Goal: Task Accomplishment & Management: Use online tool/utility

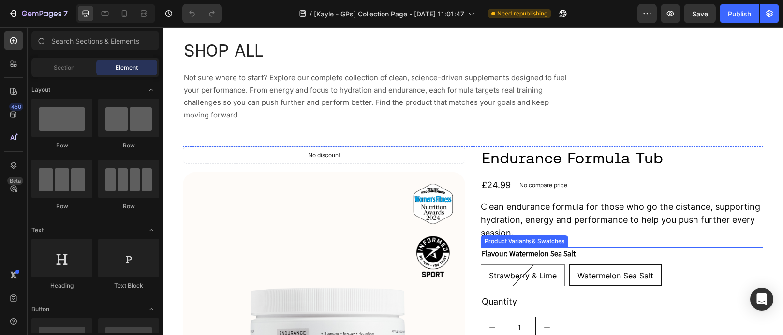
scroll to position [48, 0]
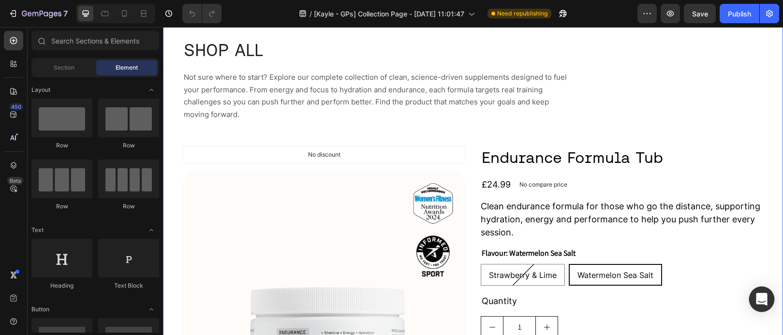
click at [764, 297] on icon "Open Intercom Messenger" at bounding box center [761, 299] width 11 height 13
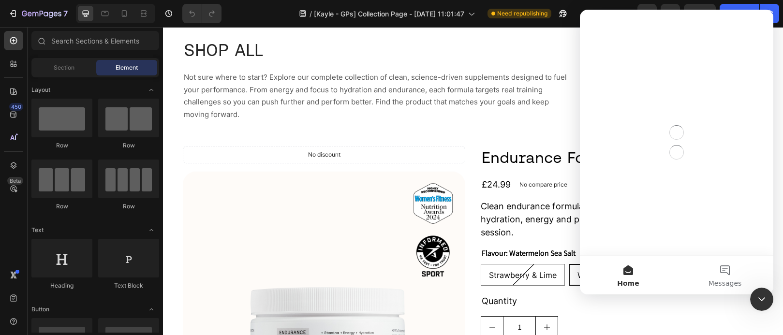
scroll to position [0, 0]
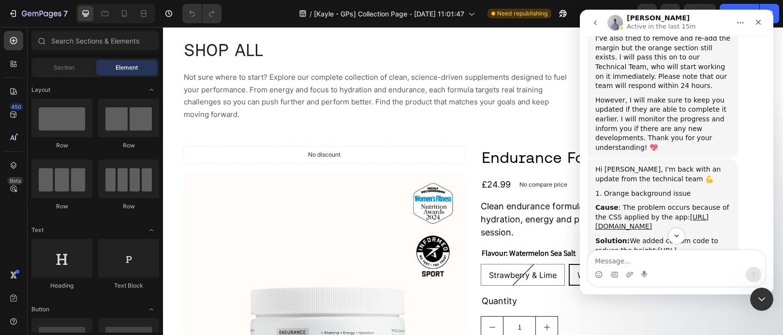
scroll to position [9811, 0]
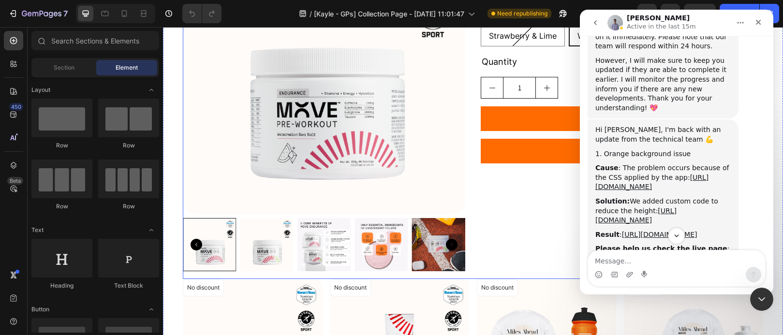
click at [510, 223] on div "Endurance Formula Tub Product Title £24.99 Product Price Product Price No compa…" at bounding box center [622, 93] width 282 height 372
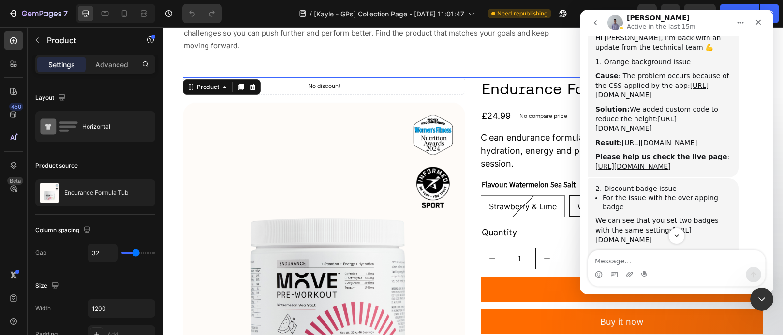
scroll to position [9901, 0]
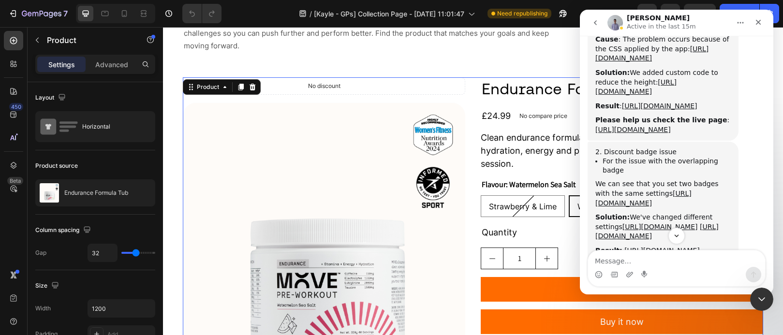
scroll to position [9937, 0]
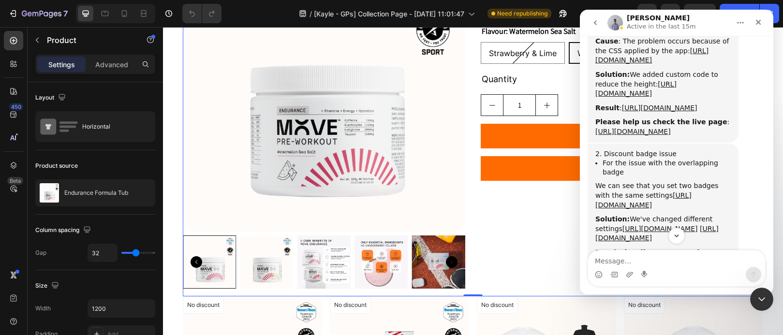
scroll to position [279, 0]
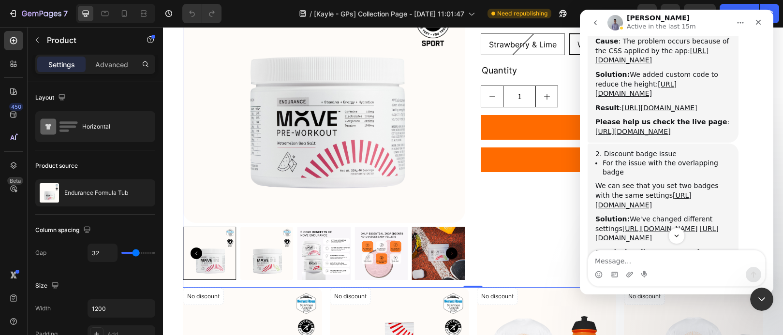
click at [530, 255] on div "Endurance Formula Tub Product Title £24.99 Product Price Product Price No compa…" at bounding box center [622, 101] width 282 height 372
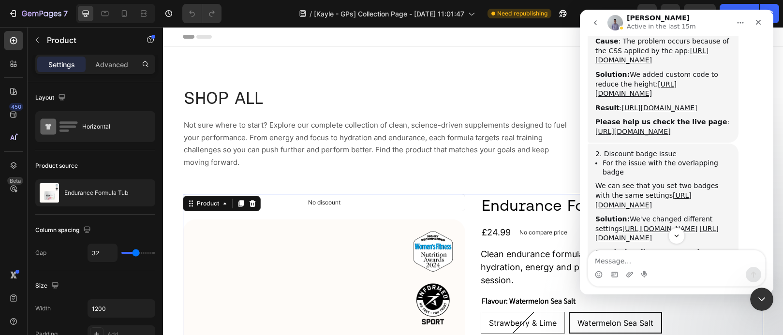
drag, startPoint x: 249, startPoint y: 202, endPoint x: 264, endPoint y: 200, distance: 14.6
click at [250, 202] on icon at bounding box center [253, 203] width 6 height 7
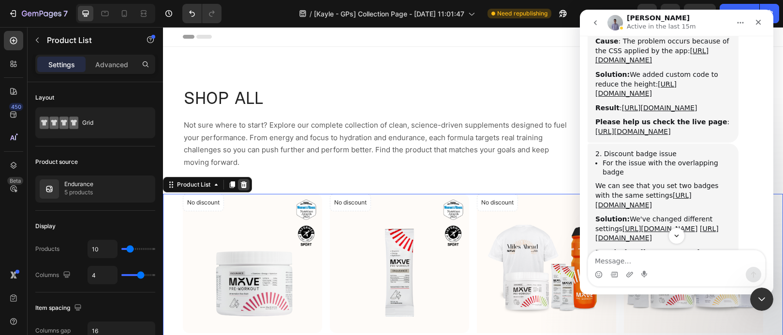
click at [248, 186] on div at bounding box center [244, 185] width 12 height 12
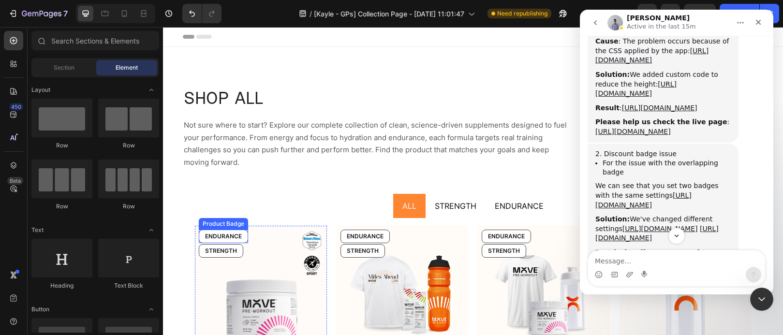
click at [236, 234] on pre "ENDURANCE" at bounding box center [223, 236] width 48 height 13
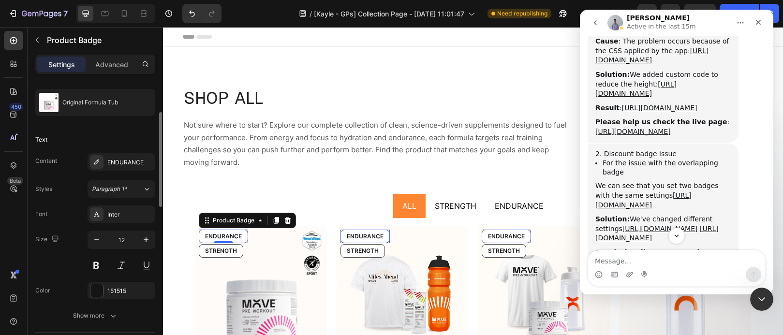
scroll to position [546, 0]
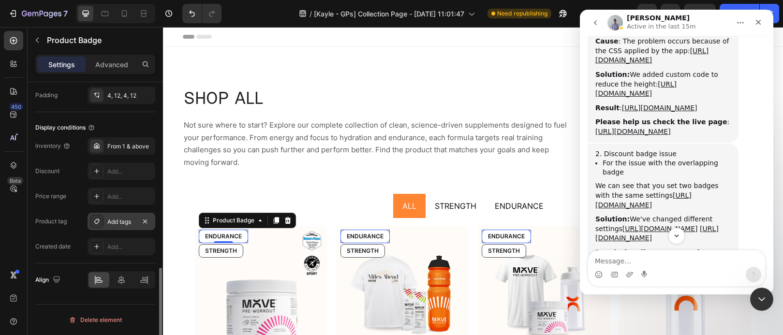
click at [126, 226] on div "Add tags" at bounding box center [122, 221] width 68 height 17
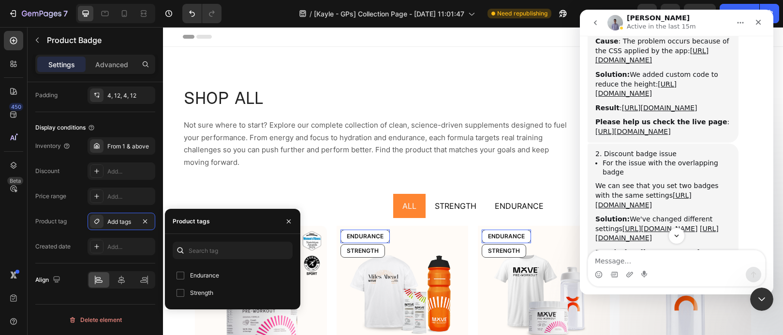
click at [196, 276] on span "Endurance" at bounding box center [204, 276] width 29 height 12
checkbox input "true"
click at [203, 200] on ul "ALL STRENGTH ENDURANCE" at bounding box center [473, 206] width 572 height 24
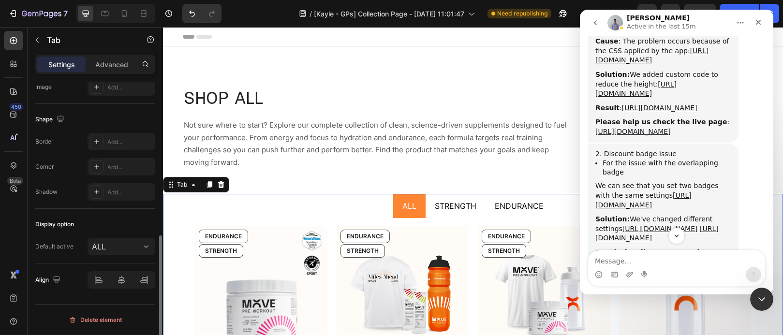
scroll to position [0, 0]
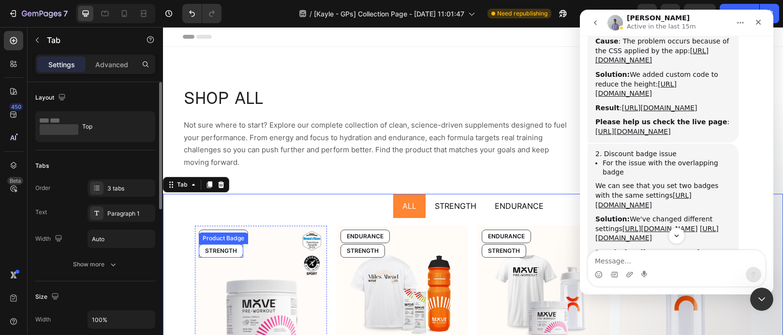
click at [226, 250] on pre "STRENGTH" at bounding box center [221, 251] width 44 height 13
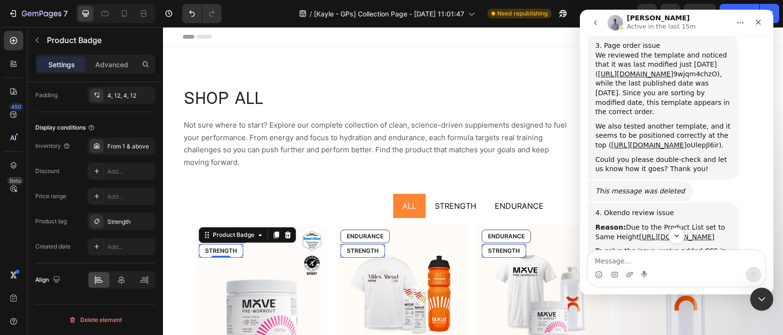
scroll to position [10308, 0]
click at [667, 310] on link "[URL][DOMAIN_NAME]" at bounding box center [656, 314] width 75 height 8
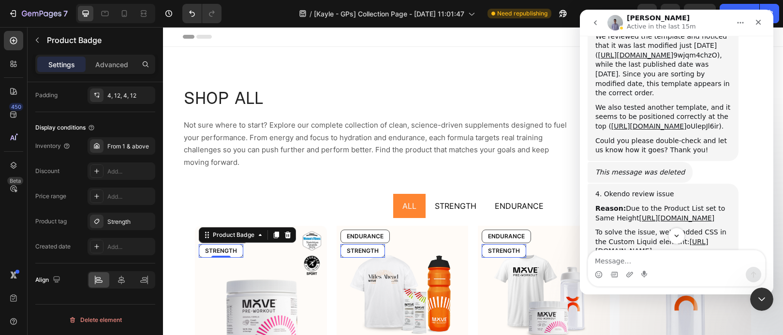
scroll to position [10328, 0]
click at [657, 269] on li "Dup page: https://builder.gempages.net/editor/467849257890612247/58571046485649…" at bounding box center [667, 278] width 128 height 18
click at [623, 270] on link "[URL][DOMAIN_NAME][DOMAIN_NAME]" at bounding box center [658, 278] width 110 height 17
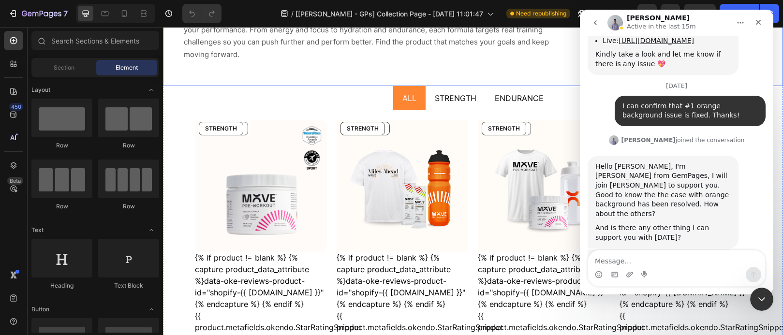
scroll to position [144, 0]
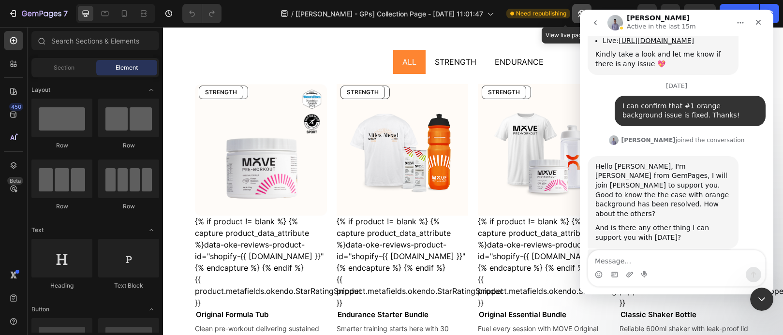
click at [578, 15] on icon "button" at bounding box center [581, 13] width 7 height 7
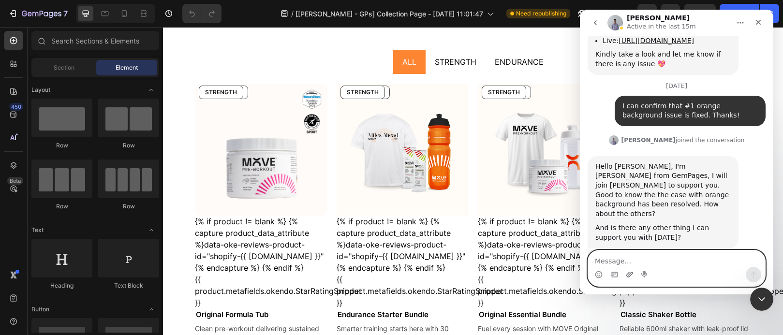
click at [629, 274] on icon "Upload attachment" at bounding box center [630, 275] width 8 height 8
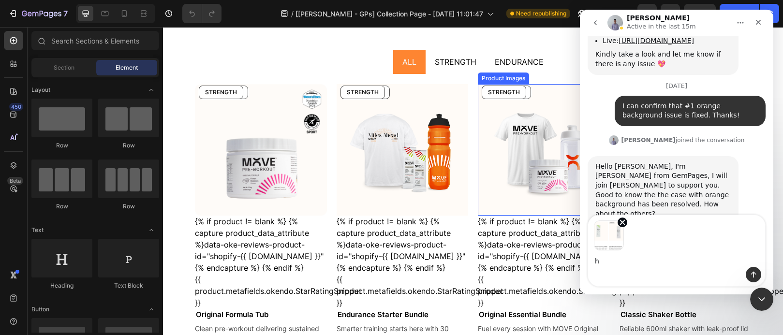
scroll to position [10607, 0]
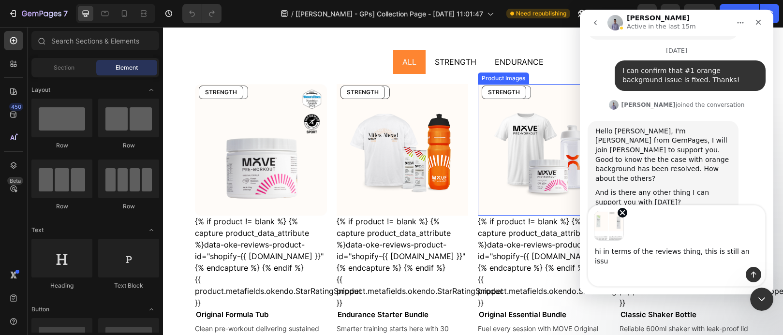
type textarea "hi in terms of the reviews thing, this is still an issue"
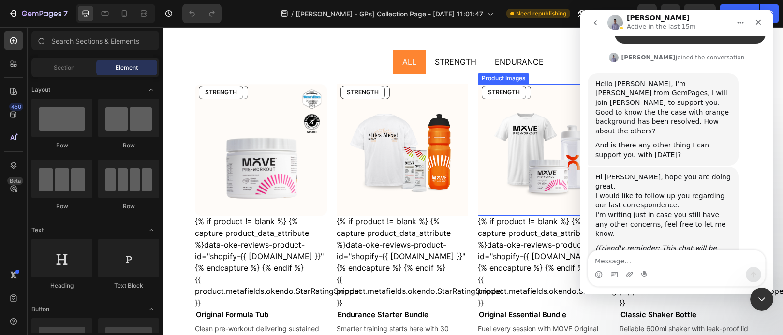
scroll to position [10660, 0]
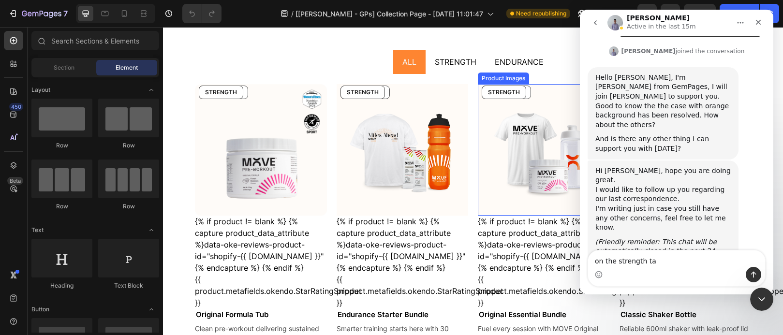
type textarea "on the strength tab"
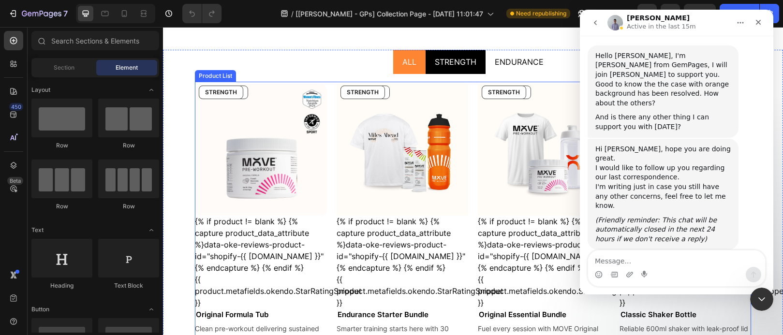
click at [460, 64] on span "STRENGTH" at bounding box center [456, 62] width 42 height 10
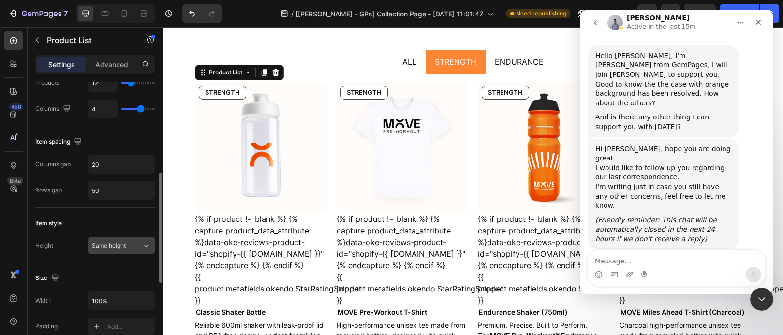
scroll to position [250, 0]
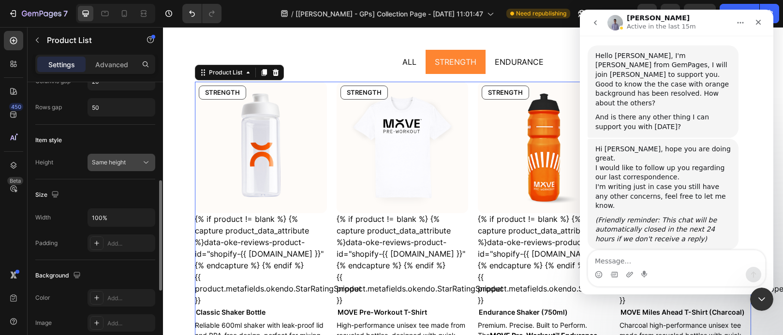
click at [125, 162] on span "Same height" at bounding box center [109, 162] width 34 height 7
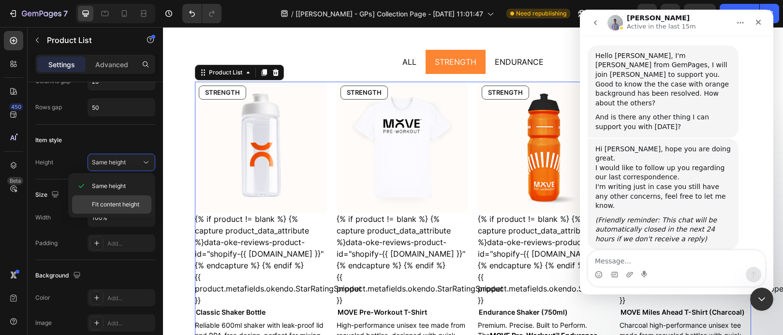
click at [124, 203] on span "Fit content height" at bounding box center [115, 204] width 47 height 9
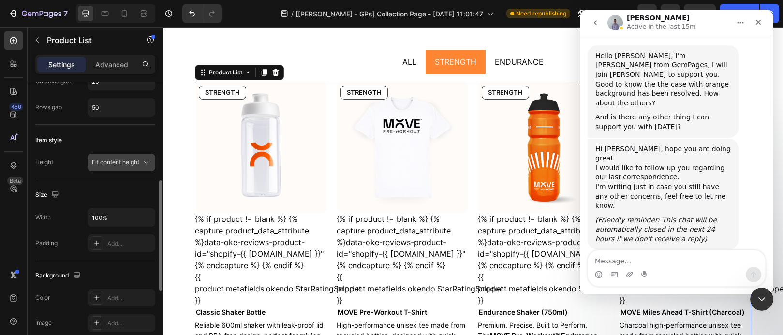
click at [132, 164] on span "Fit content height" at bounding box center [115, 162] width 47 height 7
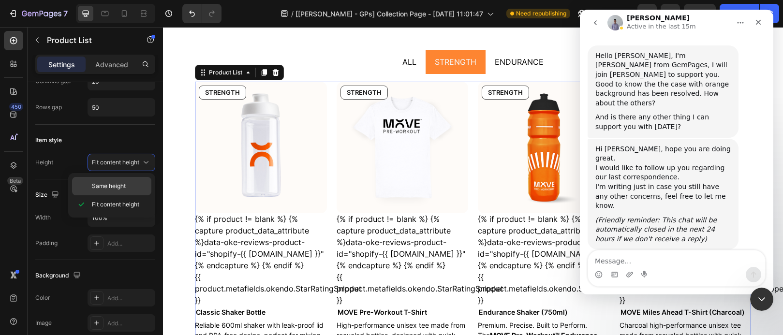
click at [129, 185] on p "Same height" at bounding box center [119, 186] width 55 height 9
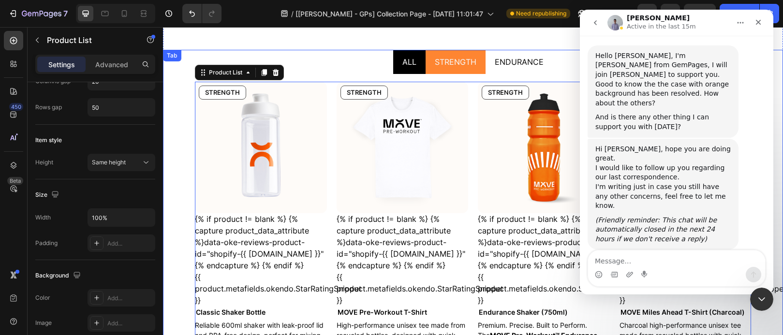
click at [413, 65] on div "ALL" at bounding box center [409, 62] width 17 height 16
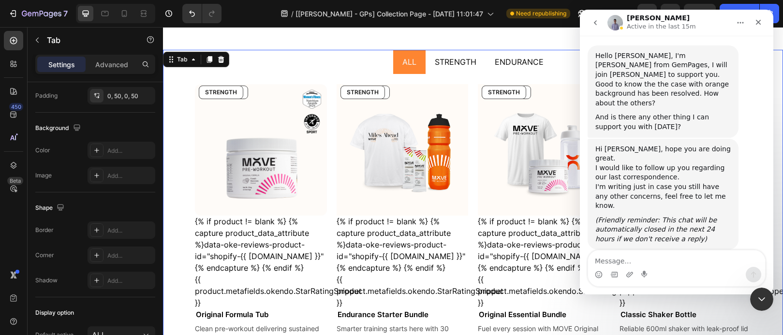
scroll to position [0, 0]
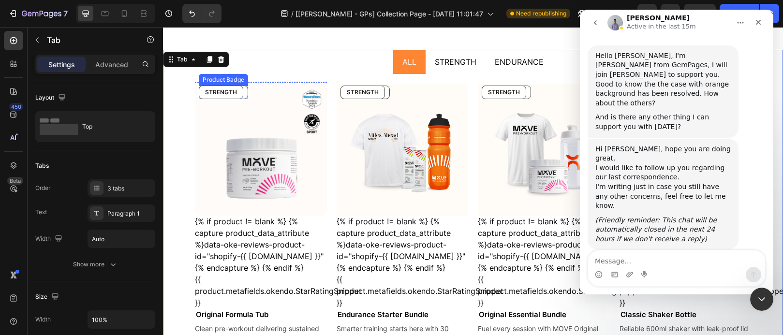
click at [246, 93] on pre "ENDURANCE" at bounding box center [223, 92] width 48 height 13
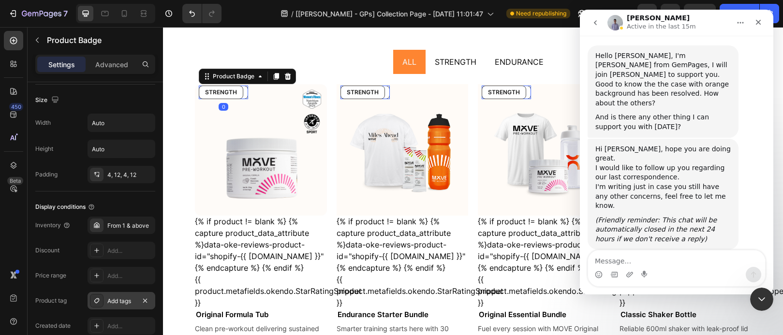
scroll to position [546, 0]
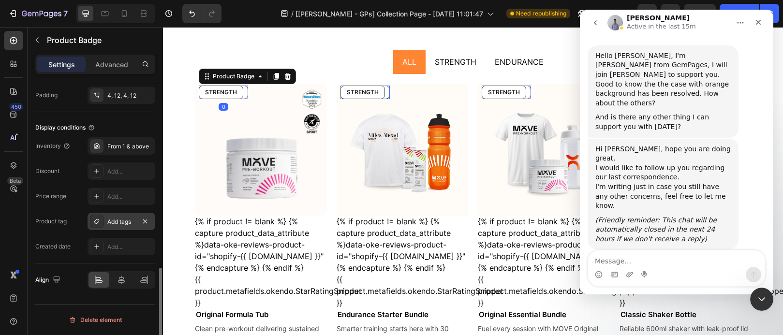
click at [122, 228] on div "Add tags" at bounding box center [122, 221] width 68 height 17
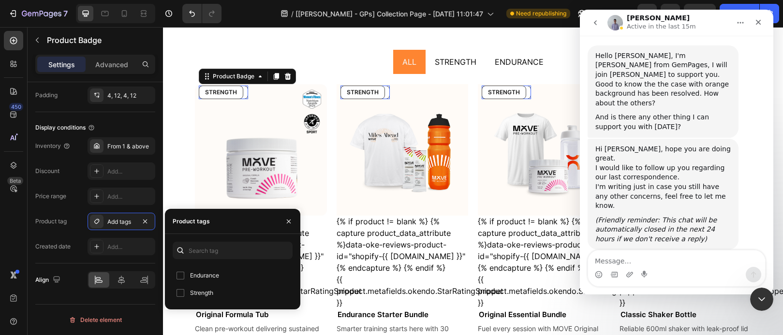
click at [213, 276] on span "Endurance" at bounding box center [204, 276] width 29 height 12
checkbox input "true"
click at [359, 94] on pre "STRENGTH" at bounding box center [363, 92] width 44 height 13
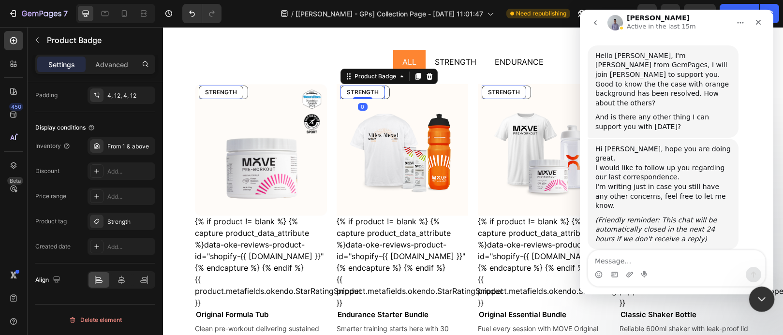
click at [755, 292] on icon "Close Intercom Messenger" at bounding box center [760, 298] width 12 height 12
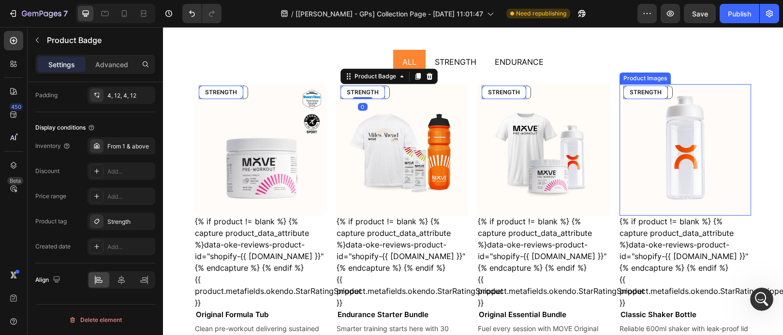
scroll to position [0, 0]
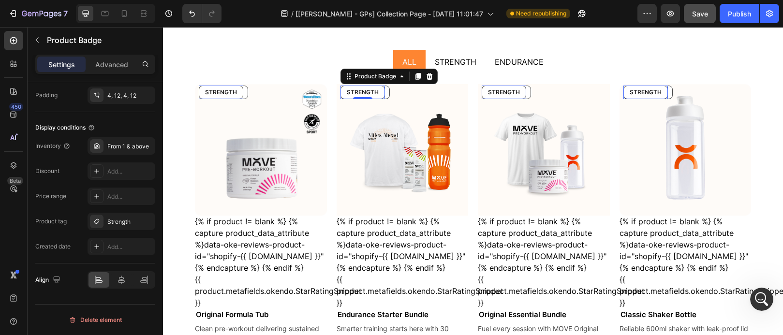
click at [707, 14] on span "Save" at bounding box center [700, 14] width 16 height 8
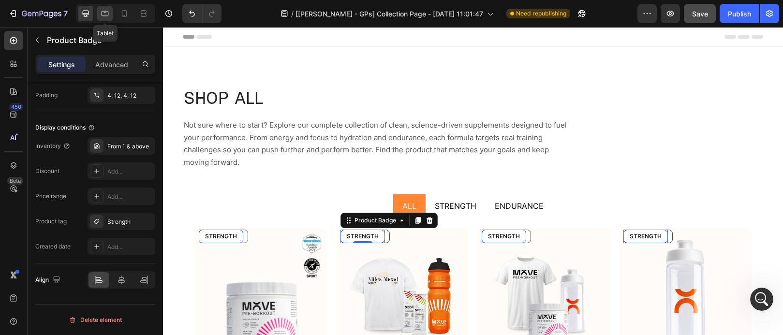
click at [104, 17] on icon at bounding box center [105, 14] width 10 height 10
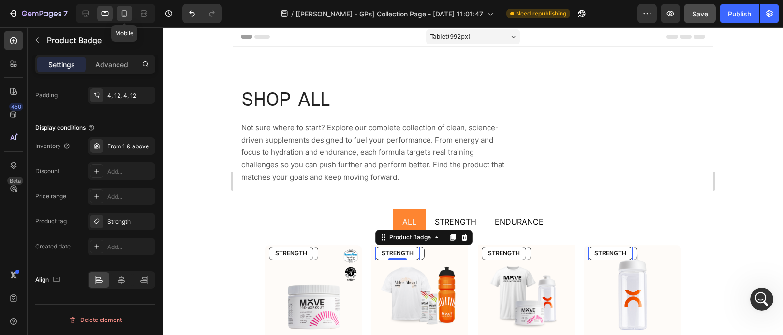
click at [120, 15] on icon at bounding box center [124, 14] width 10 height 10
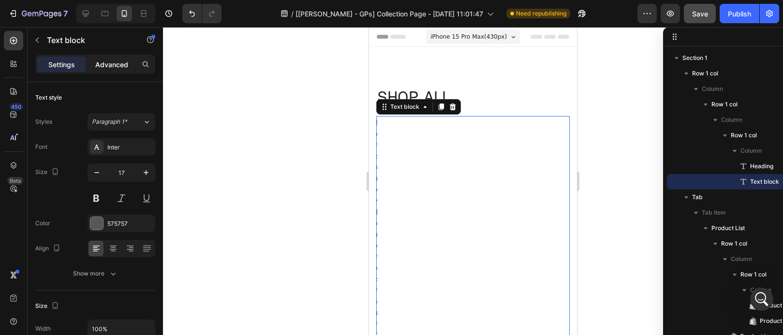
click at [105, 70] on div "Advanced" at bounding box center [112, 64] width 48 height 15
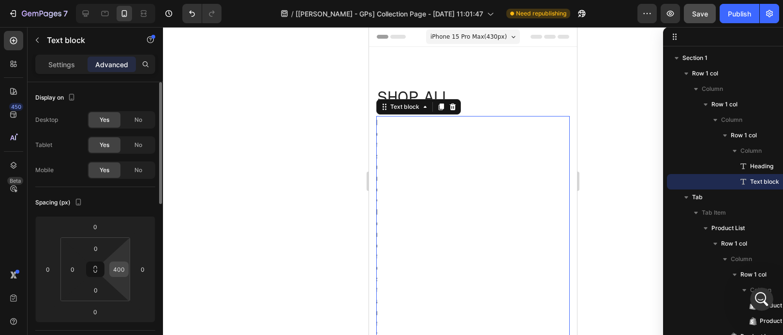
click at [123, 270] on input "400" at bounding box center [119, 269] width 15 height 15
click at [300, 234] on div at bounding box center [473, 181] width 620 height 308
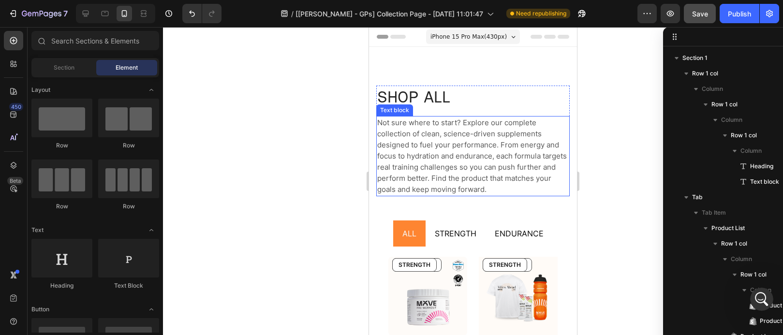
click at [520, 164] on span "Not sure where to start? Explore our complete collection of clean, science-driv…" at bounding box center [472, 156] width 190 height 76
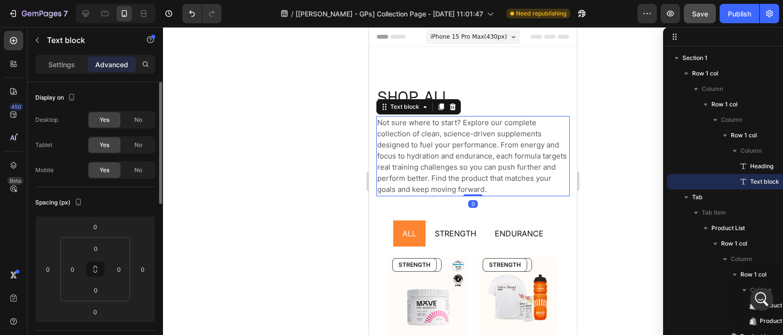
click at [61, 68] on p "Settings" at bounding box center [61, 64] width 27 height 10
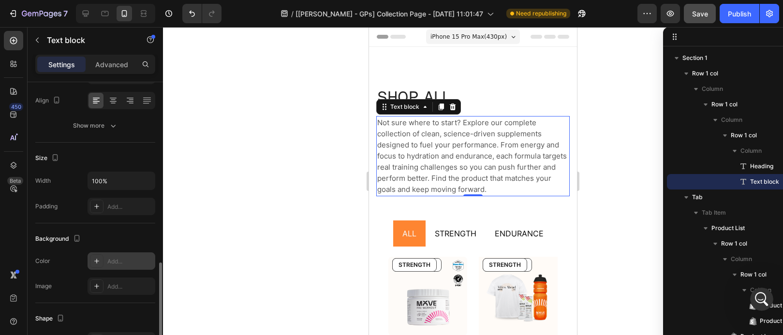
scroll to position [293, 0]
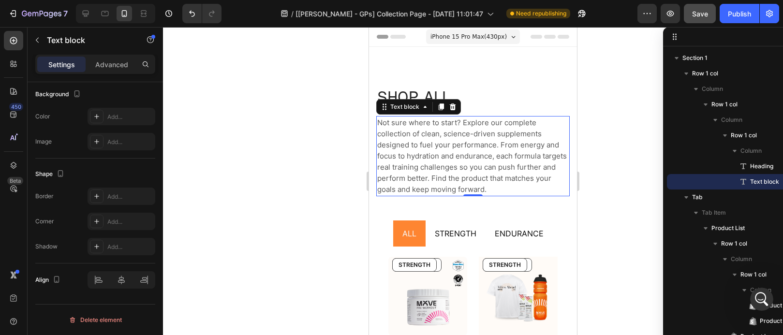
click at [522, 142] on span "Not sure where to start? Explore our complete collection of clean, science-driv…" at bounding box center [472, 156] width 190 height 76
click at [330, 136] on div at bounding box center [473, 181] width 620 height 308
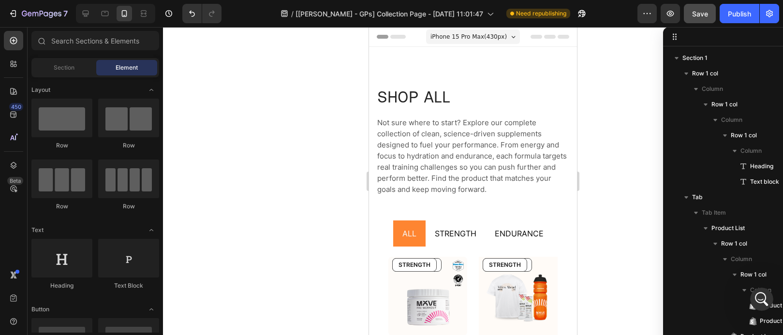
click at [491, 146] on span "Not sure where to start? Explore our complete collection of clean, science-driv…" at bounding box center [472, 156] width 190 height 76
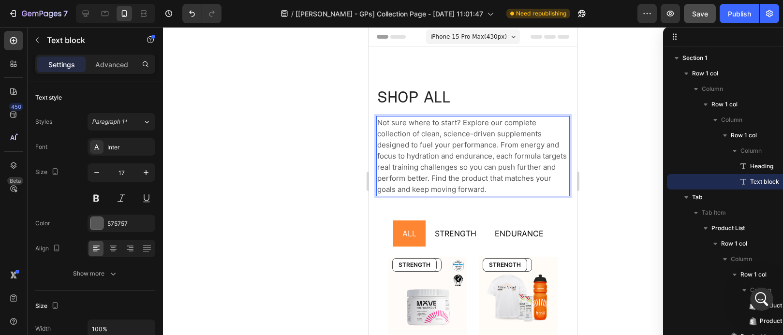
click at [555, 172] on p "Not sure where to start? Explore our complete collection of clean, science-driv…" at bounding box center [473, 156] width 192 height 78
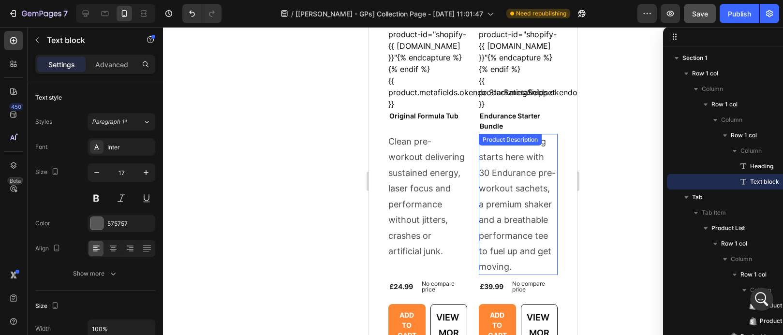
scroll to position [281, 0]
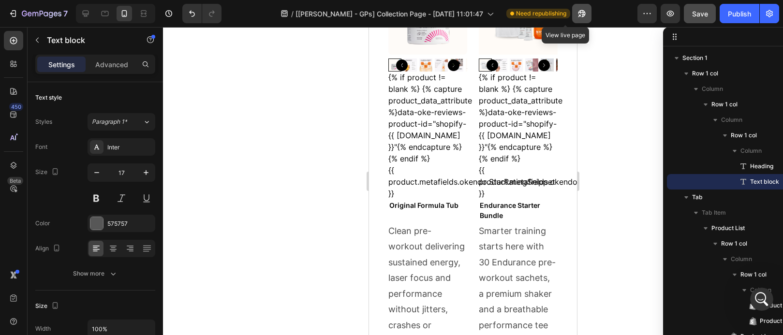
click at [577, 9] on icon "button" at bounding box center [582, 14] width 10 height 10
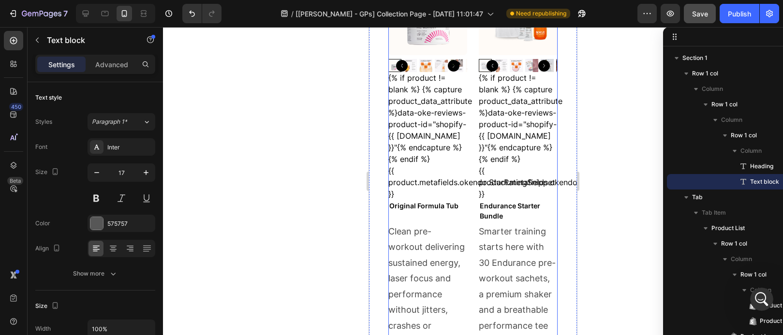
scroll to position [0, 0]
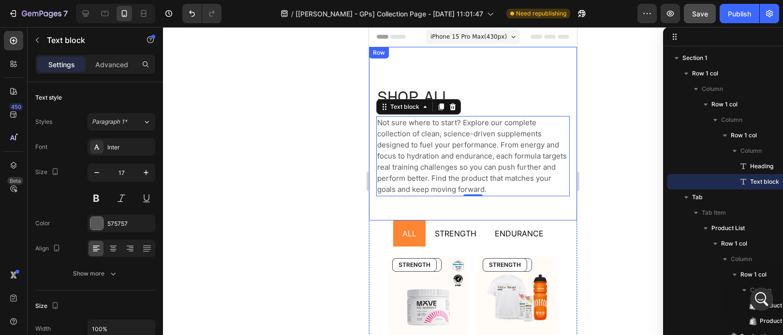
click at [494, 209] on div "SHOP ALL Heading Not sure where to start? Explore our complete collection of cl…" at bounding box center [473, 134] width 208 height 174
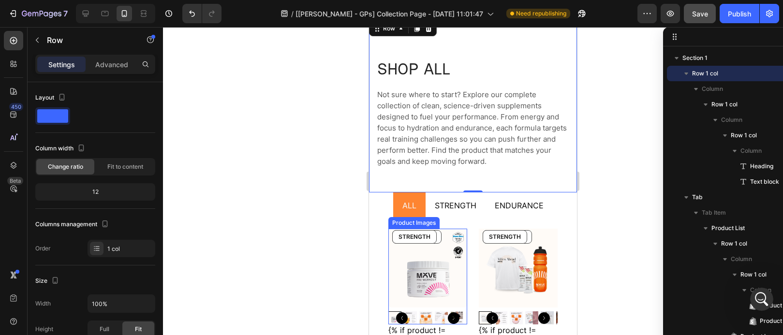
click at [450, 283] on img at bounding box center [427, 268] width 79 height 79
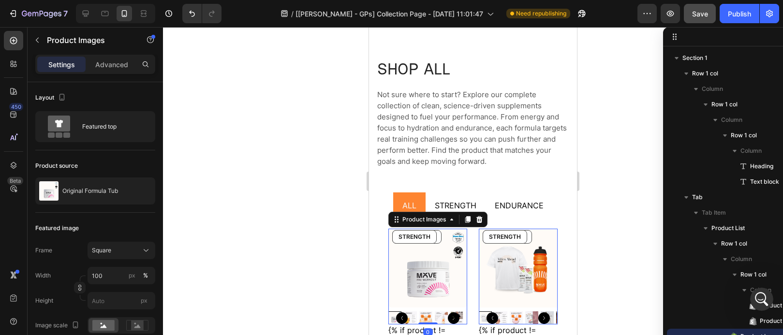
scroll to position [29, 0]
click at [119, 133] on div "Featured top" at bounding box center [111, 127] width 59 height 22
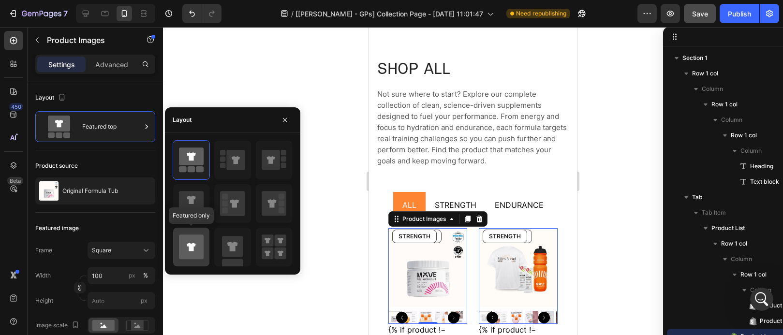
click at [200, 244] on icon at bounding box center [191, 247] width 25 height 25
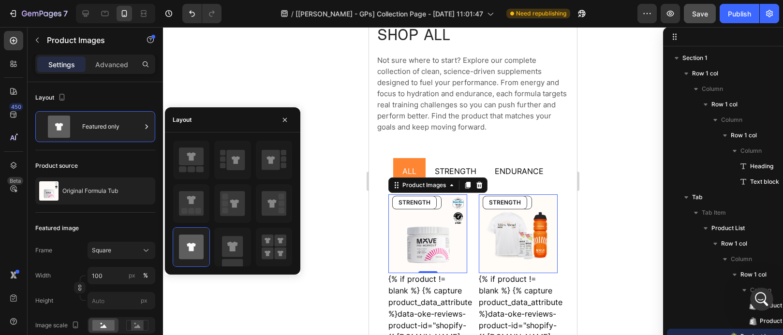
scroll to position [119, 0]
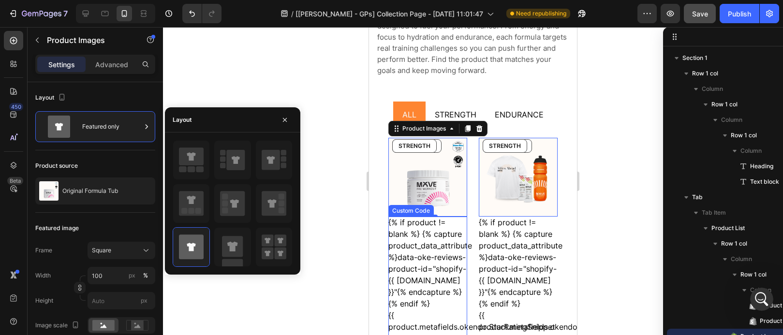
click at [438, 288] on div "{% if product != blank %} {% capture product_data_attribute %}data-oke-reviews-…" at bounding box center [427, 281] width 79 height 128
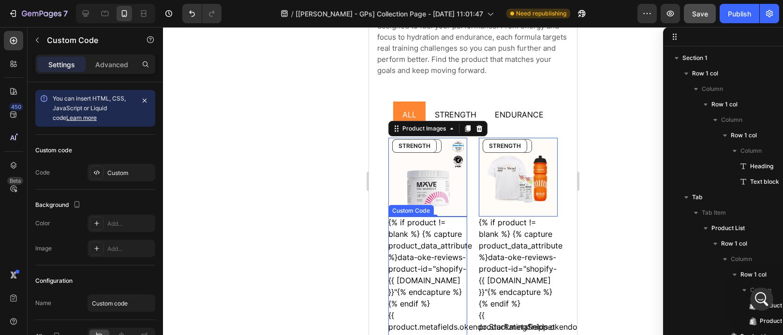
scroll to position [182, 0]
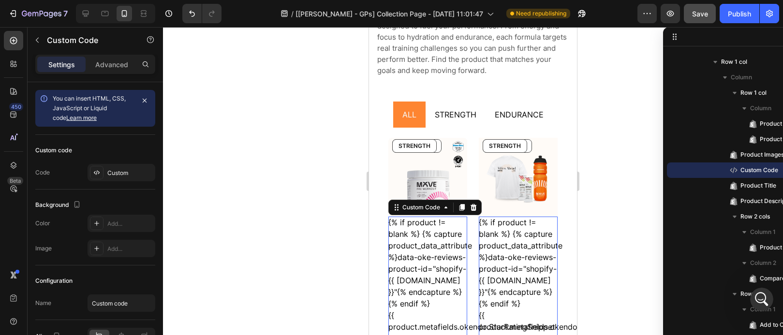
click at [441, 265] on div "{% if product != blank %} {% capture product_data_attribute %}data-oke-reviews-…" at bounding box center [427, 281] width 79 height 128
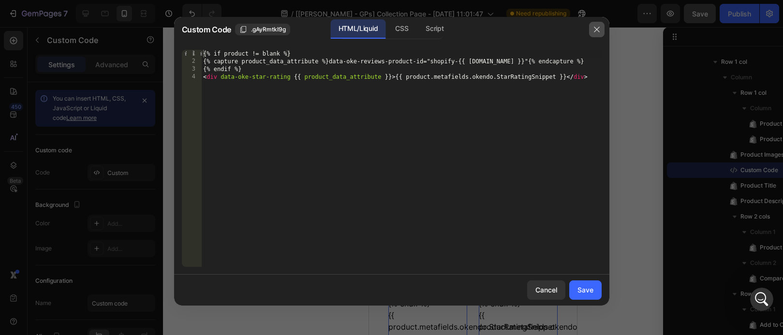
click at [593, 30] on icon "button" at bounding box center [597, 30] width 8 height 8
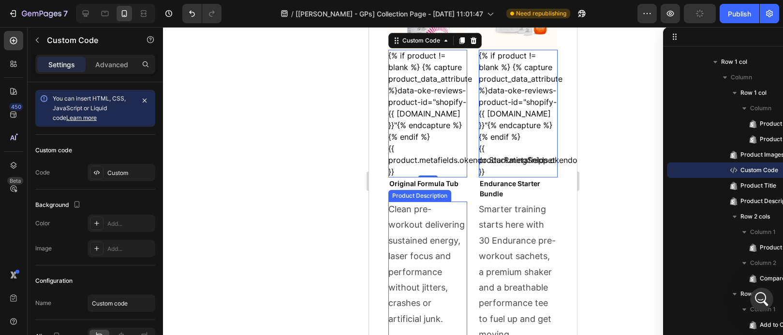
click at [436, 228] on div "Clean pre-workout delivering sustained energy, laser focus and performance with…" at bounding box center [427, 272] width 79 height 141
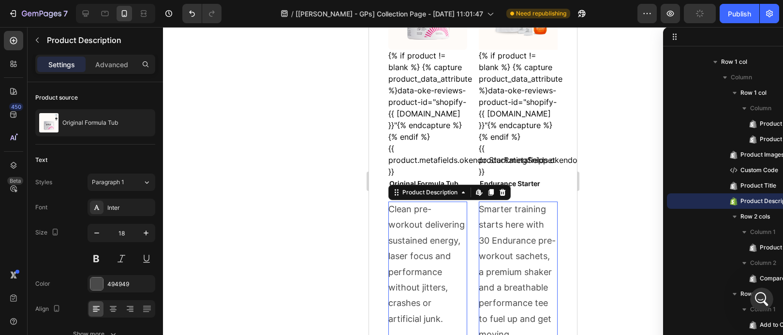
click at [436, 228] on div "Clean pre-workout delivering sustained energy, laser focus and performance with…" at bounding box center [427, 272] width 79 height 141
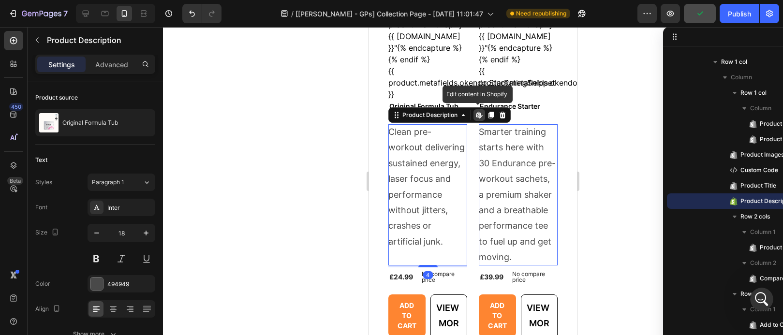
scroll to position [366, 0]
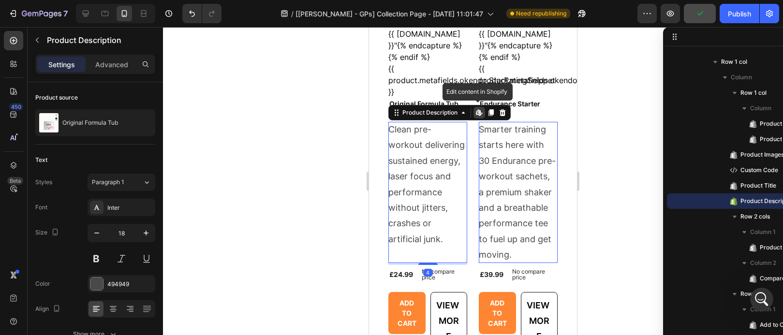
drag, startPoint x: 439, startPoint y: 266, endPoint x: 440, endPoint y: 272, distance: 5.9
click at [439, 263] on div "Clean pre-workout delivering sustained energy, laser focus and performance with…" at bounding box center [427, 192] width 79 height 141
click at [448, 263] on div "Clean pre-workout delivering sustained energy, laser focus and performance with…" at bounding box center [427, 192] width 79 height 141
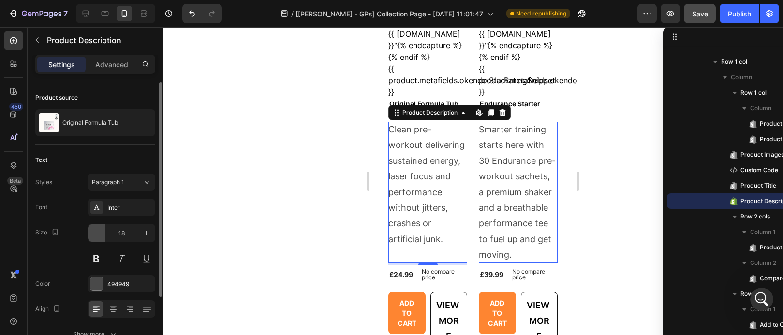
click at [99, 233] on icon "button" at bounding box center [97, 233] width 10 height 10
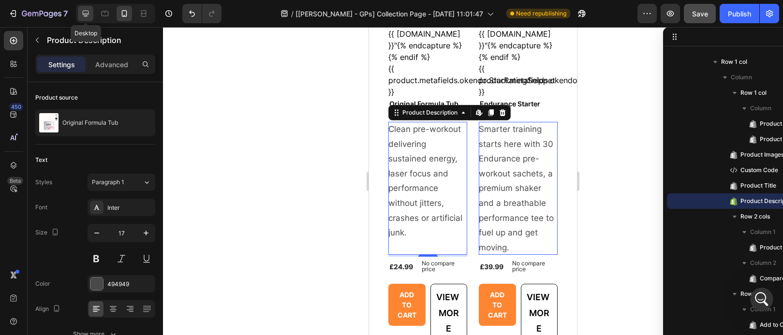
click at [86, 13] on icon at bounding box center [86, 14] width 6 height 6
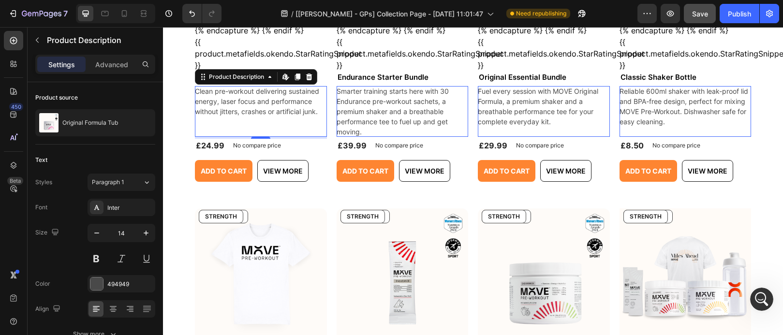
scroll to position [405, 0]
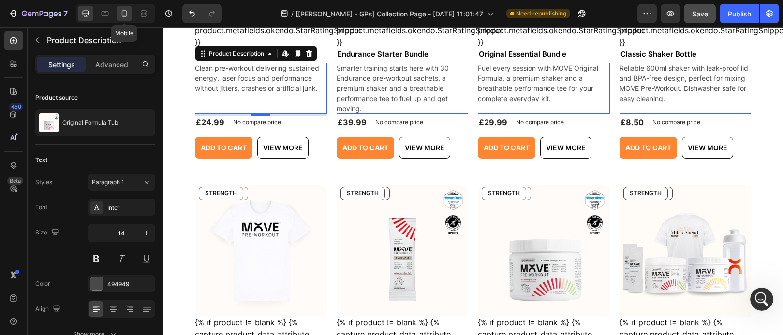
click at [127, 14] on icon at bounding box center [124, 13] width 5 height 7
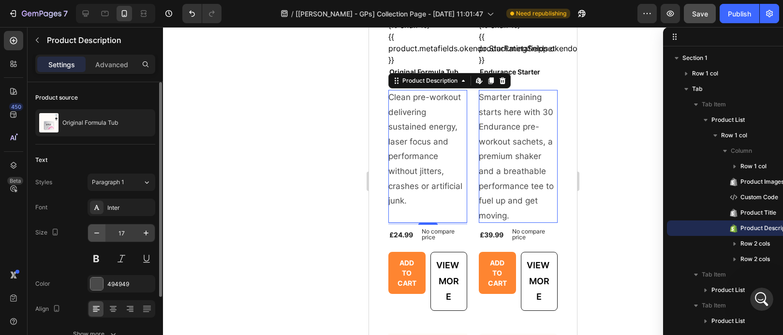
click at [99, 234] on icon "button" at bounding box center [97, 233] width 10 height 10
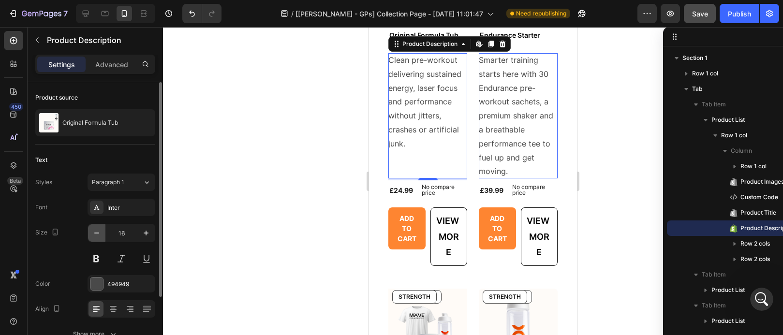
click at [99, 234] on icon "button" at bounding box center [97, 233] width 10 height 10
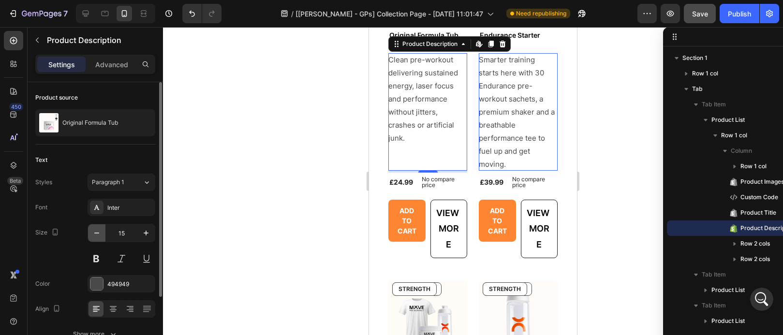
click at [99, 234] on icon "button" at bounding box center [97, 233] width 10 height 10
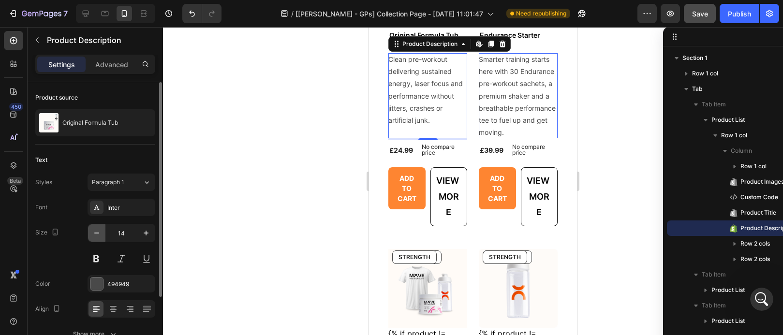
click at [99, 234] on icon "button" at bounding box center [97, 233] width 10 height 10
type input "13"
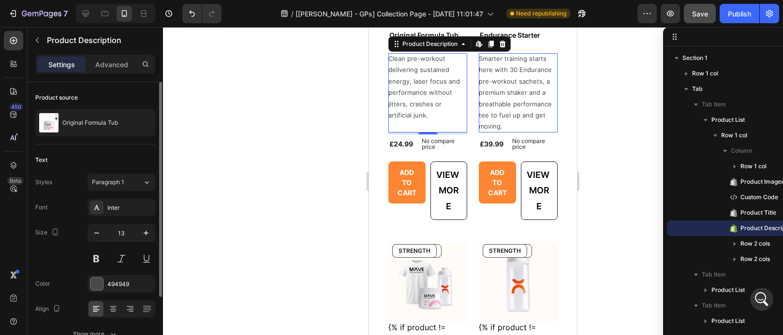
scroll to position [86, 0]
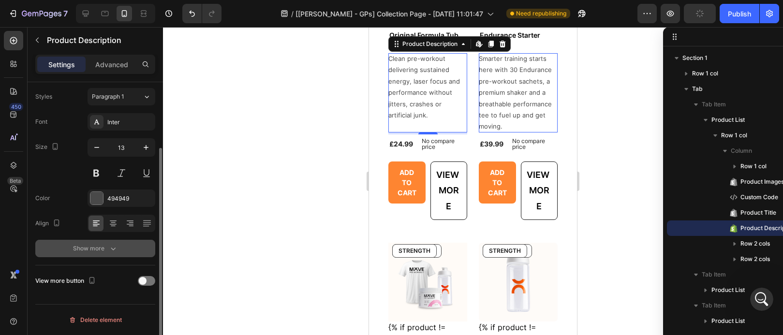
click at [103, 245] on div "Show more" at bounding box center [95, 249] width 45 height 10
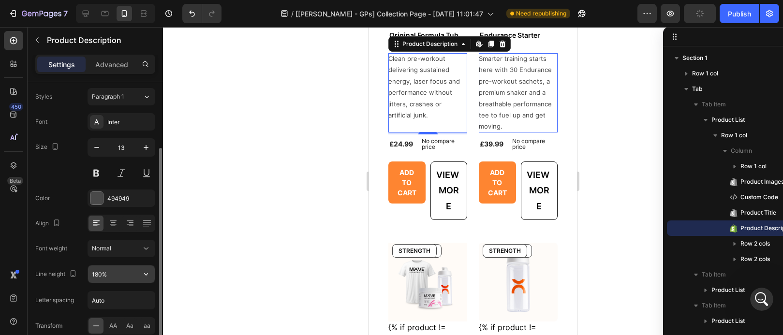
click at [124, 276] on input "180%" at bounding box center [121, 273] width 67 height 17
click at [142, 273] on icon "button" at bounding box center [146, 274] width 10 height 10
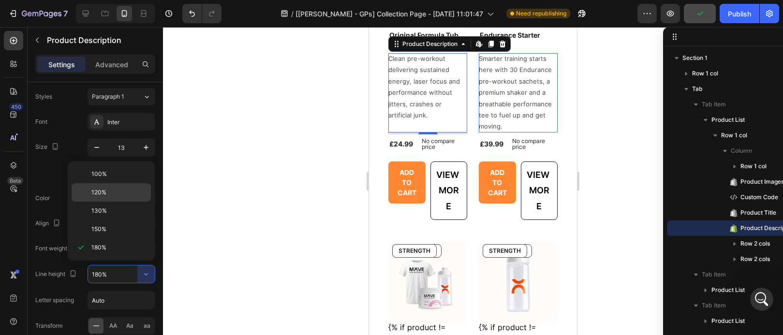
click at [127, 193] on p "120%" at bounding box center [118, 192] width 55 height 9
type input "120%"
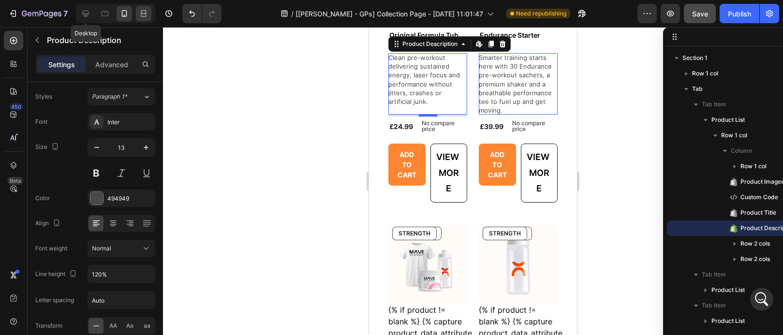
drag, startPoint x: 85, startPoint y: 15, endPoint x: 143, endPoint y: 20, distance: 58.2
click at [85, 15] on icon at bounding box center [86, 14] width 10 height 10
type input "14"
type input "150%"
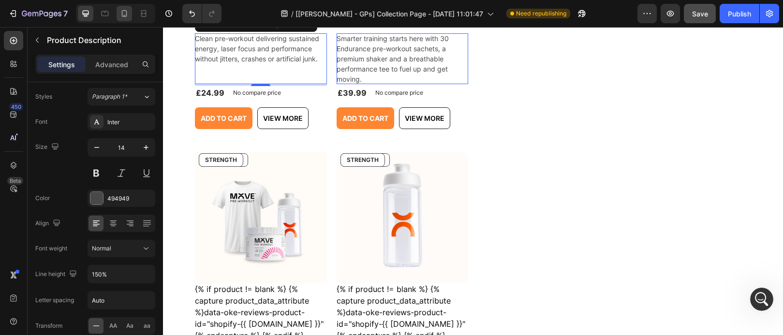
scroll to position [405, 0]
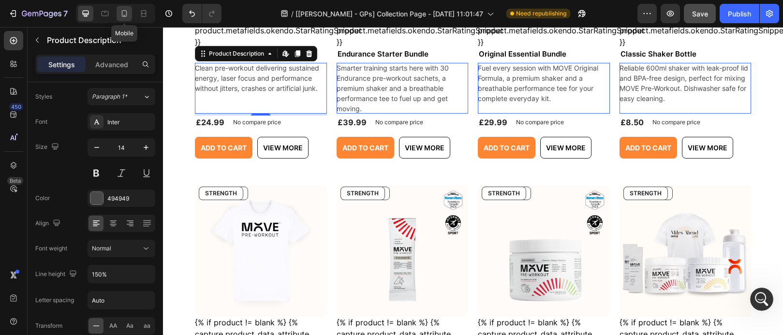
click at [128, 15] on icon at bounding box center [124, 14] width 10 height 10
type input "13"
type input "120%"
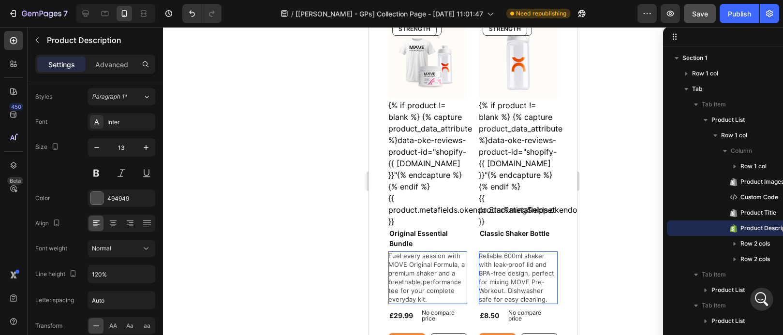
scroll to position [634, 0]
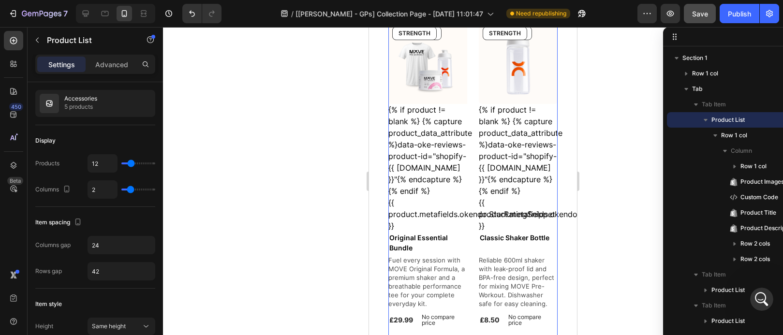
scroll to position [0, 0]
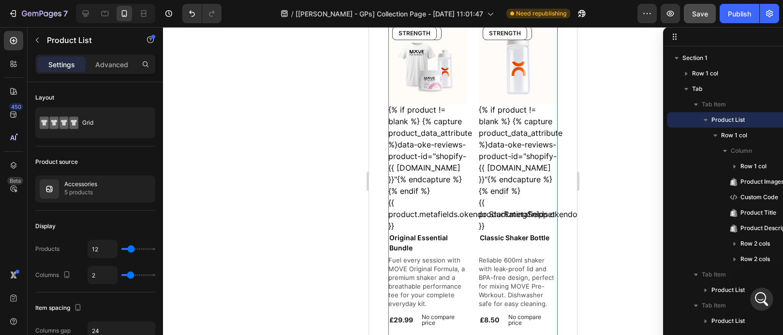
click at [103, 72] on div "Settings Advanced" at bounding box center [95, 64] width 120 height 19
click at [110, 58] on div "Advanced" at bounding box center [112, 64] width 48 height 15
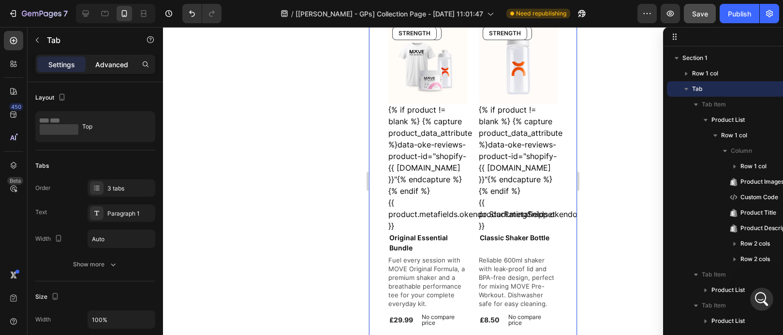
click at [115, 69] on p "Advanced" at bounding box center [111, 64] width 33 height 10
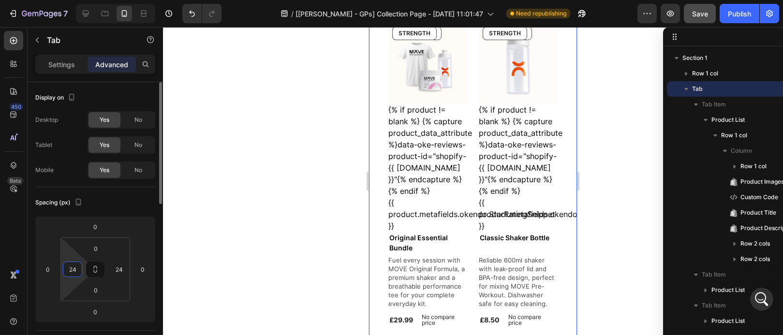
click at [74, 267] on input "24" at bounding box center [72, 269] width 15 height 15
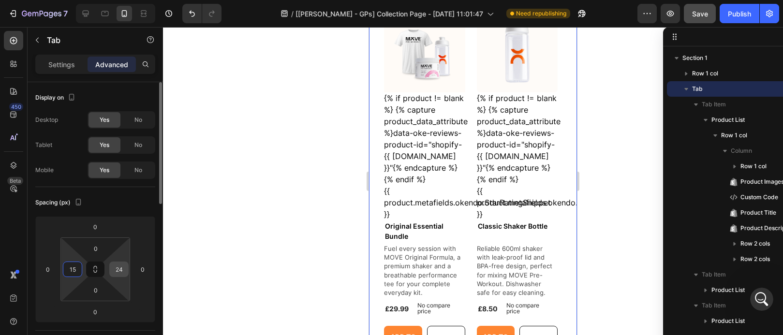
type input "15"
click at [119, 272] on input "24" at bounding box center [119, 269] width 15 height 15
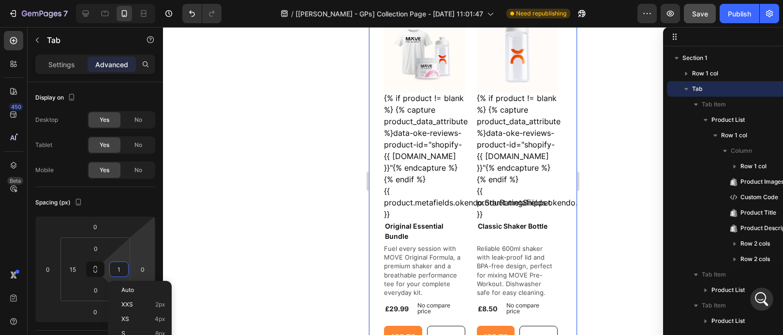
type input "15"
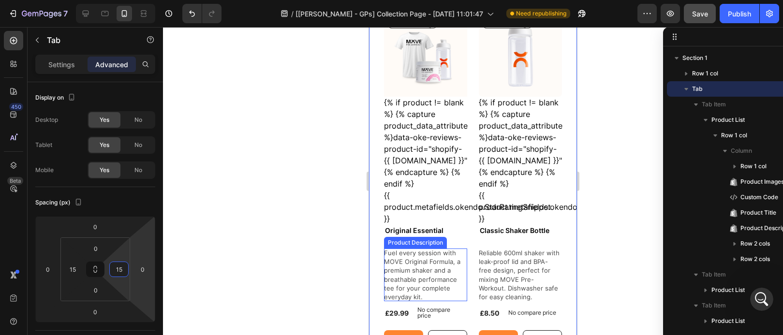
click at [420, 260] on p "Fuel every session with MOVE Original Formula, a premium shaker and a breathabl…" at bounding box center [423, 275] width 78 height 52
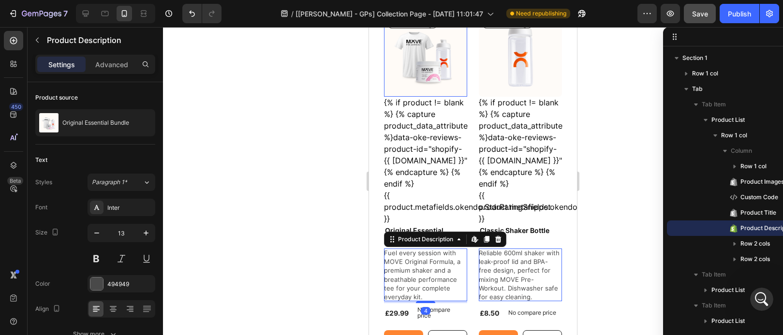
click at [443, 59] on img at bounding box center [425, 55] width 83 height 83
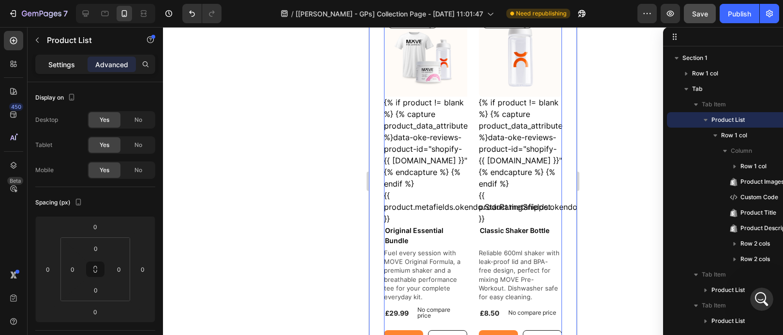
click at [61, 65] on p "Settings" at bounding box center [61, 64] width 27 height 10
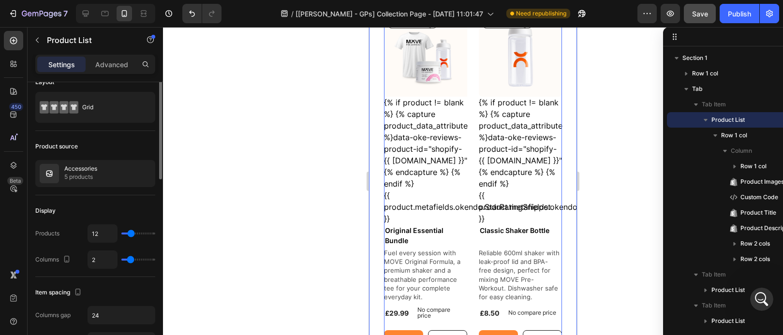
scroll to position [95, 0]
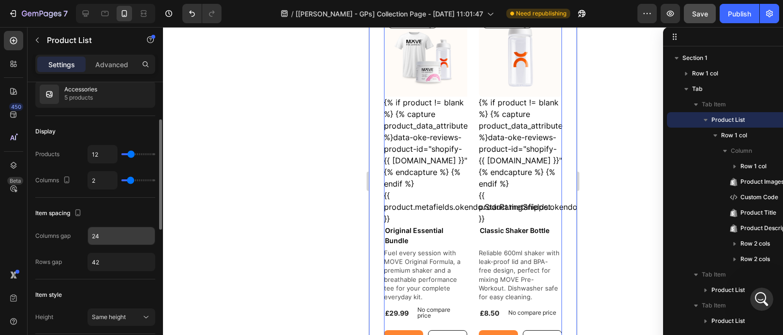
click at [104, 236] on input "24" at bounding box center [121, 235] width 67 height 17
type input "15"
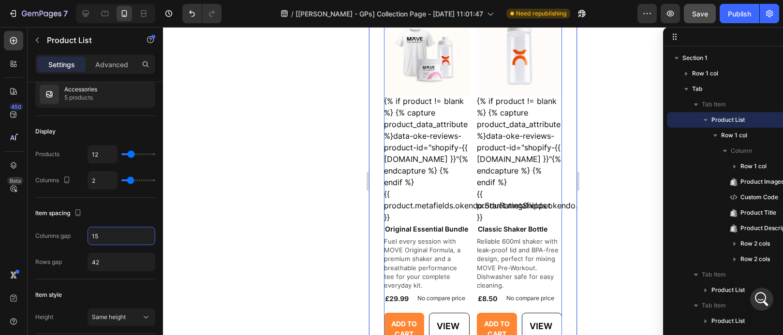
click at [231, 221] on div at bounding box center [473, 181] width 620 height 308
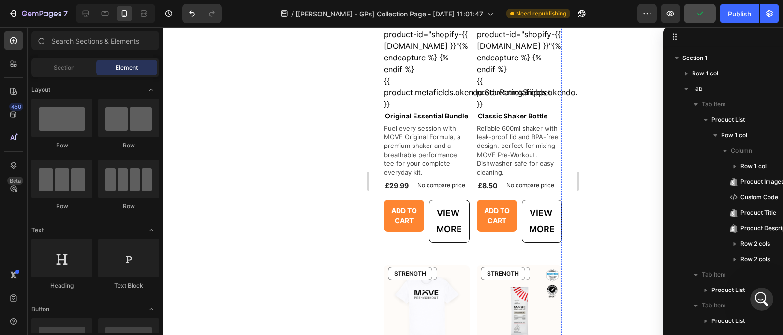
scroll to position [748, 0]
click at [409, 225] on div "Add to cart" at bounding box center [404, 215] width 29 height 20
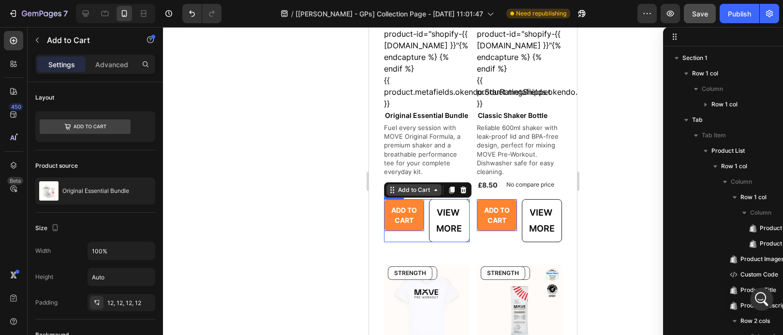
scroll to position [207, 0]
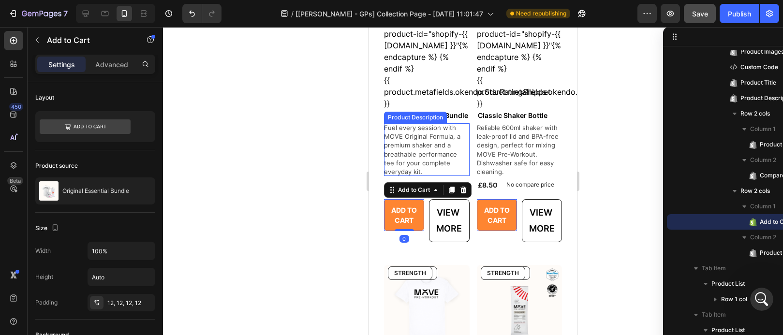
click at [411, 172] on p "Fuel every session with MOVE Original Formula, a premium shaker and a breathabl…" at bounding box center [423, 150] width 78 height 52
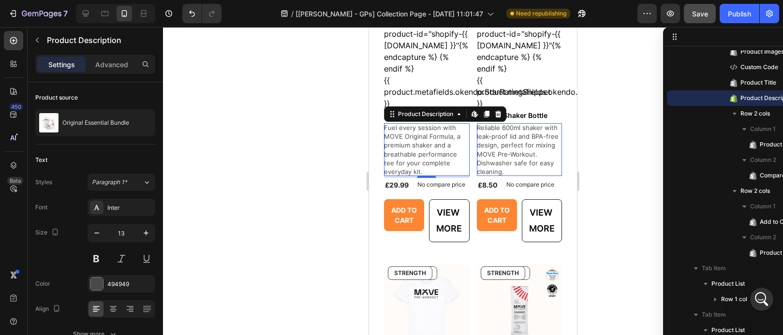
click at [417, 171] on p "Fuel every session with MOVE Original Formula, a premium shaker and a breathabl…" at bounding box center [423, 150] width 78 height 52
click at [433, 167] on p "Fuel every session with MOVE Original Formula, a premium shaker and a breathabl…" at bounding box center [423, 150] width 78 height 52
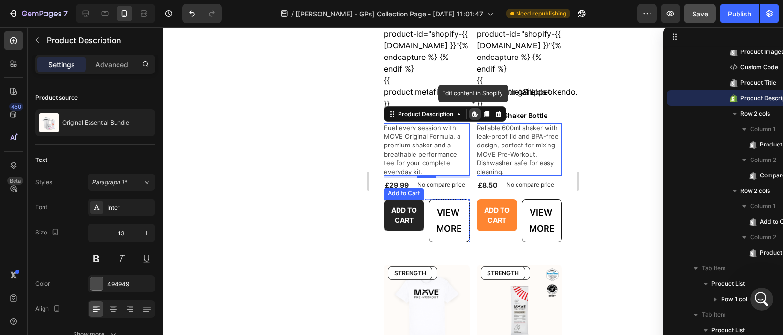
click at [404, 225] on div "Add to cart" at bounding box center [404, 215] width 29 height 20
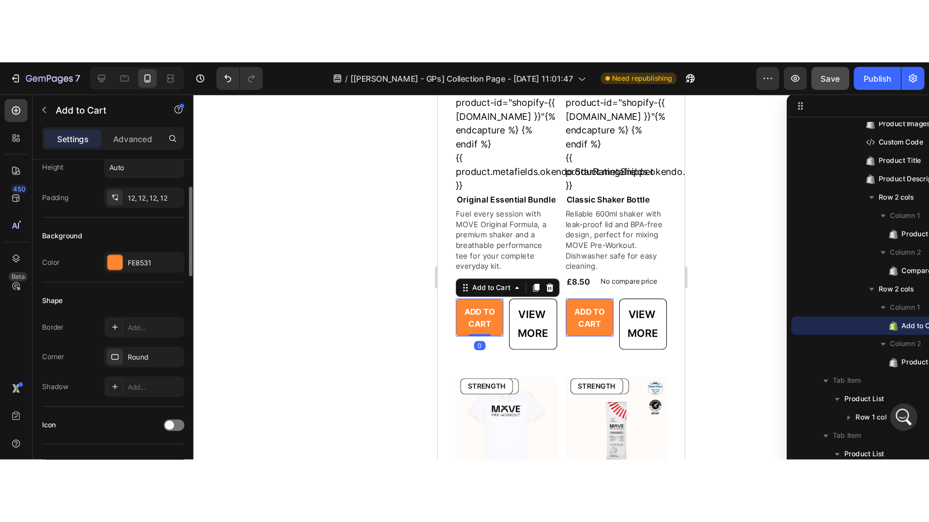
scroll to position [118, 0]
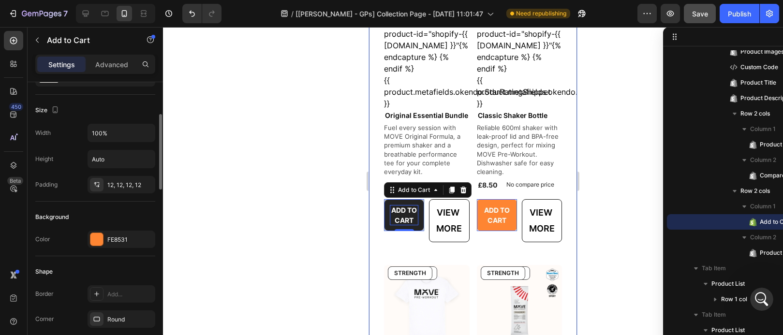
click at [404, 225] on div "Add to cart" at bounding box center [404, 215] width 29 height 20
click at [404, 225] on p "Add to cart" at bounding box center [404, 215] width 29 height 20
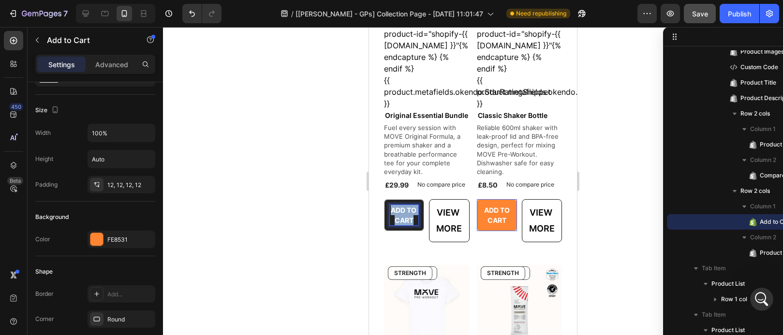
drag, startPoint x: 413, startPoint y: 246, endPoint x: 395, endPoint y: 227, distance: 26.7
click at [395, 225] on p "Add to cart" at bounding box center [404, 215] width 29 height 20
click at [675, 35] on icon at bounding box center [675, 37] width 8 height 8
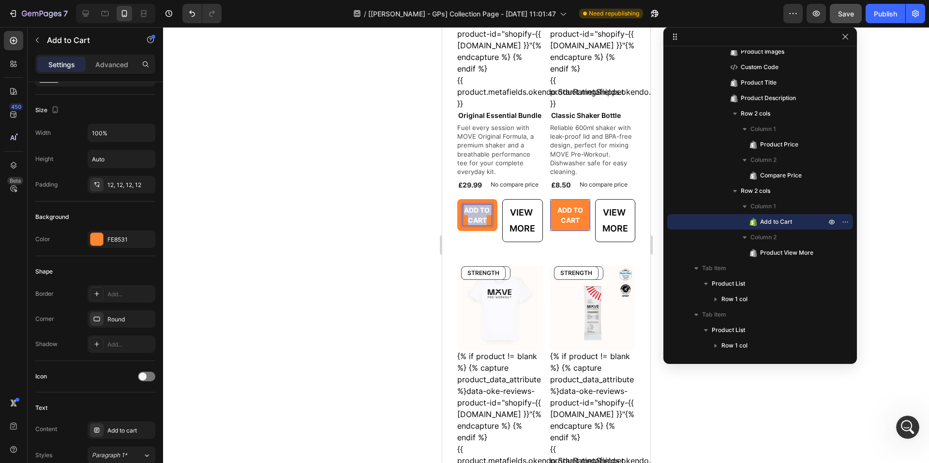
scroll to position [0, 0]
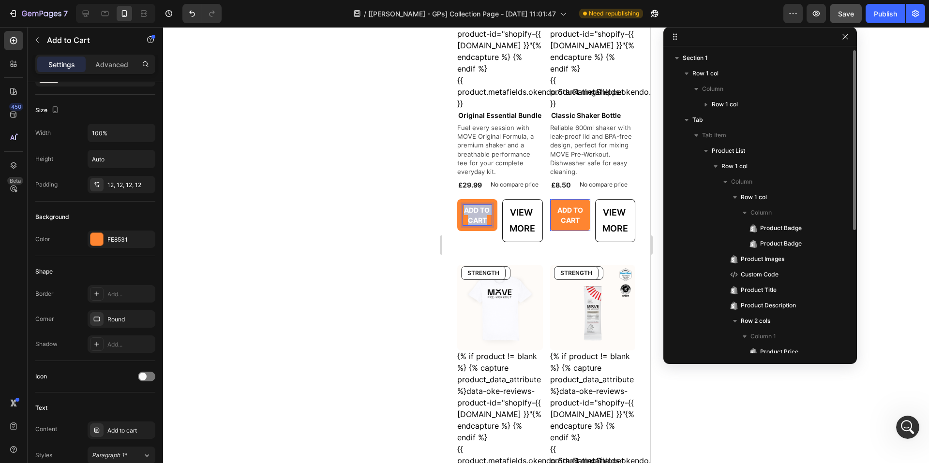
click at [782, 43] on div at bounding box center [759, 36] width 193 height 19
click at [782, 38] on icon "button" at bounding box center [845, 37] width 8 height 8
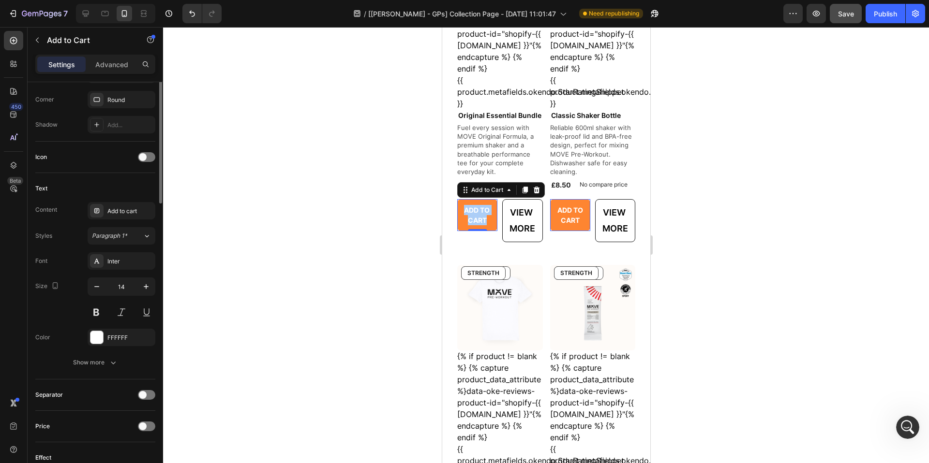
scroll to position [471, 0]
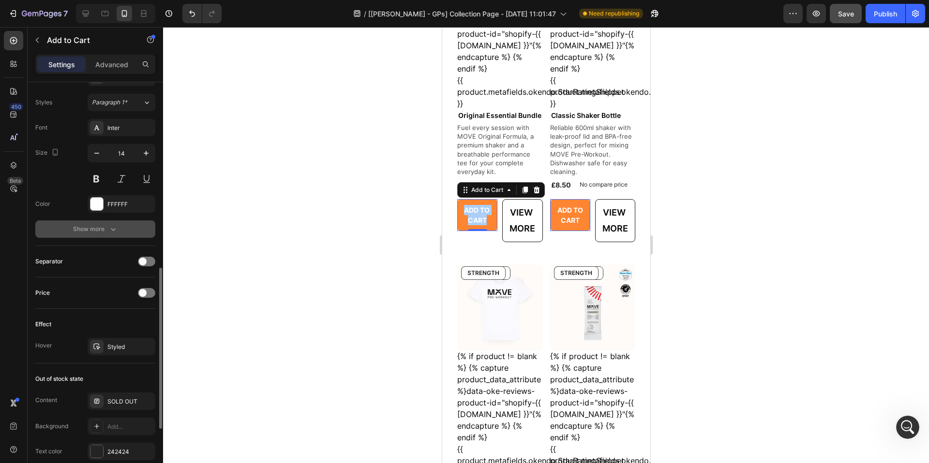
click at [105, 234] on button "Show more" at bounding box center [95, 229] width 120 height 17
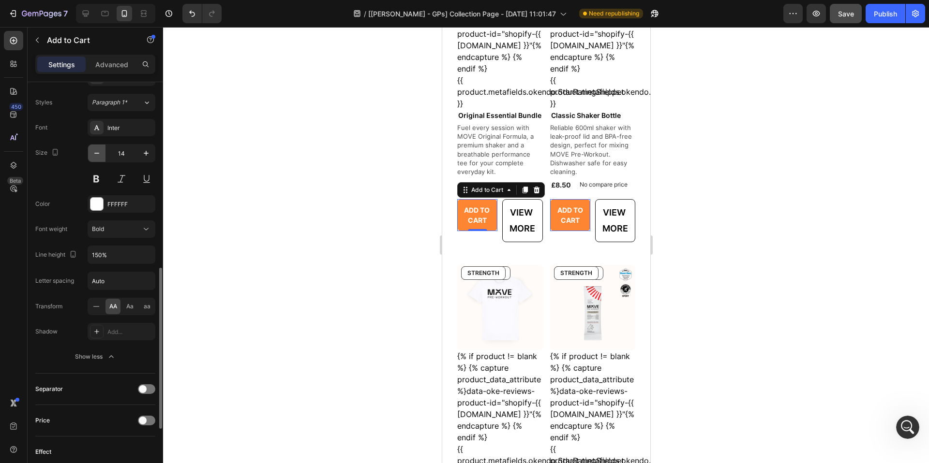
click at [95, 158] on button "button" at bounding box center [96, 153] width 17 height 17
click at [96, 156] on icon "button" at bounding box center [97, 153] width 10 height 10
type input "12"
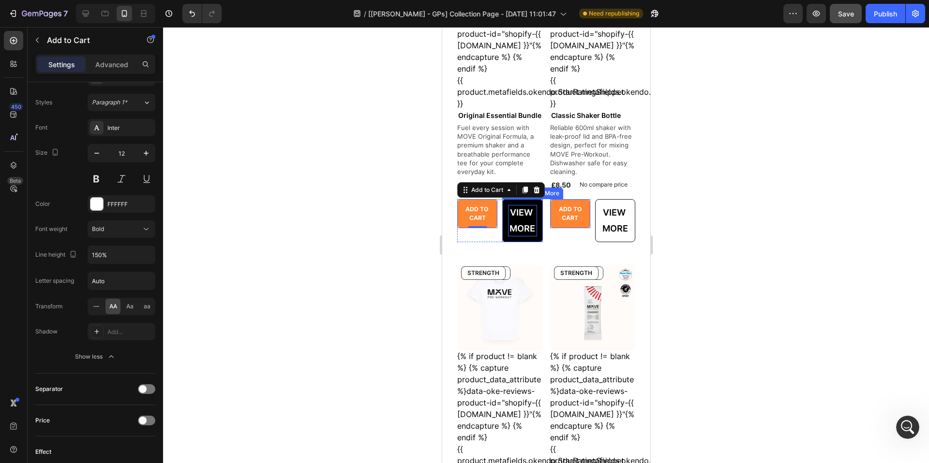
click at [522, 231] on p "View more" at bounding box center [521, 220] width 29 height 31
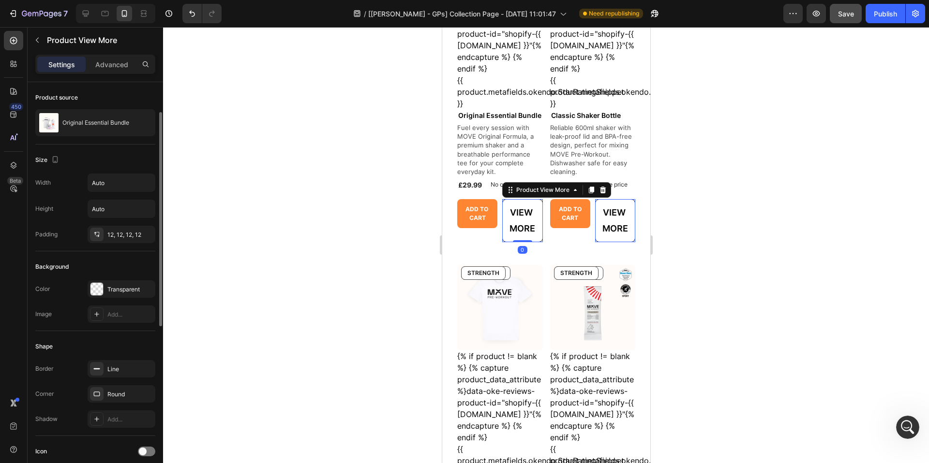
scroll to position [185, 0]
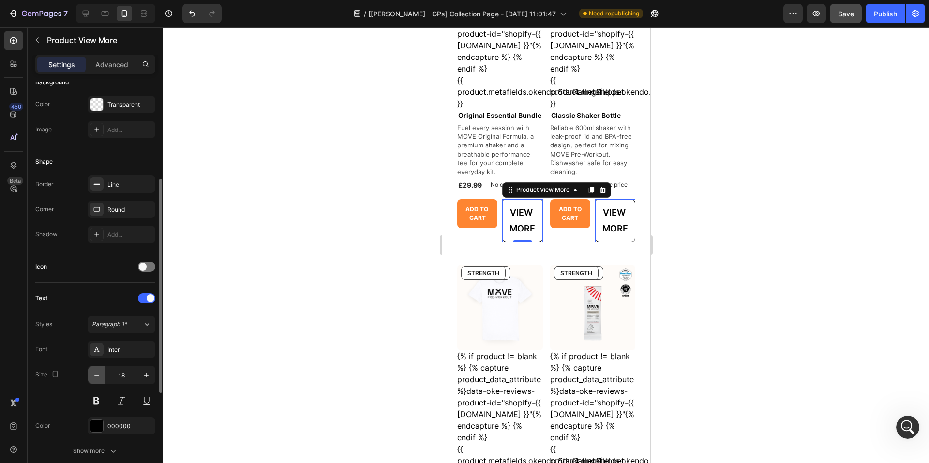
click at [99, 335] on button "button" at bounding box center [96, 375] width 17 height 17
click at [96, 335] on button "button" at bounding box center [96, 375] width 17 height 17
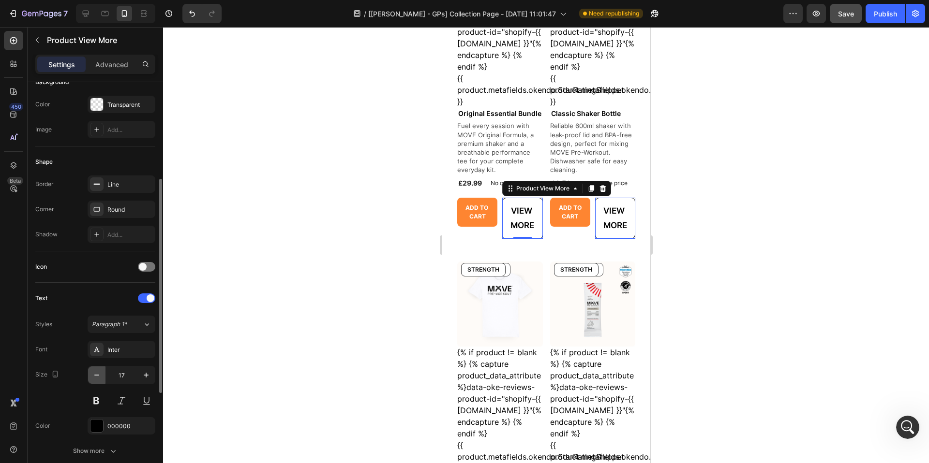
click at [96, 335] on button "button" at bounding box center [96, 375] width 17 height 17
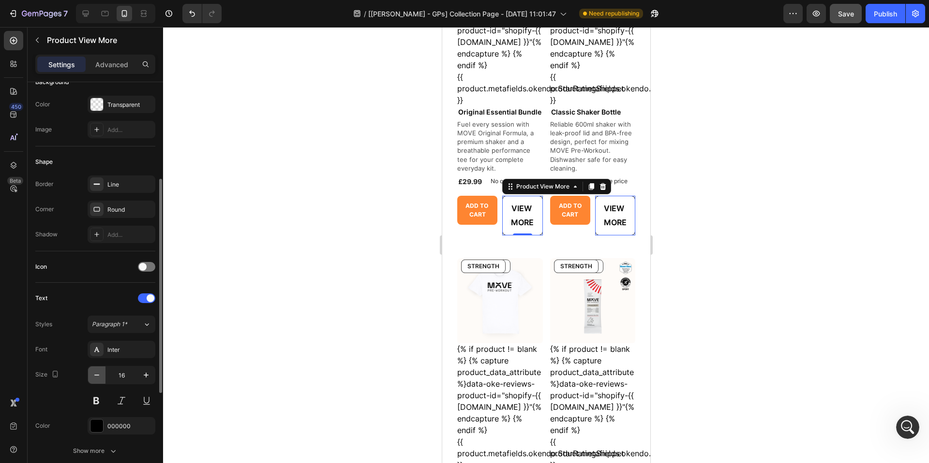
click at [96, 335] on button "button" at bounding box center [96, 375] width 17 height 17
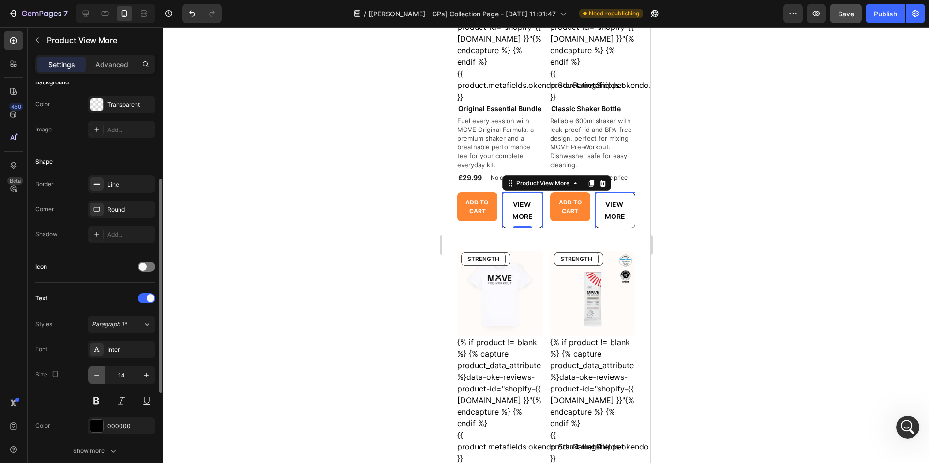
click at [97, 335] on icon "button" at bounding box center [97, 375] width 10 height 10
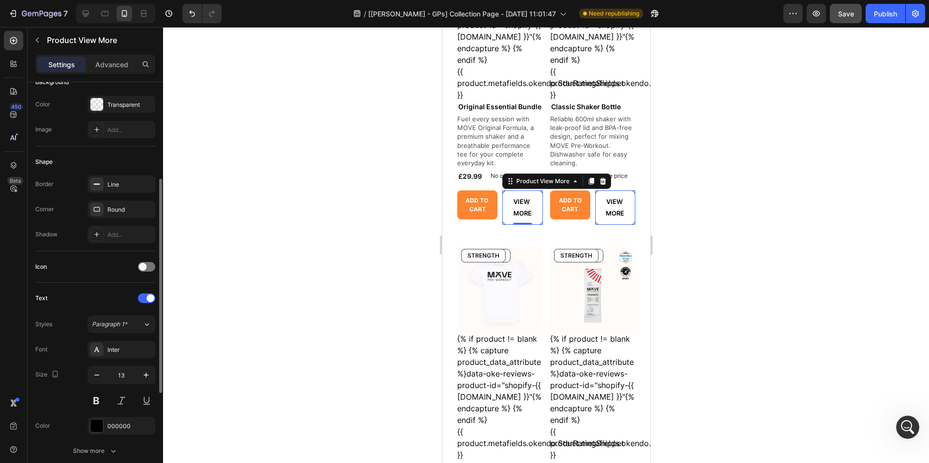
type input "12"
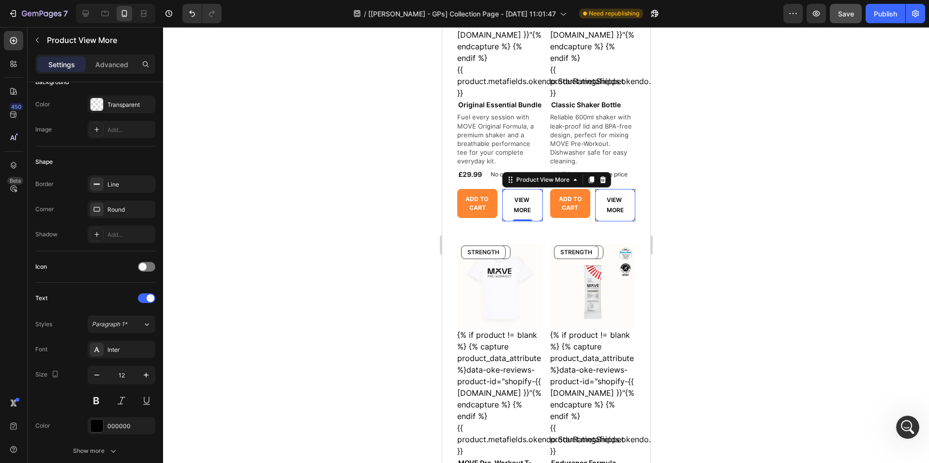
click at [699, 203] on div at bounding box center [546, 245] width 766 height 436
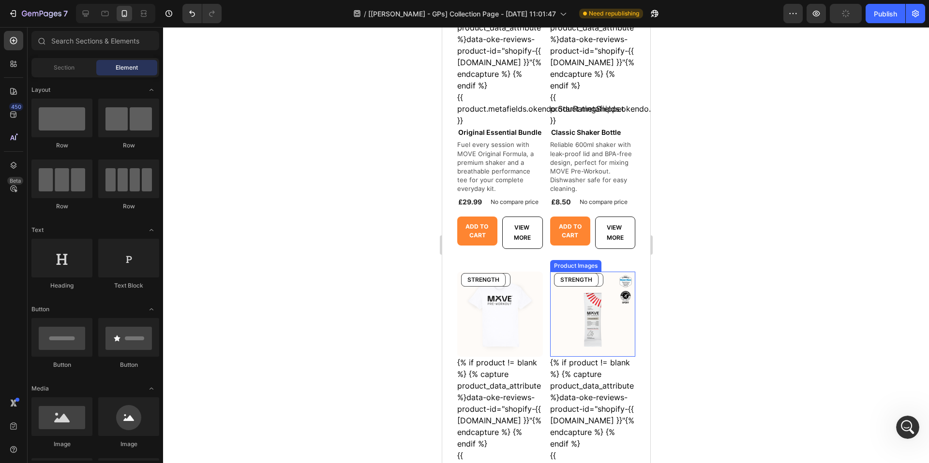
scroll to position [658, 0]
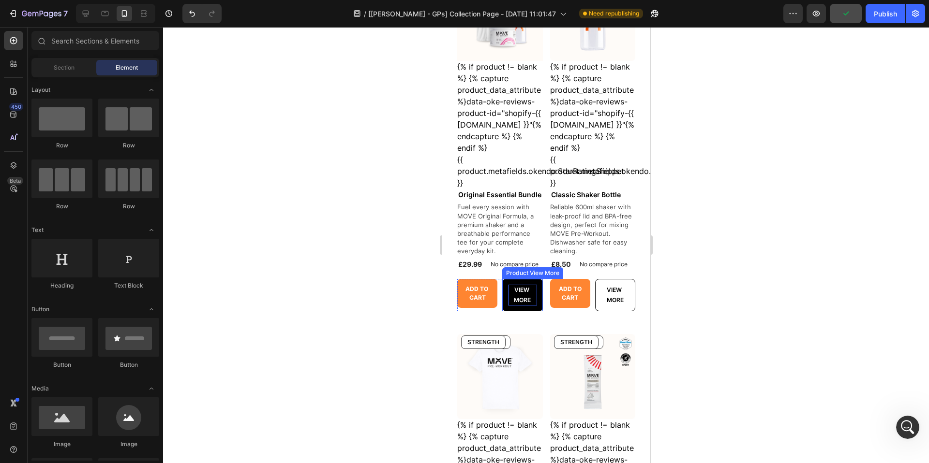
click at [519, 306] on p "View more" at bounding box center [521, 295] width 29 height 21
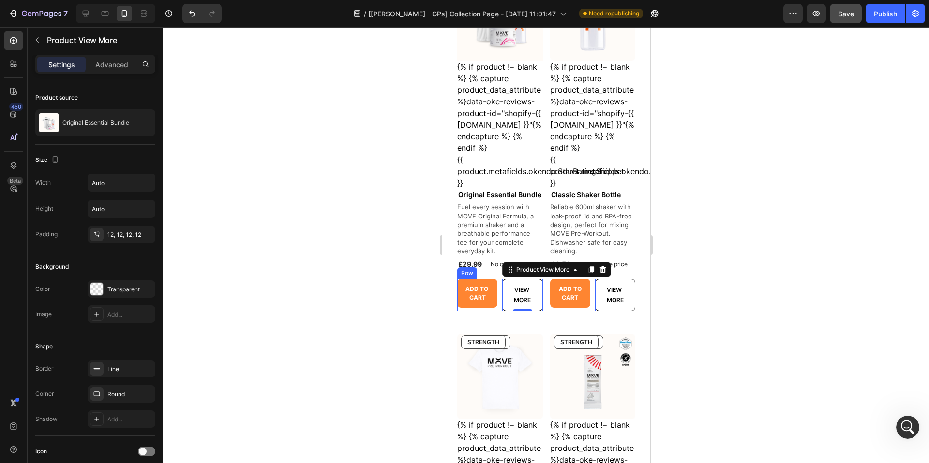
click at [497, 311] on div "Add to cart Add to Cart View more Product View More 0 Row" at bounding box center [500, 295] width 86 height 32
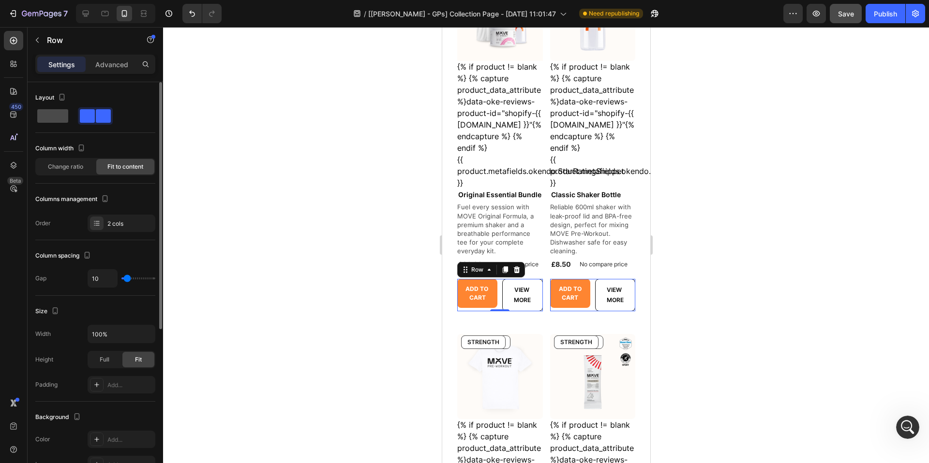
click at [63, 115] on span at bounding box center [52, 116] width 31 height 14
type input "16"
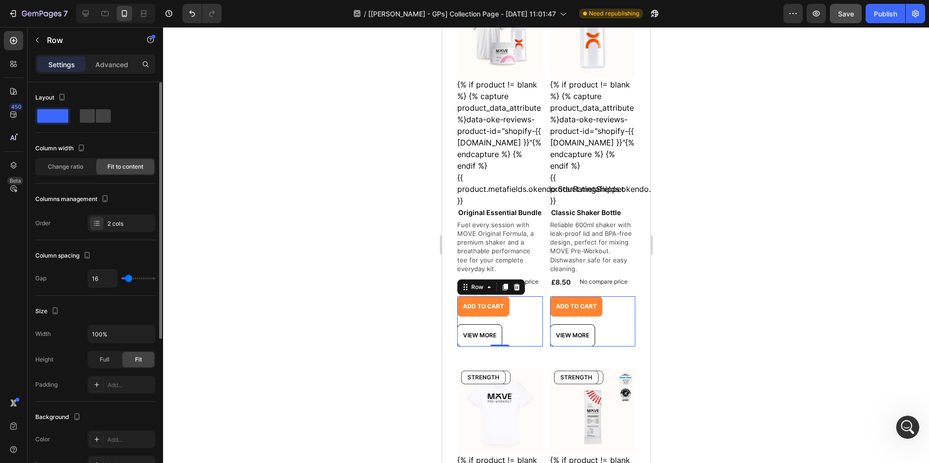
type input "2"
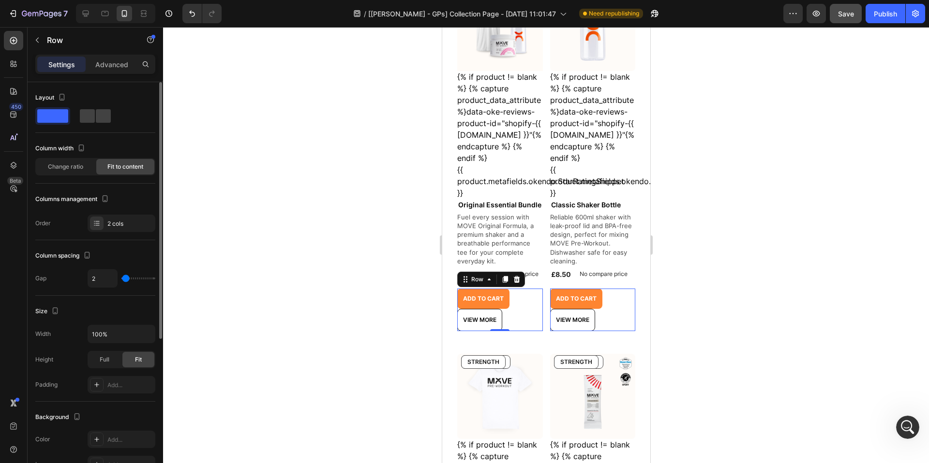
type input "0"
type input "3"
type input "4"
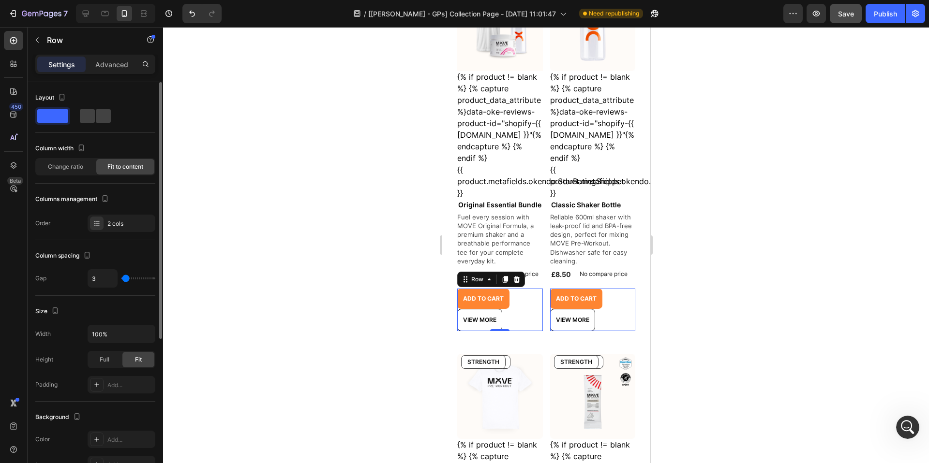
type input "4"
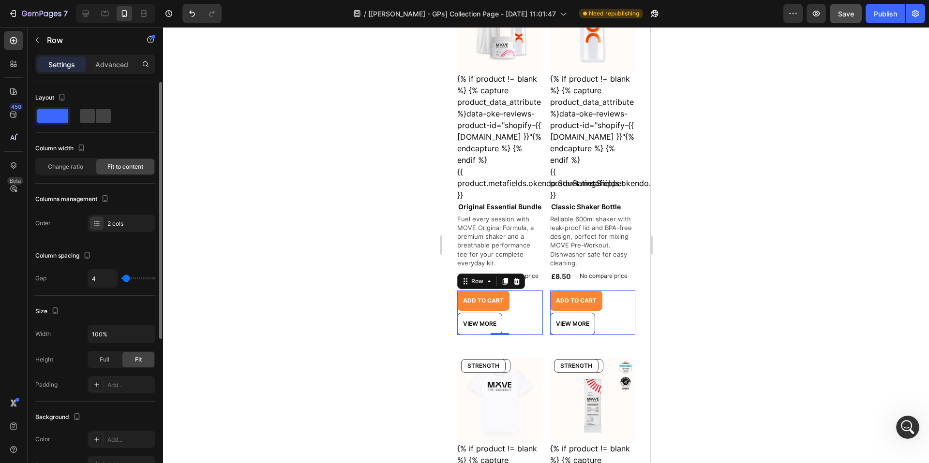
type input "6"
click at [126, 280] on input "range" at bounding box center [138, 279] width 34 height 2
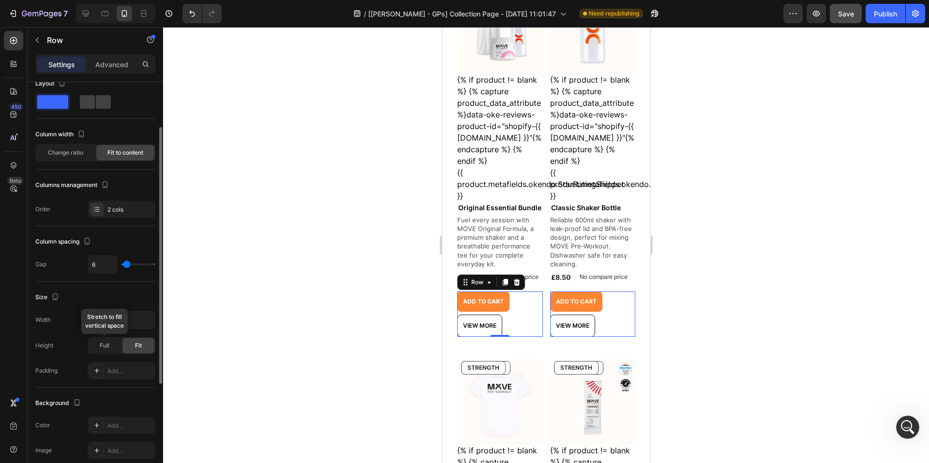
scroll to position [77, 0]
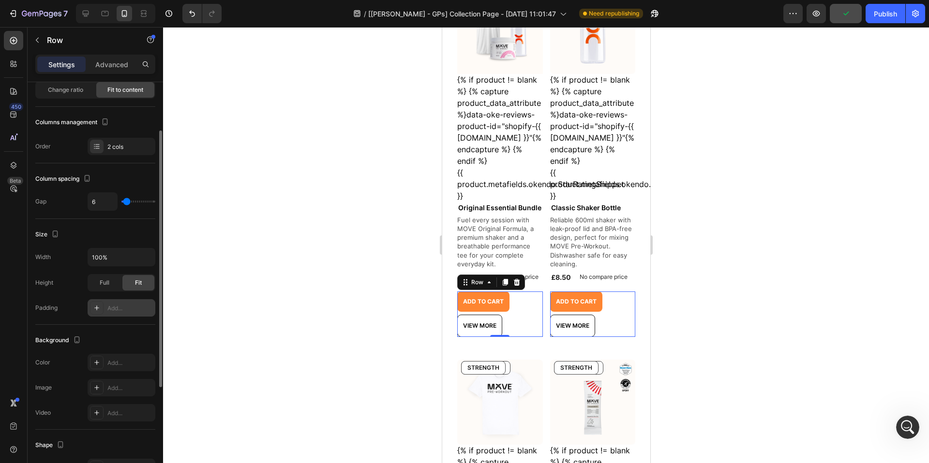
click at [126, 312] on div "Add..." at bounding box center [129, 308] width 45 height 9
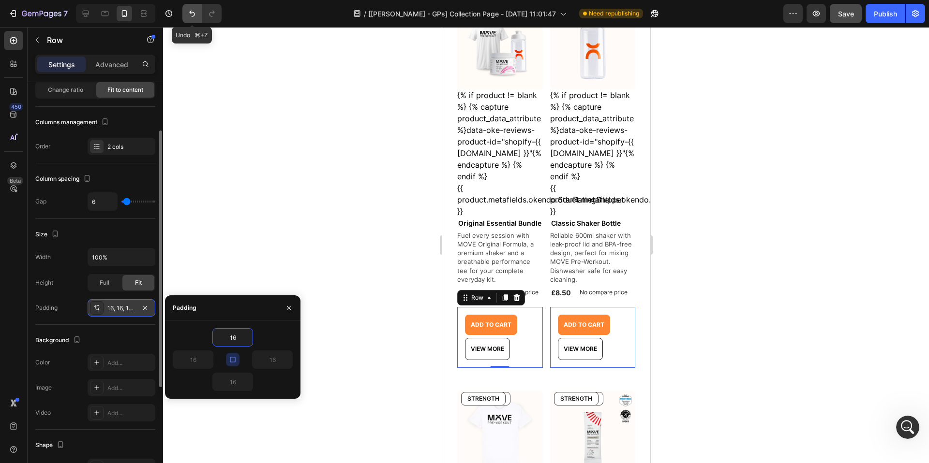
click at [190, 14] on icon "Undo/Redo" at bounding box center [192, 14] width 10 height 10
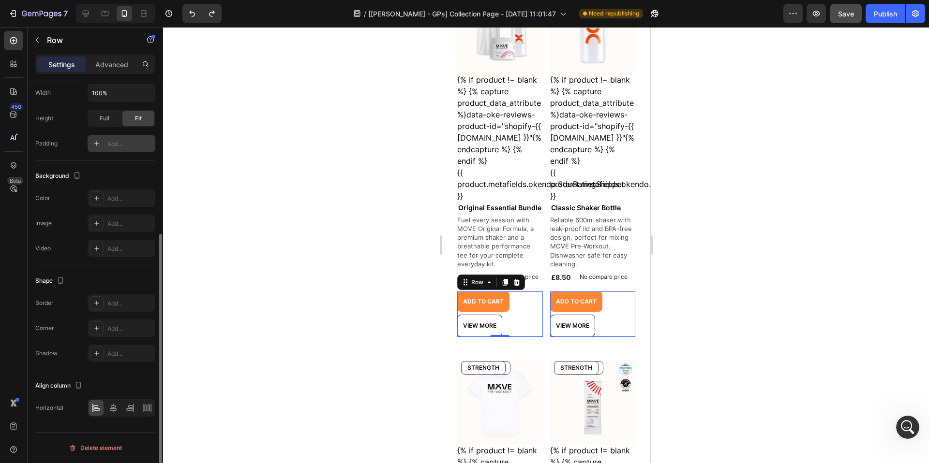
scroll to position [0, 0]
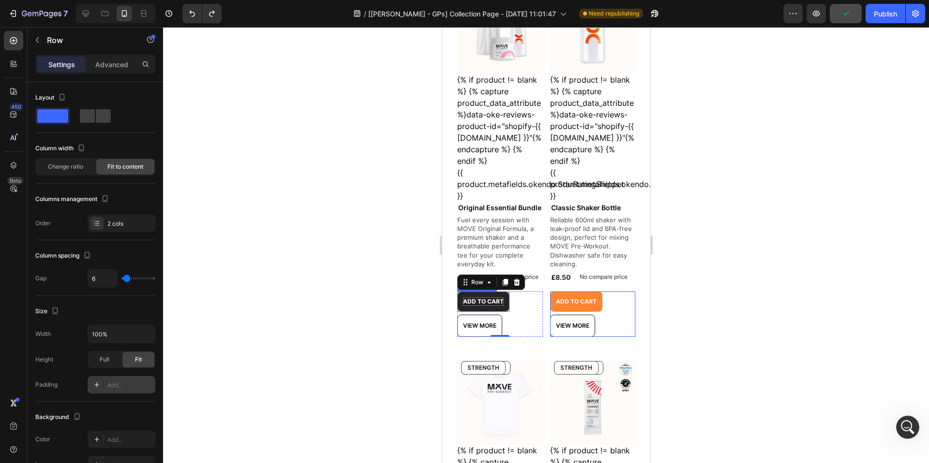
click at [501, 306] on p "Add to cart" at bounding box center [482, 301] width 41 height 9
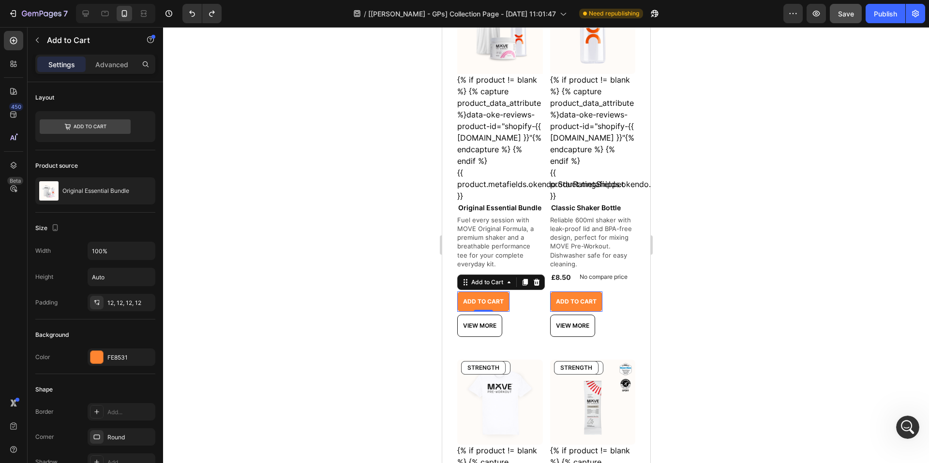
click at [395, 206] on div at bounding box center [546, 245] width 766 height 436
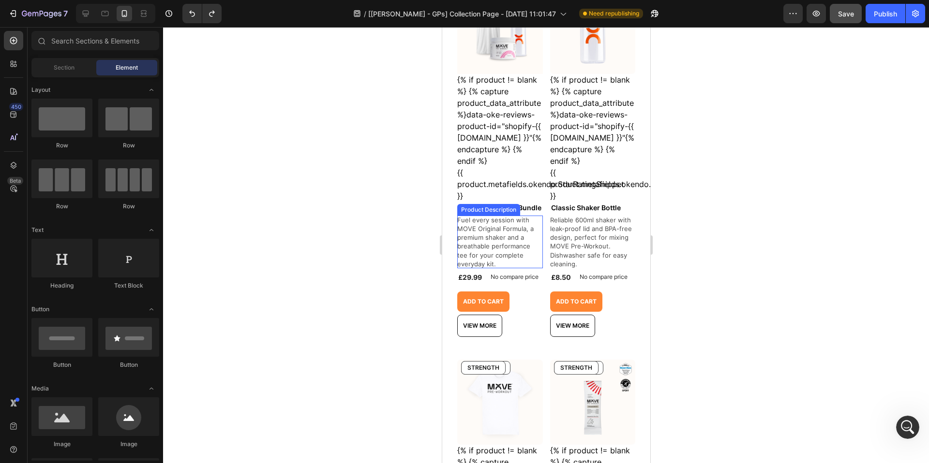
click at [505, 251] on p "Fuel every session with MOVE Original Formula, a premium shaker and a breathabl…" at bounding box center [496, 242] width 78 height 52
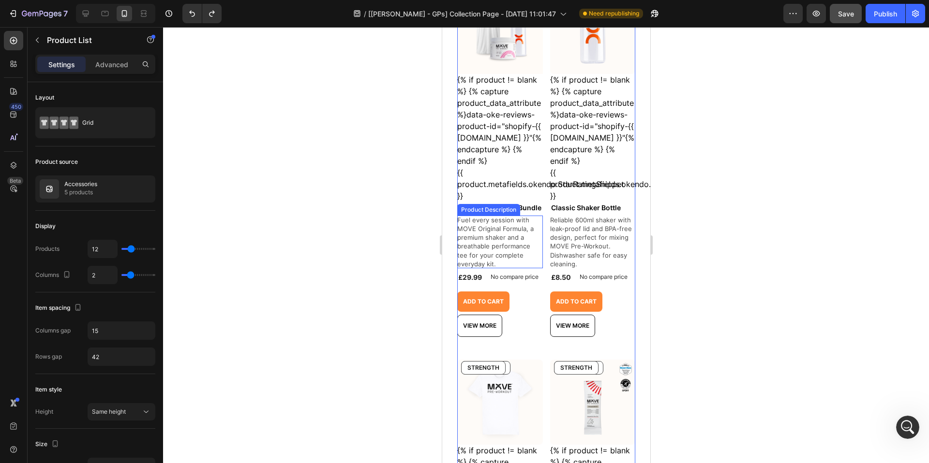
click at [526, 246] on div "Fuel every session with MOVE Original Formula, a premium shaker and a breathabl…" at bounding box center [500, 242] width 86 height 53
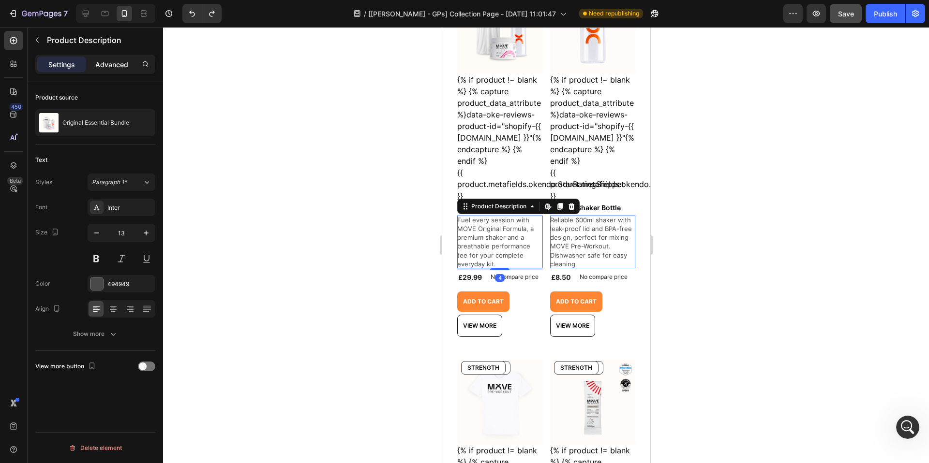
click at [113, 67] on p "Advanced" at bounding box center [111, 64] width 33 height 10
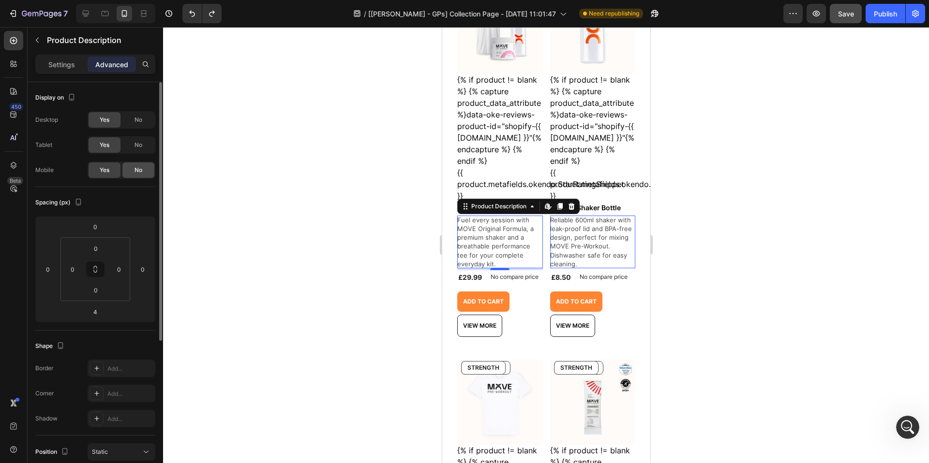
click at [144, 174] on div "No" at bounding box center [138, 169] width 32 height 15
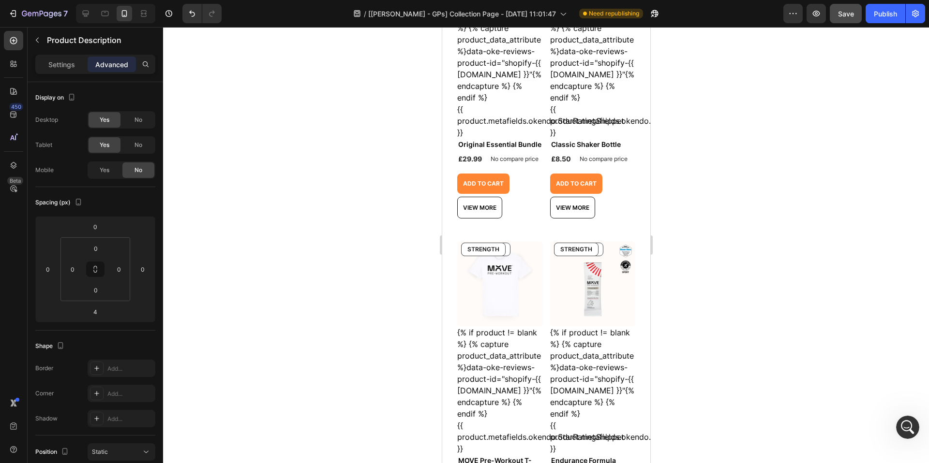
click at [781, 186] on div at bounding box center [546, 245] width 766 height 436
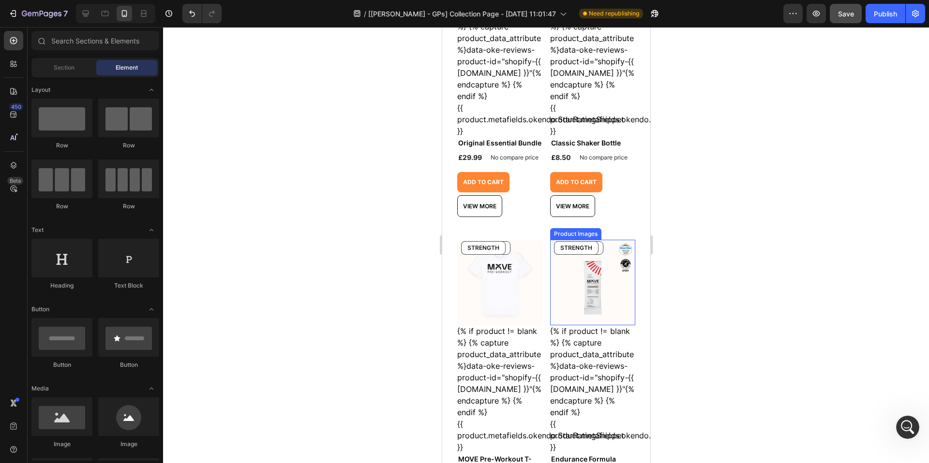
scroll to position [660, 0]
click at [88, 16] on icon at bounding box center [86, 14] width 10 height 10
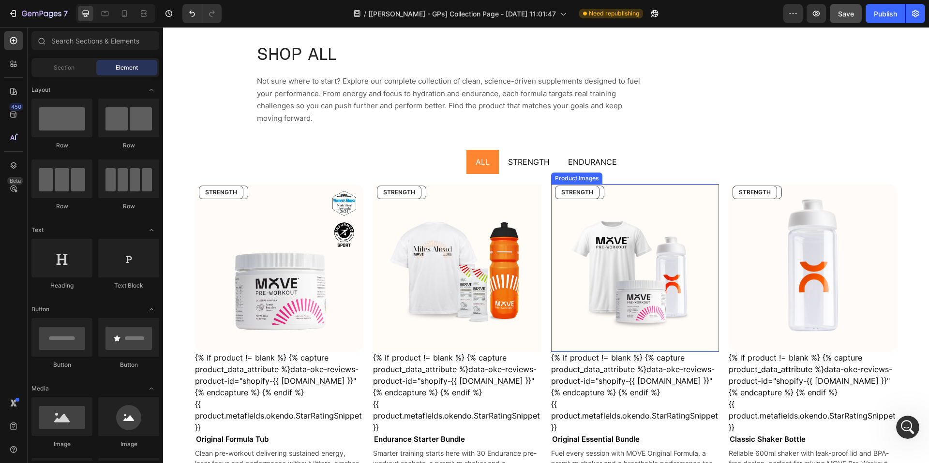
scroll to position [99, 0]
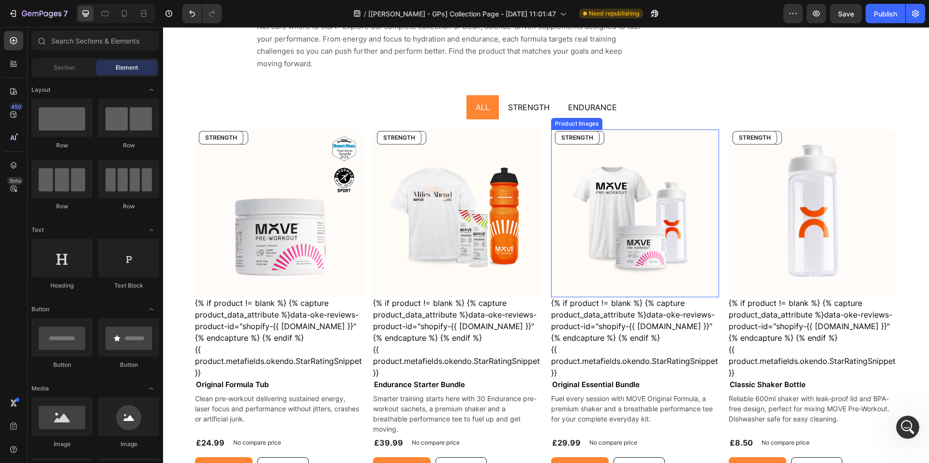
scroll to position [10627, 0]
click at [849, 19] on button "Save" at bounding box center [845, 13] width 32 height 19
click at [122, 15] on icon at bounding box center [124, 13] width 5 height 7
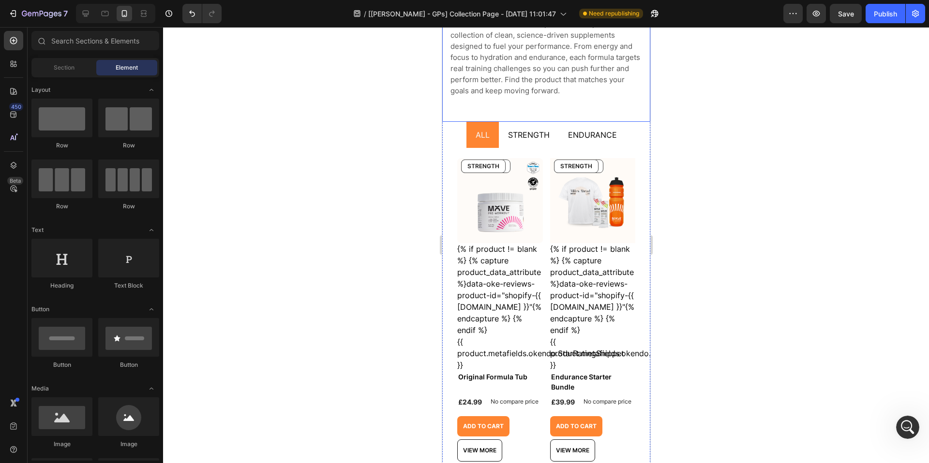
click at [571, 106] on div "SHOP ALL Heading Not sure where to start? Explore our complete collection of cl…" at bounding box center [546, 35] width 208 height 174
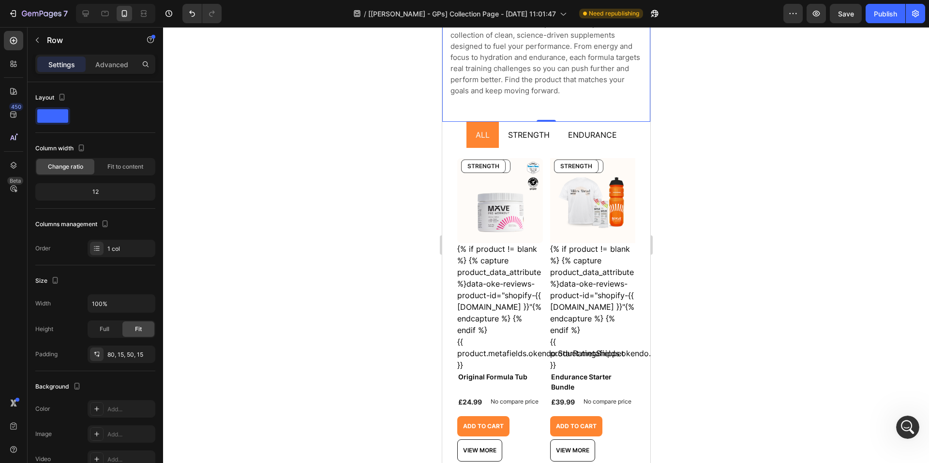
scroll to position [81, 0]
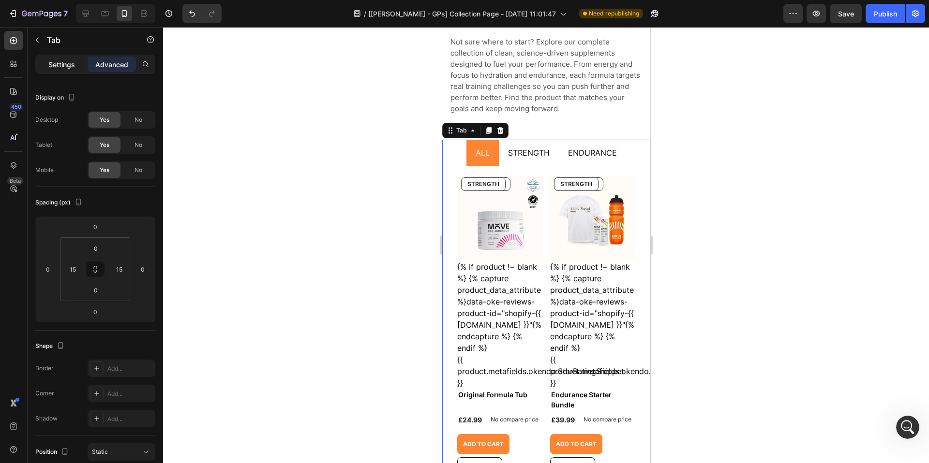
click at [74, 63] on p "Settings" at bounding box center [61, 64] width 27 height 10
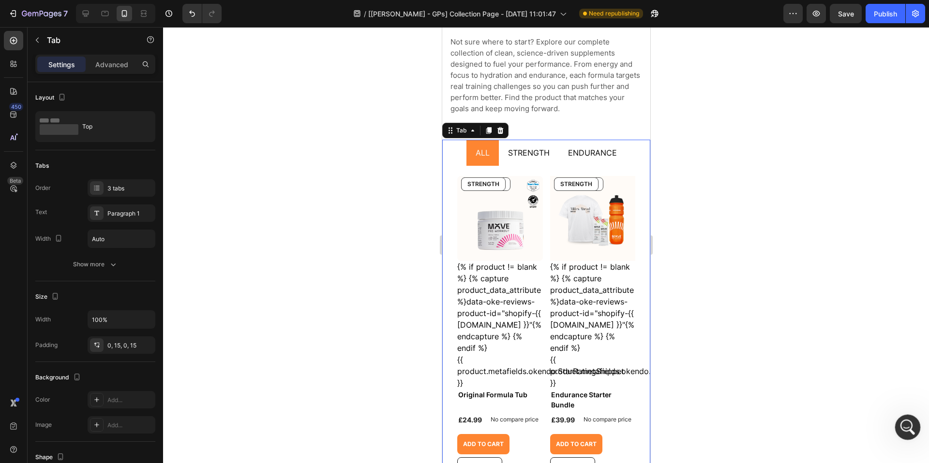
click at [908, 421] on icon "Open Intercom Messenger" at bounding box center [906, 426] width 16 height 16
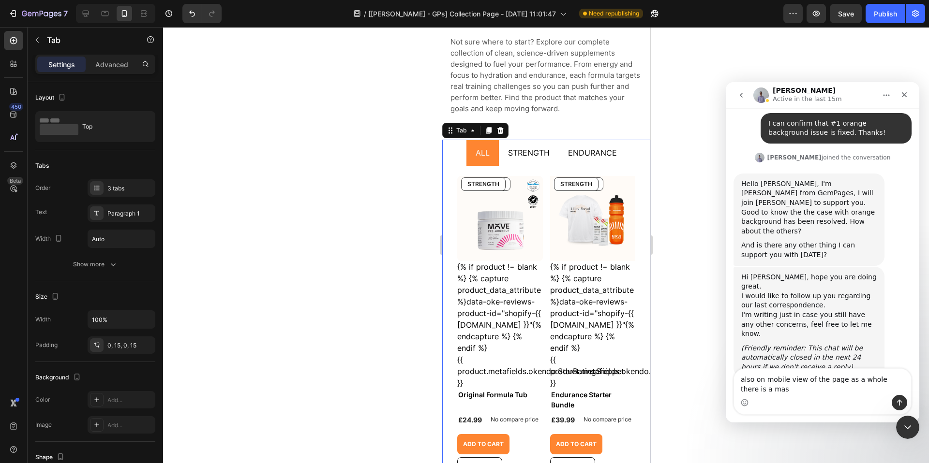
scroll to position [10636, 0]
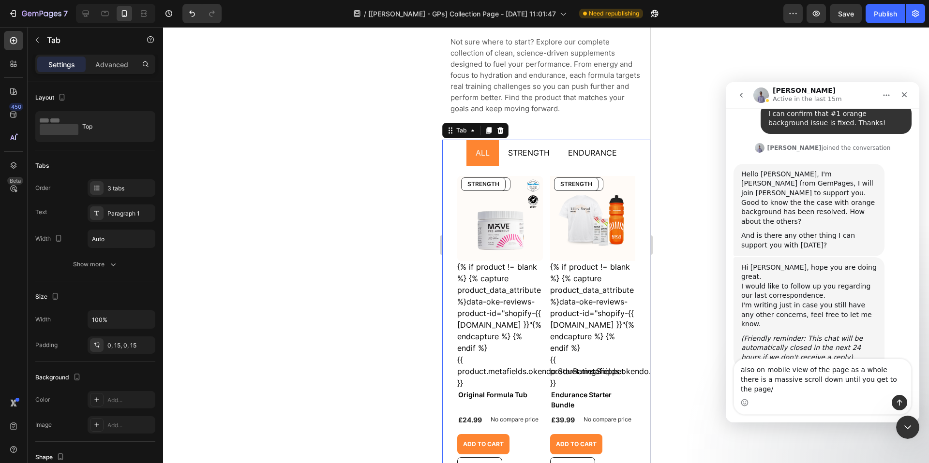
type textarea "also on mobile view of the page as a whole there is a massive scroll down until…"
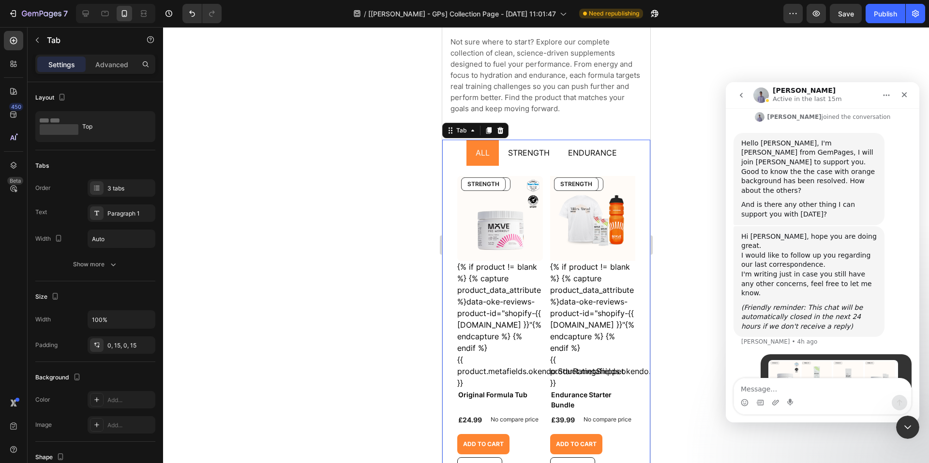
scroll to position [10668, 0]
type textarea "t"
type textarea "and the text below the page header isnt visible"
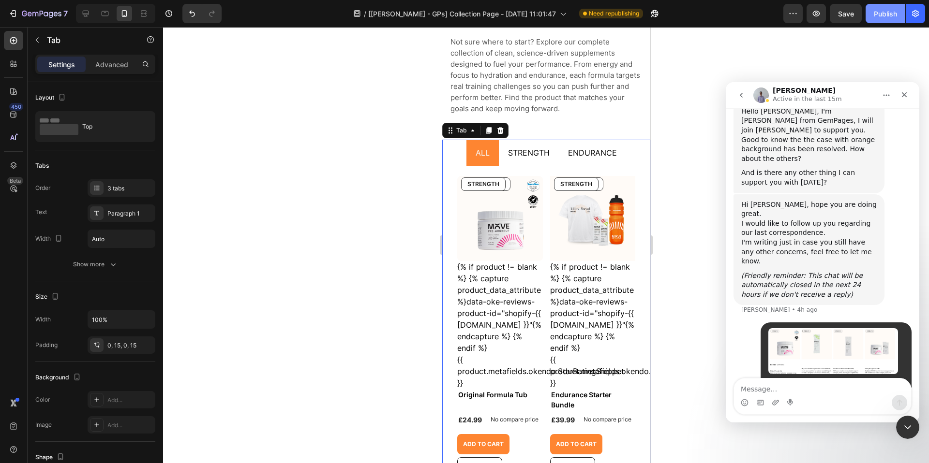
click at [887, 5] on button "Publish" at bounding box center [885, 13] width 40 height 19
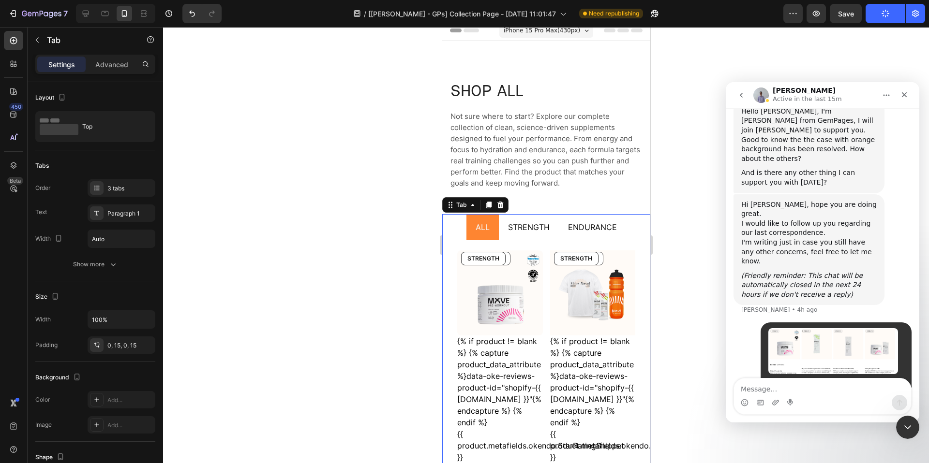
scroll to position [0, 0]
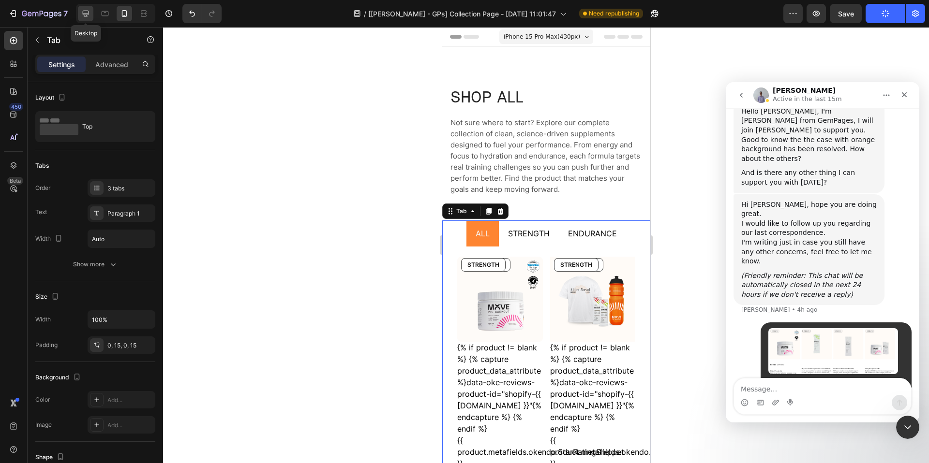
click at [85, 16] on icon at bounding box center [86, 14] width 6 height 6
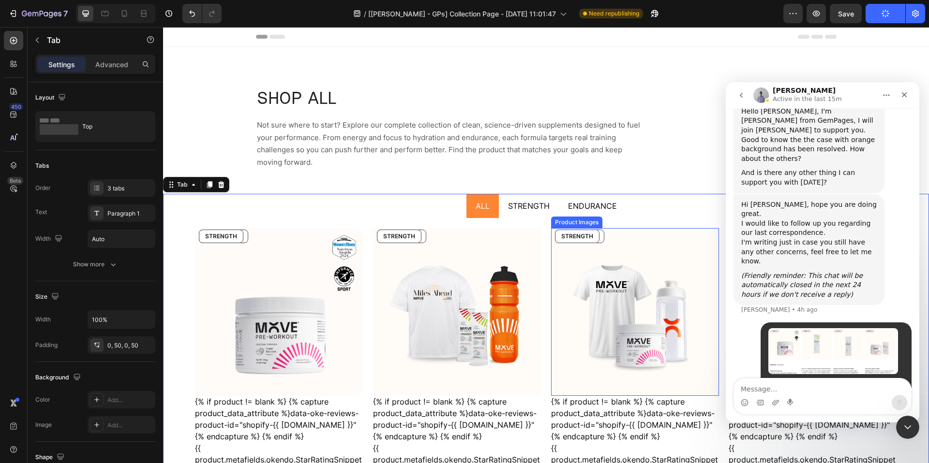
scroll to position [133, 0]
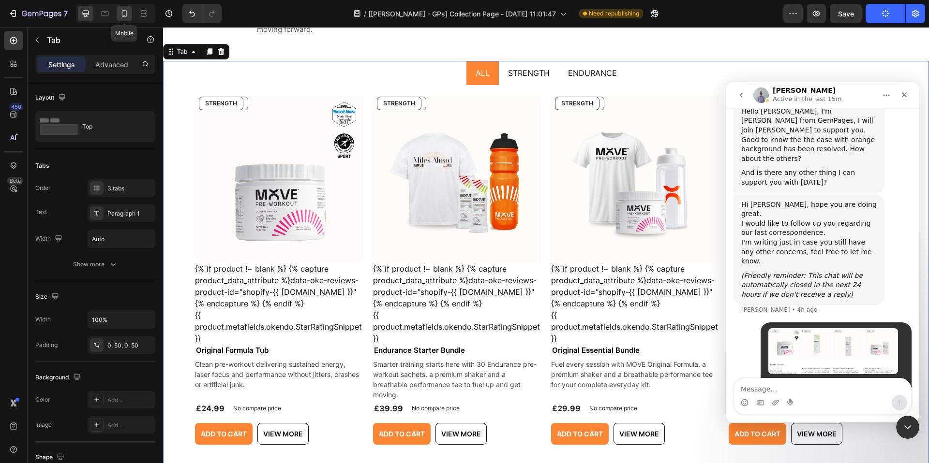
click at [125, 15] on icon at bounding box center [124, 14] width 10 height 10
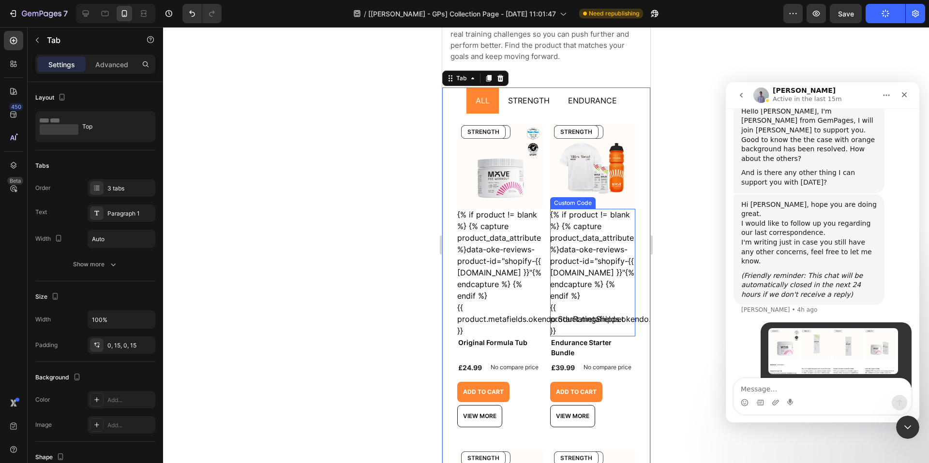
scroll to position [160, 0]
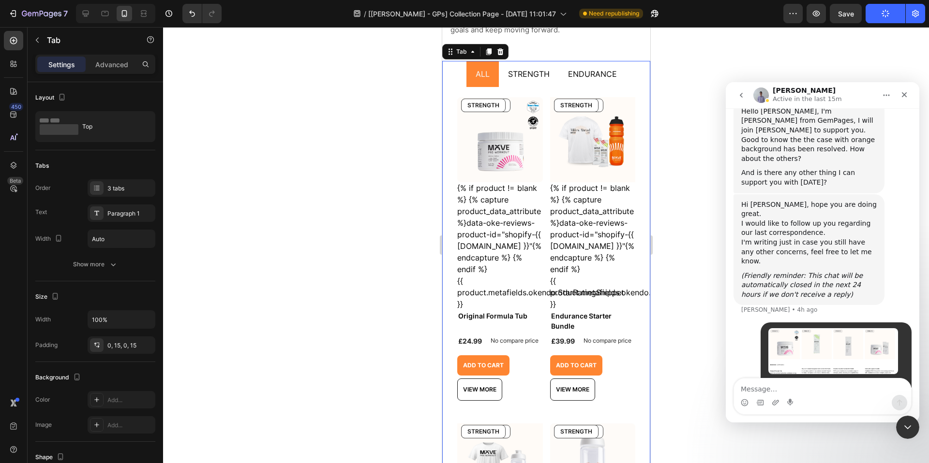
click at [919, 437] on div at bounding box center [546, 245] width 766 height 436
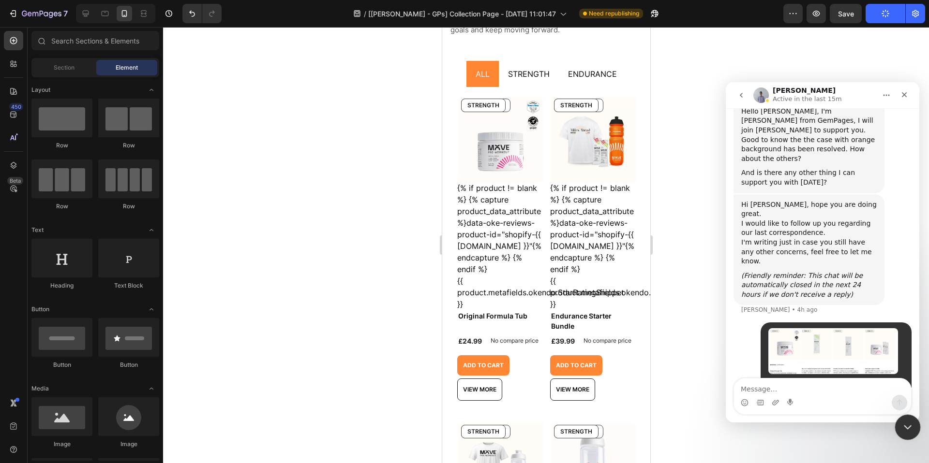
click at [909, 428] on icon "Close Intercom Messenger" at bounding box center [906, 426] width 12 height 12
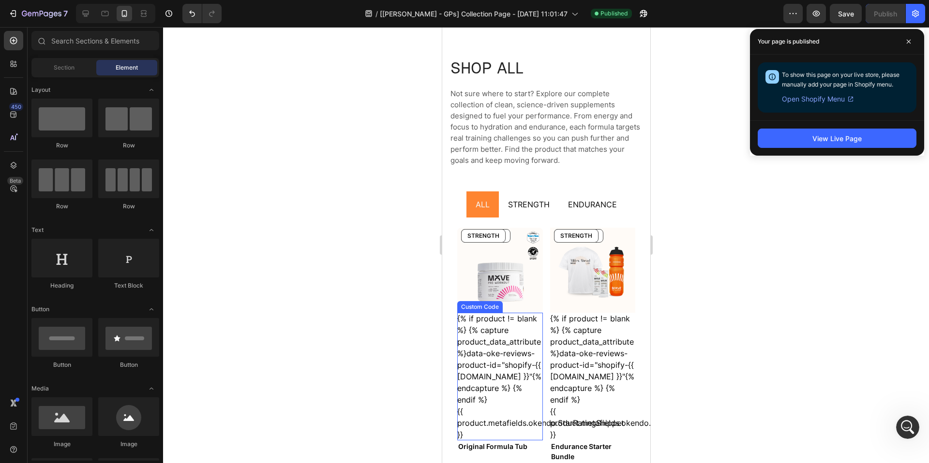
scroll to position [241, 0]
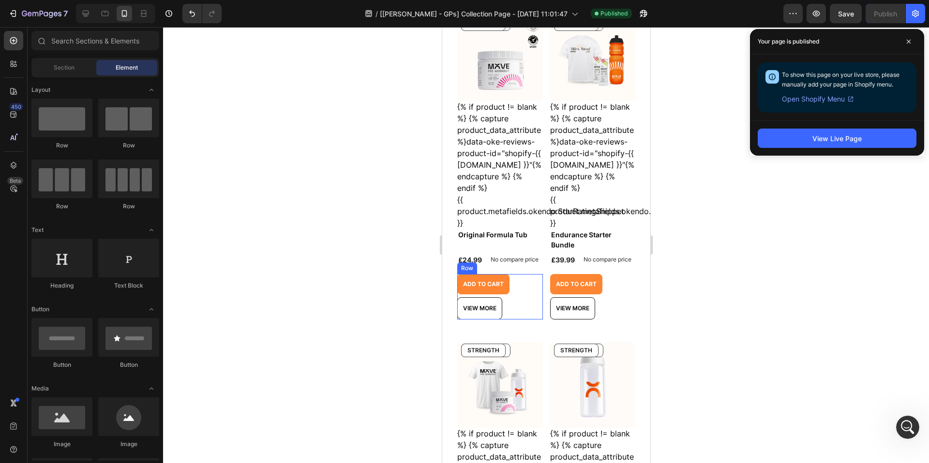
click at [516, 291] on div "Add to cart Add to Cart View more Product View More Row" at bounding box center [500, 296] width 86 height 45
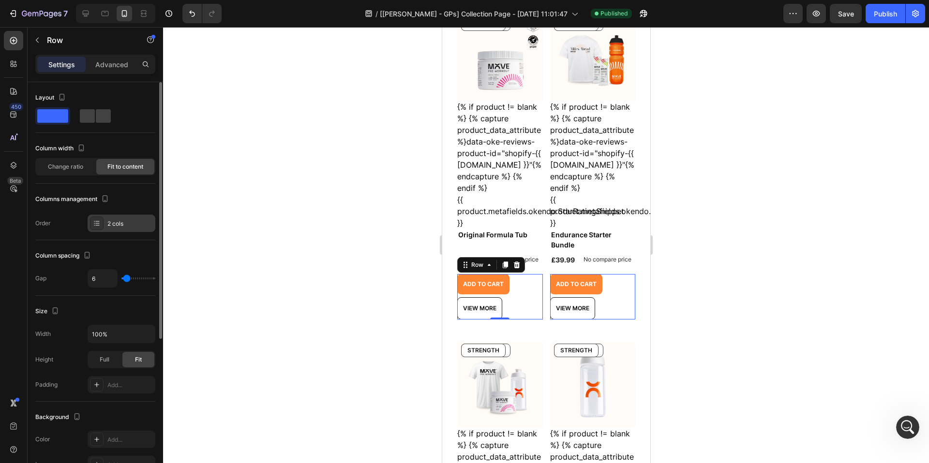
click at [139, 226] on div "2 cols" at bounding box center [129, 224] width 45 height 9
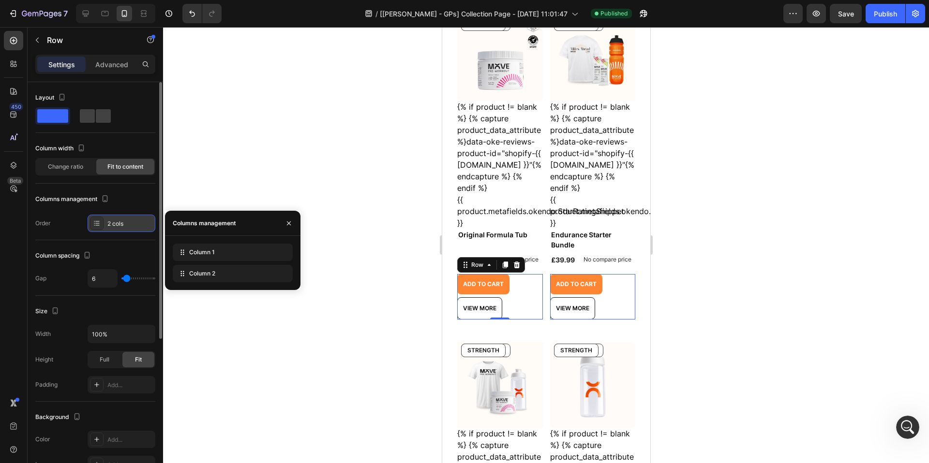
click at [138, 224] on div "2 cols" at bounding box center [129, 224] width 45 height 9
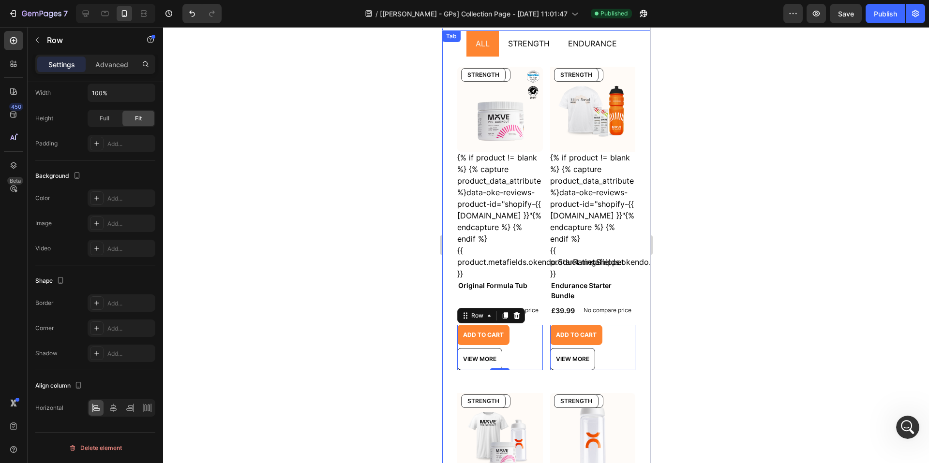
scroll to position [142, 0]
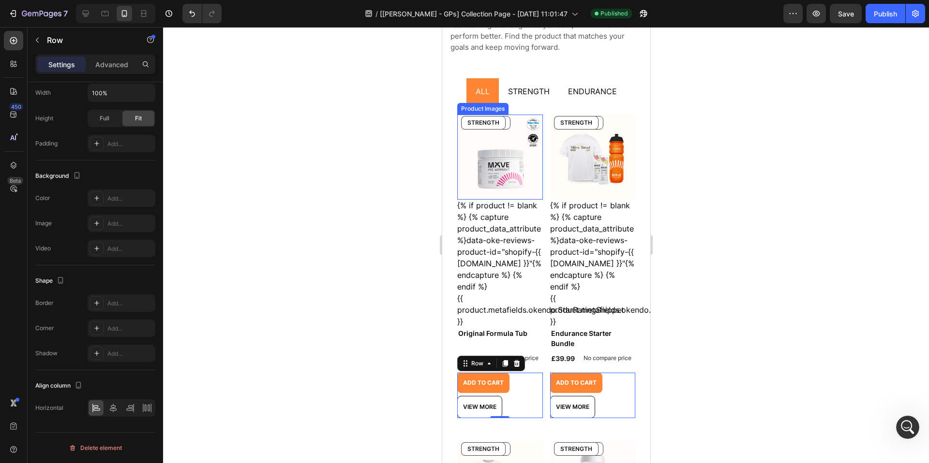
click at [513, 150] on img at bounding box center [500, 158] width 86 height 86
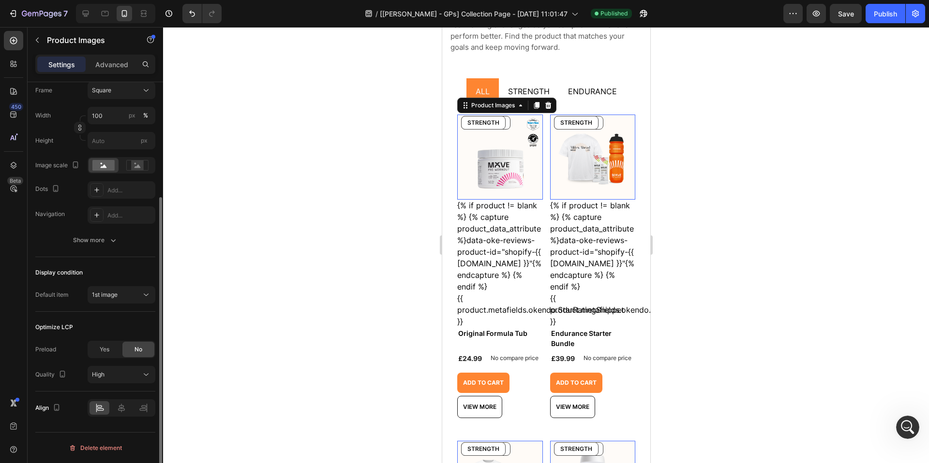
scroll to position [0, 0]
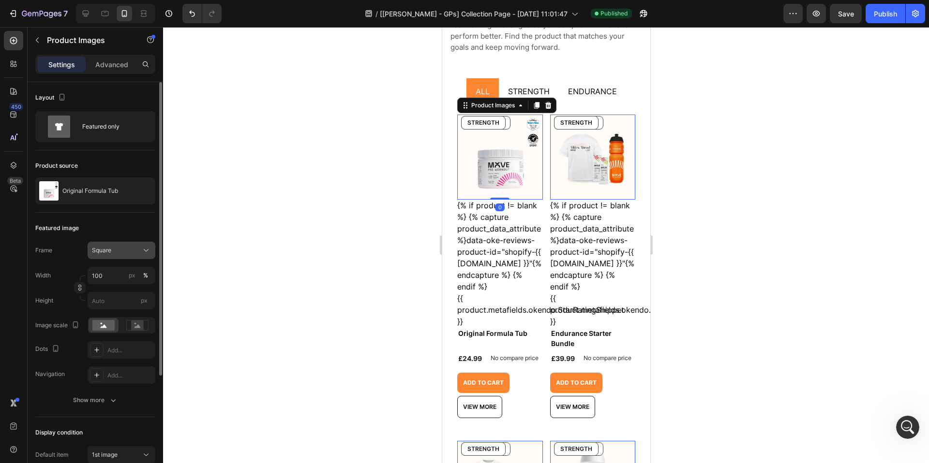
click at [137, 247] on div "Square" at bounding box center [115, 250] width 47 height 9
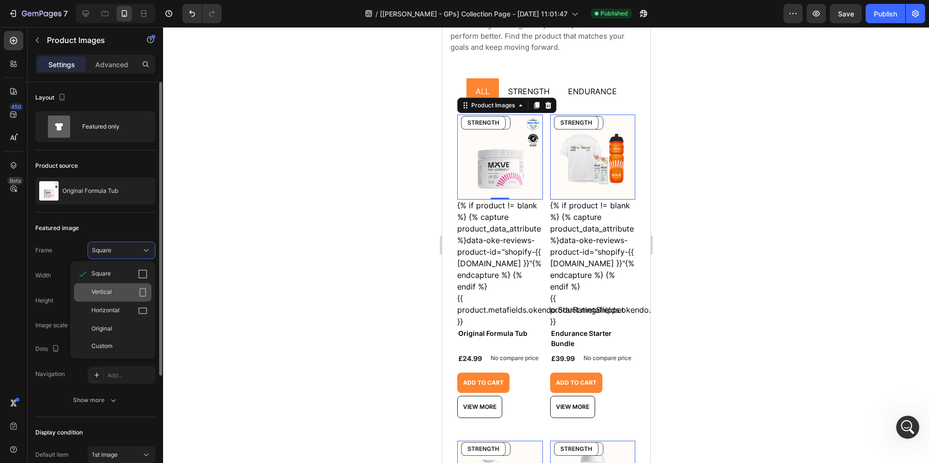
click at [132, 286] on div "Vertical" at bounding box center [112, 292] width 77 height 18
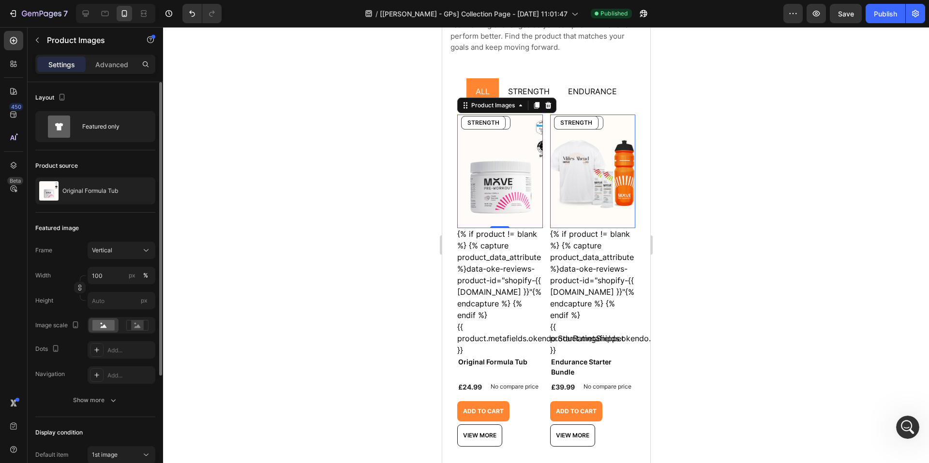
click at [758, 222] on div at bounding box center [546, 245] width 766 height 436
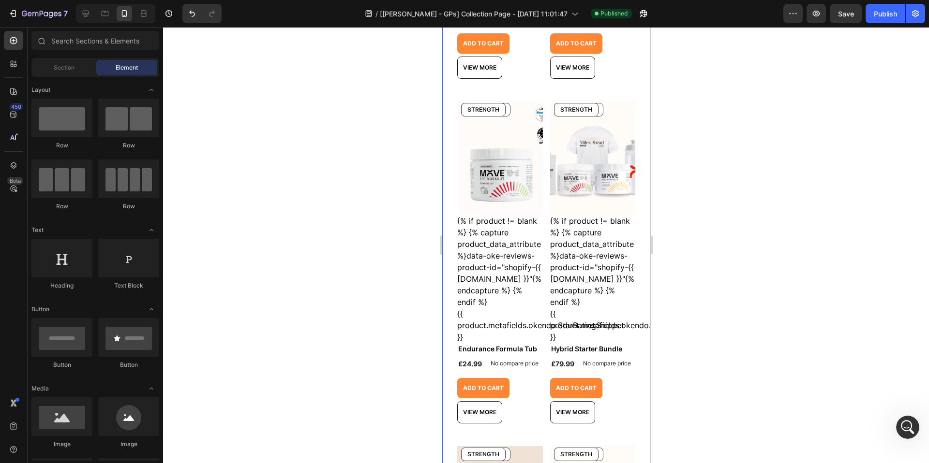
scroll to position [1241, 0]
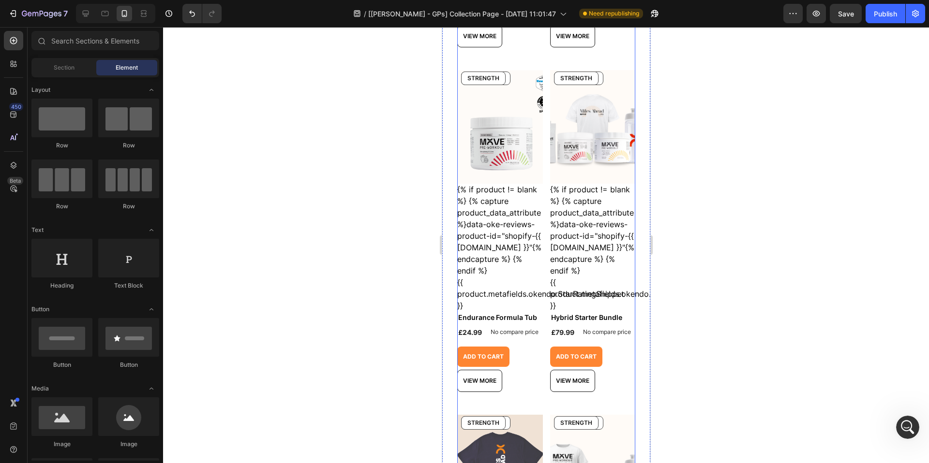
click at [539, 118] on div "ENDURANCE Product Badge STRENGTH Product Badge Row Product Images {% if product…" at bounding box center [546, 72] width 178 height 2118
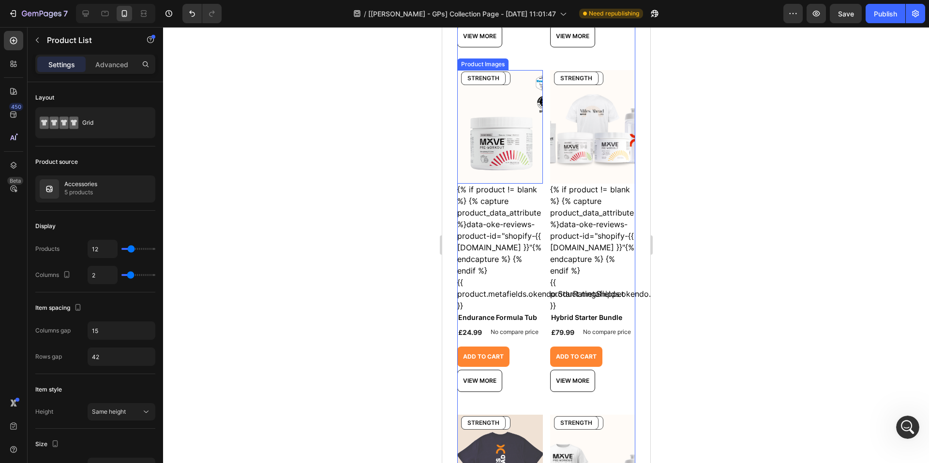
click at [498, 125] on img at bounding box center [500, 127] width 86 height 114
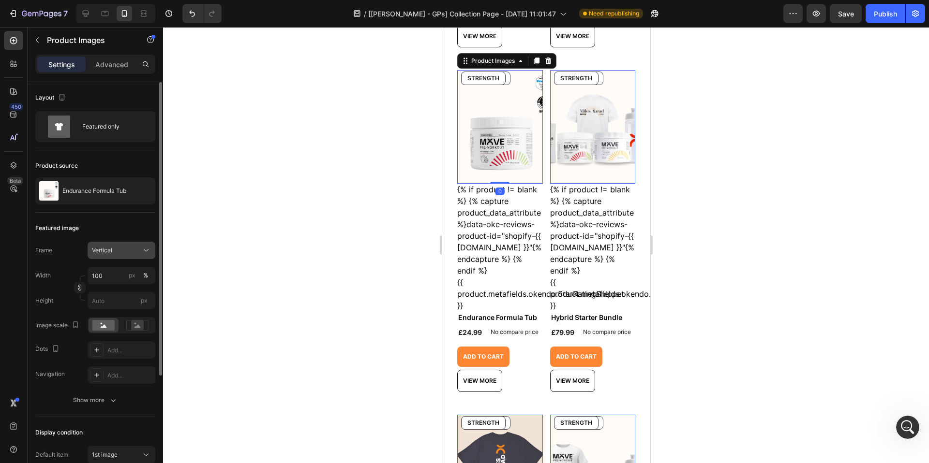
click at [124, 252] on div "Vertical" at bounding box center [115, 250] width 47 height 9
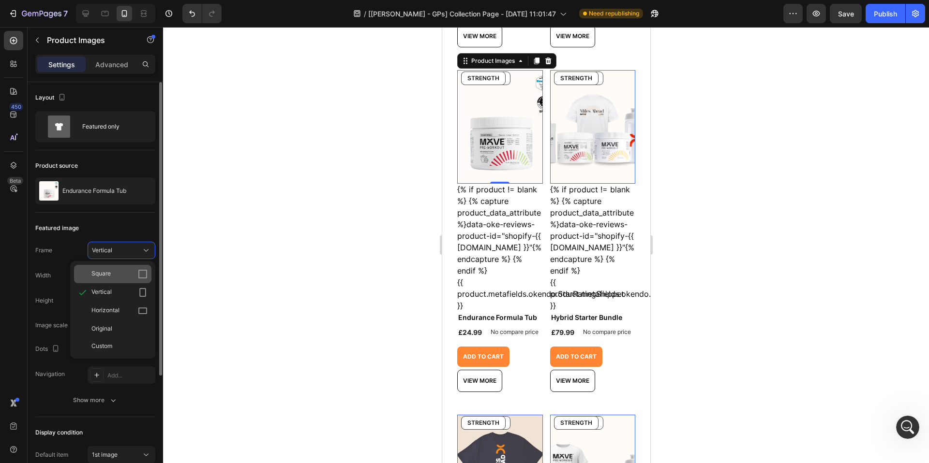
click at [128, 275] on div "Square" at bounding box center [119, 274] width 56 height 10
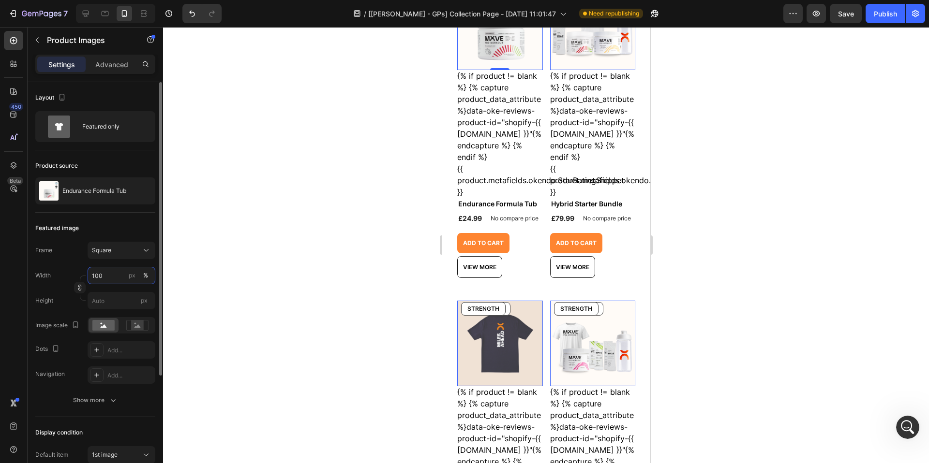
drag, startPoint x: 111, startPoint y: 277, endPoint x: 88, endPoint y: 274, distance: 22.4
click at [88, 274] on input "100" at bounding box center [122, 275] width 68 height 17
drag, startPoint x: 108, startPoint y: 280, endPoint x: 85, endPoint y: 278, distance: 22.8
click at [85, 278] on div "Width 100 px % Height px" at bounding box center [95, 288] width 120 height 43
type input "150"
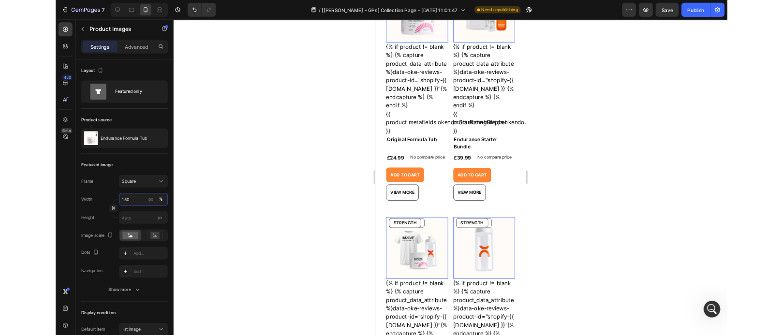
scroll to position [105, 0]
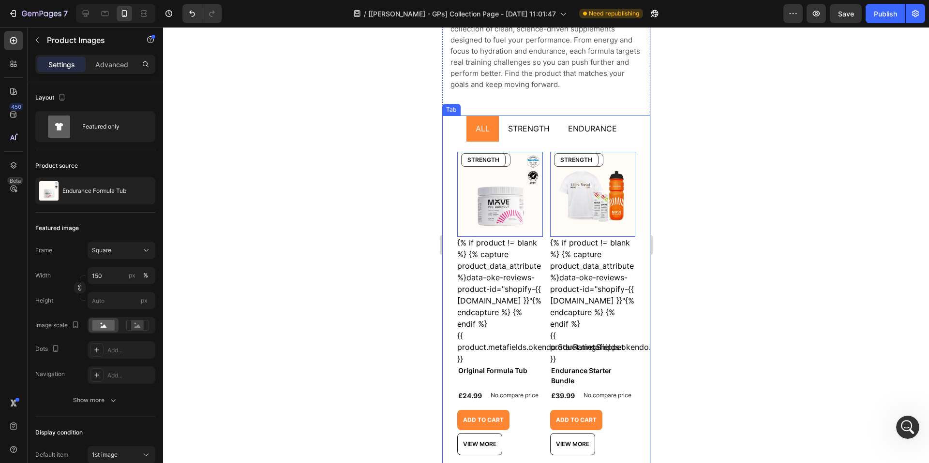
click at [724, 182] on div at bounding box center [546, 245] width 766 height 436
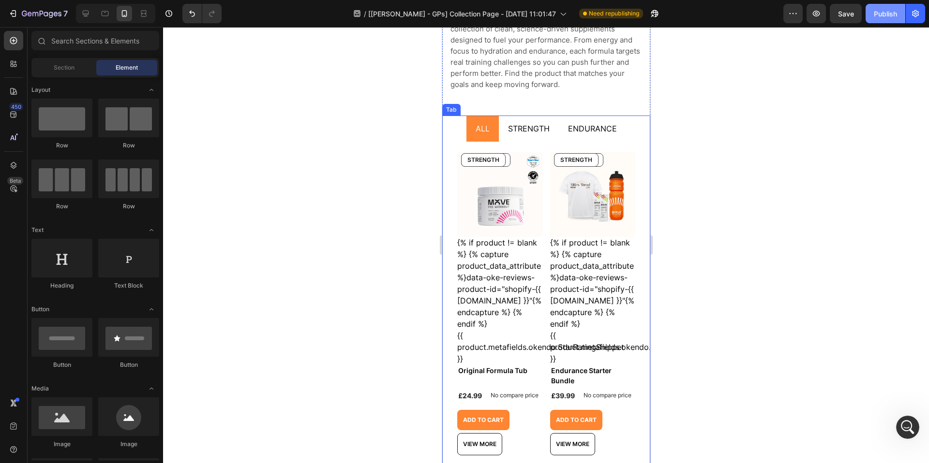
click at [884, 16] on div "Publish" at bounding box center [884, 14] width 23 height 10
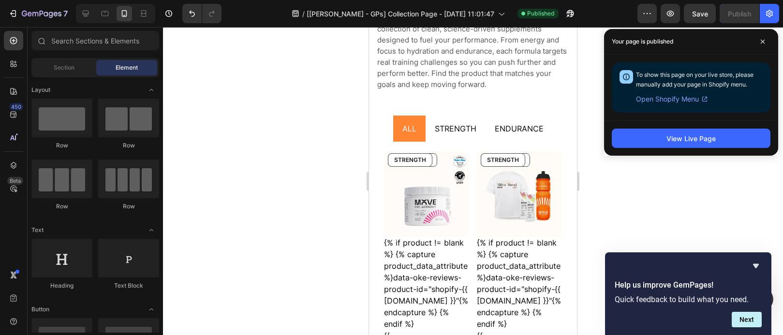
scroll to position [10755, 0]
click at [757, 263] on icon "Hide survey" at bounding box center [756, 266] width 12 height 12
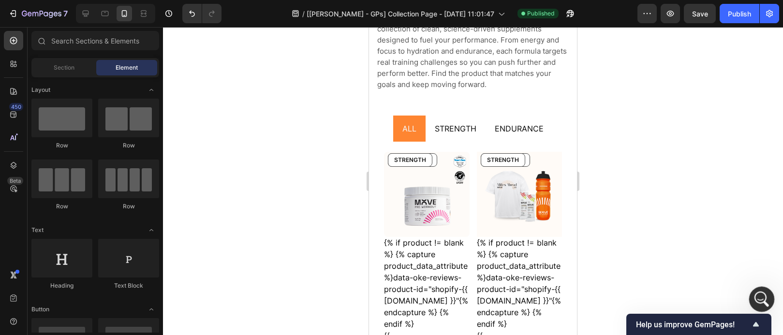
click at [762, 294] on icon "Open Intercom Messenger" at bounding box center [760, 298] width 16 height 16
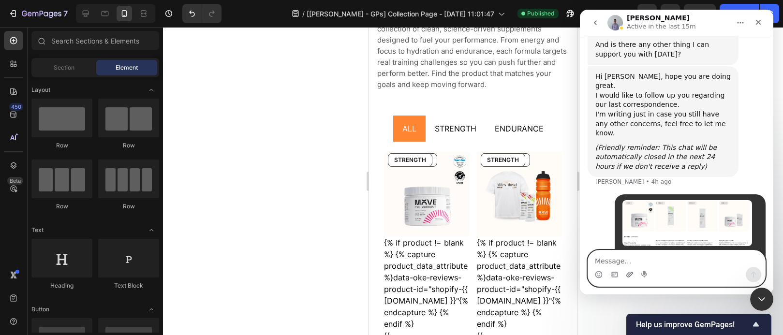
click at [630, 276] on icon "Upload attachment" at bounding box center [629, 274] width 7 height 5
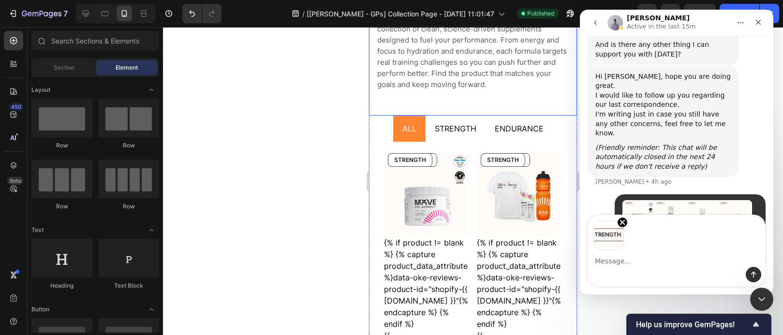
scroll to position [10790, 0]
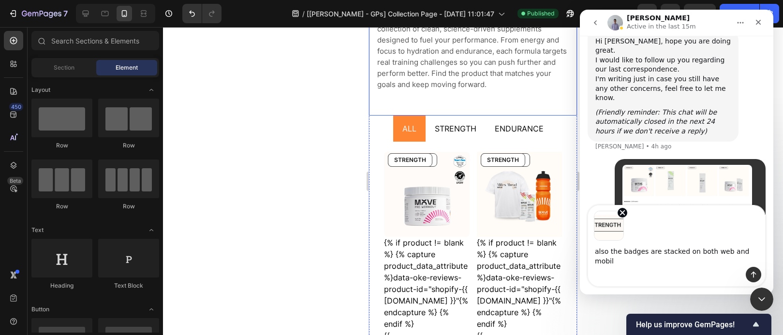
type textarea "also the badges are stacked on both web and mobile"
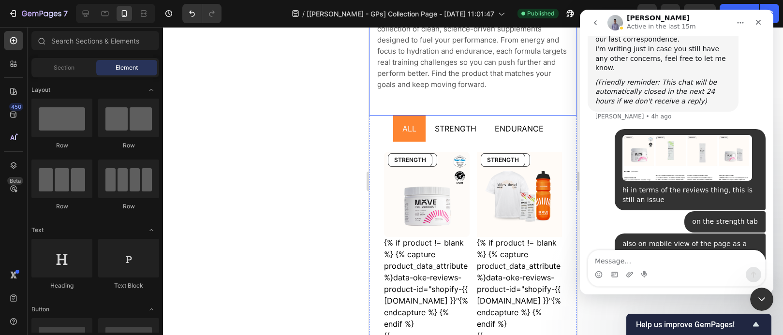
scroll to position [10821, 0]
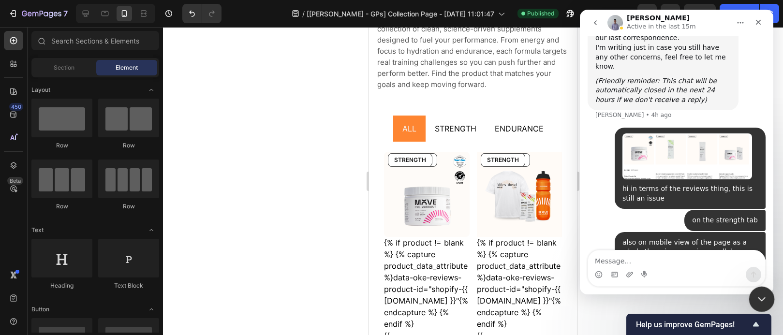
click at [766, 299] on div "Close Intercom Messenger" at bounding box center [760, 297] width 23 height 23
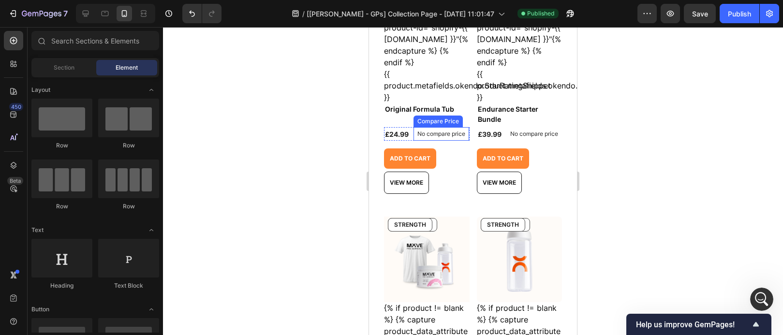
scroll to position [370, 0]
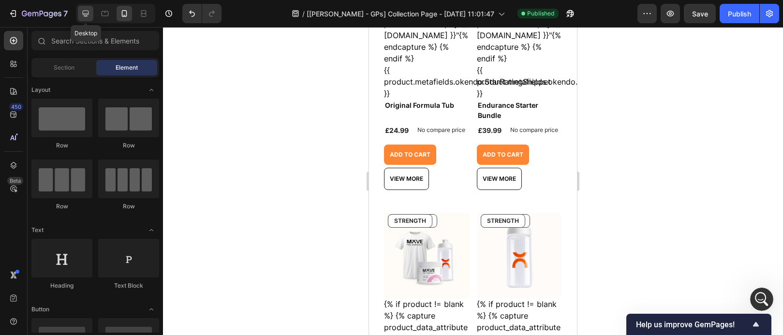
click at [84, 13] on icon at bounding box center [86, 14] width 6 height 6
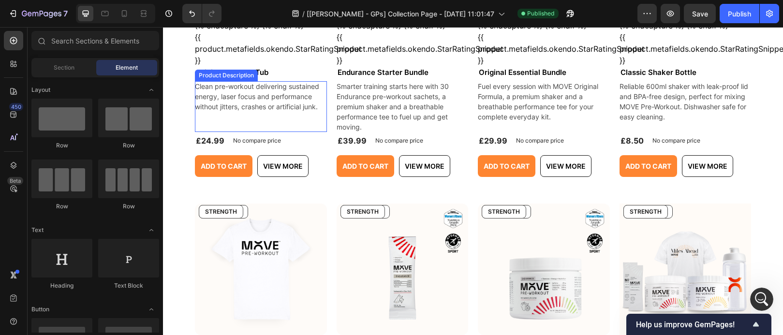
click at [277, 87] on p "Clean pre-workout delivering sustained energy, laser focus and performance with…" at bounding box center [258, 96] width 126 height 29
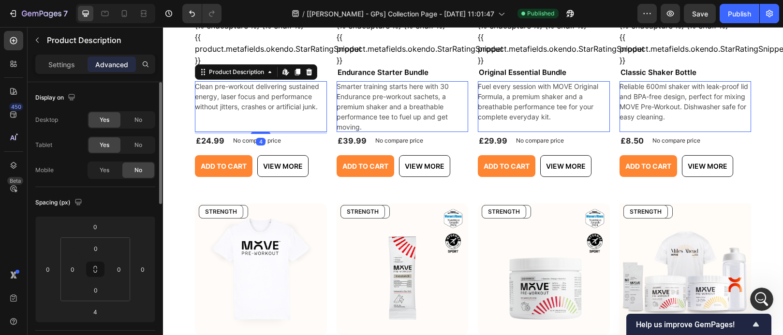
click at [113, 167] on div "Yes" at bounding box center [104, 169] width 32 height 15
drag, startPoint x: 129, startPoint y: 16, endPoint x: 324, endPoint y: 172, distance: 249.8
click at [129, 16] on icon at bounding box center [124, 14] width 10 height 10
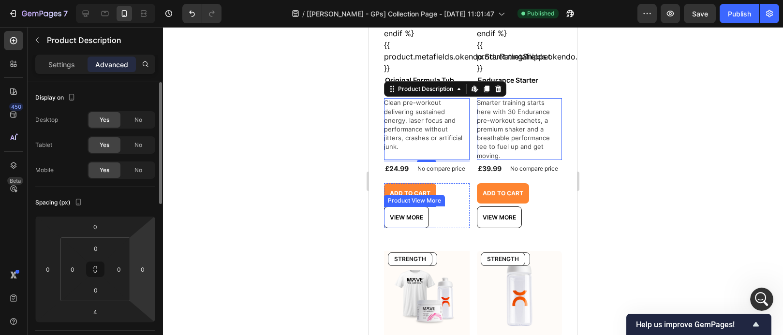
scroll to position [392, 0]
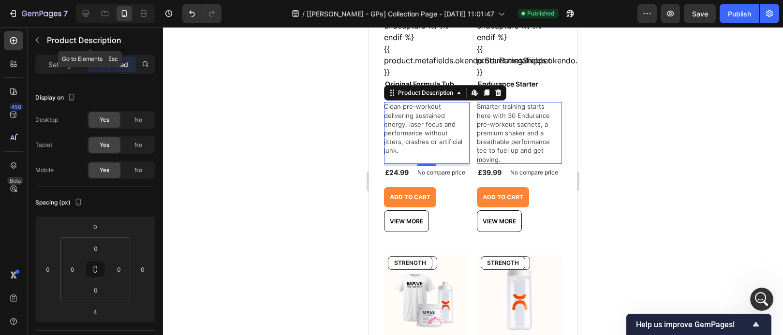
click at [38, 41] on icon "button" at bounding box center [37, 40] width 8 height 8
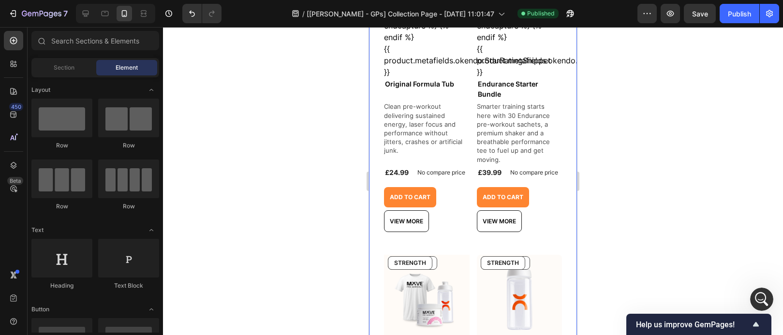
click at [422, 119] on p "Clean pre-workout delivering sustained energy, laser focus and performance with…" at bounding box center [424, 129] width 80 height 52
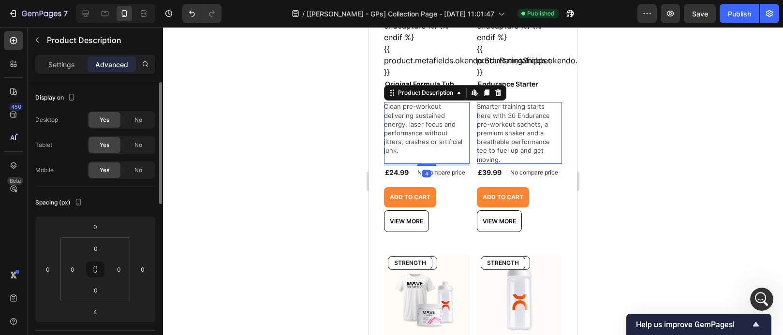
scroll to position [2, 0]
click at [49, 68] on p "Settings" at bounding box center [61, 64] width 27 height 10
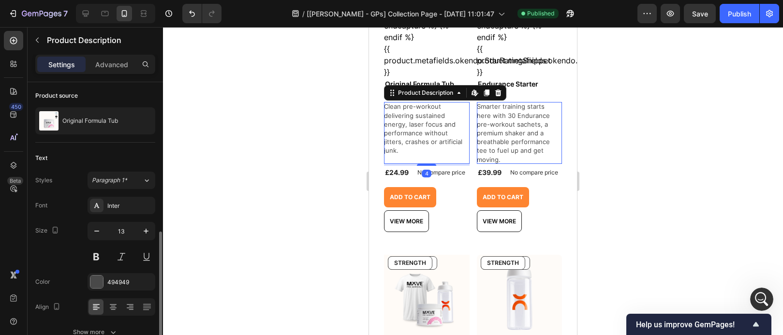
scroll to position [86, 0]
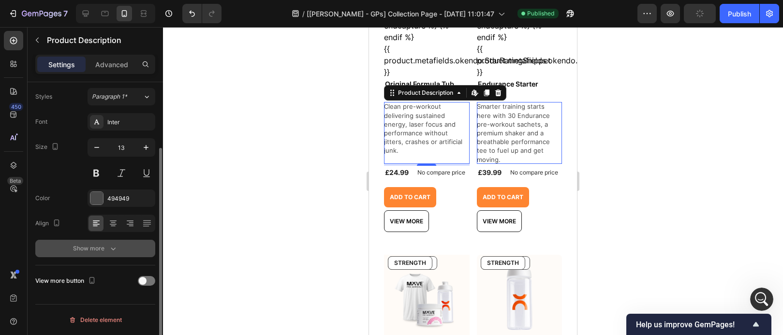
click at [117, 241] on button "Show more" at bounding box center [95, 248] width 120 height 17
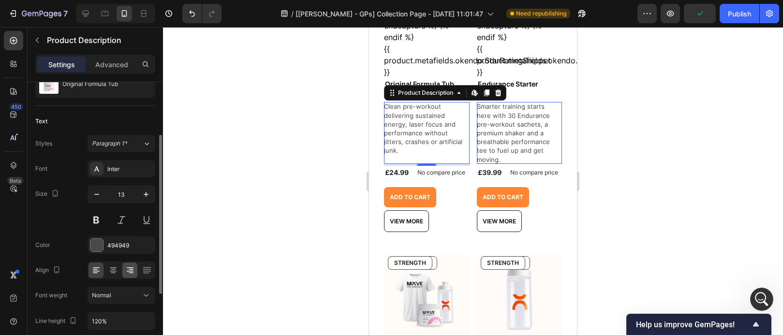
scroll to position [59, 0]
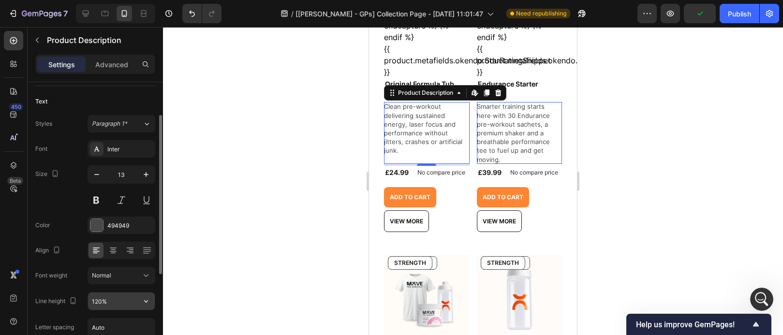
click at [116, 296] on input "120%" at bounding box center [121, 301] width 67 height 17
click at [146, 301] on icon "button" at bounding box center [146, 301] width 10 height 10
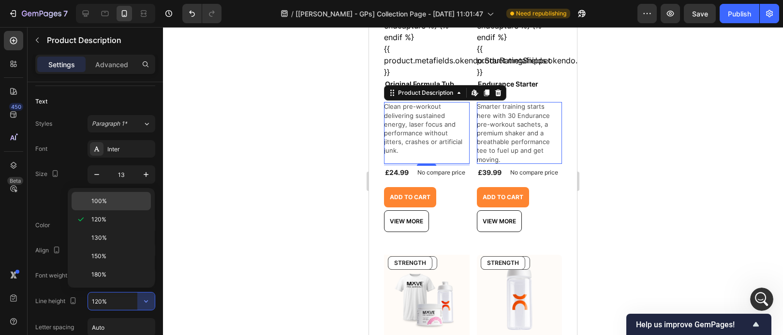
click at [112, 206] on div "100%" at bounding box center [111, 201] width 79 height 18
type input "100%"
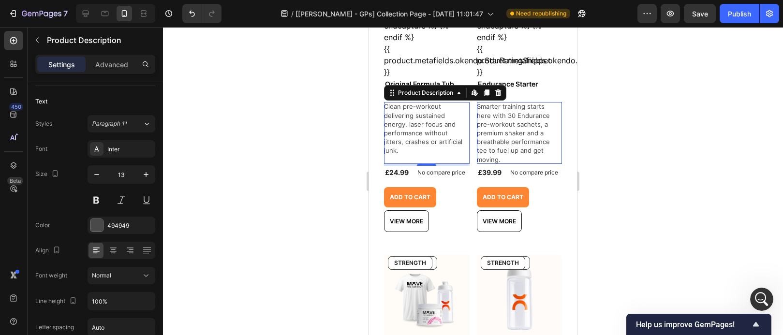
click at [428, 130] on p "Clean pre-workout delivering sustained energy, laser focus and performance with…" at bounding box center [424, 129] width 80 height 52
click at [100, 176] on icon "button" at bounding box center [97, 175] width 10 height 10
type input "12"
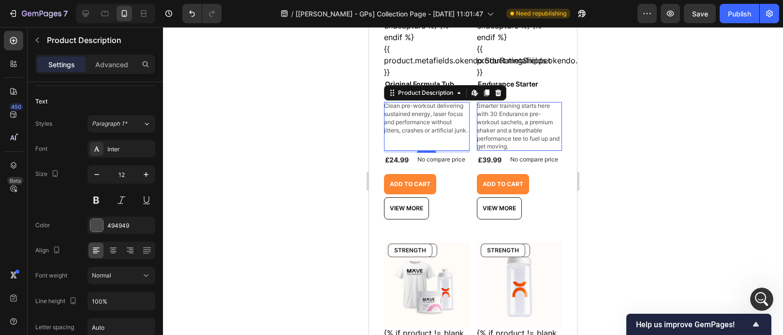
click at [665, 163] on div at bounding box center [473, 181] width 620 height 308
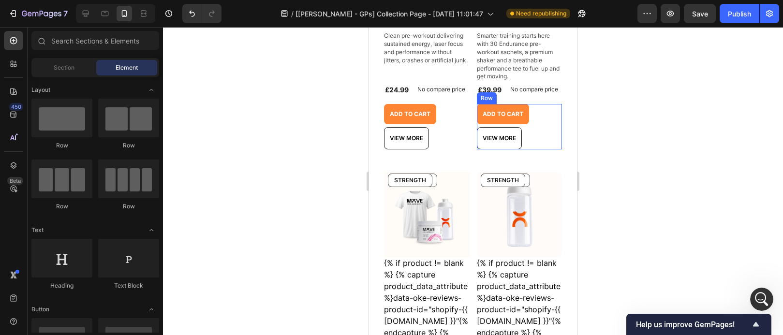
scroll to position [465, 0]
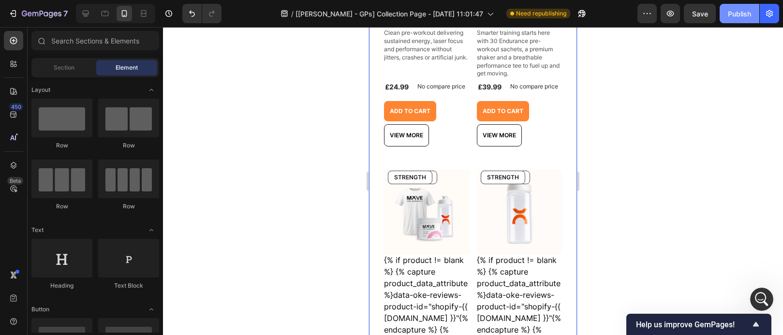
click at [726, 20] on button "Publish" at bounding box center [740, 13] width 40 height 19
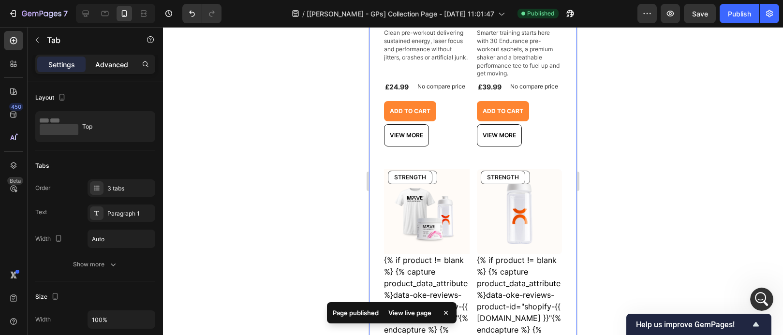
click at [118, 67] on p "Advanced" at bounding box center [111, 64] width 33 height 10
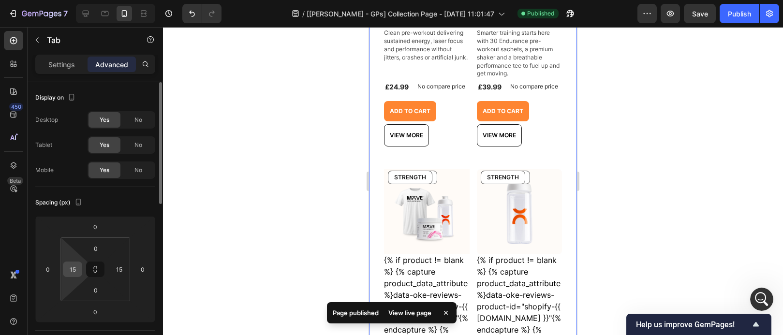
click at [71, 274] on input "15" at bounding box center [72, 269] width 15 height 15
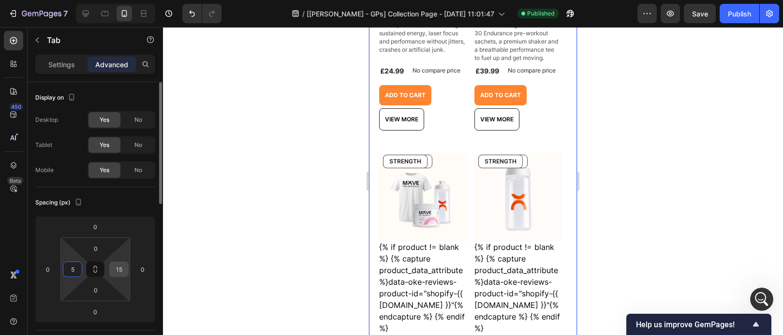
type input "5"
drag, startPoint x: 124, startPoint y: 269, endPoint x: 103, endPoint y: 270, distance: 21.8
click at [103, 270] on div "0 5 0 15" at bounding box center [95, 269] width 70 height 64
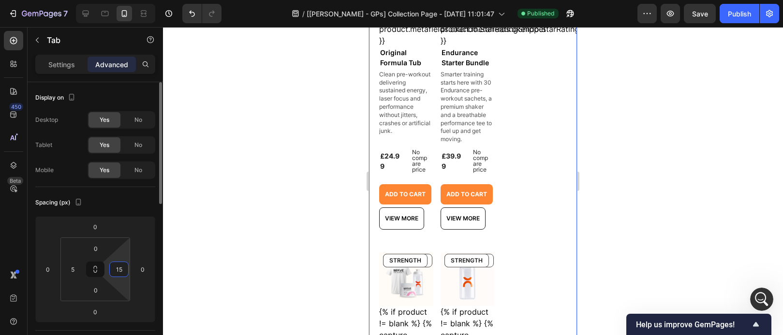
type input "1"
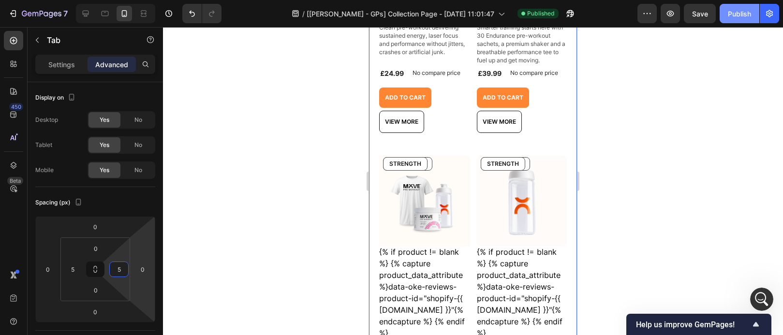
type input "5"
click at [749, 9] on div "Publish" at bounding box center [739, 14] width 23 height 10
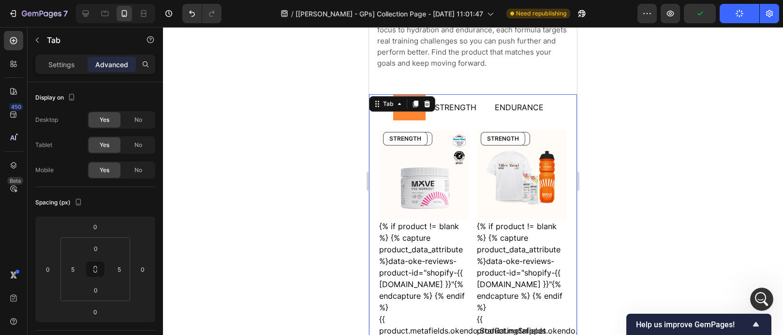
scroll to position [118, 0]
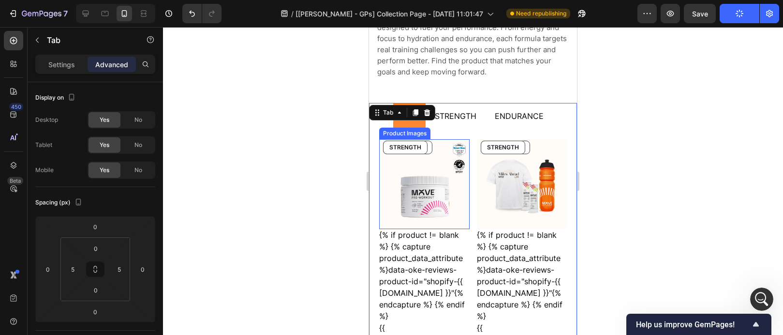
click at [453, 191] on img at bounding box center [424, 184] width 90 height 90
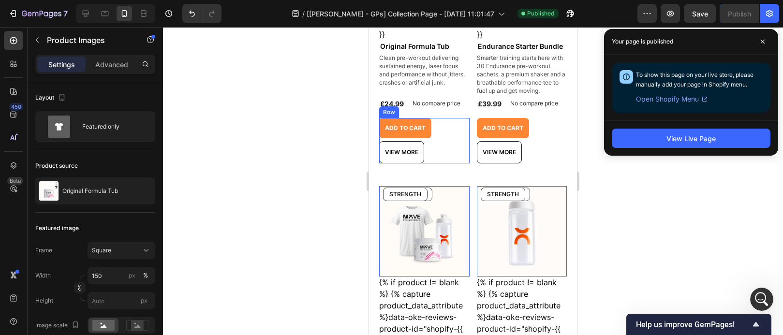
scroll to position [426, 0]
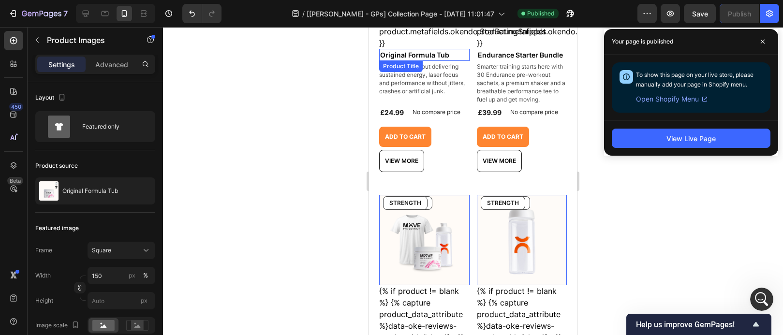
click at [455, 49] on h2 "Original Formula Tub" at bounding box center [424, 55] width 90 height 12
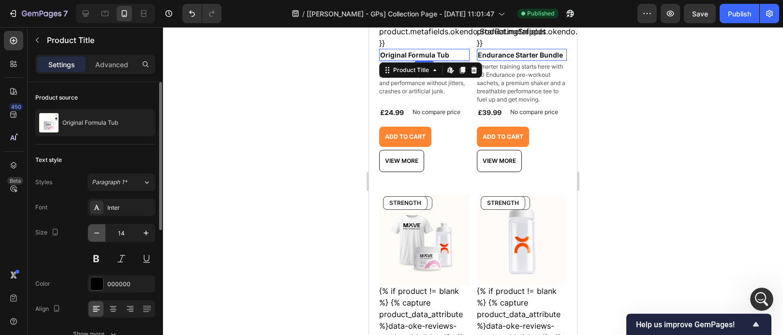
click at [99, 238] on button "button" at bounding box center [96, 232] width 17 height 17
type input "13"
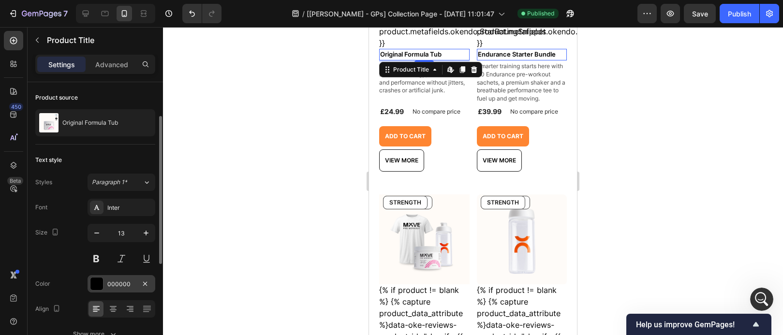
scroll to position [94, 0]
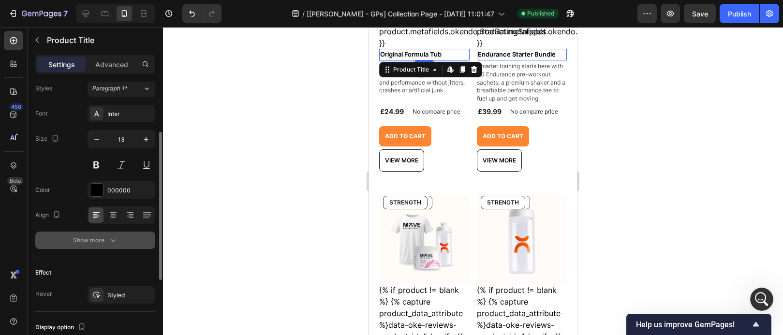
click at [114, 237] on icon "button" at bounding box center [113, 241] width 10 height 10
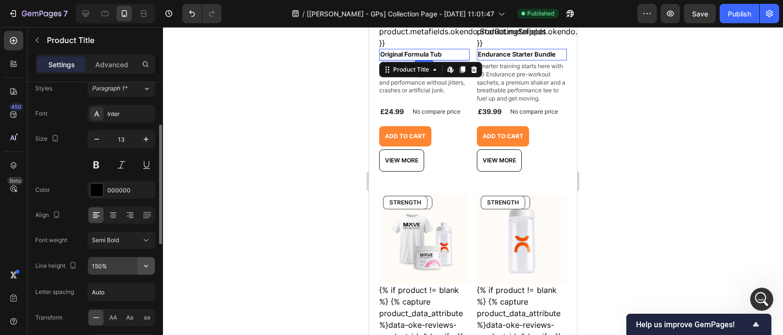
scroll to position [96, 0]
click at [114, 315] on span "AA" at bounding box center [113, 315] width 8 height 9
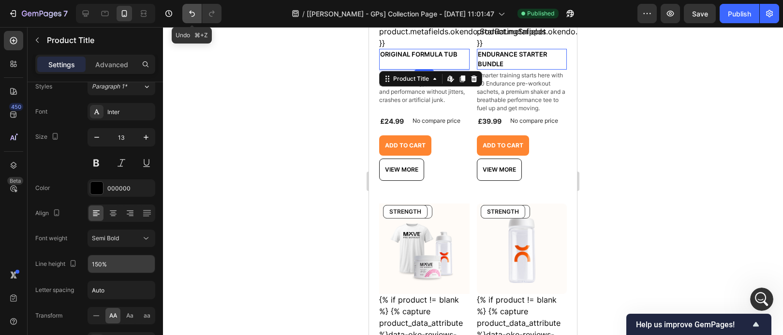
click at [191, 13] on icon "Undo/Redo" at bounding box center [192, 14] width 6 height 6
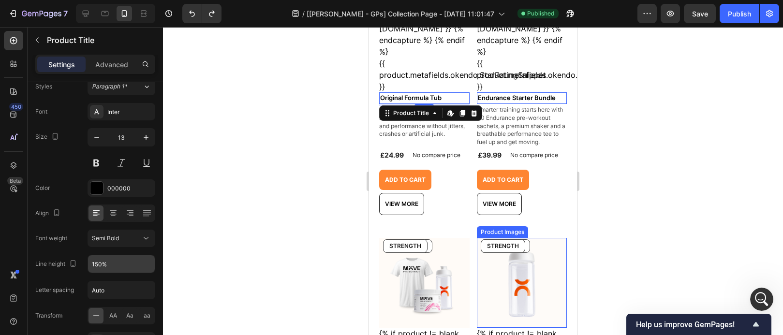
scroll to position [328, 0]
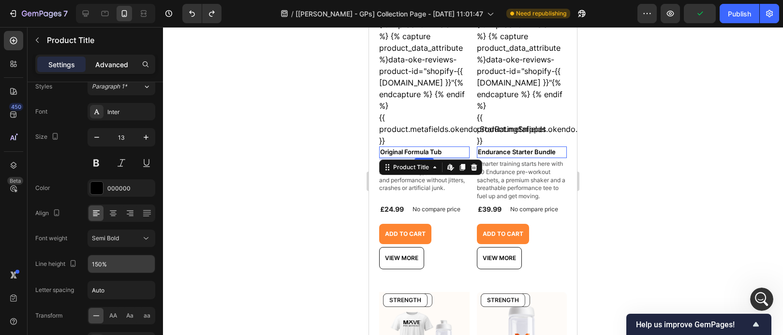
click at [107, 69] on div "Advanced" at bounding box center [112, 64] width 48 height 15
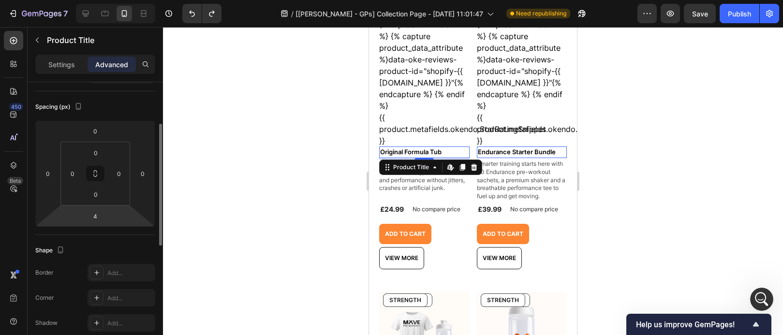
click at [102, 216] on input "4" at bounding box center [95, 216] width 19 height 15
type input "2"
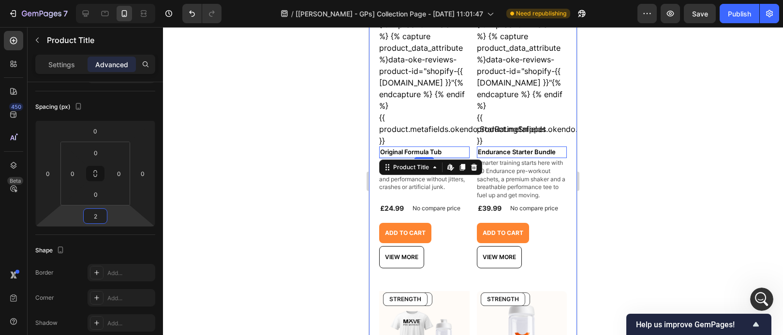
click at [629, 160] on div at bounding box center [473, 181] width 620 height 308
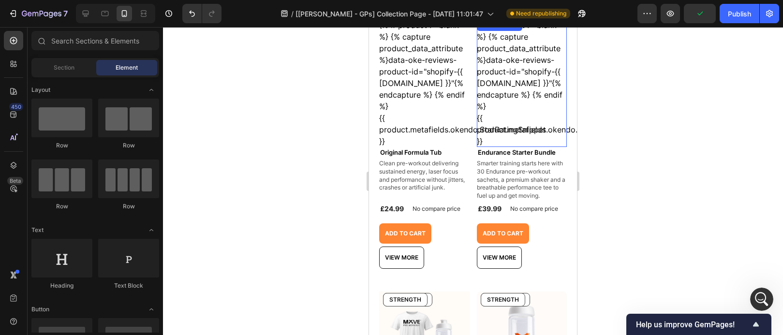
scroll to position [310, 0]
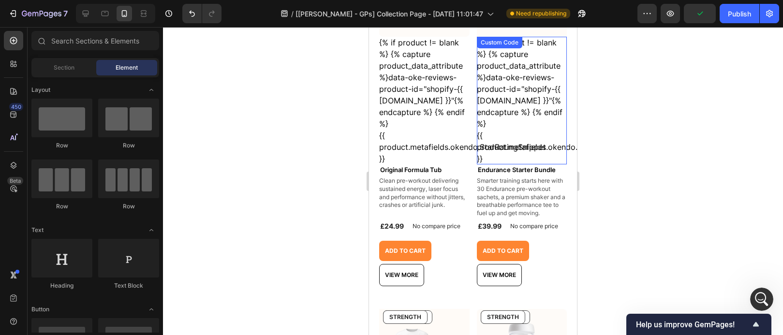
click at [528, 115] on div "{% if product != blank %} {% capture product_data_attribute %}data-oke-reviews-…" at bounding box center [522, 101] width 90 height 128
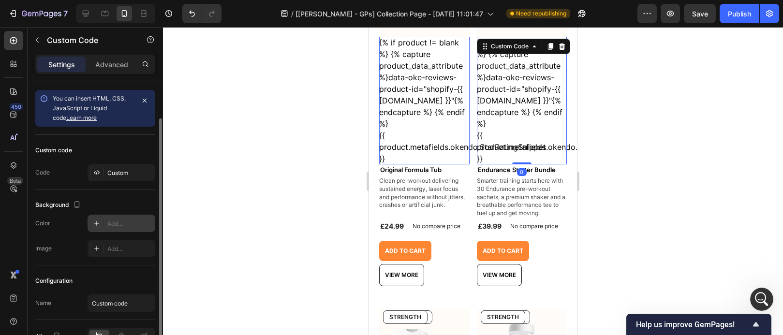
scroll to position [57, 0]
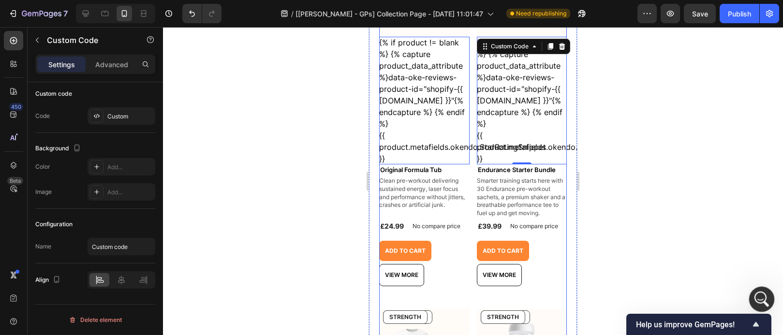
click at [752, 293] on div "Open Intercom Messenger" at bounding box center [760, 298] width 32 height 32
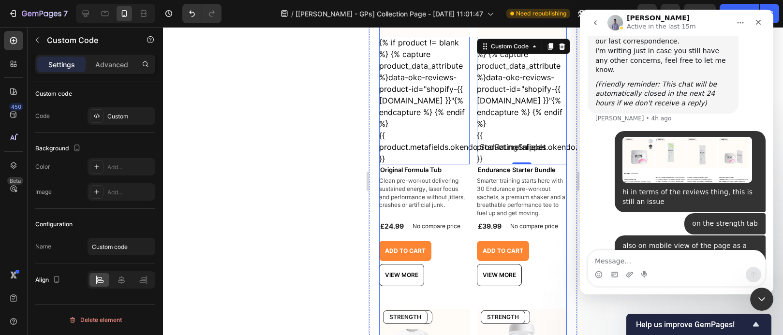
scroll to position [10821, 0]
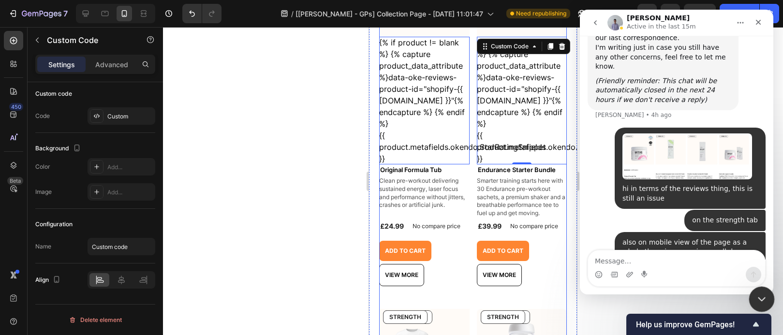
click at [765, 303] on icon "Close Intercom Messenger" at bounding box center [760, 298] width 12 height 12
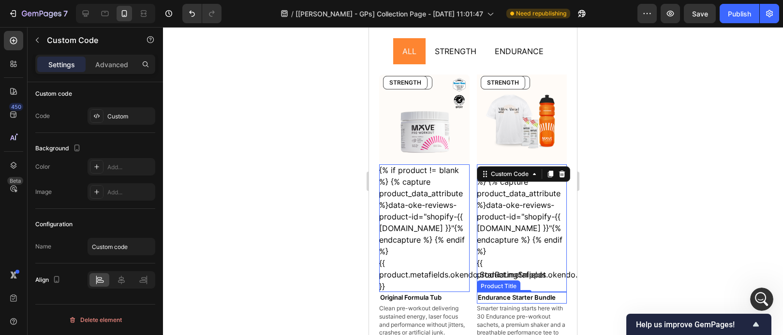
scroll to position [189, 0]
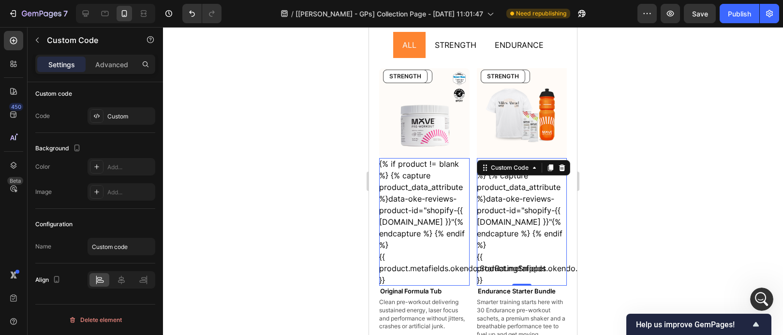
click at [655, 229] on div at bounding box center [473, 181] width 620 height 308
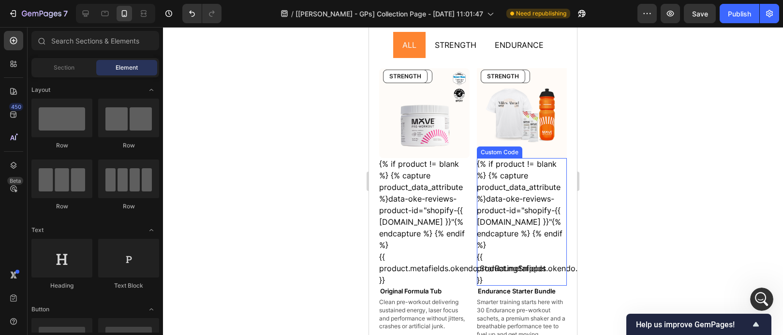
click at [544, 226] on div "{% if product != blank %} {% capture product_data_attribute %}data-oke-reviews-…" at bounding box center [522, 222] width 90 height 128
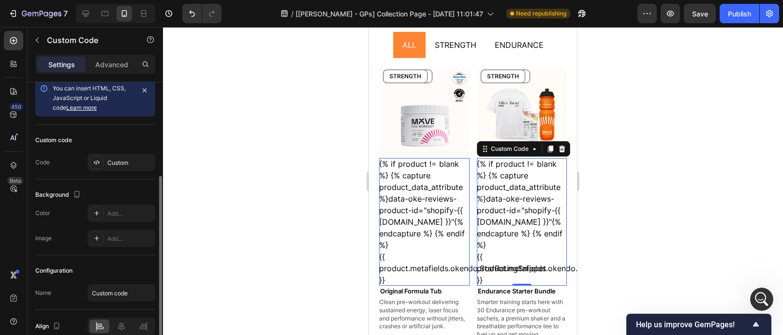
scroll to position [57, 0]
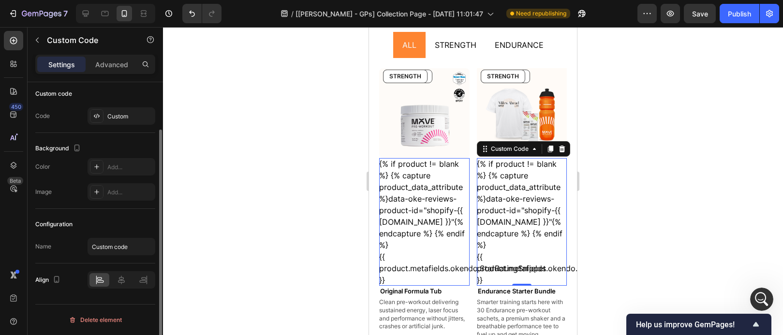
click at [675, 204] on div at bounding box center [473, 181] width 620 height 308
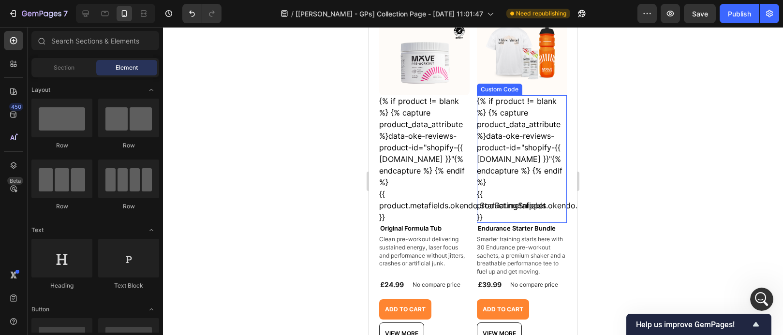
scroll to position [380, 0]
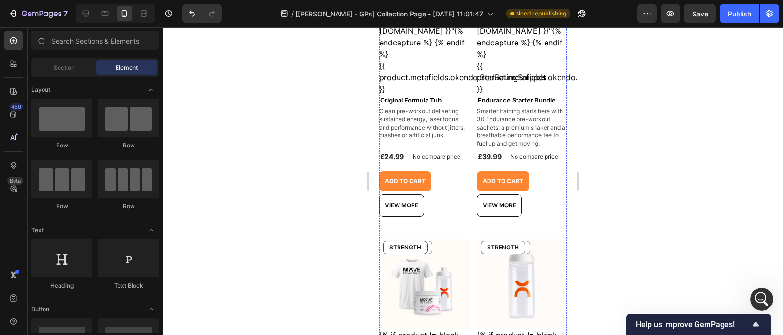
click at [439, 188] on div "Add to cart Add to Cart View more Product View More Row" at bounding box center [424, 193] width 90 height 45
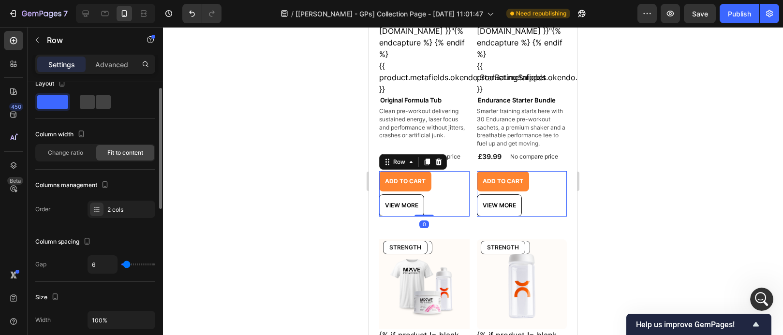
scroll to position [28, 0]
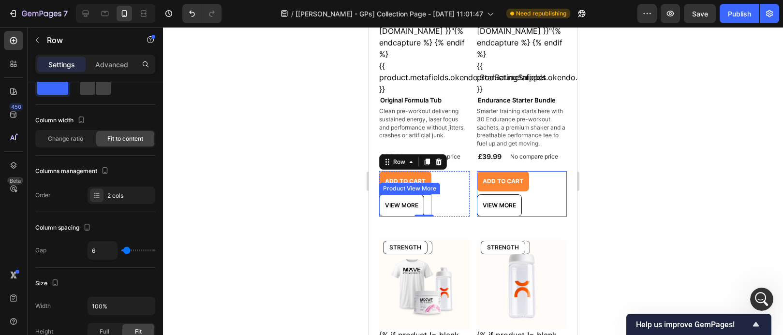
click at [428, 202] on div "View more" at bounding box center [405, 205] width 52 height 22
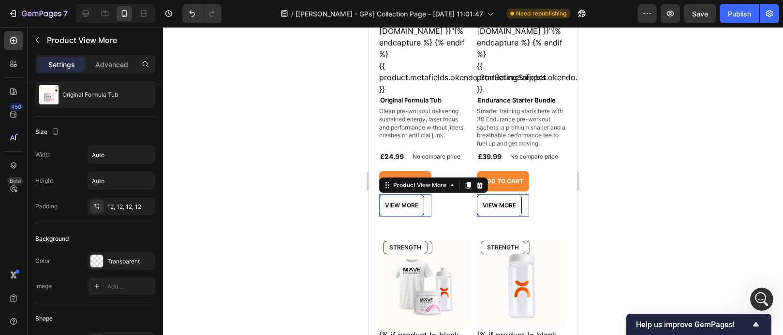
scroll to position [0, 0]
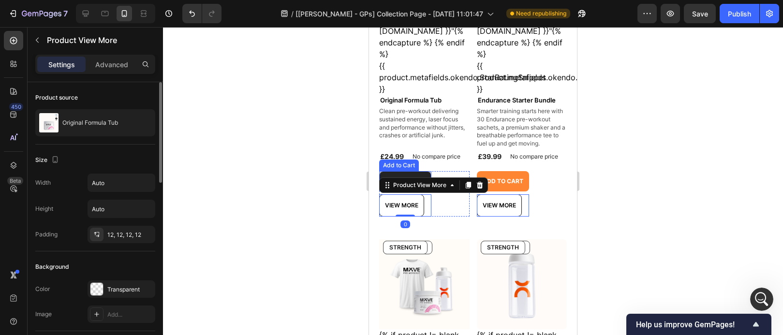
click at [429, 176] on button "Add to cart" at bounding box center [405, 181] width 52 height 20
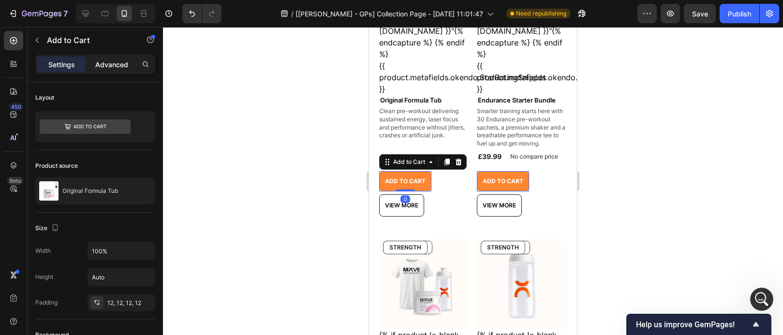
click at [107, 70] on div "Advanced" at bounding box center [112, 64] width 48 height 15
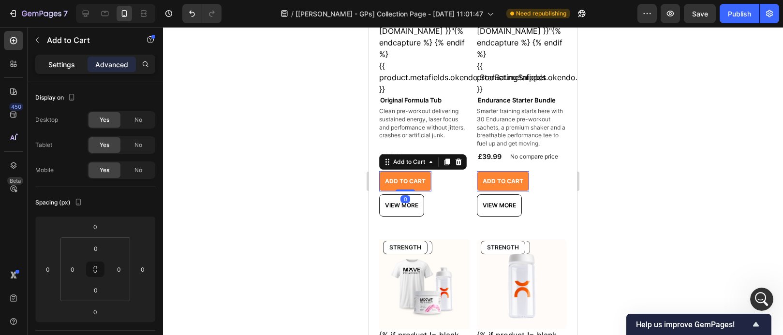
click at [76, 67] on div "Settings" at bounding box center [61, 64] width 48 height 15
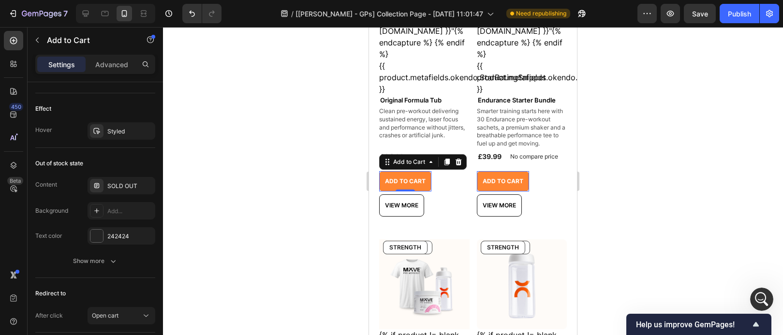
scroll to position [756, 0]
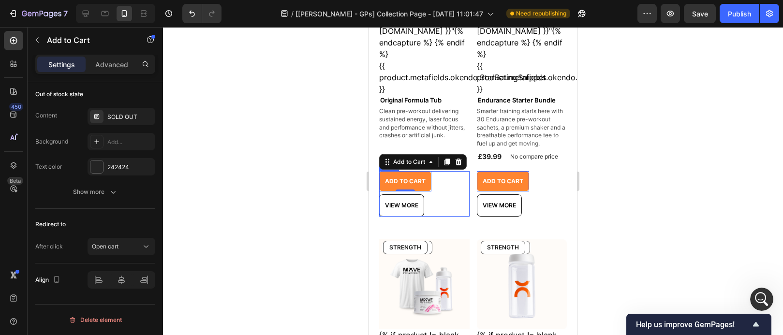
click at [399, 197] on div "Add to cart Add to Cart 0 View more Product View More Row" at bounding box center [424, 193] width 90 height 45
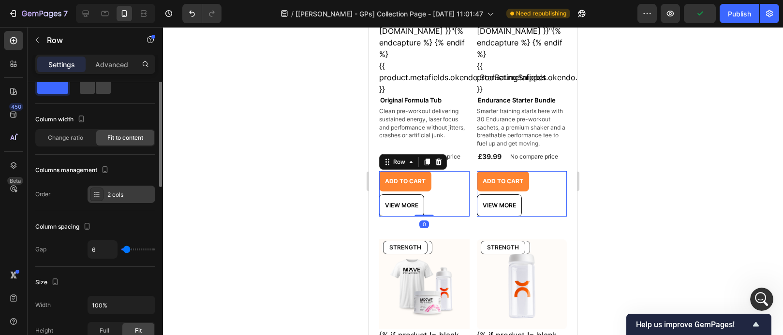
scroll to position [51, 0]
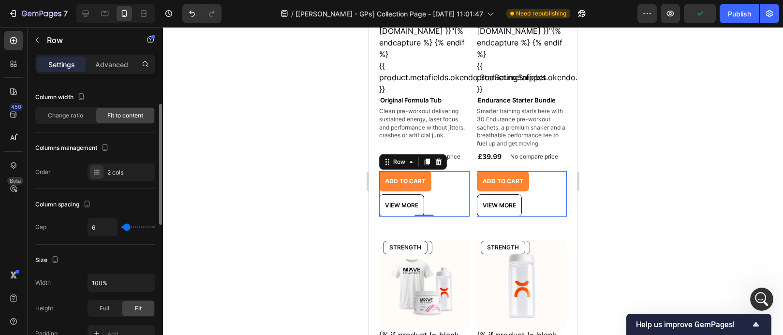
type input "0"
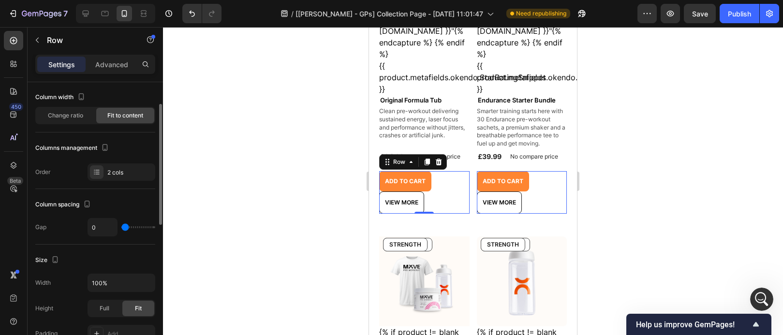
drag, startPoint x: 127, startPoint y: 226, endPoint x: 120, endPoint y: 228, distance: 6.7
type input "0"
click at [121, 228] on input "range" at bounding box center [138, 227] width 34 height 2
type input "3"
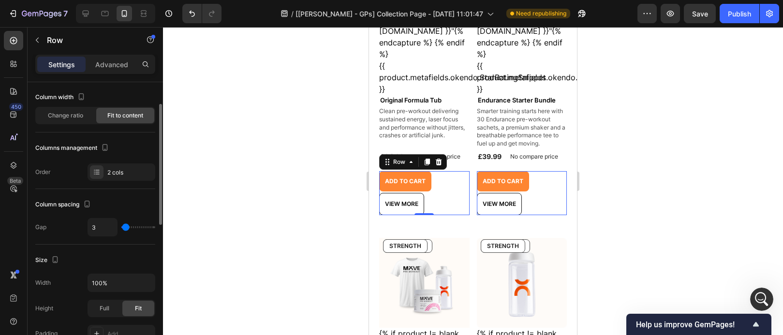
type input "5"
type input "1"
type input "0"
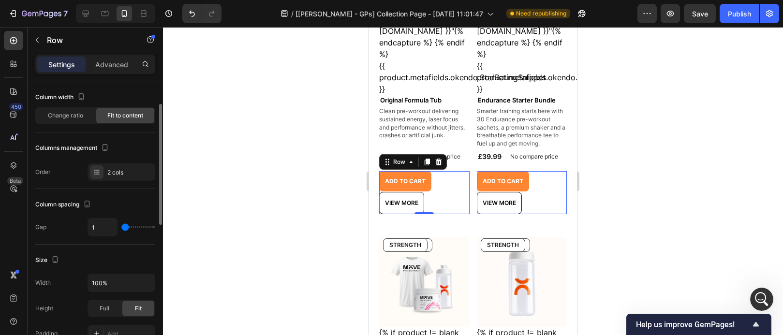
type input "0"
type input "2"
type input "3"
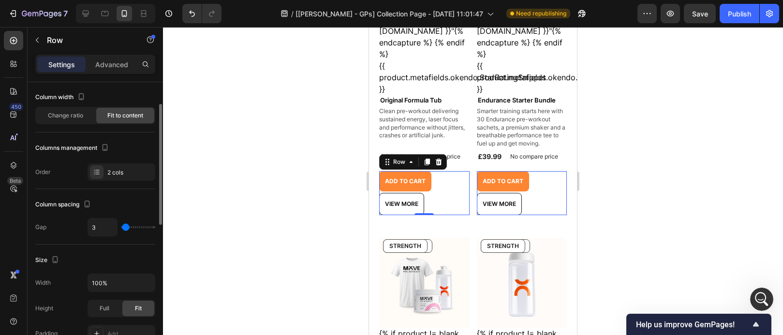
click at [126, 228] on input "range" at bounding box center [138, 227] width 34 height 2
click at [730, 9] on div "Publish" at bounding box center [739, 14] width 23 height 10
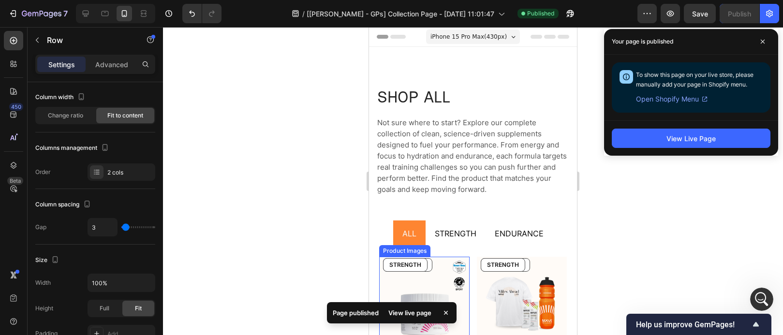
scroll to position [181, 0]
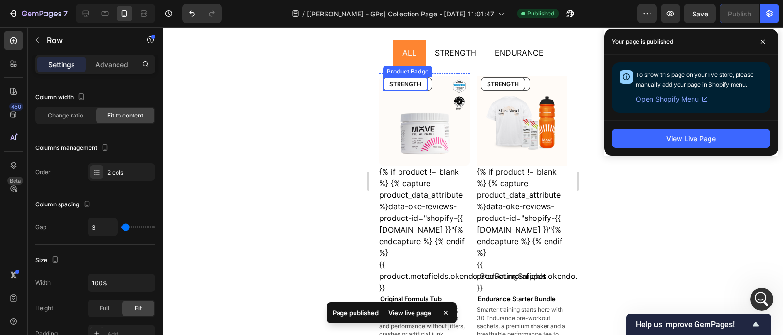
click at [414, 78] on pre "STRENGTH" at bounding box center [405, 84] width 44 height 13
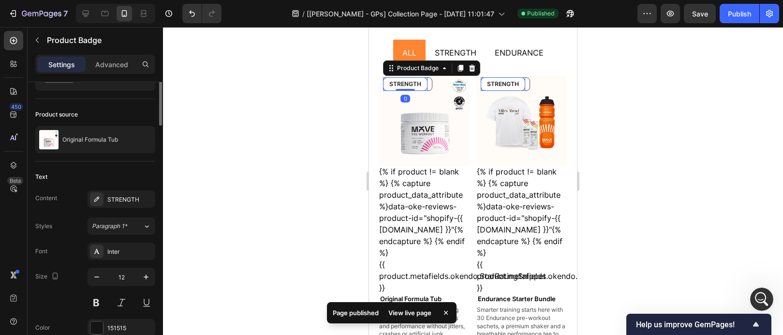
scroll to position [0, 0]
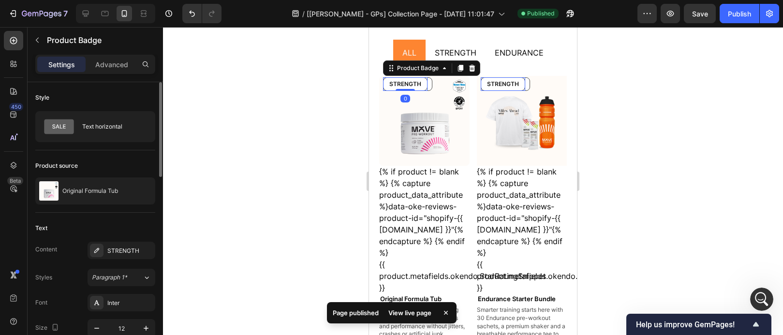
click at [408, 86] on pre "STRENGTH" at bounding box center [405, 84] width 44 height 13
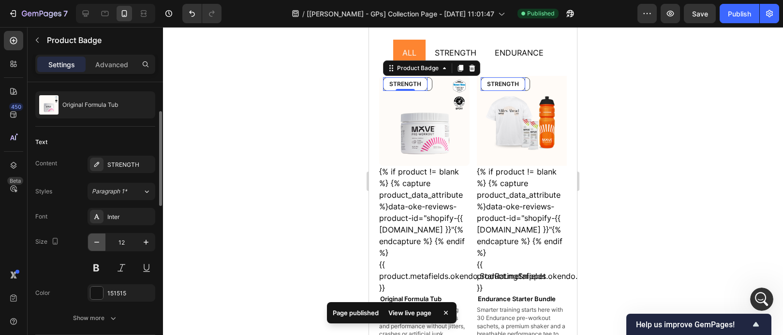
click at [99, 240] on icon "button" at bounding box center [97, 242] width 10 height 10
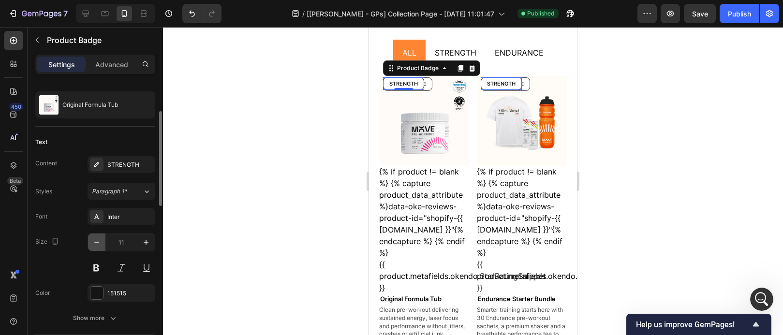
click at [102, 243] on button "button" at bounding box center [96, 242] width 17 height 17
type input "7"
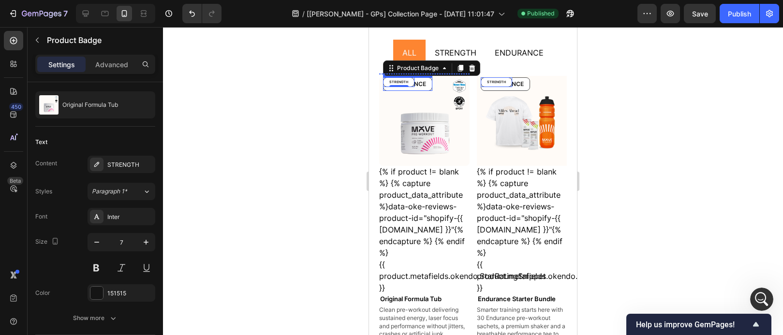
click at [427, 83] on pre "ENDURANCE" at bounding box center [407, 84] width 48 height 13
click at [94, 243] on icon "button" at bounding box center [97, 242] width 10 height 10
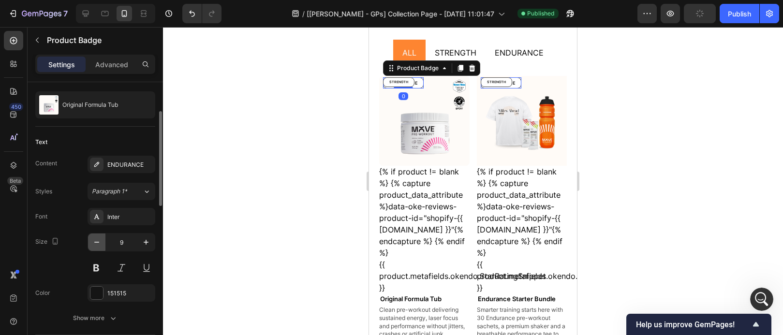
click at [94, 243] on icon "button" at bounding box center [97, 242] width 10 height 10
click at [94, 242] on icon "button" at bounding box center [96, 242] width 5 height 1
type input "7"
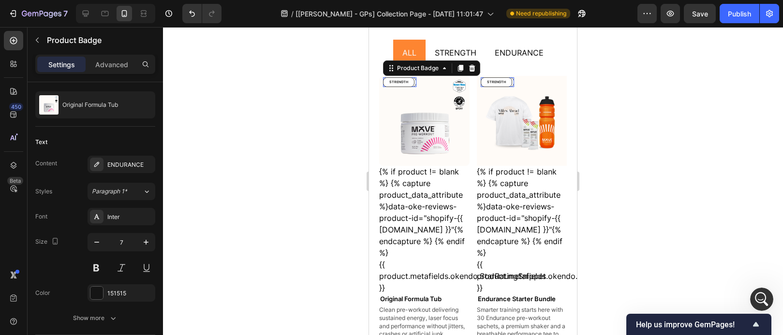
click at [671, 131] on div at bounding box center [473, 181] width 620 height 308
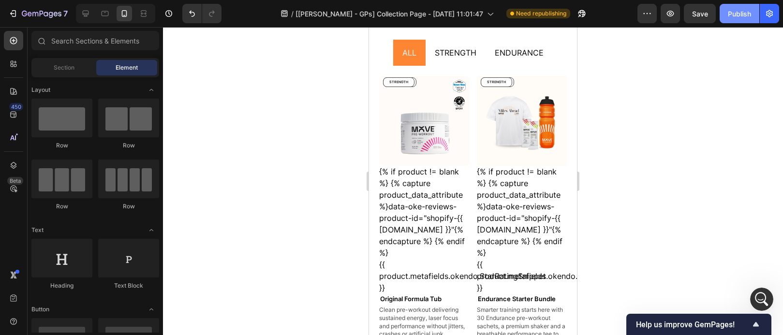
click at [731, 8] on button "Publish" at bounding box center [740, 13] width 40 height 19
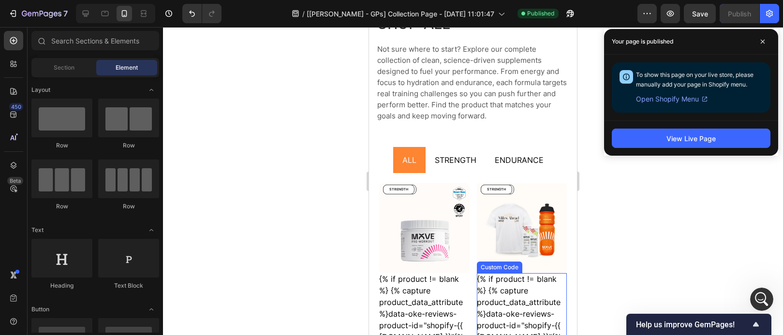
scroll to position [0, 0]
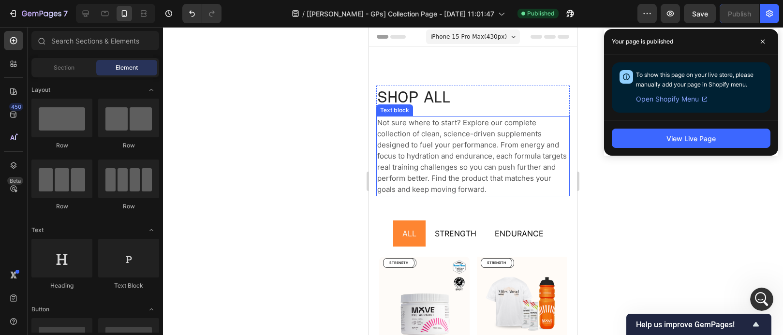
click at [495, 173] on p "Not sure where to start? Explore our complete collection of clean, science-driv…" at bounding box center [473, 156] width 192 height 78
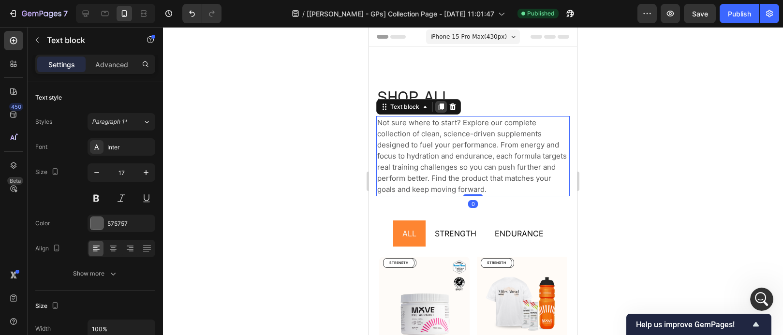
click at [441, 107] on icon at bounding box center [441, 106] width 5 height 7
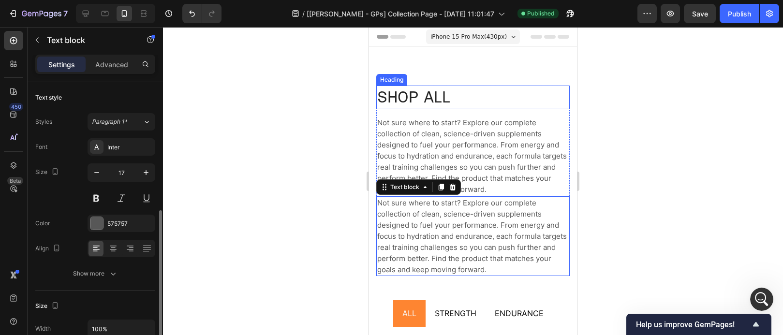
scroll to position [86, 0]
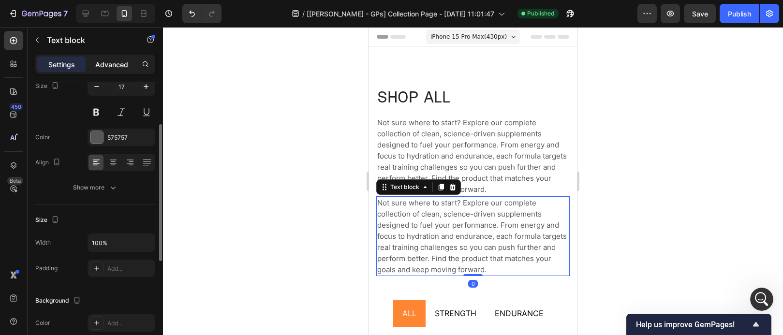
click at [100, 60] on p "Advanced" at bounding box center [111, 64] width 33 height 10
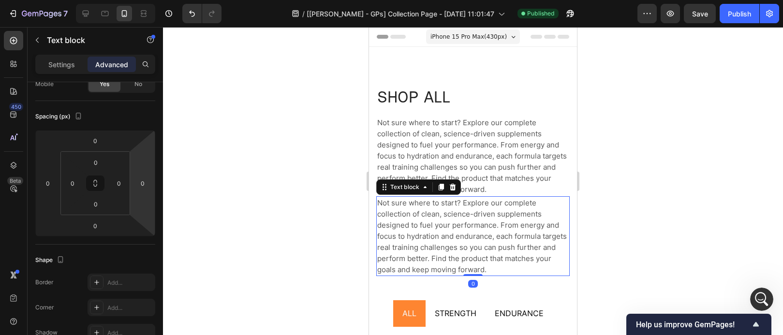
click at [436, 157] on span "Not sure where to start? Explore our complete collection of clean, science-driv…" at bounding box center [472, 156] width 190 height 76
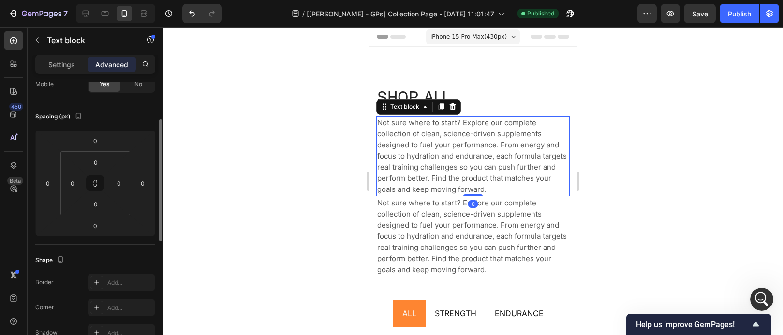
scroll to position [0, 0]
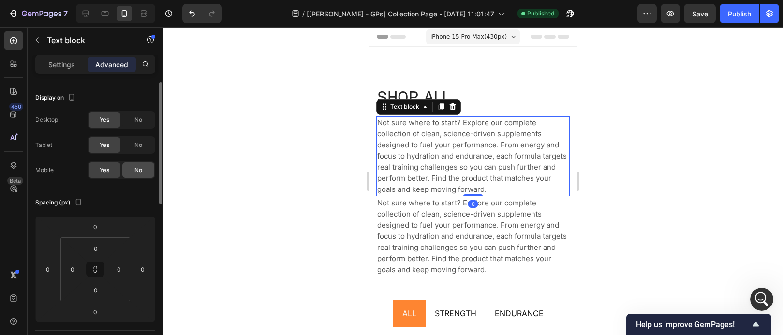
click at [142, 174] on span "No" at bounding box center [138, 170] width 8 height 9
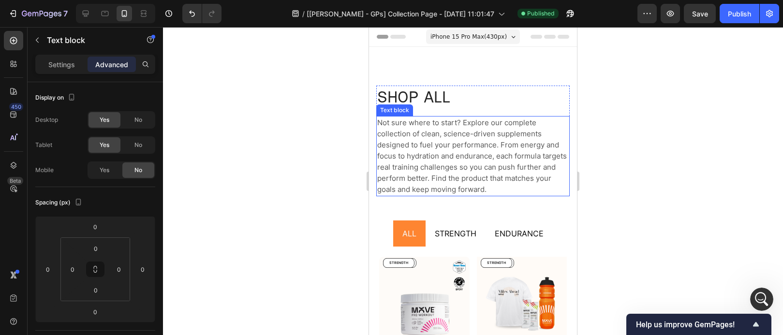
click at [422, 179] on span "Not sure where to start? Explore our complete collection of clean, science-driv…" at bounding box center [472, 156] width 190 height 76
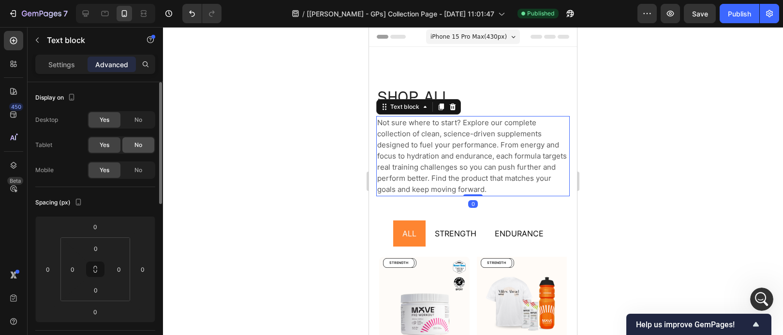
click at [134, 144] on span "No" at bounding box center [138, 145] width 8 height 9
click at [136, 123] on span "No" at bounding box center [138, 120] width 8 height 9
click at [430, 155] on span "Not sure where to start? Explore our complete collection of clean, science-driv…" at bounding box center [472, 156] width 190 height 76
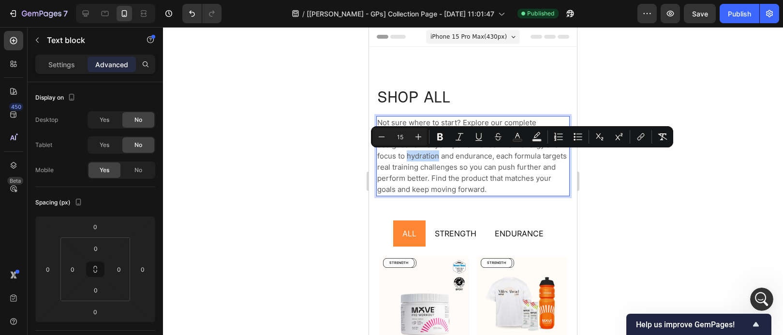
click at [498, 165] on span "Not sure where to start? Explore our complete collection of clean, science-driv…" at bounding box center [472, 156] width 190 height 76
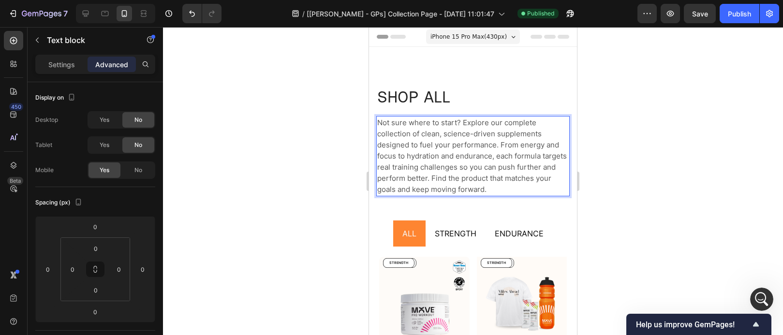
click at [519, 164] on span "Not sure where to start? Explore our complete collection of clean, science-driv…" at bounding box center [472, 156] width 190 height 76
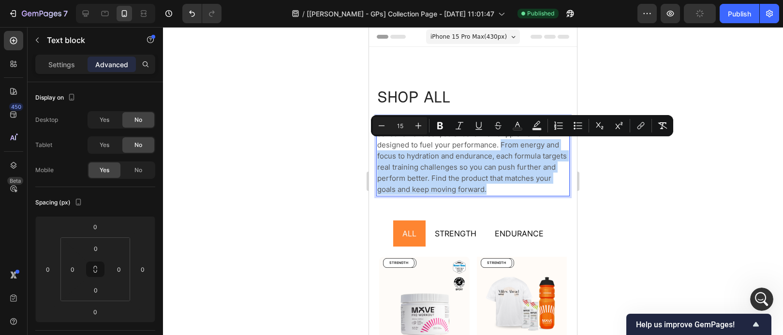
drag, startPoint x: 521, startPoint y: 157, endPoint x: 552, endPoint y: 190, distance: 44.8
click at [552, 190] on p "Not sure where to start? Explore our complete collection of clean, science-driv…" at bounding box center [473, 156] width 192 height 78
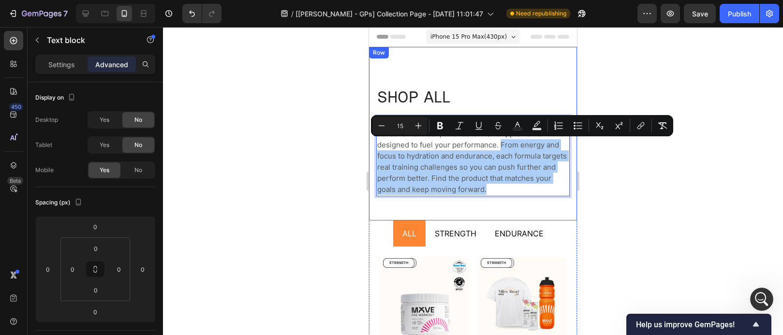
click at [591, 165] on div at bounding box center [473, 181] width 620 height 308
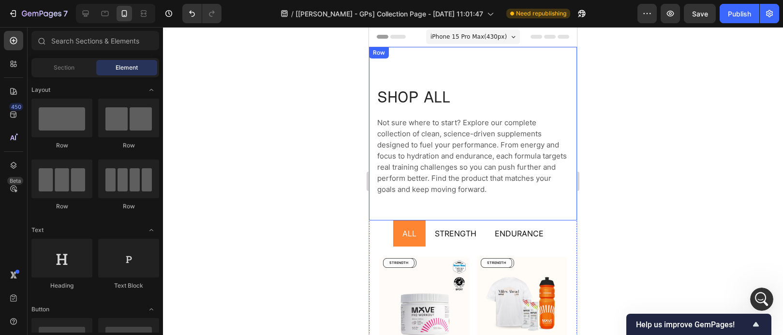
click at [532, 175] on span "Not sure where to start? Explore our complete collection of clean, science-driv…" at bounding box center [472, 156] width 190 height 76
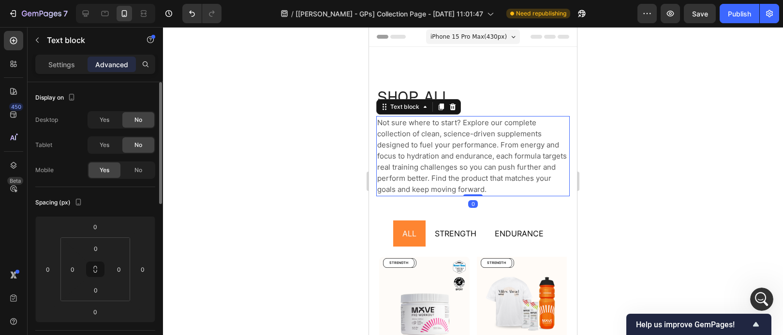
scroll to position [16, 0]
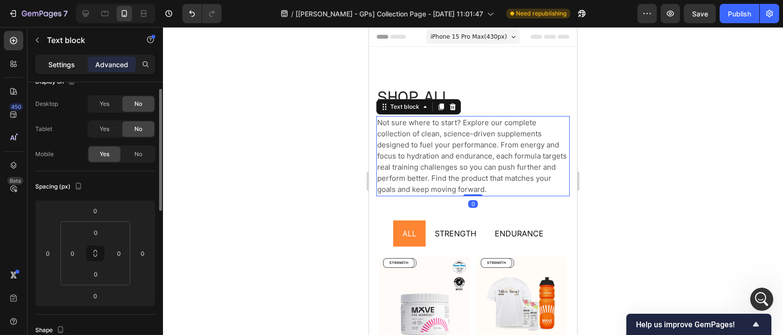
click at [55, 65] on p "Settings" at bounding box center [61, 64] width 27 height 10
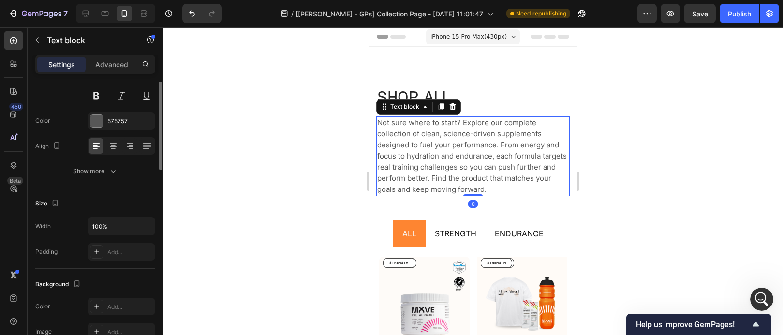
scroll to position [178, 0]
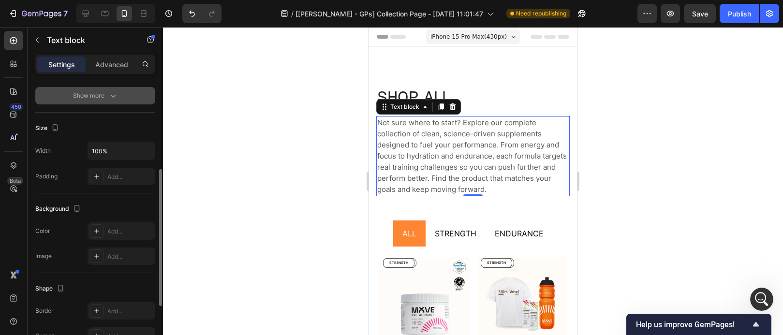
click at [113, 95] on icon "button" at bounding box center [113, 96] width 10 height 10
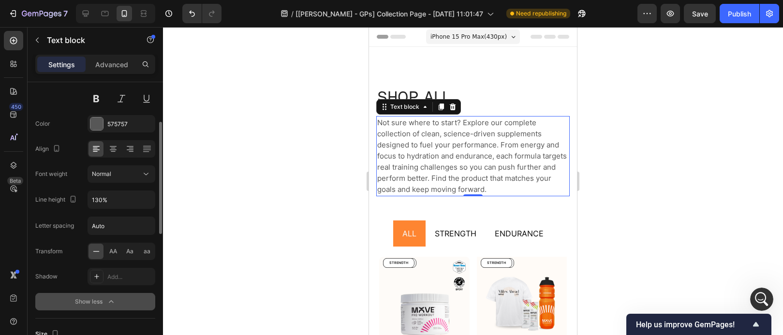
scroll to position [0, 0]
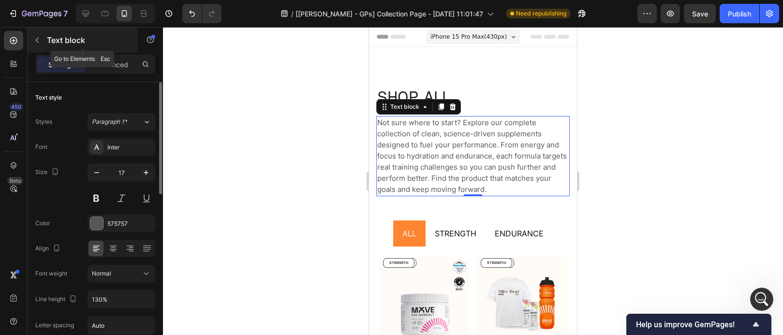
click at [39, 39] on icon "button" at bounding box center [37, 40] width 8 height 8
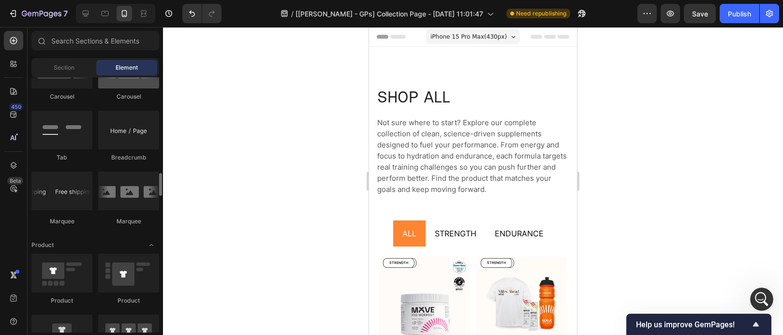
scroll to position [1078, 0]
click at [103, 41] on input "text" at bounding box center [95, 40] width 128 height 19
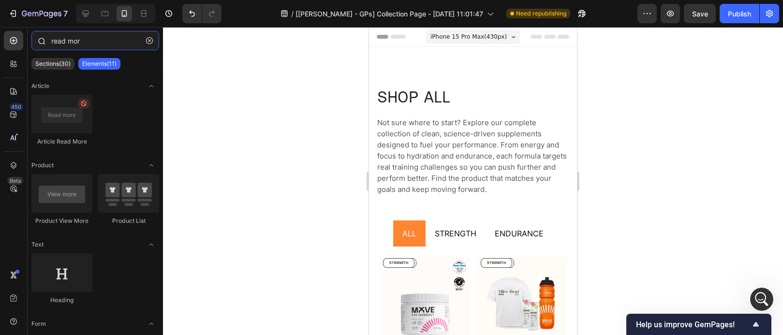
type input "read more"
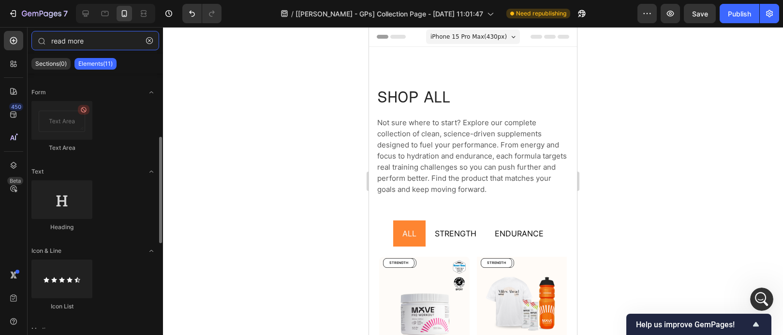
scroll to position [0, 0]
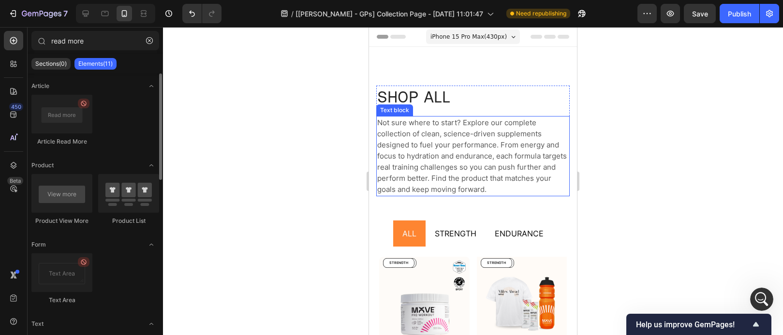
click at [450, 149] on span "Not sure where to start? Explore our complete collection of clean, science-driv…" at bounding box center [472, 156] width 190 height 76
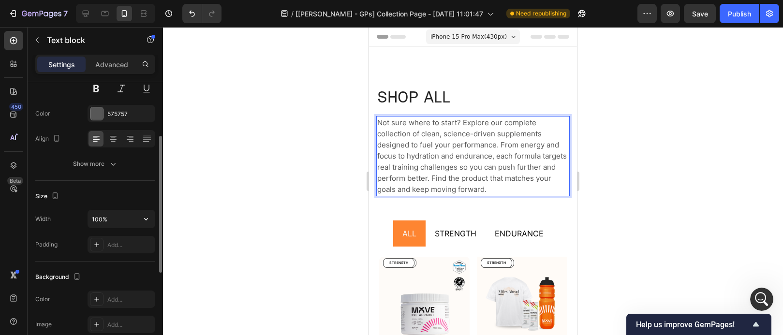
scroll to position [108, 0]
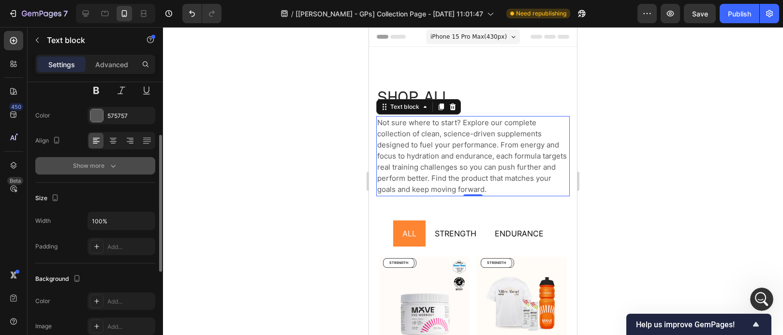
click at [103, 167] on div "Show more" at bounding box center [95, 166] width 45 height 10
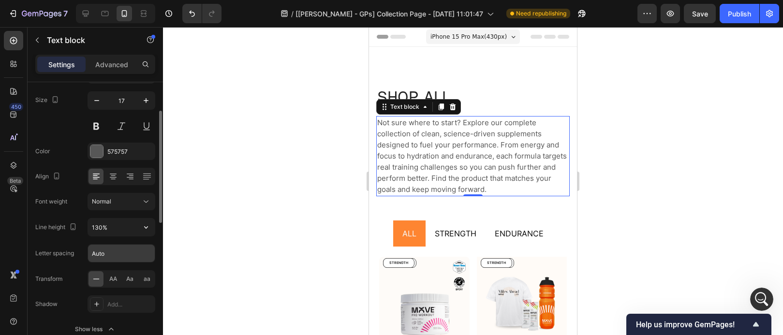
scroll to position [0, 0]
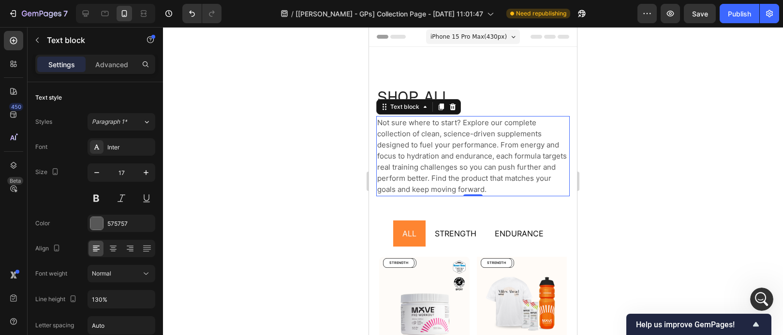
click at [116, 73] on div "Settings Advanced" at bounding box center [95, 64] width 120 height 19
click at [118, 70] on div "Advanced" at bounding box center [112, 64] width 48 height 15
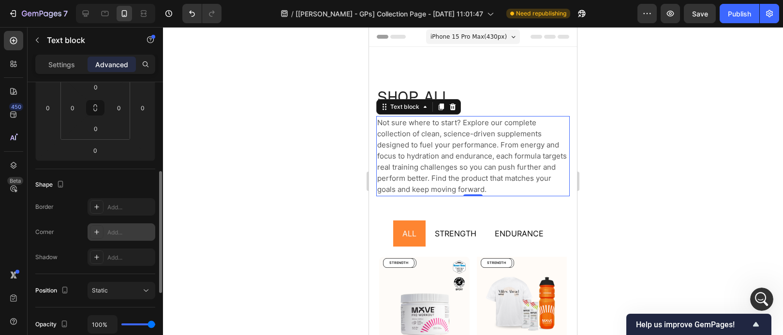
scroll to position [365, 0]
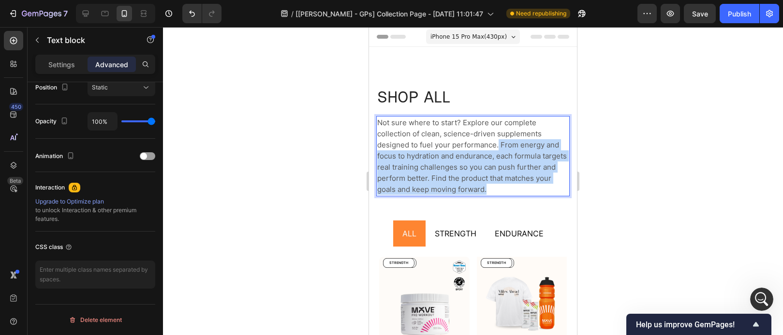
drag, startPoint x: 543, startPoint y: 192, endPoint x: 499, endPoint y: 146, distance: 63.6
click at [499, 146] on p "Not sure where to start? Explore our complete collection of clean, science-driv…" at bounding box center [473, 156] width 192 height 78
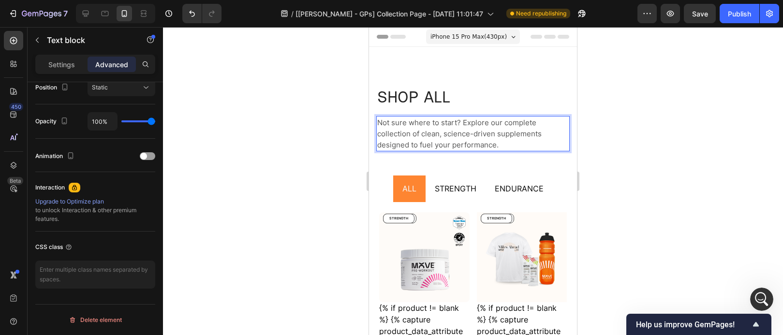
click at [684, 136] on div at bounding box center [473, 181] width 620 height 308
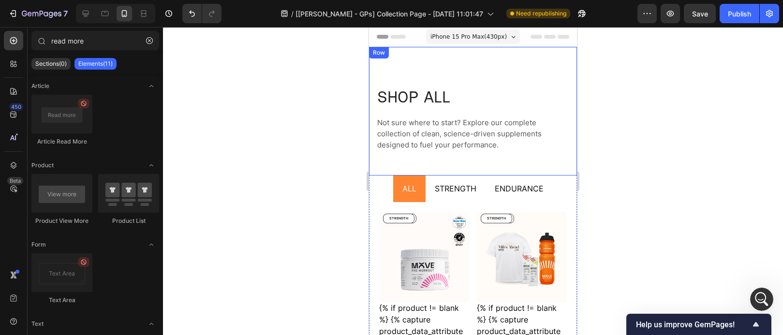
click at [546, 149] on p "Not sure where to start? Explore our complete collection of clean, science-driv…" at bounding box center [473, 133] width 192 height 33
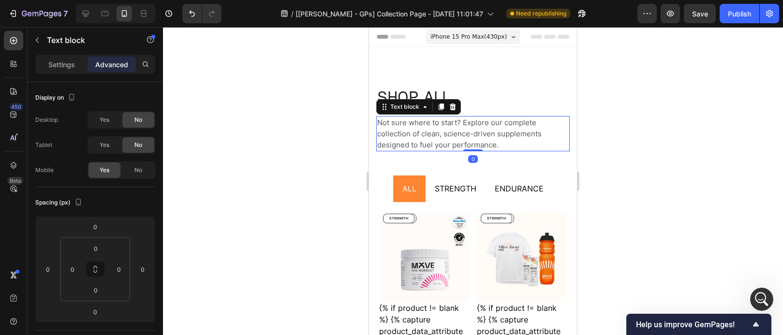
click at [526, 157] on div "SHOP ALL Heading Not sure where to start? Explore our complete collection of cl…" at bounding box center [473, 111] width 208 height 129
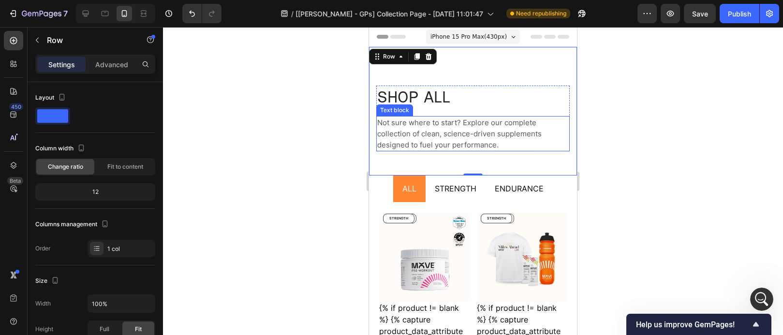
click at [509, 144] on p "Not sure where to start? Explore our complete collection of clean, science-driv…" at bounding box center [473, 133] width 192 height 33
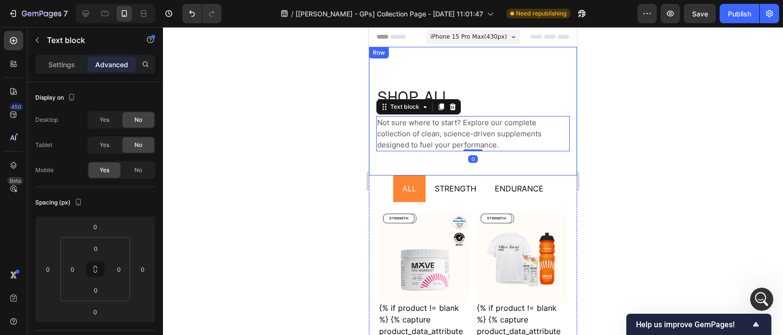
click at [517, 163] on div "SHOP ALL Heading Not sure where to start? Explore our complete collection of cl…" at bounding box center [473, 111] width 208 height 129
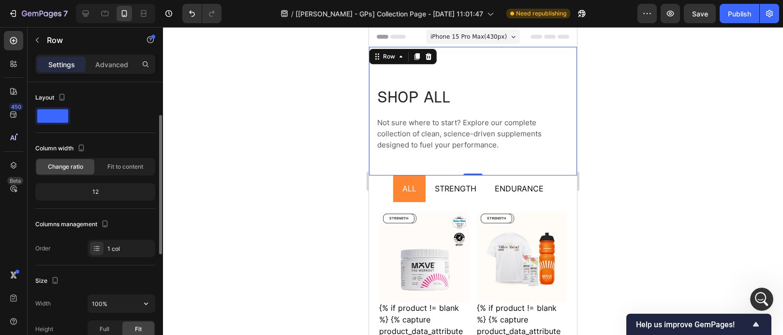
scroll to position [171, 0]
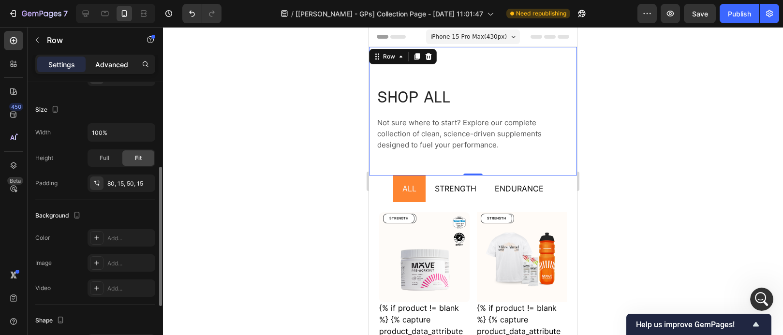
click at [105, 63] on p "Advanced" at bounding box center [111, 64] width 33 height 10
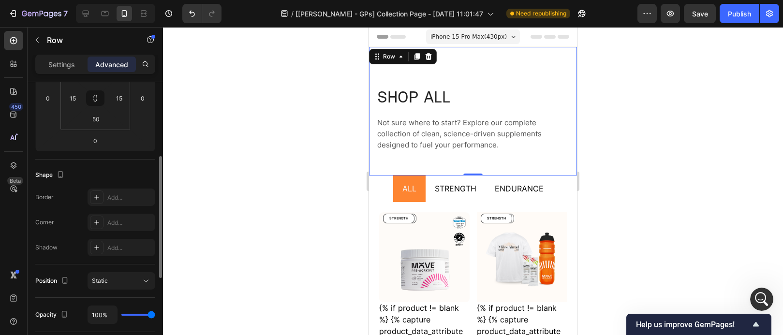
scroll to position [169, 0]
click at [99, 120] on input "50" at bounding box center [95, 121] width 19 height 15
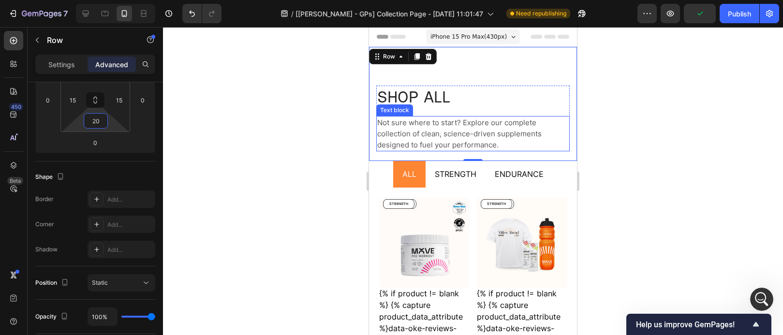
type input "2"
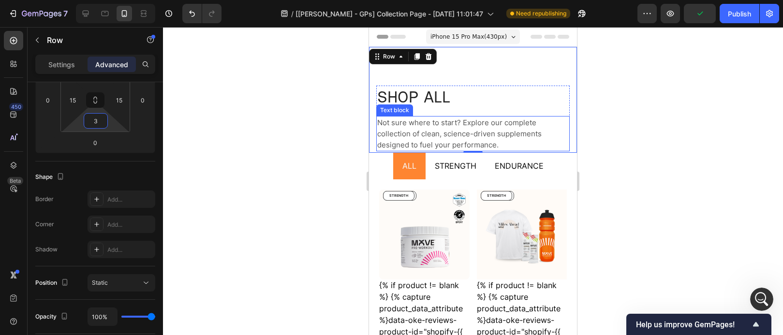
type input "30"
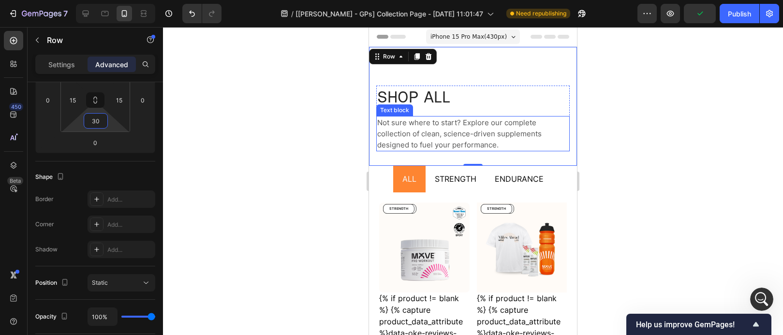
click at [698, 132] on div at bounding box center [473, 181] width 620 height 308
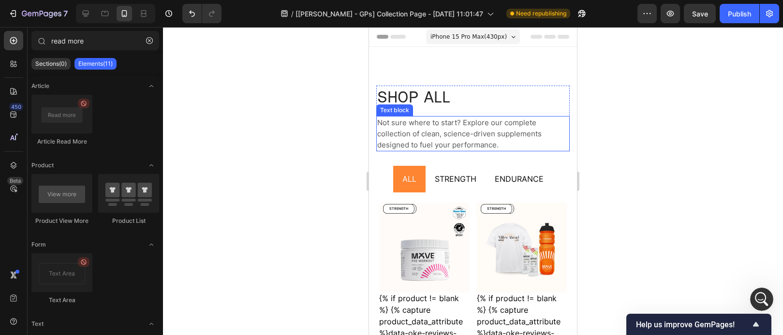
click at [668, 163] on div at bounding box center [473, 181] width 620 height 308
click at [737, 22] on button "Publish" at bounding box center [740, 13] width 40 height 19
click at [91, 17] on div at bounding box center [85, 13] width 15 height 15
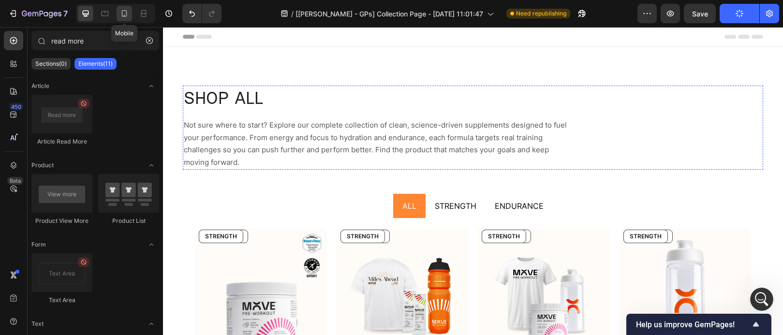
click at [127, 14] on icon at bounding box center [124, 14] width 10 height 10
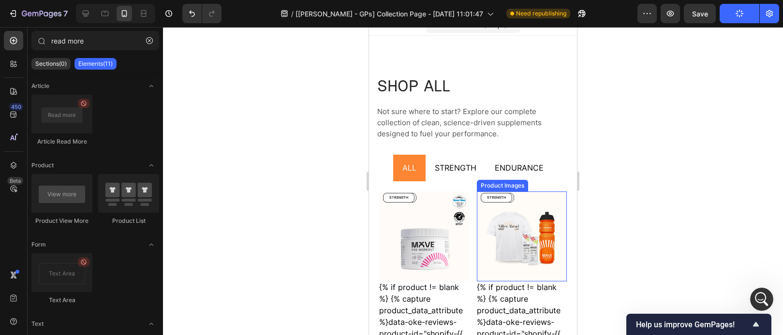
scroll to position [20, 0]
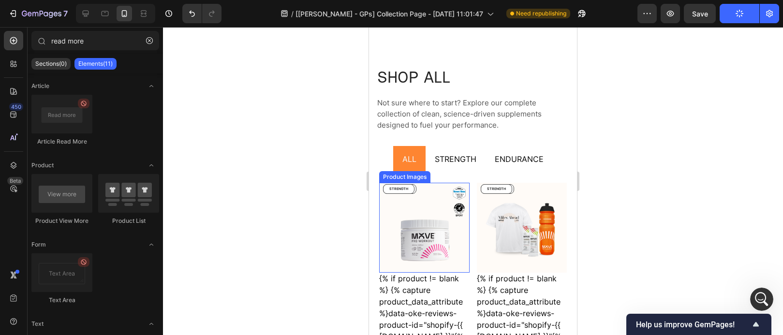
click at [442, 239] on img at bounding box center [424, 228] width 90 height 90
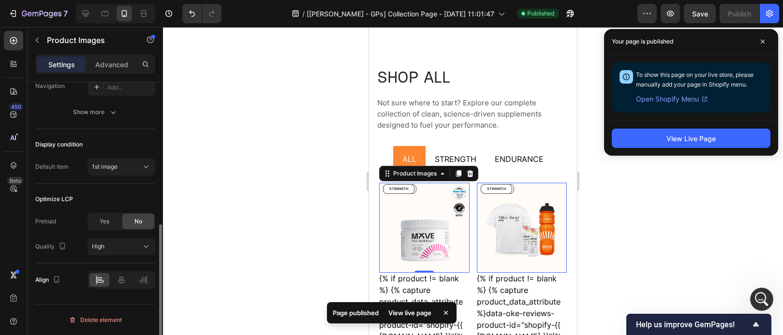
scroll to position [193, 0]
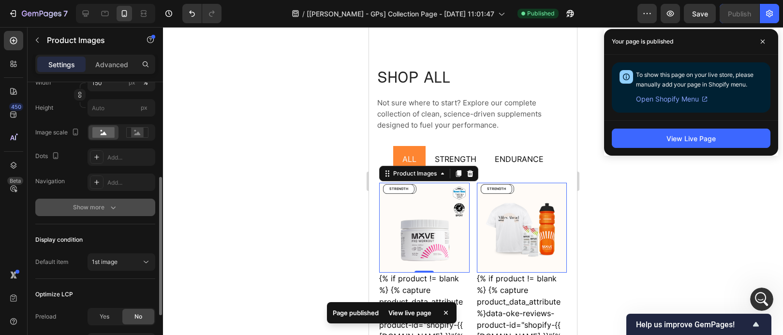
click at [117, 217] on div "Featured image Frame Square Width 150 px % Height px Image scale Dots Add... Na…" at bounding box center [95, 122] width 120 height 205
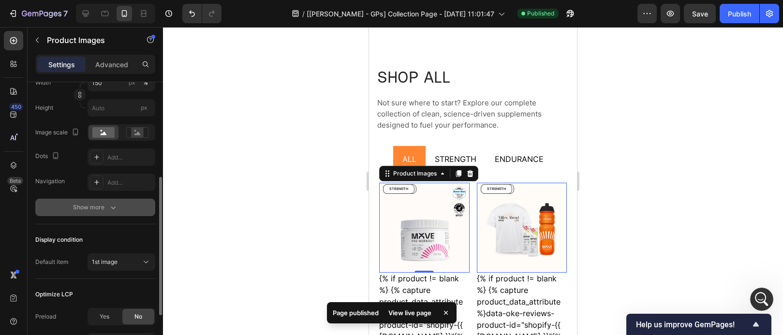
click at [120, 209] on button "Show more" at bounding box center [95, 207] width 120 height 17
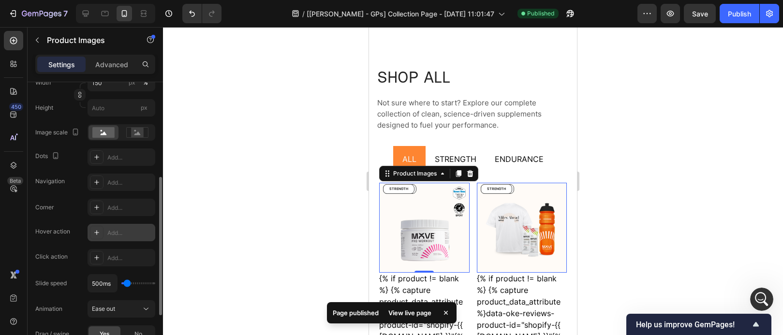
scroll to position [230, 0]
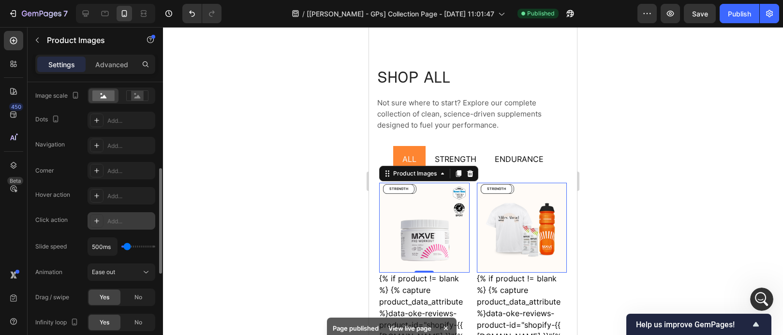
click at [100, 223] on icon at bounding box center [97, 221] width 8 height 8
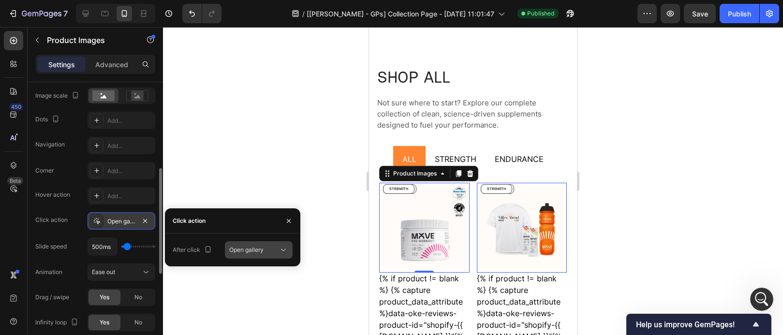
click at [267, 249] on div "Open gallery" at bounding box center [253, 250] width 49 height 9
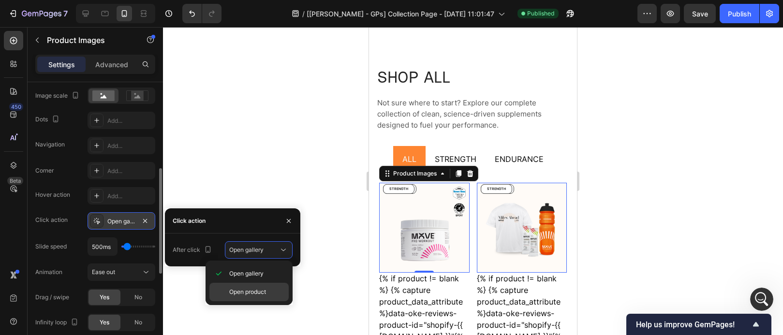
click at [268, 287] on div "Open product" at bounding box center [248, 292] width 79 height 18
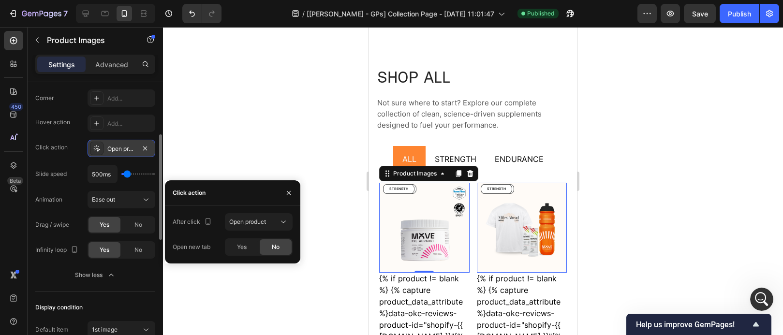
scroll to position [258, 0]
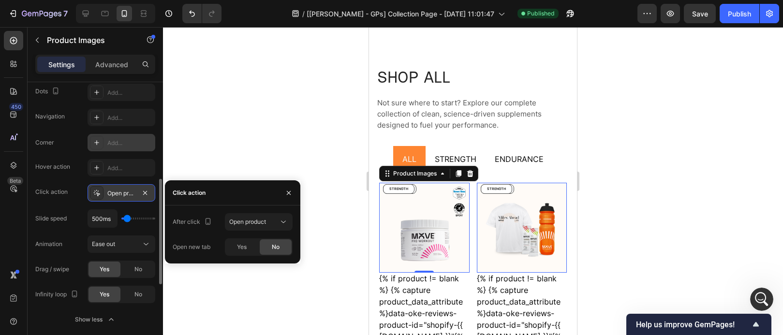
click at [100, 139] on icon at bounding box center [97, 143] width 8 height 8
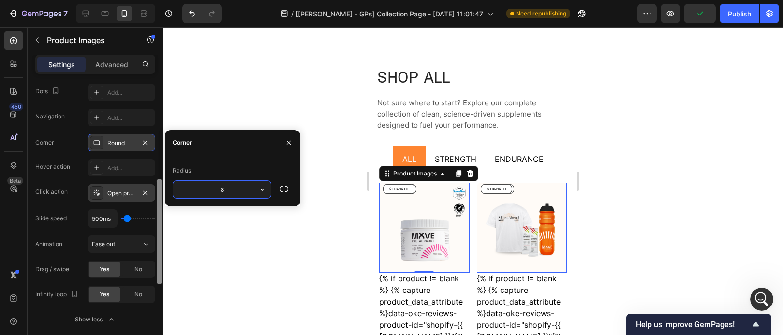
click at [149, 142] on button "button" at bounding box center [145, 143] width 12 height 12
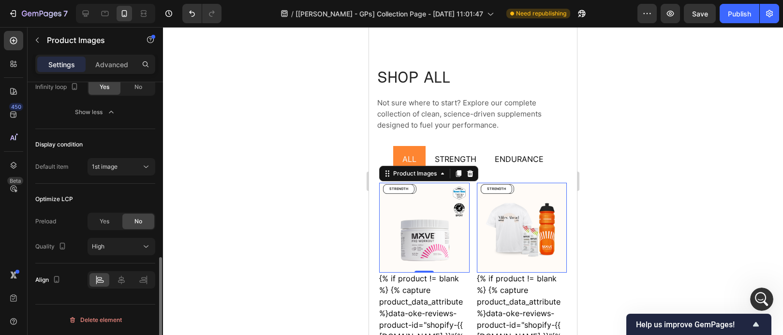
scroll to position [465, 0]
click at [40, 39] on icon "button" at bounding box center [37, 40] width 8 height 8
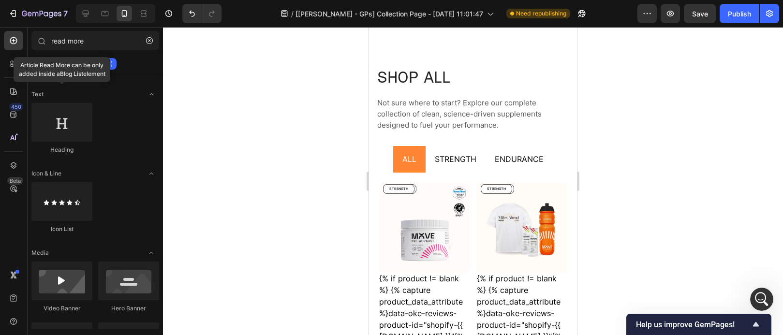
scroll to position [0, 0]
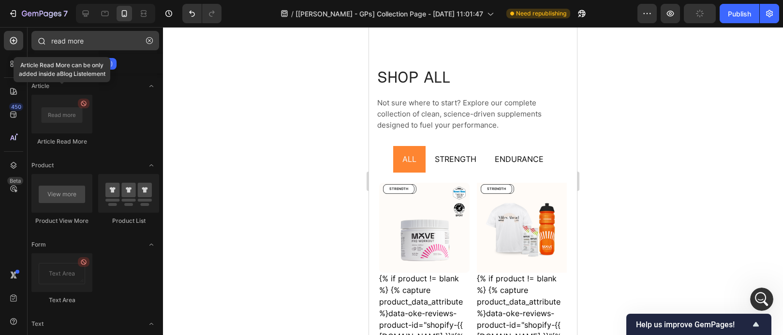
click at [149, 42] on icon "button" at bounding box center [149, 40] width 7 height 7
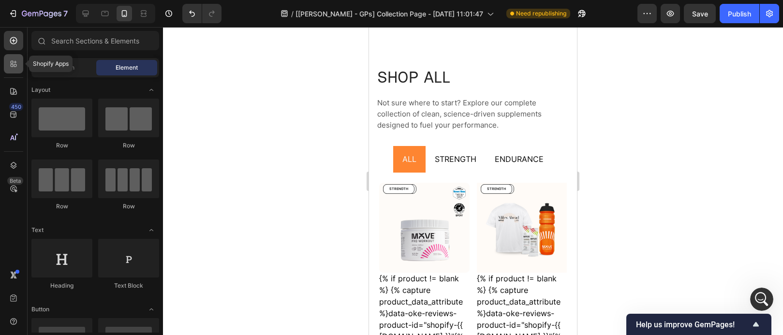
click at [14, 68] on icon at bounding box center [14, 64] width 10 height 10
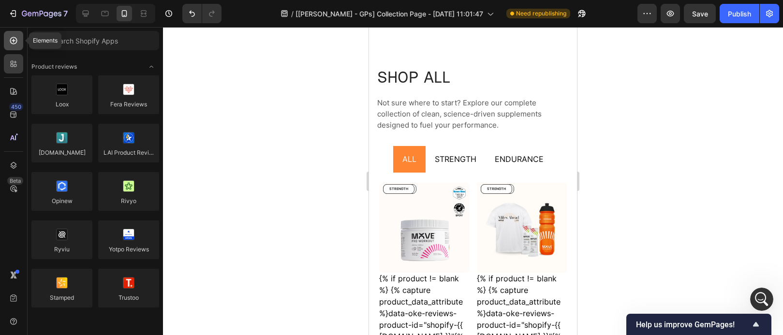
click at [13, 46] on div at bounding box center [13, 40] width 19 height 19
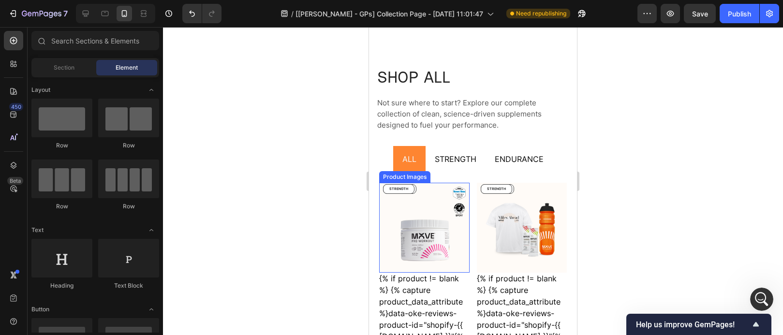
click at [403, 228] on img at bounding box center [424, 228] width 90 height 90
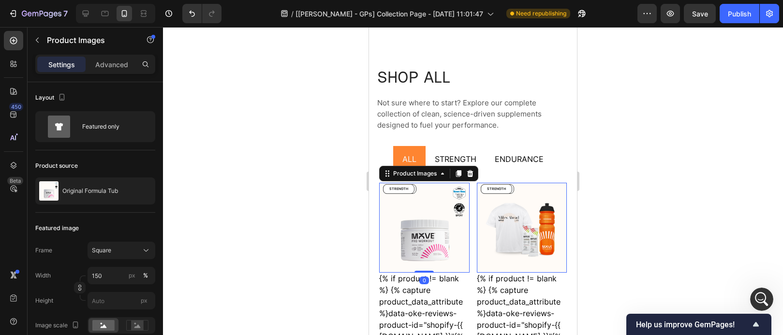
click at [293, 203] on div at bounding box center [473, 181] width 620 height 308
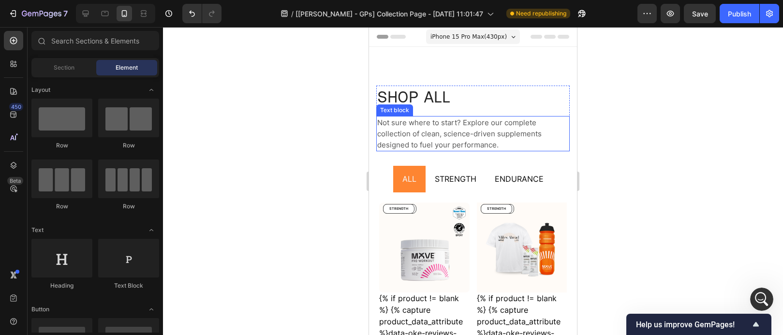
click at [458, 67] on div "SHOP ALL Heading Not sure where to start? Explore our complete collection of cl…" at bounding box center [473, 106] width 208 height 119
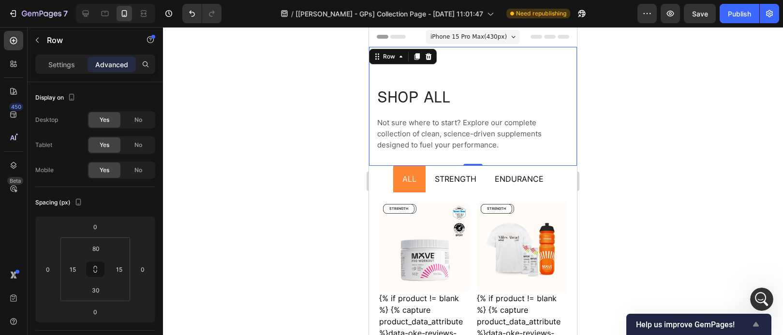
click at [759, 324] on icon "Show survey - Help us improve GemPages!" at bounding box center [756, 325] width 12 height 12
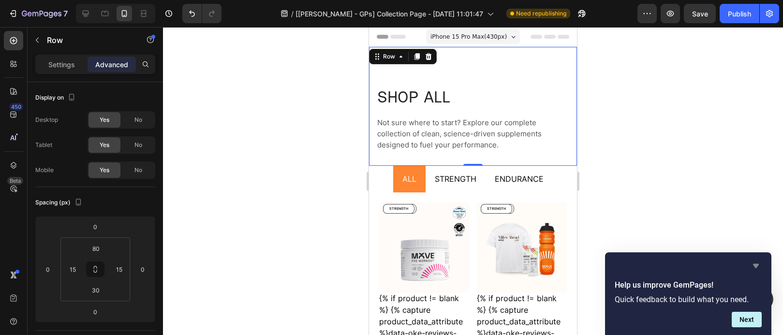
click at [756, 268] on icon "Hide survey" at bounding box center [756, 266] width 6 height 4
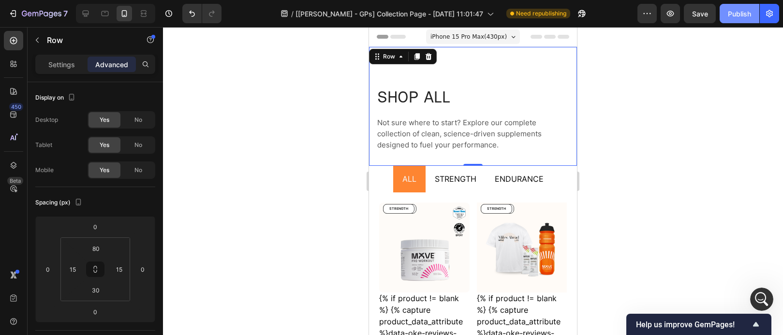
click at [747, 12] on div "Publish" at bounding box center [739, 14] width 23 height 10
click at [449, 75] on div "SHOP ALL Heading Not sure where to start? Explore our complete collection of cl…" at bounding box center [473, 106] width 208 height 119
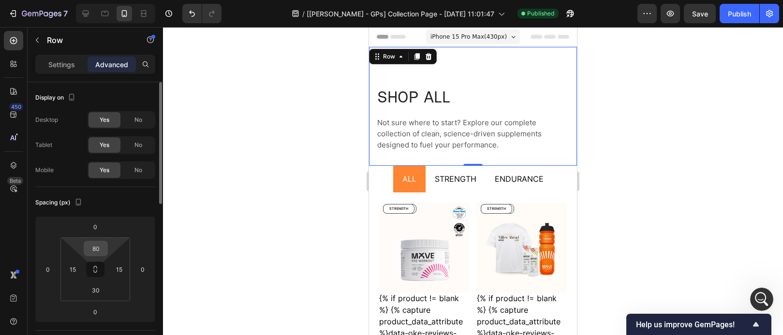
click at [101, 250] on input "80" at bounding box center [95, 248] width 19 height 15
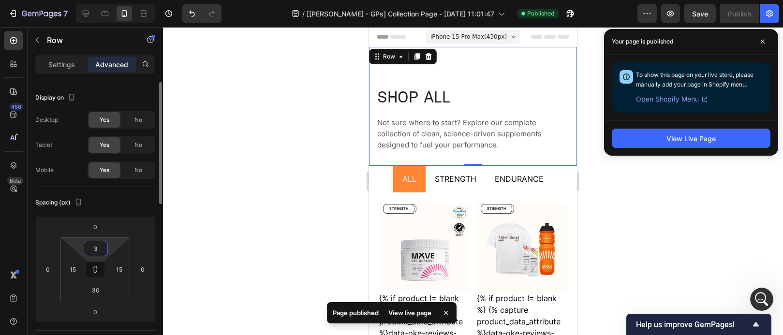
type input "30"
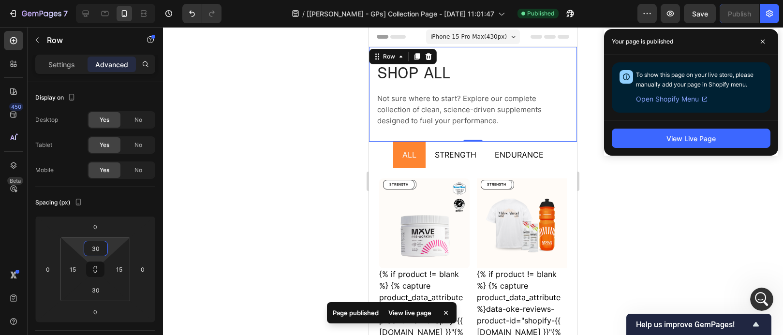
click at [703, 269] on div at bounding box center [473, 181] width 620 height 308
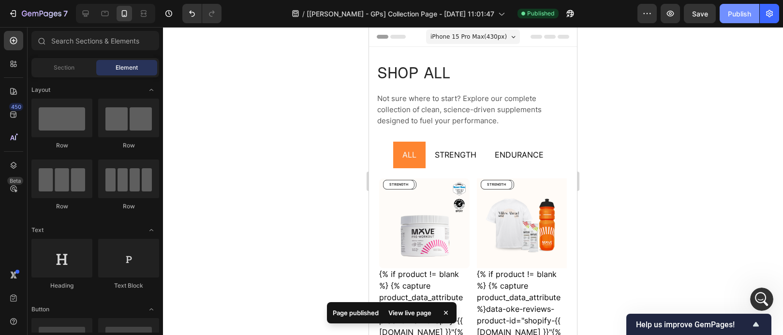
click at [747, 19] on button "Publish" at bounding box center [740, 13] width 40 height 19
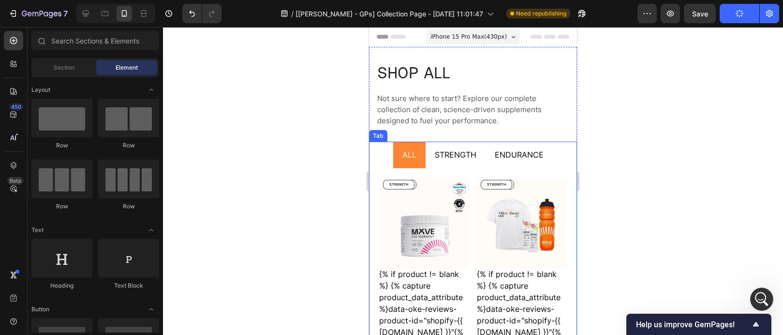
click at [402, 154] on span "ALL" at bounding box center [409, 155] width 14 height 10
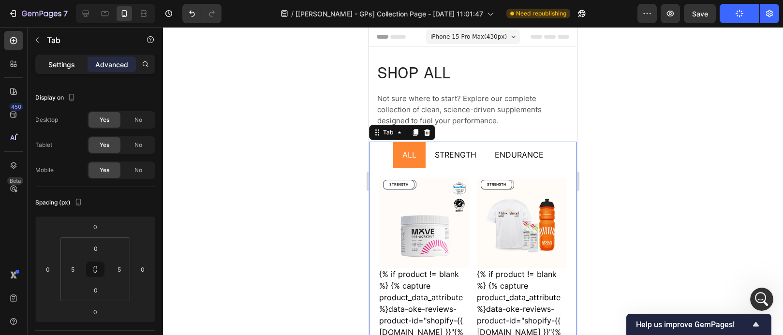
click at [54, 64] on p "Settings" at bounding box center [61, 64] width 27 height 10
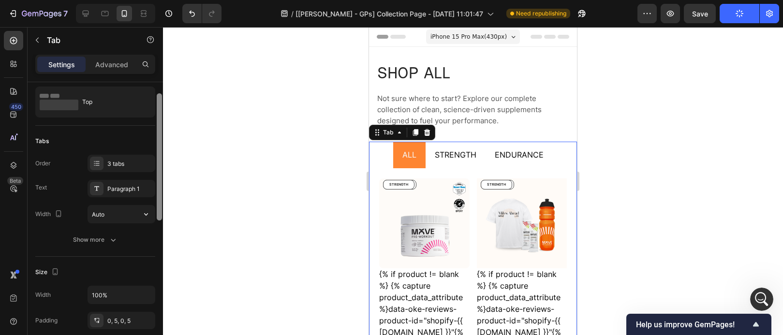
scroll to position [64, 0]
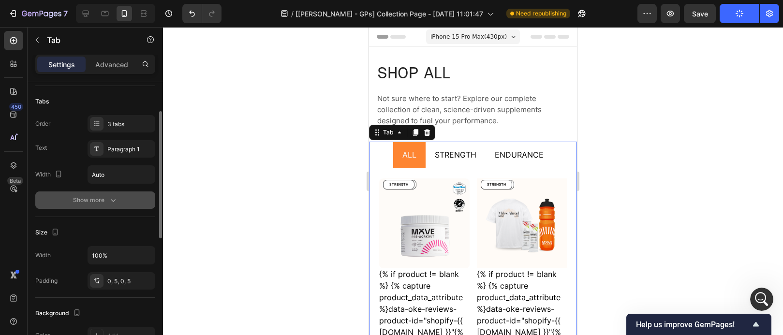
click at [121, 199] on button "Show more" at bounding box center [95, 200] width 120 height 17
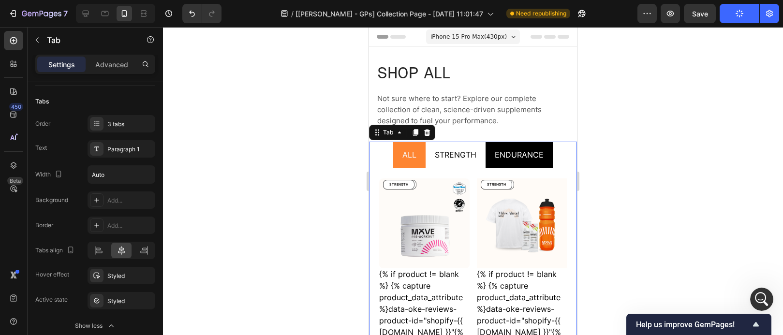
click at [486, 166] on li "ENDURANCE" at bounding box center [519, 155] width 67 height 26
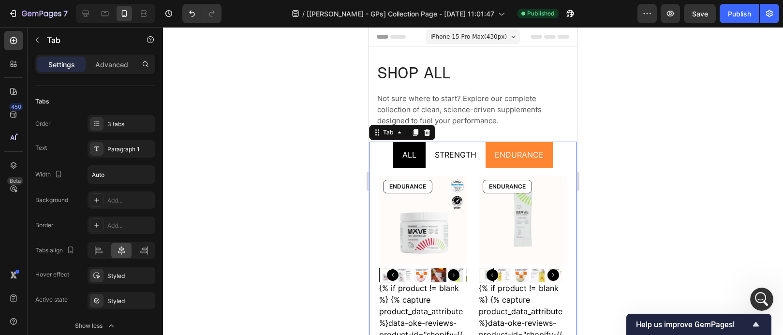
click at [412, 162] on p "ALL" at bounding box center [409, 154] width 14 height 15
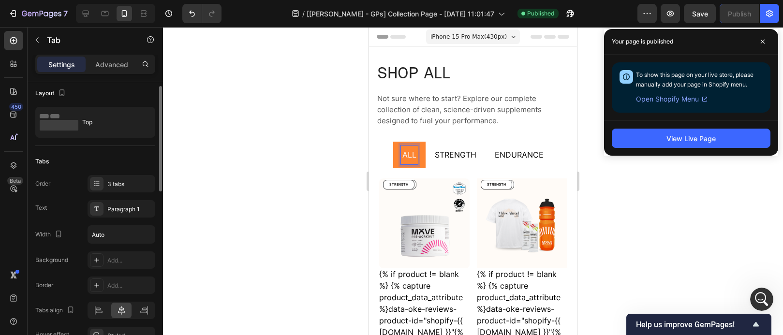
scroll to position [462, 0]
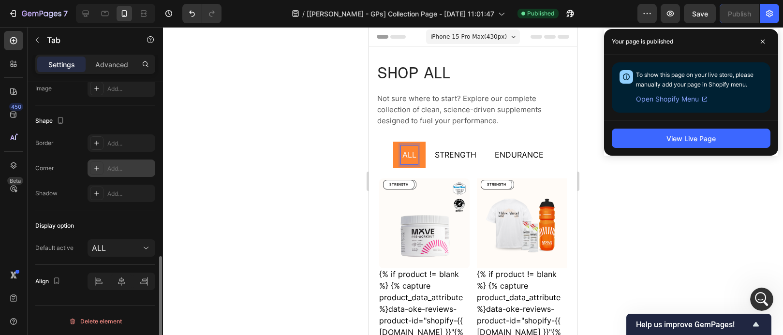
click at [96, 169] on icon at bounding box center [97, 168] width 8 height 8
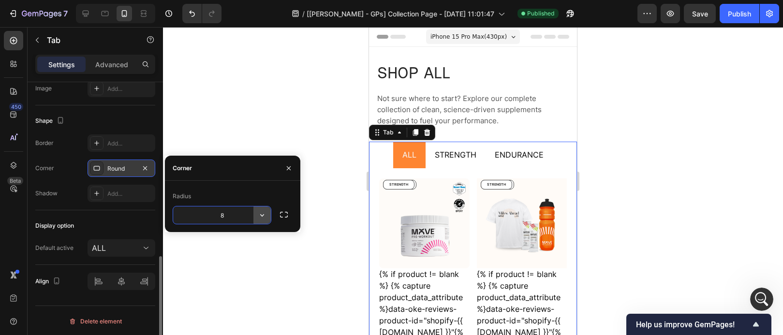
click at [269, 215] on button "button" at bounding box center [261, 214] width 17 height 17
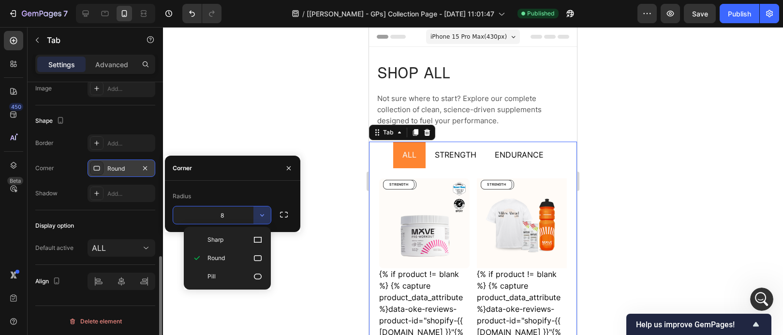
click at [256, 274] on icon at bounding box center [258, 277] width 10 height 10
type input "9999"
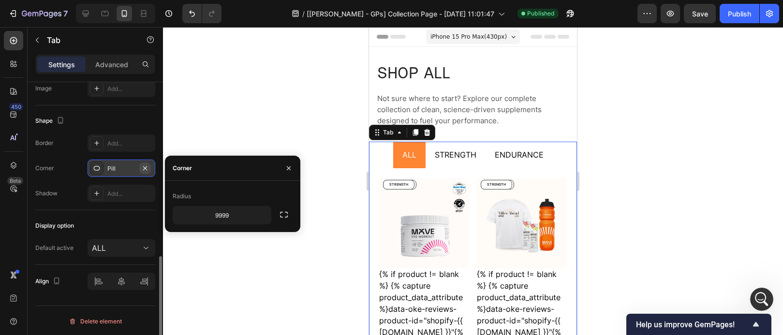
click at [145, 170] on icon "button" at bounding box center [145, 168] width 8 height 8
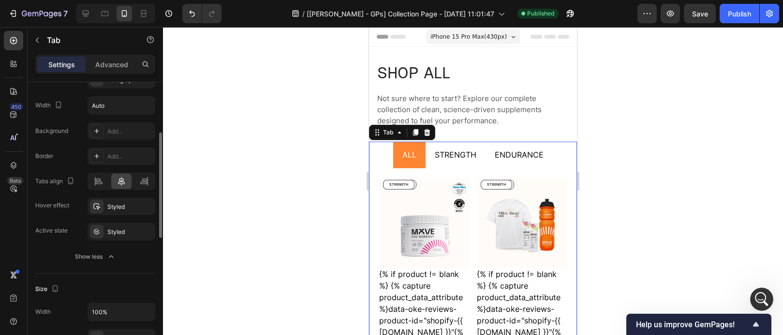
scroll to position [199, 0]
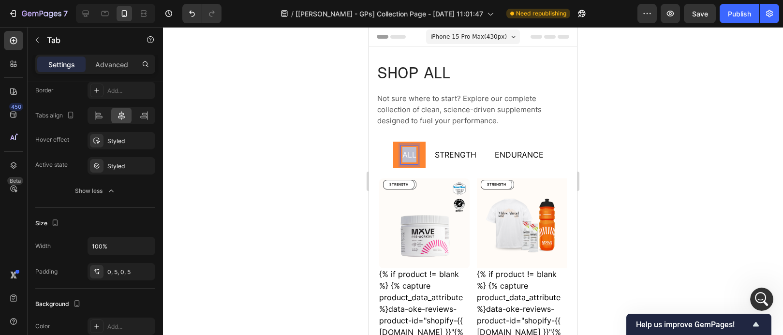
click at [409, 156] on span "ALL" at bounding box center [409, 155] width 14 height 10
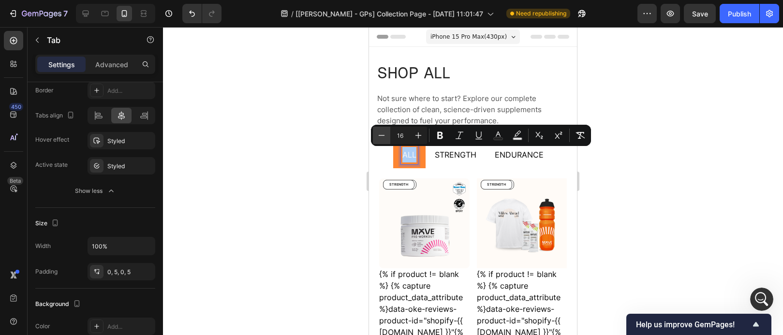
click at [382, 138] on icon "Editor contextual toolbar" at bounding box center [382, 136] width 10 height 10
type input "13"
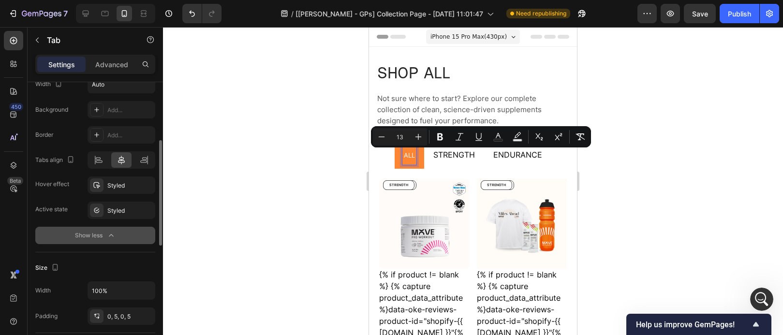
scroll to position [157, 0]
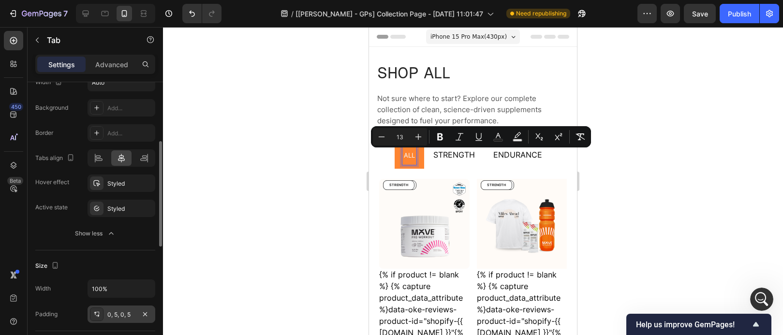
click at [130, 316] on div "0, 5, 0, 5" at bounding box center [121, 314] width 28 height 9
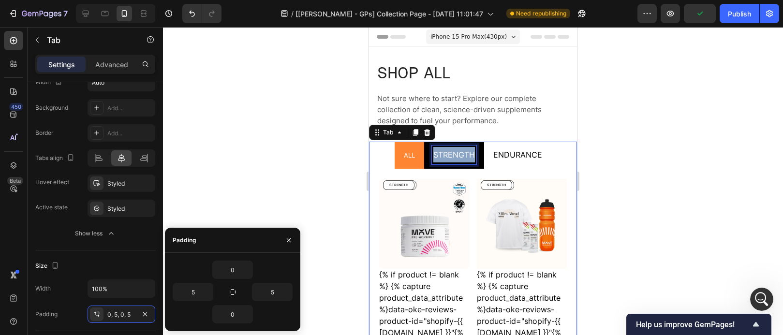
click at [461, 158] on span "STRENGTH" at bounding box center [454, 155] width 42 height 10
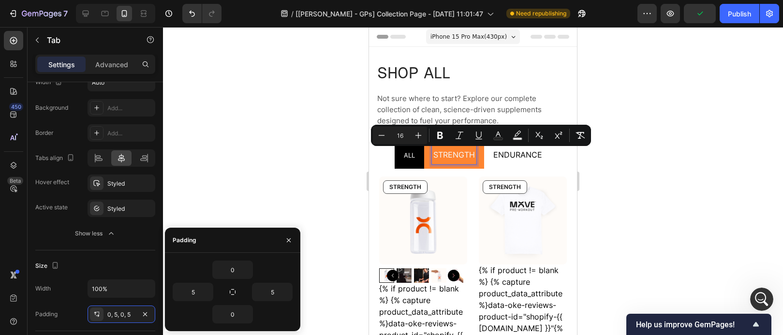
click at [410, 157] on span "ALL" at bounding box center [409, 155] width 11 height 8
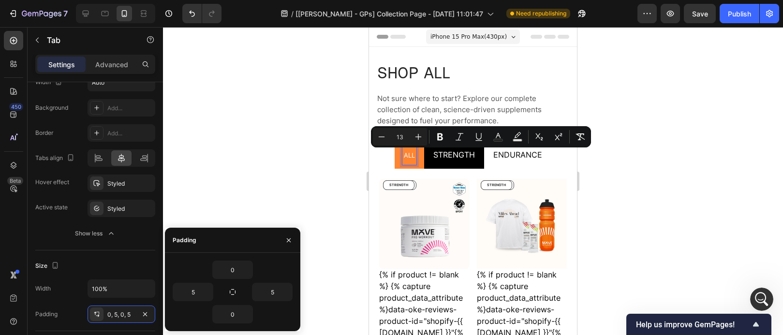
click at [451, 161] on p "STRENGTH" at bounding box center [454, 154] width 42 height 15
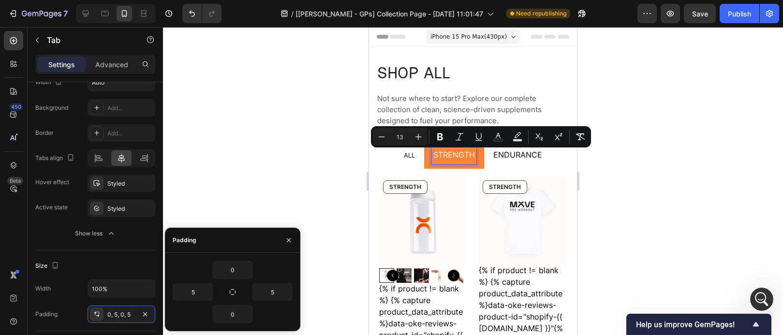
click at [451, 161] on p "STRENGTH" at bounding box center [454, 154] width 42 height 15
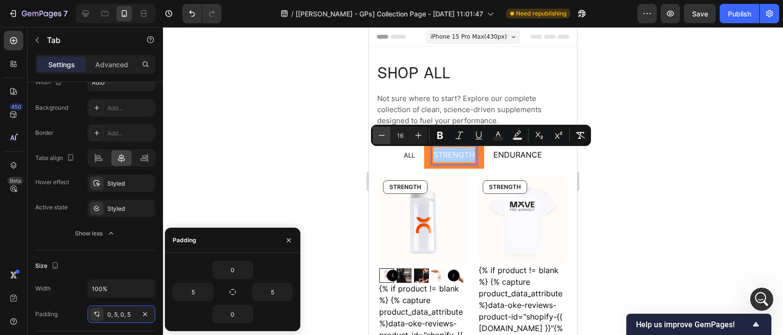
click at [376, 135] on button "Minus" at bounding box center [381, 135] width 17 height 17
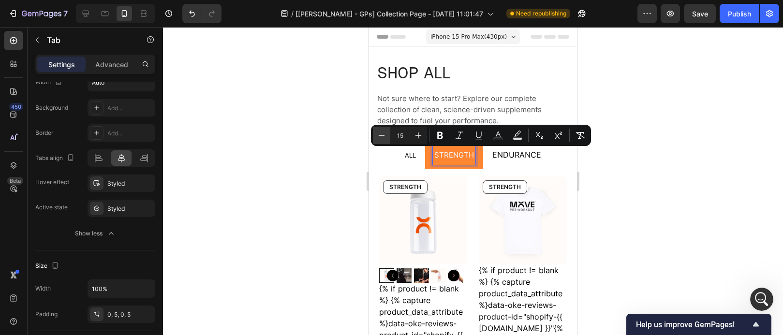
click at [377, 135] on icon "Editor contextual toolbar" at bounding box center [382, 136] width 10 height 10
type input "13"
click at [498, 154] on span "ENDURANCE" at bounding box center [513, 155] width 49 height 10
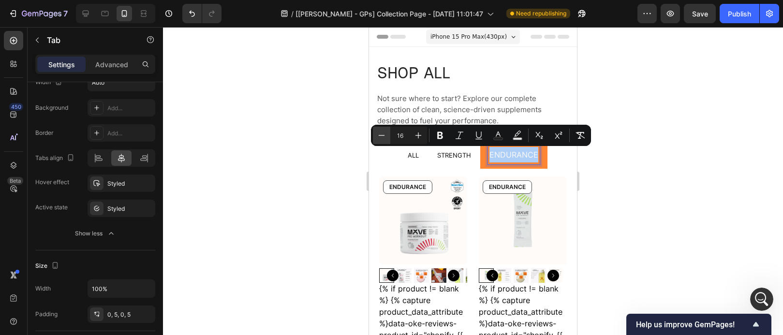
click at [377, 134] on icon "Editor contextual toolbar" at bounding box center [382, 136] width 10 height 10
type input "13"
click at [663, 181] on div at bounding box center [473, 181] width 620 height 308
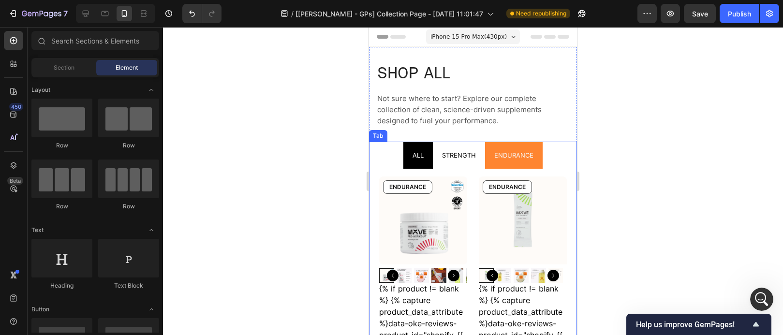
click at [416, 157] on span "ALL" at bounding box center [418, 155] width 11 height 8
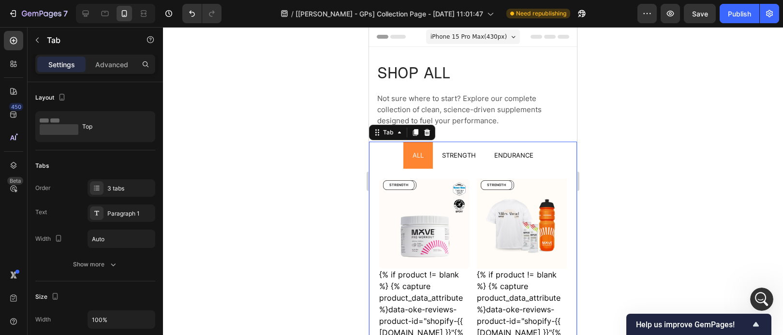
click at [676, 142] on div at bounding box center [473, 181] width 620 height 308
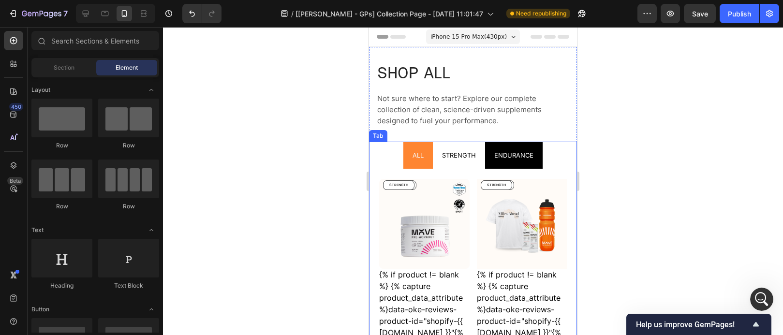
click at [485, 163] on li "ENDURANCE" at bounding box center [514, 155] width 58 height 27
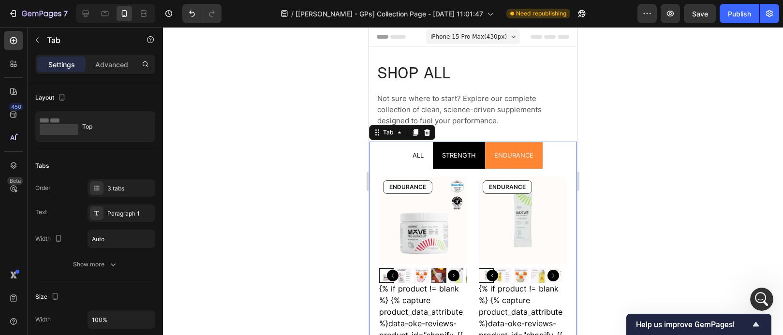
click at [479, 165] on li "STRENGTH" at bounding box center [459, 155] width 52 height 27
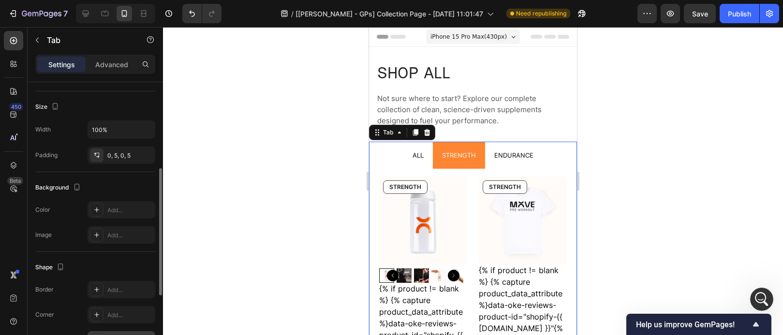
scroll to position [300, 0]
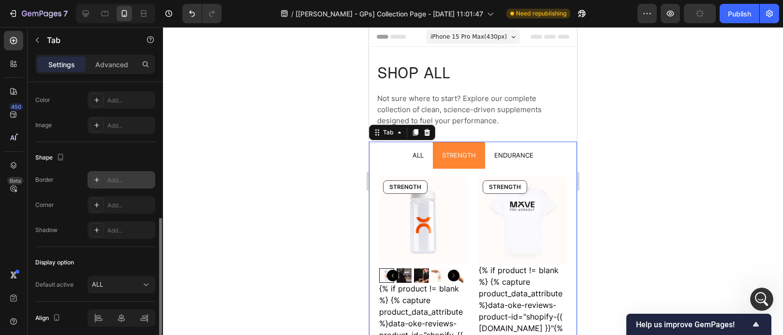
click at [104, 183] on div "Add..." at bounding box center [122, 179] width 68 height 17
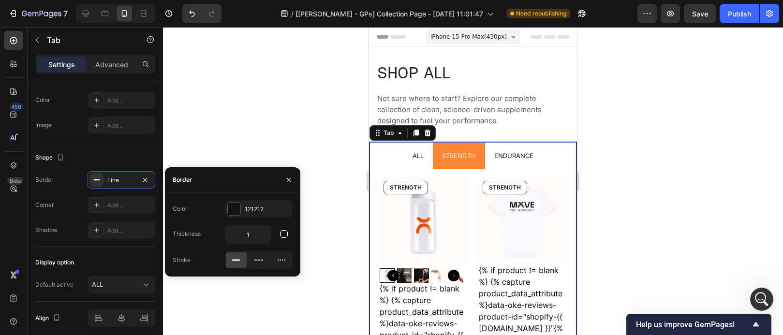
drag, startPoint x: 292, startPoint y: 180, endPoint x: 262, endPoint y: 186, distance: 31.0
click at [293, 180] on button "button" at bounding box center [288, 179] width 15 height 15
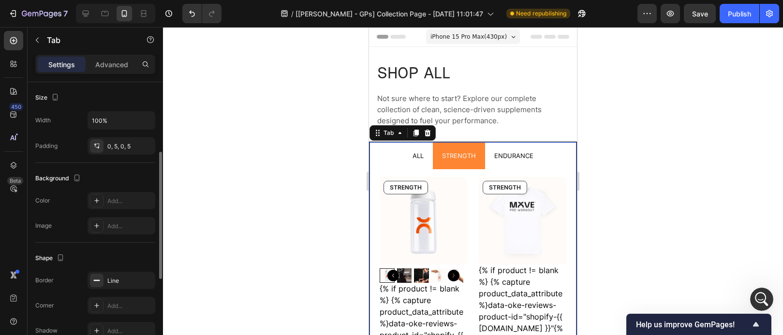
scroll to position [47, 0]
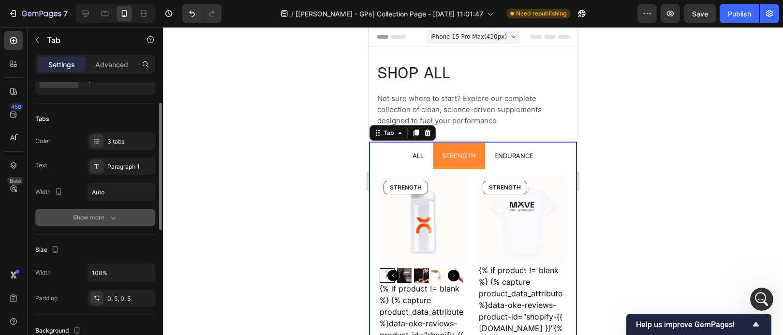
click at [113, 218] on icon "button" at bounding box center [113, 218] width 10 height 10
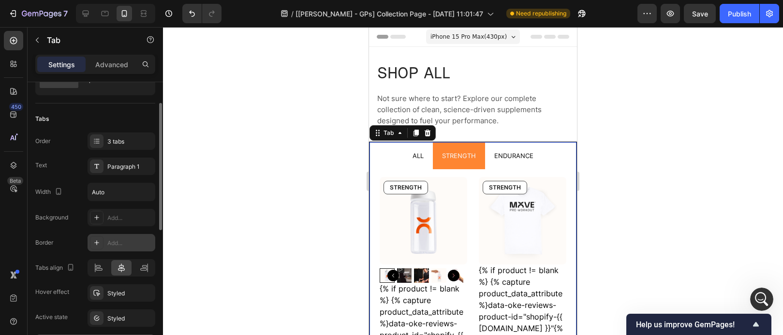
click at [96, 244] on icon at bounding box center [97, 243] width 8 height 8
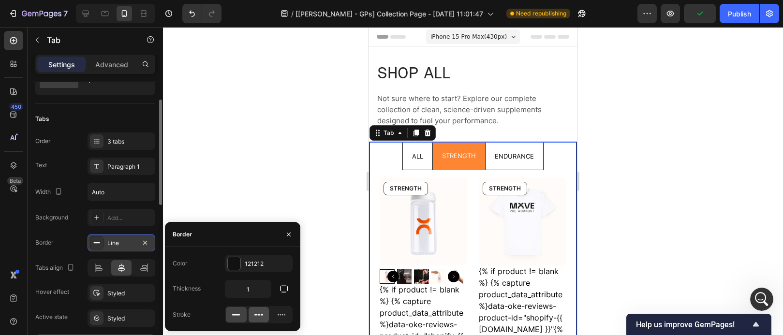
click at [264, 310] on div at bounding box center [259, 314] width 21 height 15
click at [286, 315] on div at bounding box center [281, 314] width 21 height 15
click at [237, 317] on icon at bounding box center [236, 315] width 10 height 10
click at [236, 261] on div at bounding box center [234, 263] width 13 height 13
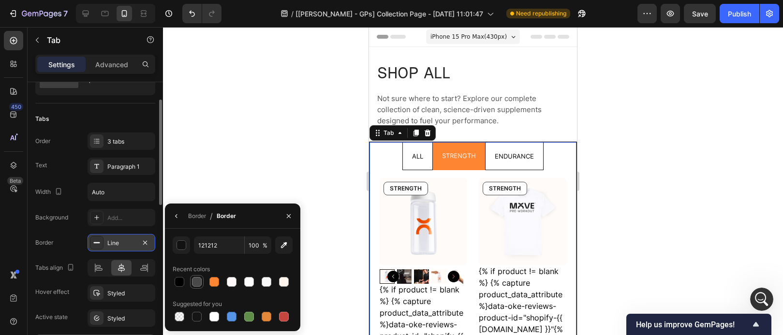
click at [201, 285] on div at bounding box center [197, 282] width 10 height 10
click at [234, 282] on div at bounding box center [232, 282] width 10 height 10
click at [256, 282] on div at bounding box center [233, 282] width 120 height 14
click at [194, 280] on div at bounding box center [197, 282] width 10 height 10
click at [183, 250] on button "button" at bounding box center [181, 244] width 17 height 17
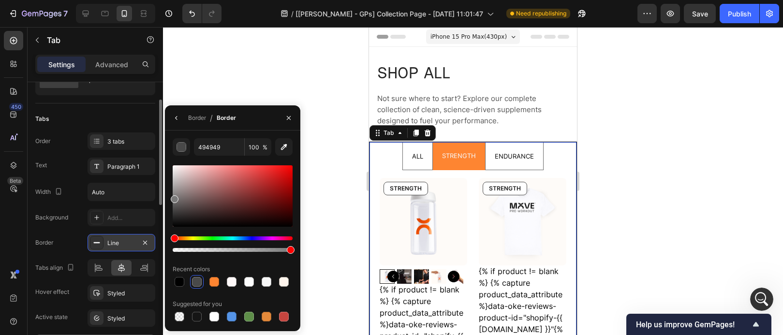
drag, startPoint x: 174, startPoint y: 210, endPoint x: 174, endPoint y: 197, distance: 12.6
click at [174, 197] on div at bounding box center [175, 199] width 8 height 8
drag, startPoint x: 174, startPoint y: 197, endPoint x: 173, endPoint y: 191, distance: 6.3
click at [173, 191] on div at bounding box center [175, 195] width 8 height 8
drag, startPoint x: 173, startPoint y: 191, endPoint x: 176, endPoint y: 185, distance: 6.3
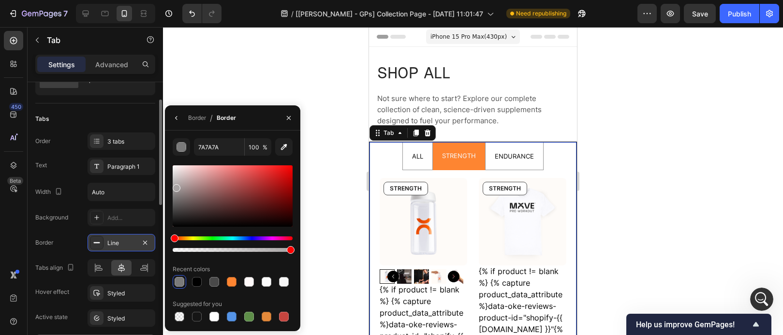
click at [176, 185] on div at bounding box center [177, 188] width 8 height 8
drag, startPoint x: 175, startPoint y: 189, endPoint x: 173, endPoint y: 182, distance: 7.6
click at [173, 182] on div at bounding box center [175, 186] width 8 height 8
type input "B7B7B7"
click at [286, 119] on icon "button" at bounding box center [289, 118] width 8 height 8
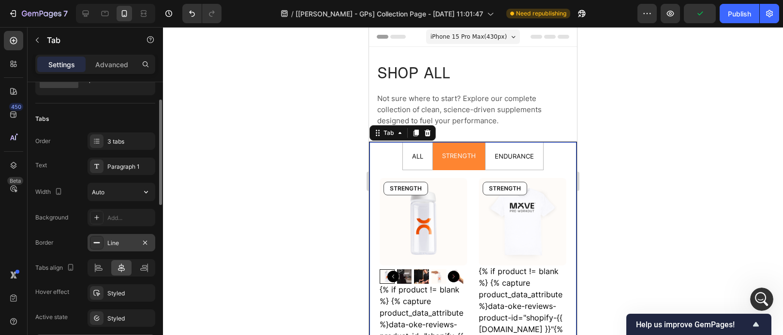
click at [122, 181] on div "Order 3 tabs Text Paragraph 1 Width Auto" at bounding box center [95, 167] width 120 height 69
click at [118, 187] on input "Auto" at bounding box center [121, 191] width 67 height 17
click at [146, 191] on icon "button" at bounding box center [146, 192] width 10 height 10
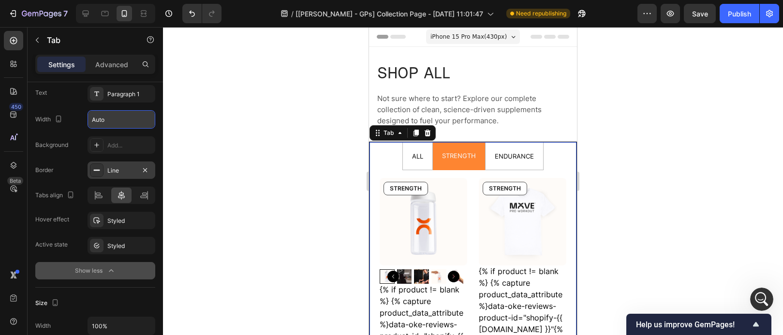
click at [340, 244] on div at bounding box center [473, 181] width 620 height 308
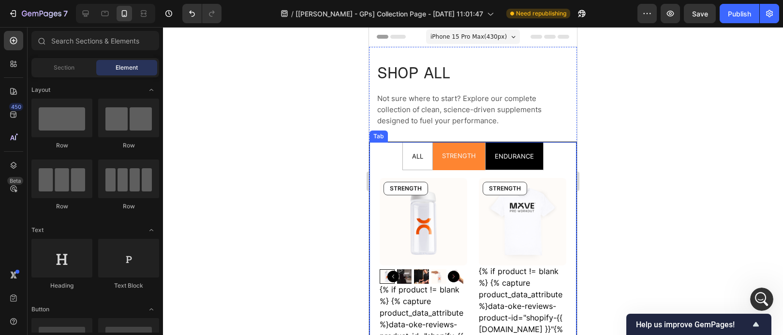
click at [493, 165] on div "ENDURANCE" at bounding box center [514, 156] width 42 height 19
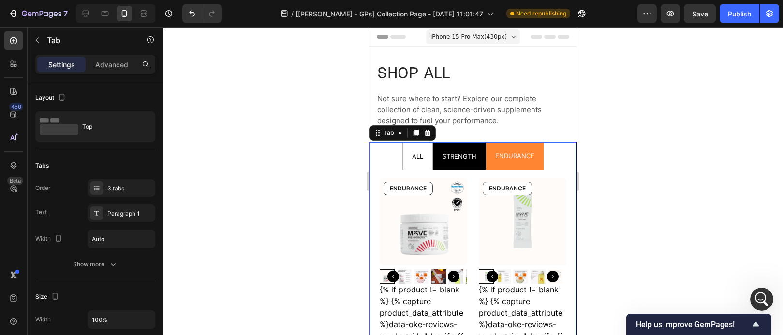
click at [475, 168] on li "STRENGTH" at bounding box center [459, 156] width 53 height 28
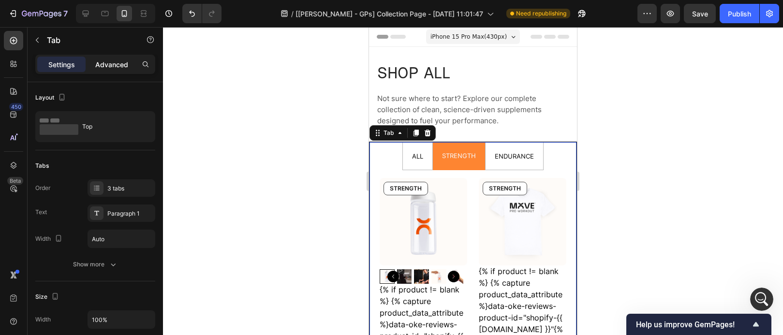
drag, startPoint x: 119, startPoint y: 63, endPoint x: 127, endPoint y: 67, distance: 8.9
click at [119, 63] on p "Advanced" at bounding box center [111, 64] width 33 height 10
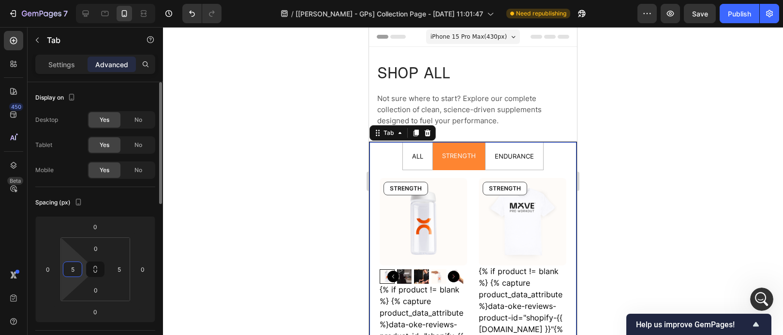
click at [74, 271] on input "5" at bounding box center [72, 269] width 15 height 15
type input "\"
click at [124, 268] on input "5" at bounding box center [119, 269] width 15 height 15
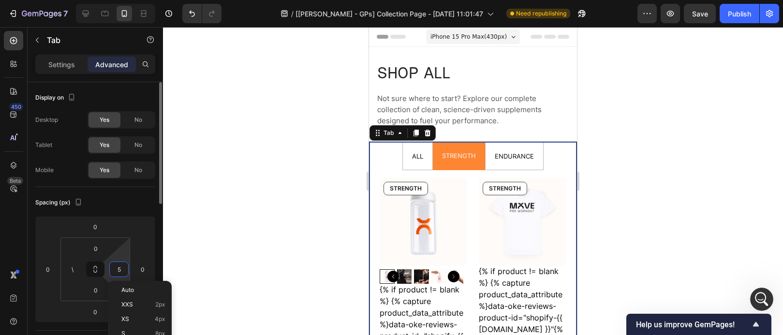
type input "\"
type input "0"
click at [77, 265] on input "\" at bounding box center [72, 269] width 15 height 15
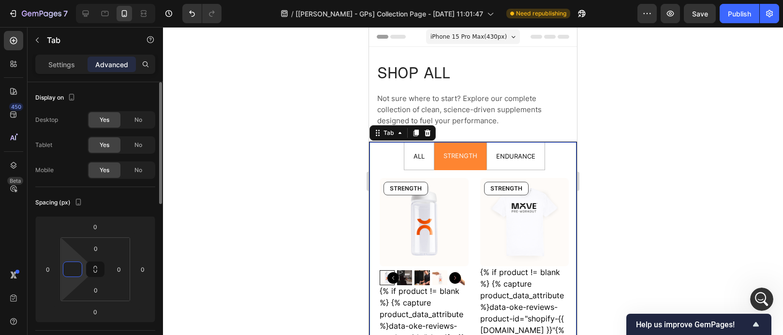
type input "0"
click at [81, 266] on div "0" at bounding box center [72, 269] width 19 height 15
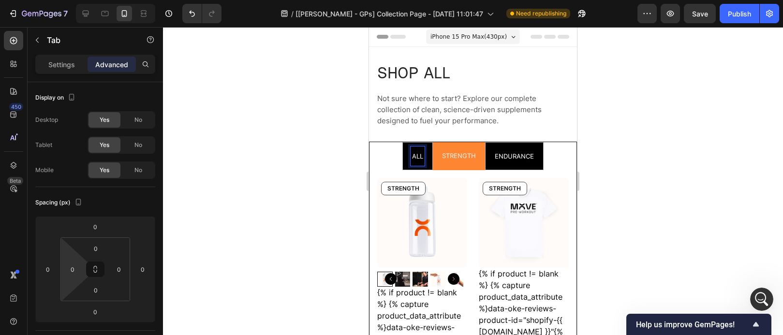
click at [508, 159] on span "ENDURANCE" at bounding box center [514, 156] width 39 height 8
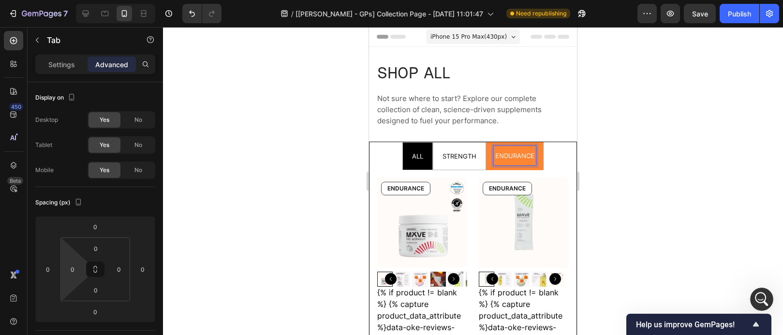
click at [533, 165] on li "ENDURANCE" at bounding box center [515, 156] width 58 height 28
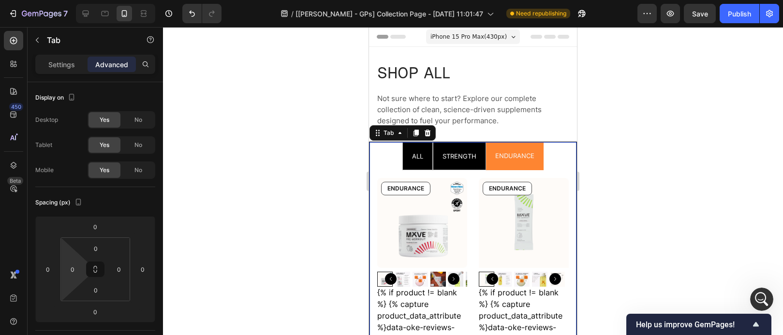
click at [435, 164] on li "STRENGTH" at bounding box center [459, 156] width 53 height 28
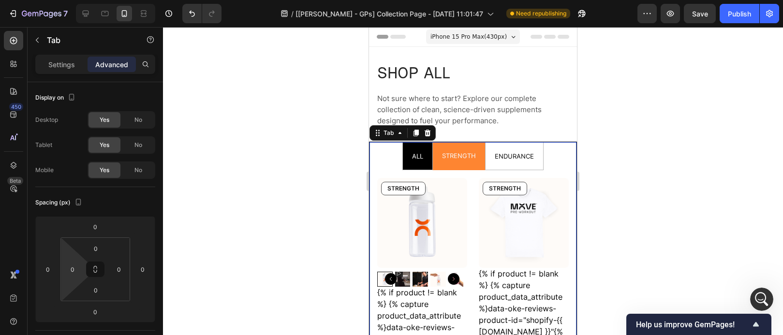
click at [417, 164] on div "ALL" at bounding box center [418, 156] width 14 height 19
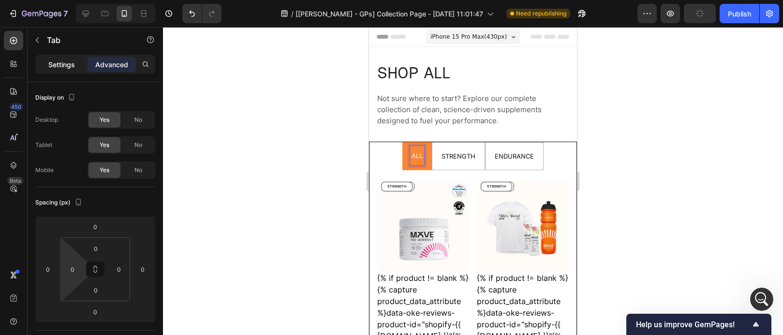
click at [64, 66] on p "Settings" at bounding box center [61, 64] width 27 height 10
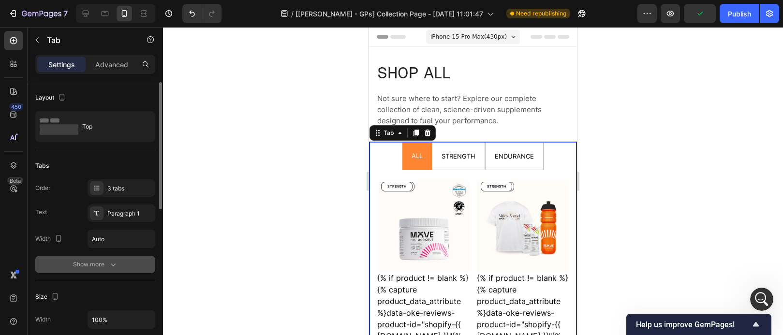
click at [102, 260] on div "Show more" at bounding box center [95, 265] width 45 height 10
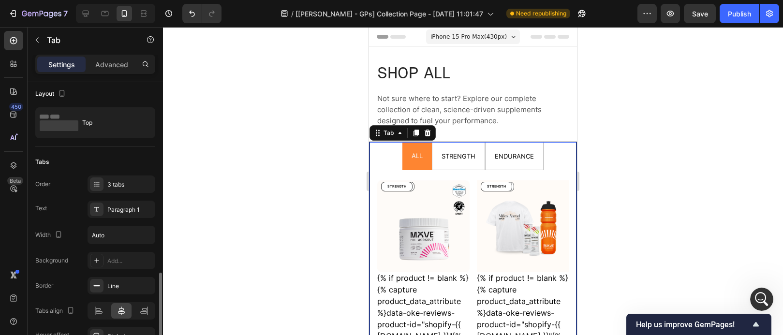
scroll to position [228, 0]
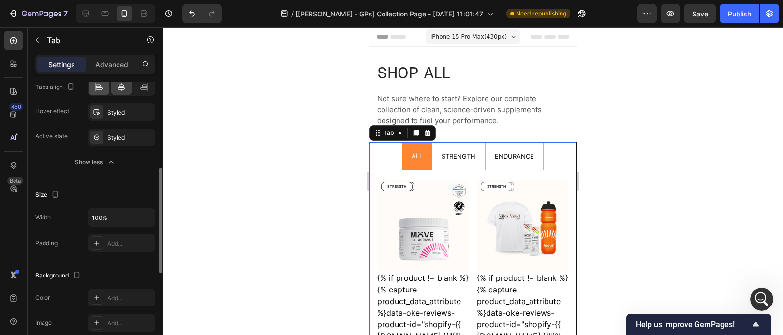
click at [102, 82] on icon at bounding box center [99, 87] width 10 height 10
click at [117, 86] on icon at bounding box center [122, 87] width 10 height 10
click at [259, 130] on div at bounding box center [473, 181] width 620 height 308
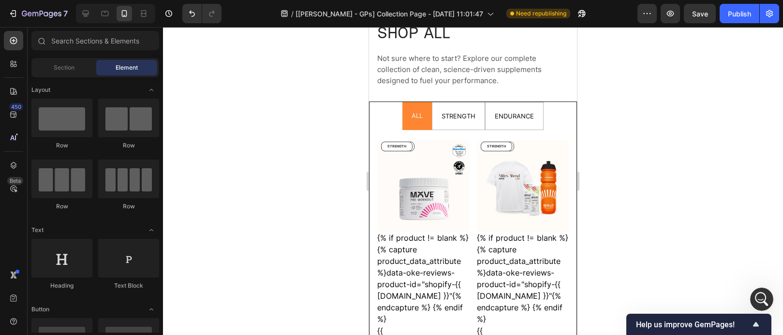
scroll to position [56, 0]
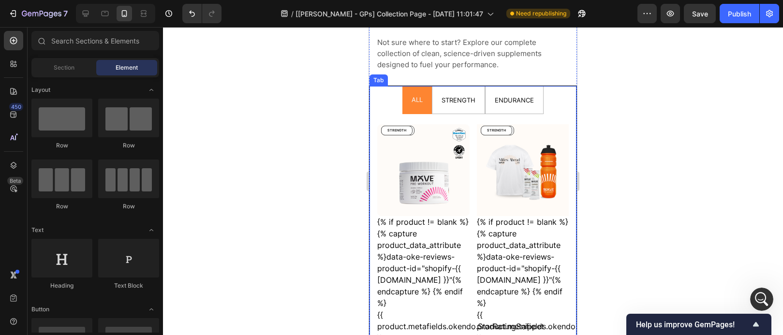
click at [565, 111] on ul "ALL STRENGTH ENDURANCE" at bounding box center [472, 100] width 207 height 28
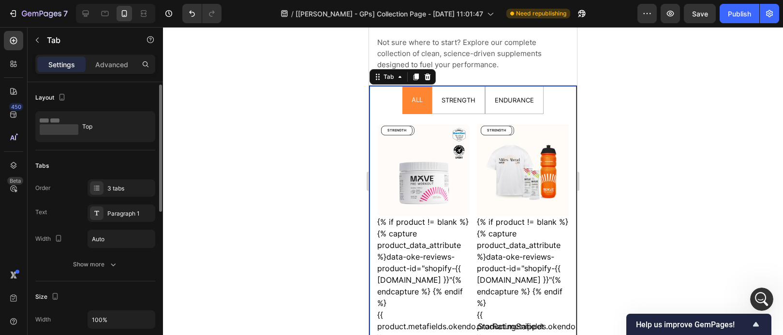
scroll to position [268, 0]
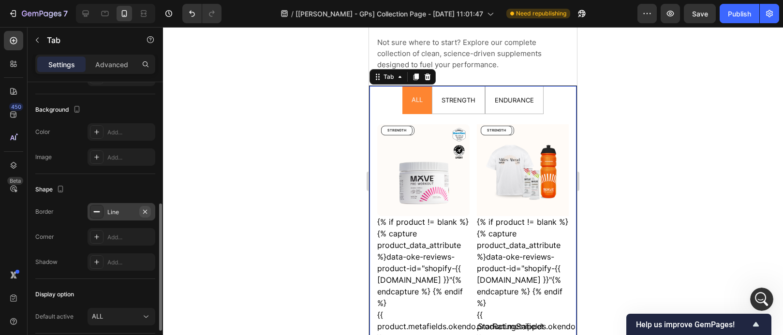
click at [144, 209] on icon "button" at bounding box center [145, 212] width 8 height 8
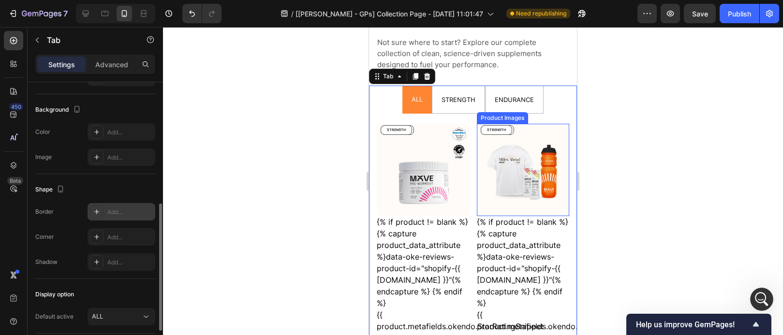
click at [649, 120] on div at bounding box center [473, 181] width 620 height 308
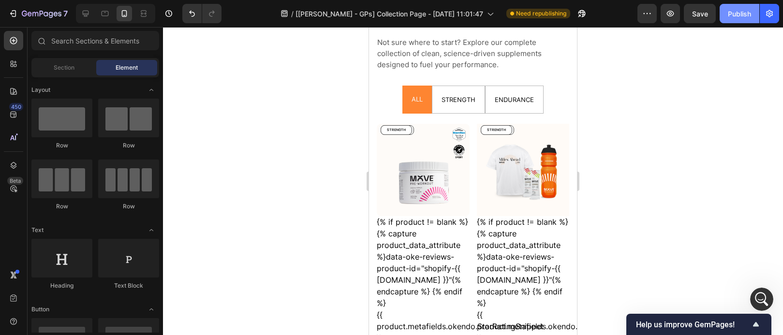
click at [740, 14] on div "Publish" at bounding box center [739, 14] width 23 height 10
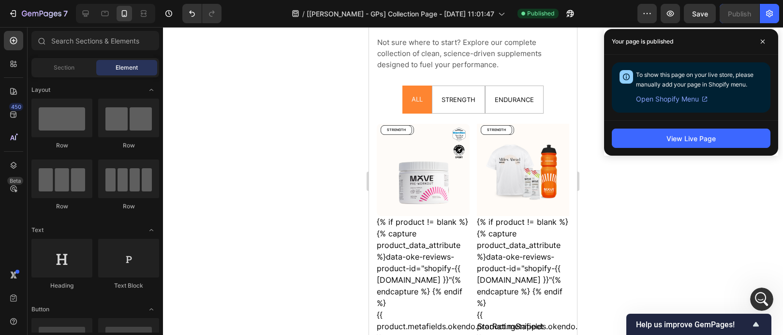
scroll to position [11027, 0]
click at [532, 244] on div "{% if product != blank %} {% capture product_data_attribute %}data-oke-reviews-…" at bounding box center [523, 280] width 93 height 128
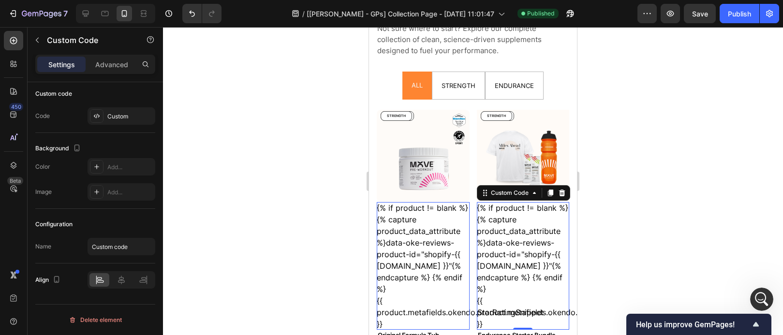
scroll to position [71, 0]
click at [559, 190] on icon at bounding box center [562, 193] width 8 height 8
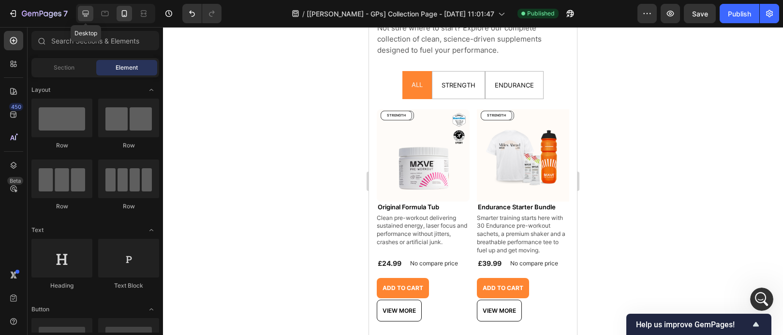
click at [86, 15] on icon at bounding box center [86, 14] width 6 height 6
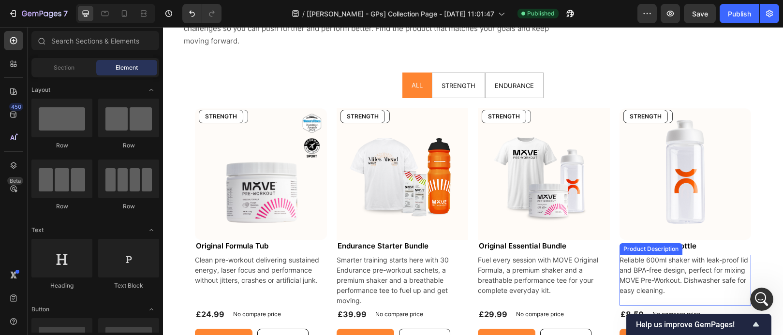
scroll to position [181, 0]
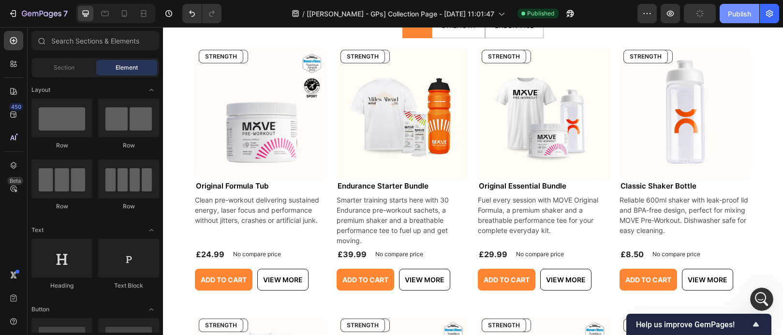
click at [750, 16] on div "Publish" at bounding box center [739, 14] width 23 height 10
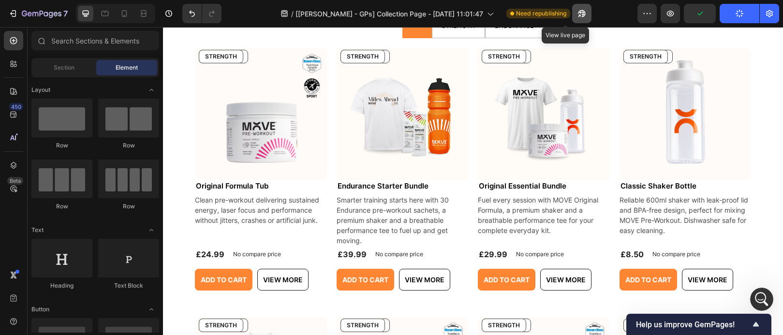
click at [577, 18] on icon "button" at bounding box center [582, 14] width 10 height 10
click at [755, 296] on icon "Open Intercom Messenger" at bounding box center [760, 298] width 16 height 16
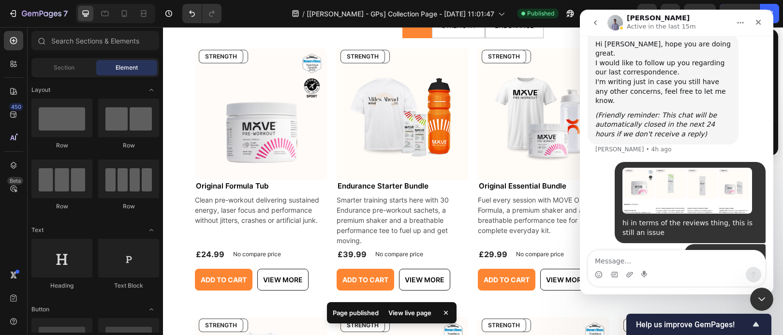
scroll to position [10614, 0]
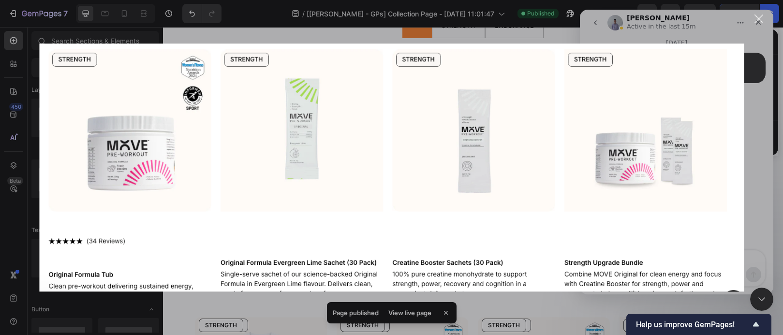
scroll to position [0, 0]
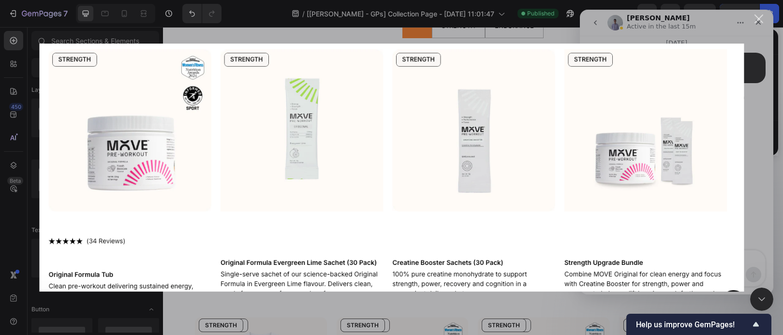
click at [758, 52] on div "Intercom messenger" at bounding box center [391, 167] width 783 height 335
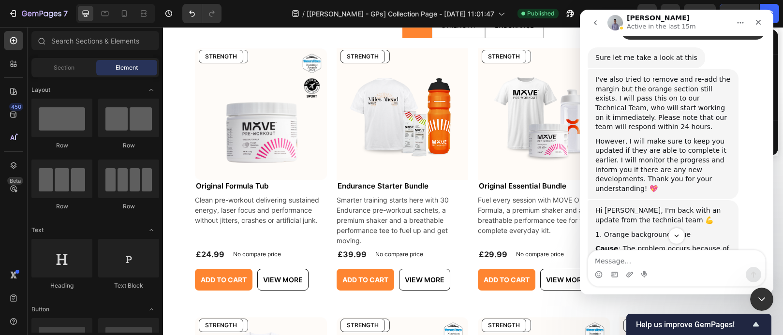
scroll to position [9597, 0]
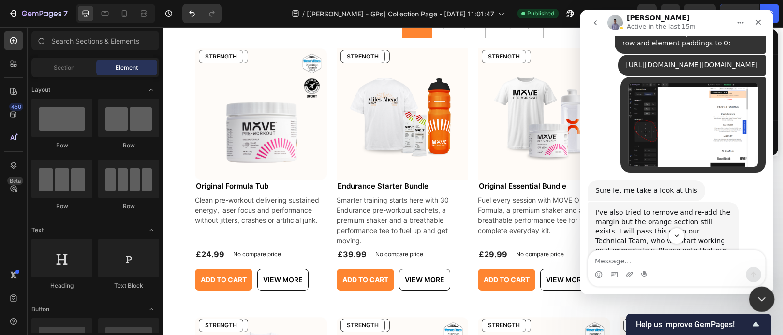
click at [760, 295] on icon "Close Intercom Messenger" at bounding box center [760, 298] width 12 height 12
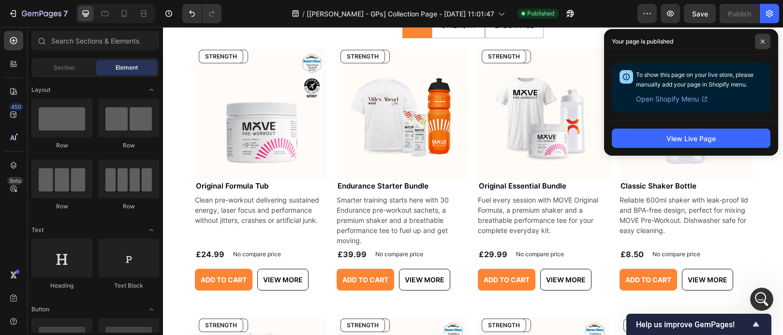
click at [766, 43] on span at bounding box center [762, 41] width 15 height 15
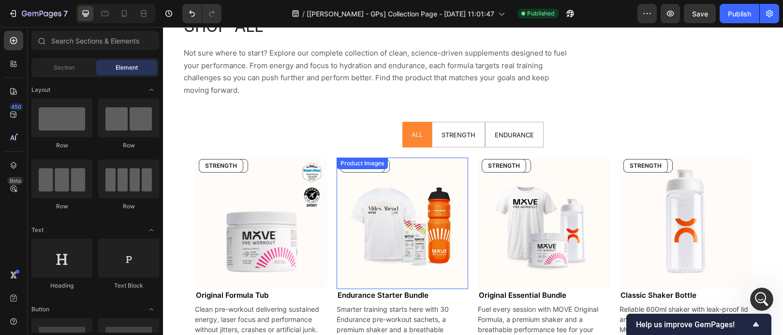
scroll to position [17, 0]
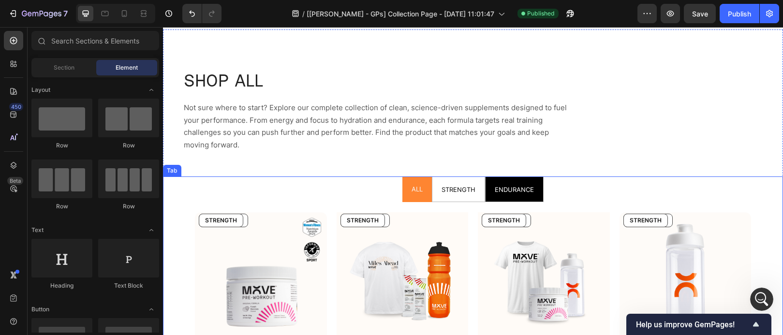
click at [527, 192] on span "ENDURANCE" at bounding box center [514, 190] width 39 height 8
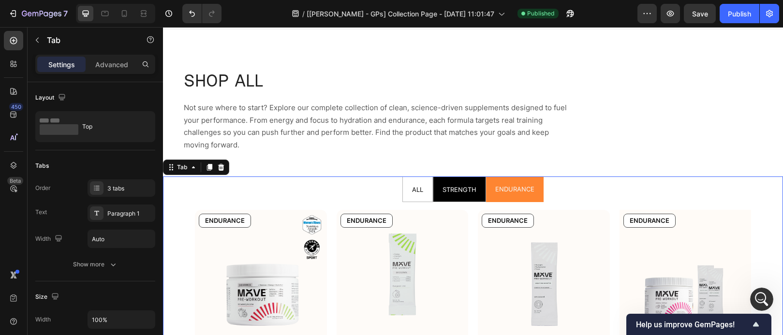
click at [433, 192] on li "STRENGTH" at bounding box center [459, 190] width 53 height 26
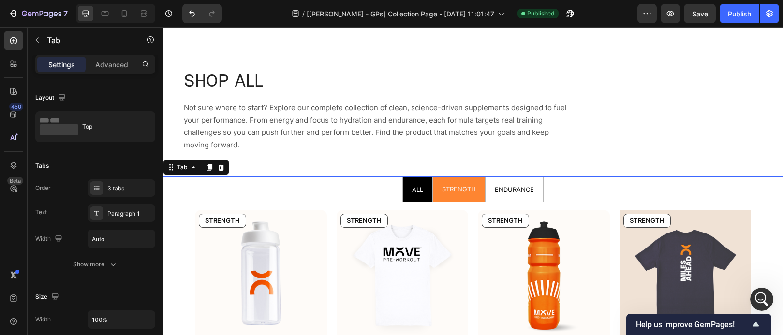
click at [405, 194] on li "ALL" at bounding box center [417, 190] width 30 height 26
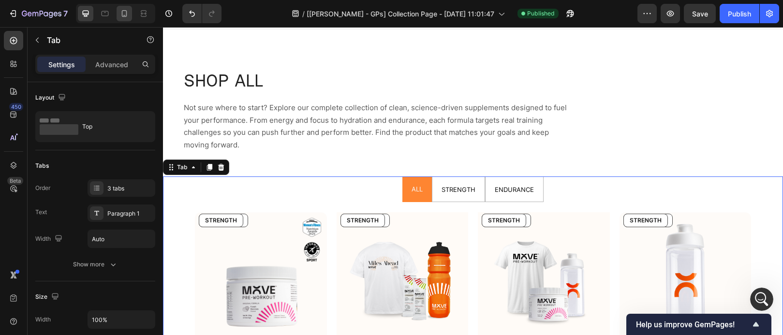
click at [130, 12] on div at bounding box center [124, 13] width 15 height 15
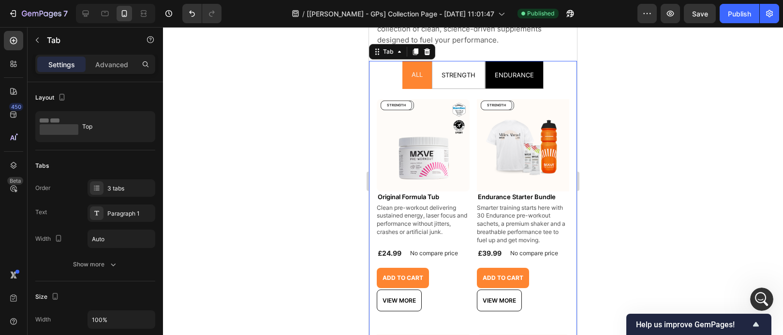
click at [531, 81] on div "ENDURANCE" at bounding box center [514, 74] width 42 height 19
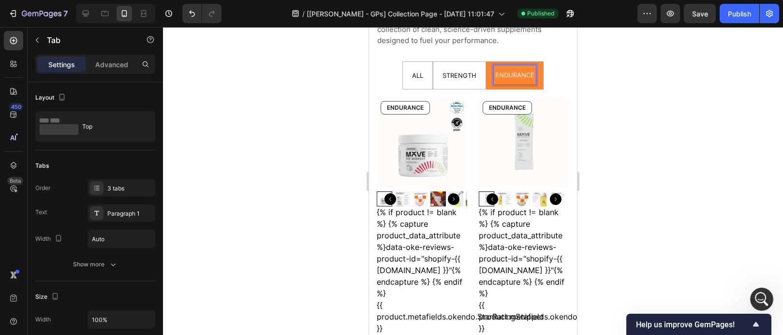
click at [486, 82] on li "ENDURANCE" at bounding box center [515, 75] width 58 height 28
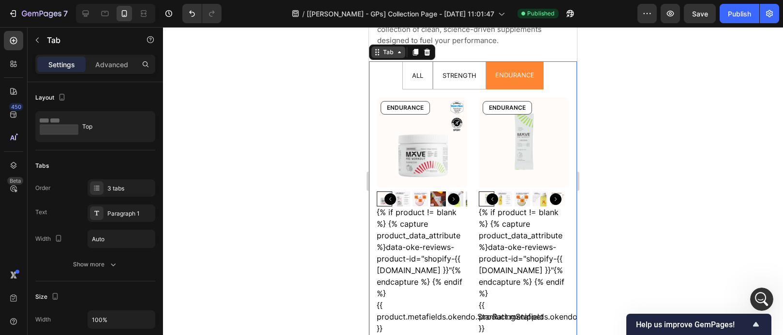
click at [394, 53] on div "Tab" at bounding box center [388, 52] width 15 height 9
click at [390, 53] on div "Tab" at bounding box center [388, 52] width 15 height 9
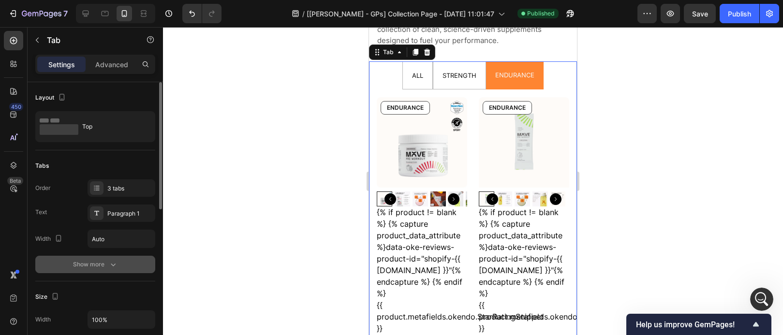
click at [116, 267] on icon "button" at bounding box center [113, 265] width 10 height 10
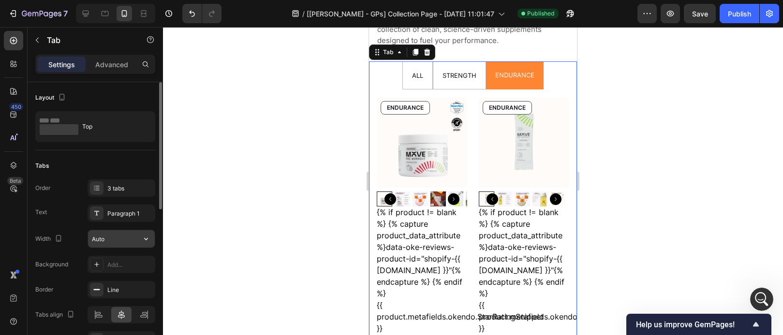
click at [115, 239] on input "Auto" at bounding box center [121, 238] width 67 height 17
click at [149, 240] on icon "button" at bounding box center [146, 239] width 10 height 10
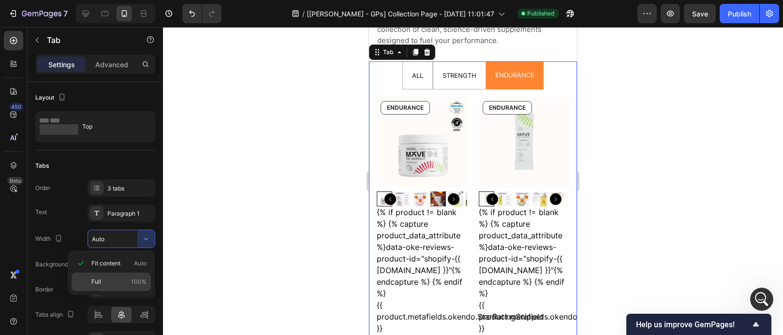
click at [118, 279] on p "Full 100%" at bounding box center [118, 282] width 55 height 9
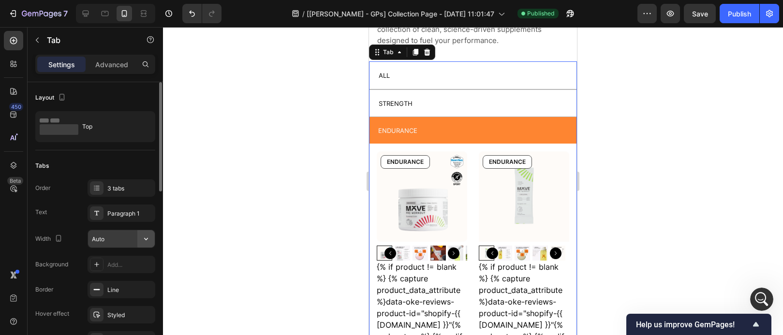
click at [148, 240] on icon "button" at bounding box center [146, 239] width 10 height 10
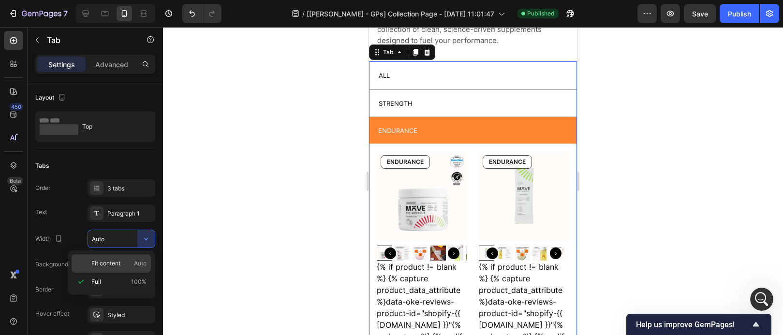
click at [137, 260] on span "Auto" at bounding box center [140, 263] width 13 height 9
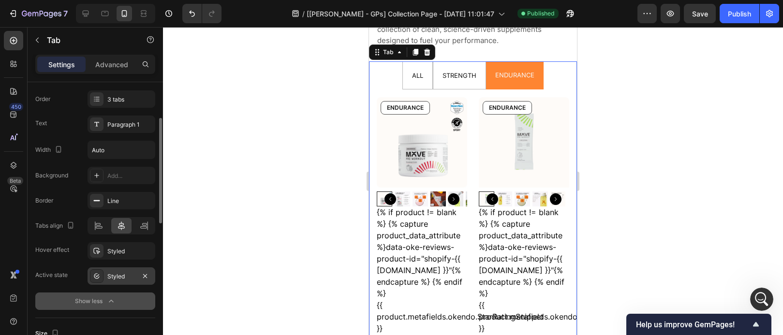
scroll to position [206, 0]
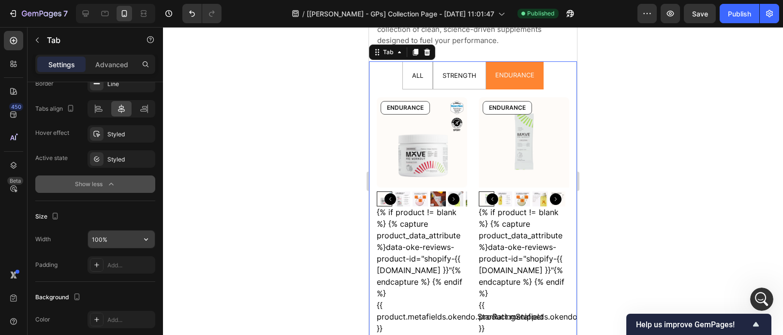
click at [141, 240] on icon "button" at bounding box center [146, 240] width 10 height 10
click at [111, 239] on input "100%" at bounding box center [121, 239] width 67 height 17
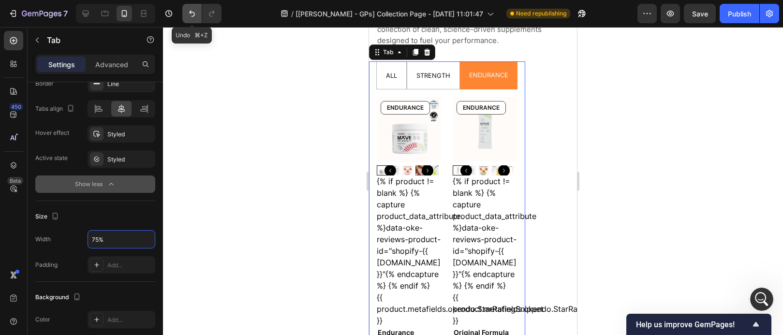
type input "75%"
click at [194, 15] on icon "Undo/Redo" at bounding box center [192, 14] width 10 height 10
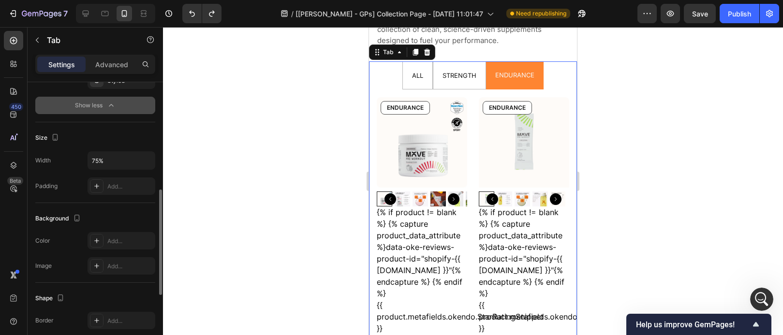
scroll to position [464, 0]
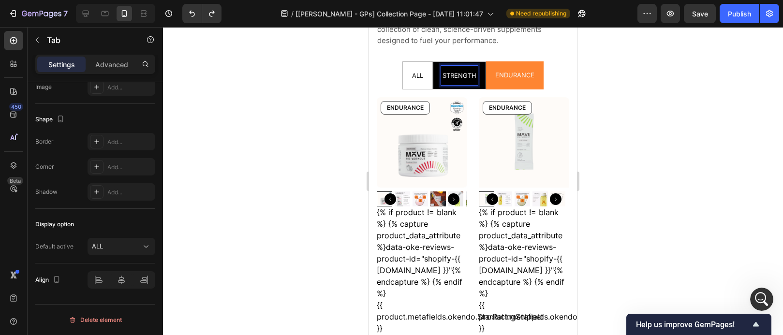
click at [452, 73] on span "STRENGTH" at bounding box center [459, 76] width 34 height 8
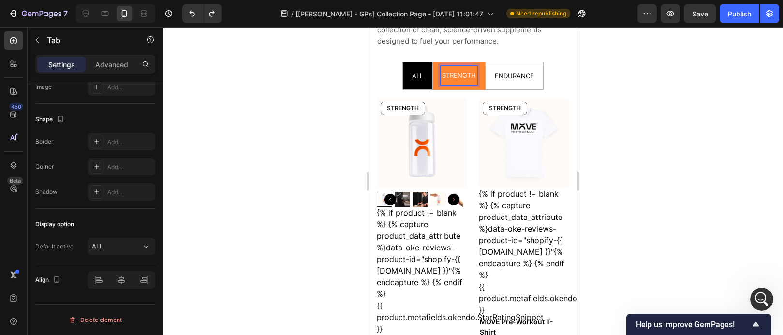
click at [420, 78] on div "ALL" at bounding box center [418, 75] width 14 height 19
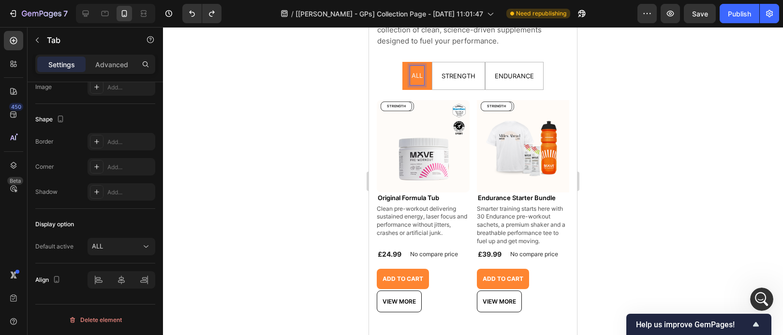
scroll to position [79, 0]
drag, startPoint x: 419, startPoint y: 78, endPoint x: 405, endPoint y: 77, distance: 14.0
click at [405, 77] on li "ALL" at bounding box center [416, 76] width 29 height 28
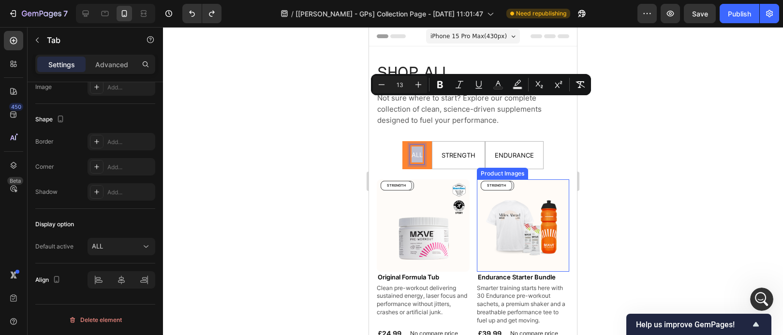
scroll to position [0, 0]
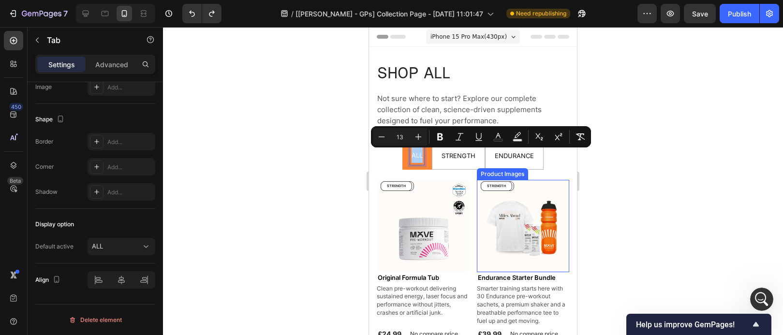
click at [716, 198] on div at bounding box center [473, 181] width 620 height 308
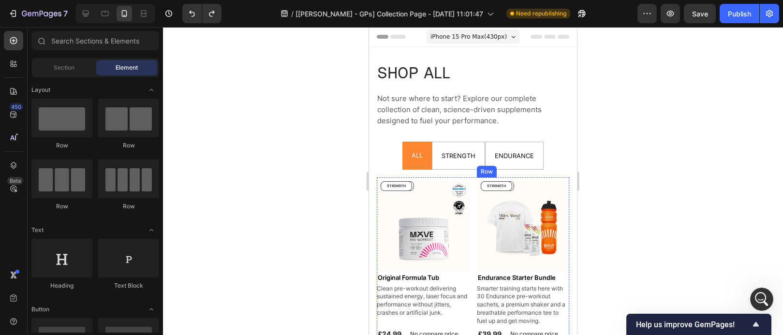
scroll to position [18, 0]
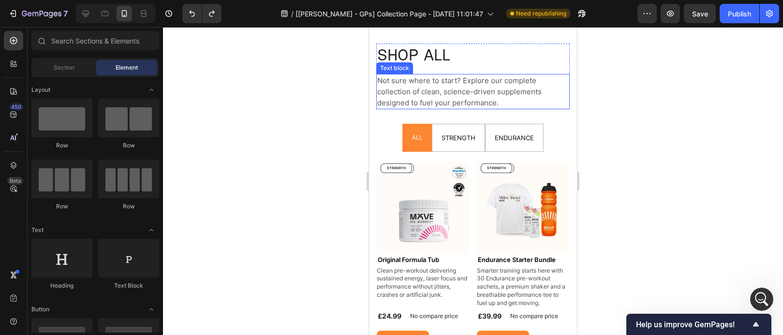
click at [451, 91] on span "Not sure where to start? Explore our complete collection of clean, science-driv…" at bounding box center [459, 91] width 164 height 31
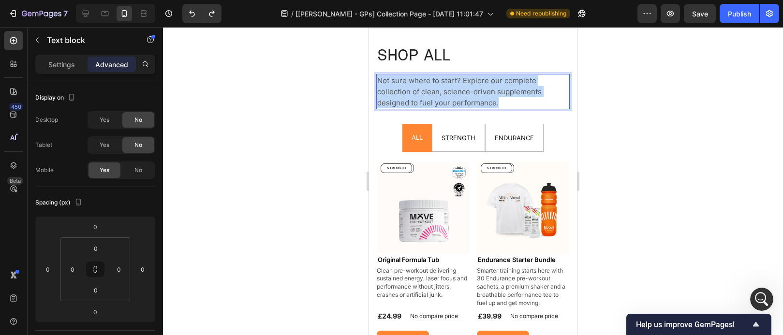
drag, startPoint x: 503, startPoint y: 104, endPoint x: 377, endPoint y: 78, distance: 128.9
click at [377, 78] on p "Not sure where to start? Explore our complete collection of clean, science-driv…" at bounding box center [473, 91] width 192 height 33
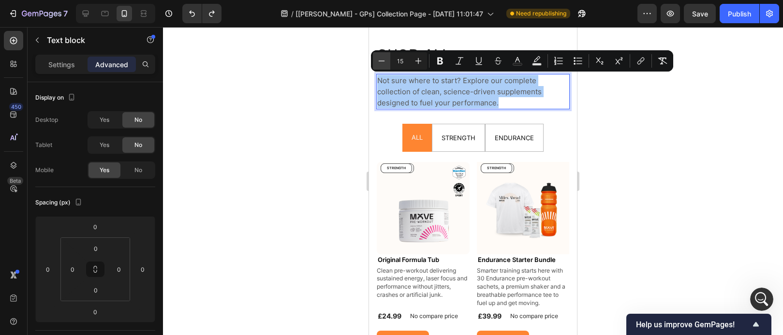
click at [386, 61] on button "Minus" at bounding box center [381, 60] width 17 height 17
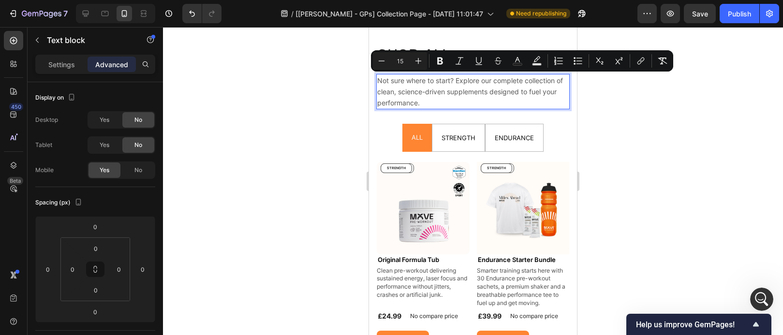
click at [626, 140] on div at bounding box center [473, 181] width 620 height 308
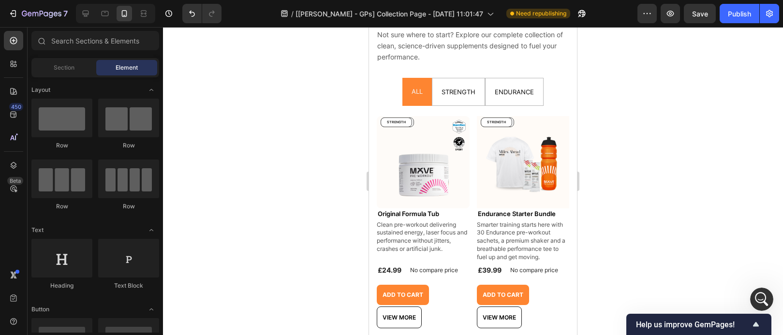
scroll to position [185, 0]
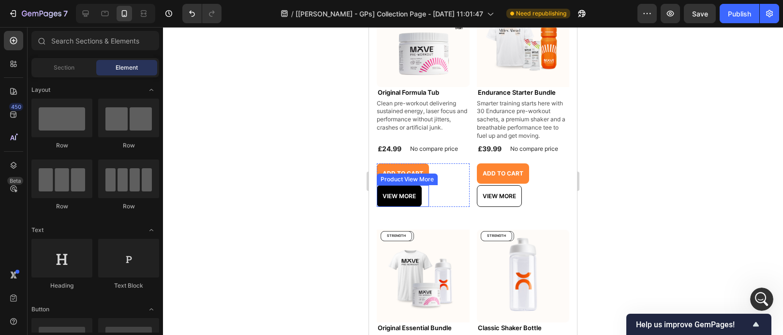
click at [414, 200] on button "View more" at bounding box center [399, 196] width 45 height 22
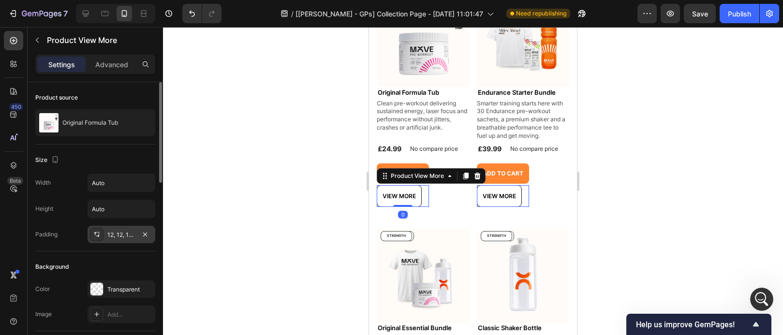
click at [122, 235] on div "12, 12, 12, 12" at bounding box center [121, 235] width 28 height 9
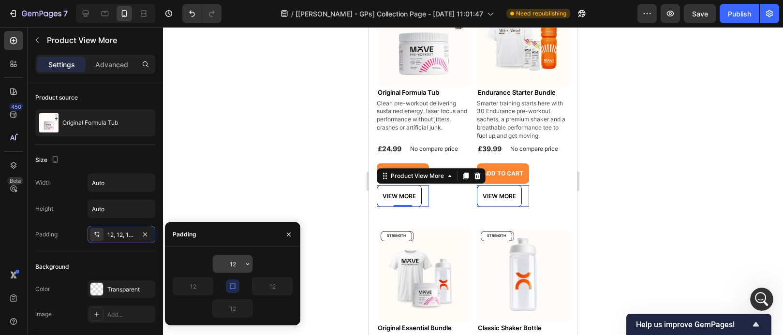
click at [239, 263] on input "12" at bounding box center [233, 263] width 40 height 17
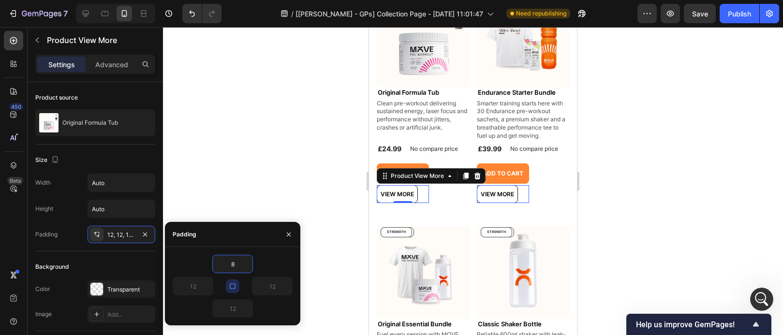
type input "8"
click at [423, 192] on div "View more" at bounding box center [403, 194] width 52 height 18
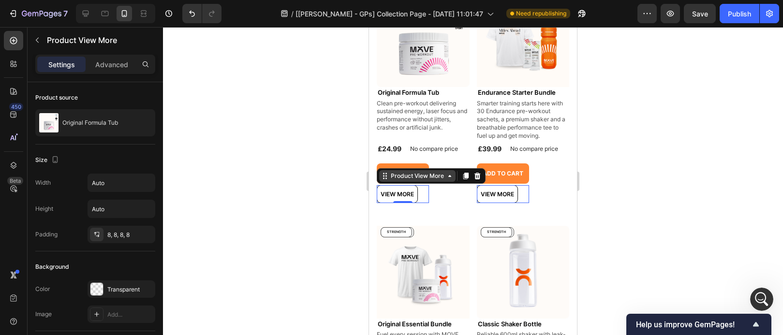
click at [439, 173] on div "Product View More" at bounding box center [417, 176] width 57 height 9
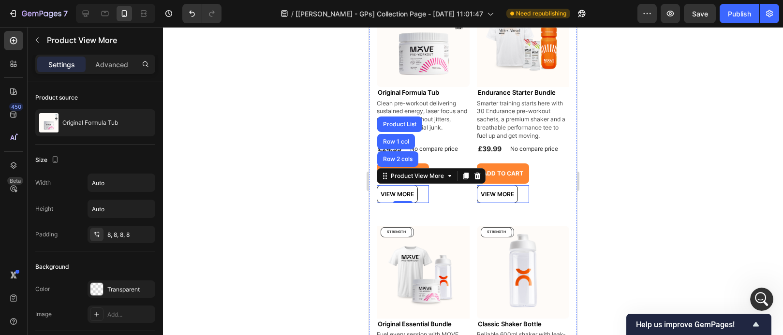
drag, startPoint x: 512, startPoint y: 208, endPoint x: 516, endPoint y: 201, distance: 8.0
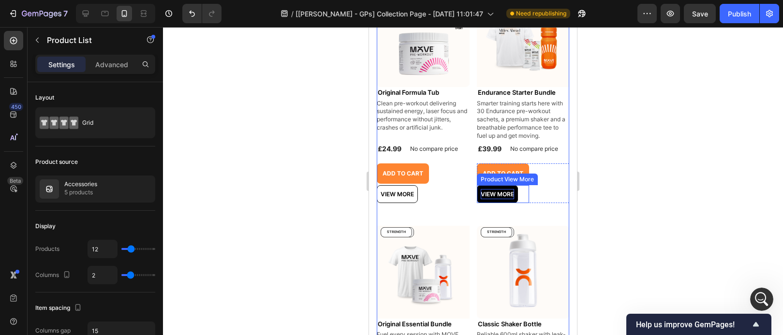
click at [504, 191] on p "View more" at bounding box center [497, 194] width 33 height 11
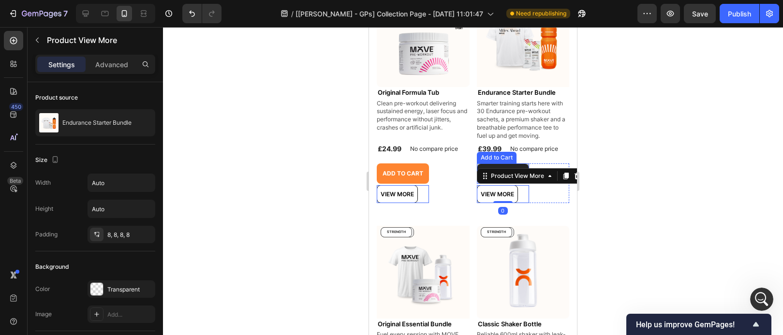
drag, startPoint x: 515, startPoint y: 163, endPoint x: 494, endPoint y: 167, distance: 20.8
click at [515, 163] on button "Add to cart" at bounding box center [503, 173] width 52 height 20
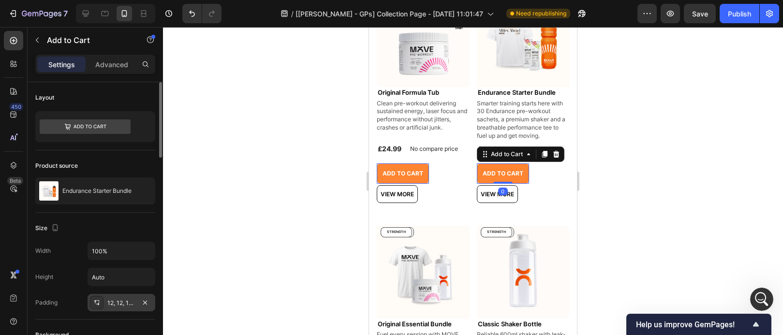
click at [111, 299] on div "12, 12, 12, 12" at bounding box center [121, 303] width 28 height 9
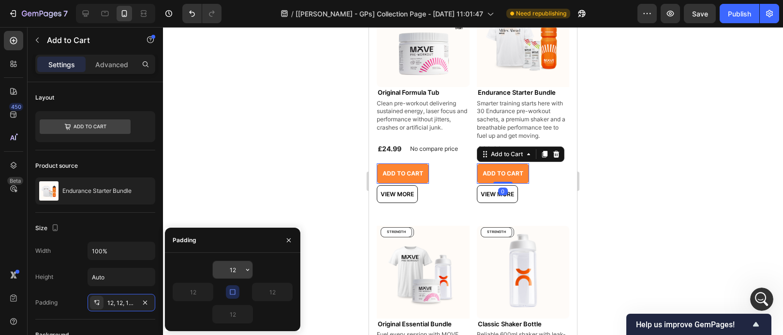
click at [233, 266] on input "12" at bounding box center [233, 269] width 40 height 17
type input "8"
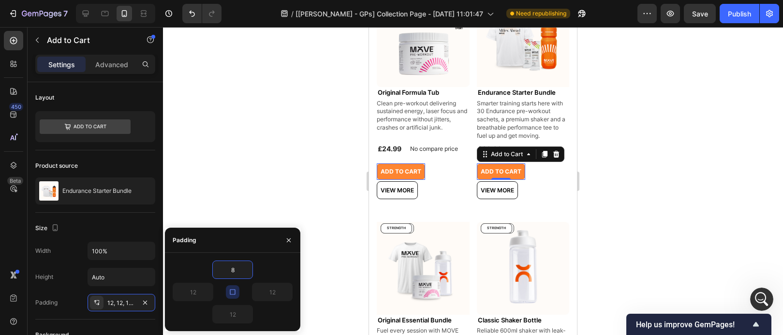
click at [291, 239] on icon "button" at bounding box center [289, 240] width 8 height 8
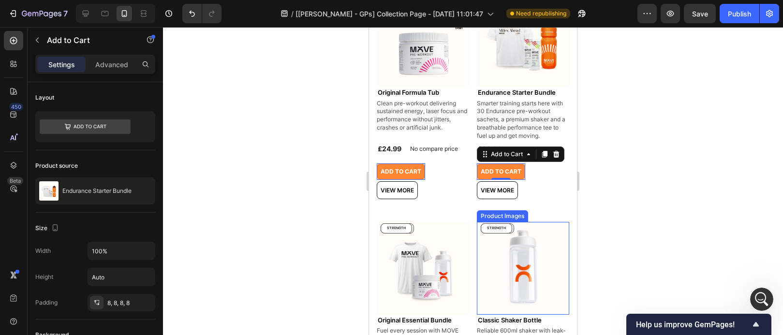
click at [511, 213] on div "Product Badge" at bounding box center [505, 217] width 45 height 9
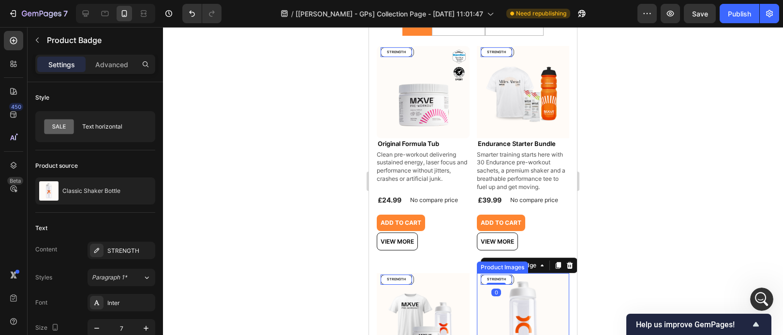
scroll to position [97, 0]
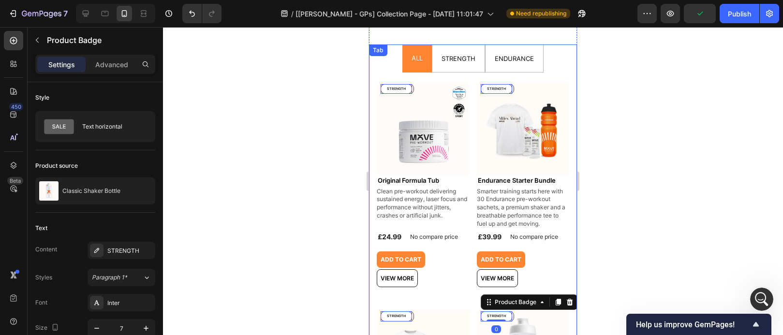
click at [419, 57] on span "ALL" at bounding box center [417, 58] width 11 height 8
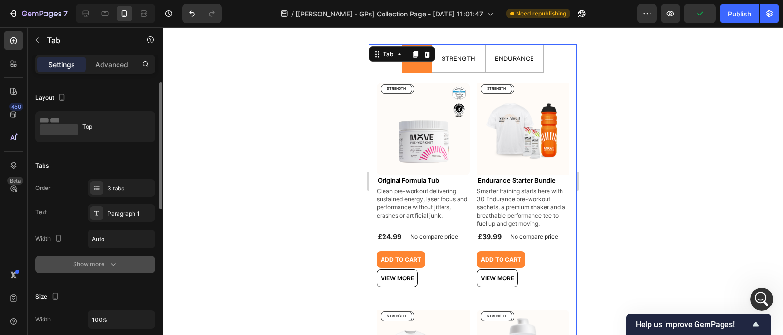
click at [108, 264] on icon "button" at bounding box center [113, 265] width 10 height 10
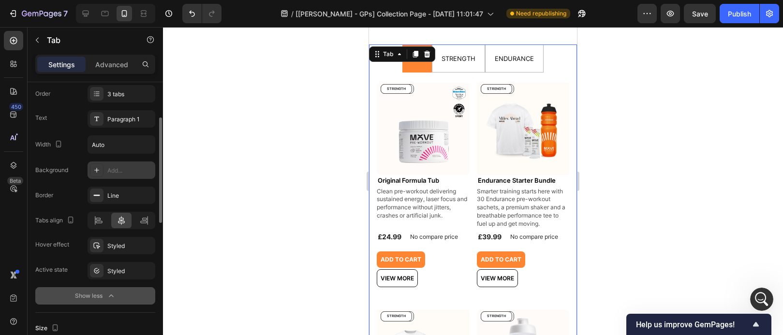
scroll to position [178, 0]
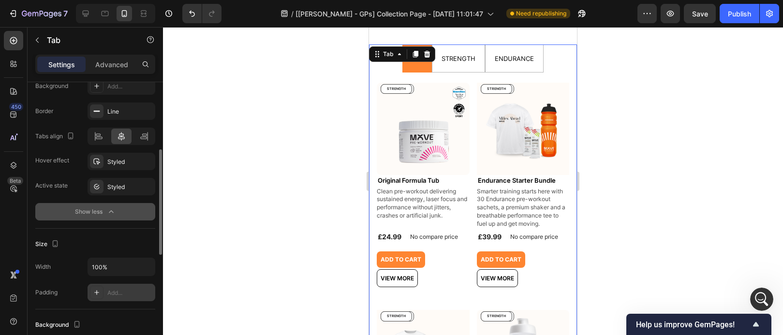
click at [105, 291] on div "Add..." at bounding box center [122, 292] width 68 height 17
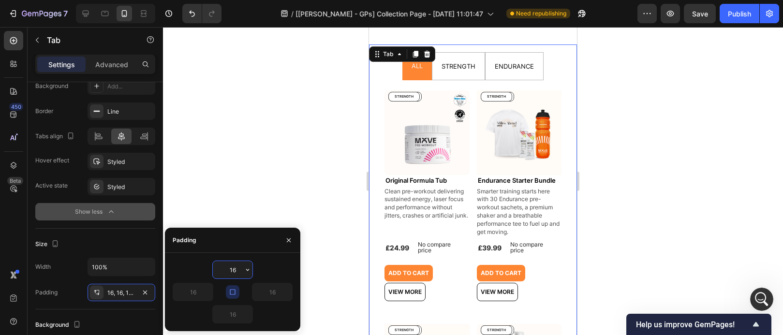
type input "8"
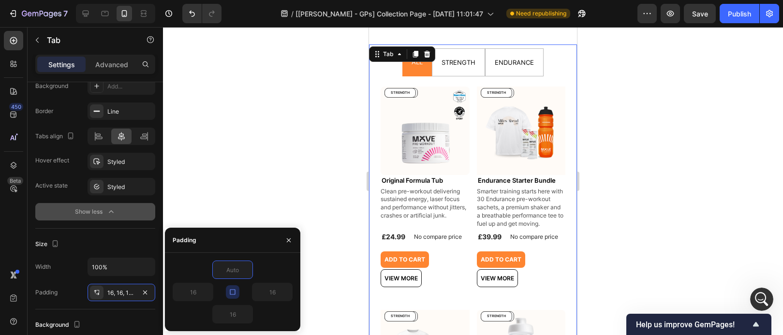
type input "1"
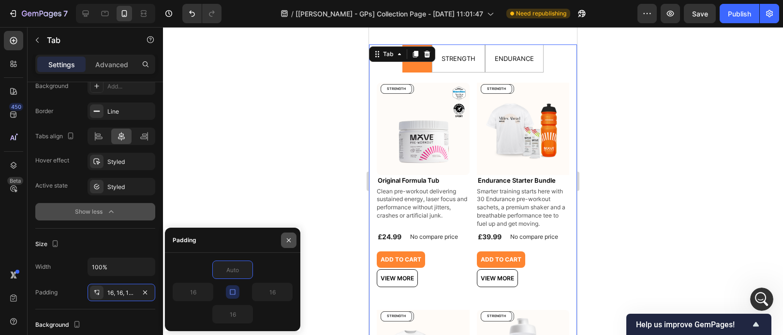
click at [285, 238] on icon "button" at bounding box center [289, 240] width 8 height 8
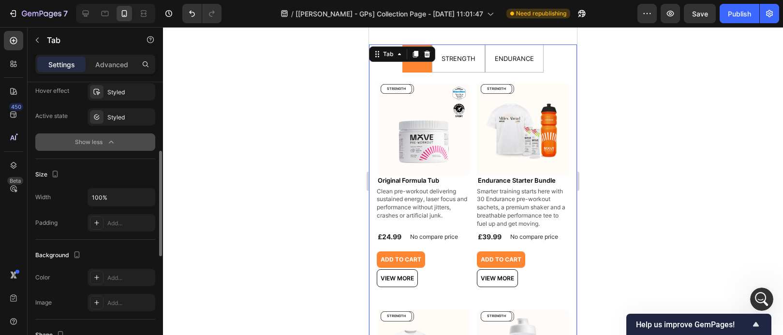
scroll to position [0, 0]
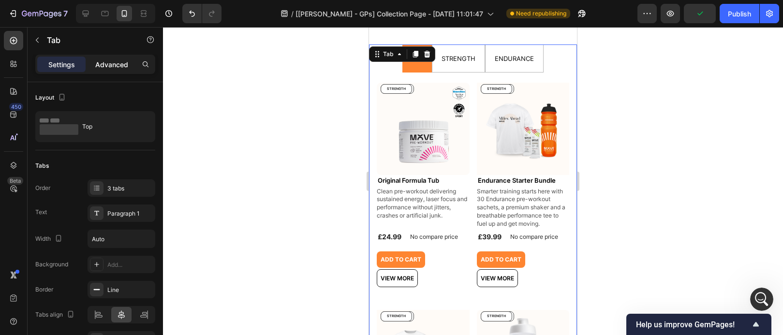
click at [107, 68] on p "Advanced" at bounding box center [111, 64] width 33 height 10
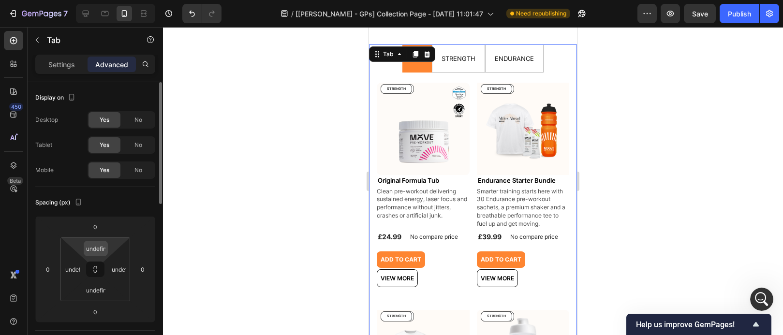
click at [96, 247] on input "undefined" at bounding box center [95, 248] width 19 height 15
click at [132, 282] on span "2px" at bounding box center [137, 283] width 10 height 7
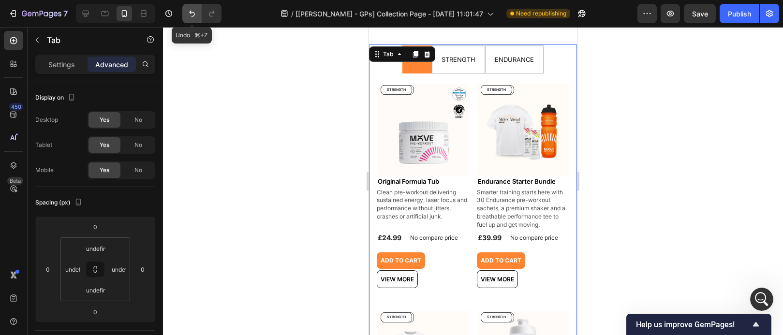
click at [196, 11] on icon "Undo/Redo" at bounding box center [192, 14] width 10 height 10
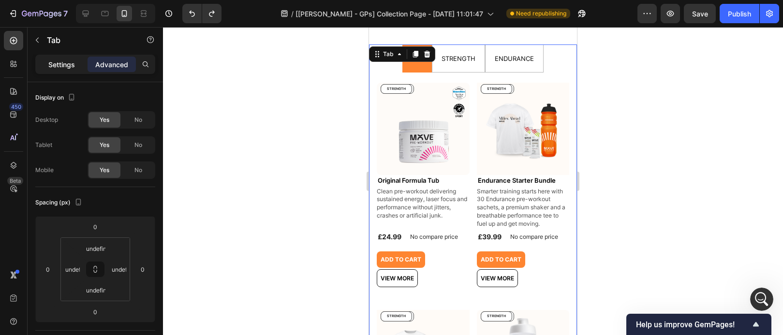
click at [79, 60] on div "Settings" at bounding box center [61, 64] width 48 height 15
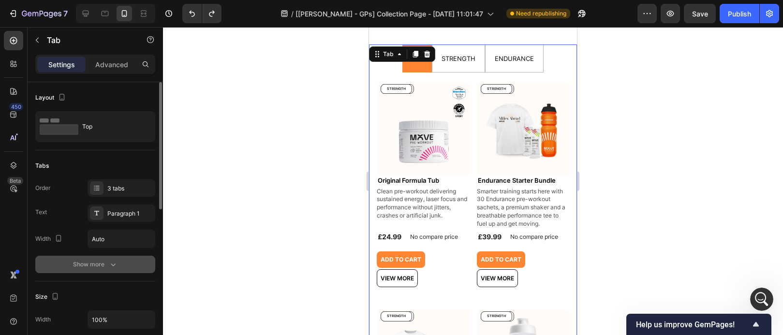
click at [110, 265] on icon "button" at bounding box center [113, 265] width 10 height 10
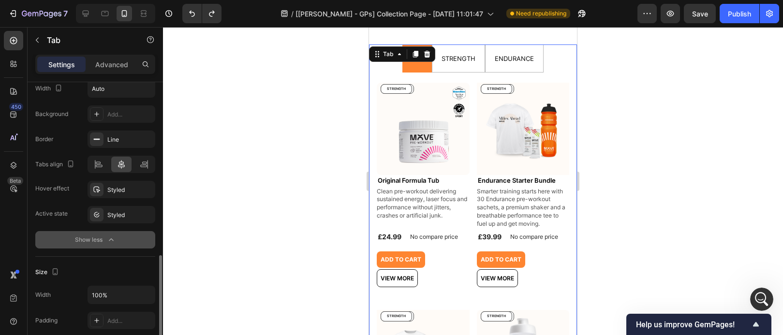
scroll to position [331, 0]
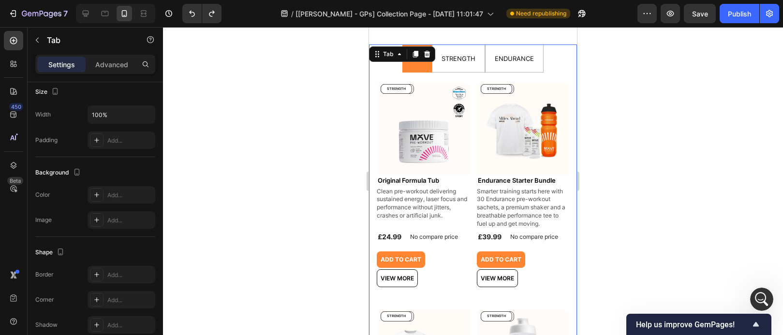
click at [703, 118] on div at bounding box center [473, 181] width 620 height 308
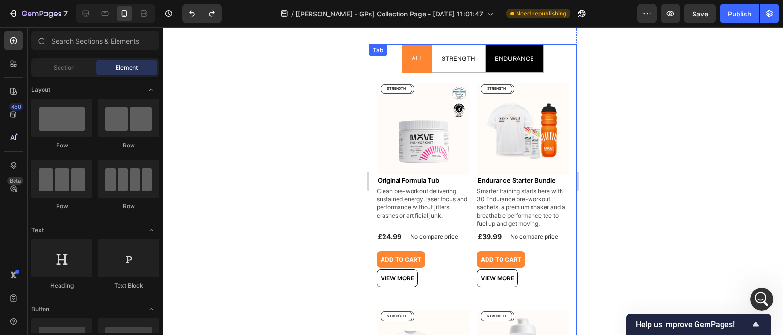
click at [531, 70] on li "ENDURANCE" at bounding box center [514, 58] width 59 height 28
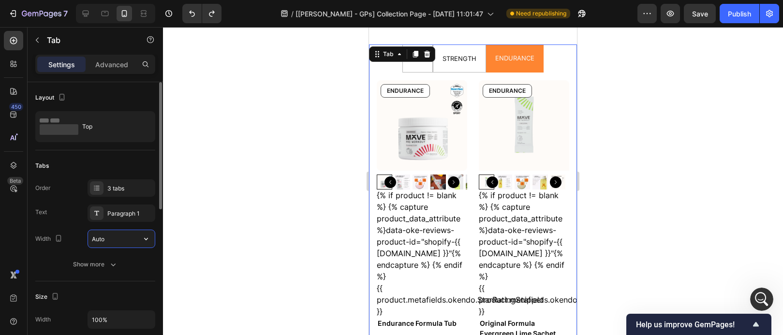
click at [126, 243] on input "Auto" at bounding box center [121, 238] width 67 height 17
click at [140, 240] on button "button" at bounding box center [145, 238] width 17 height 17
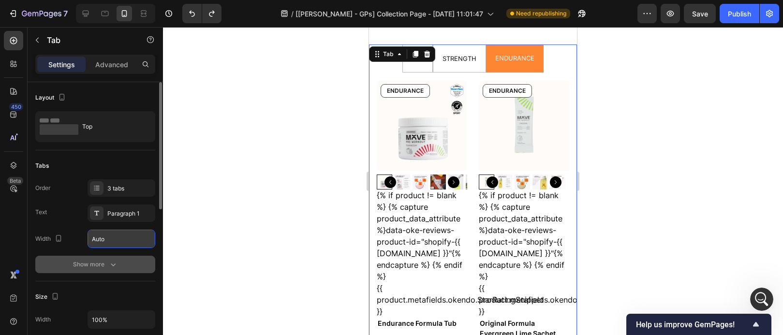
scroll to position [14, 0]
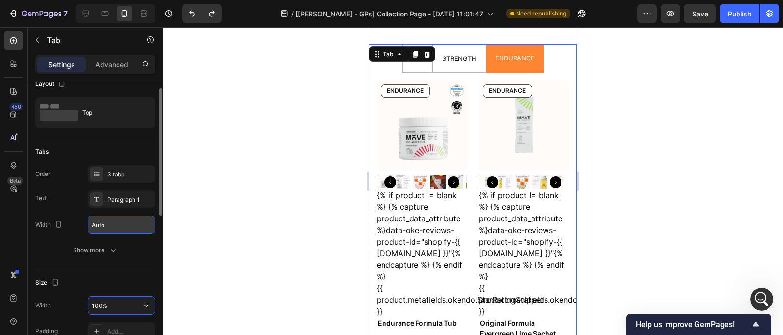
click at [115, 306] on input "100%" at bounding box center [121, 305] width 67 height 17
click at [147, 308] on icon "button" at bounding box center [146, 306] width 10 height 10
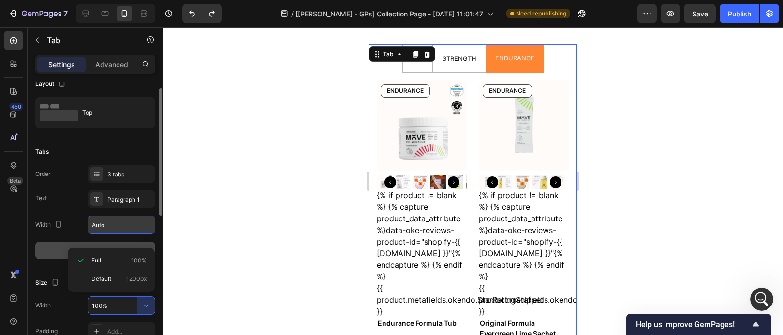
click at [44, 257] on button "Show more" at bounding box center [95, 250] width 120 height 17
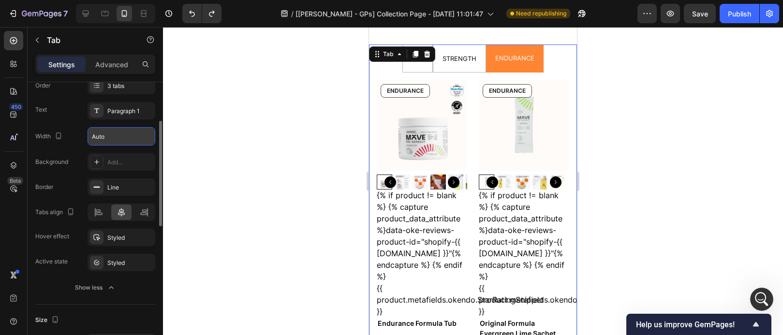
scroll to position [282, 0]
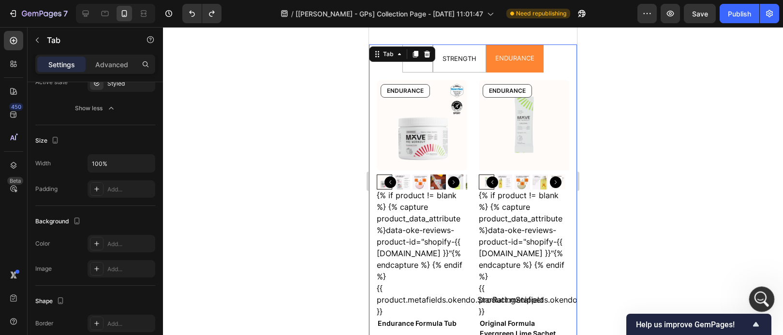
click at [767, 299] on div "Open Intercom Messenger" at bounding box center [760, 298] width 32 height 32
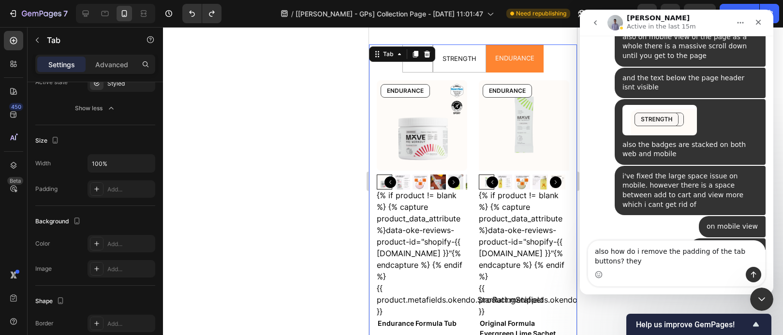
scroll to position [11037, 0]
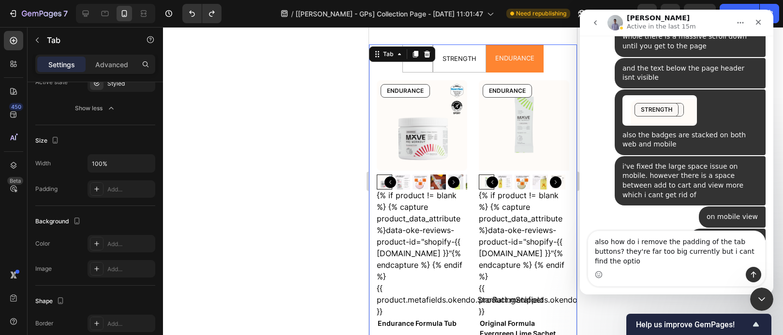
type textarea "also how do i remove the padding of the tab buttons? they're far too big curren…"
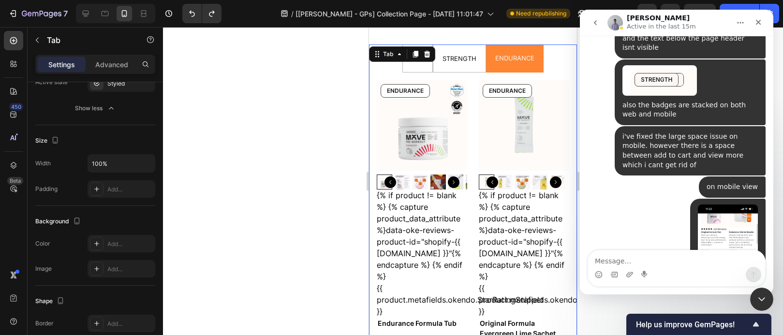
scroll to position [11068, 0]
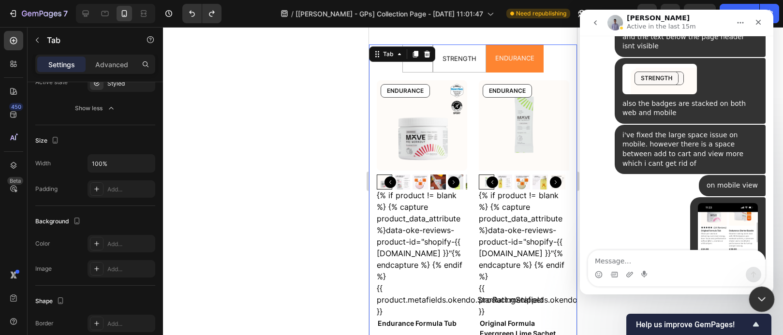
click at [764, 300] on icon "Close Intercom Messenger" at bounding box center [760, 298] width 12 height 12
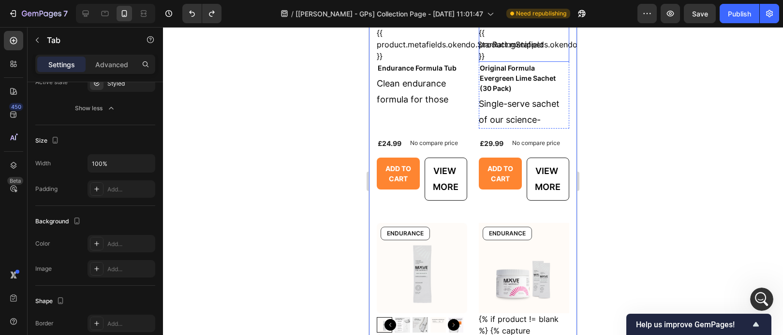
scroll to position [359, 0]
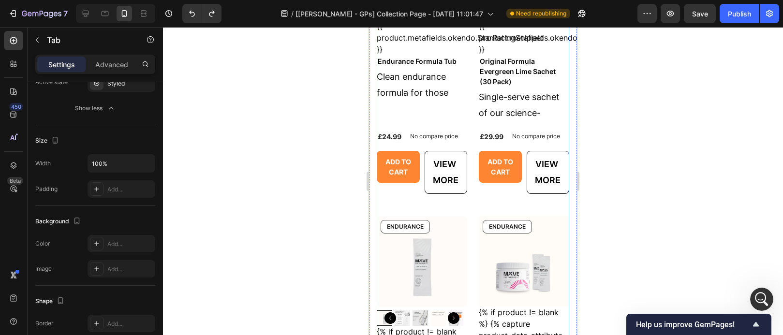
click at [468, 74] on div "Product Images {% if product != blank %} {% capture product_data_attribute %}da…" at bounding box center [473, 201] width 192 height 766
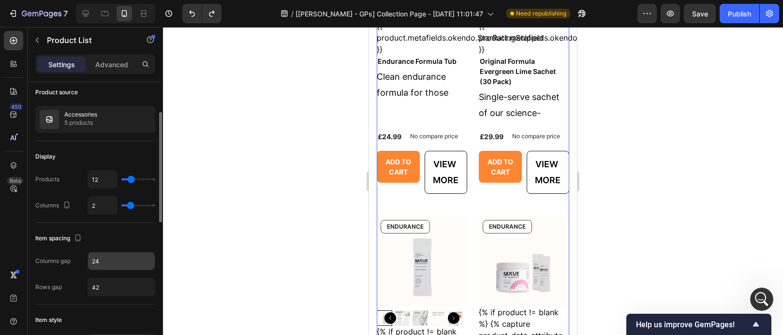
scroll to position [89, 0]
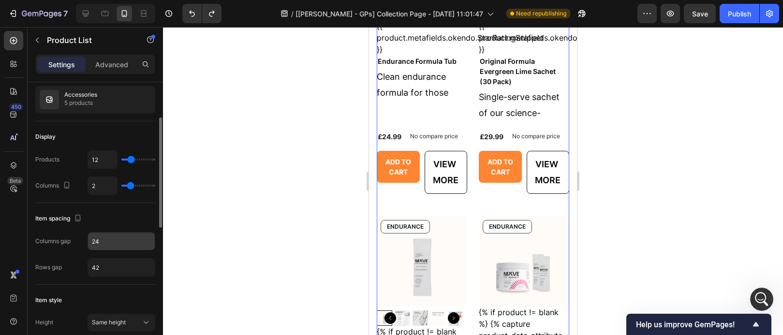
click at [109, 238] on input "24" at bounding box center [121, 241] width 67 height 17
type input "12"
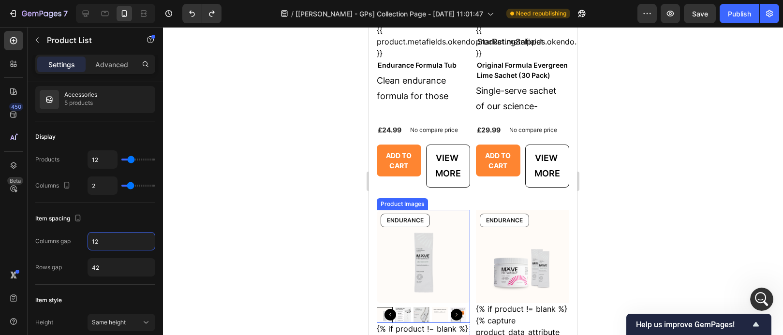
scroll to position [363, 0]
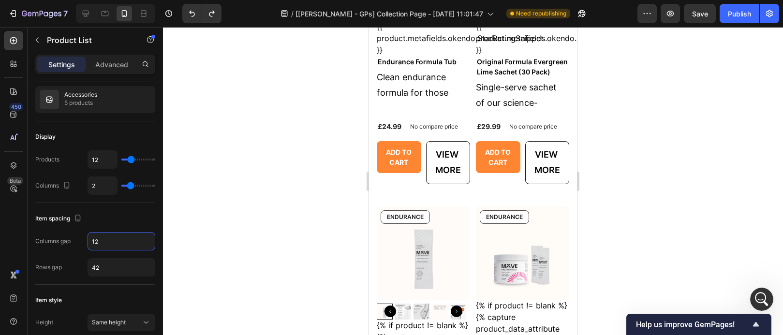
click at [628, 232] on div at bounding box center [473, 181] width 620 height 308
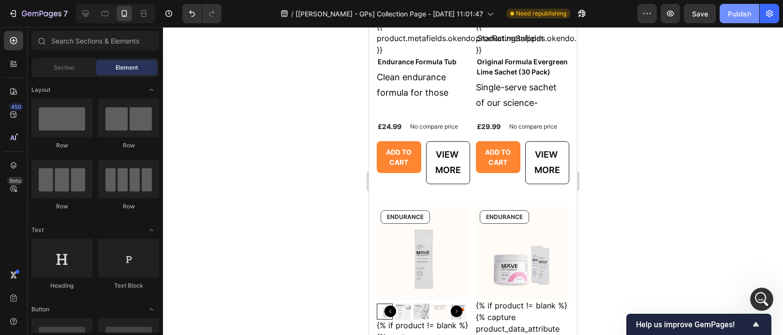
click at [742, 11] on div "Publish" at bounding box center [739, 14] width 23 height 10
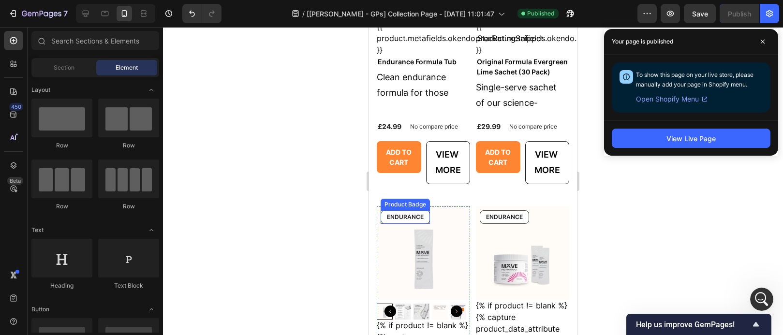
click at [421, 223] on pre "ENDURANCE" at bounding box center [405, 217] width 48 height 13
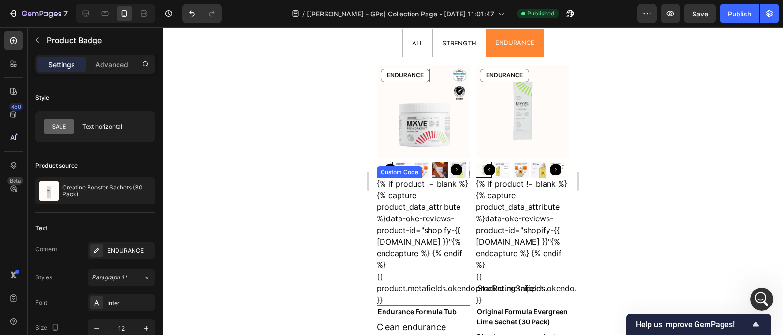
scroll to position [0, 0]
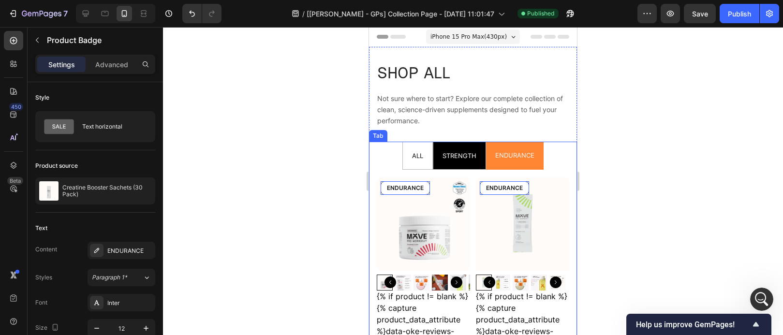
click at [442, 162] on p "STRENGTH" at bounding box center [459, 155] width 34 height 16
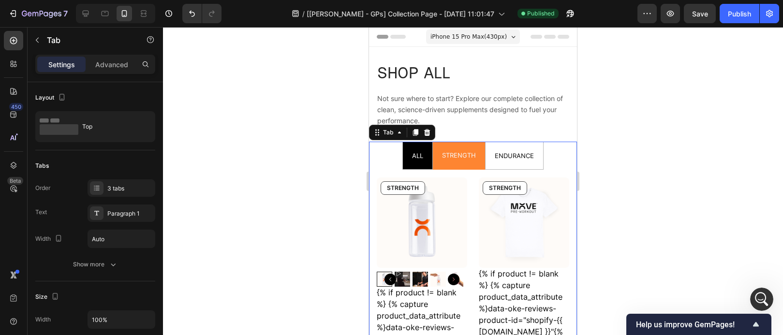
click at [413, 167] on li "ALL" at bounding box center [417, 156] width 30 height 28
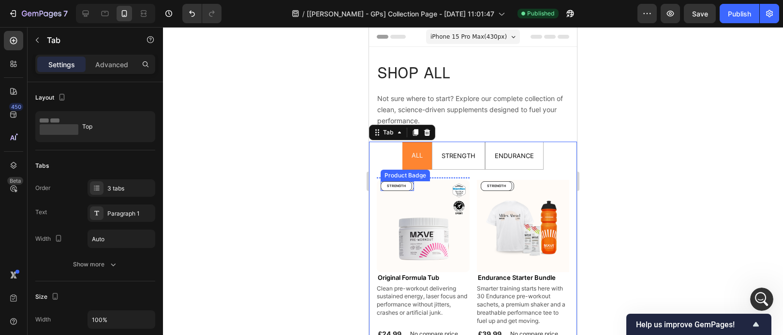
click at [412, 186] on pre "ENDURANCE" at bounding box center [397, 186] width 32 height 9
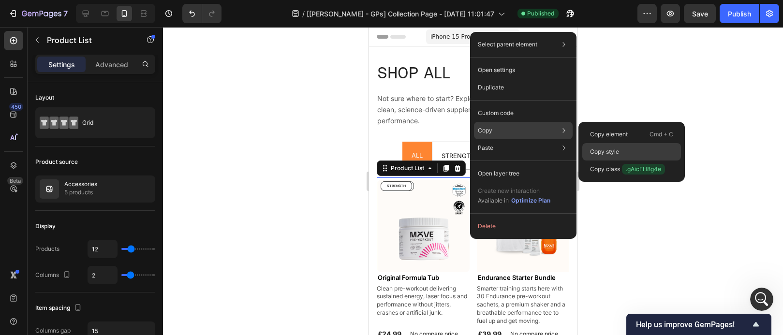
click at [615, 153] on p "Copy style" at bounding box center [604, 151] width 29 height 9
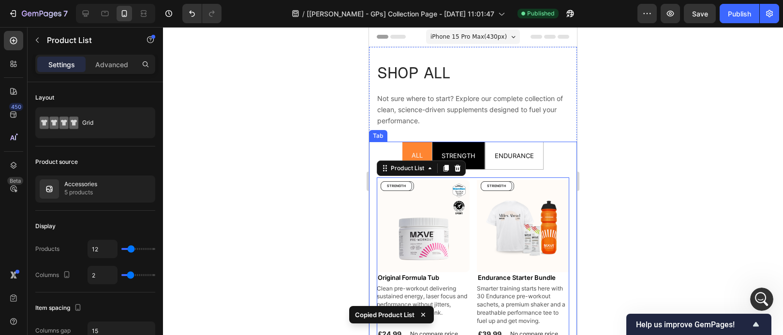
click at [466, 163] on p "STRENGTH" at bounding box center [459, 155] width 34 height 16
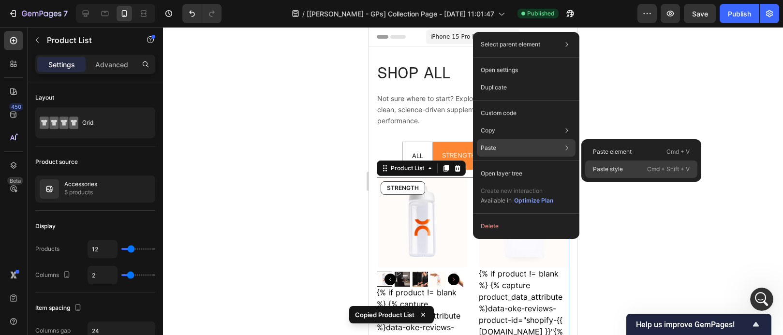
click at [604, 166] on p "Paste style" at bounding box center [608, 169] width 30 height 9
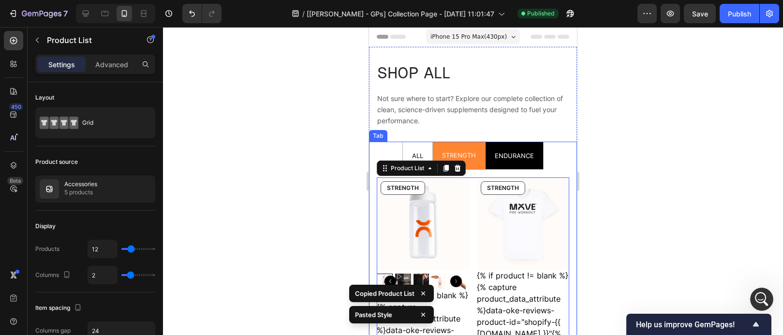
click at [520, 160] on p "ENDURANCE" at bounding box center [514, 155] width 39 height 16
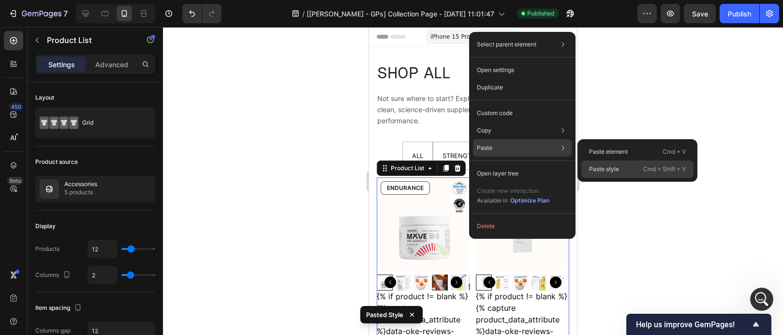
click at [592, 168] on p "Paste style" at bounding box center [604, 169] width 30 height 9
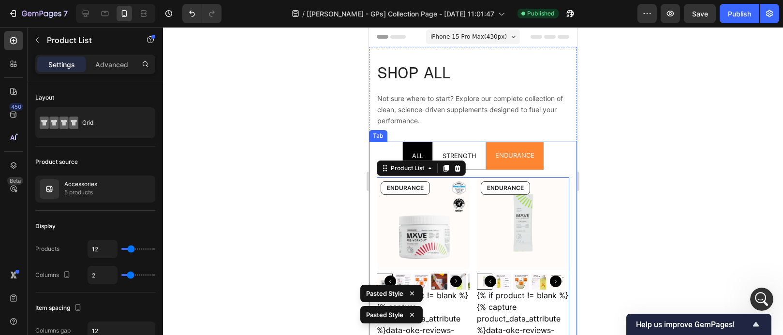
click at [419, 157] on span "ALL" at bounding box center [417, 156] width 11 height 8
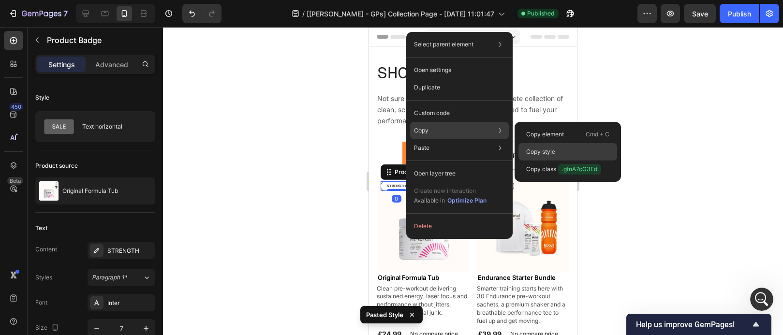
click at [531, 149] on p "Copy style" at bounding box center [540, 151] width 29 height 9
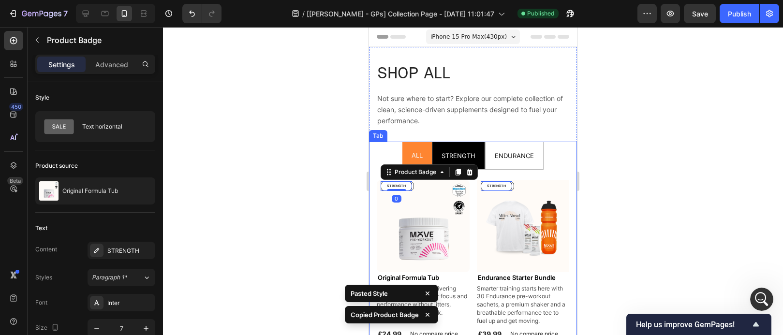
click at [458, 152] on span "STRENGTH" at bounding box center [459, 156] width 34 height 8
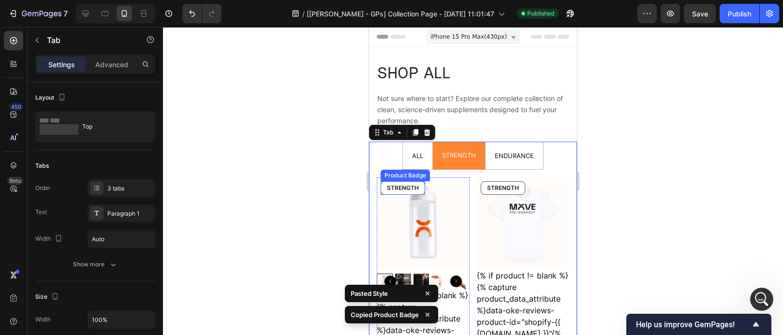
click at [406, 189] on pre "STRENGTH" at bounding box center [403, 188] width 44 height 13
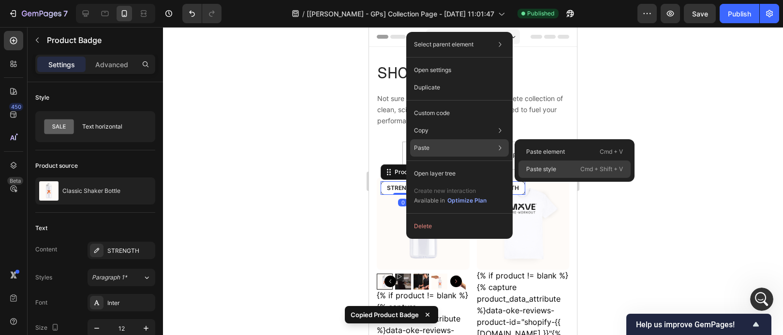
click at [521, 168] on div "Paste style Cmd + Shift + V" at bounding box center [574, 169] width 112 height 17
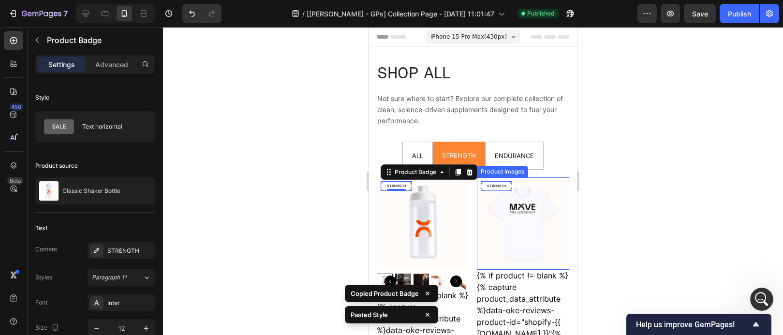
click at [510, 159] on span "ENDURANCE" at bounding box center [514, 156] width 39 height 8
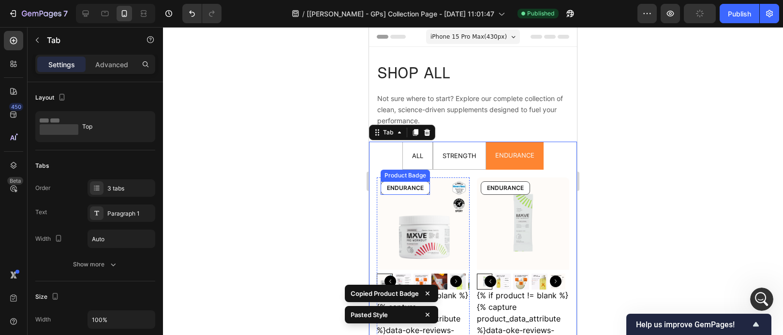
click at [414, 185] on pre "ENDURANCE" at bounding box center [405, 188] width 48 height 13
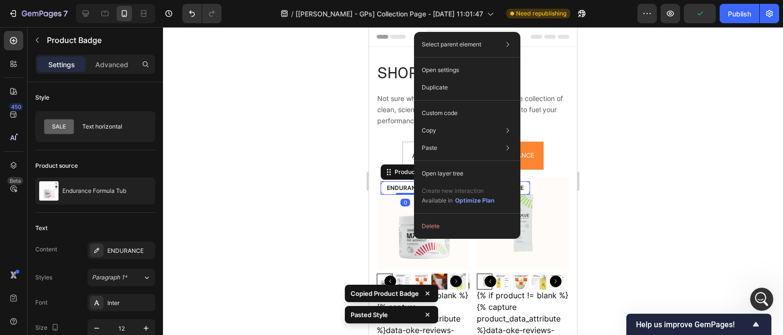
drag, startPoint x: 414, startPoint y: 185, endPoint x: 796, endPoint y: 214, distance: 383.1
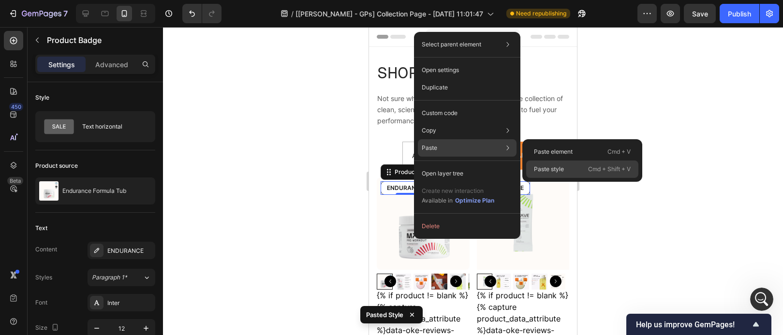
click at [537, 166] on p "Paste style" at bounding box center [549, 169] width 30 height 9
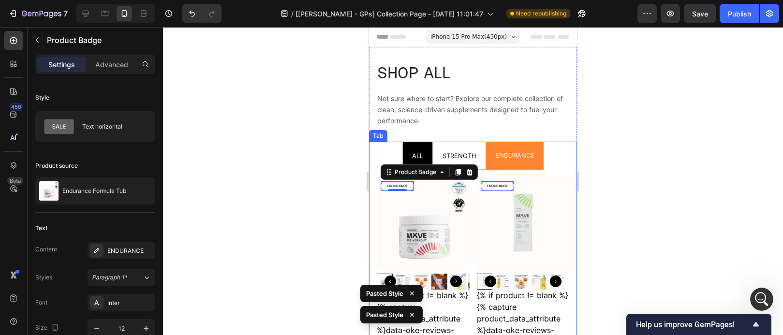
click at [424, 151] on li "ALL" at bounding box center [417, 156] width 30 height 28
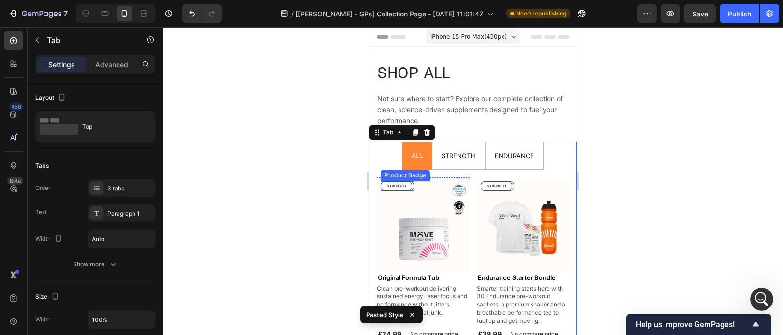
click at [412, 187] on pre "ENDURANCE" at bounding box center [397, 186] width 32 height 9
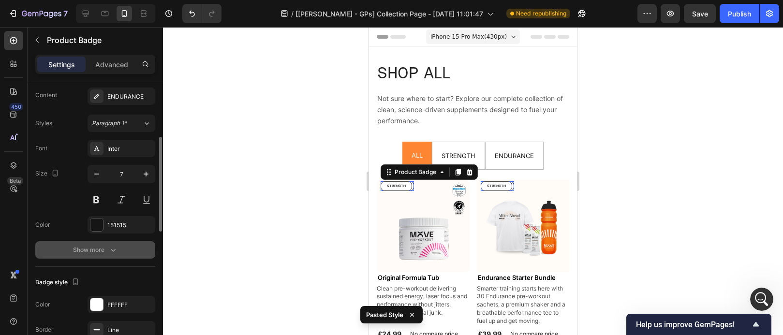
scroll to position [156, 0]
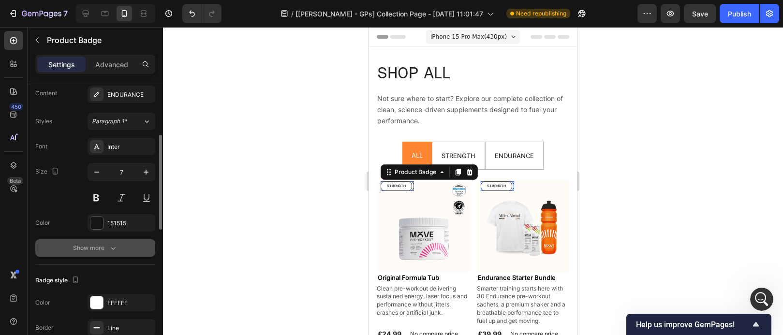
click at [128, 249] on button "Show more" at bounding box center [95, 247] width 120 height 17
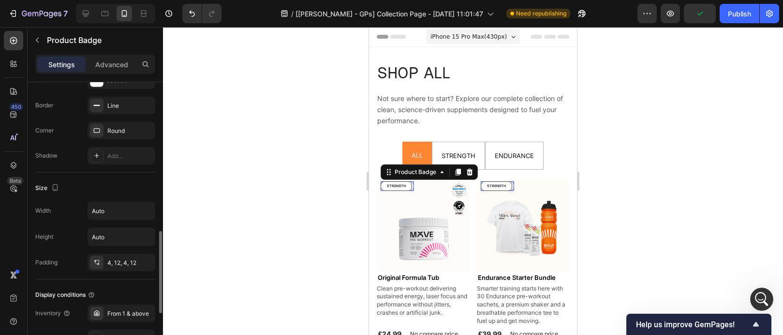
scroll to position [674, 0]
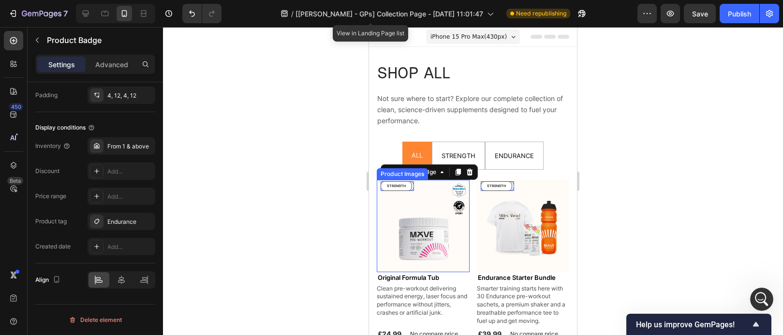
click at [462, 251] on img at bounding box center [423, 226] width 93 height 93
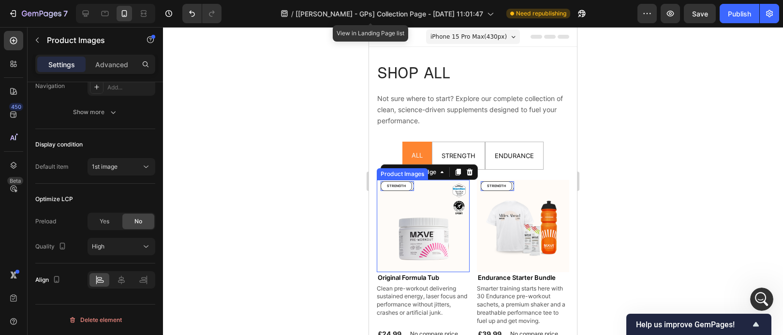
scroll to position [0, 0]
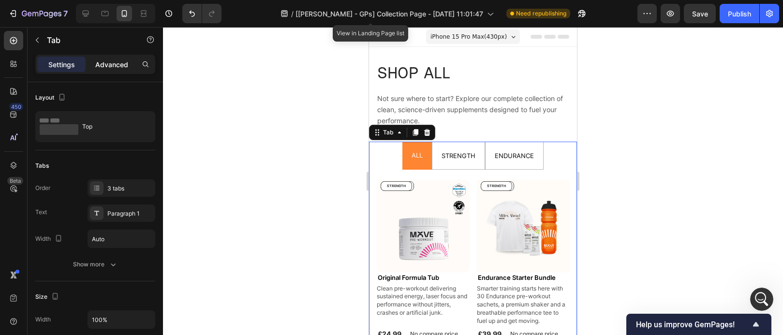
click at [113, 60] on p "Advanced" at bounding box center [111, 64] width 33 height 10
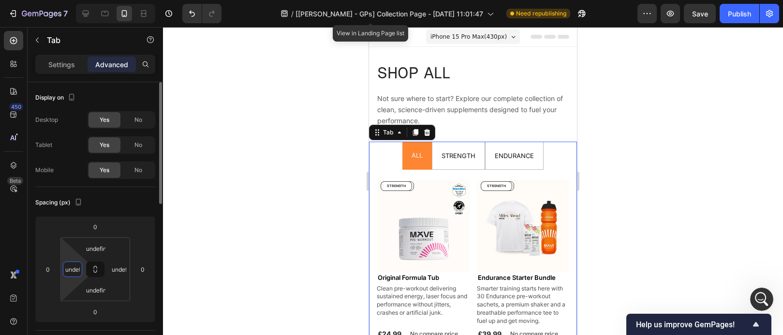
click at [75, 271] on input "undefined" at bounding box center [72, 269] width 15 height 15
click at [214, 280] on div at bounding box center [473, 181] width 620 height 308
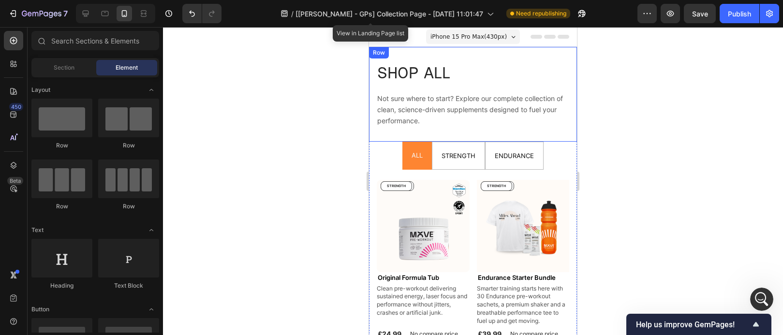
click at [536, 55] on div "SHOP ALL Heading Not sure where to start? Explore our complete collection of cl…" at bounding box center [473, 94] width 208 height 95
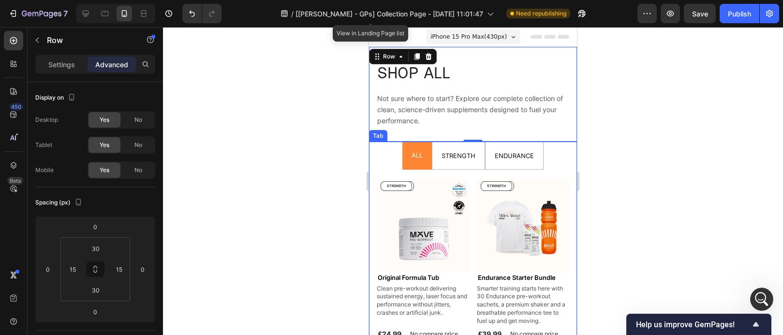
click at [551, 167] on ul "ALL STRENGTH ENDURANCE" at bounding box center [473, 156] width 208 height 28
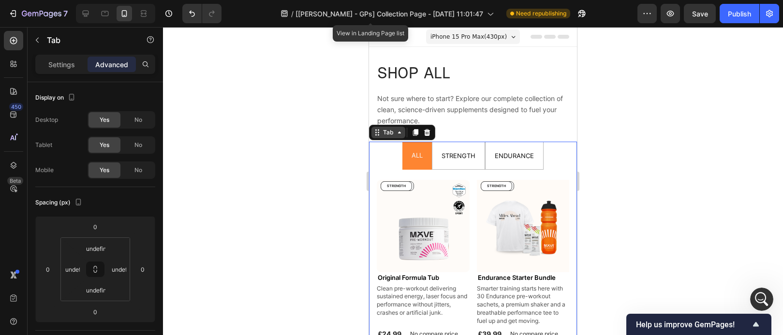
click at [386, 134] on div "Tab" at bounding box center [388, 132] width 15 height 9
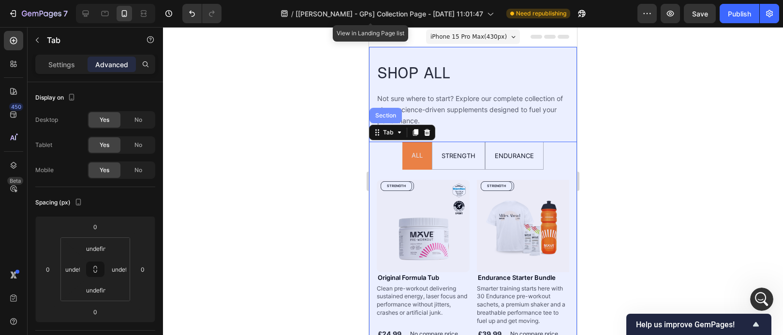
click at [383, 117] on div "Section" at bounding box center [385, 116] width 25 height 6
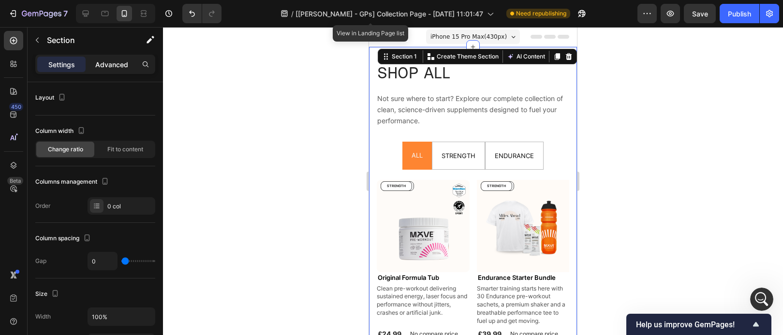
click at [119, 69] on p "Advanced" at bounding box center [111, 64] width 33 height 10
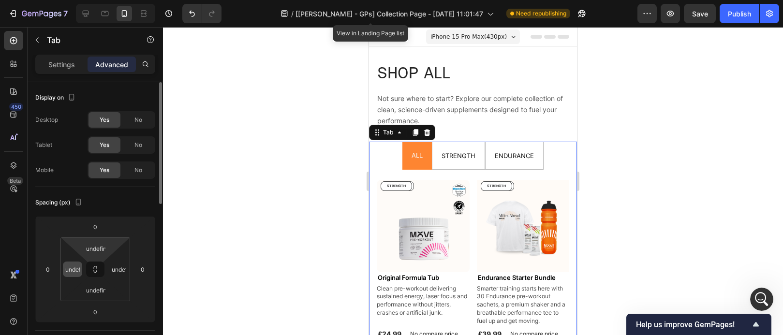
click at [74, 274] on input "undefined" at bounding box center [72, 269] width 15 height 15
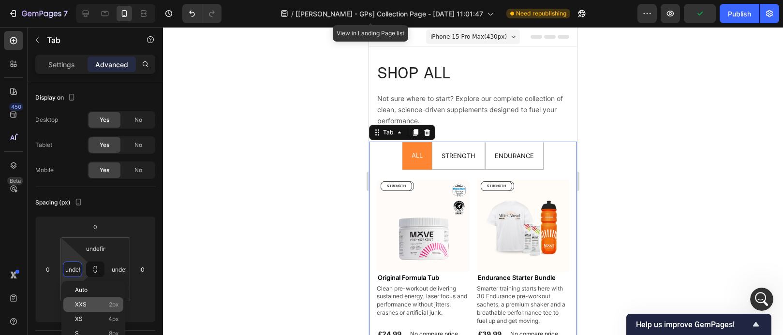
click at [95, 301] on p "XXS 2px" at bounding box center [97, 304] width 44 height 7
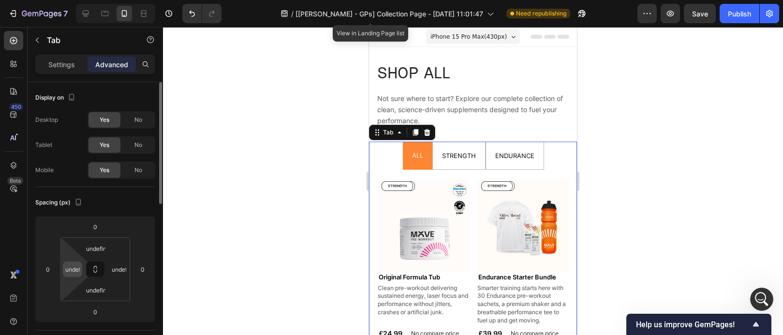
click at [74, 271] on input "undefined" at bounding box center [72, 269] width 15 height 15
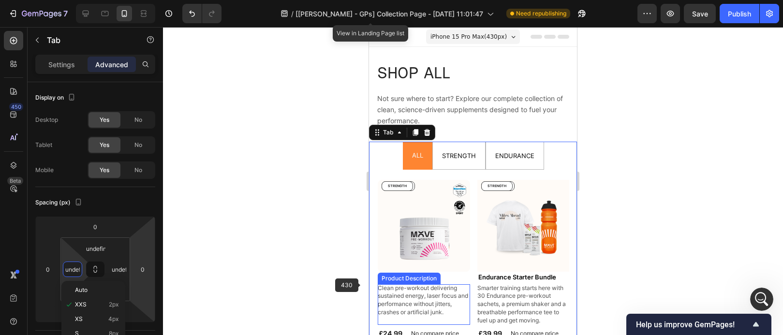
type input "2"
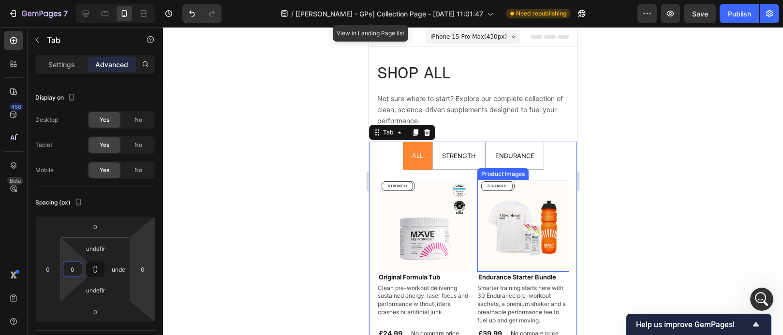
click at [657, 222] on div at bounding box center [473, 181] width 620 height 308
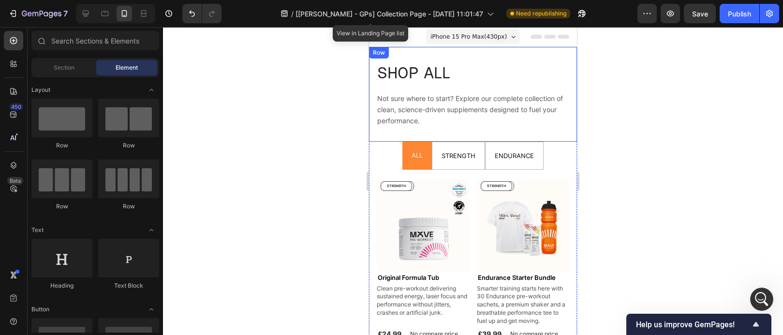
click at [556, 58] on div "SHOP ALL Heading Not sure where to start? Explore our complete collection of cl…" at bounding box center [473, 94] width 208 height 95
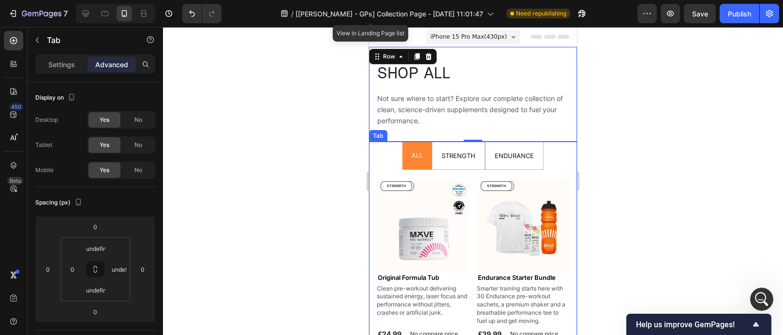
click at [559, 149] on ul "ALL STRENGTH ENDURANCE" at bounding box center [473, 156] width 208 height 28
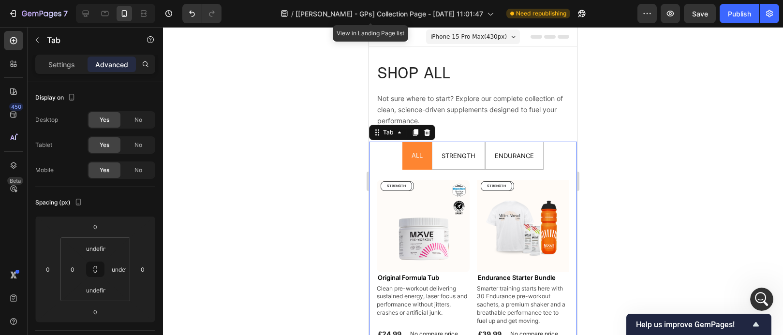
click at [561, 119] on p "Not sure where to start? Explore our complete collection of clean, science-driv…" at bounding box center [473, 109] width 192 height 33
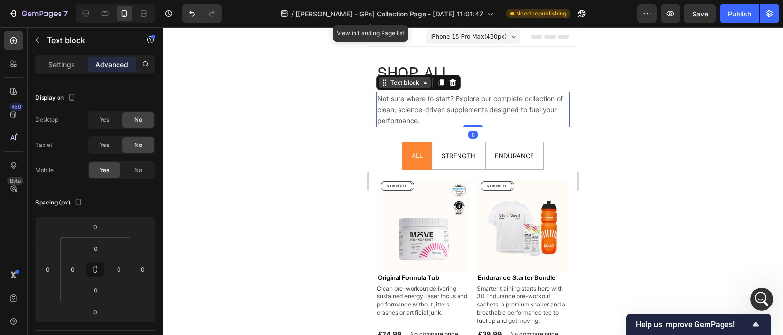
click at [421, 84] on icon at bounding box center [425, 83] width 8 height 8
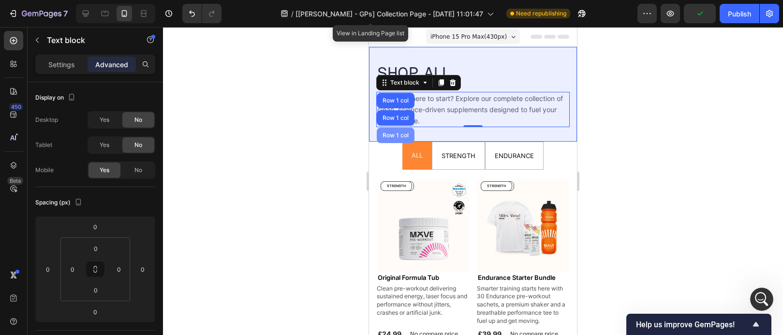
click at [403, 134] on div "Row 1 col" at bounding box center [396, 136] width 30 height 6
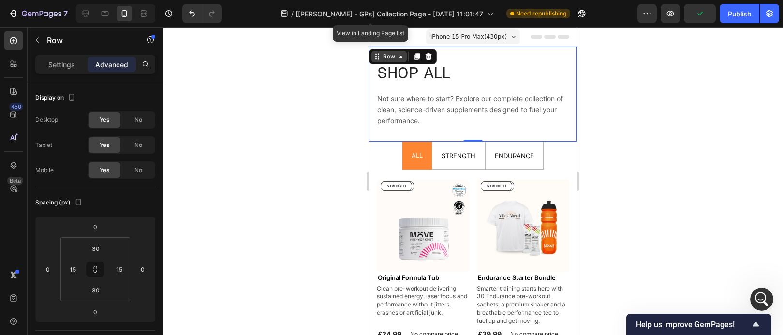
click at [399, 57] on icon at bounding box center [401, 57] width 8 height 8
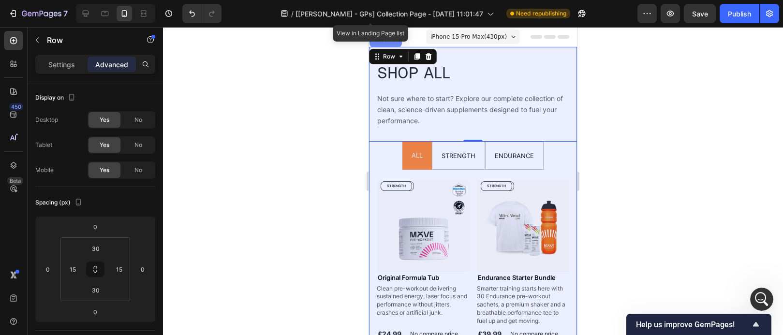
click at [392, 42] on div "Section" at bounding box center [385, 40] width 25 height 6
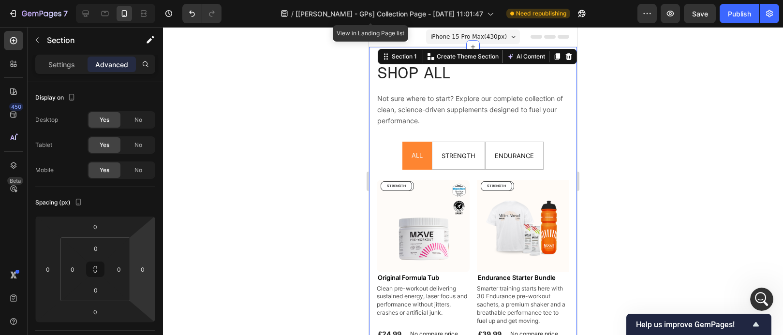
scroll to position [287, 0]
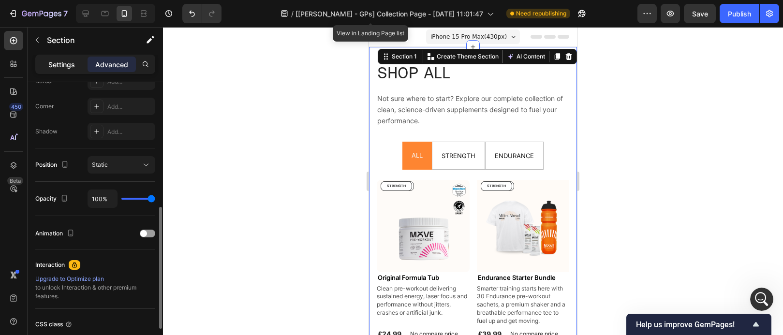
click at [68, 69] on p "Settings" at bounding box center [61, 64] width 27 height 10
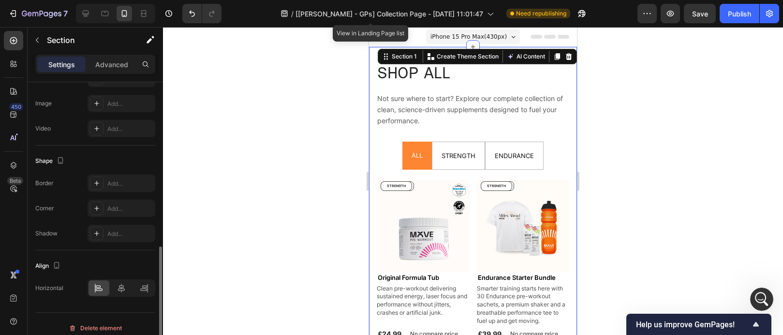
scroll to position [352, 0]
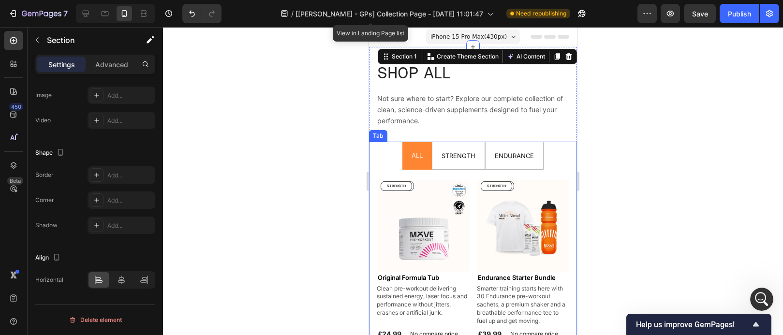
click at [386, 151] on ul "ALL STRENGTH ENDURANCE" at bounding box center [473, 156] width 208 height 28
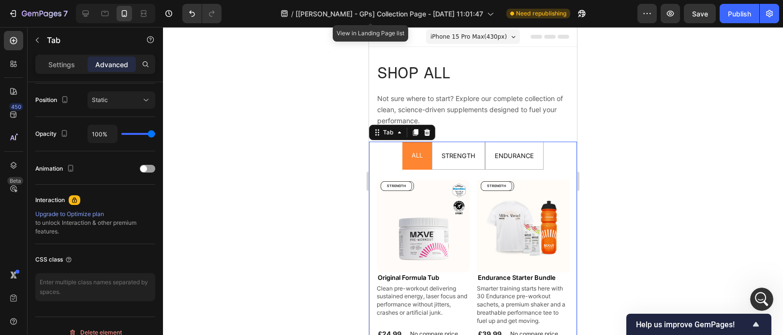
scroll to position [0, 0]
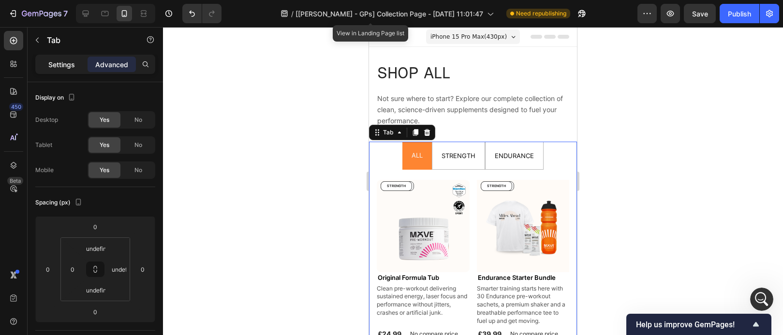
click at [67, 67] on p "Settings" at bounding box center [61, 64] width 27 height 10
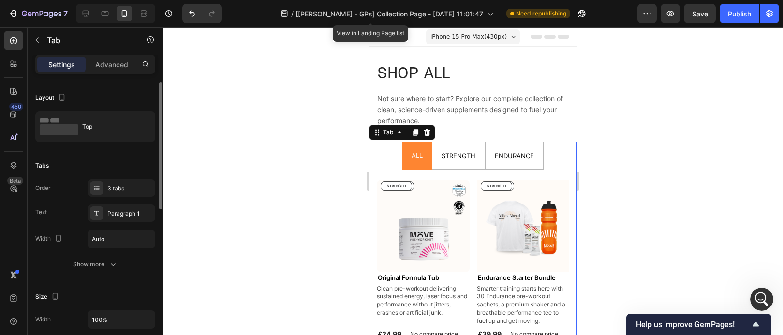
scroll to position [74, 0]
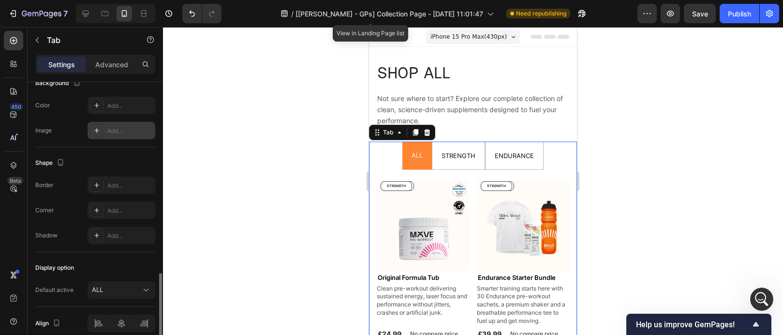
scroll to position [334, 0]
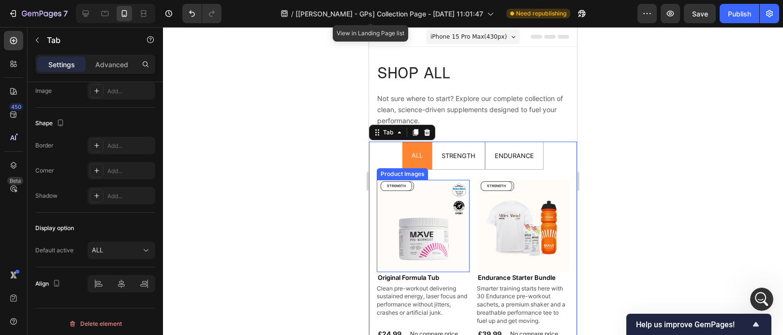
click at [399, 231] on img at bounding box center [423, 226] width 93 height 93
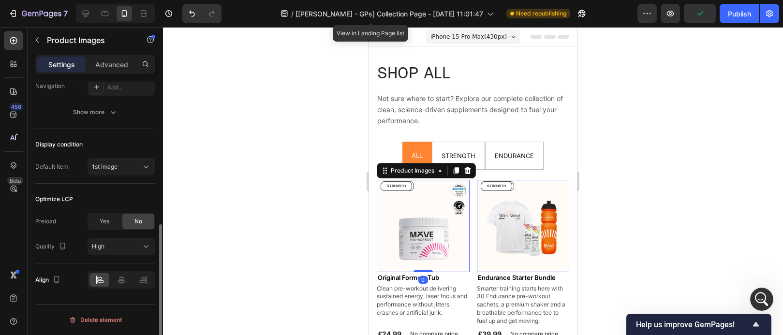
scroll to position [70, 0]
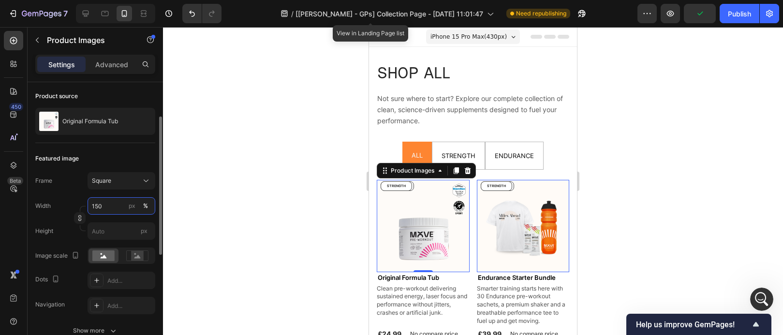
click at [106, 204] on input "150" at bounding box center [122, 205] width 68 height 17
type input "1"
type input "2"
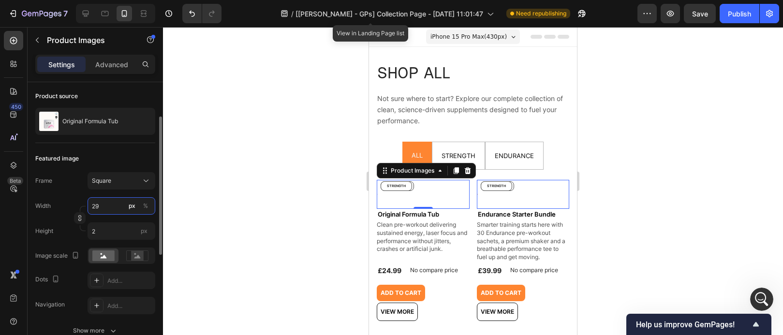
type input "299"
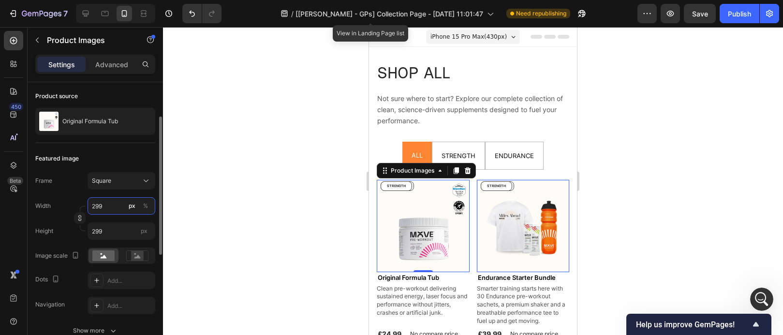
type input "29"
type input "20"
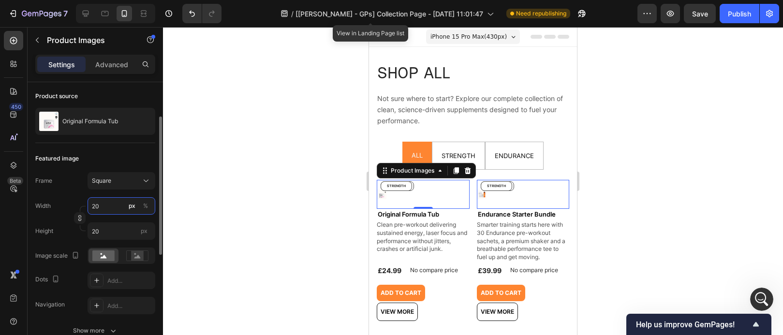
type input "200"
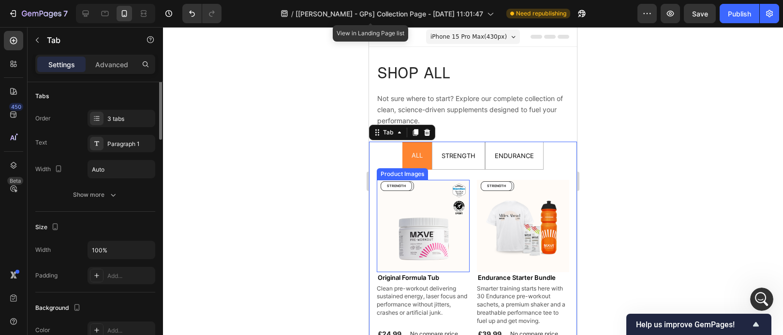
scroll to position [0, 0]
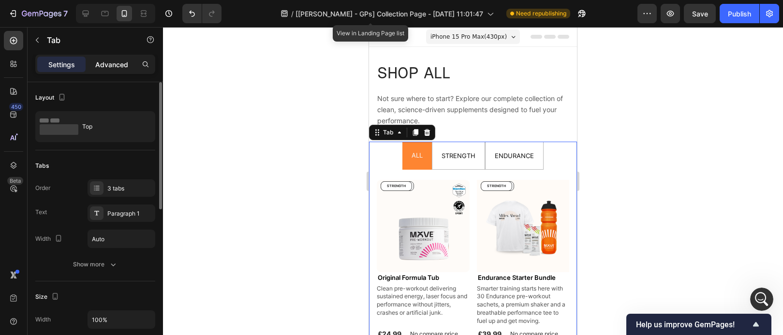
click at [118, 65] on p "Advanced" at bounding box center [111, 64] width 33 height 10
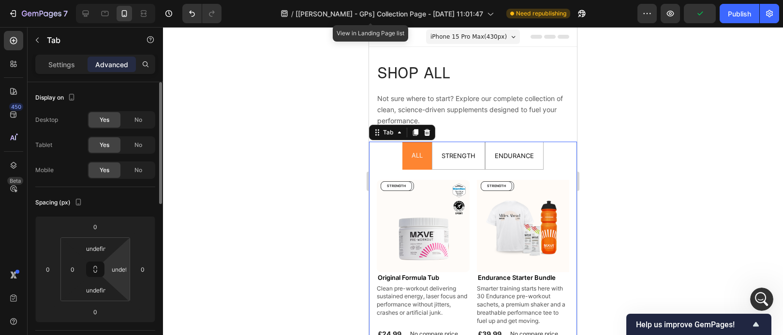
click at [120, 0] on html "7 Version history / [[PERSON_NAME] - GPs] Collection Page - [DATE] 11:01:47 Vie…" at bounding box center [391, 0] width 783 height 0
type input "0"
click at [124, 272] on input "0" at bounding box center [119, 269] width 15 height 15
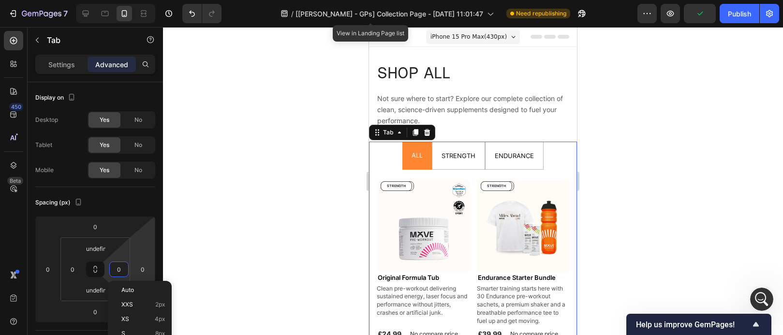
click at [268, 247] on div at bounding box center [473, 181] width 620 height 308
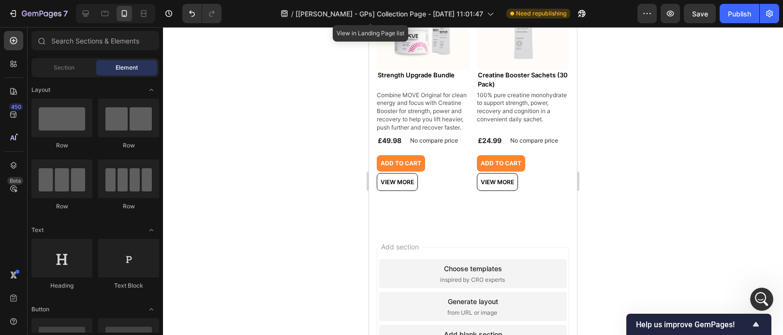
scroll to position [1476, 0]
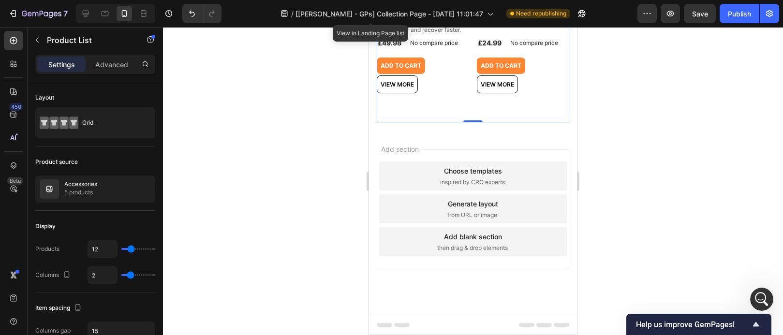
scroll to position [1181, 0]
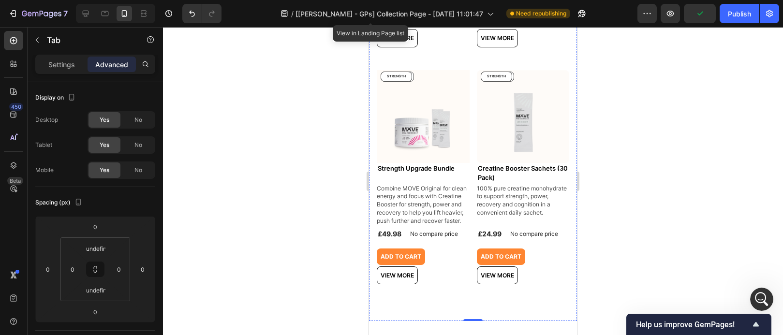
scroll to position [1283, 0]
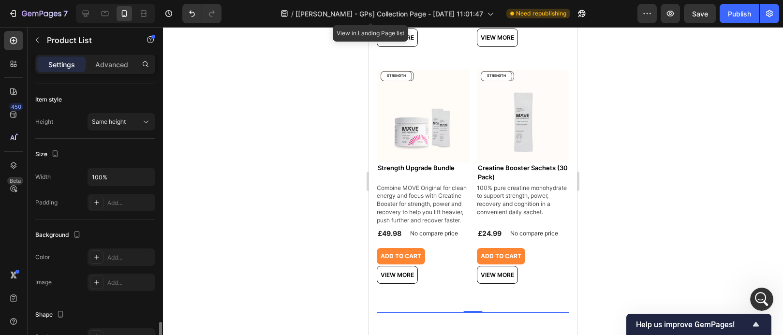
scroll to position [431, 0]
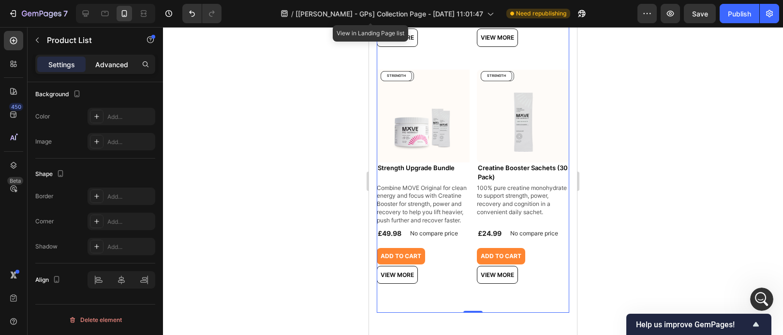
click at [116, 72] on div "Advanced" at bounding box center [112, 64] width 48 height 15
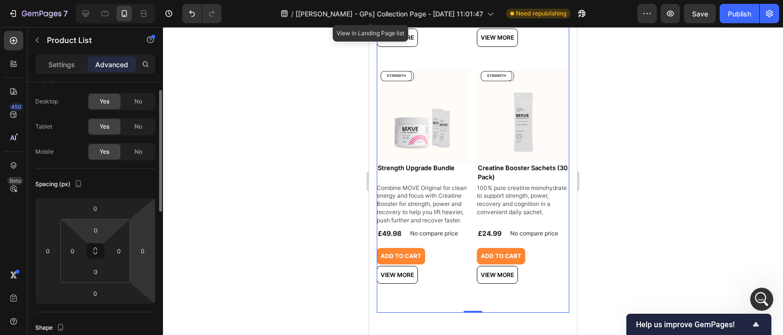
scroll to position [0, 0]
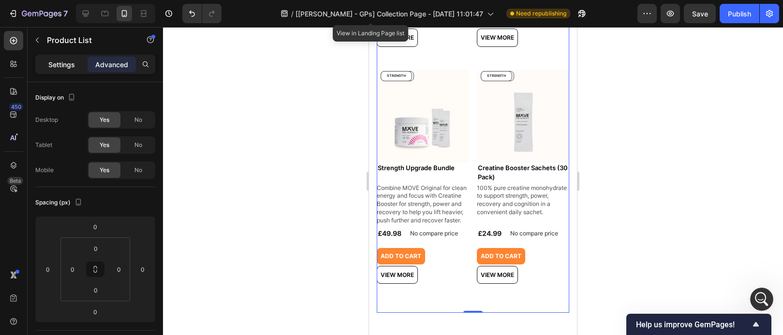
click at [52, 67] on p "Settings" at bounding box center [61, 64] width 27 height 10
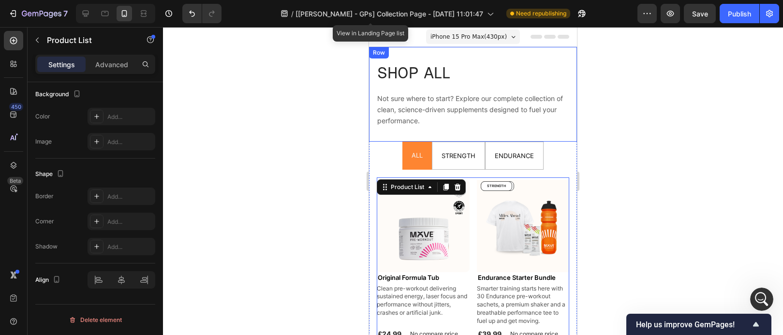
click at [563, 55] on div "SHOP ALL Heading Not sure where to start? Explore our complete collection of cl…" at bounding box center [473, 94] width 208 height 95
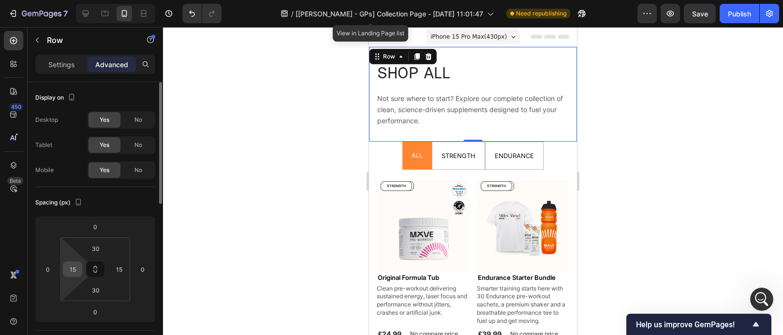
click at [74, 269] on input "15" at bounding box center [72, 269] width 15 height 15
drag, startPoint x: 71, startPoint y: 269, endPoint x: 78, endPoint y: 269, distance: 7.3
click at [78, 269] on input "5" at bounding box center [72, 269] width 15 height 15
type input "15"
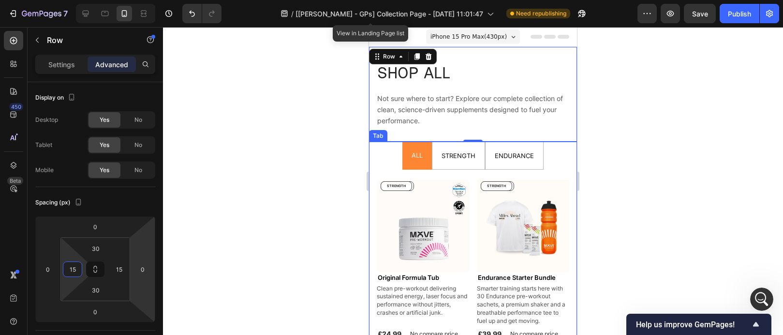
click at [385, 149] on ul "ALL STRENGTH ENDURANCE" at bounding box center [473, 156] width 208 height 28
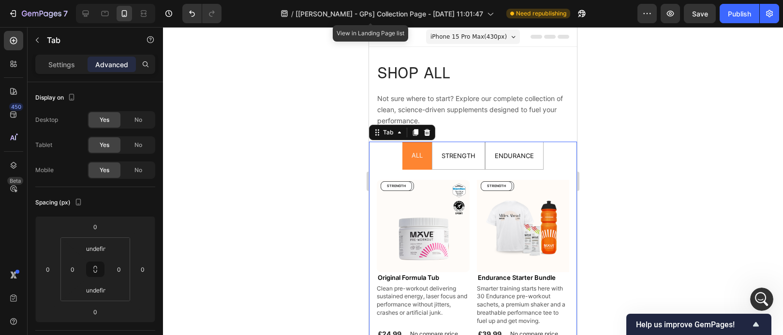
click at [387, 139] on div "Tab" at bounding box center [402, 132] width 66 height 15
click at [390, 134] on div "Tab" at bounding box center [388, 132] width 15 height 9
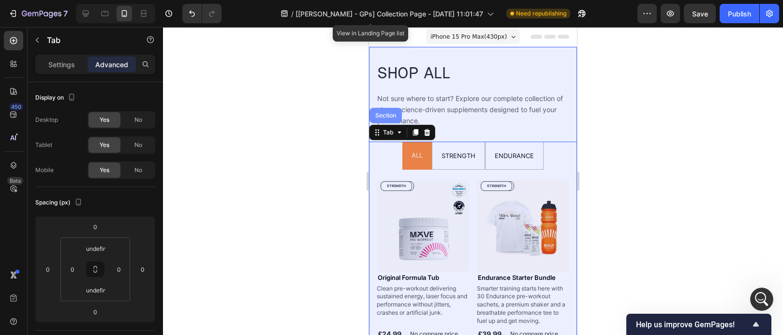
click at [391, 118] on div "Section" at bounding box center [385, 116] width 25 height 6
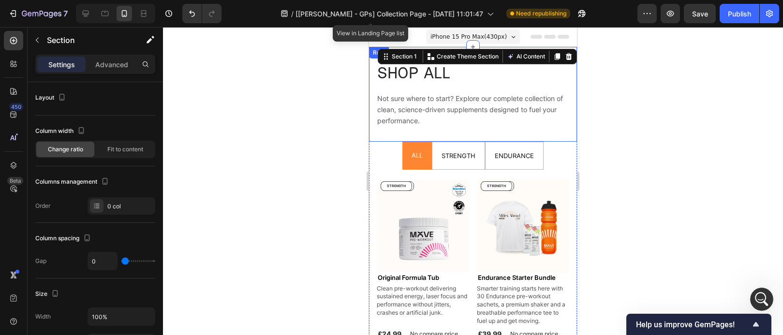
click at [395, 140] on div "SHOP ALL Heading Not sure where to start? Explore our complete collection of cl…" at bounding box center [473, 94] width 208 height 95
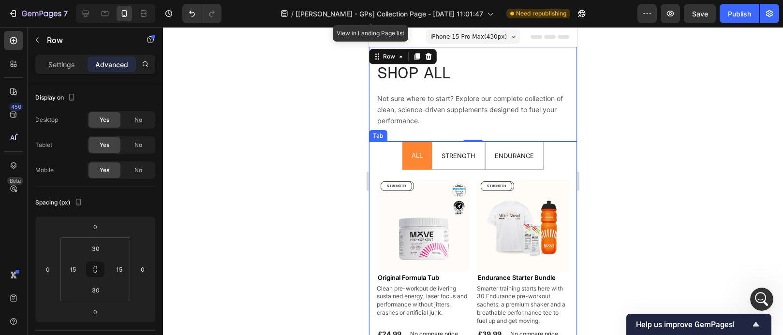
click at [390, 161] on ul "ALL STRENGTH ENDURANCE" at bounding box center [473, 156] width 208 height 28
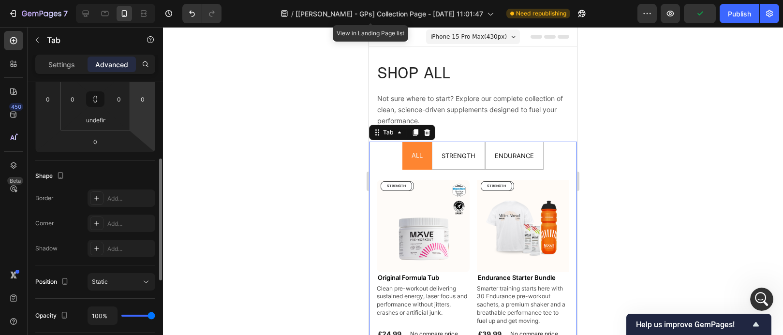
scroll to position [347, 0]
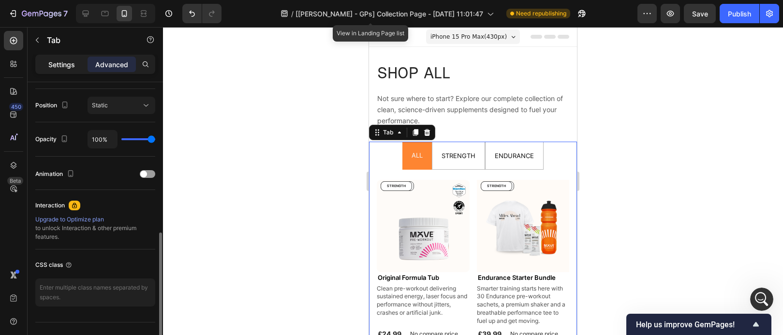
click at [61, 68] on p "Settings" at bounding box center [61, 64] width 27 height 10
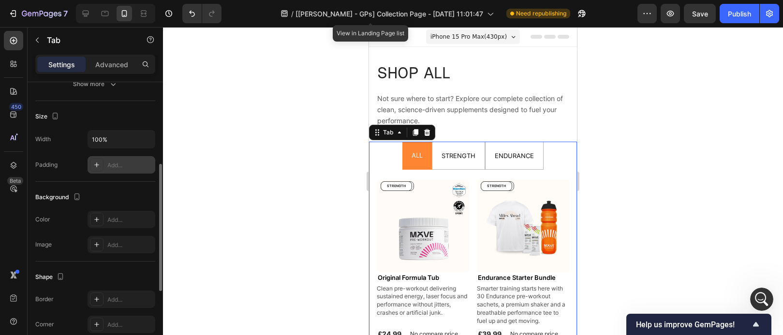
scroll to position [0, 0]
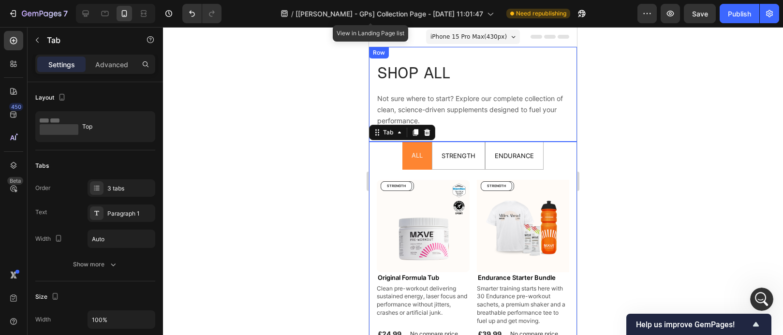
click at [548, 59] on div "SHOP ALL Heading Not sure where to start? Explore our complete collection of cl…" at bounding box center [473, 94] width 208 height 95
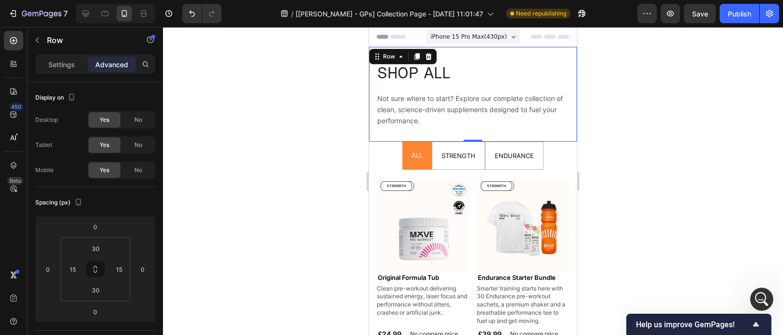
click at [248, 74] on div at bounding box center [473, 181] width 620 height 308
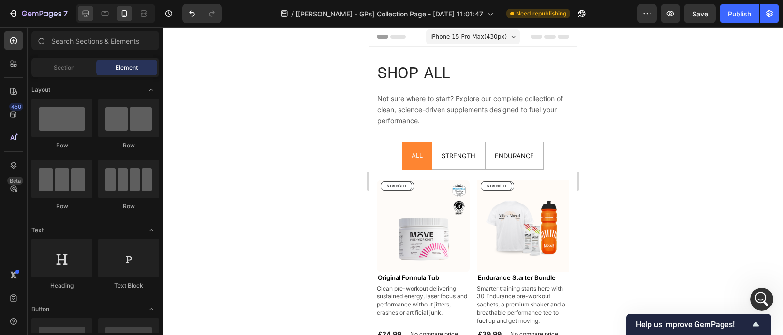
click at [84, 12] on icon at bounding box center [86, 14] width 10 height 10
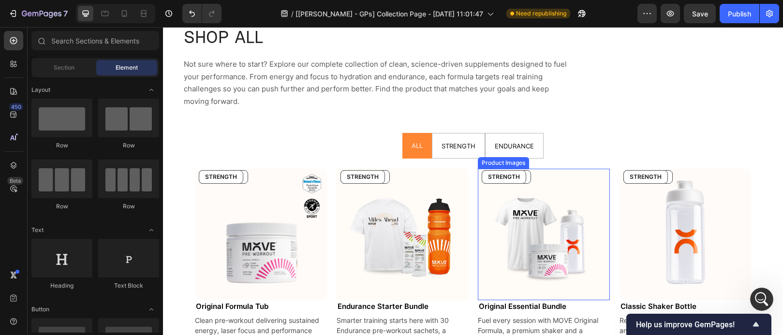
scroll to position [71, 0]
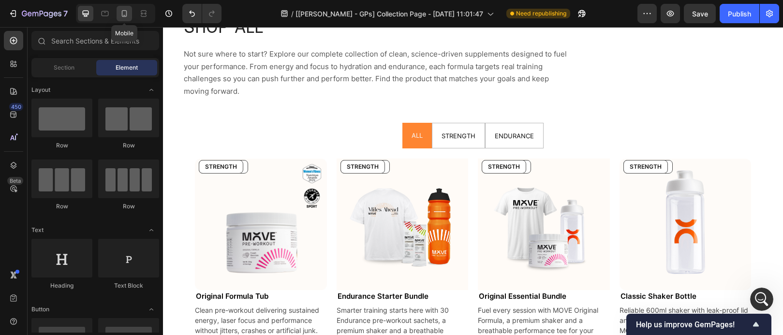
click at [117, 13] on div at bounding box center [124, 13] width 15 height 15
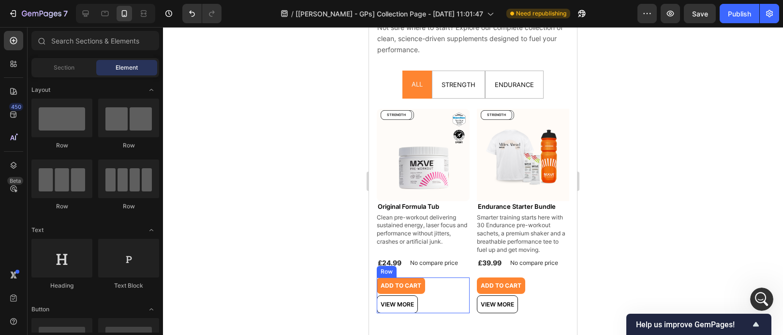
click at [436, 295] on div "Add to cart Add to Cart View more Product View More Row" at bounding box center [423, 296] width 93 height 36
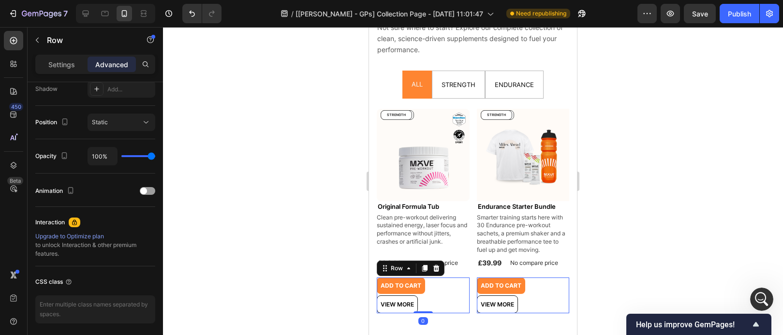
scroll to position [365, 0]
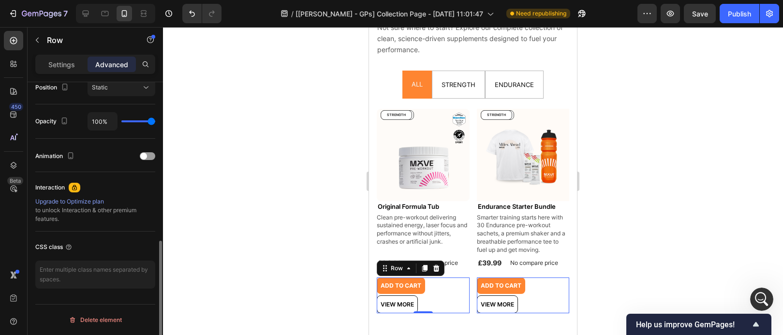
click at [62, 65] on p "Settings" at bounding box center [61, 64] width 27 height 10
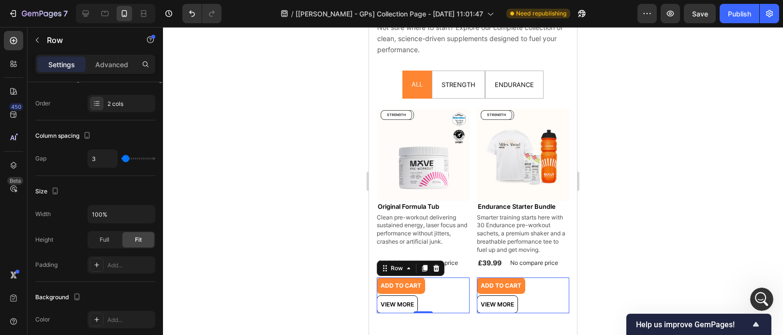
scroll to position [0, 0]
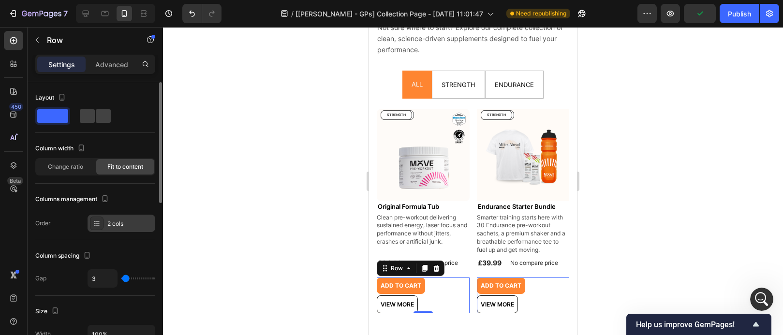
click at [126, 231] on div "2 cols" at bounding box center [122, 223] width 68 height 17
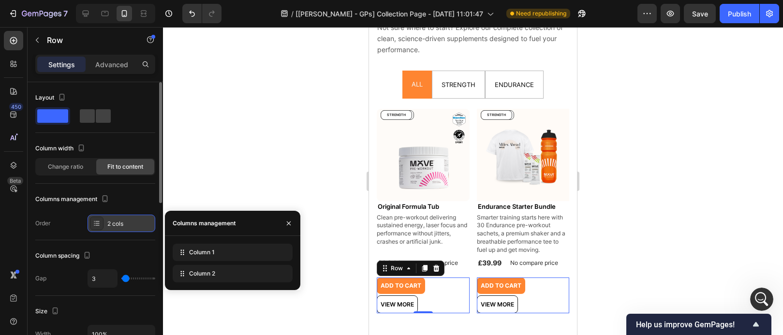
click at [126, 231] on div "2 cols" at bounding box center [122, 223] width 68 height 17
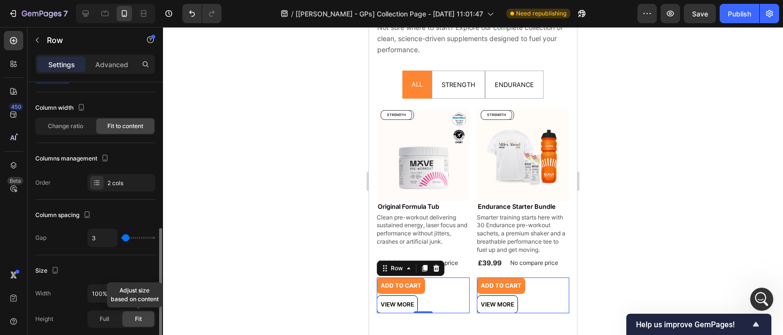
scroll to position [131, 0]
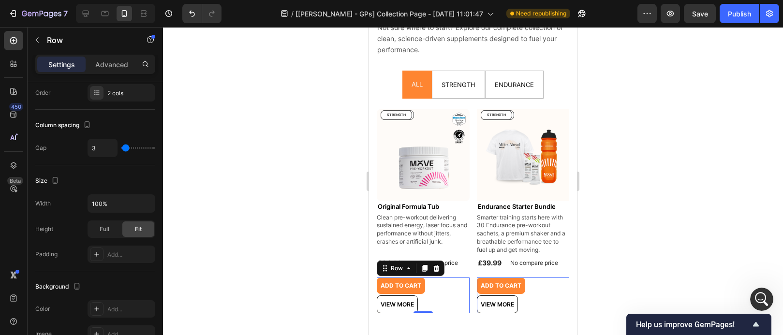
click at [687, 221] on div at bounding box center [473, 181] width 620 height 308
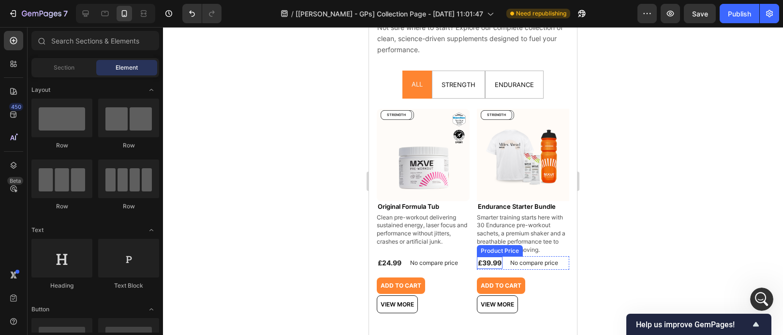
click at [462, 240] on p "Clean pre-workout delivering sustained energy, laser focus and performance with…" at bounding box center [423, 229] width 92 height 31
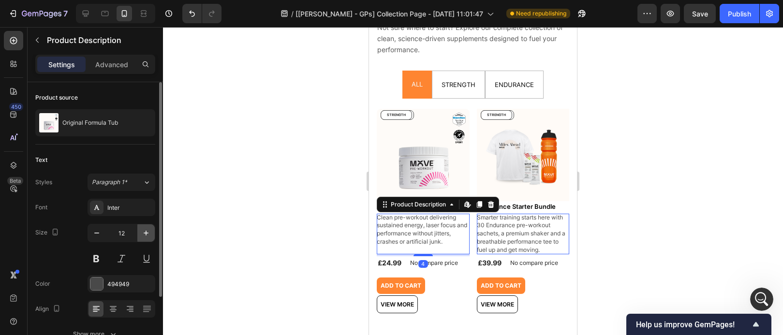
click at [144, 227] on button "button" at bounding box center [145, 232] width 17 height 17
type input "13"
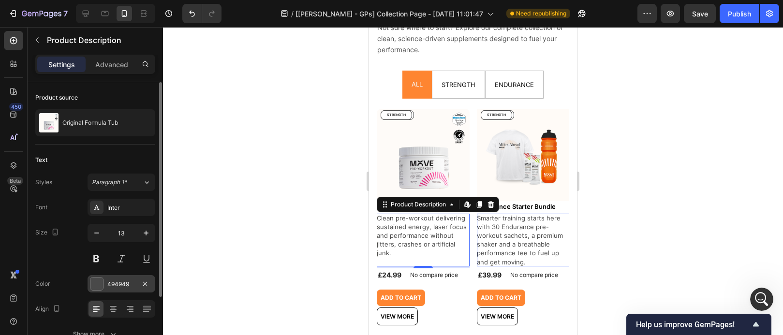
click at [102, 282] on div at bounding box center [96, 284] width 13 height 13
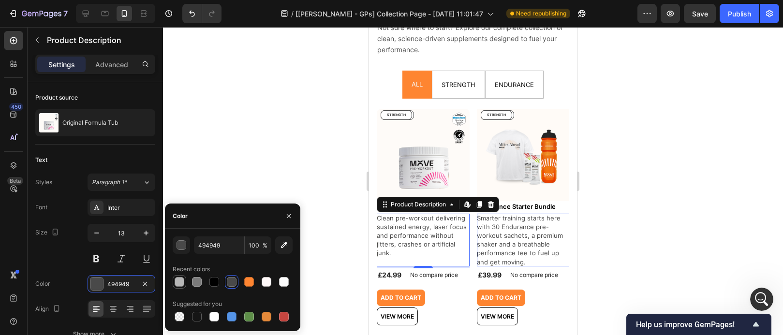
click at [181, 280] on div at bounding box center [180, 282] width 10 height 10
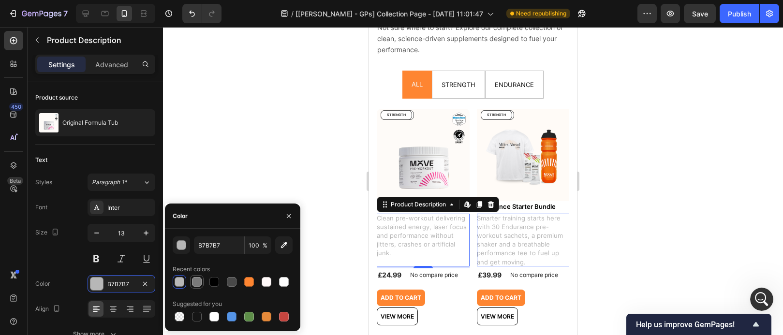
click at [197, 284] on div at bounding box center [197, 282] width 10 height 10
type input "7A7A7A"
click at [648, 237] on div at bounding box center [473, 181] width 620 height 308
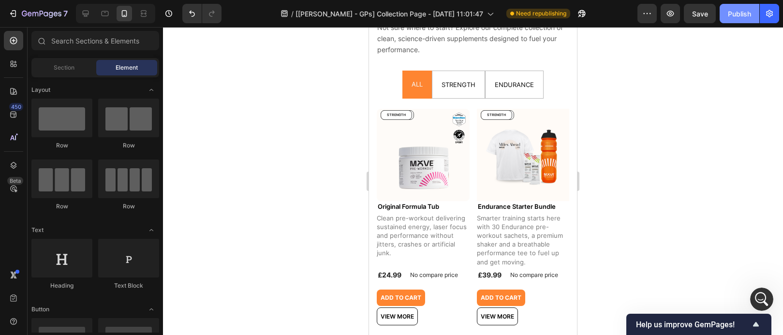
click at [749, 22] on button "Publish" at bounding box center [740, 13] width 40 height 19
click at [442, 205] on h2 "Original Formula Tub" at bounding box center [423, 207] width 93 height 12
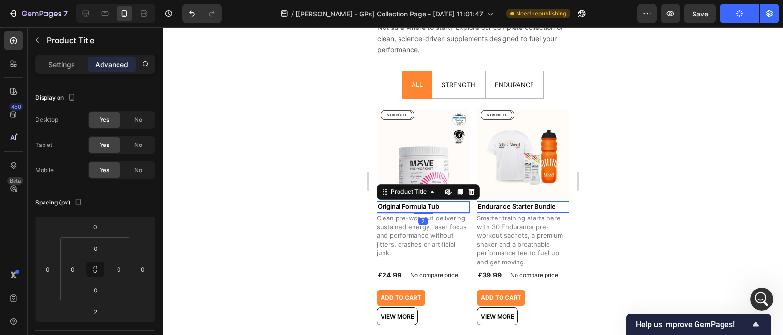
click at [49, 55] on div "Settings Advanced" at bounding box center [95, 64] width 120 height 19
click at [59, 63] on p "Settings" at bounding box center [61, 64] width 27 height 10
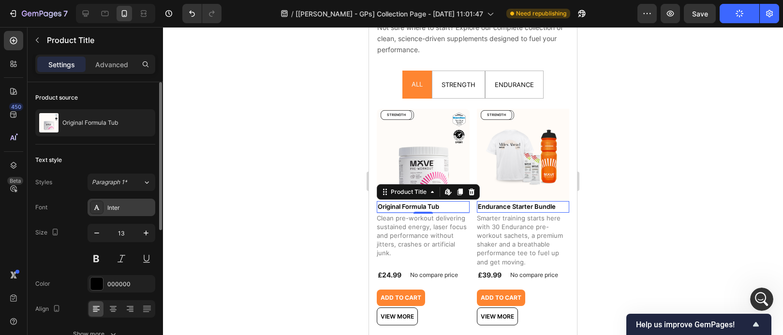
click at [141, 212] on div "Inter" at bounding box center [122, 207] width 68 height 17
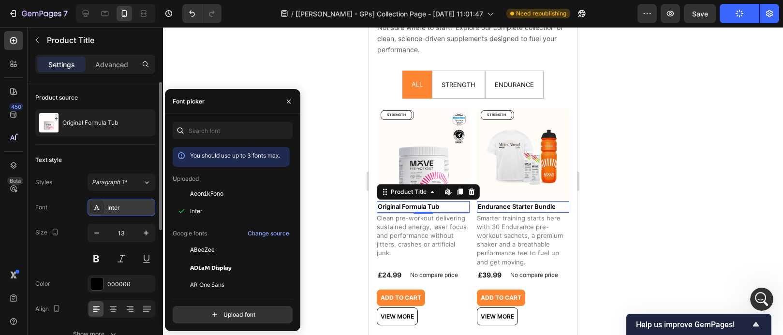
click at [141, 212] on div "Inter" at bounding box center [122, 207] width 68 height 17
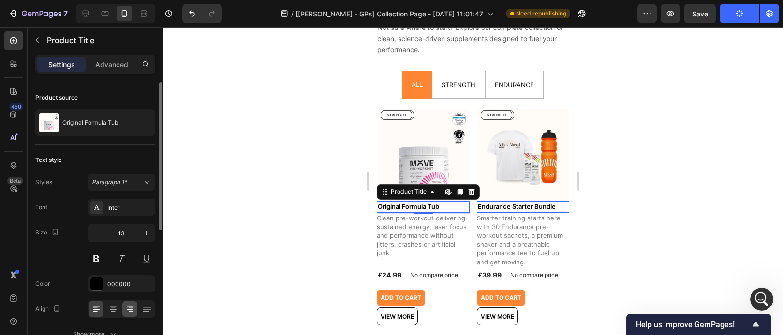
scroll to position [165, 0]
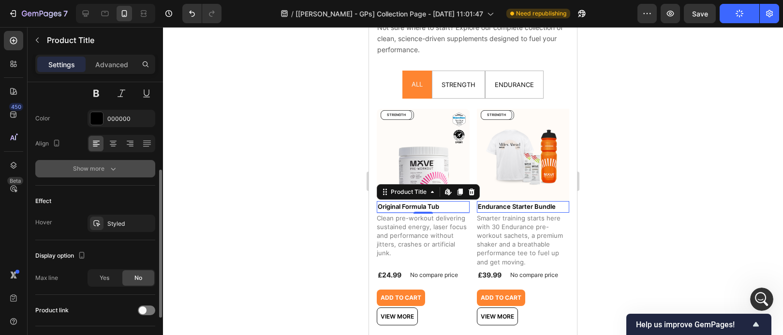
click at [115, 177] on button "Show more" at bounding box center [95, 168] width 120 height 17
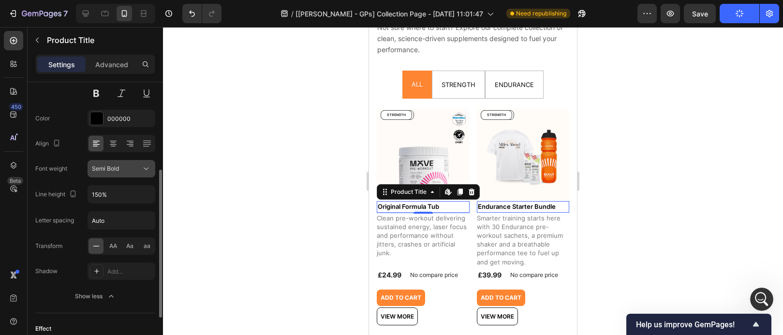
click at [128, 168] on div "Semi Bold" at bounding box center [116, 168] width 49 height 9
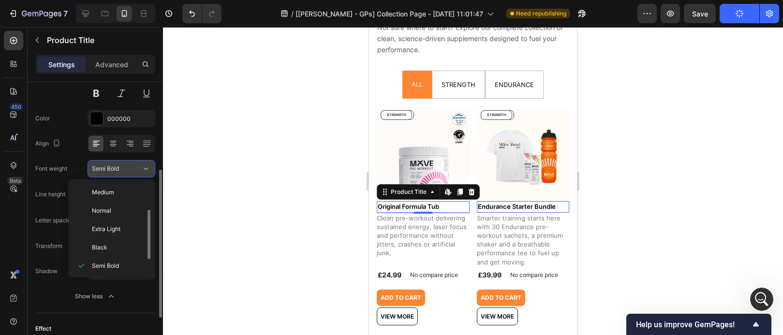
scroll to position [17, 0]
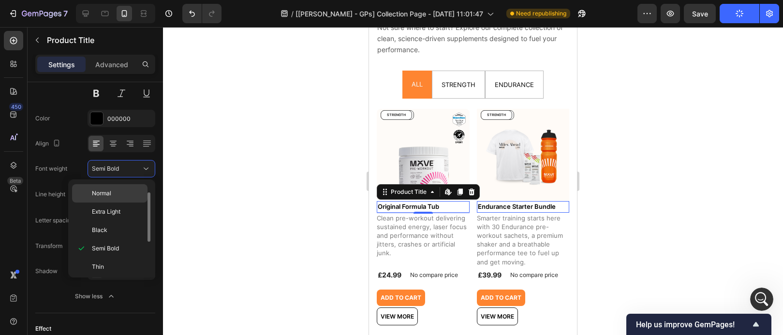
click at [127, 194] on p "Normal" at bounding box center [117, 193] width 51 height 9
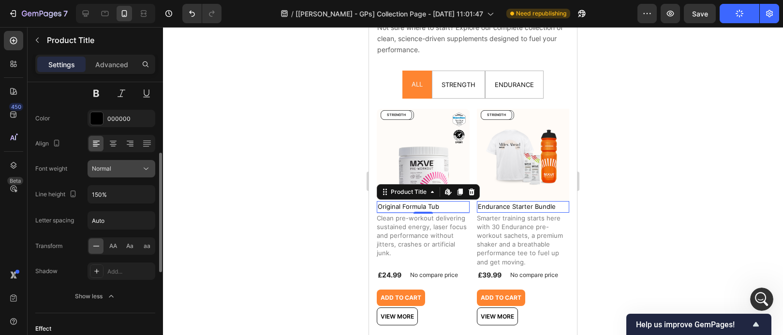
click at [136, 179] on div "Font Inter Size 13 Color 000000 Align Font weight Normal Line height 150% Lette…" at bounding box center [95, 169] width 120 height 272
click at [141, 173] on icon at bounding box center [146, 169] width 10 height 10
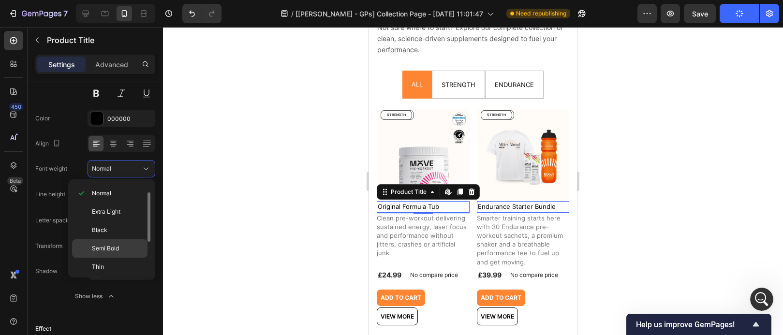
click at [127, 245] on p "Semi Bold" at bounding box center [117, 248] width 51 height 9
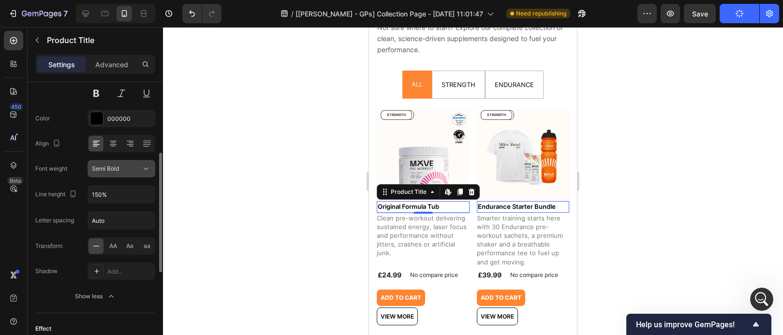
click at [134, 170] on div "Semi Bold" at bounding box center [116, 168] width 49 height 9
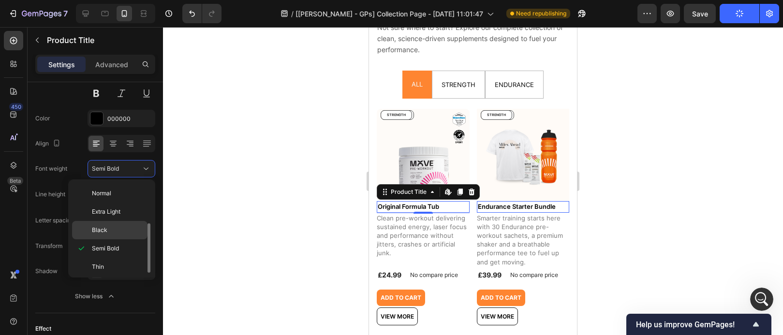
scroll to position [75, 0]
click at [258, 206] on div at bounding box center [473, 181] width 620 height 308
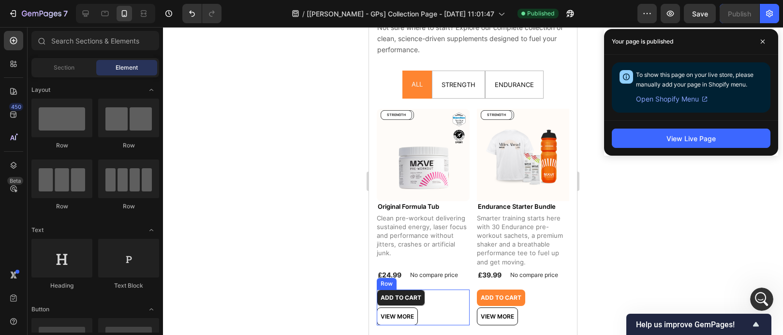
click at [424, 298] on button "Add to cart" at bounding box center [401, 298] width 48 height 16
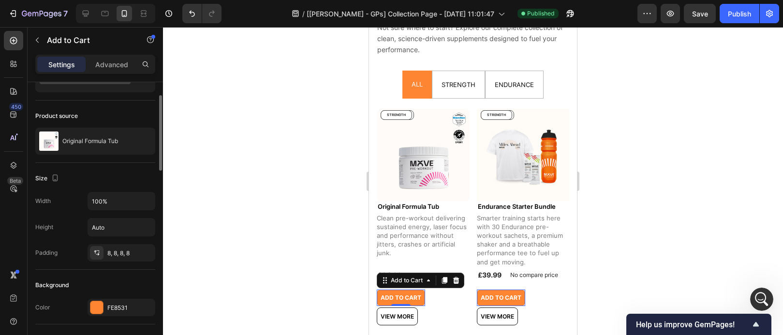
scroll to position [129, 0]
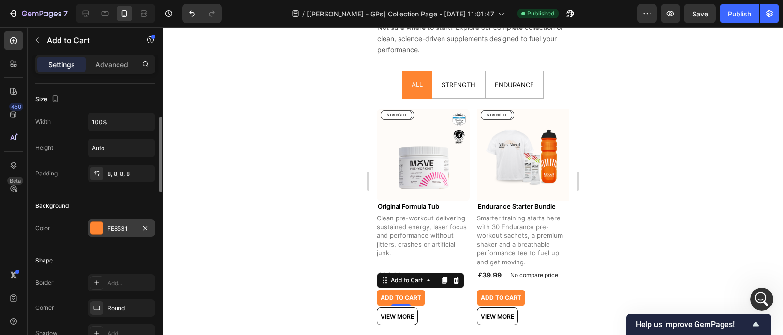
click at [99, 229] on div at bounding box center [96, 228] width 13 height 13
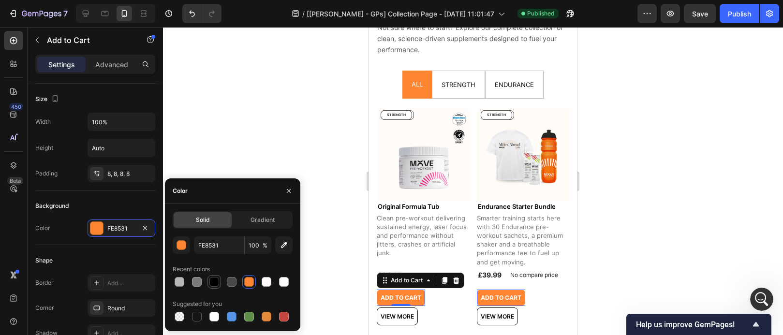
click at [217, 283] on div at bounding box center [214, 282] width 10 height 10
type input "000000"
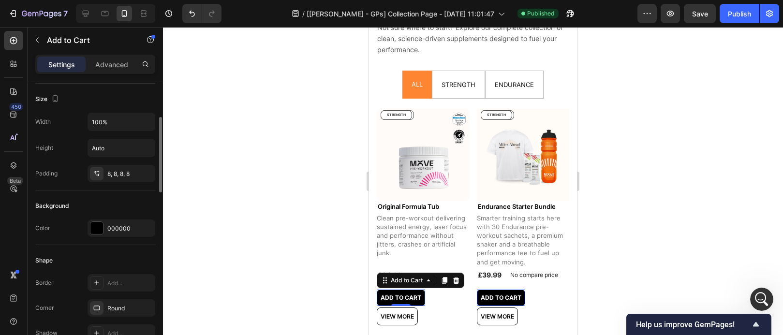
click at [141, 254] on div "Shape" at bounding box center [95, 260] width 120 height 15
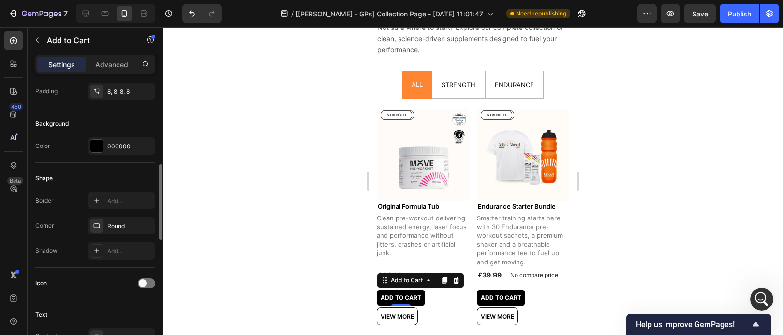
scroll to position [400, 0]
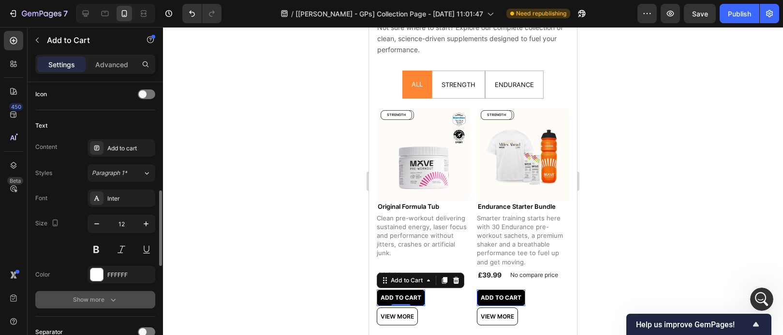
click at [112, 303] on icon "button" at bounding box center [113, 300] width 10 height 10
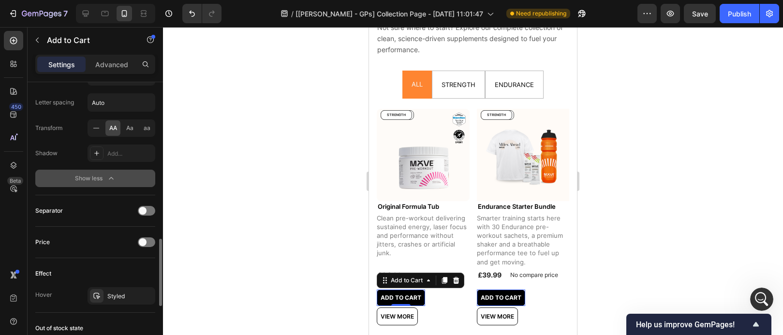
scroll to position [738, 0]
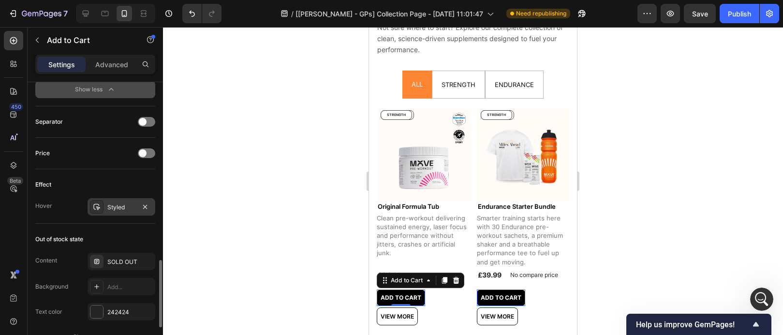
click at [121, 210] on div "Styled" at bounding box center [121, 207] width 28 height 9
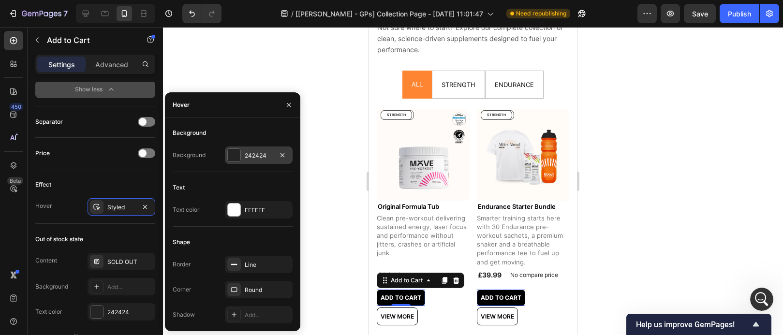
click at [236, 163] on div "242424" at bounding box center [259, 155] width 68 height 17
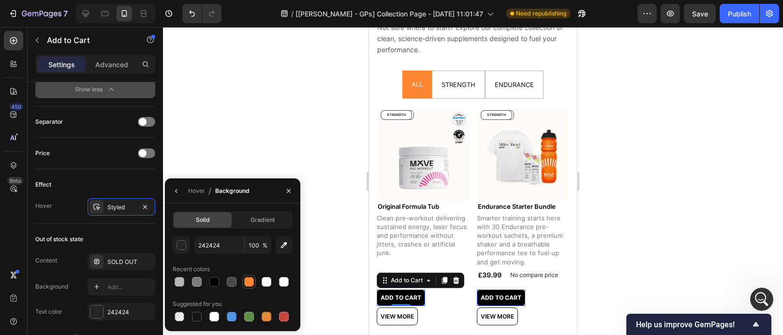
click at [253, 280] on div at bounding box center [249, 282] width 10 height 10
type input "FE8531"
click at [288, 192] on icon "button" at bounding box center [289, 191] width 8 height 8
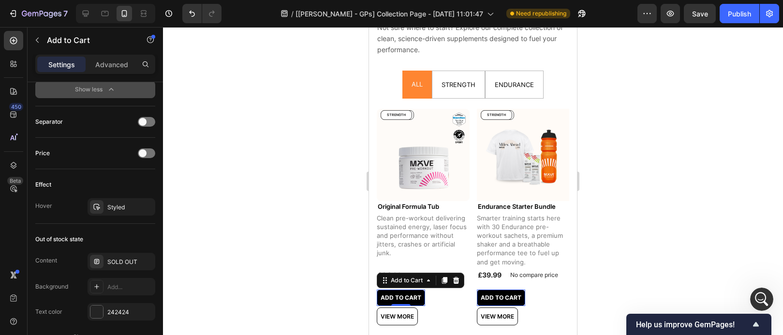
click at [720, 178] on div at bounding box center [473, 181] width 620 height 308
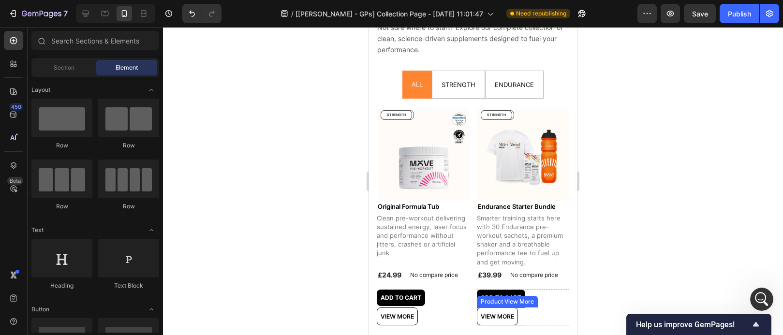
click at [501, 297] on div "Product View More" at bounding box center [507, 301] width 57 height 9
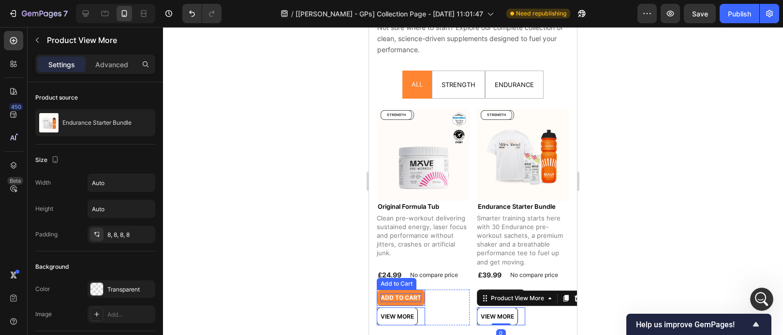
click at [404, 297] on div "Add to cart" at bounding box center [401, 298] width 41 height 9
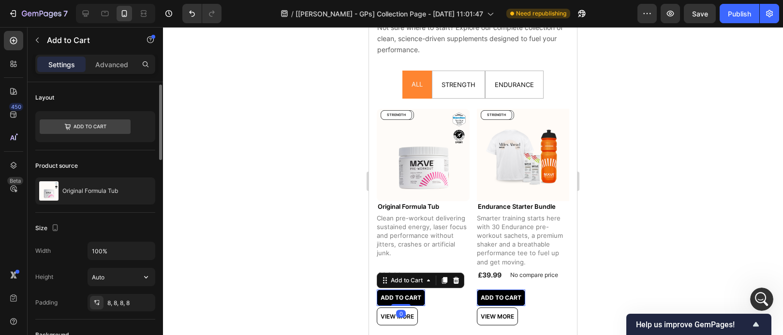
scroll to position [74, 0]
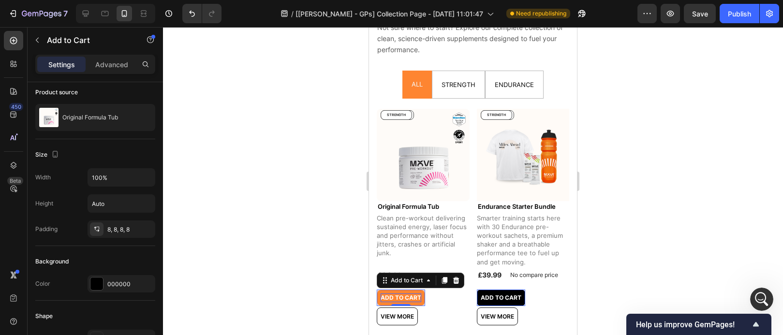
click at [396, 294] on div "Add to cart" at bounding box center [401, 298] width 41 height 9
drag, startPoint x: 382, startPoint y: 294, endPoint x: 421, endPoint y: 296, distance: 39.8
click at [421, 296] on button "Add to cart" at bounding box center [401, 298] width 48 height 16
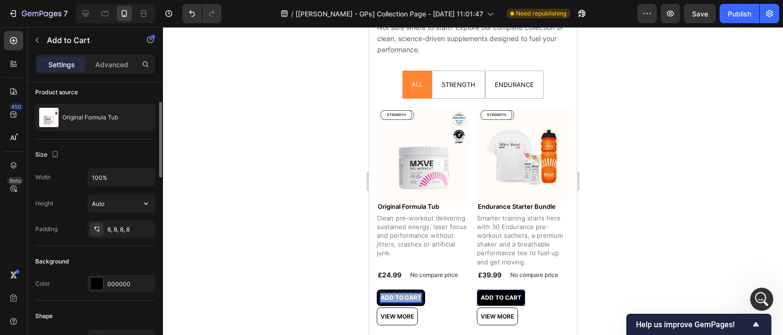
scroll to position [0, 0]
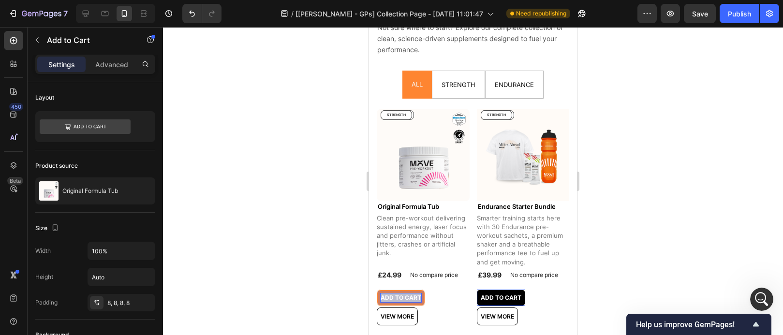
click at [409, 294] on p "Add to cart" at bounding box center [401, 298] width 41 height 9
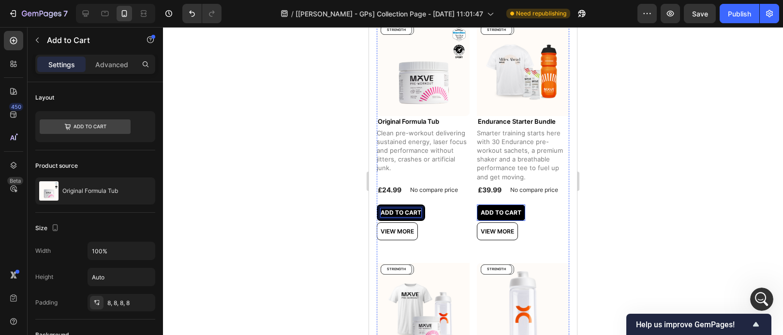
scroll to position [264, 0]
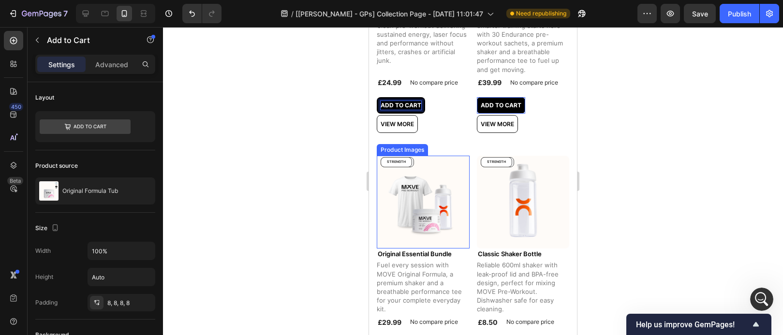
click at [438, 215] on img at bounding box center [423, 202] width 93 height 93
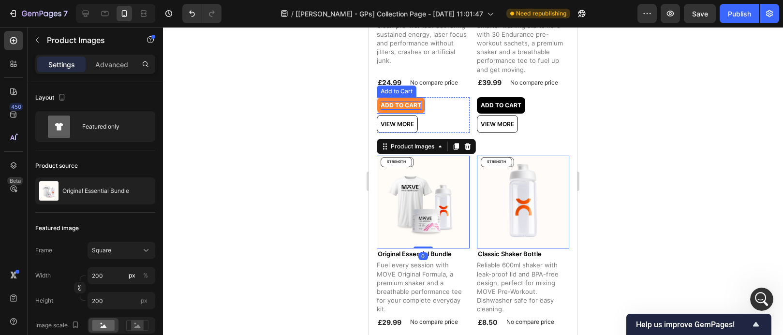
click at [411, 101] on p "Add to cart" at bounding box center [401, 105] width 41 height 9
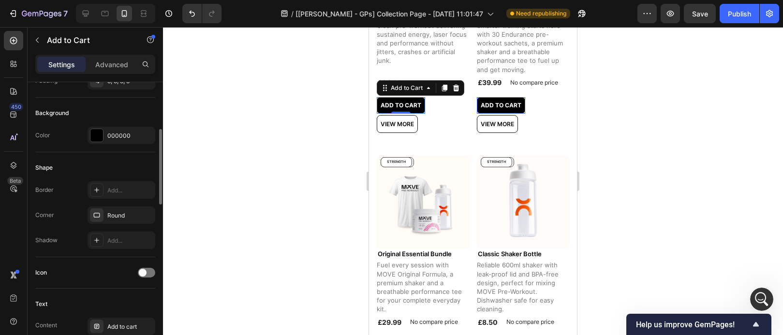
scroll to position [327, 0]
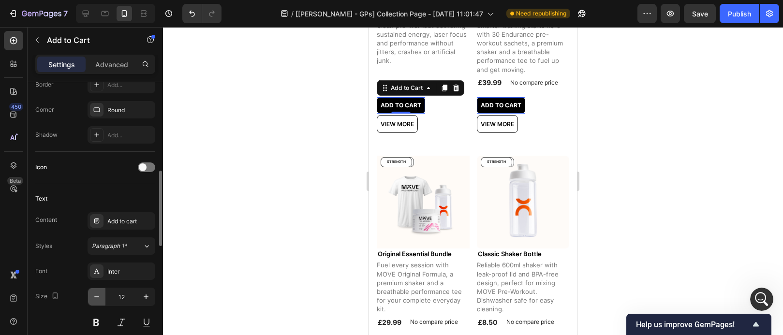
click at [95, 295] on icon "button" at bounding box center [97, 297] width 10 height 10
type input "11"
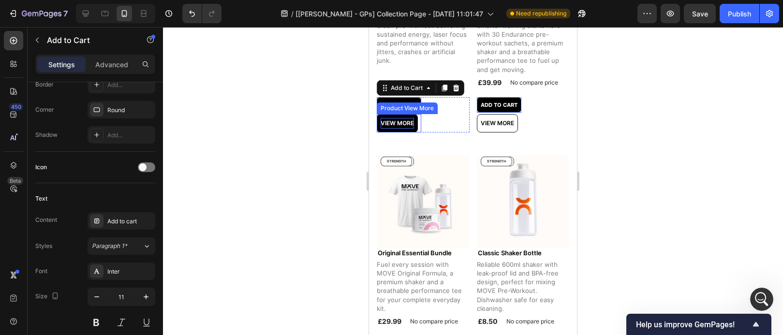
click at [406, 118] on p "View more" at bounding box center [397, 123] width 33 height 11
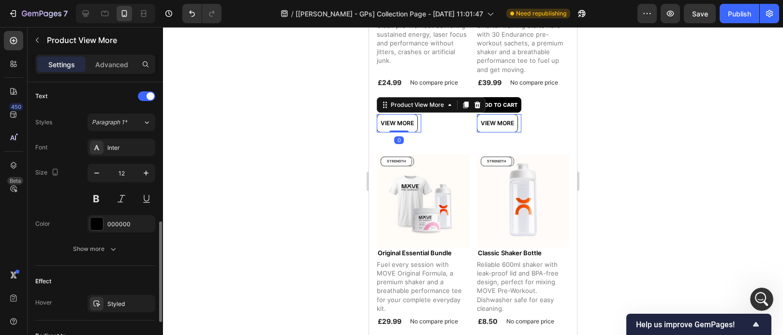
scroll to position [494, 0]
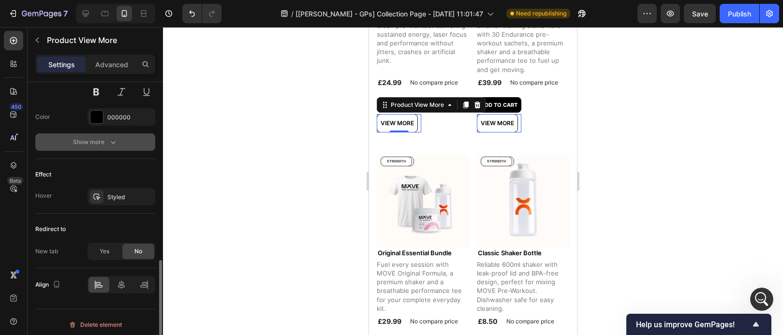
click at [128, 141] on button "Show more" at bounding box center [95, 141] width 120 height 17
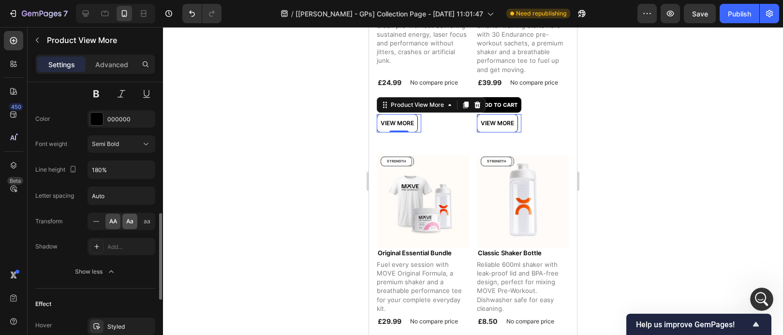
scroll to position [323, 0]
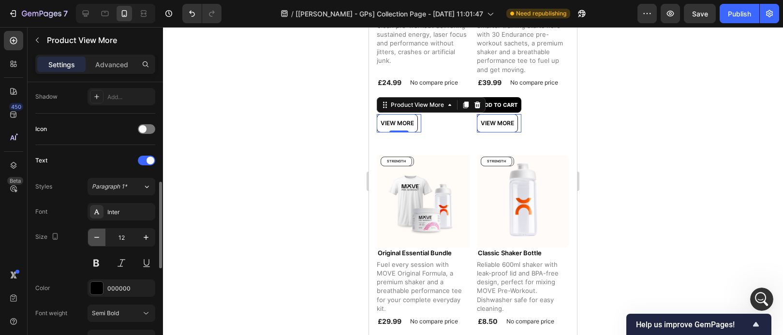
click at [98, 237] on icon "button" at bounding box center [96, 237] width 5 height 1
type input "11"
click at [680, 144] on div at bounding box center [473, 181] width 620 height 308
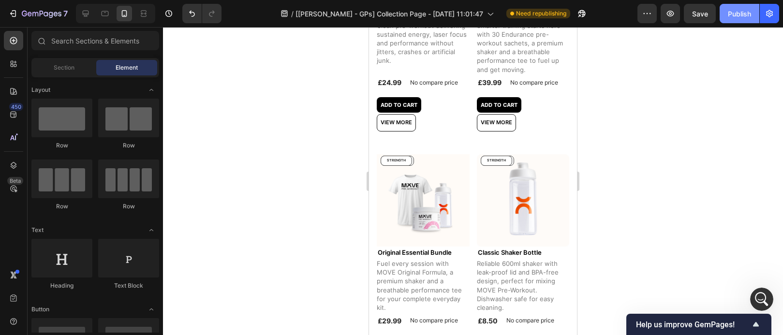
click at [733, 18] on div "Publish" at bounding box center [739, 14] width 23 height 10
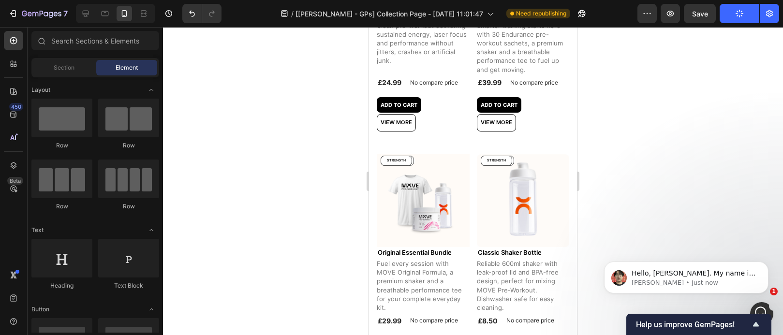
scroll to position [11115, 0]
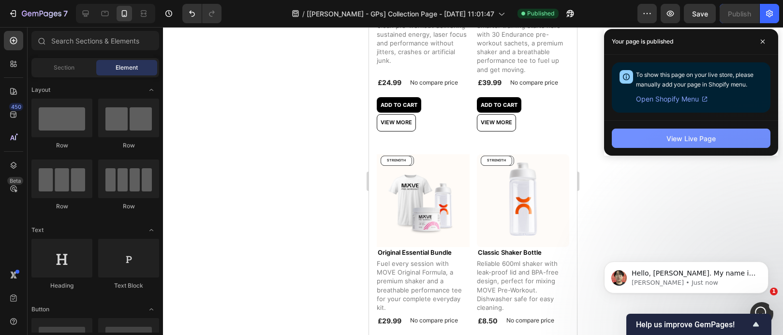
click at [718, 137] on button "View Live Page" at bounding box center [691, 138] width 159 height 19
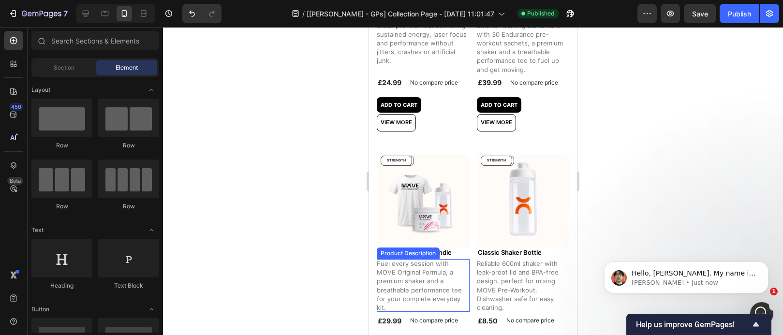
scroll to position [0, 0]
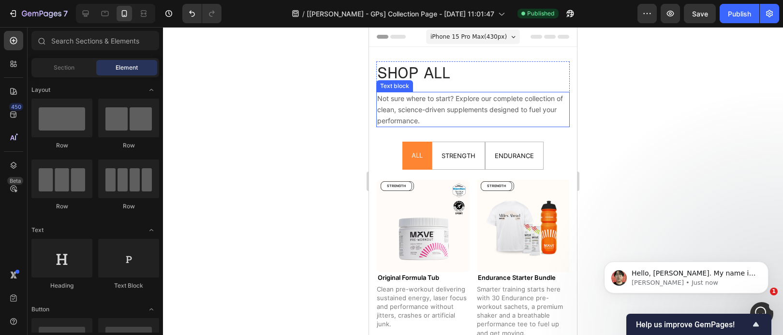
click at [414, 82] on h2 "SHOP ALL" at bounding box center [472, 72] width 193 height 23
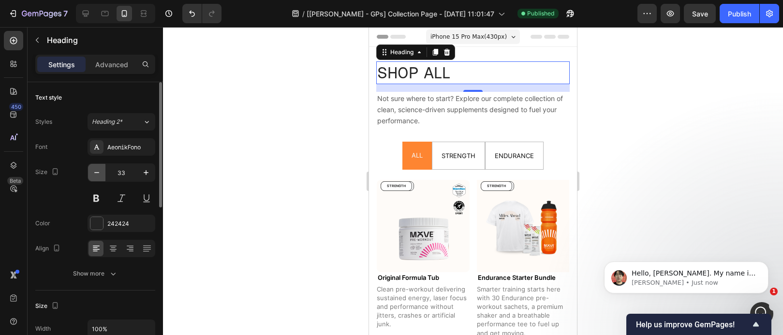
click at [100, 173] on icon "button" at bounding box center [97, 173] width 10 height 10
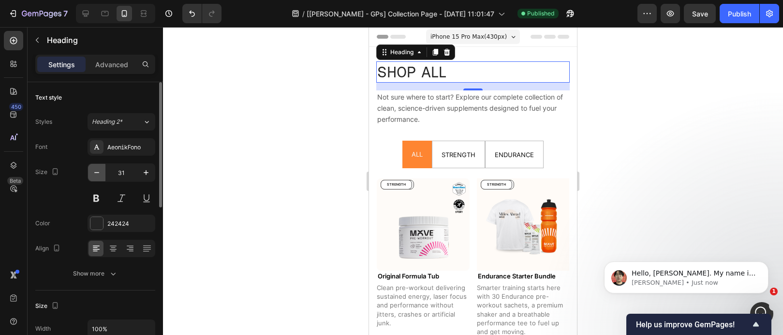
click at [100, 173] on icon "button" at bounding box center [97, 173] width 10 height 10
click at [85, 14] on icon at bounding box center [86, 14] width 10 height 10
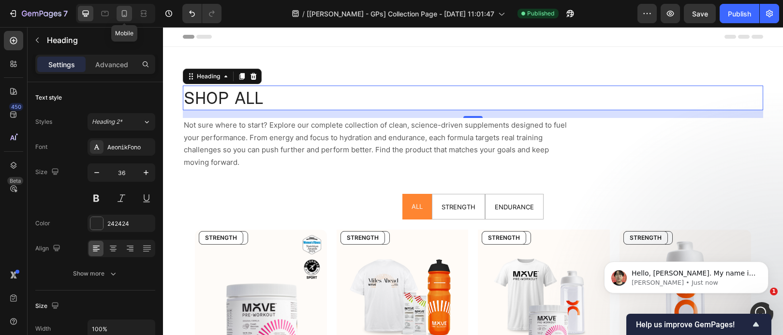
scroll to position [25, 0]
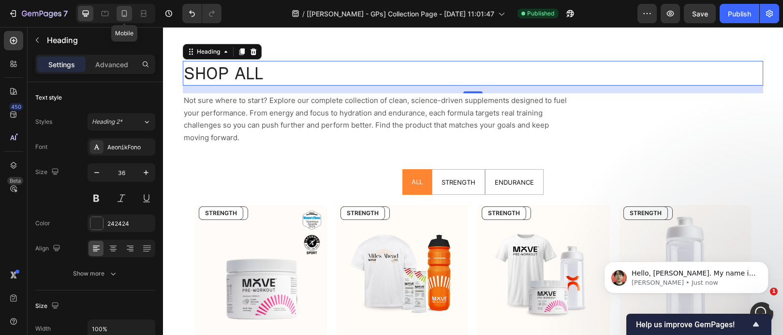
click at [124, 13] on icon at bounding box center [124, 14] width 10 height 10
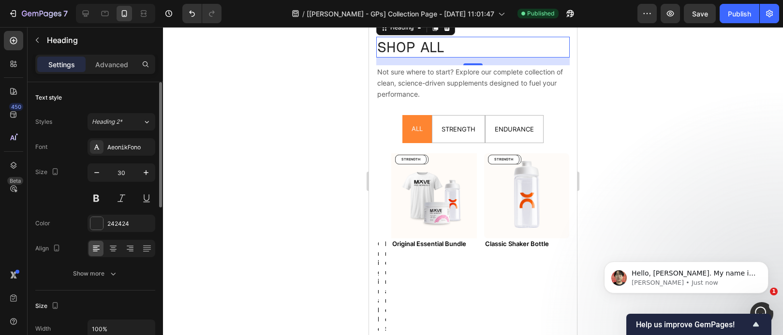
scroll to position [0, 0]
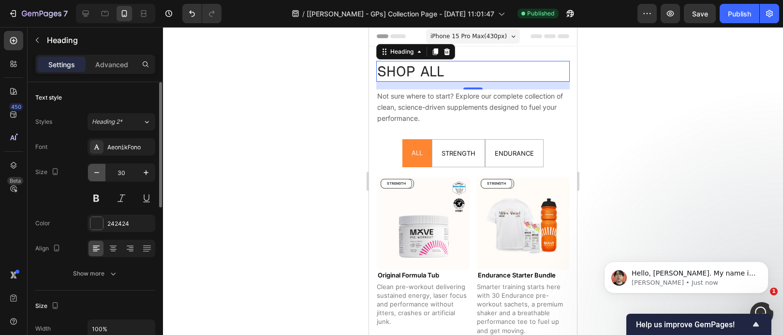
click at [101, 171] on icon "button" at bounding box center [97, 173] width 10 height 10
type input "28"
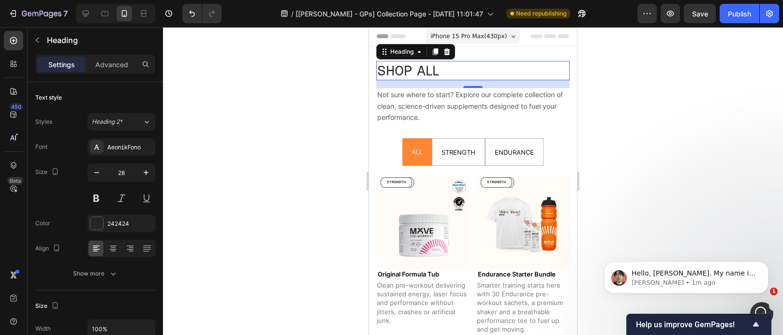
click at [619, 92] on div at bounding box center [473, 181] width 620 height 308
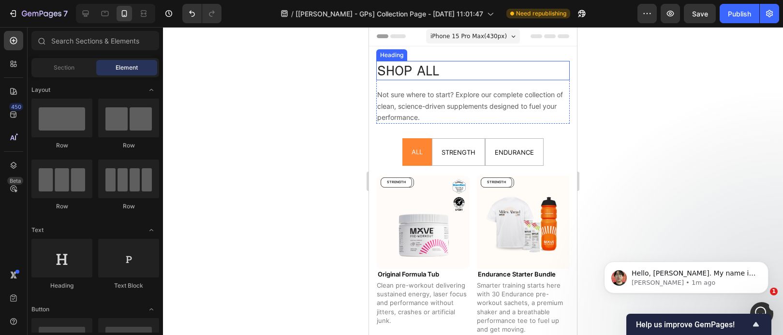
click at [481, 73] on h2 "SHOP ALL" at bounding box center [472, 70] width 193 height 19
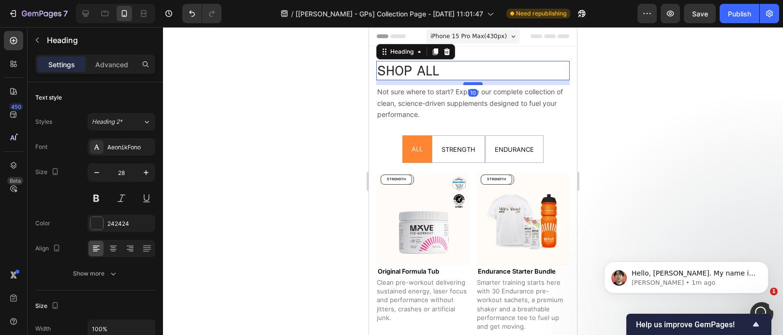
click at [470, 83] on div at bounding box center [472, 83] width 19 height 3
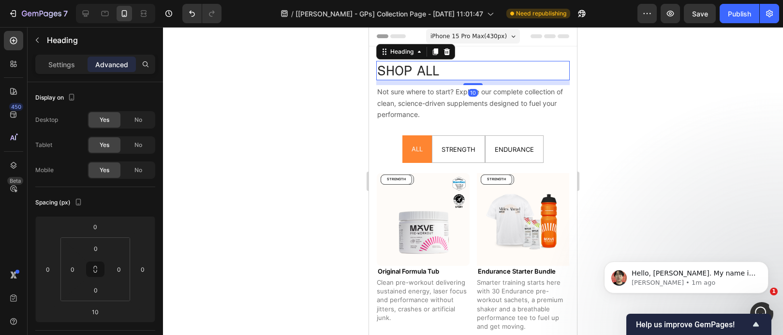
click at [653, 110] on div at bounding box center [473, 181] width 620 height 308
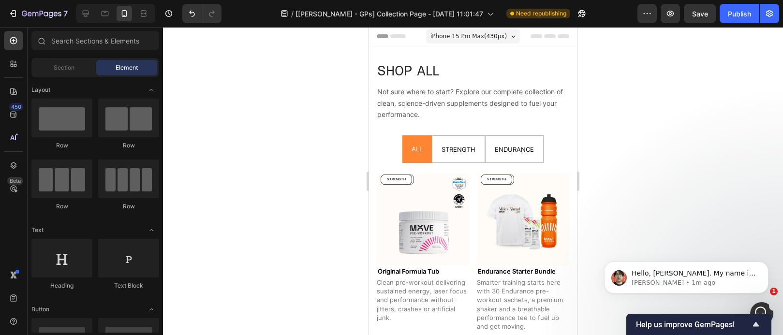
click at [504, 108] on p "Not sure where to start? Explore our complete collection of clean, science-driv…" at bounding box center [473, 102] width 192 height 33
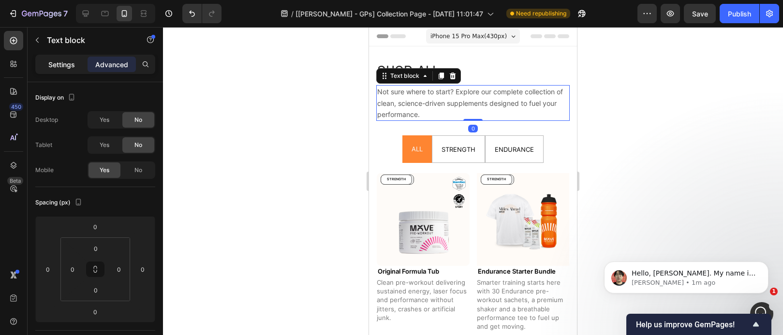
click at [62, 68] on p "Settings" at bounding box center [61, 64] width 27 height 10
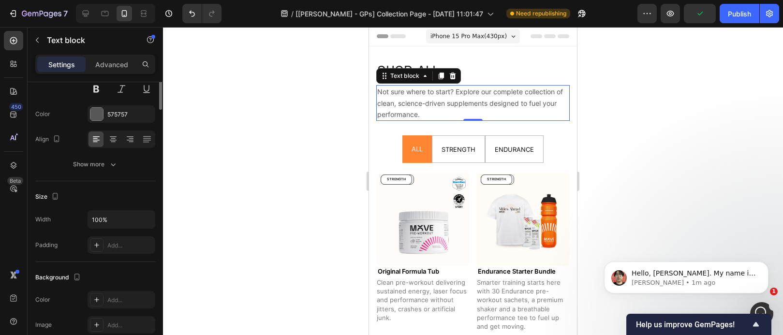
scroll to position [0, 0]
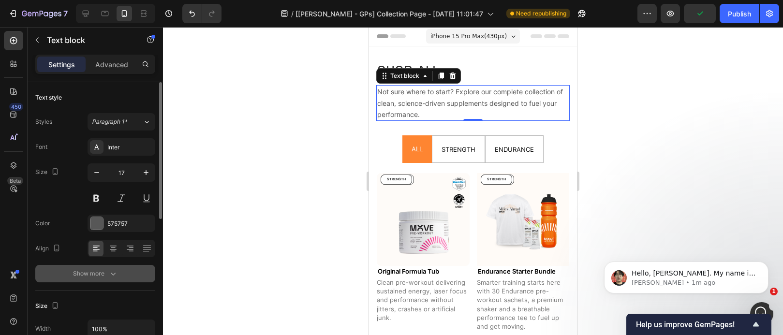
click at [115, 269] on icon "button" at bounding box center [113, 274] width 10 height 10
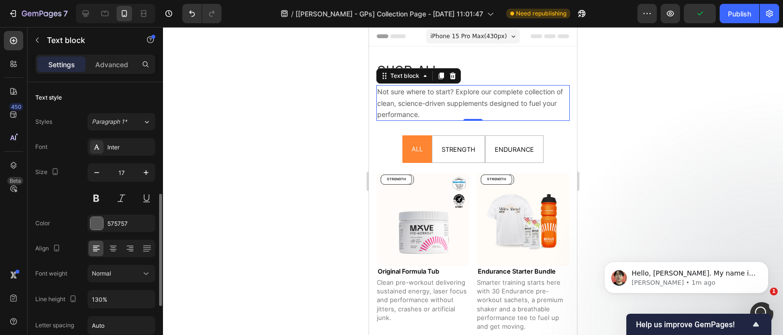
scroll to position [80, 0]
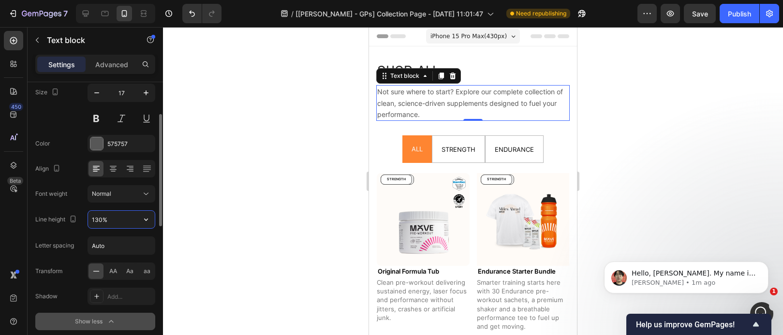
click at [128, 220] on input "130%" at bounding box center [121, 219] width 67 height 17
click at [147, 216] on icon "button" at bounding box center [146, 220] width 10 height 10
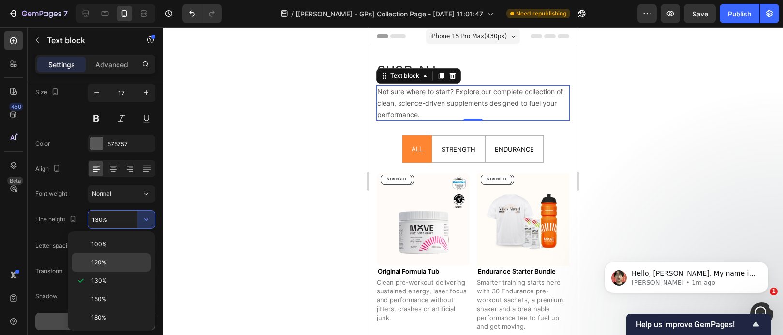
click at [118, 258] on p "120%" at bounding box center [118, 262] width 55 height 9
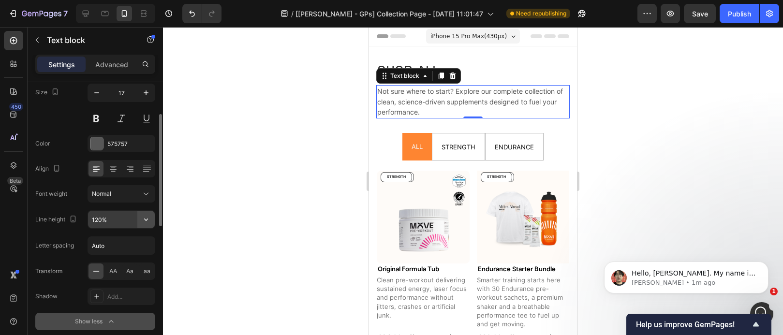
click at [148, 221] on icon "button" at bounding box center [146, 220] width 10 height 10
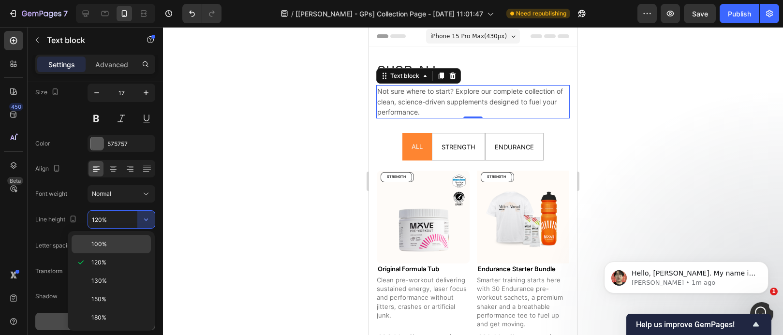
click at [138, 242] on p "100%" at bounding box center [118, 244] width 55 height 9
type input "100%"
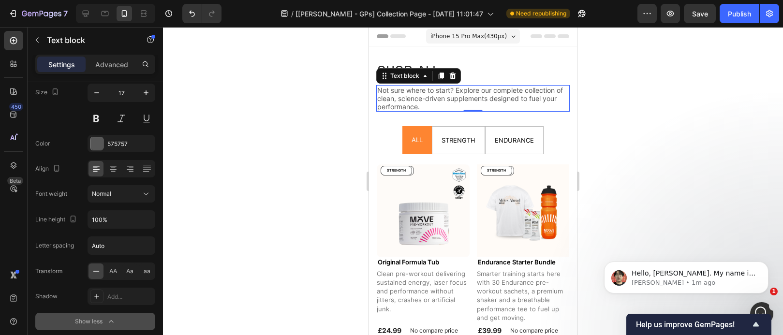
click at [663, 175] on div at bounding box center [473, 181] width 620 height 308
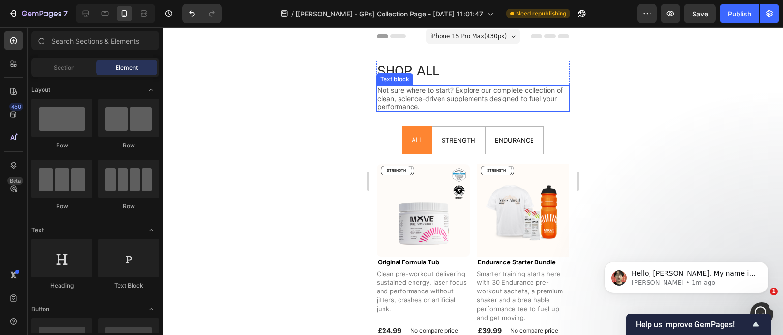
click at [463, 94] on span "Not sure where to start? Explore our complete collection of clean, science-driv…" at bounding box center [470, 98] width 186 height 25
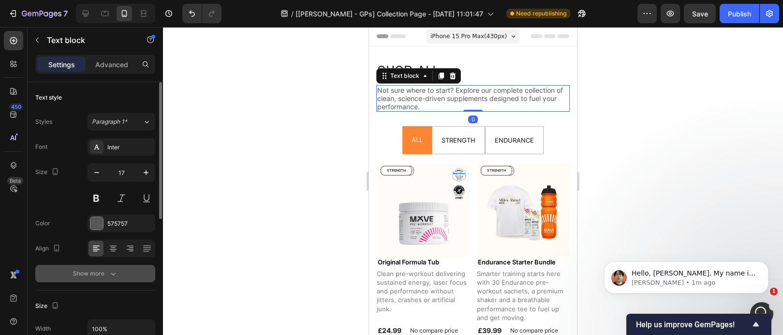
click at [126, 266] on button "Show more" at bounding box center [95, 273] width 120 height 17
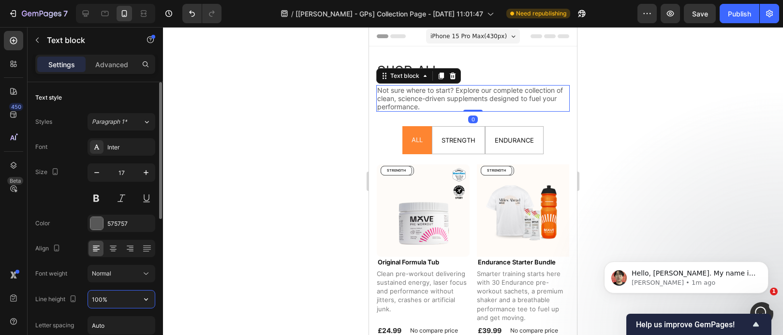
click at [121, 302] on input "100%" at bounding box center [121, 299] width 67 height 17
click at [150, 302] on icon "button" at bounding box center [146, 300] width 10 height 10
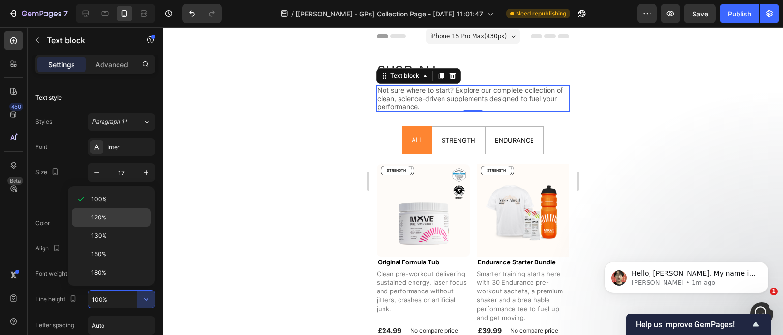
click at [120, 219] on p "120%" at bounding box center [118, 217] width 55 height 9
type input "120%"
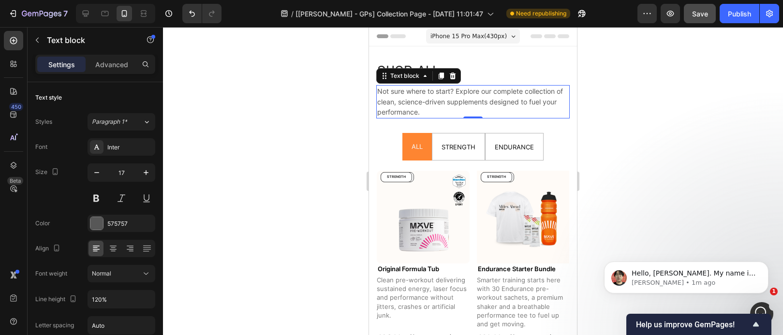
click at [712, 16] on button "Save" at bounding box center [700, 13] width 32 height 19
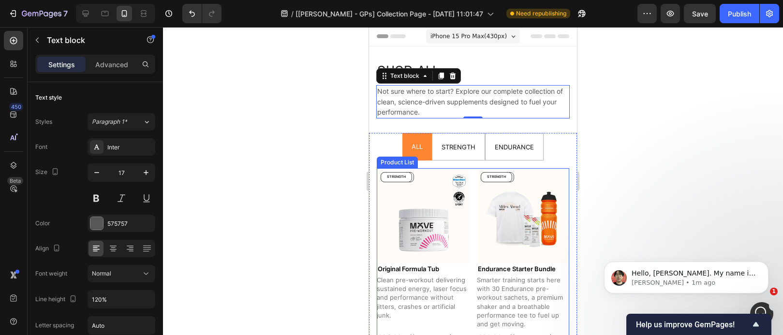
click at [464, 237] on img at bounding box center [423, 217] width 93 height 93
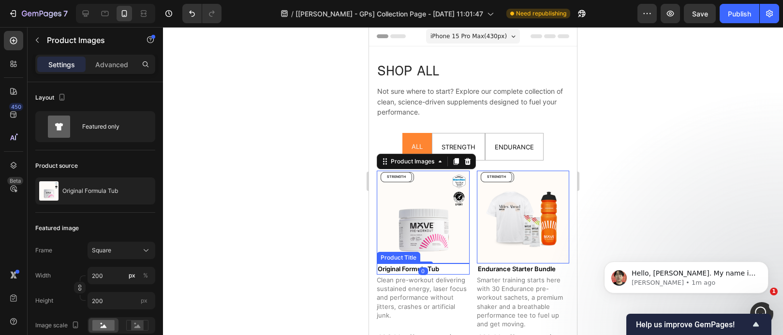
click at [461, 271] on div "ENDURANCE Product Badge STRENGTH Product Badge Row Product Images 0 Original Fo…" at bounding box center [423, 277] width 93 height 218
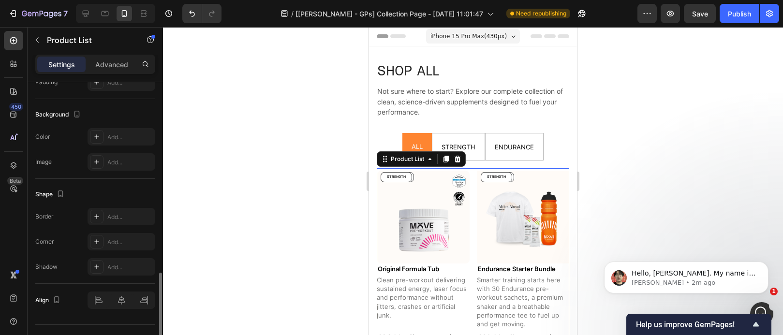
scroll to position [431, 0]
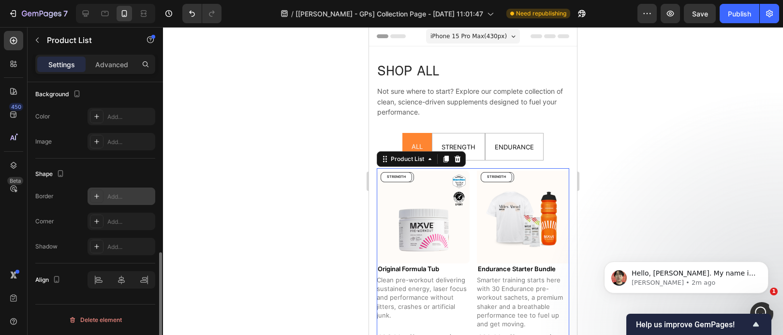
click at [96, 196] on icon at bounding box center [96, 196] width 5 height 5
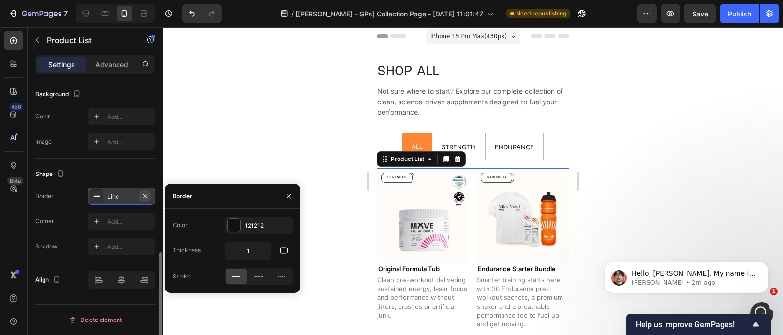
click at [147, 198] on icon "button" at bounding box center [145, 196] width 8 height 8
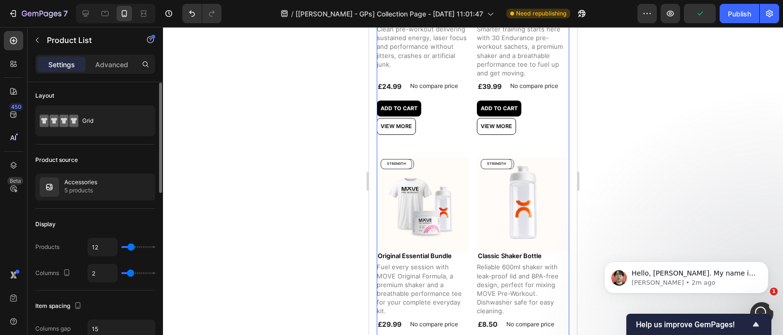
scroll to position [73, 0]
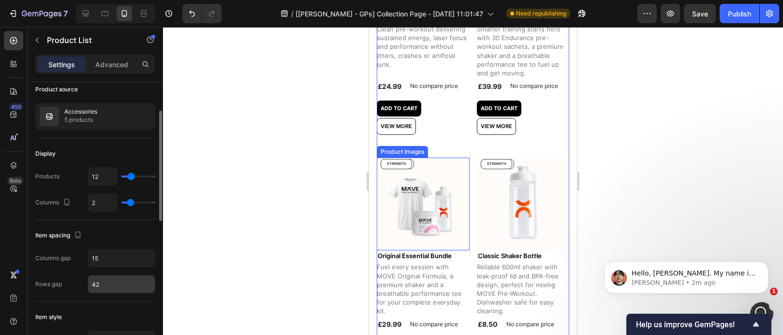
click at [111, 282] on input "42" at bounding box center [121, 284] width 67 height 17
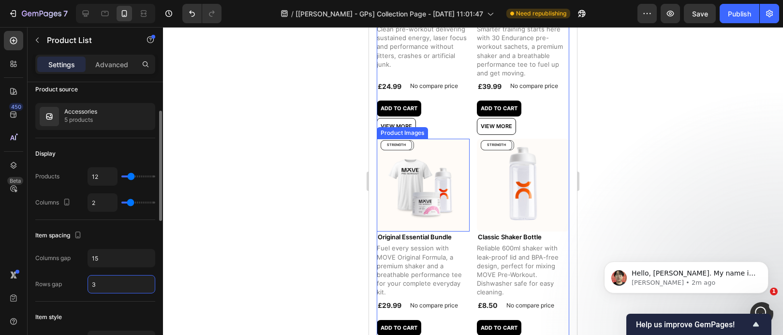
type input "30"
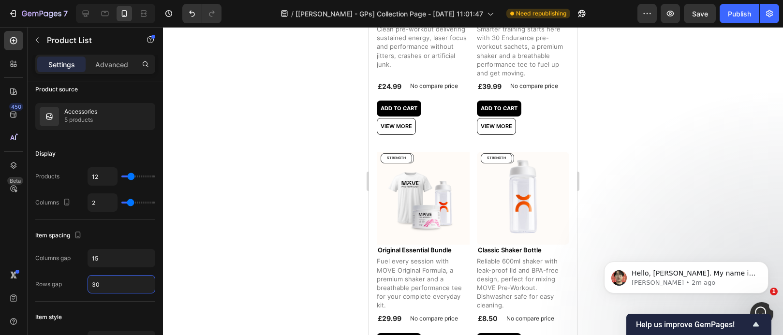
click at [644, 163] on div at bounding box center [473, 181] width 620 height 308
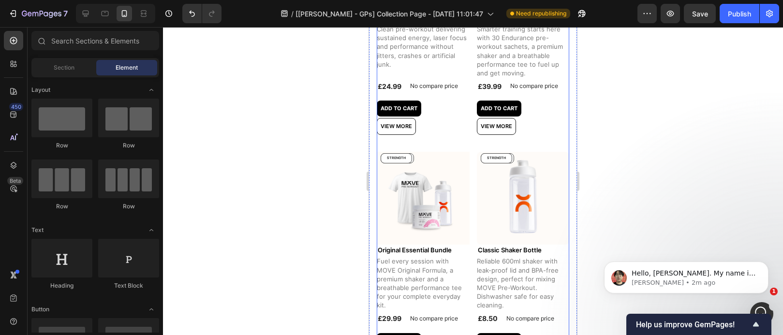
click at [441, 122] on div "Add to cart Add to Cart View more Product View More Row" at bounding box center [423, 118] width 93 height 34
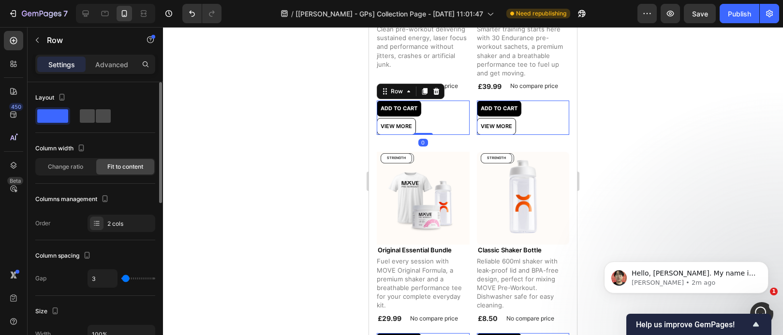
click at [93, 122] on span at bounding box center [87, 116] width 15 height 14
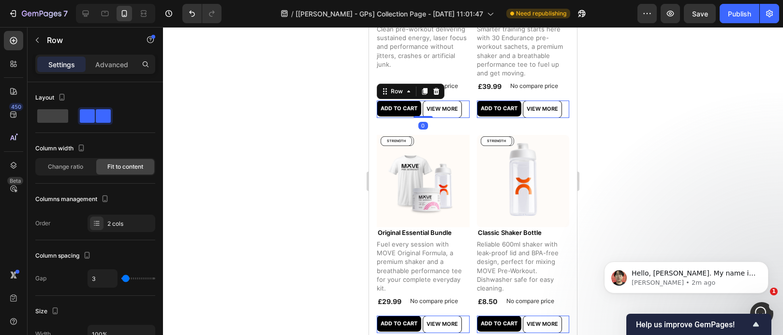
click at [626, 173] on div at bounding box center [473, 181] width 620 height 308
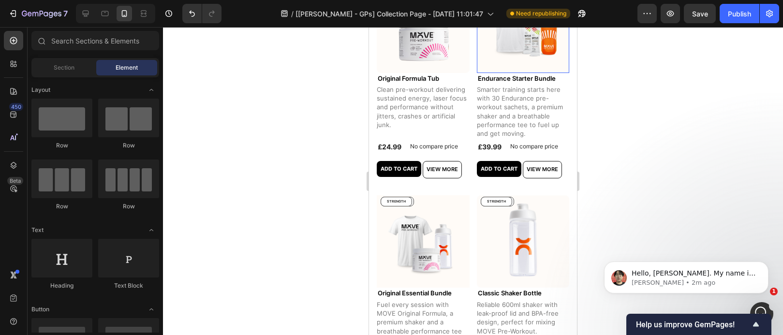
scroll to position [56, 0]
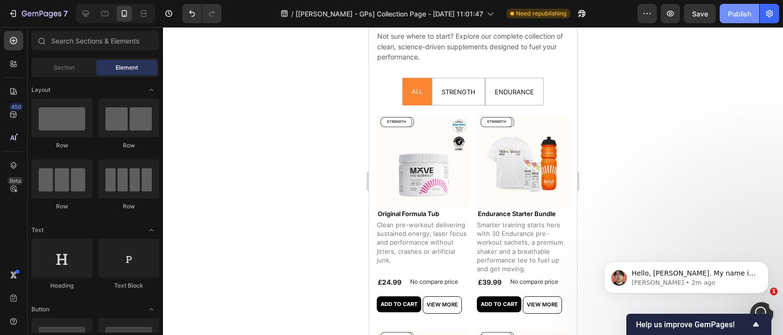
click at [741, 15] on div "Publish" at bounding box center [739, 14] width 23 height 10
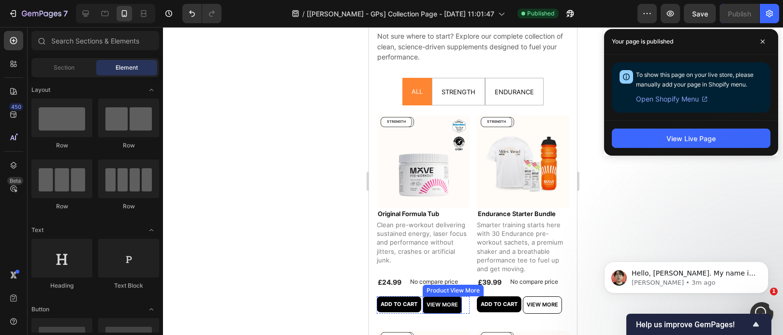
click at [423, 305] on button "View more" at bounding box center [442, 304] width 39 height 17
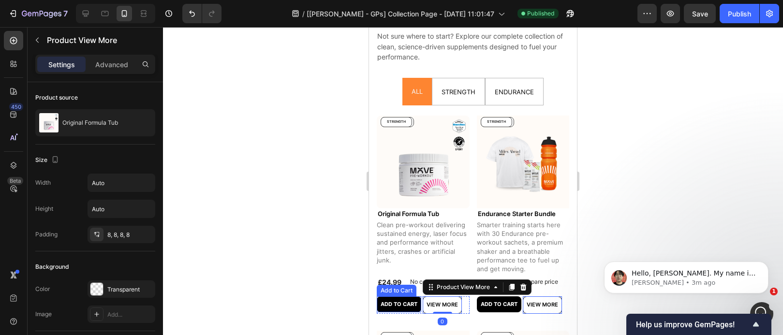
click at [420, 310] on div "Add to cart Add to Cart" at bounding box center [399, 304] width 44 height 17
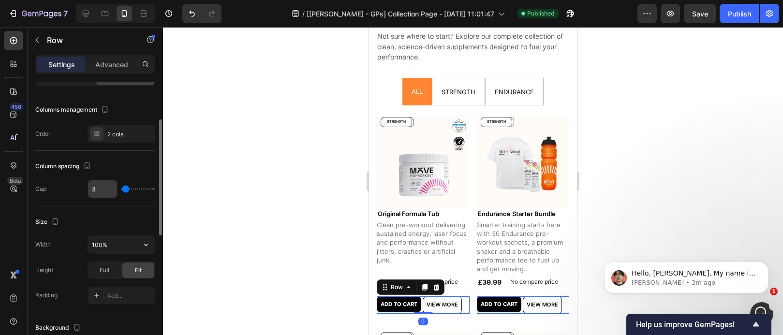
scroll to position [153, 0]
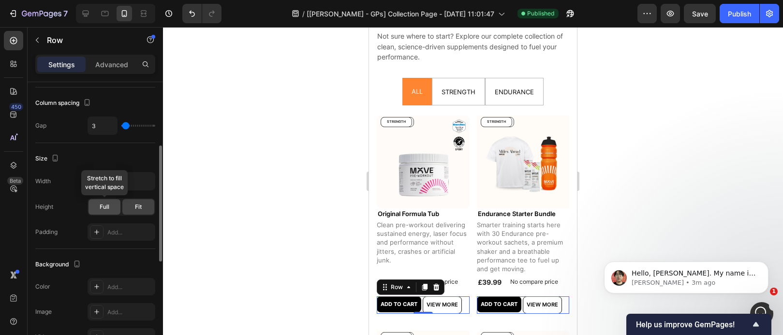
click at [112, 213] on div "Full" at bounding box center [104, 206] width 32 height 15
click at [134, 210] on div "Fit" at bounding box center [138, 206] width 32 height 15
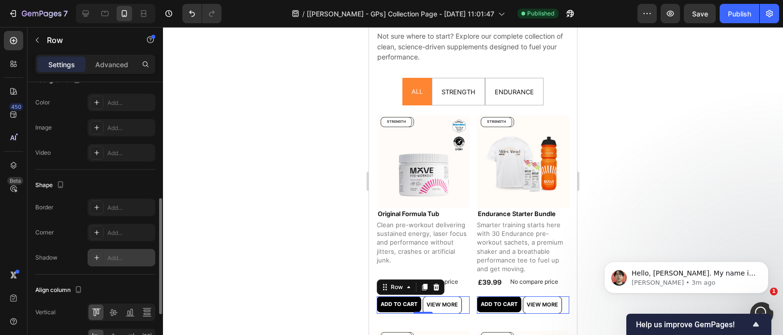
scroll to position [0, 0]
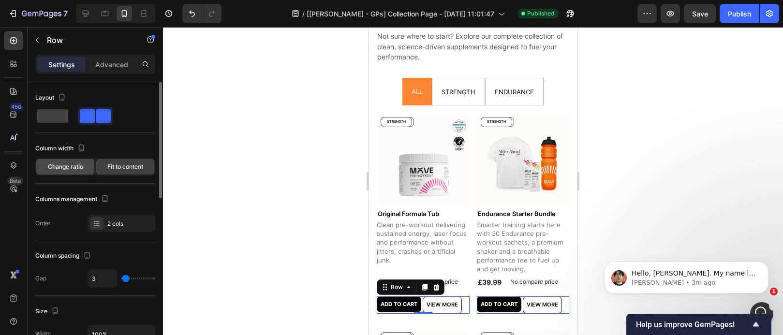
click at [84, 167] on div "Change ratio" at bounding box center [65, 166] width 58 height 15
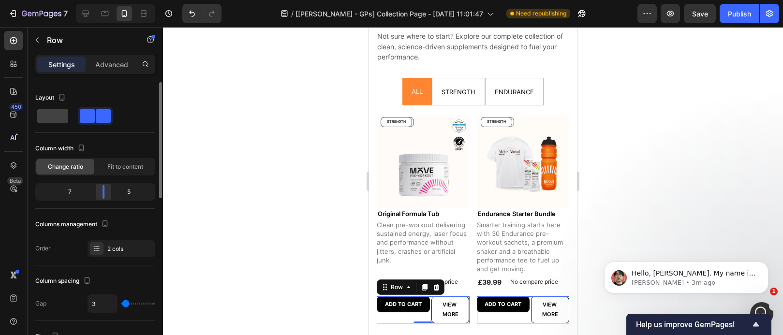
drag, startPoint x: 98, startPoint y: 192, endPoint x: 107, endPoint y: 192, distance: 9.2
click at [107, 192] on div at bounding box center [103, 192] width 17 height 14
click at [401, 300] on p "Add to cart" at bounding box center [403, 304] width 37 height 8
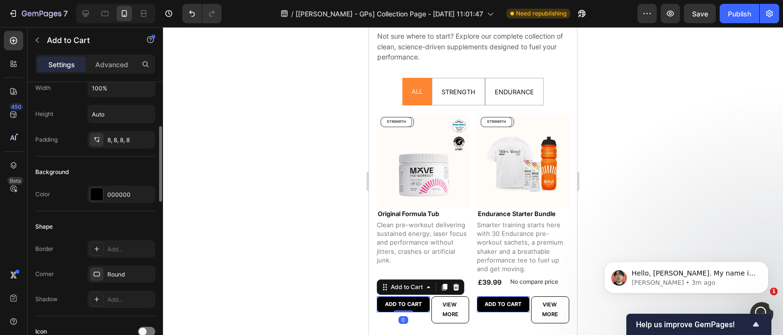
scroll to position [339, 0]
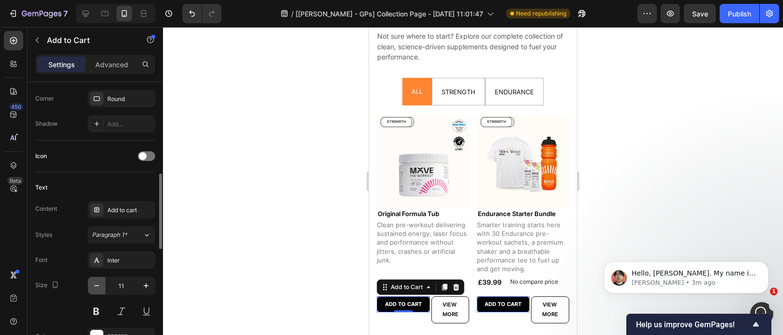
click at [100, 292] on button "button" at bounding box center [96, 285] width 17 height 17
type input "10"
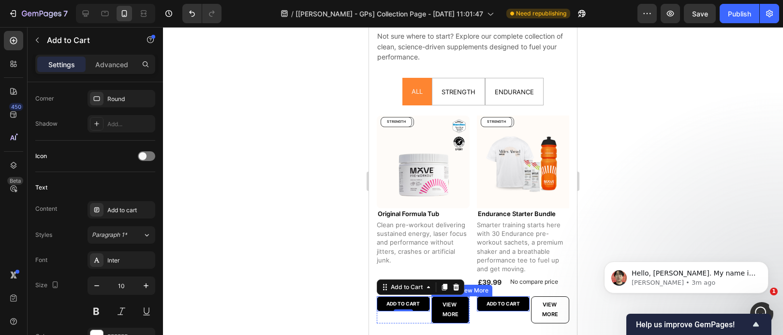
click at [445, 307] on p "View more" at bounding box center [450, 309] width 30 height 19
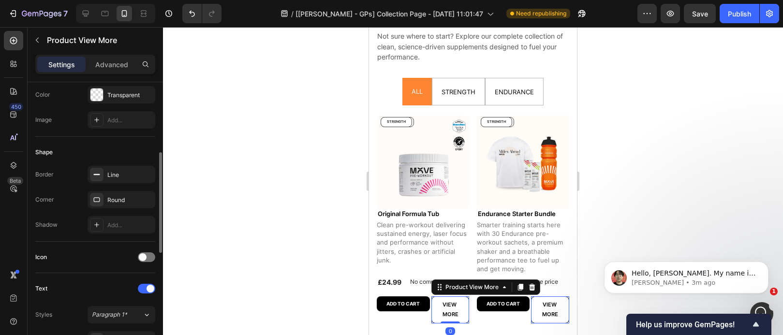
scroll to position [383, 0]
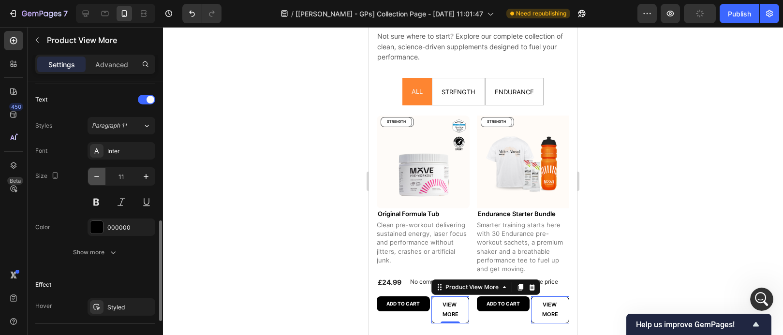
click at [103, 177] on button "button" at bounding box center [96, 176] width 17 height 17
type input "10"
click at [624, 228] on div at bounding box center [473, 181] width 620 height 308
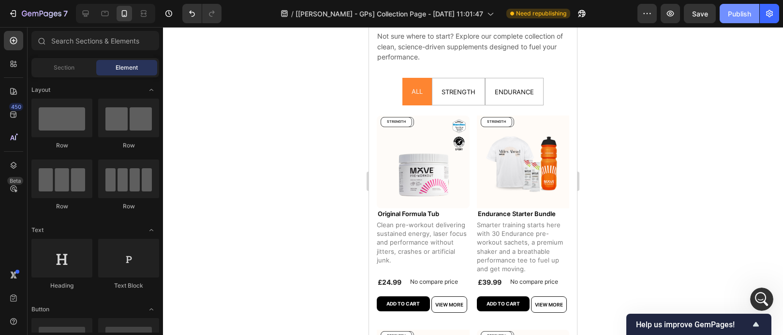
click at [729, 18] on button "Publish" at bounding box center [740, 13] width 40 height 19
click at [415, 282] on div "No compare price" at bounding box center [434, 282] width 56 height 14
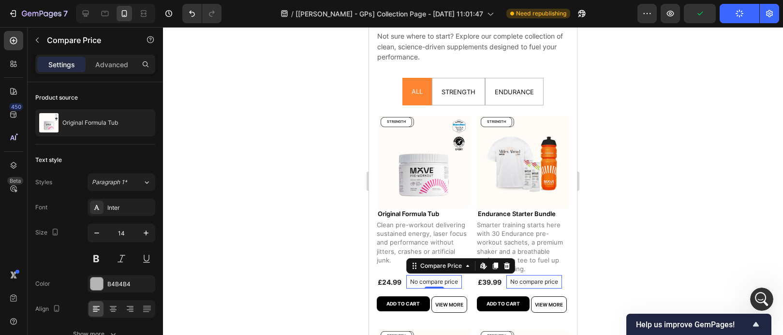
click at [420, 287] on div "ENDURANCE Product Badge STRENGTH Product Badge Row Product Images Original Form…" at bounding box center [423, 213] width 93 height 200
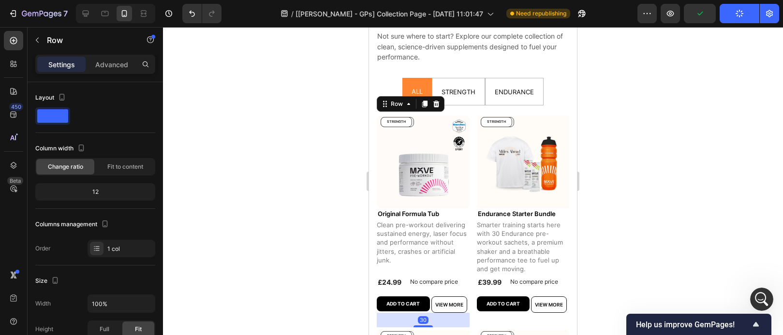
click at [593, 254] on div at bounding box center [473, 181] width 620 height 308
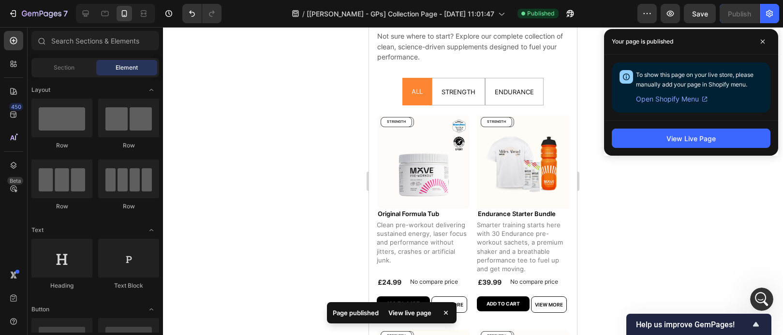
scroll to position [11115, 0]
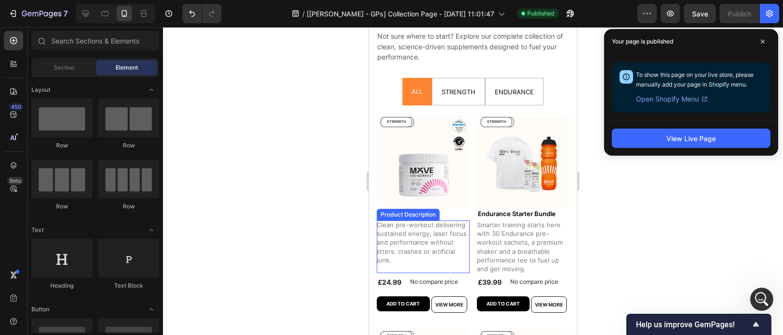
click at [389, 231] on p "Clean pre-workout delivering sustained energy, laser focus and performance with…" at bounding box center [423, 242] width 92 height 43
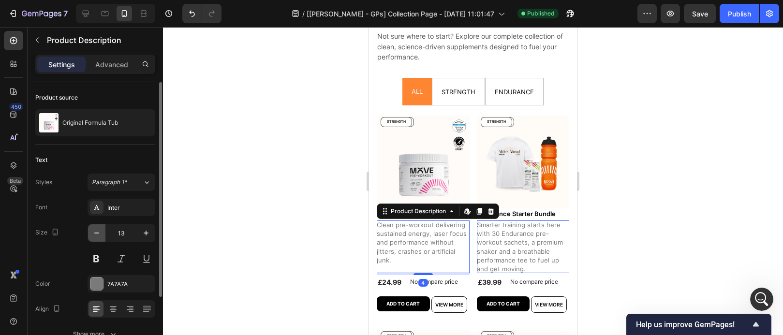
click at [92, 235] on icon "button" at bounding box center [97, 233] width 10 height 10
type input "12"
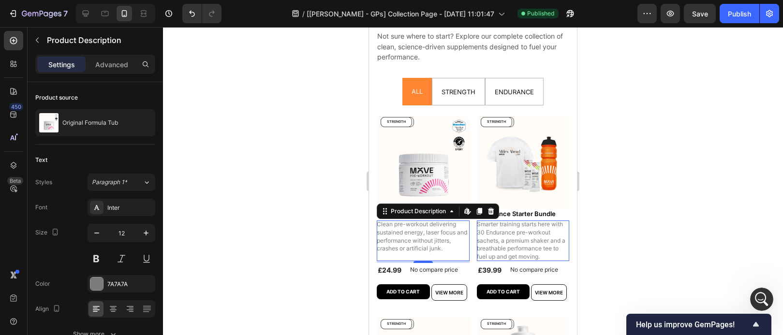
click at [681, 186] on div at bounding box center [473, 181] width 620 height 308
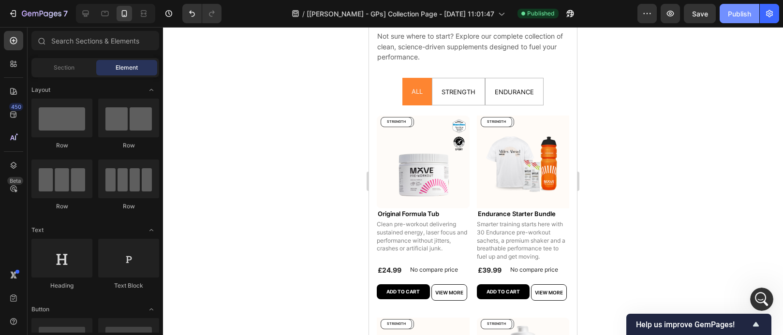
click at [737, 18] on div "Publish" at bounding box center [739, 14] width 23 height 10
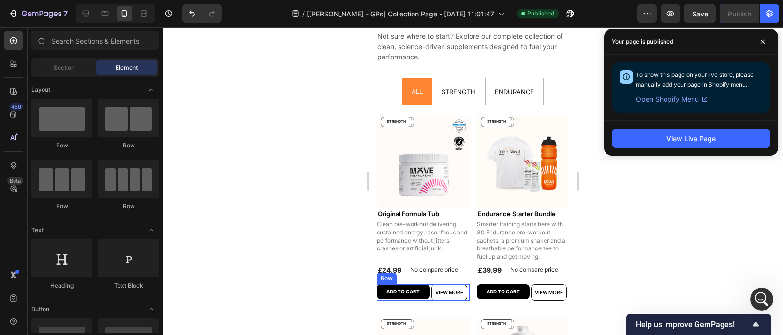
click at [428, 295] on div "Add to cart Add to Cart View more Product View More Row" at bounding box center [423, 292] width 93 height 16
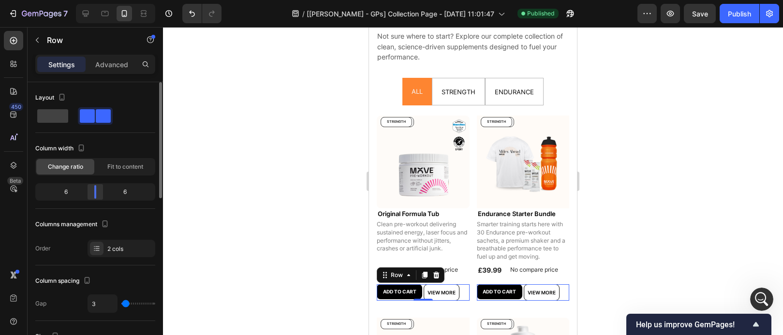
drag, startPoint x: 104, startPoint y: 194, endPoint x: 99, endPoint y: 193, distance: 5.0
click at [99, 193] on div at bounding box center [95, 192] width 17 height 14
click at [120, 170] on span "Fit to content" at bounding box center [125, 166] width 36 height 9
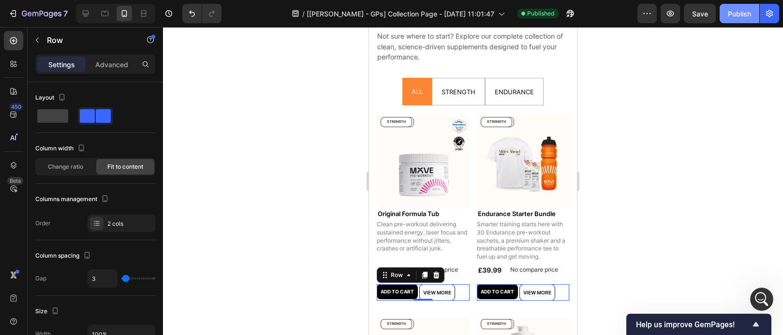
click at [734, 15] on div "Publish" at bounding box center [739, 14] width 23 height 10
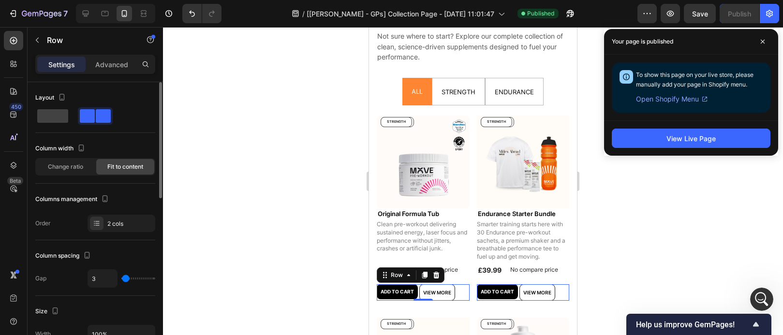
scroll to position [2, 0]
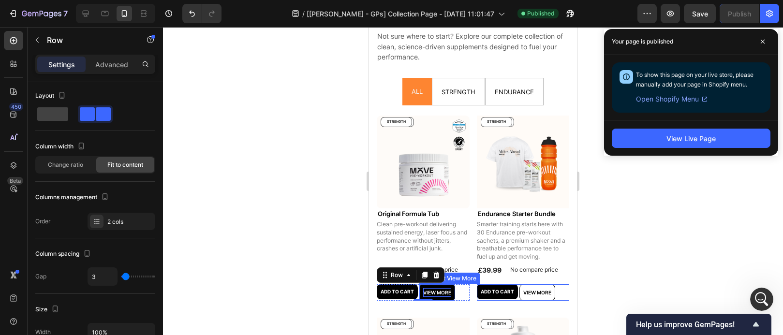
click at [445, 293] on p "View more" at bounding box center [437, 292] width 28 height 9
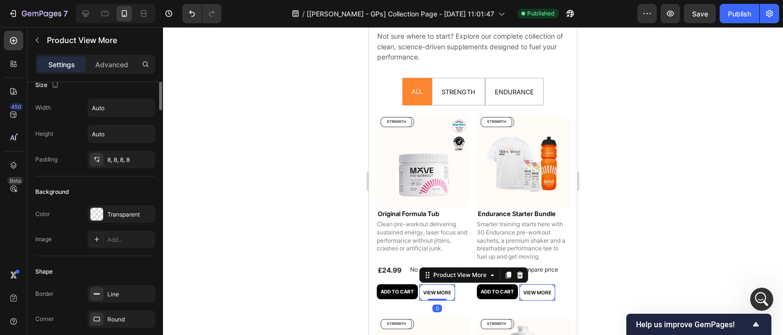
scroll to position [136, 0]
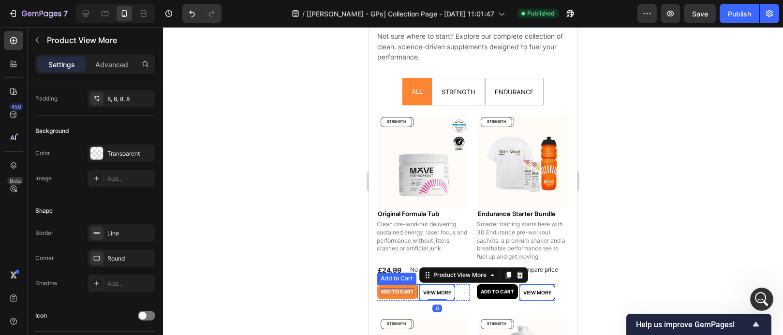
click at [404, 288] on p "Add to cart" at bounding box center [397, 291] width 33 height 7
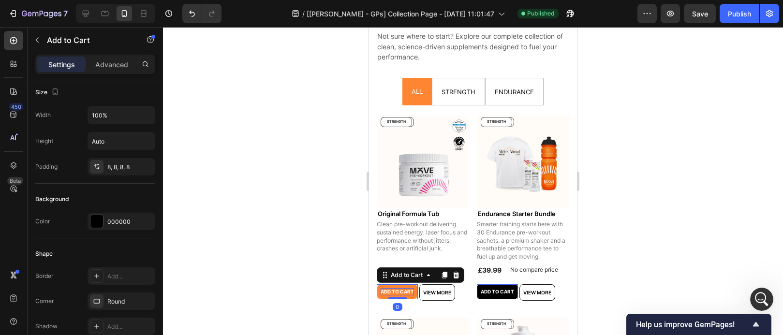
scroll to position [0, 0]
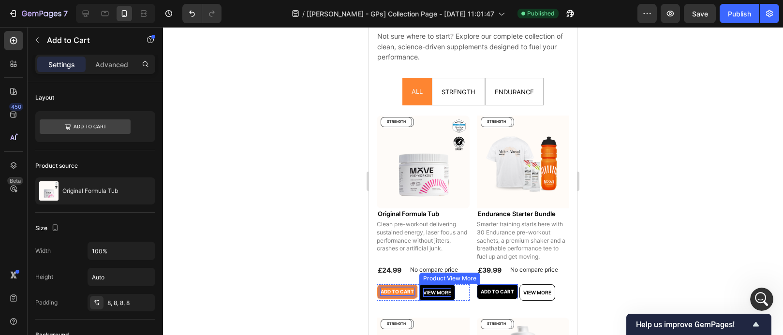
click at [441, 292] on p "View more" at bounding box center [437, 292] width 28 height 9
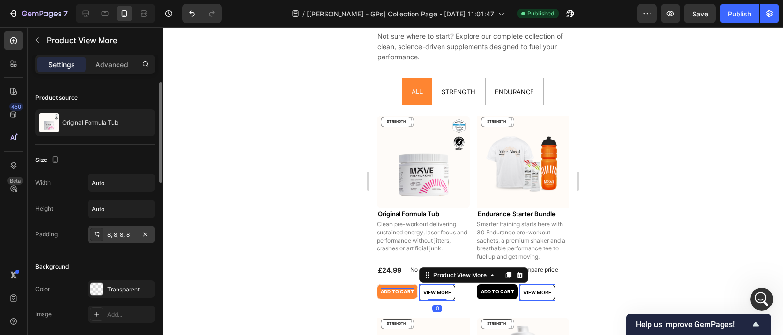
click at [126, 237] on div "8, 8, 8, 8" at bounding box center [121, 235] width 28 height 9
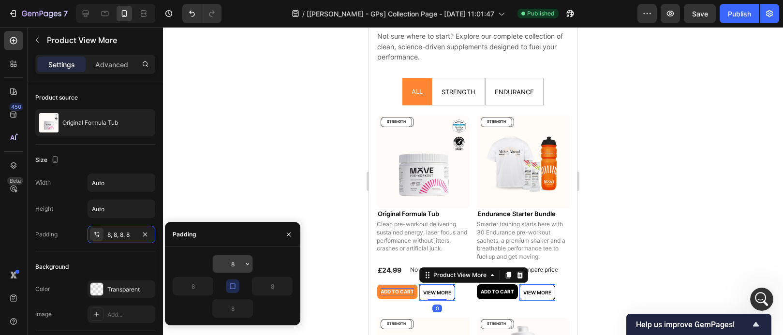
click at [234, 263] on input "8" at bounding box center [233, 263] width 40 height 17
click at [248, 265] on icon "button" at bounding box center [248, 264] width 8 height 8
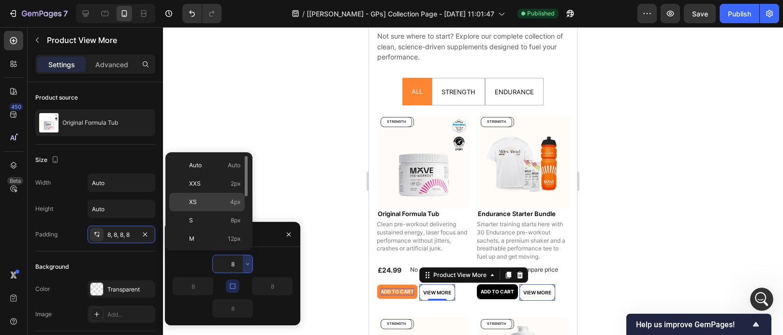
click at [220, 204] on p "XS 4px" at bounding box center [214, 202] width 51 height 9
type input "4"
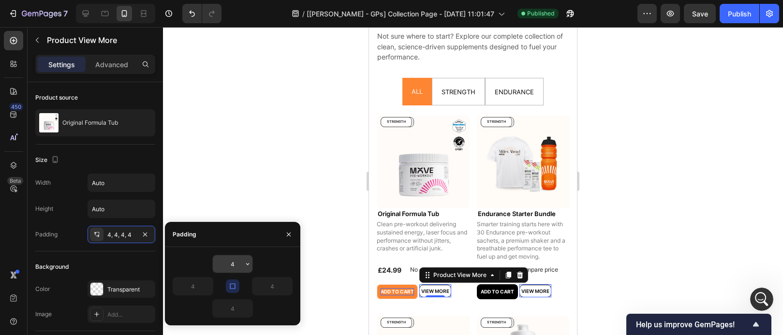
click at [242, 261] on input "4" at bounding box center [233, 263] width 40 height 17
click at [246, 264] on icon "button" at bounding box center [248, 264] width 8 height 8
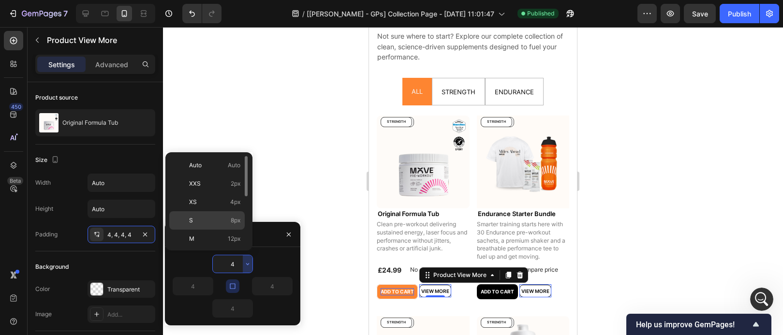
click at [221, 218] on p "S 8px" at bounding box center [214, 220] width 51 height 9
type input "8"
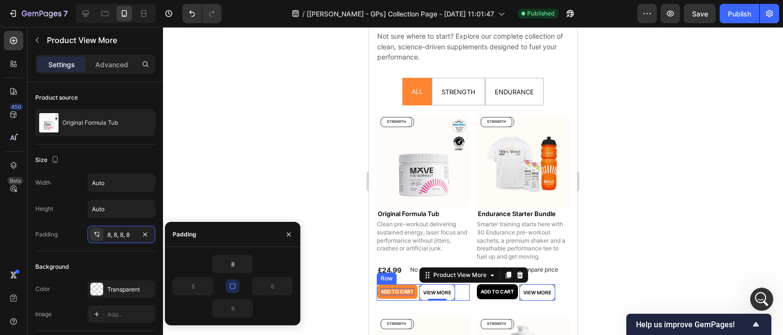
click at [417, 296] on div "Add to cart Add to Cart" at bounding box center [397, 292] width 41 height 16
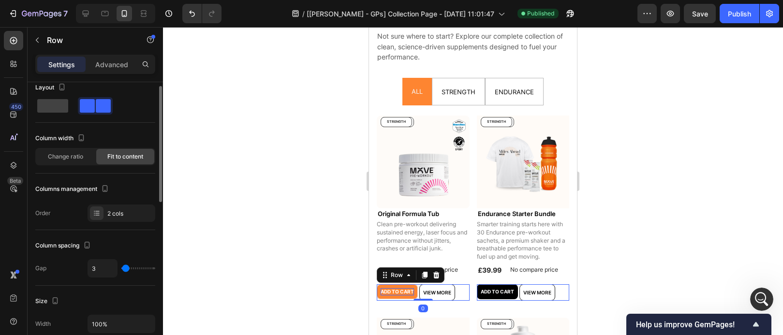
scroll to position [73, 0]
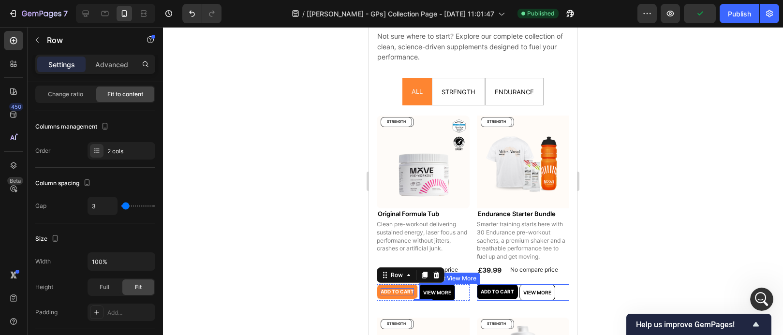
click at [452, 295] on button "View more" at bounding box center [437, 292] width 36 height 16
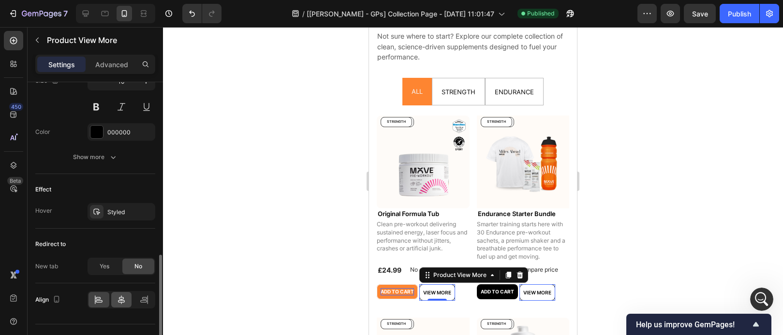
scroll to position [459, 0]
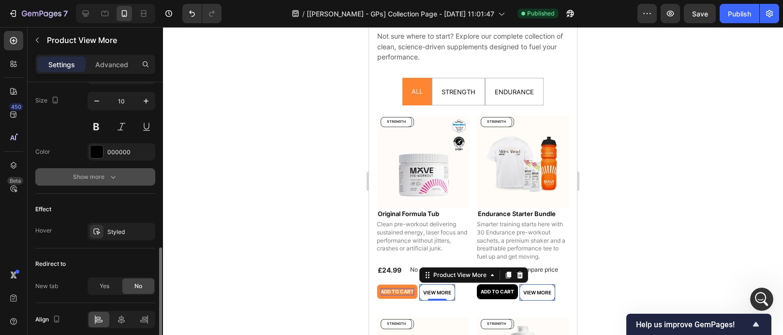
click at [113, 179] on icon "button" at bounding box center [113, 177] width 10 height 10
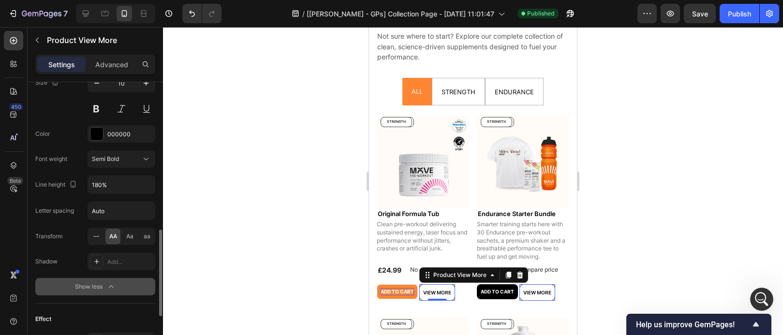
scroll to position [475, 0]
click at [405, 293] on button "Add to cart" at bounding box center [397, 291] width 41 height 15
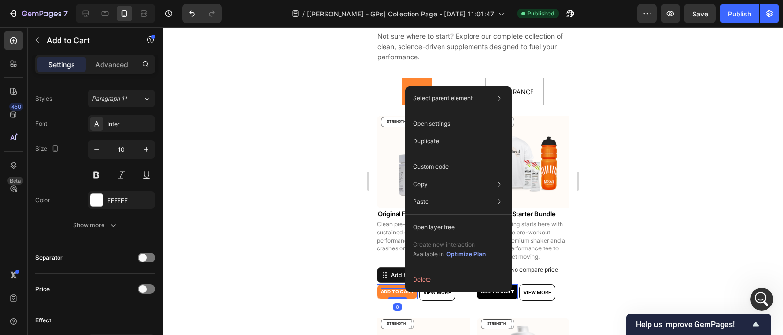
scroll to position [0, 0]
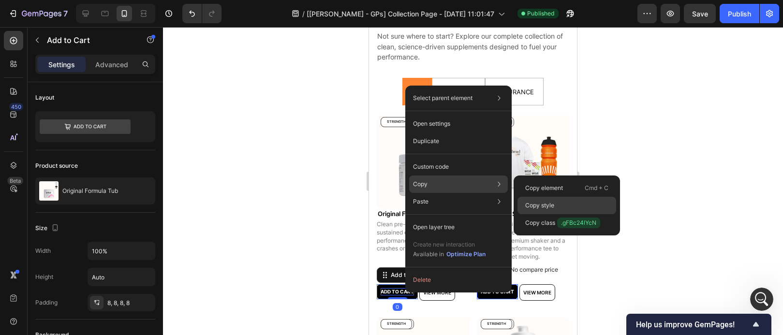
click at [523, 203] on div "Copy style" at bounding box center [566, 205] width 99 height 17
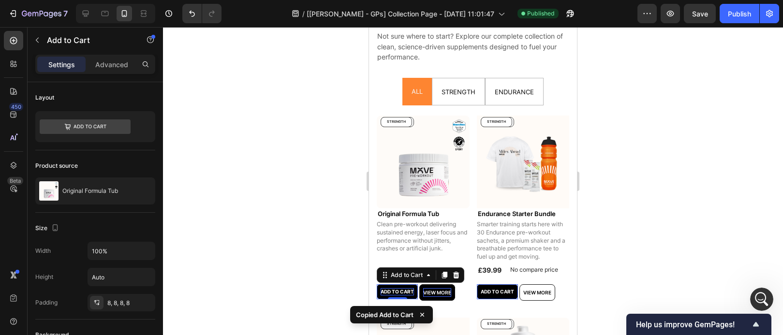
click at [448, 288] on p "View more" at bounding box center [437, 292] width 28 height 9
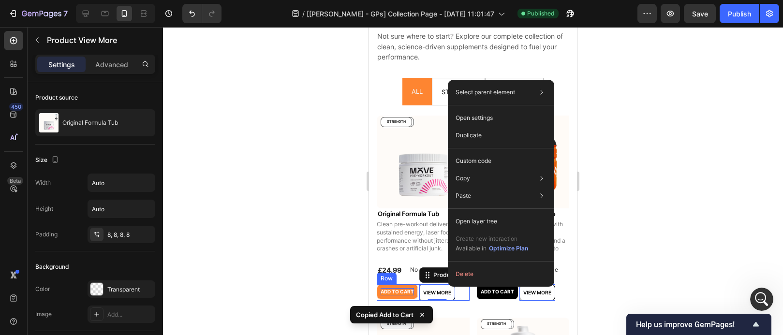
click at [408, 293] on button "Add to cart" at bounding box center [397, 291] width 41 height 15
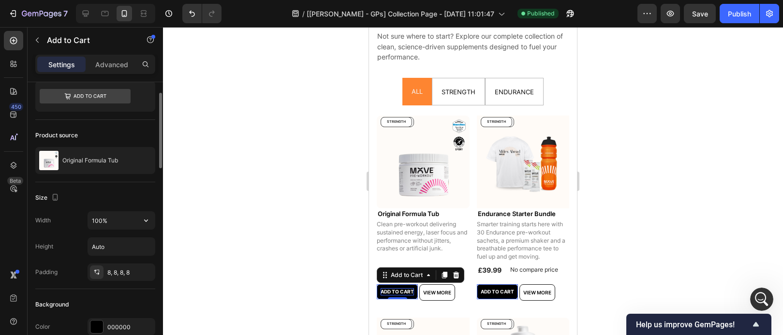
scroll to position [32, 0]
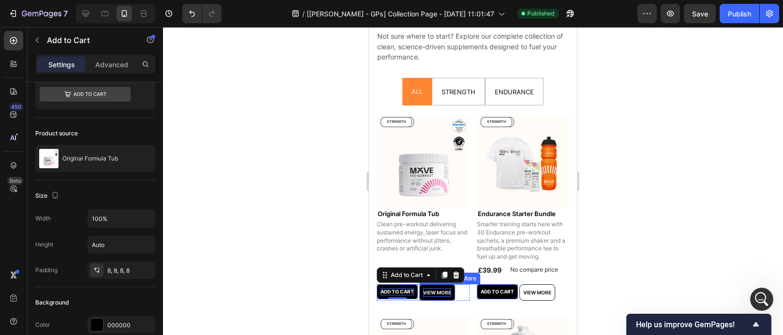
click at [442, 289] on p "View more" at bounding box center [437, 292] width 28 height 9
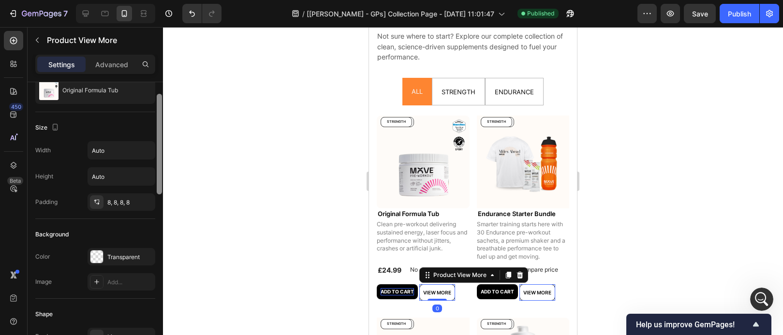
scroll to position [0, 0]
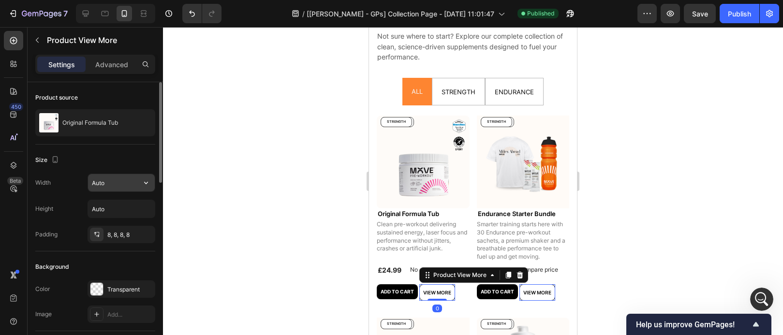
scroll to position [11115, 0]
click at [129, 185] on input "Auto" at bounding box center [121, 182] width 67 height 17
click at [143, 183] on icon "button" at bounding box center [146, 183] width 10 height 10
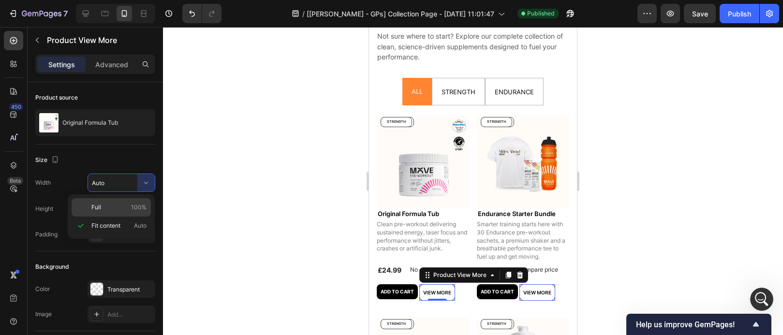
click at [123, 212] on div "Full 100%" at bounding box center [111, 207] width 79 height 18
type input "100%"
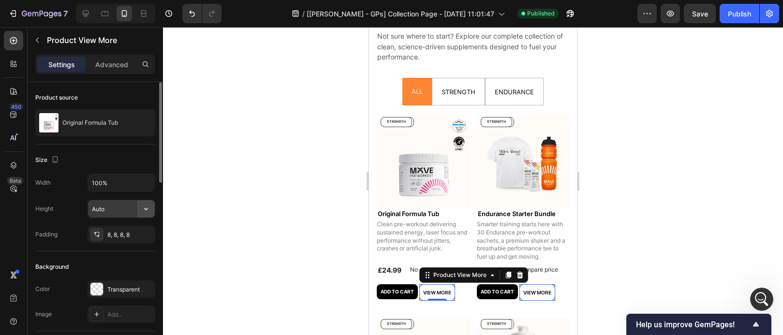
click at [141, 209] on icon "button" at bounding box center [146, 209] width 10 height 10
click at [146, 210] on icon "button" at bounding box center [146, 209] width 4 height 2
click at [142, 231] on span "Auto" at bounding box center [140, 233] width 13 height 9
click at [114, 215] on input "Auto" at bounding box center [121, 208] width 67 height 17
click at [149, 199] on div "Width 100% Height Auto Padding 8, 8, 8, 8" at bounding box center [95, 209] width 120 height 70
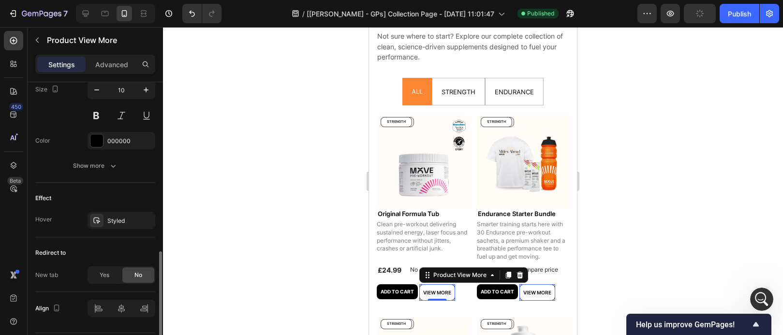
scroll to position [472, 0]
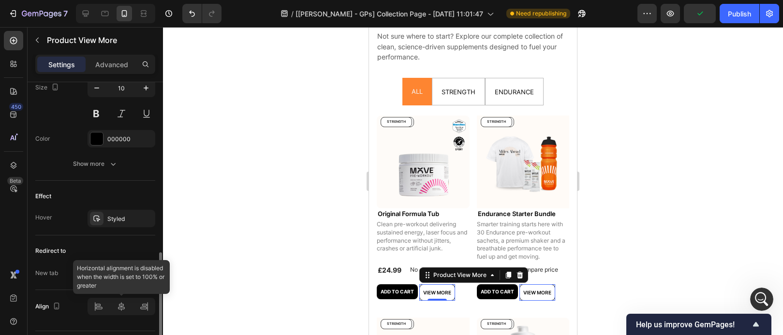
click at [101, 305] on div at bounding box center [122, 306] width 68 height 17
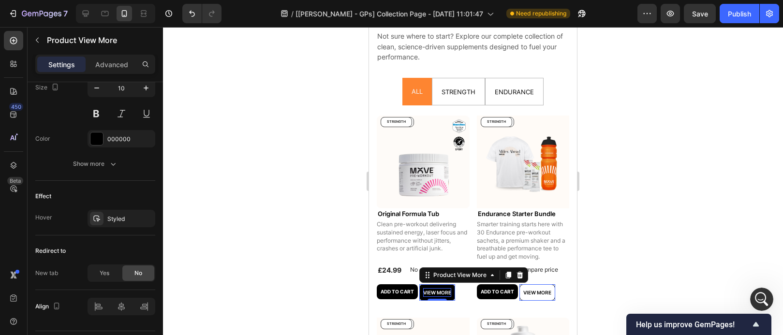
click at [442, 291] on p "View more" at bounding box center [437, 292] width 28 height 9
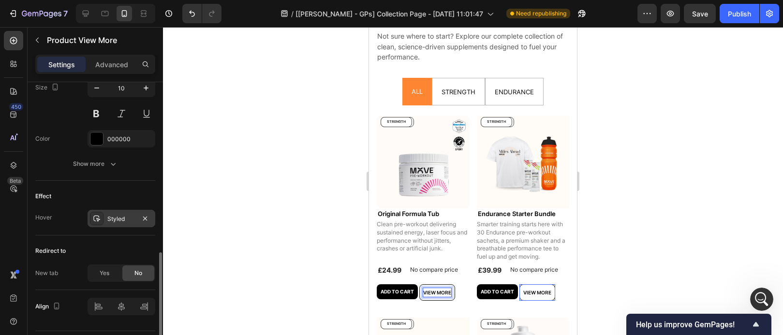
click at [135, 225] on div "Styled" at bounding box center [122, 218] width 68 height 17
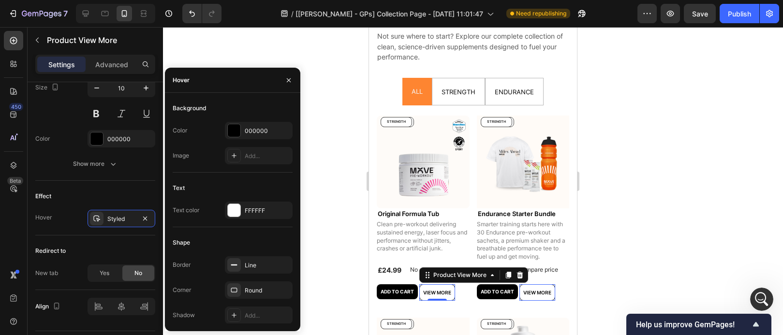
click at [240, 129] on div at bounding box center [234, 130] width 13 height 13
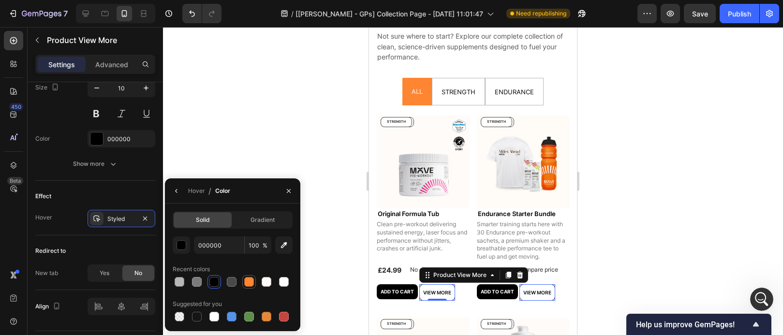
click at [249, 280] on div at bounding box center [249, 282] width 10 height 10
type input "FE8531"
click at [265, 122] on div at bounding box center [473, 181] width 620 height 308
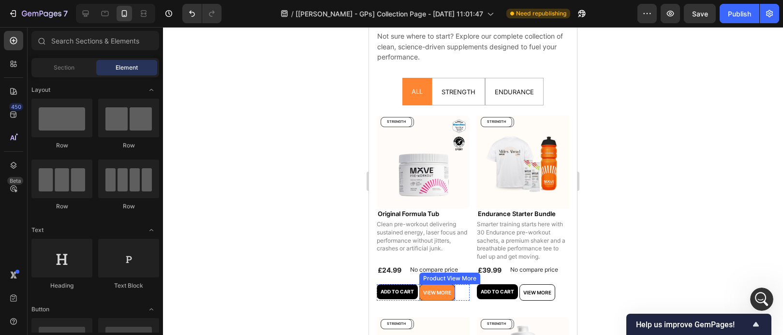
click at [434, 294] on button "View more" at bounding box center [437, 292] width 36 height 16
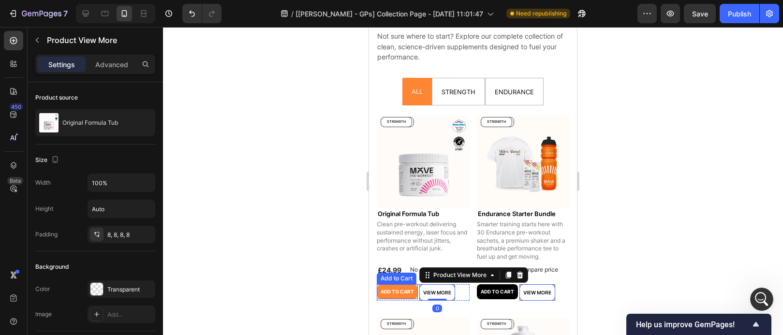
click at [393, 293] on button "Add to cart" at bounding box center [397, 291] width 41 height 15
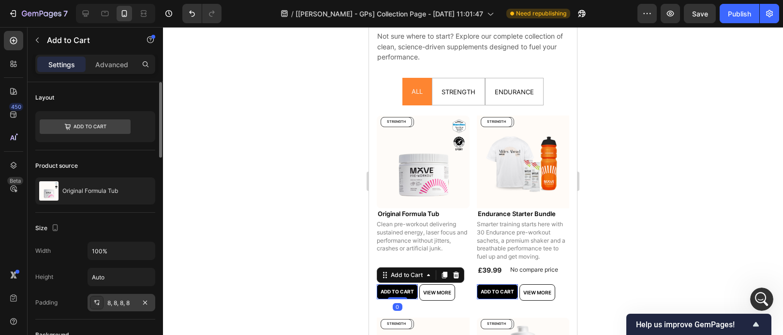
click at [127, 306] on div "8, 8, 8, 8" at bounding box center [121, 303] width 28 height 9
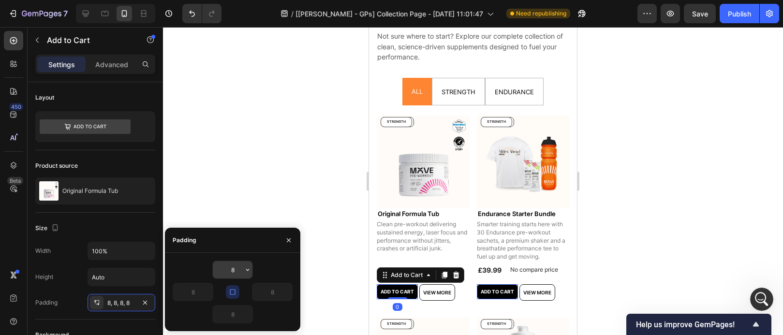
click at [239, 267] on input "8" at bounding box center [233, 269] width 40 height 17
click at [249, 268] on icon "button" at bounding box center [248, 270] width 8 height 8
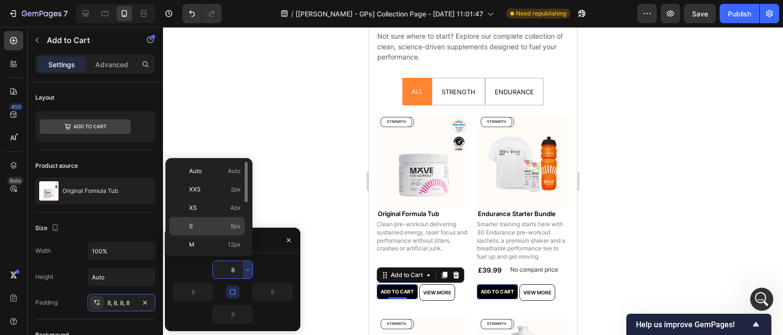
click at [236, 225] on span "8px" at bounding box center [236, 226] width 10 height 9
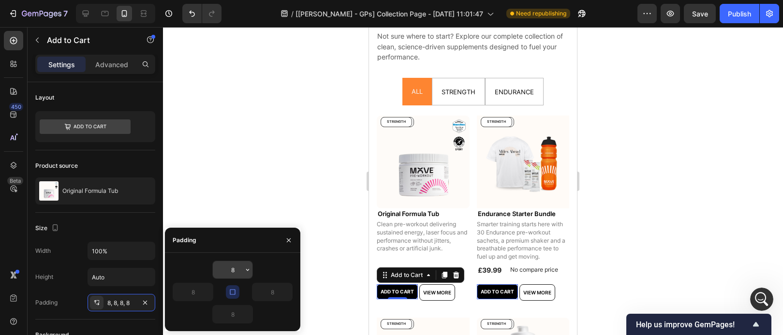
click at [247, 271] on icon "button" at bounding box center [248, 270] width 8 height 8
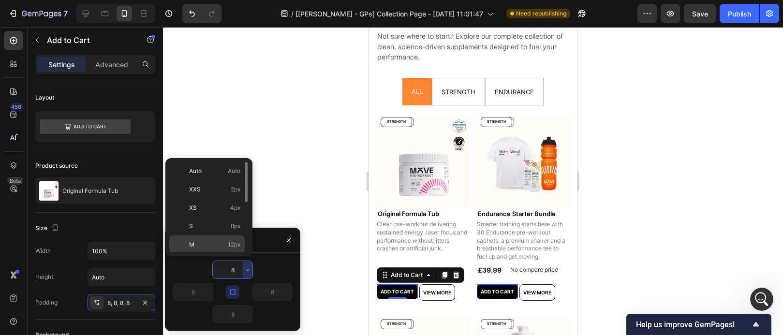
click at [235, 239] on div "M 12px" at bounding box center [206, 245] width 75 height 18
type input "12"
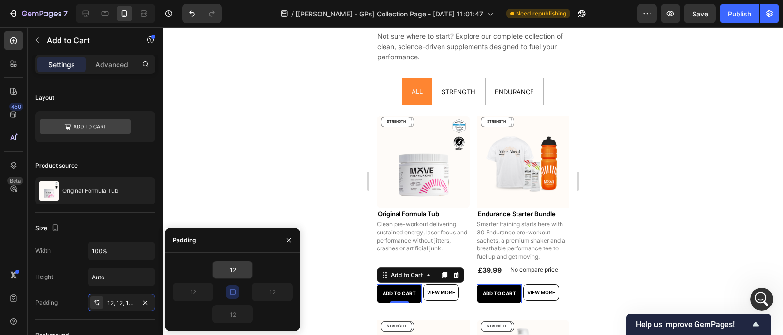
click at [241, 269] on input "12" at bounding box center [233, 269] width 40 height 17
click at [246, 268] on icon "button" at bounding box center [248, 270] width 8 height 8
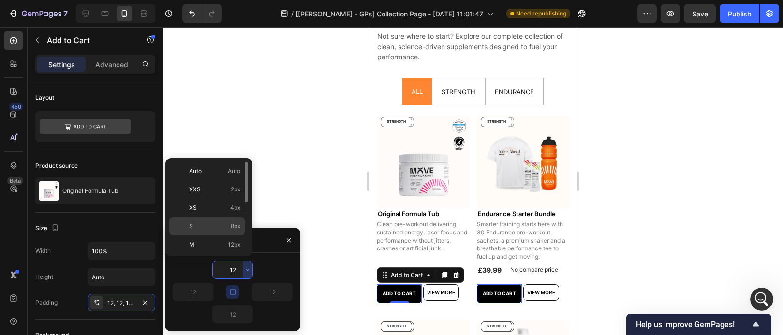
click at [228, 230] on p "S 8px" at bounding box center [214, 226] width 51 height 9
type input "8"
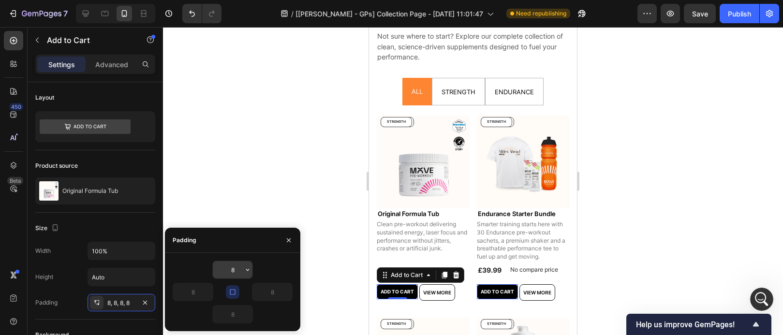
click at [237, 273] on input "8" at bounding box center [233, 269] width 40 height 17
type input "9"
click at [604, 234] on div at bounding box center [473, 181] width 620 height 308
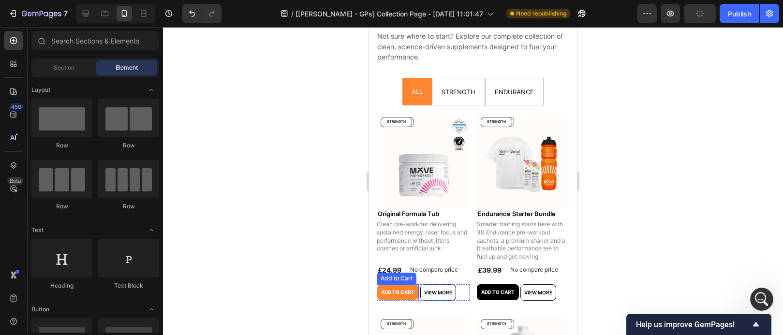
click at [417, 293] on button "Add to cart" at bounding box center [398, 292] width 42 height 16
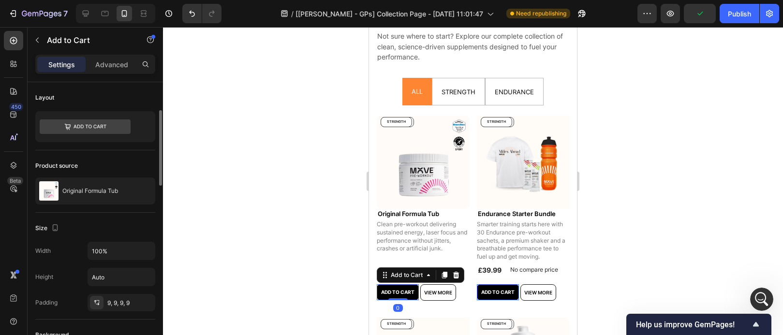
scroll to position [77, 0]
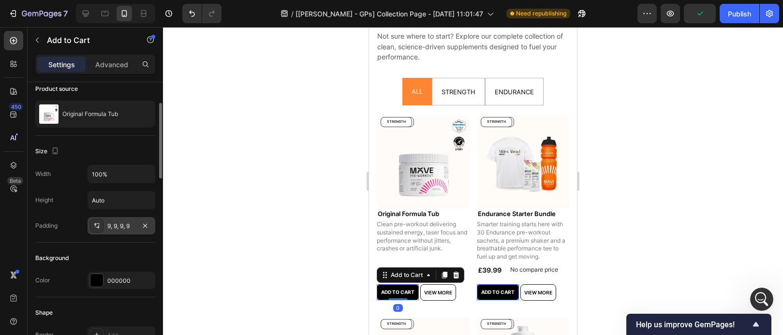
click at [130, 231] on div "9, 9, 9, 9" at bounding box center [122, 225] width 68 height 17
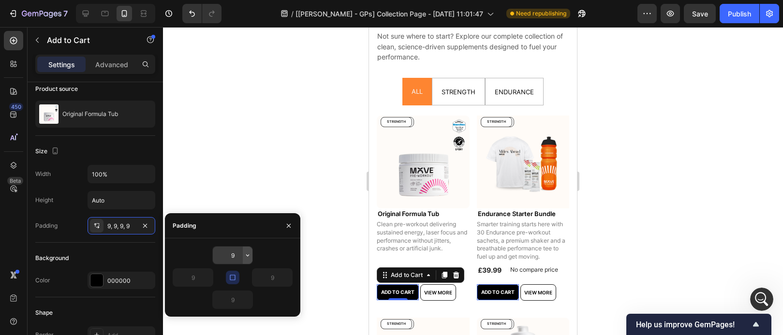
click at [245, 247] on button "button" at bounding box center [248, 255] width 10 height 17
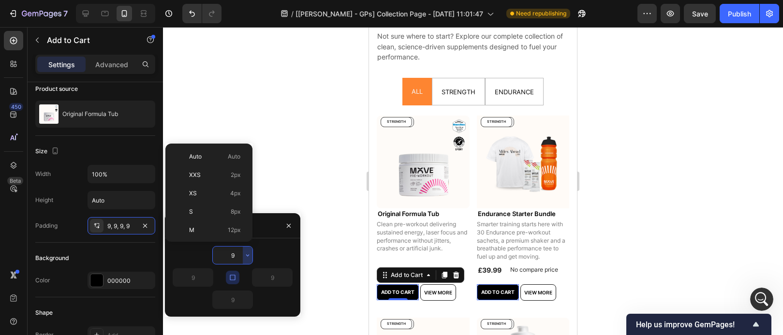
click at [239, 252] on input "9" at bounding box center [233, 255] width 40 height 17
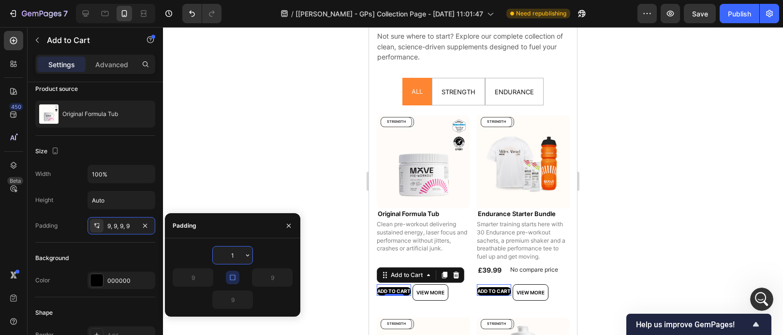
type input "10"
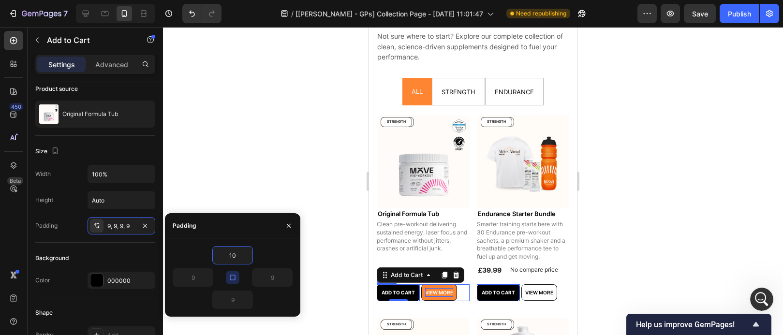
click at [444, 289] on p "View more" at bounding box center [439, 292] width 28 height 9
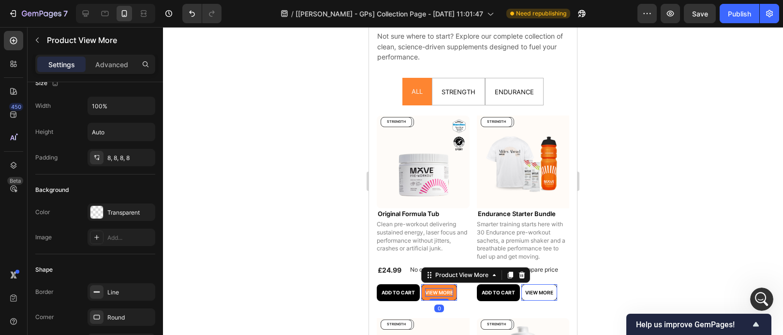
scroll to position [0, 0]
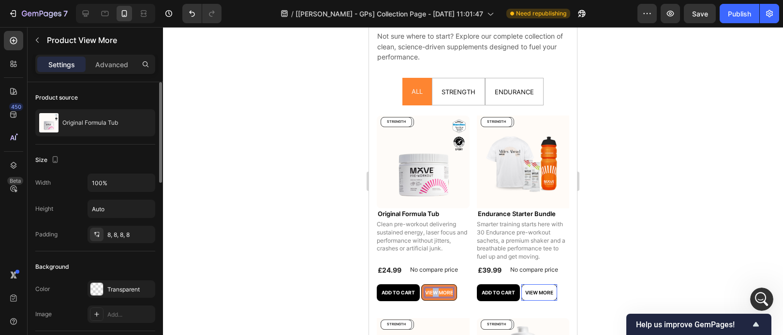
drag, startPoint x: 441, startPoint y: 291, endPoint x: 433, endPoint y: 291, distance: 7.7
click at [433, 291] on p "View more" at bounding box center [439, 292] width 28 height 9
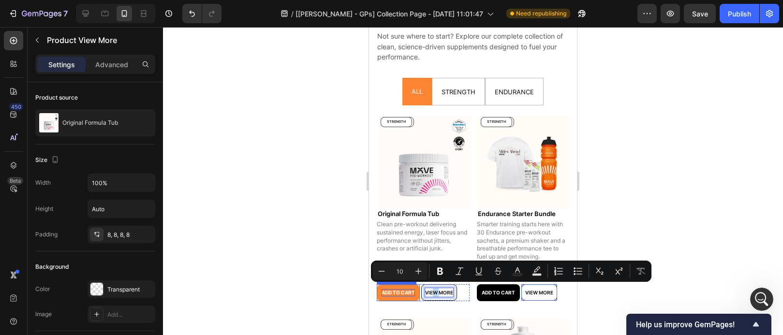
click at [414, 292] on p "Add to cart" at bounding box center [398, 292] width 33 height 7
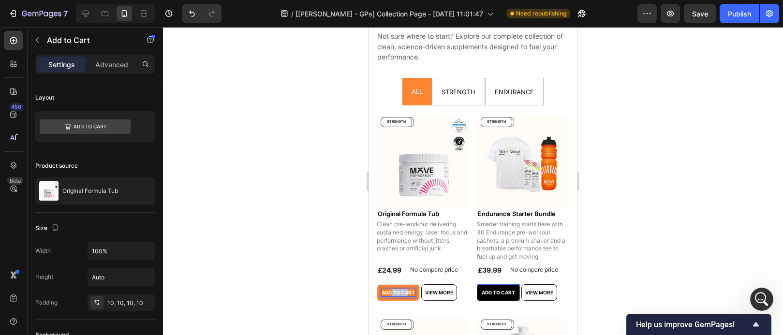
drag, startPoint x: 409, startPoint y: 289, endPoint x: 390, endPoint y: 288, distance: 18.9
click at [390, 289] on p "Add to cart" at bounding box center [398, 292] width 33 height 7
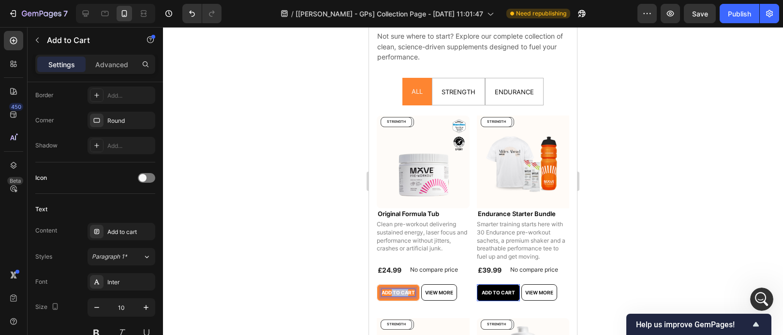
click at [405, 289] on p "Add to cart" at bounding box center [398, 292] width 33 height 7
click at [427, 297] on div "View more Product View More" at bounding box center [439, 292] width 36 height 17
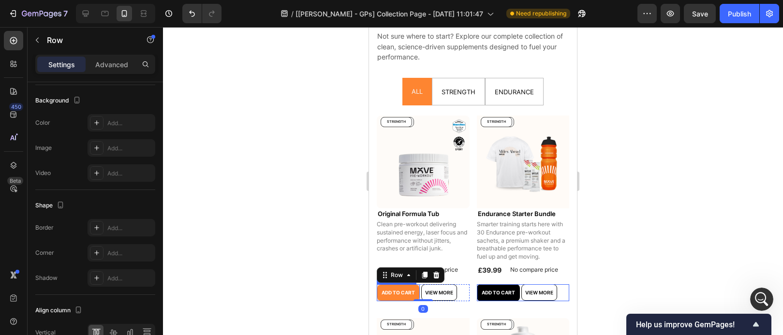
scroll to position [0, 0]
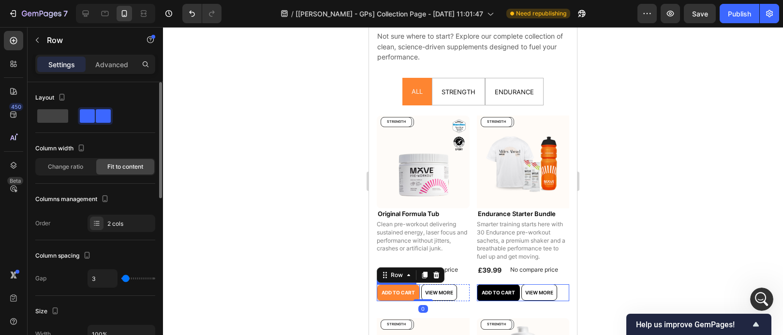
click at [411, 294] on button "Add to cart" at bounding box center [398, 292] width 43 height 17
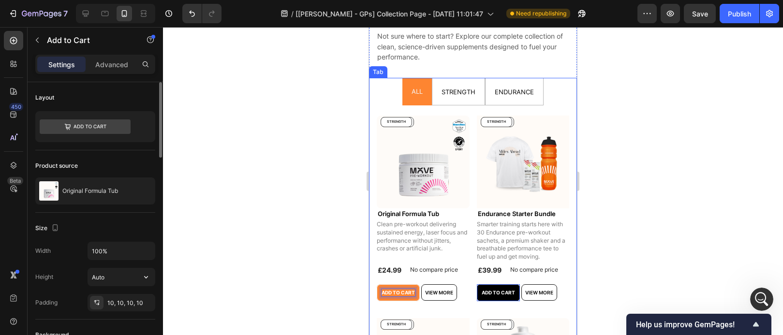
scroll to position [177, 0]
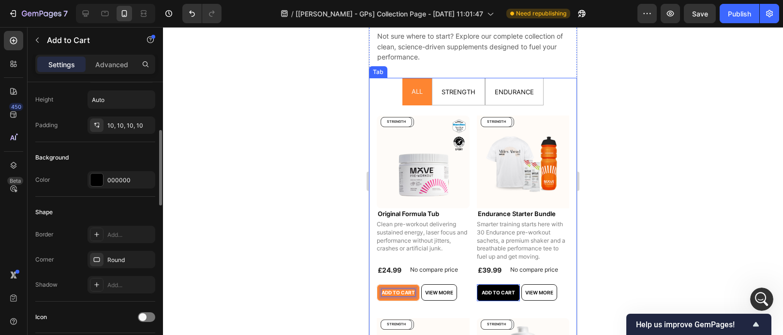
click at [321, 213] on div at bounding box center [473, 181] width 620 height 308
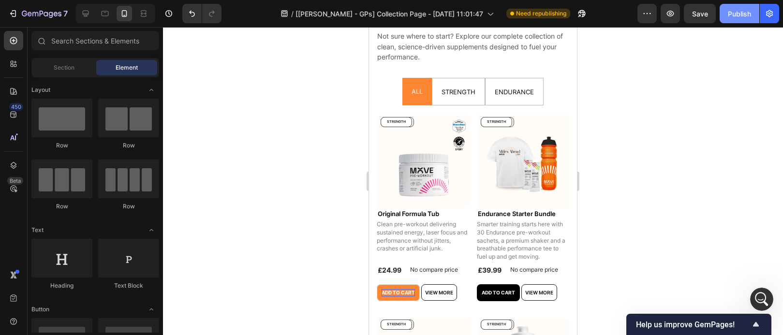
click at [737, 19] on button "Publish" at bounding box center [740, 13] width 40 height 19
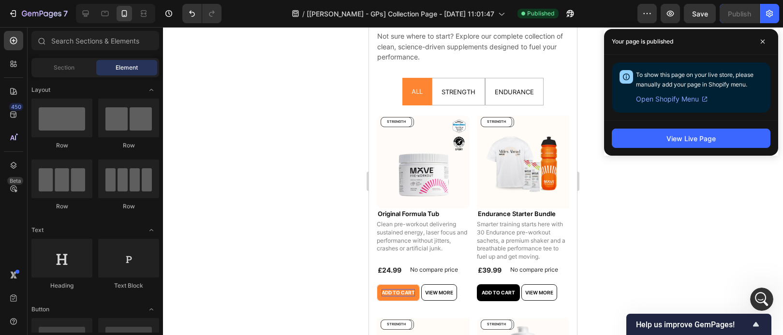
click at [543, 232] on p "Smarter training starts here with 30 Endurance pre-workout sachets, a premium s…" at bounding box center [522, 241] width 90 height 40
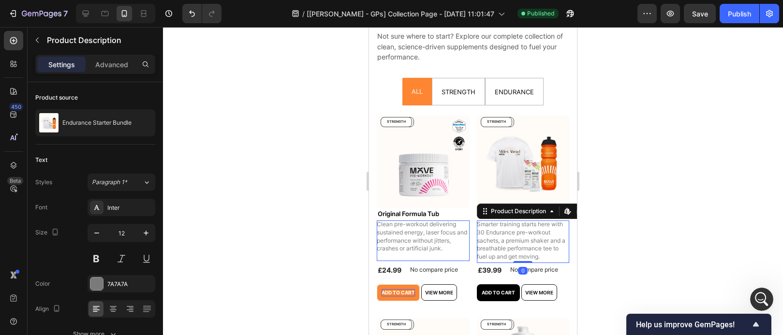
drag, startPoint x: 516, startPoint y: 258, endPoint x: 514, endPoint y: 244, distance: 14.1
click at [517, 246] on div "Smarter training starts here with 30 Endurance pre-workout sachets, a premium s…" at bounding box center [523, 242] width 93 height 43
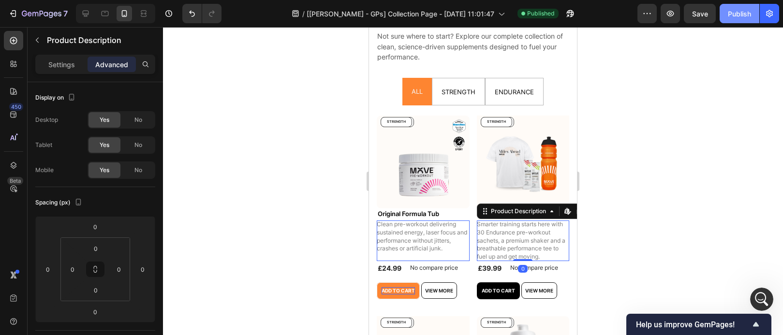
click at [747, 18] on div "Publish" at bounding box center [739, 14] width 23 height 10
click at [752, 193] on div at bounding box center [473, 181] width 620 height 308
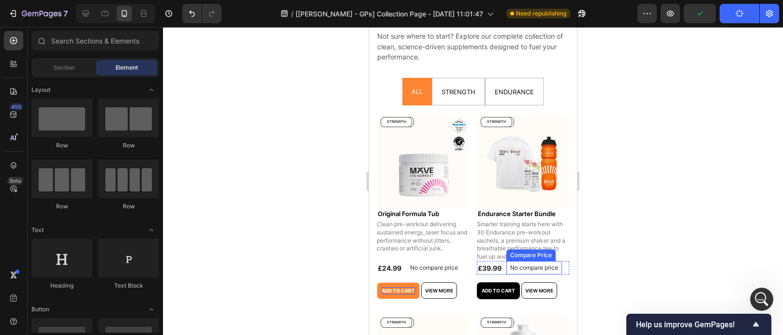
click at [533, 269] on div "No compare price" at bounding box center [534, 268] width 56 height 14
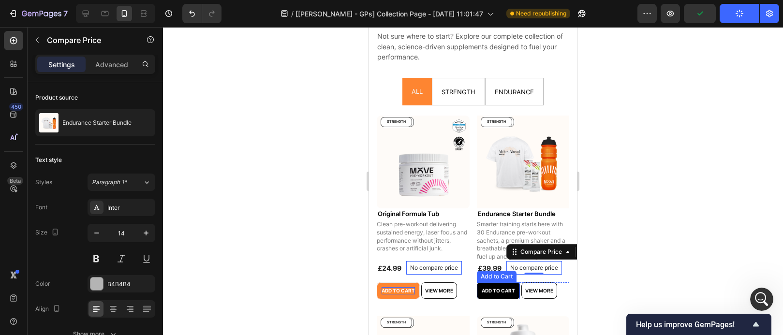
click at [510, 277] on div "Add to Cart" at bounding box center [497, 277] width 40 height 12
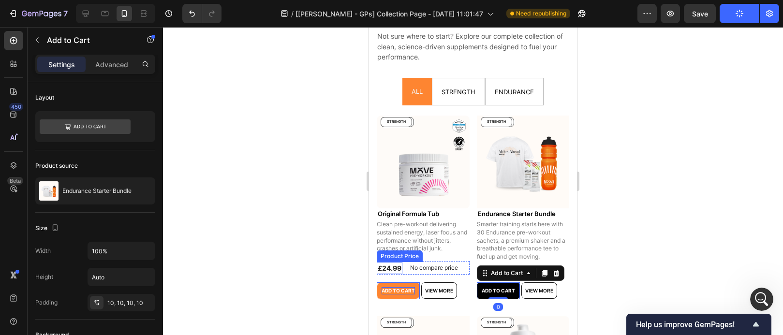
click at [407, 271] on div "No compare price" at bounding box center [434, 268] width 56 height 14
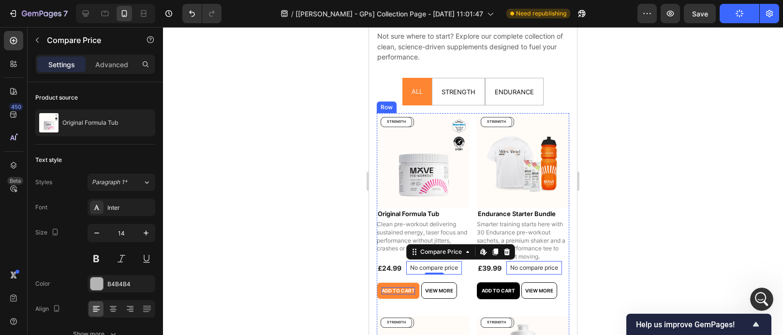
click at [414, 282] on button "Add to cart" at bounding box center [398, 290] width 43 height 17
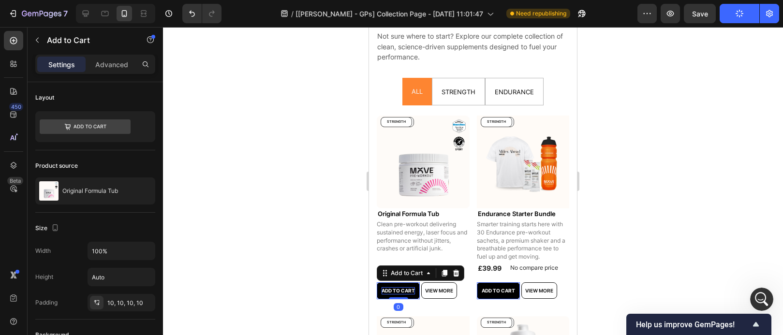
click at [518, 265] on p "No compare price" at bounding box center [534, 268] width 48 height 6
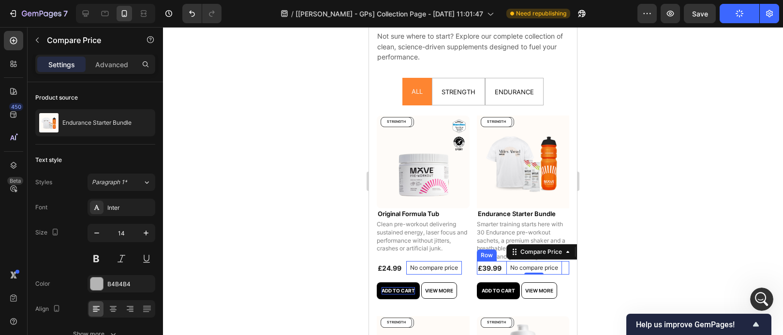
click at [501, 266] on div "£39.99 Product Price Product Price No compare price Compare Price Edit content …" at bounding box center [523, 268] width 93 height 14
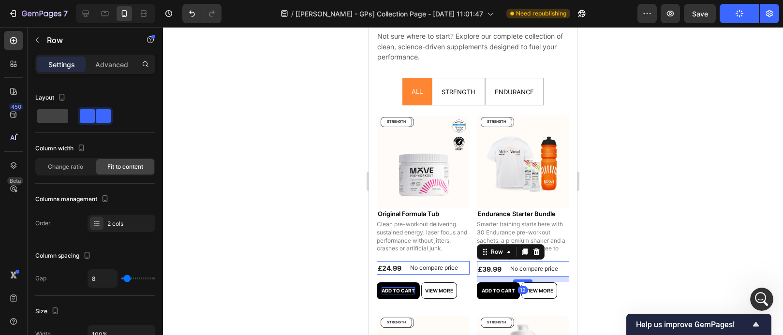
drag, startPoint x: 516, startPoint y: 278, endPoint x: 1004, endPoint y: 272, distance: 488.5
click at [516, 280] on div at bounding box center [522, 281] width 19 height 3
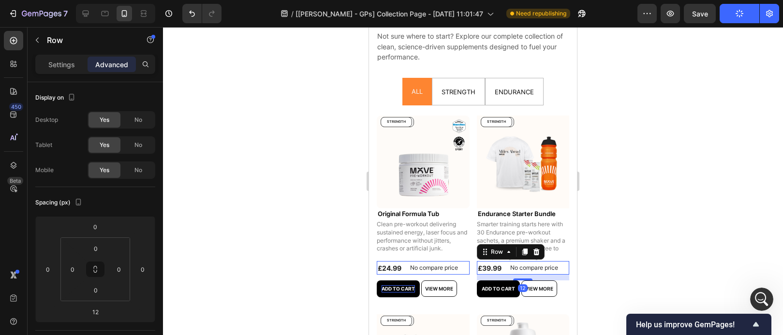
click at [649, 236] on div at bounding box center [473, 181] width 620 height 308
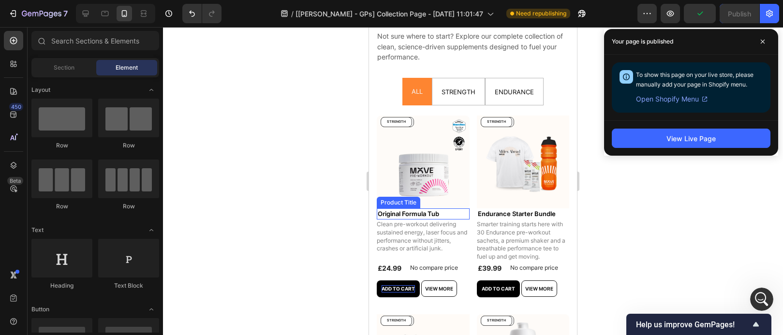
click at [445, 211] on h2 "Original Formula Tub" at bounding box center [423, 214] width 93 height 12
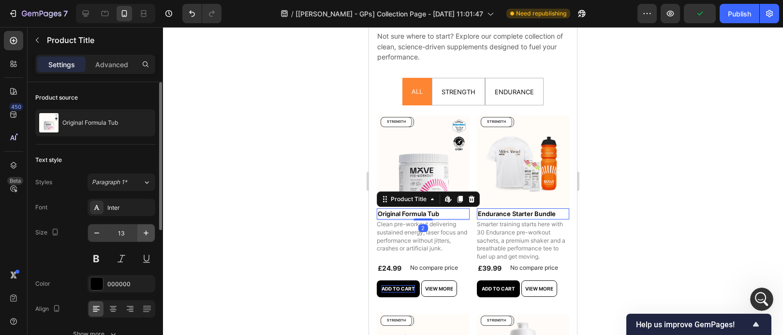
click at [140, 238] on button "button" at bounding box center [145, 232] width 17 height 17
type input "14"
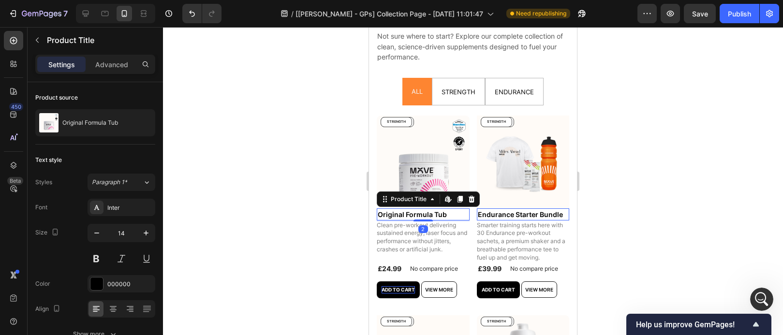
click at [688, 181] on div at bounding box center [473, 181] width 620 height 308
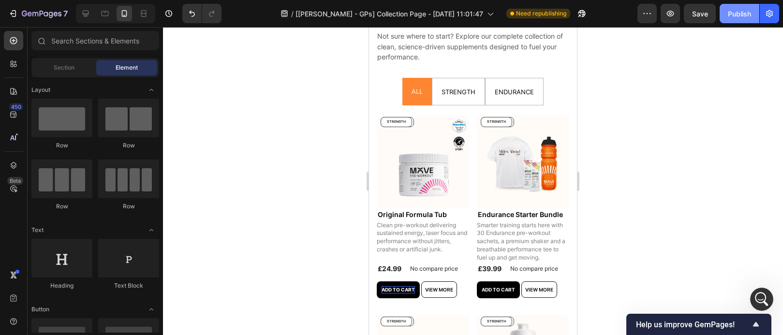
click at [738, 16] on div "Publish" at bounding box center [739, 14] width 23 height 10
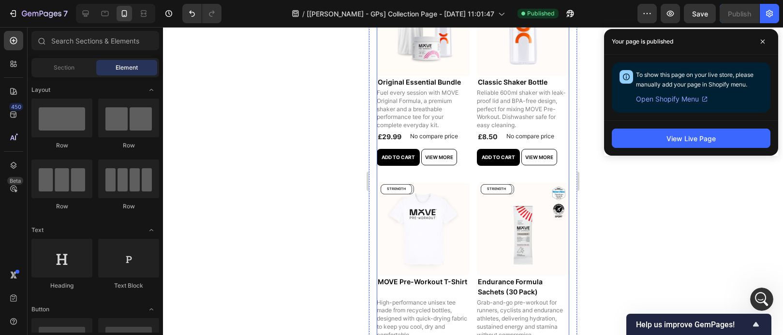
scroll to position [387, 0]
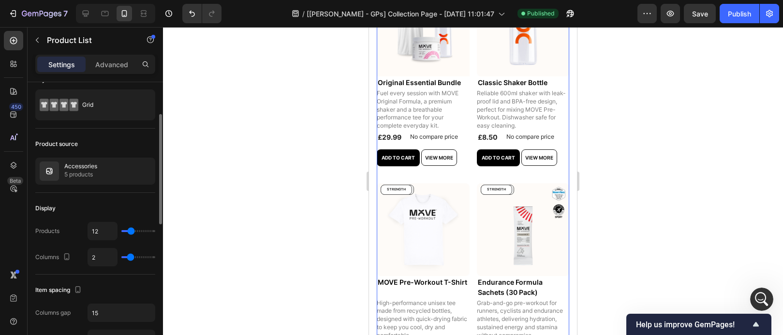
scroll to position [80, 0]
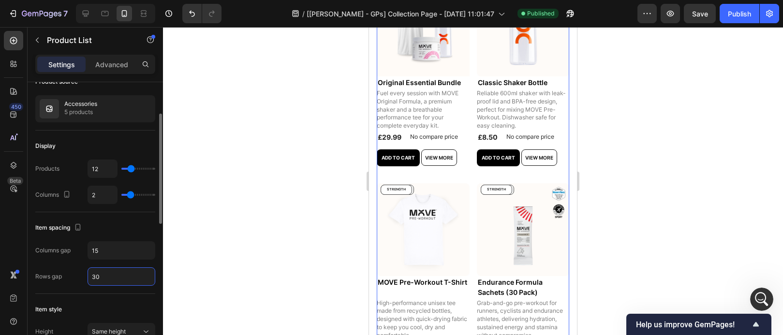
drag, startPoint x: 106, startPoint y: 276, endPoint x: 113, endPoint y: 281, distance: 8.3
click at [113, 281] on input "30" at bounding box center [121, 276] width 67 height 17
drag, startPoint x: 113, startPoint y: 277, endPoint x: 90, endPoint y: 274, distance: 22.9
click at [90, 274] on input "30" at bounding box center [121, 276] width 67 height 17
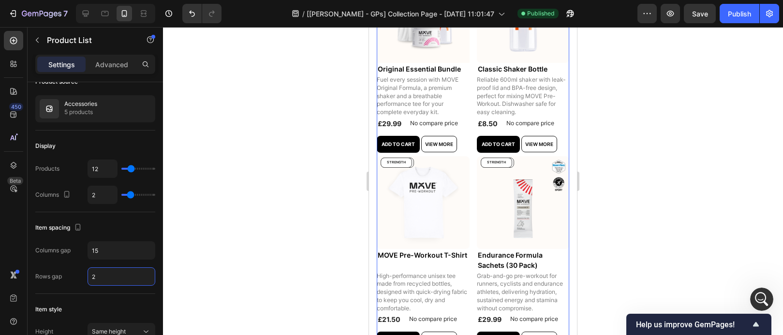
type input "20"
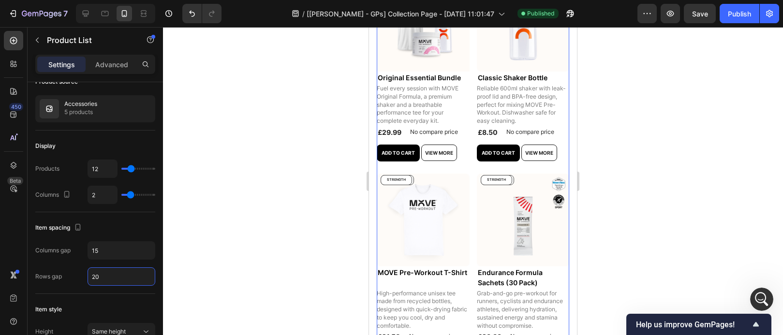
click at [679, 146] on div at bounding box center [473, 181] width 620 height 308
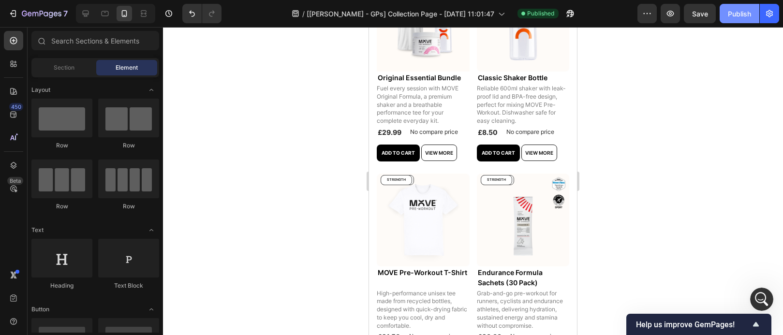
click at [744, 11] on div "Publish" at bounding box center [739, 14] width 23 height 10
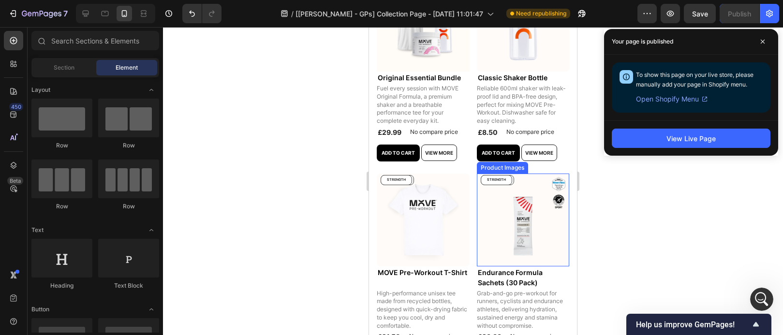
click at [520, 249] on img at bounding box center [523, 220] width 93 height 93
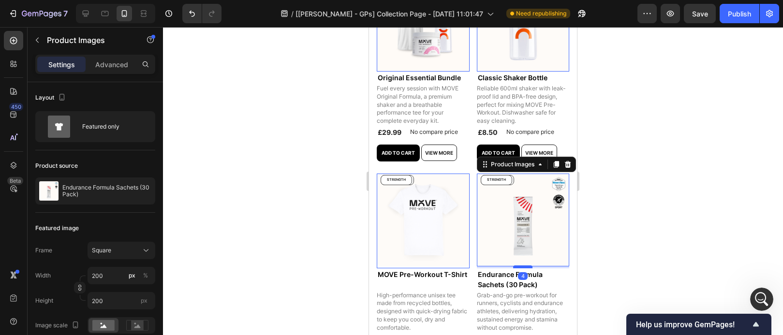
click at [520, 265] on div at bounding box center [522, 266] width 19 height 3
click at [689, 253] on div at bounding box center [473, 181] width 620 height 308
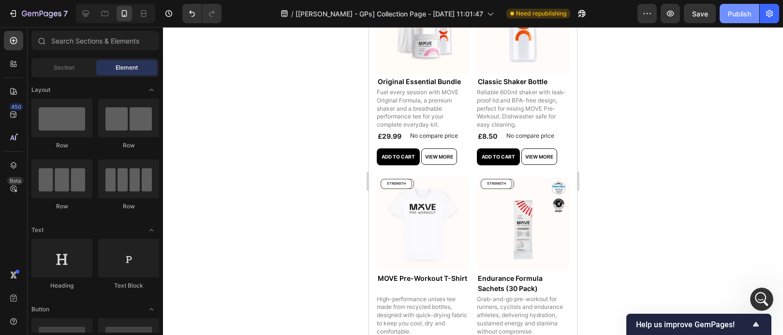
click at [733, 19] on button "Publish" at bounding box center [740, 13] width 40 height 19
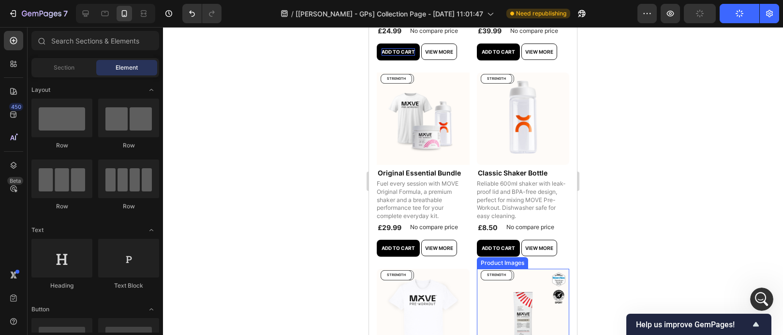
scroll to position [95, 0]
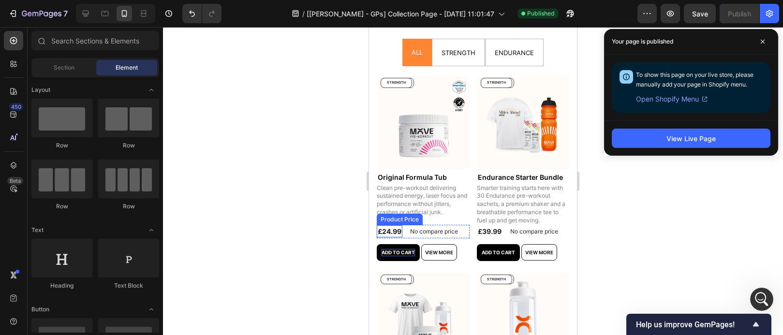
click at [397, 230] on div "£24.99" at bounding box center [390, 231] width 26 height 12
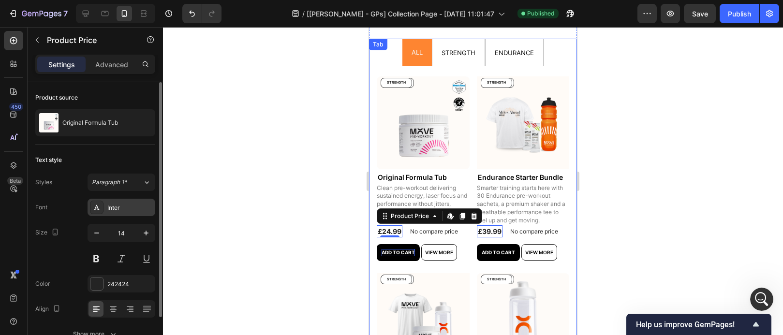
click at [131, 214] on div "Inter" at bounding box center [122, 207] width 68 height 17
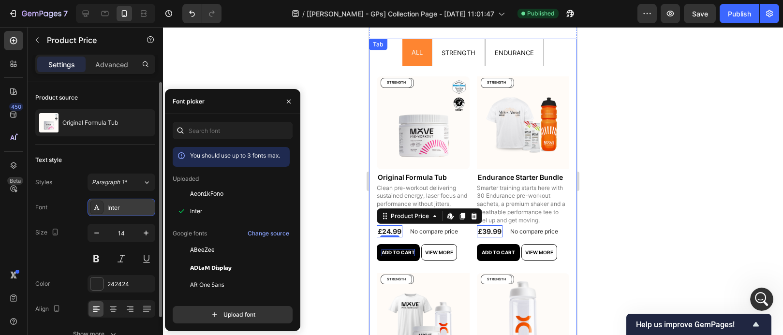
click at [131, 214] on div "Inter" at bounding box center [122, 207] width 68 height 17
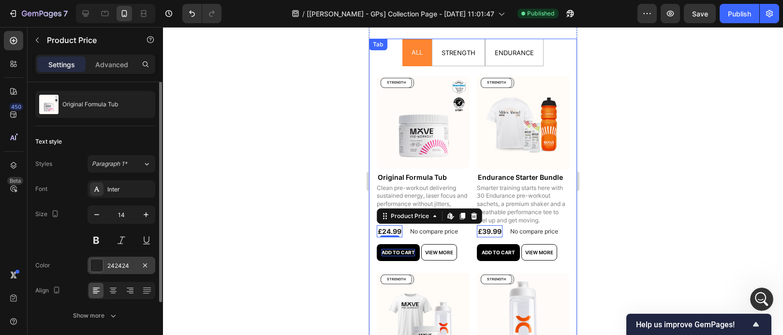
scroll to position [54, 0]
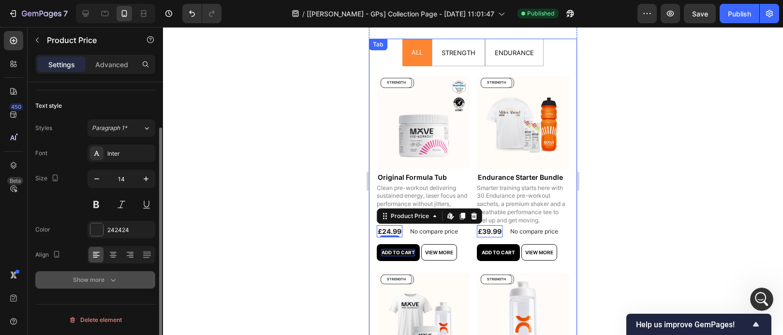
click at [109, 288] on button "Show more" at bounding box center [95, 279] width 120 height 17
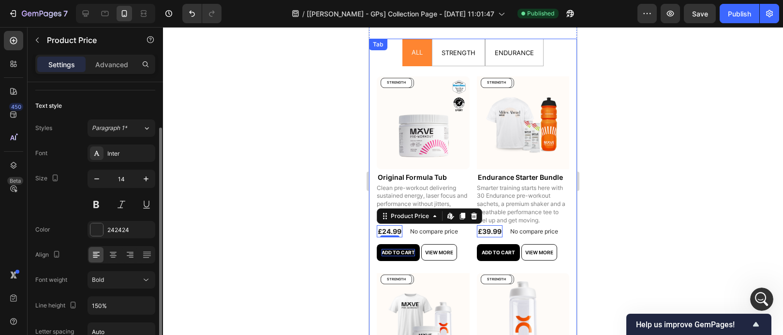
scroll to position [64, 0]
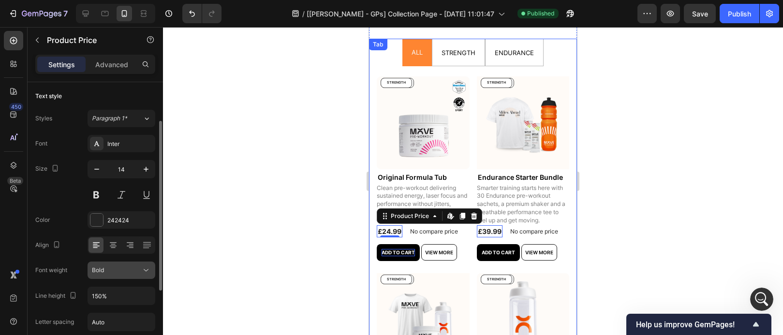
click at [127, 264] on button "Bold" at bounding box center [122, 270] width 68 height 17
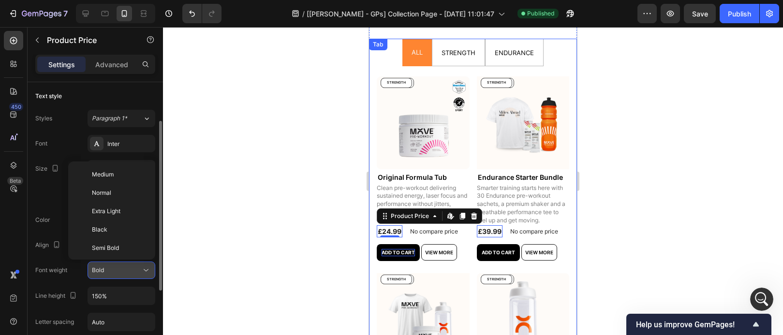
scroll to position [75, 0]
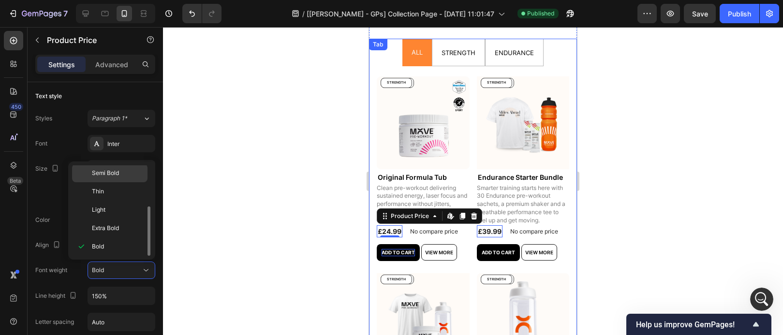
click at [128, 174] on p "Semi Bold" at bounding box center [117, 173] width 51 height 9
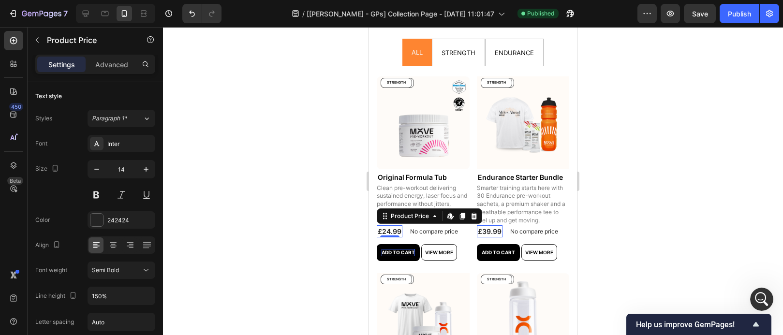
click at [645, 165] on div at bounding box center [473, 181] width 620 height 308
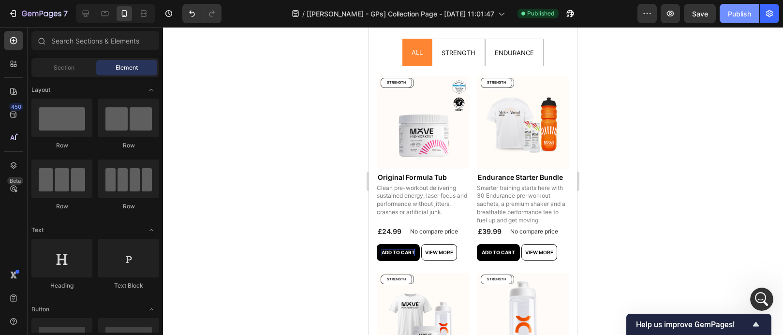
click at [732, 21] on button "Publish" at bounding box center [740, 13] width 40 height 19
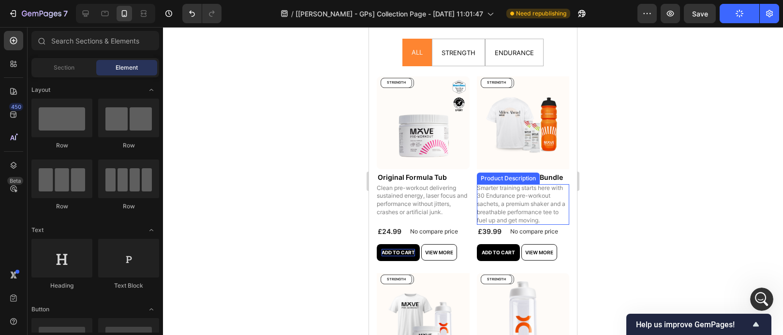
click at [520, 205] on p "Smarter training starts here with 30 Endurance pre-workout sachets, a premium s…" at bounding box center [522, 204] width 90 height 40
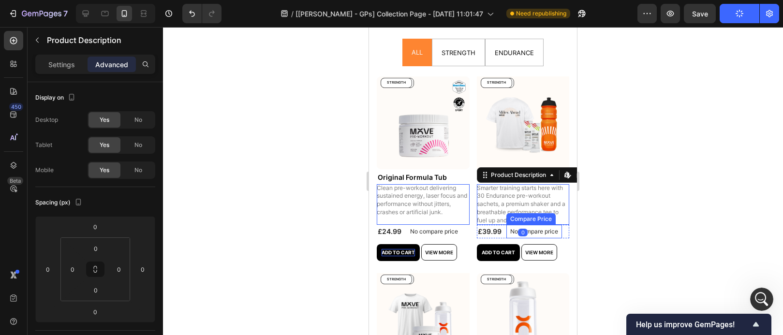
click at [520, 225] on div "No compare price" at bounding box center [534, 232] width 56 height 14
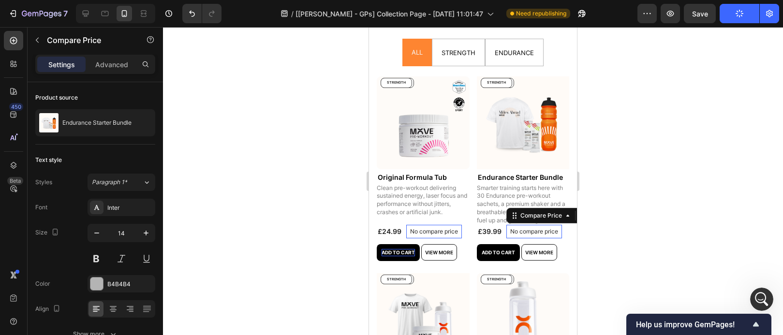
click at [520, 201] on p "Smarter training starts here with 30 Endurance pre-workout sachets, a premium s…" at bounding box center [522, 204] width 90 height 40
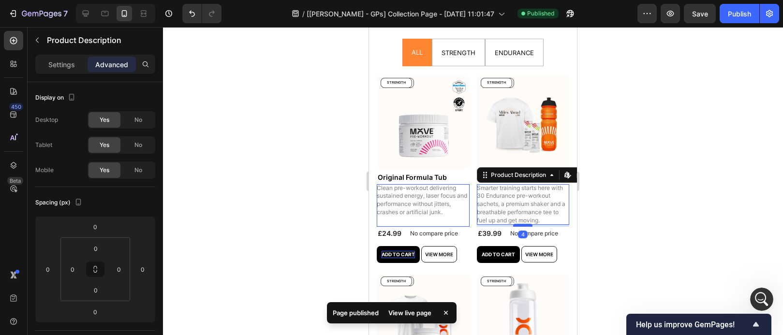
click at [515, 224] on div at bounding box center [522, 225] width 19 height 3
type input "4"
click at [667, 203] on div at bounding box center [473, 181] width 620 height 308
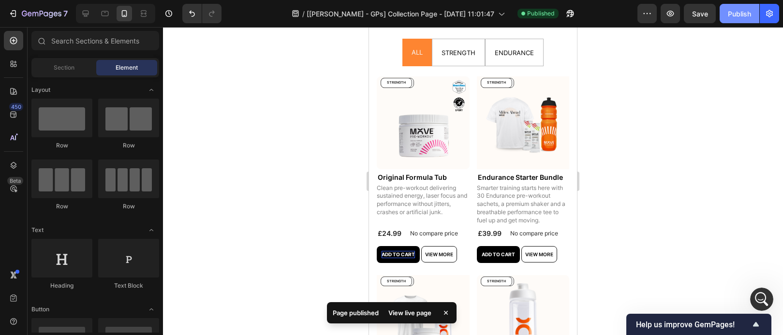
click at [731, 14] on div "Publish" at bounding box center [739, 14] width 23 height 10
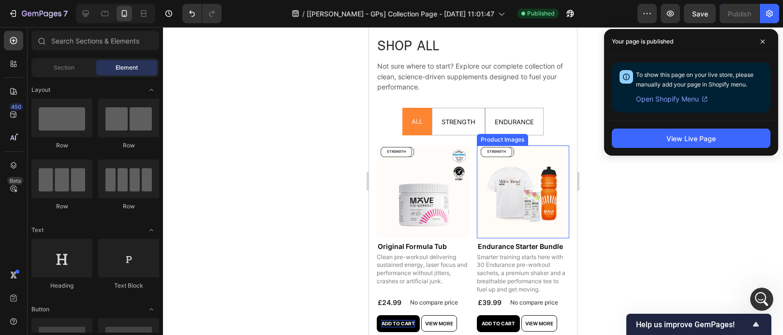
scroll to position [0, 0]
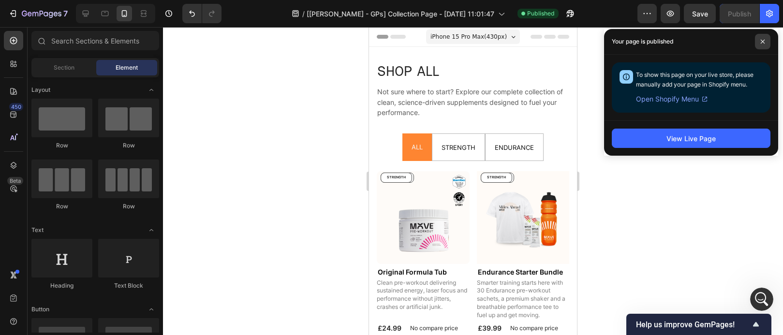
click at [765, 42] on icon at bounding box center [762, 41] width 5 height 5
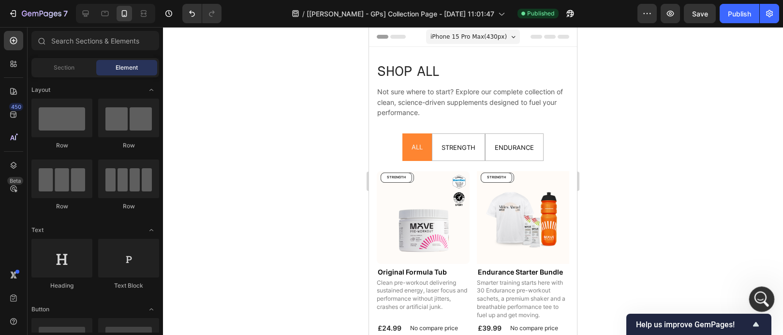
click at [767, 301] on div "Open Intercom Messenger" at bounding box center [760, 298] width 32 height 32
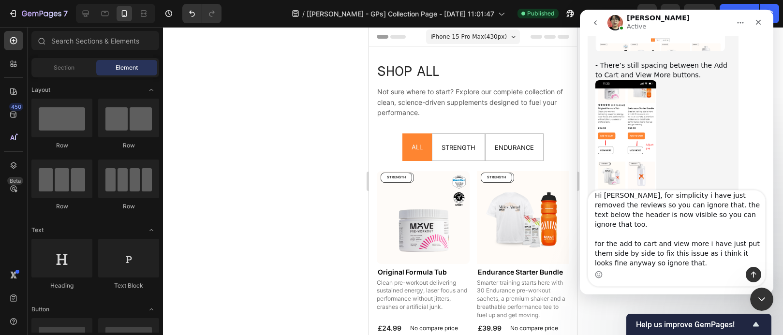
scroll to position [11656, 0]
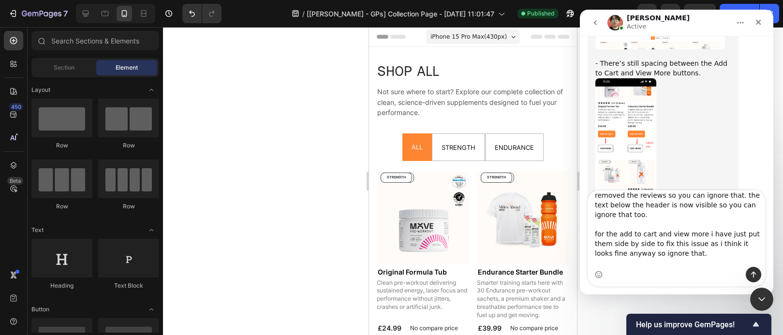
type textarea "Hi [PERSON_NAME], for simplicity i have just removed the reviews so you can ign…"
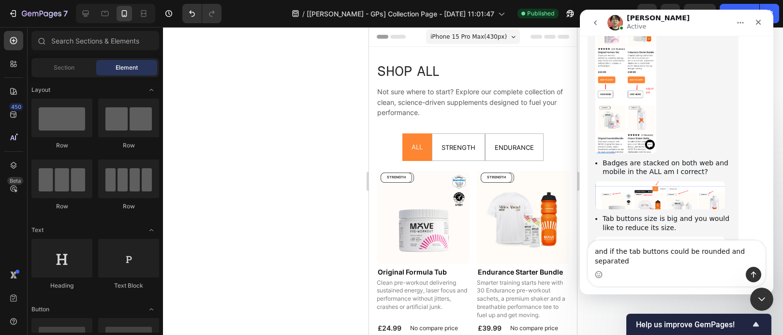
scroll to position [11720, 0]
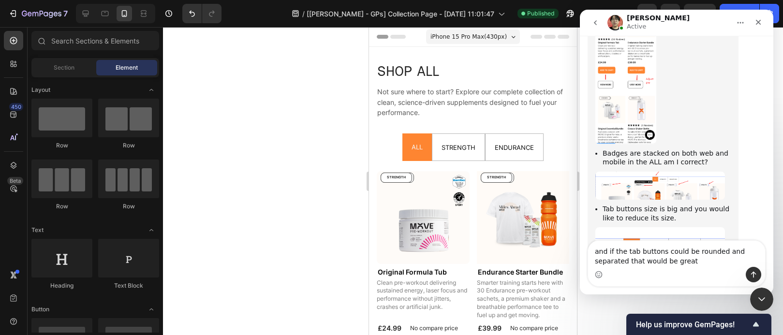
type textarea "and if the tab buttons could be rounded and separated that would be great"
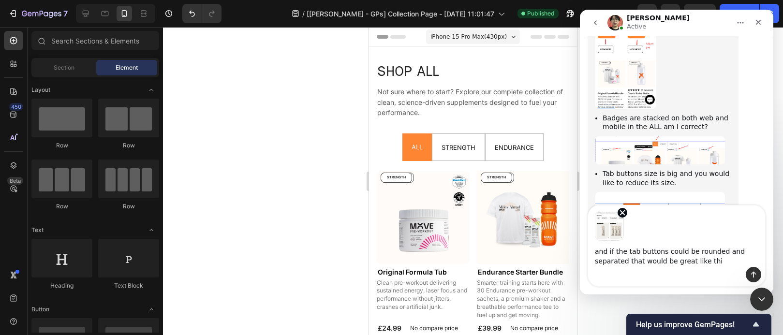
type textarea "and if the tab buttons could be rounded and separated that would be great like …"
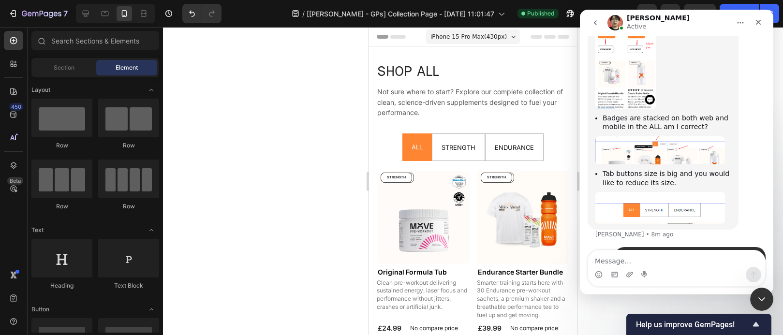
scroll to position [11877, 0]
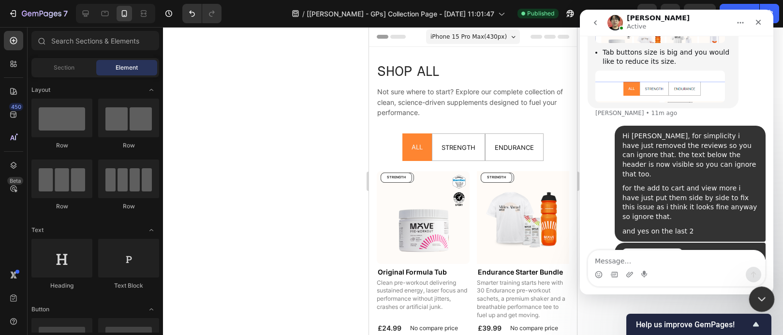
click at [759, 310] on div "Close Intercom Messenger" at bounding box center [760, 297] width 23 height 23
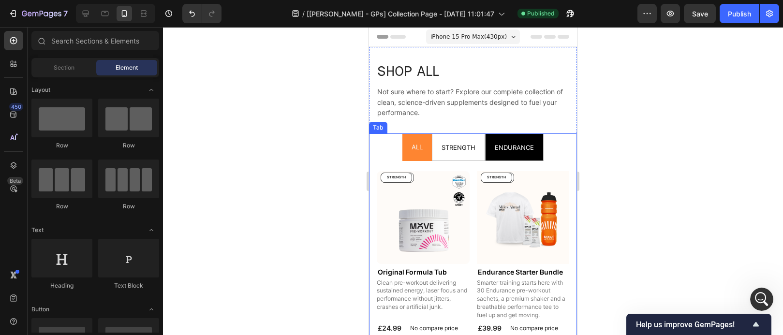
click at [539, 152] on li "ENDURANCE" at bounding box center [514, 147] width 59 height 28
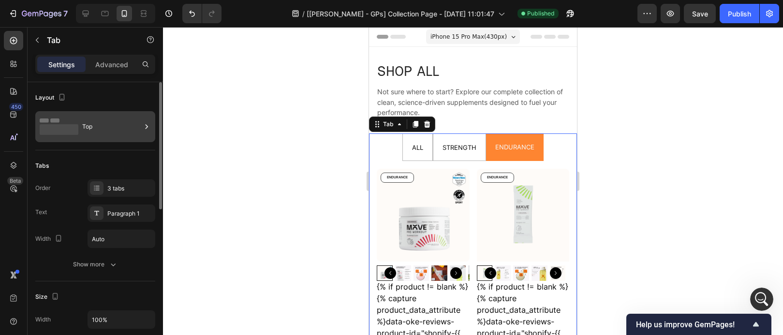
click at [147, 125] on icon at bounding box center [147, 127] width 10 height 10
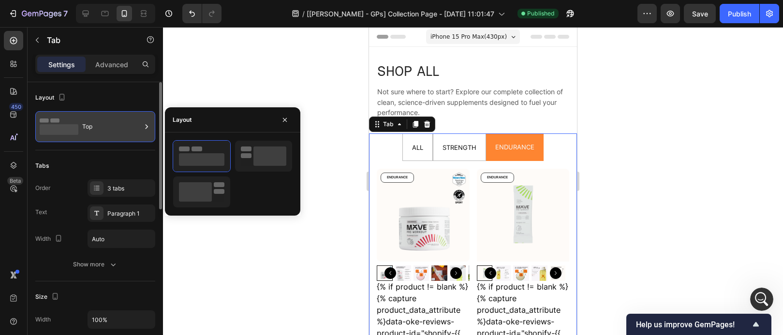
click at [147, 125] on icon at bounding box center [147, 126] width 2 height 4
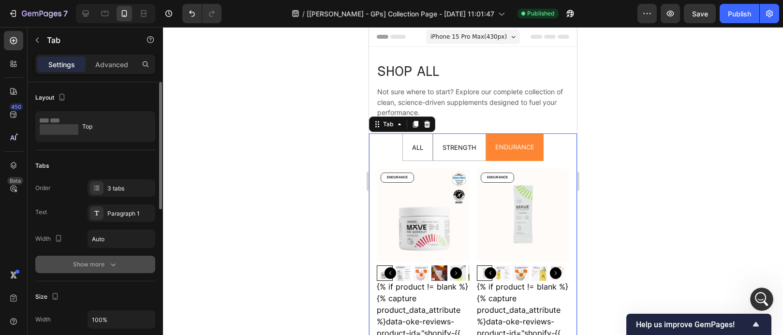
click at [104, 269] on div "Show more" at bounding box center [95, 265] width 45 height 10
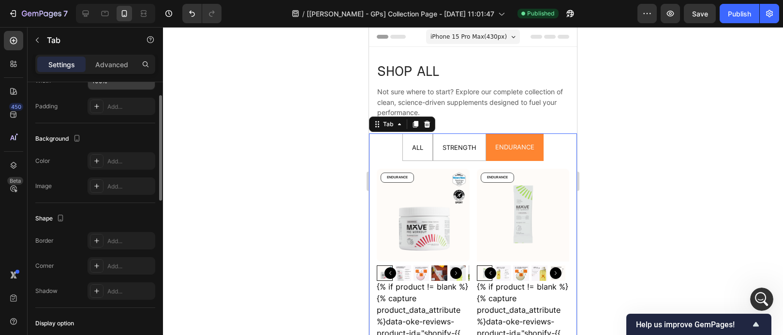
scroll to position [274, 0]
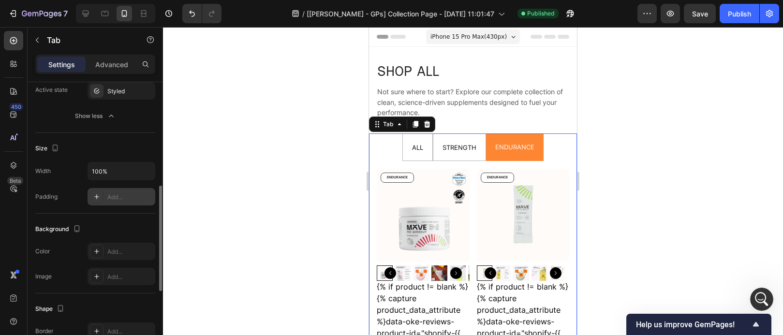
click at [124, 195] on div "Add..." at bounding box center [129, 197] width 45 height 9
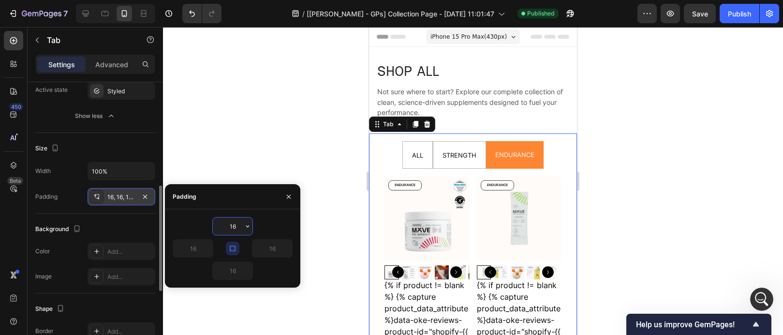
click at [124, 195] on div "16, 16, 16, 16" at bounding box center [121, 197] width 28 height 9
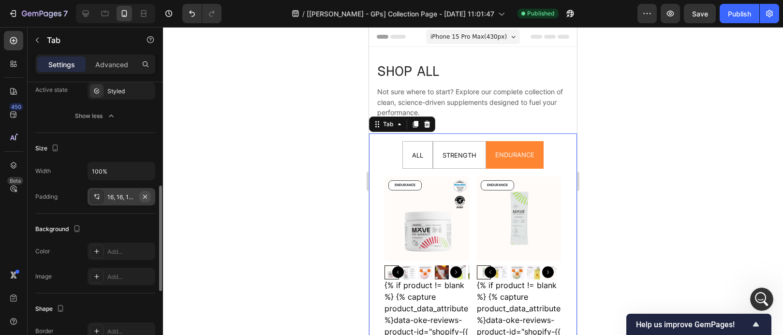
click at [146, 195] on icon "button" at bounding box center [145, 196] width 4 height 4
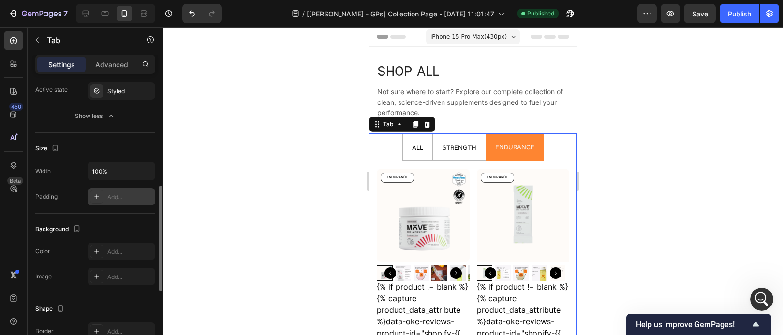
click at [664, 140] on div at bounding box center [473, 181] width 620 height 308
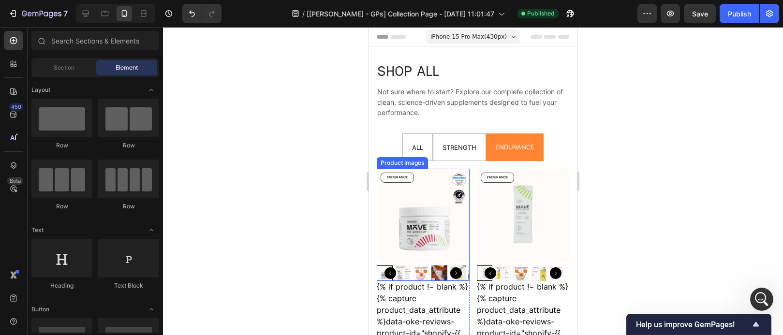
click at [439, 224] on img at bounding box center [423, 215] width 93 height 93
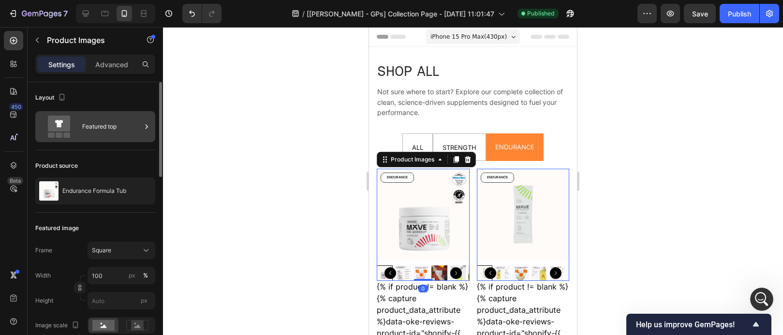
click at [130, 133] on div "Featured top" at bounding box center [111, 127] width 59 height 22
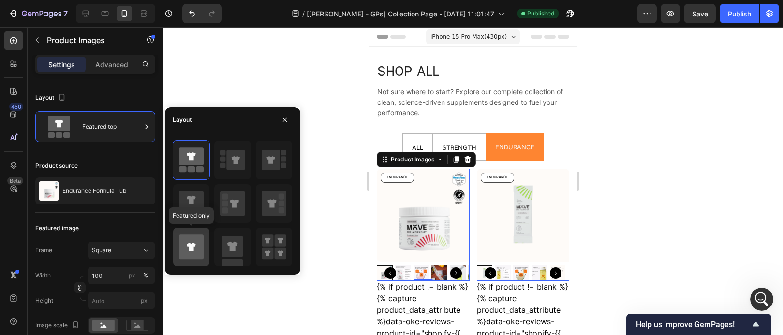
click at [195, 250] on icon at bounding box center [191, 247] width 25 height 25
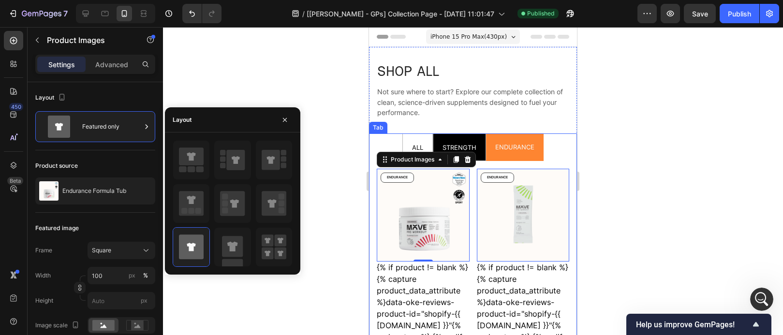
click at [463, 146] on span "STRENGTH" at bounding box center [459, 148] width 34 height 8
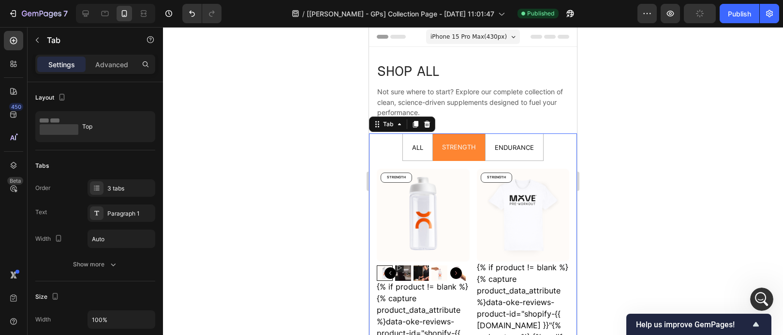
click at [444, 206] on img at bounding box center [423, 215] width 93 height 93
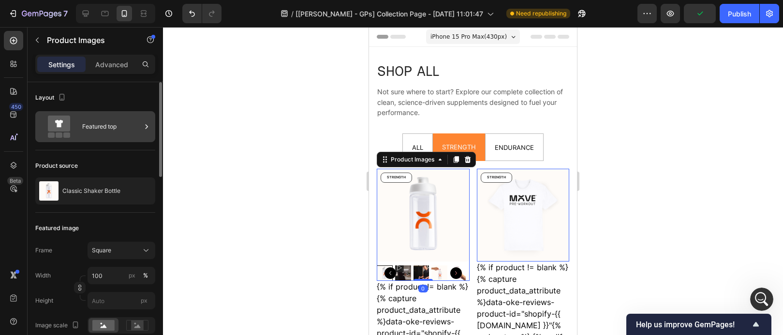
click at [134, 129] on div "Featured top" at bounding box center [111, 127] width 59 height 22
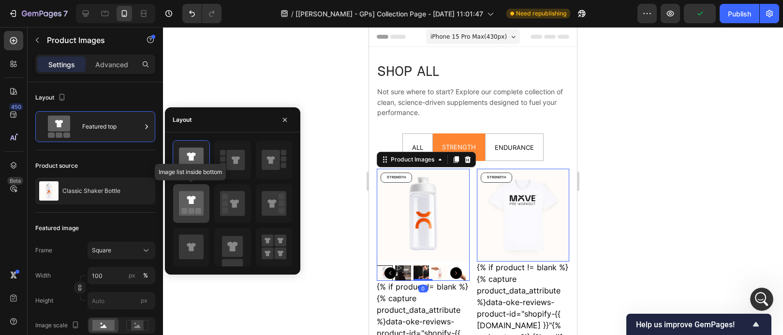
click at [187, 208] on icon at bounding box center [191, 203] width 25 height 25
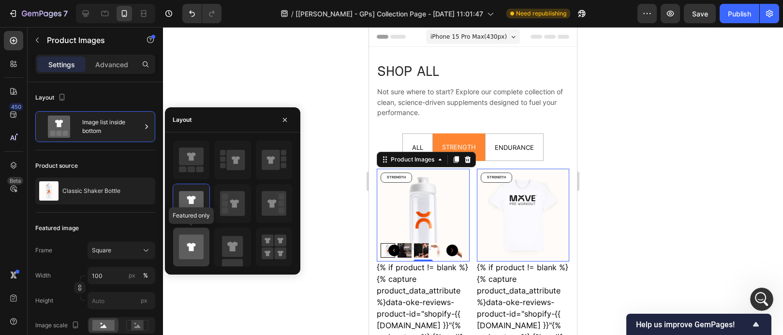
click at [191, 256] on icon at bounding box center [191, 247] width 25 height 25
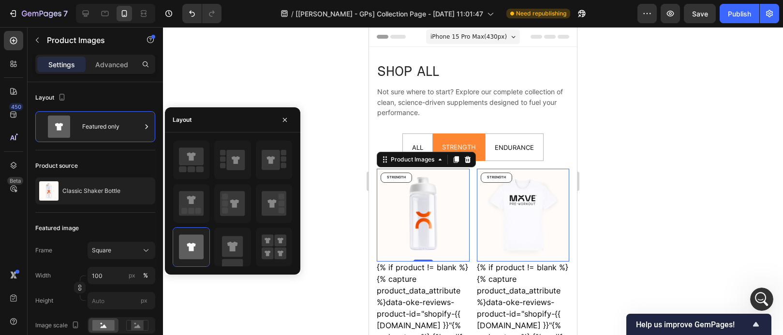
click at [324, 73] on div at bounding box center [473, 181] width 620 height 308
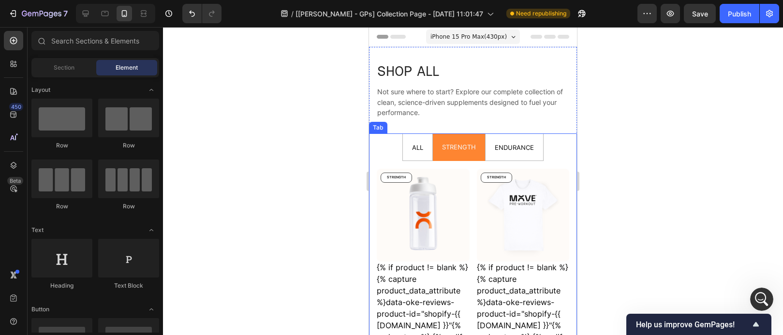
click at [428, 150] on li "ALL" at bounding box center [417, 147] width 30 height 28
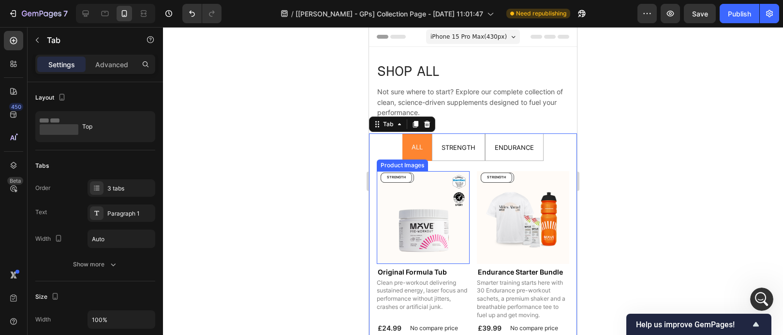
drag, startPoint x: 430, startPoint y: 233, endPoint x: 406, endPoint y: 240, distance: 24.8
click at [430, 233] on img at bounding box center [423, 217] width 93 height 93
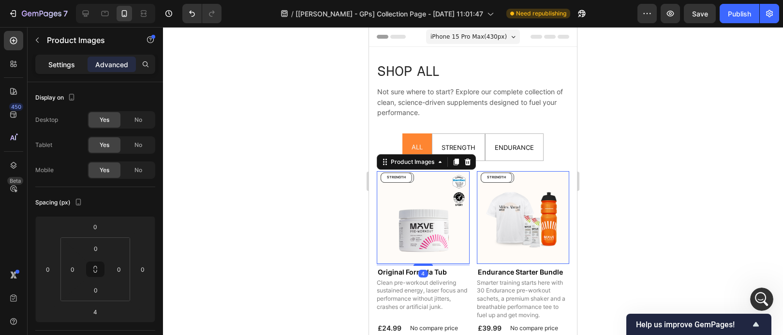
click at [68, 64] on p "Settings" at bounding box center [61, 64] width 27 height 10
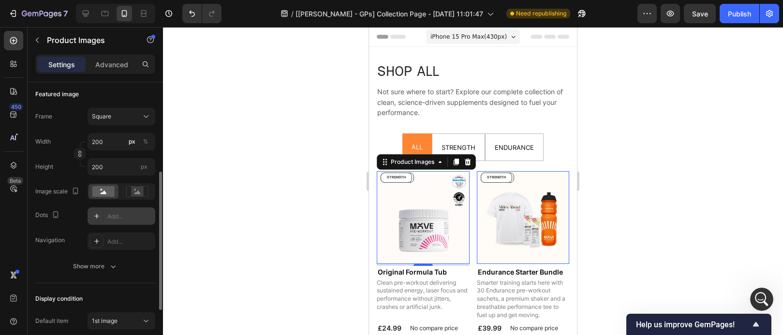
scroll to position [277, 0]
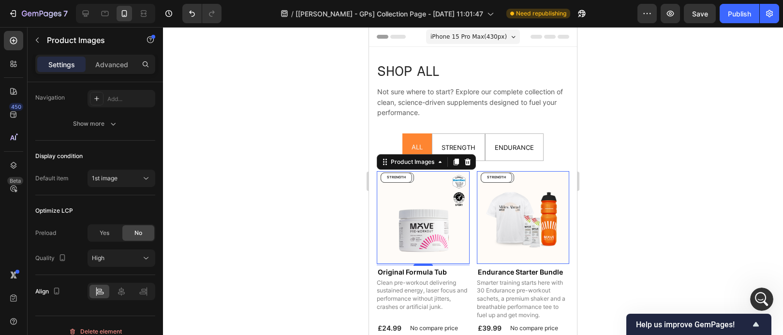
click at [315, 220] on div at bounding box center [473, 181] width 620 height 308
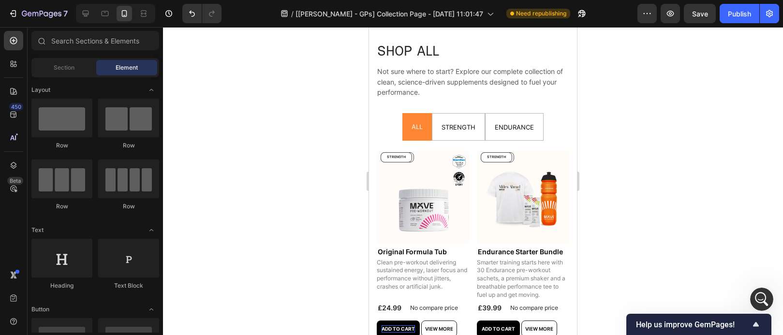
scroll to position [22, 0]
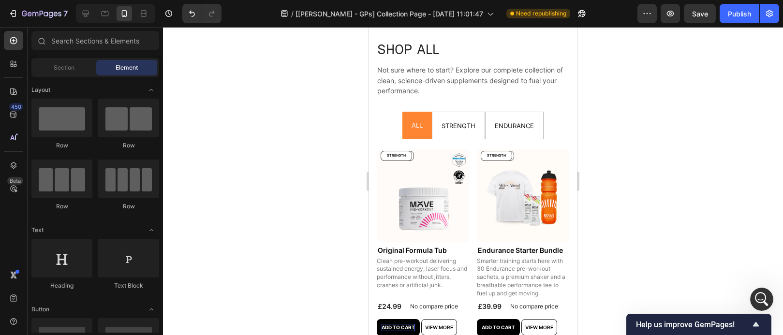
click at [676, 146] on div at bounding box center [473, 181] width 620 height 308
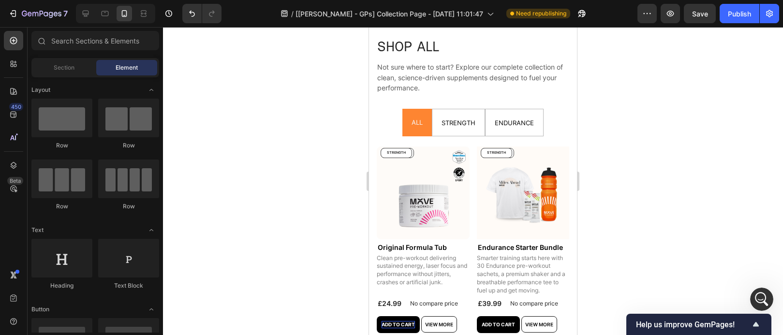
scroll to position [11914, 0]
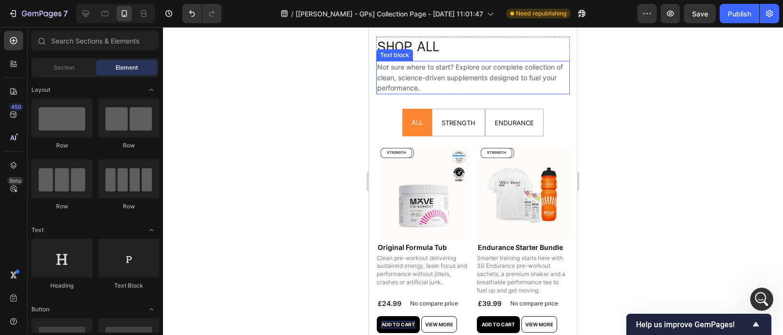
click at [486, 76] on span "Not sure where to start? Explore our complete collection of clean, science-driv…" at bounding box center [470, 77] width 186 height 29
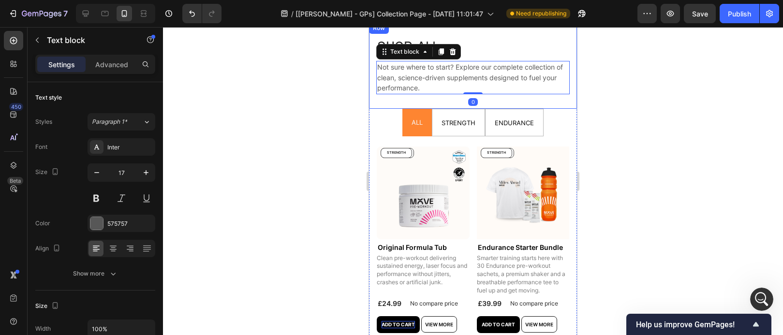
click at [481, 101] on div "SHOP ALL Heading Not sure where to start? Explore our complete collection of cl…" at bounding box center [473, 65] width 208 height 87
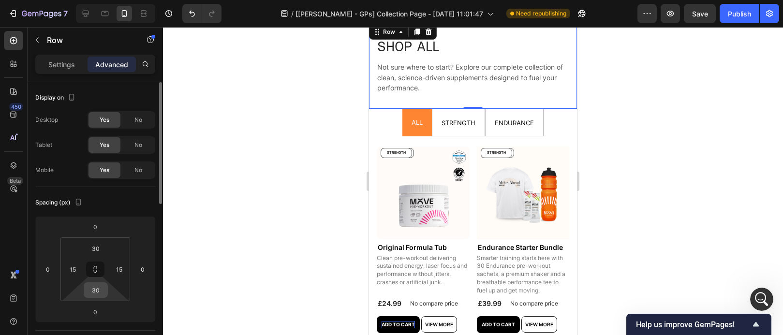
click at [95, 296] on input "30" at bounding box center [95, 290] width 19 height 15
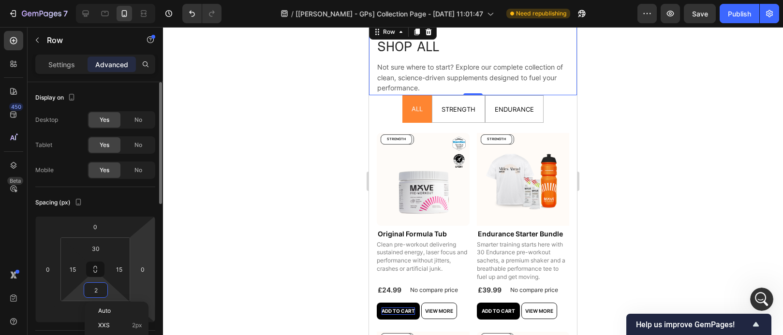
type input "20"
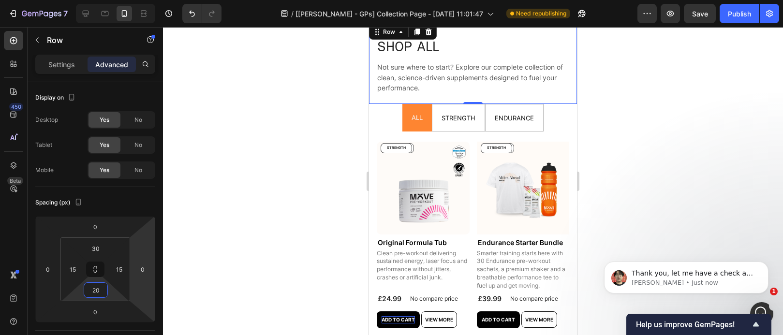
scroll to position [11915, 0]
click at [686, 160] on div at bounding box center [473, 181] width 620 height 308
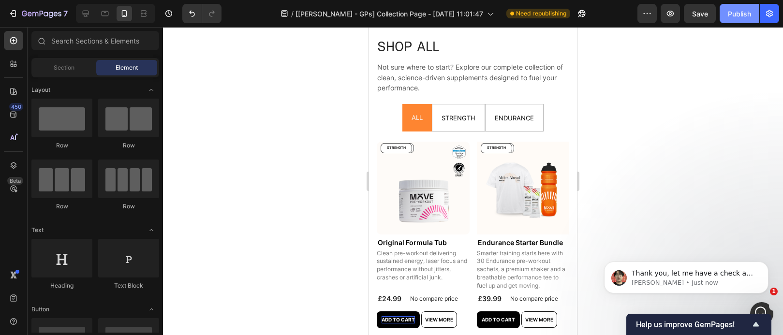
click at [746, 14] on div "Publish" at bounding box center [739, 14] width 23 height 10
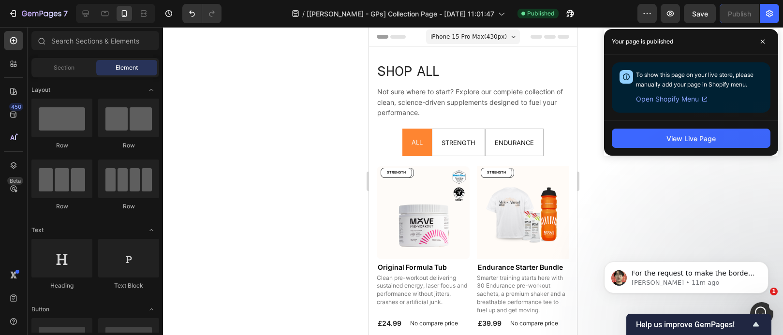
scroll to position [12314, 0]
click at [763, 49] on span at bounding box center [762, 41] width 15 height 15
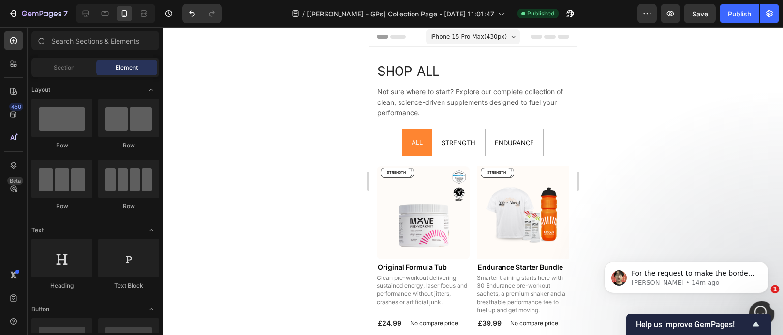
click at [762, 303] on div "Open Intercom Messenger" at bounding box center [760, 312] width 32 height 32
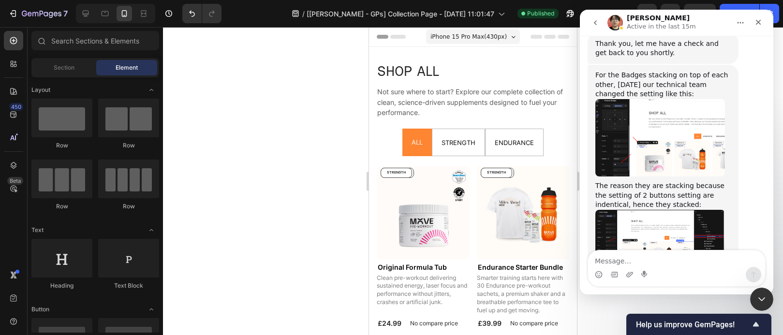
scroll to position [12049, 0]
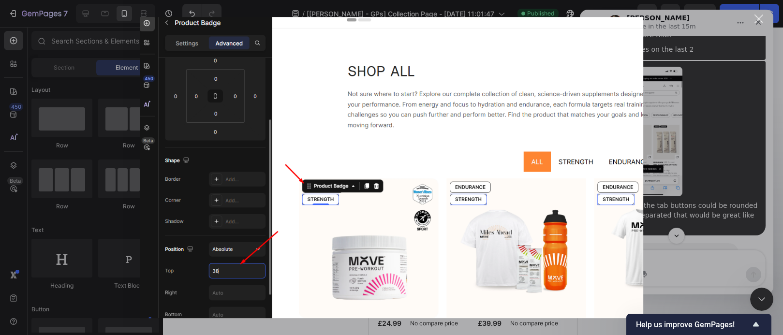
click at [720, 114] on div "Intercom messenger" at bounding box center [391, 167] width 783 height 335
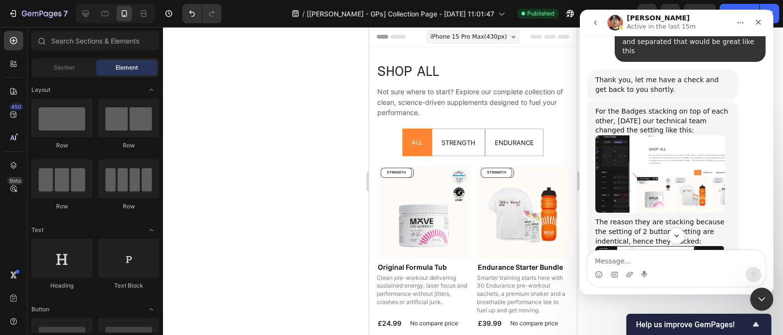
scroll to position [12235, 0]
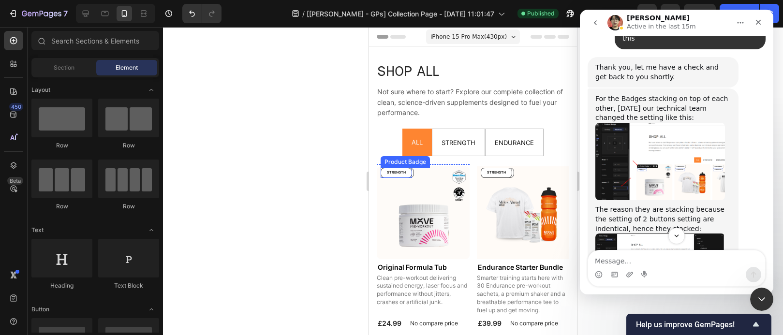
click at [407, 176] on pre "STRENGTH" at bounding box center [396, 172] width 30 height 9
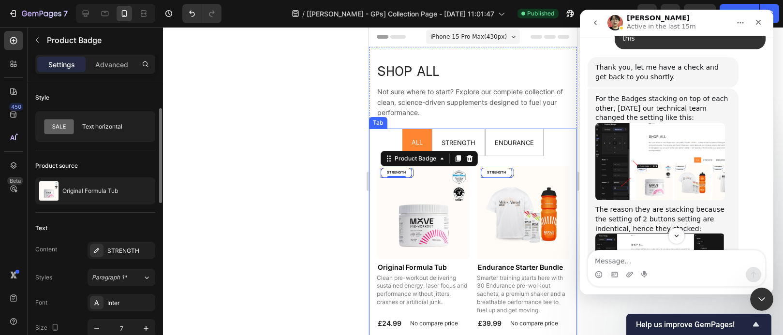
scroll to position [190, 0]
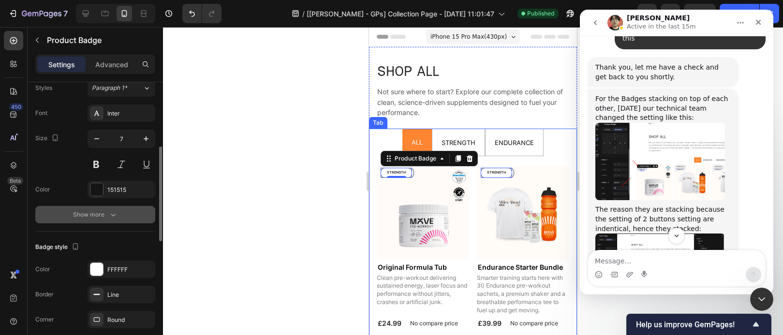
click at [133, 215] on button "Show more" at bounding box center [95, 214] width 120 height 17
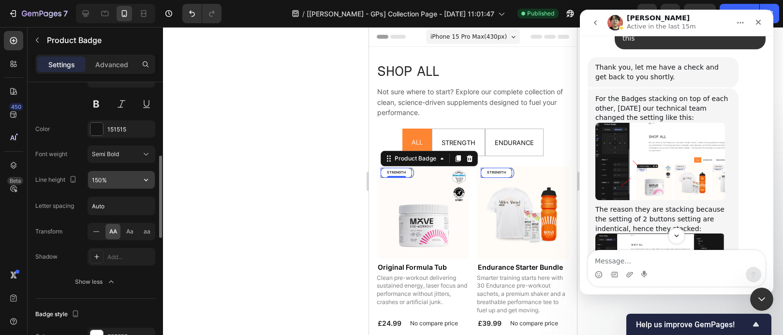
scroll to position [252, 0]
click at [661, 234] on img "Ethan says…" at bounding box center [660, 263] width 130 height 58
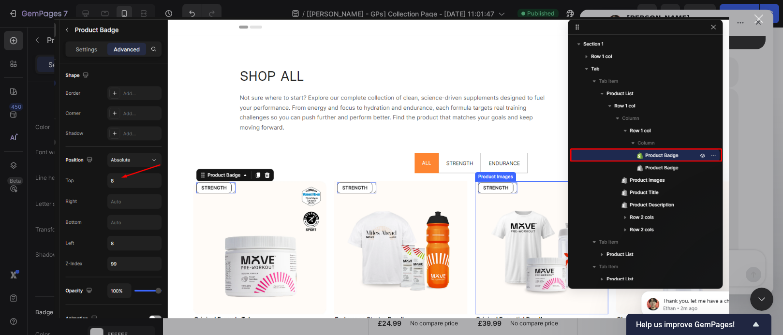
click at [758, 20] on div "Close" at bounding box center [758, 19] width 9 height 9
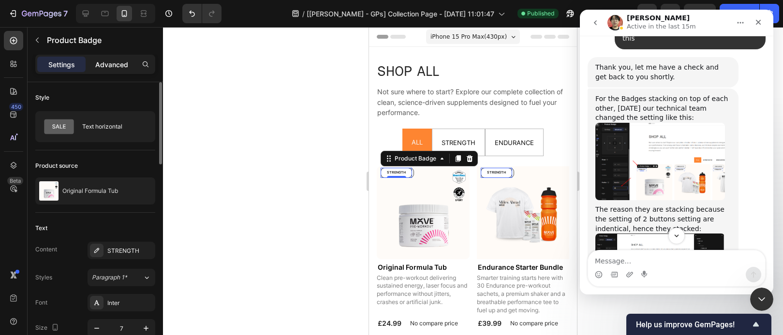
click at [122, 69] on p "Advanced" at bounding box center [111, 64] width 33 height 10
type input "8"
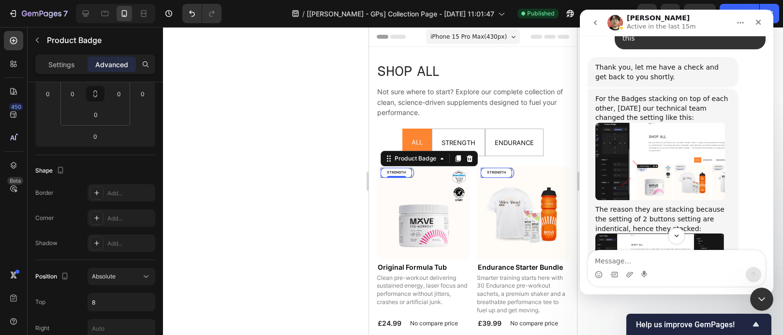
scroll to position [281, 0]
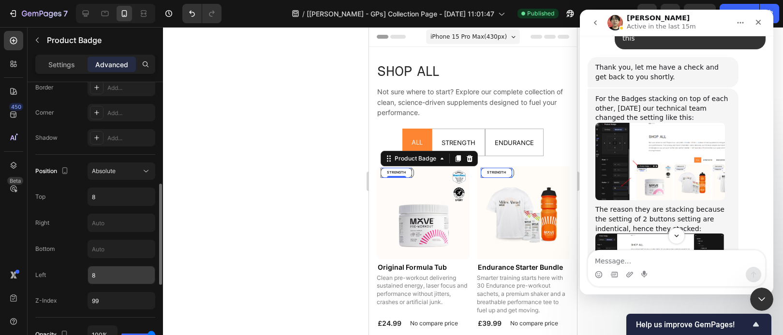
click at [122, 275] on input "8" at bounding box center [121, 274] width 67 height 17
click at [413, 174] on pre "ENDURANCE" at bounding box center [397, 172] width 32 height 9
click at [111, 279] on input "8" at bounding box center [121, 274] width 67 height 17
type input "2"
type input "3"
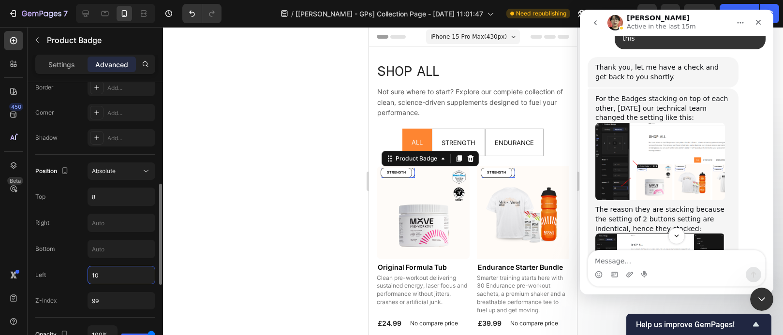
type input "1"
type input "8"
type input "75"
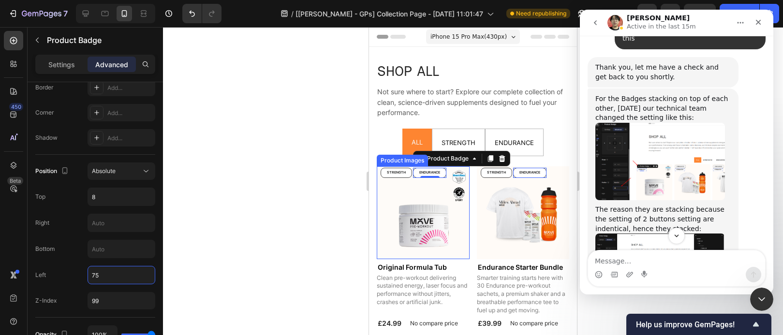
click at [416, 244] on img at bounding box center [423, 212] width 93 height 93
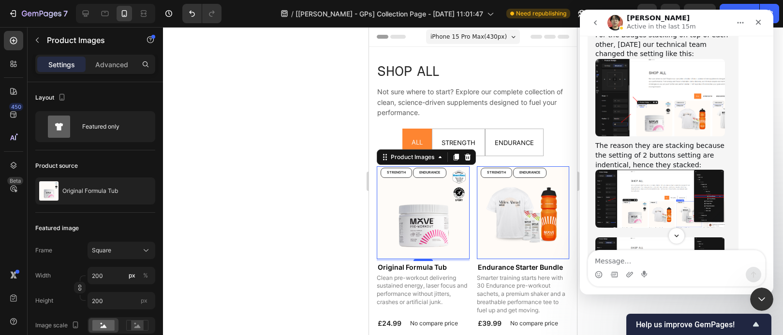
scroll to position [12314, 0]
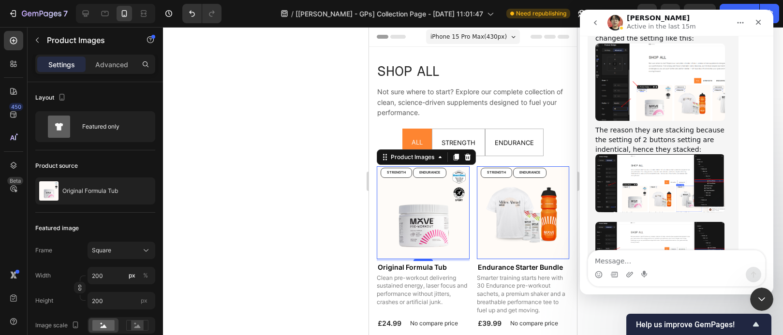
click at [640, 267] on div "Intercom messenger" at bounding box center [676, 274] width 177 height 15
click at [641, 265] on textarea "Message…" at bounding box center [676, 259] width 177 height 16
type textarea "thank you"
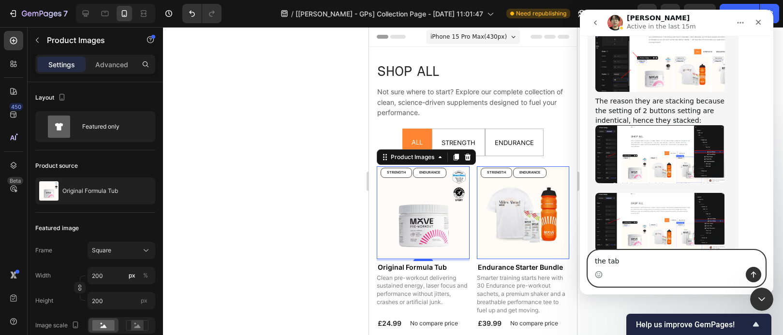
type textarea "the ta"
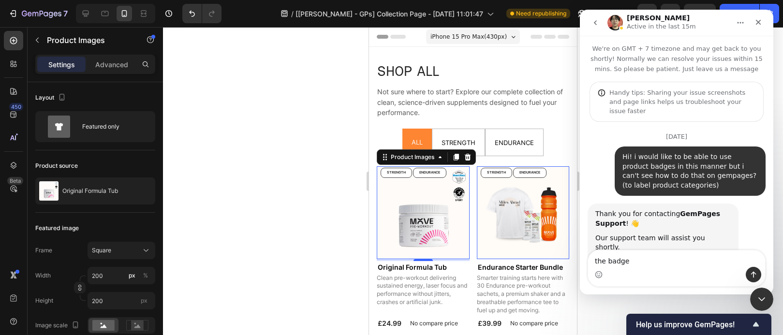
scroll to position [12343, 0]
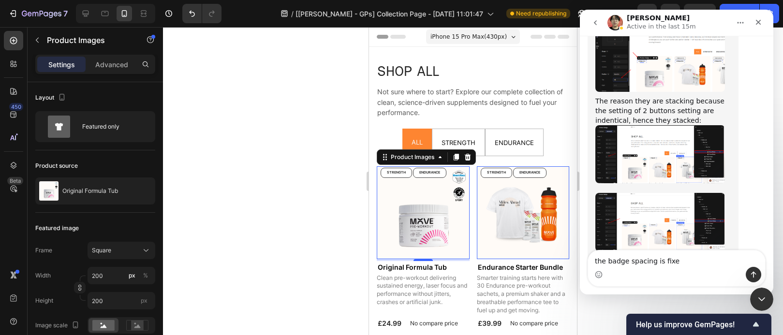
type textarea "the badge spacing is fixed"
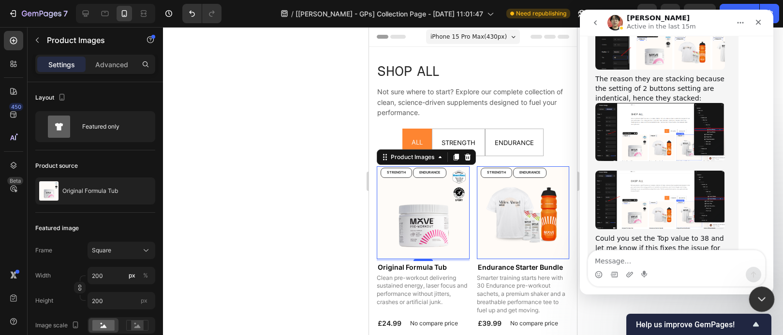
click at [759, 298] on icon "Close Intercom Messenger" at bounding box center [760, 298] width 7 height 4
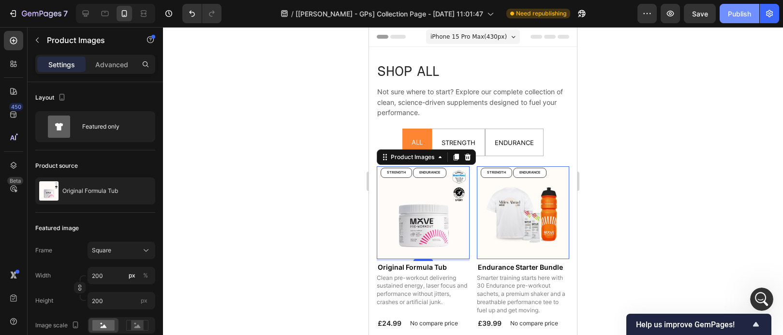
click at [743, 15] on div "Publish" at bounding box center [739, 14] width 23 height 10
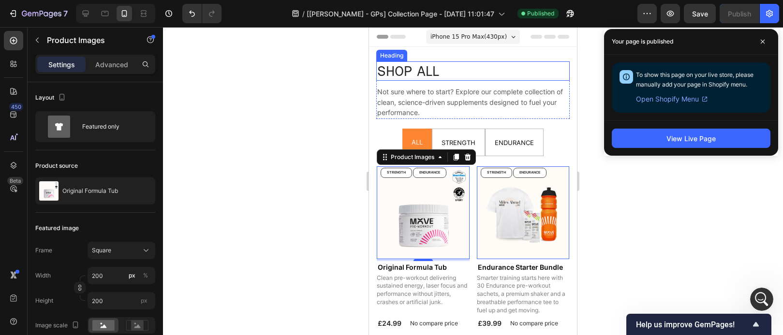
click at [432, 58] on div "SHOP ALL Heading Not sure where to start? Explore our complete collection of cl…" at bounding box center [473, 88] width 208 height 82
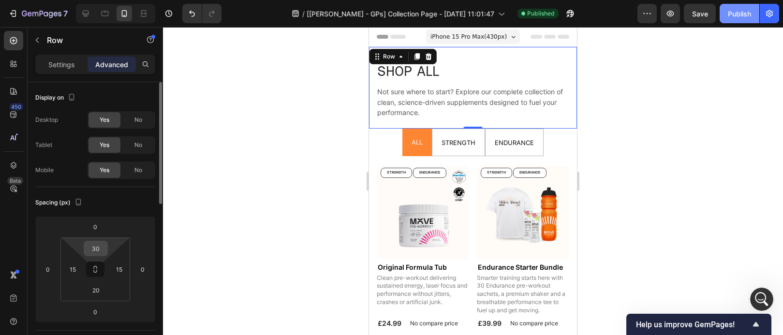
click at [91, 246] on input "30" at bounding box center [95, 248] width 19 height 15
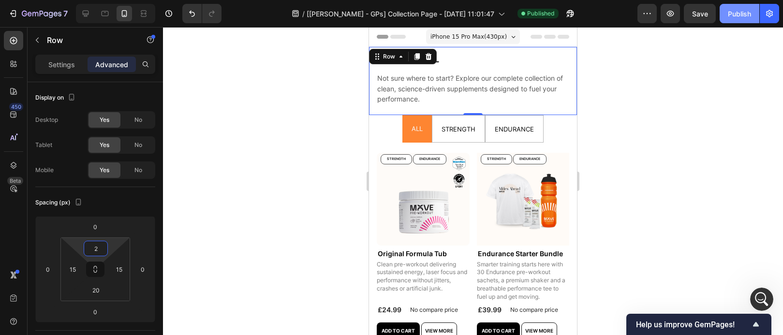
type input "20"
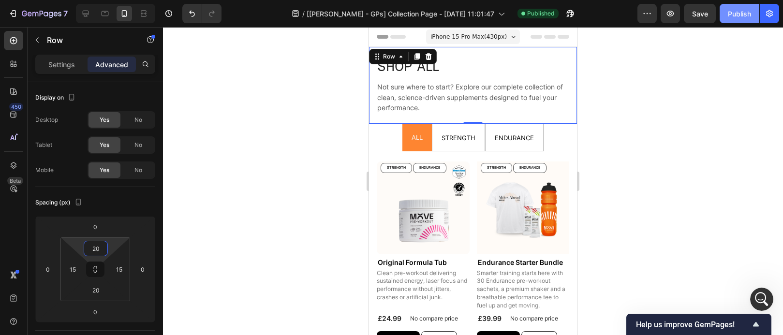
click at [713, 241] on div at bounding box center [473, 181] width 620 height 308
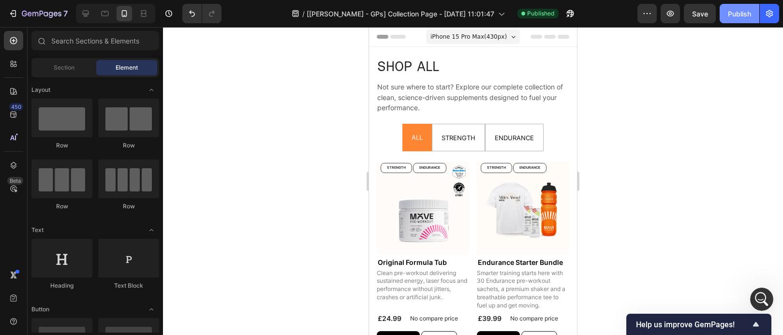
click at [727, 12] on button "Publish" at bounding box center [740, 13] width 40 height 19
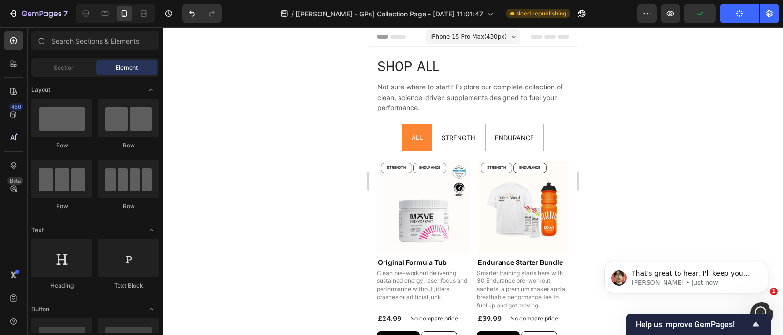
scroll to position [12413, 0]
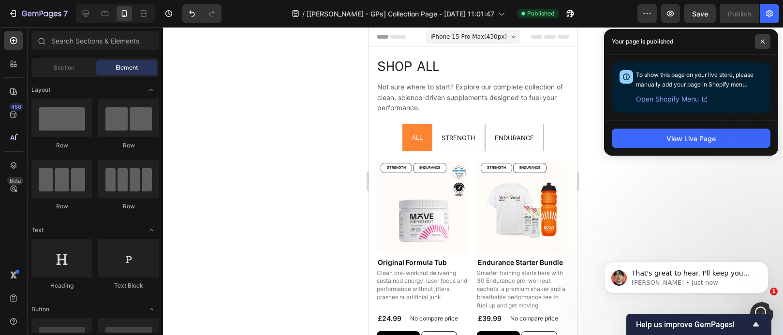
click at [758, 42] on span at bounding box center [762, 41] width 15 height 15
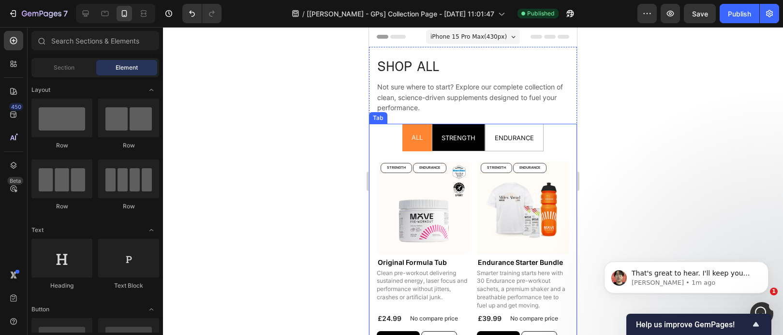
click at [446, 142] on p "STRENGTH" at bounding box center [459, 138] width 34 height 16
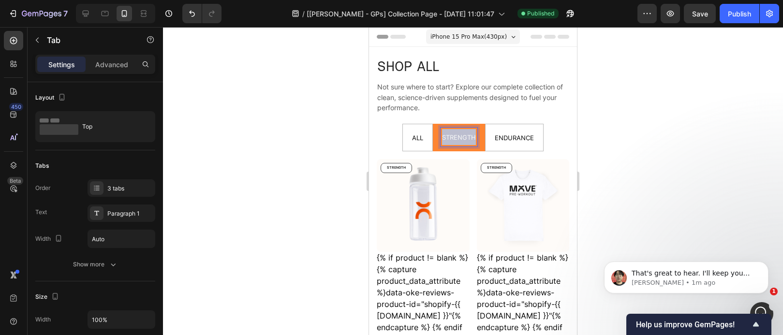
drag, startPoint x: 472, startPoint y: 139, endPoint x: 429, endPoint y: 139, distance: 43.0
click at [433, 139] on li "STRENGTH" at bounding box center [459, 138] width 52 height 28
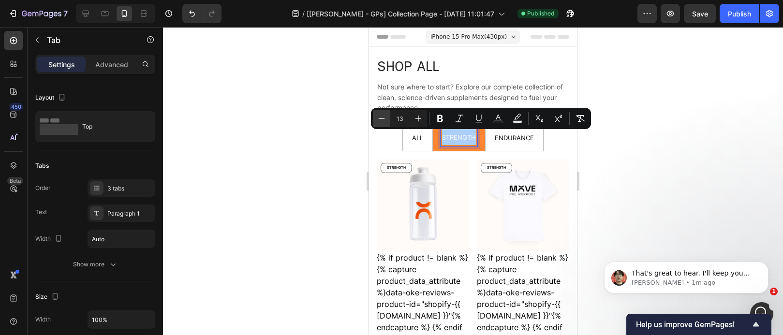
click at [388, 120] on button "Minus" at bounding box center [381, 118] width 17 height 17
type input "12"
click at [423, 138] on li "ALL" at bounding box center [418, 138] width 30 height 28
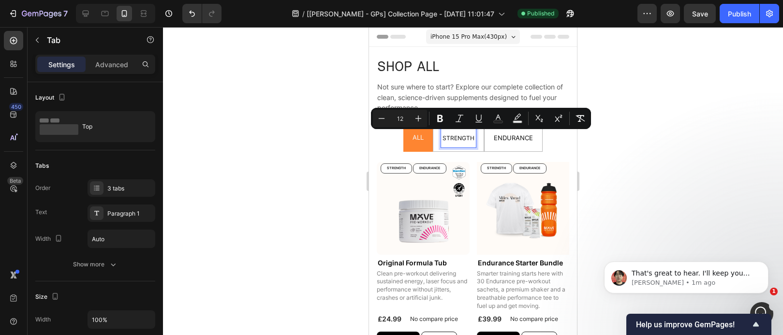
click at [416, 140] on span "ALL" at bounding box center [418, 137] width 11 height 8
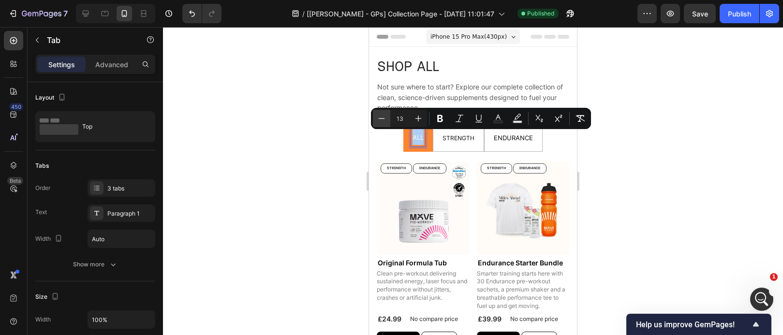
click at [385, 122] on icon "Editor contextual toolbar" at bounding box center [382, 119] width 10 height 10
type input "12"
click at [500, 139] on span "ENDURANCE" at bounding box center [513, 138] width 39 height 8
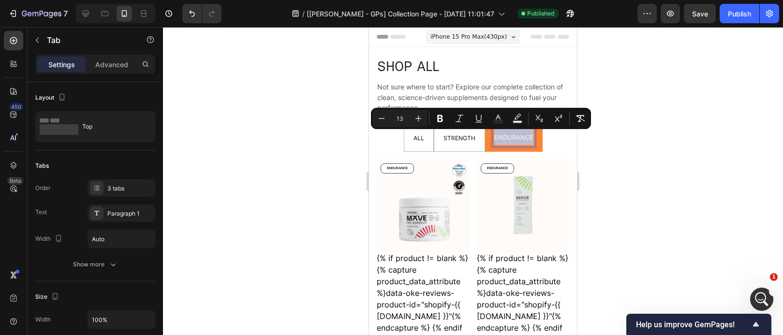
drag, startPoint x: 490, startPoint y: 138, endPoint x: 530, endPoint y: 138, distance: 39.2
click at [530, 138] on div "ENDURANCE" at bounding box center [514, 137] width 42 height 19
click at [383, 123] on button "Minus" at bounding box center [381, 118] width 17 height 17
type input "12"
click at [682, 147] on div at bounding box center [473, 181] width 620 height 308
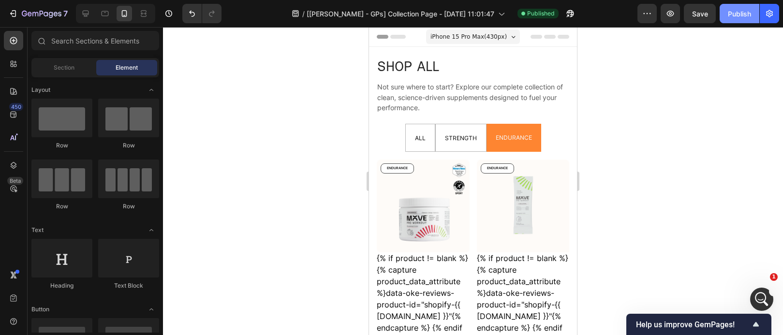
click at [733, 13] on div "Publish" at bounding box center [739, 14] width 23 height 10
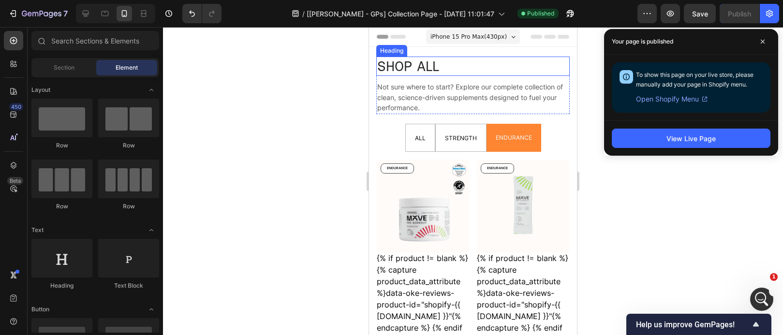
click at [453, 58] on h2 "SHOP ALL" at bounding box center [472, 66] width 193 height 19
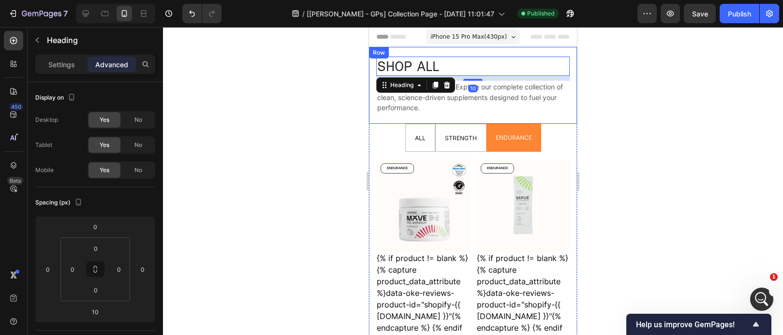
click at [452, 53] on div "SHOP ALL Heading 10 Not sure where to start? Explore our complete collection of…" at bounding box center [473, 85] width 208 height 77
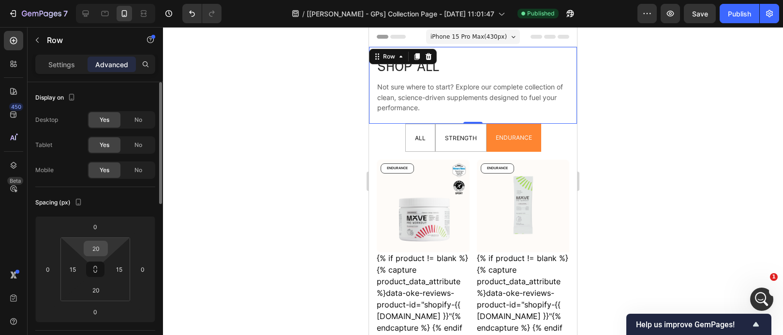
click at [99, 253] on input "20" at bounding box center [95, 248] width 19 height 15
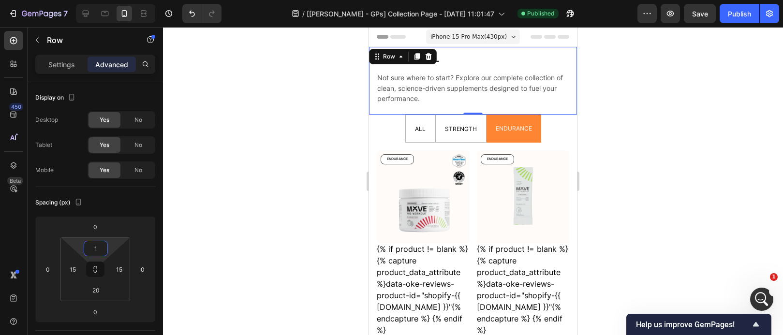
type input "10"
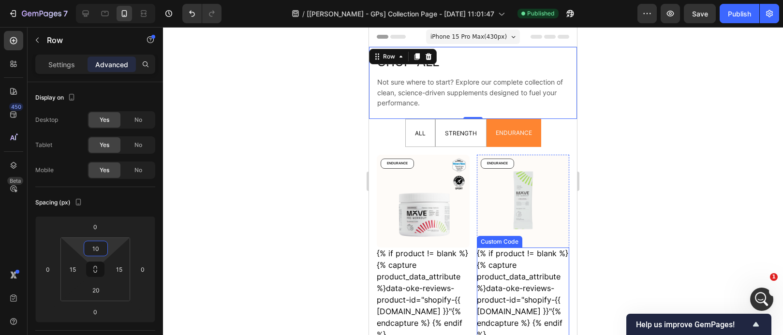
click at [666, 251] on div at bounding box center [473, 181] width 620 height 308
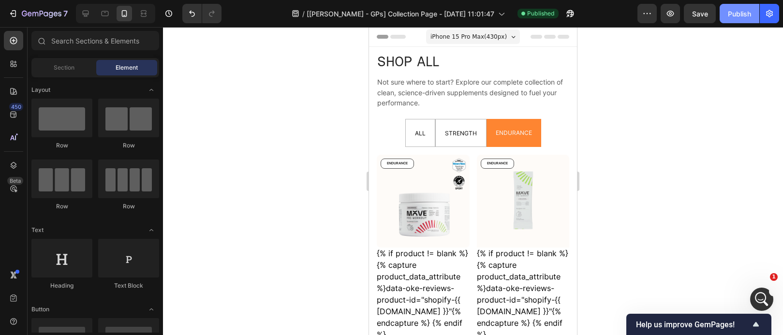
click at [727, 23] on button "Publish" at bounding box center [740, 13] width 40 height 19
click at [667, 70] on div at bounding box center [473, 181] width 620 height 308
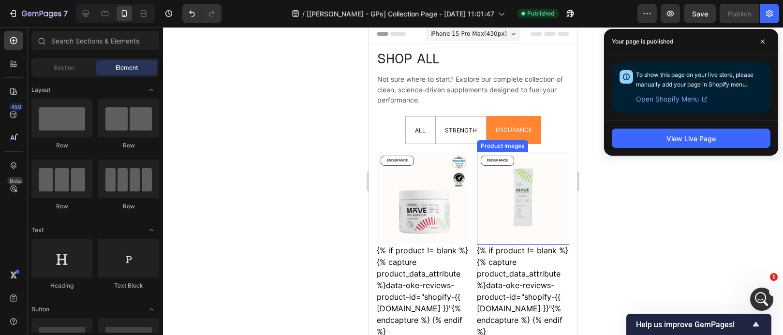
scroll to position [18, 0]
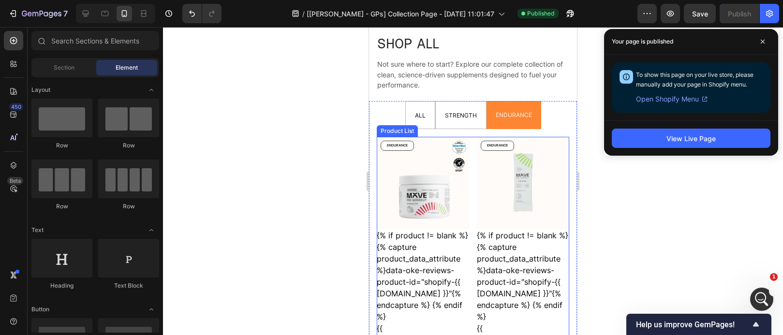
click at [464, 284] on div "{% if product != blank %} {% capture product_data_attribute %}data-oke-reviews-…" at bounding box center [423, 294] width 93 height 128
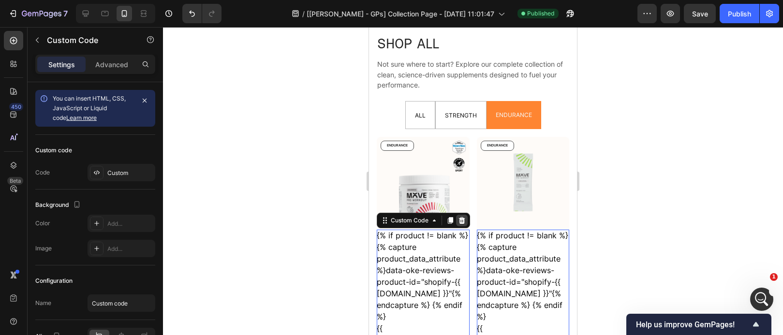
click at [462, 217] on icon at bounding box center [462, 220] width 6 height 7
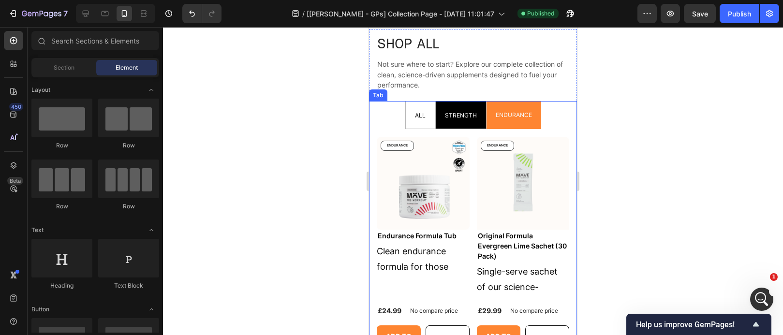
click at [462, 108] on p "STRENGTH" at bounding box center [461, 115] width 32 height 16
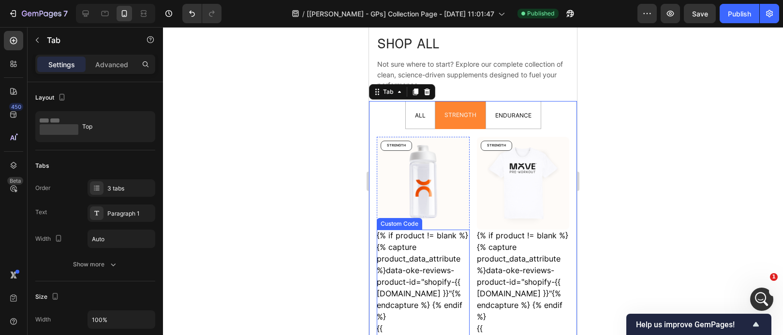
scroll to position [20, 0]
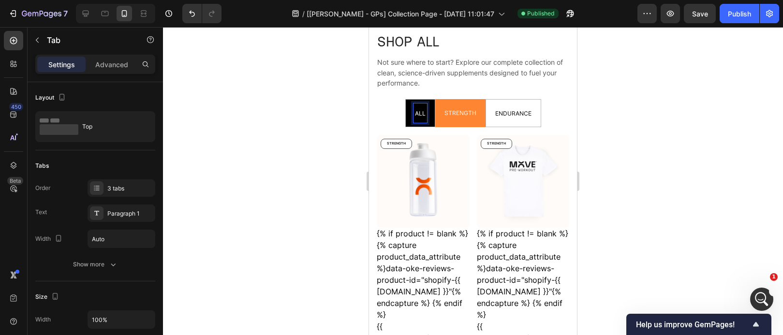
click at [418, 115] on span "ALL" at bounding box center [420, 113] width 11 height 7
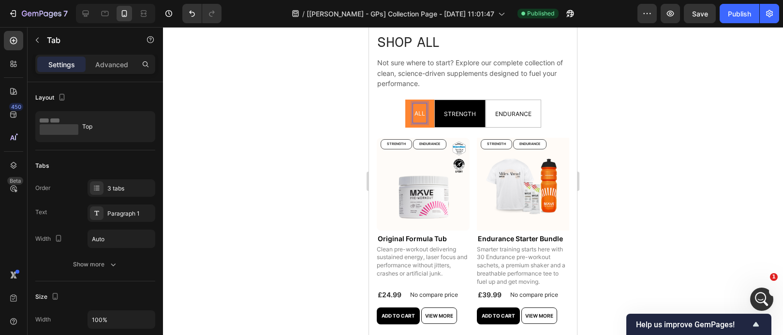
click at [459, 118] on p "STRENGTH" at bounding box center [460, 113] width 32 height 16
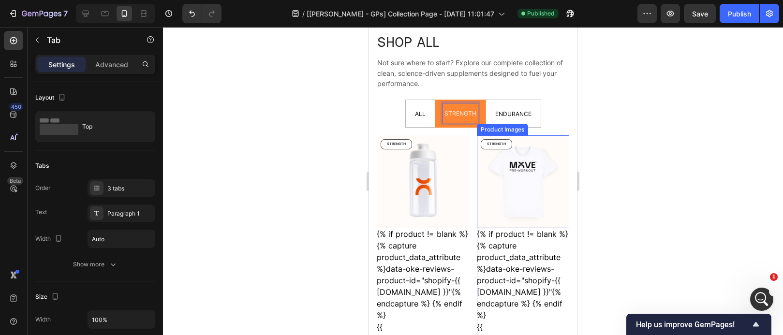
scroll to position [19, 0]
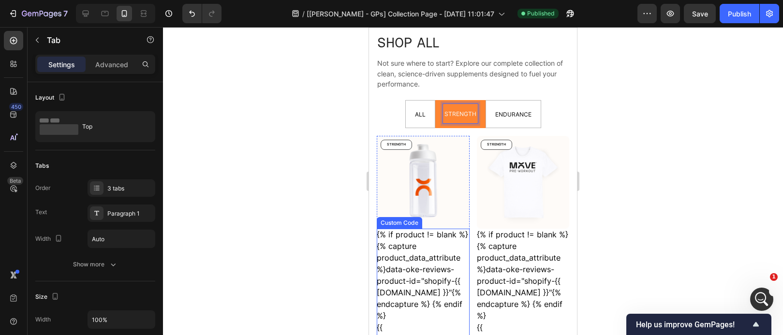
click at [439, 239] on div "{% if product != blank %} {% capture product_data_attribute %}data-oke-reviews-…" at bounding box center [423, 293] width 93 height 128
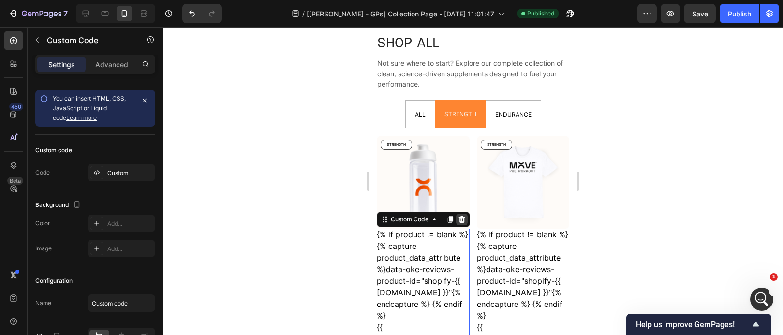
click at [461, 216] on icon at bounding box center [462, 219] width 6 height 7
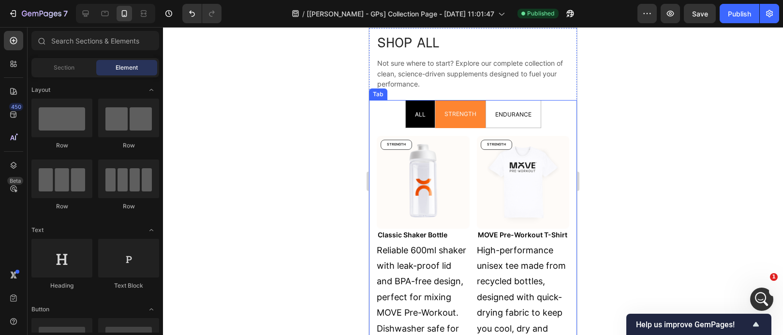
click at [415, 112] on span "ALL" at bounding box center [420, 114] width 11 height 7
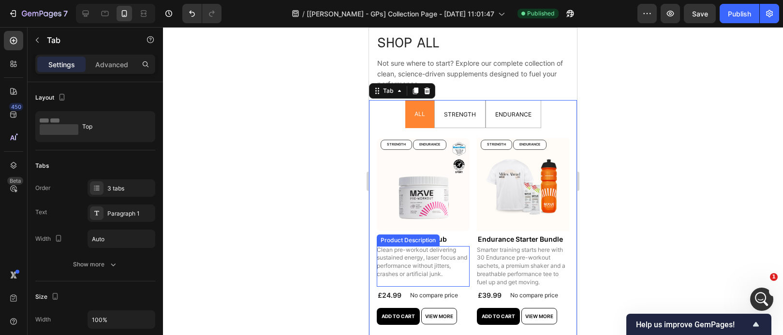
click at [427, 259] on p "Clean pre-workout delivering sustained energy, laser focus and performance with…" at bounding box center [423, 261] width 92 height 31
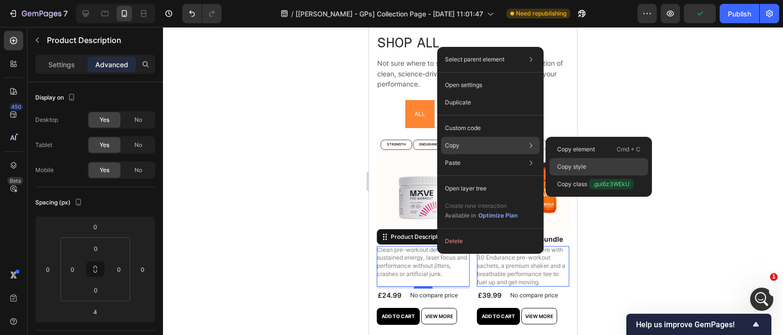
click at [574, 163] on p "Copy style" at bounding box center [571, 166] width 29 height 9
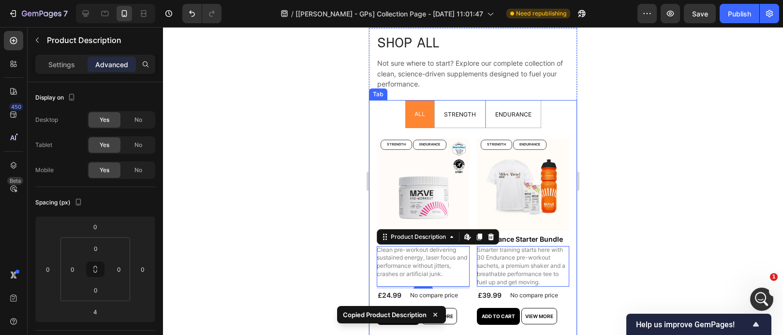
click at [452, 120] on p "STRENGTH" at bounding box center [460, 114] width 32 height 16
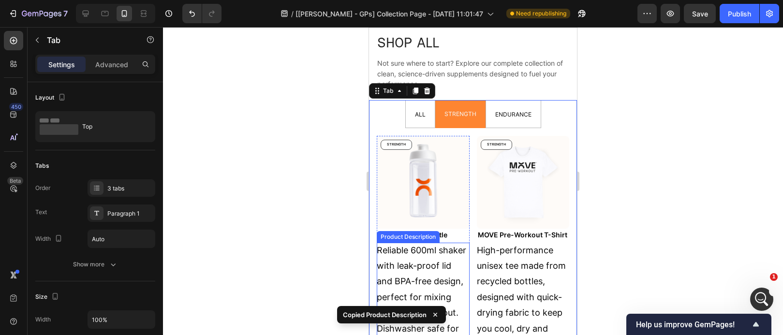
click at [439, 262] on p "Reliable 600ml shaker with leak-proof lid and BPA-free design, perfect for mixi…" at bounding box center [423, 297] width 92 height 104
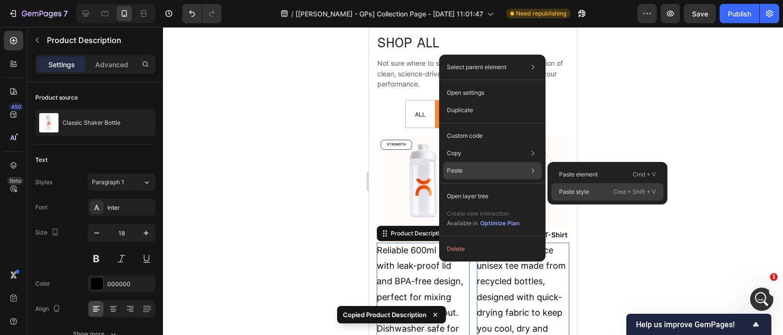
click at [577, 191] on p "Paste style" at bounding box center [574, 192] width 30 height 9
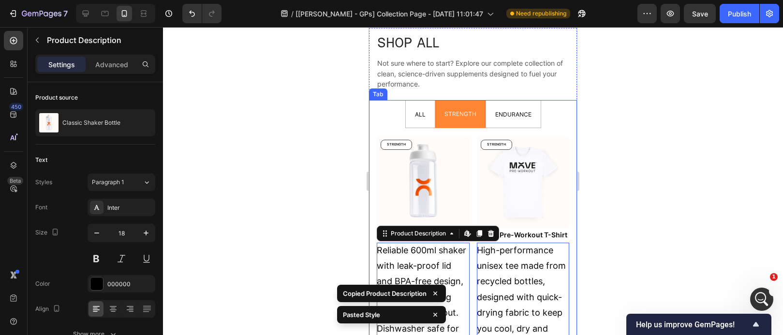
click at [420, 113] on span "ALL" at bounding box center [420, 114] width 11 height 7
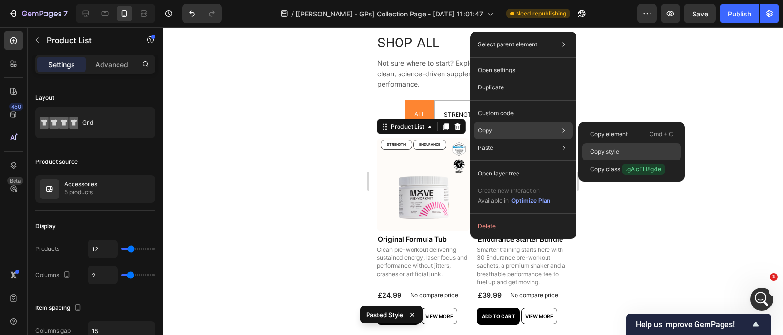
click at [604, 148] on p "Copy style" at bounding box center [604, 151] width 29 height 9
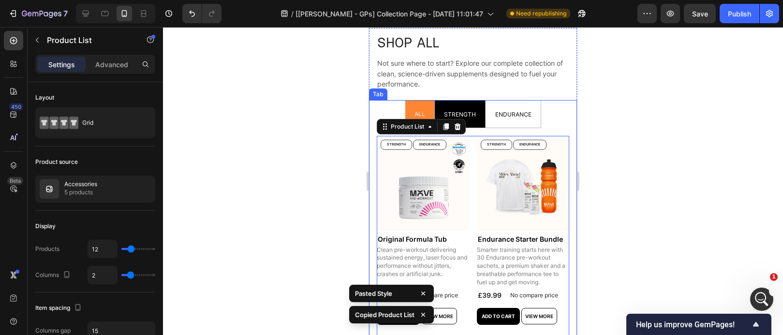
click at [461, 115] on span "STRENGTH" at bounding box center [460, 114] width 32 height 7
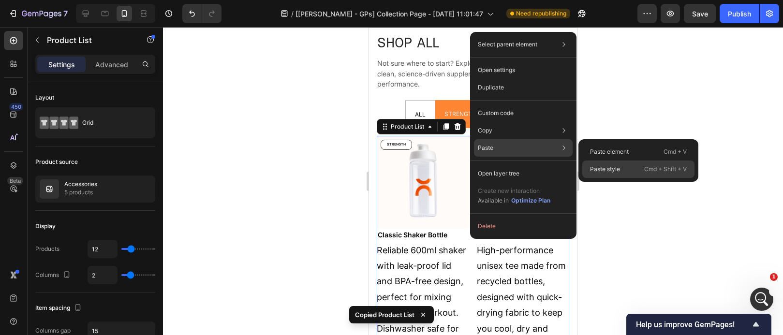
click at [593, 163] on div "Paste style Cmd + Shift + V" at bounding box center [638, 169] width 112 height 17
type input "20"
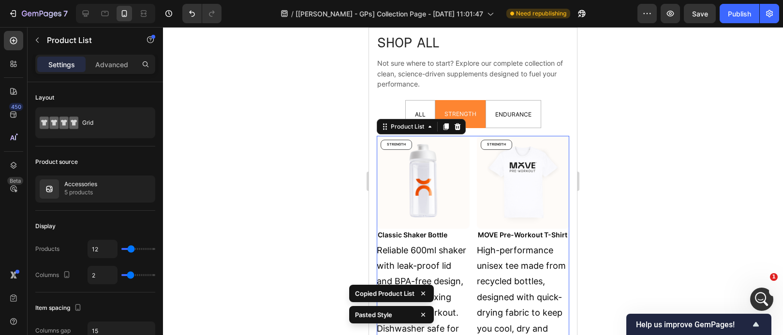
click at [417, 117] on span "ALL" at bounding box center [420, 114] width 11 height 7
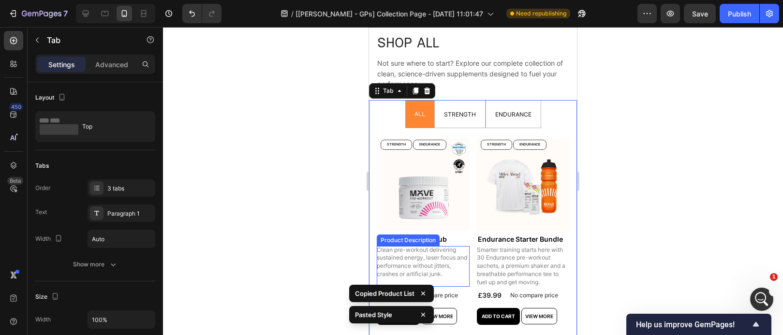
click at [438, 255] on p "Clean pre-workout delivering sustained energy, laser focus and performance with…" at bounding box center [423, 261] width 92 height 31
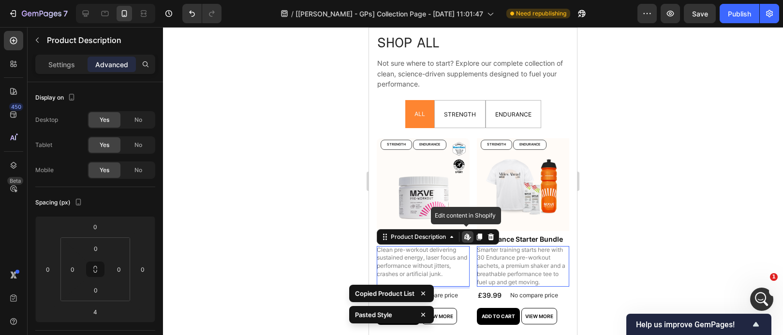
click at [460, 270] on p "Clean pre-workout delivering sustained energy, laser focus and performance with…" at bounding box center [423, 261] width 92 height 31
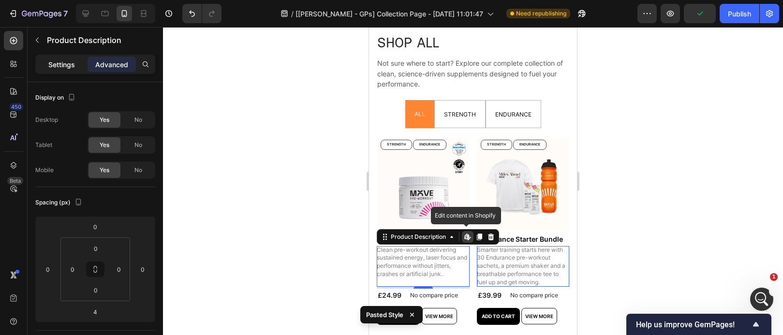
click at [64, 70] on div "Settings" at bounding box center [61, 64] width 48 height 15
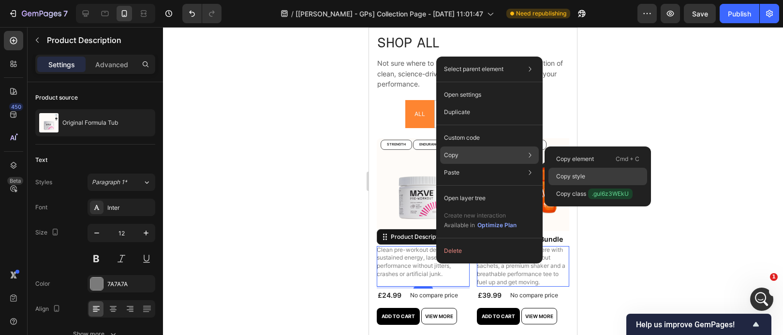
click at [566, 174] on p "Copy style" at bounding box center [570, 176] width 29 height 9
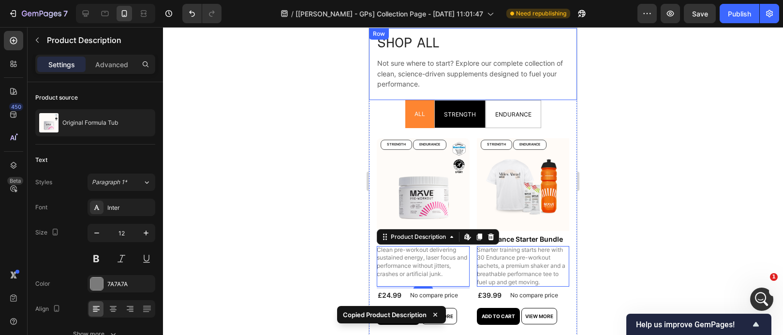
click at [458, 107] on p "STRENGTH" at bounding box center [460, 114] width 32 height 16
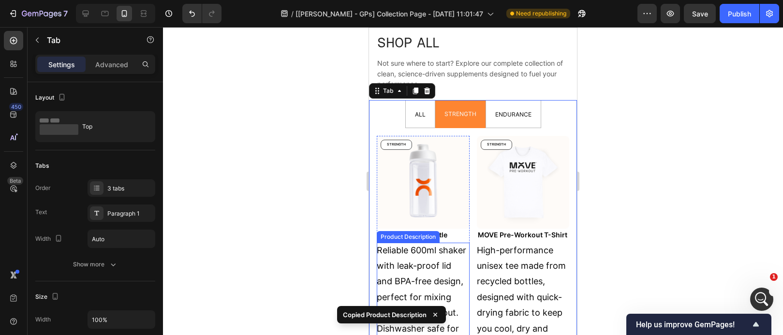
click at [438, 252] on div "Reliable 600ml shaker with leak-proof lid and BPA-free design, perfect for mixi…" at bounding box center [423, 298] width 93 height 110
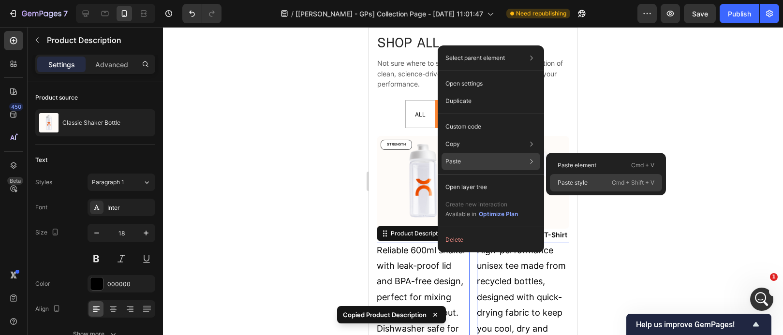
drag, startPoint x: 573, startPoint y: 185, endPoint x: 205, endPoint y: 158, distance: 369.5
click at [573, 185] on p "Paste style" at bounding box center [573, 182] width 30 height 9
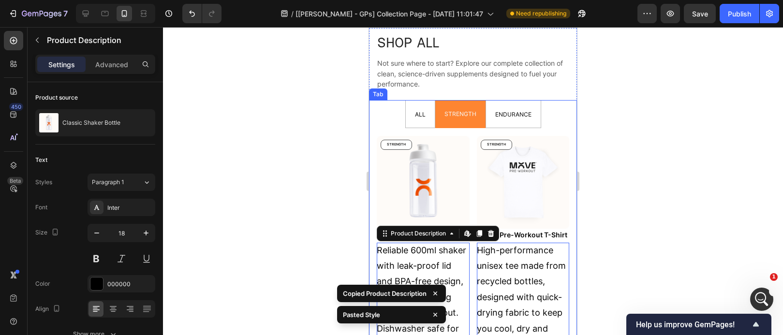
click at [731, 150] on div at bounding box center [473, 181] width 620 height 308
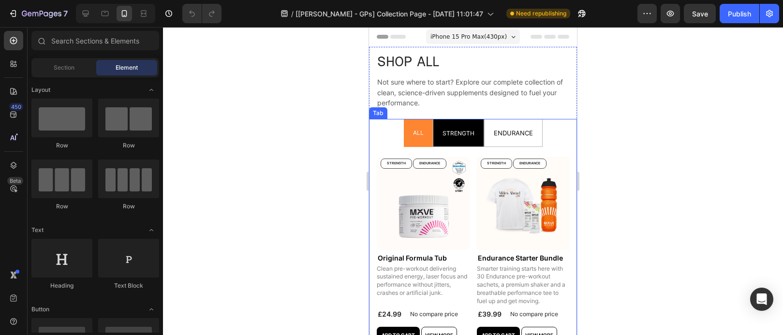
click at [433, 124] on li "STRENGTH" at bounding box center [458, 133] width 51 height 28
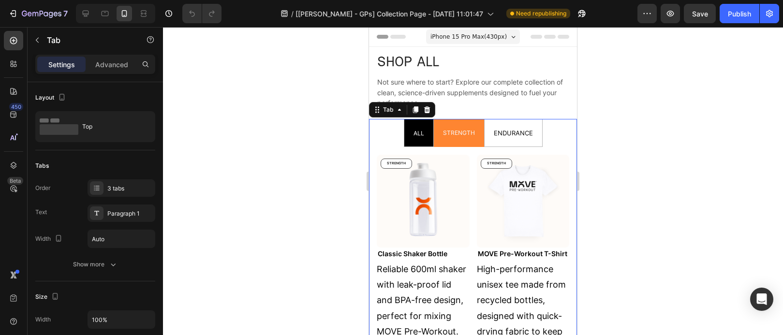
click at [417, 132] on span "ALL" at bounding box center [418, 133] width 11 height 7
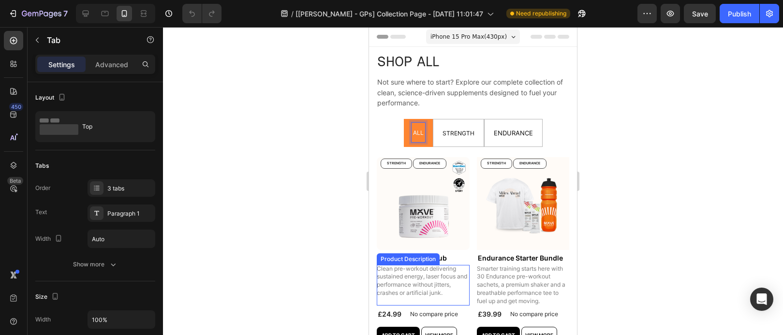
click at [437, 278] on p "Clean pre-workout delivering sustained energy, laser focus and performance with…" at bounding box center [423, 280] width 92 height 31
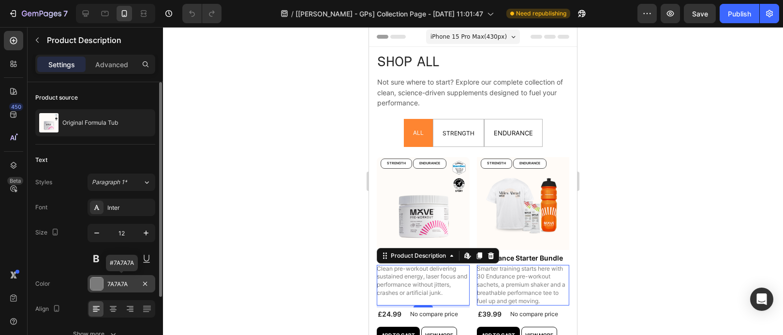
drag, startPoint x: 133, startPoint y: 286, endPoint x: 122, endPoint y: 282, distance: 11.8
click at [122, 282] on div "7A7A7A" at bounding box center [121, 284] width 28 height 9
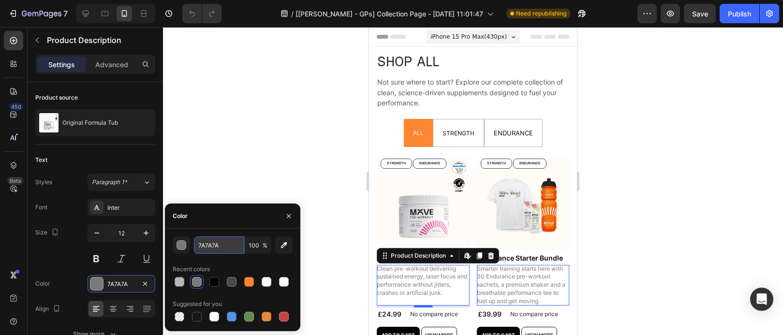
drag, startPoint x: 223, startPoint y: 242, endPoint x: 193, endPoint y: 242, distance: 29.5
click at [194, 242] on input "7A7A7A" at bounding box center [219, 244] width 50 height 17
click at [210, 244] on input "7A7A7A" at bounding box center [219, 244] width 50 height 17
drag, startPoint x: 228, startPoint y: 244, endPoint x: 200, endPoint y: 245, distance: 27.6
click at [200, 245] on input "7A7A7A" at bounding box center [219, 244] width 50 height 17
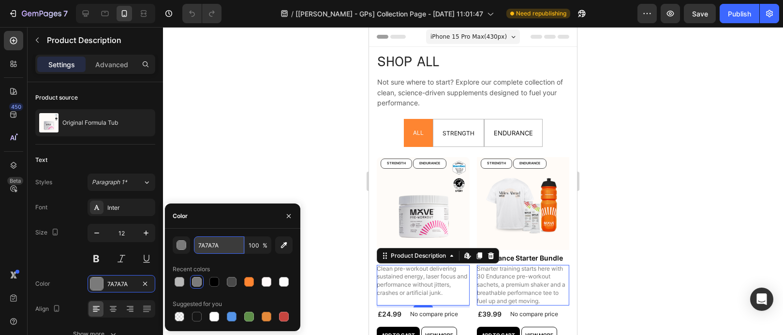
click at [227, 247] on input "7A7A7A" at bounding box center [219, 244] width 50 height 17
drag, startPoint x: 229, startPoint y: 246, endPoint x: 187, endPoint y: 243, distance: 41.7
click at [187, 243] on div "7A7A7A 100 %" at bounding box center [233, 244] width 120 height 17
click at [695, 235] on div at bounding box center [473, 181] width 620 height 308
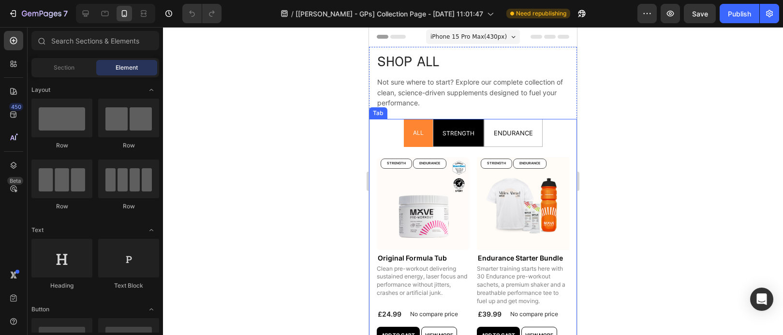
click at [469, 139] on p "STRENGTH" at bounding box center [458, 133] width 32 height 16
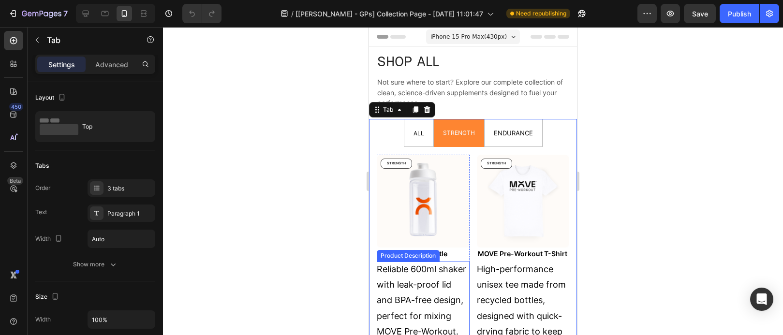
click at [428, 277] on p "Reliable 600ml shaker with leak-proof lid and BPA-free design, perfect for mixi…" at bounding box center [423, 316] width 92 height 104
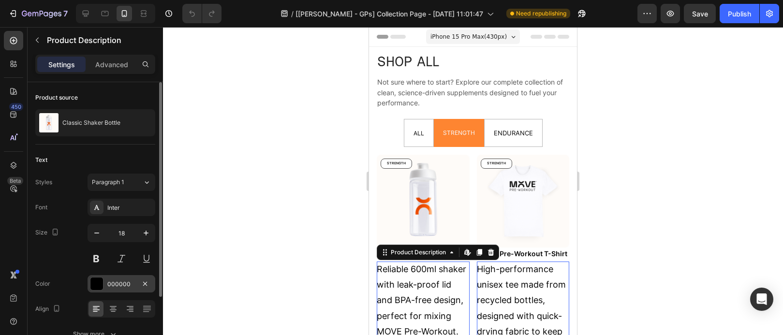
click at [132, 280] on div "000000" at bounding box center [121, 284] width 28 height 9
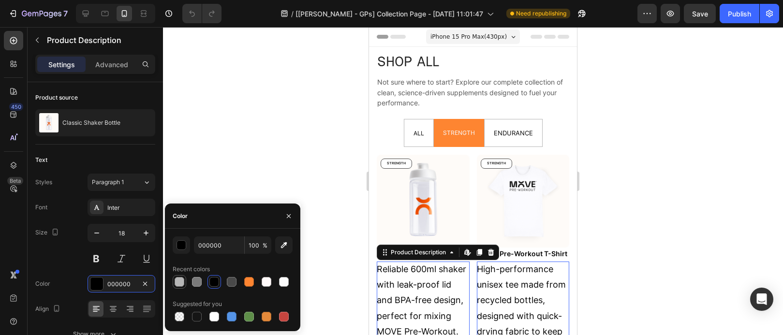
click at [180, 280] on div at bounding box center [180, 282] width 10 height 10
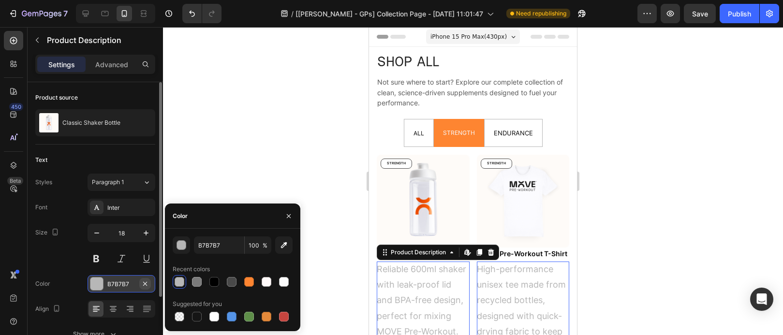
click at [147, 285] on icon "button" at bounding box center [145, 284] width 8 height 8
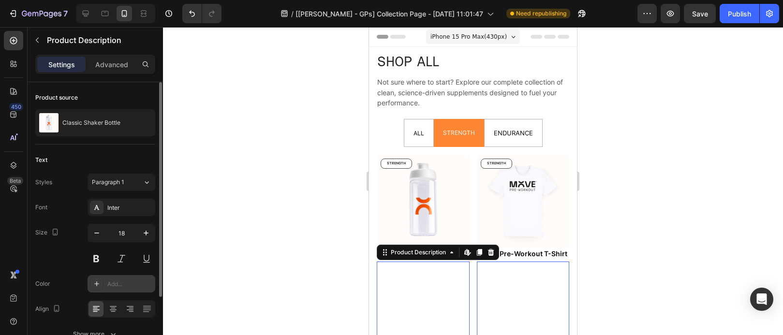
click at [131, 284] on div "Add..." at bounding box center [129, 284] width 45 height 9
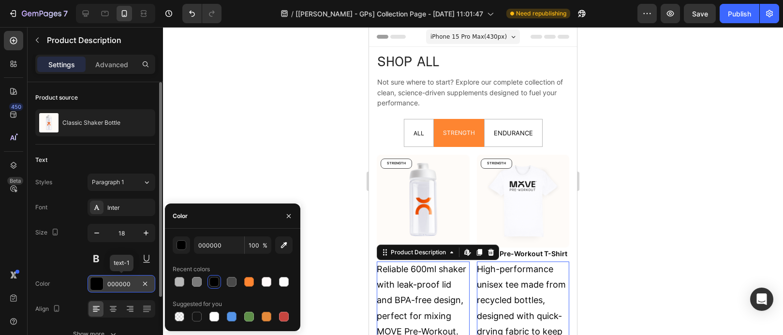
drag, startPoint x: 118, startPoint y: 284, endPoint x: 196, endPoint y: 256, distance: 82.9
click at [118, 284] on div "000000" at bounding box center [121, 284] width 28 height 9
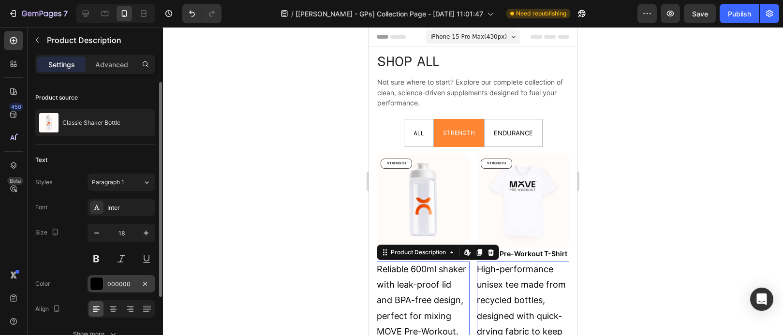
click at [119, 282] on div "000000" at bounding box center [121, 284] width 28 height 9
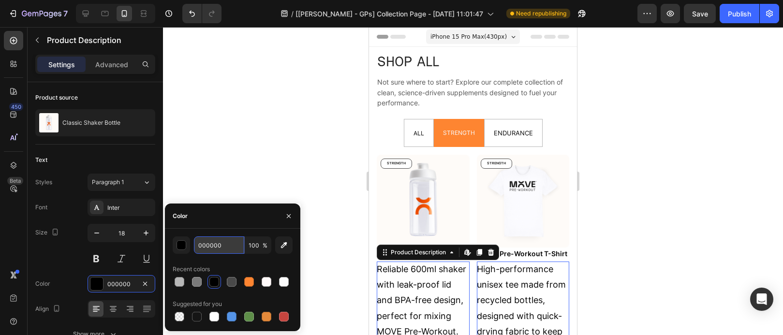
drag, startPoint x: 228, startPoint y: 241, endPoint x: 229, endPoint y: 248, distance: 6.8
click at [229, 248] on input "000000" at bounding box center [219, 244] width 50 height 17
paste input "7A7A7A"
type input "7A7A7A"
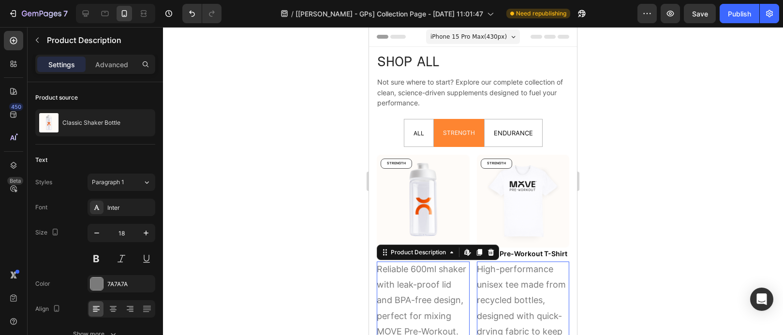
click at [657, 234] on div at bounding box center [473, 181] width 620 height 308
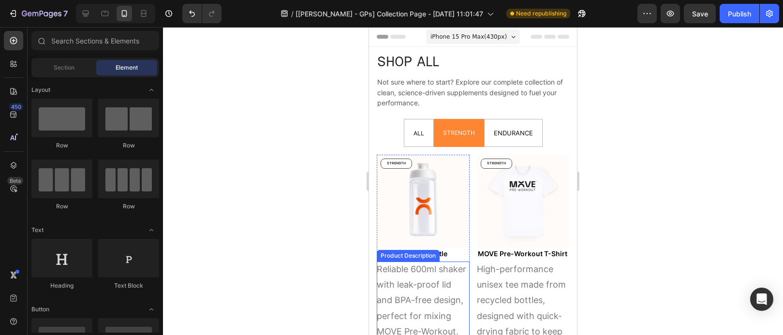
click at [440, 274] on div "Reliable 600ml shaker with leak-proof lid and BPA-free design, perfect for mixi…" at bounding box center [423, 317] width 93 height 110
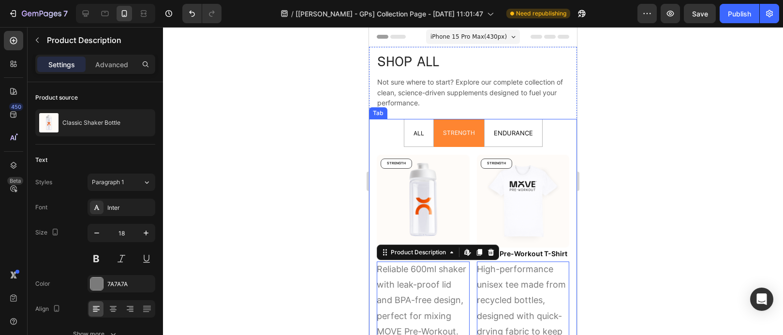
click at [425, 133] on li "ALL" at bounding box center [419, 133] width 30 height 28
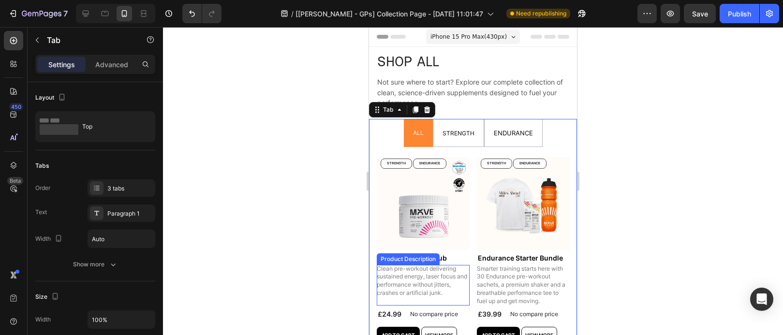
click at [409, 273] on p "Clean pre-workout delivering sustained energy, laser focus and performance with…" at bounding box center [423, 280] width 92 height 31
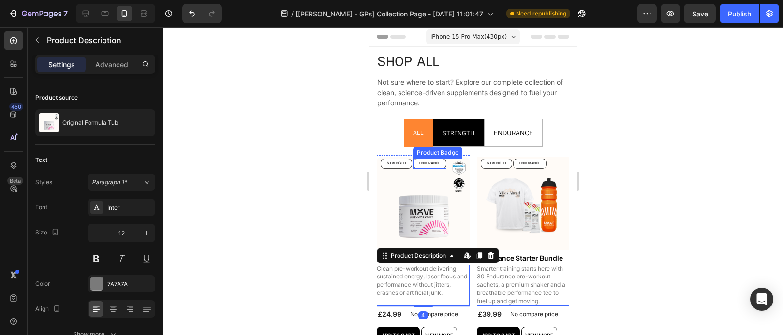
click at [443, 142] on div "STRENGTH" at bounding box center [458, 132] width 35 height 19
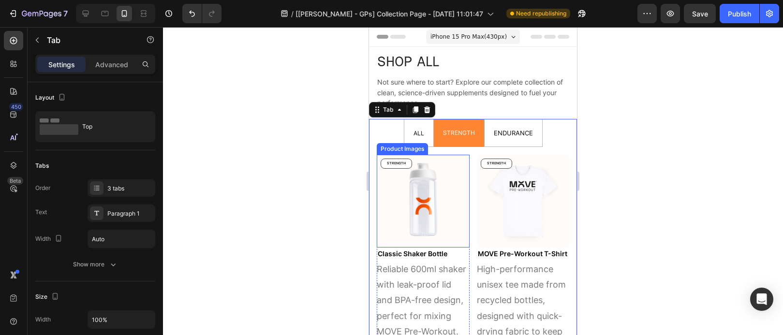
click at [422, 282] on p "Reliable 600ml shaker with leak-proof lid and BPA-free design, perfect for mixi…" at bounding box center [423, 316] width 92 height 104
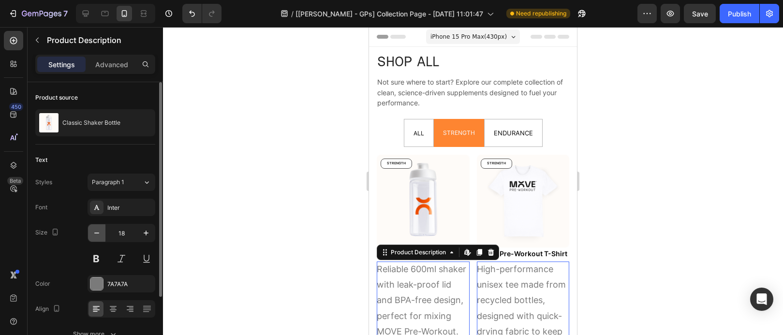
click at [102, 236] on button "button" at bounding box center [96, 232] width 17 height 17
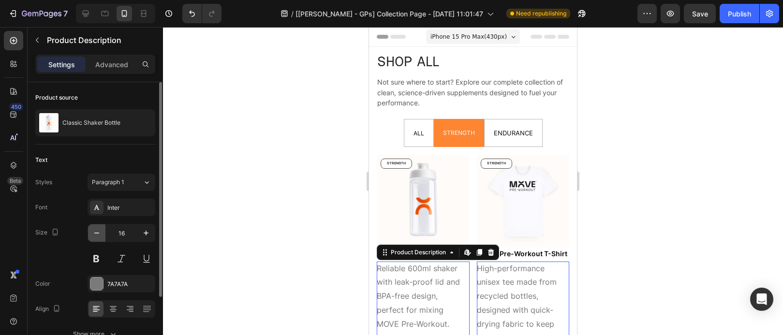
click at [102, 236] on button "button" at bounding box center [96, 232] width 17 height 17
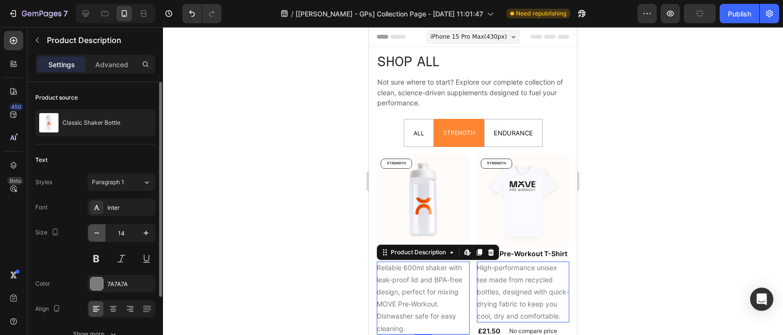
click at [102, 236] on button "button" at bounding box center [96, 232] width 17 height 17
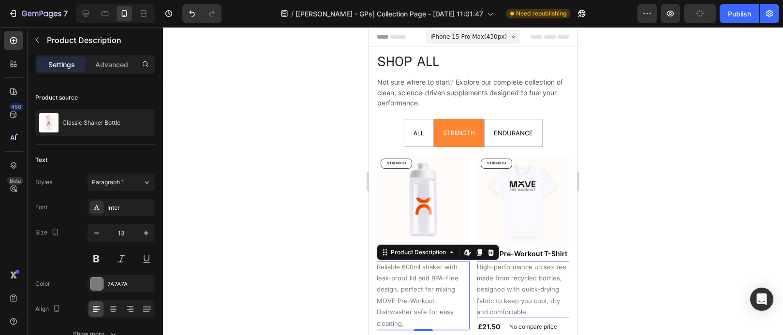
type input "12"
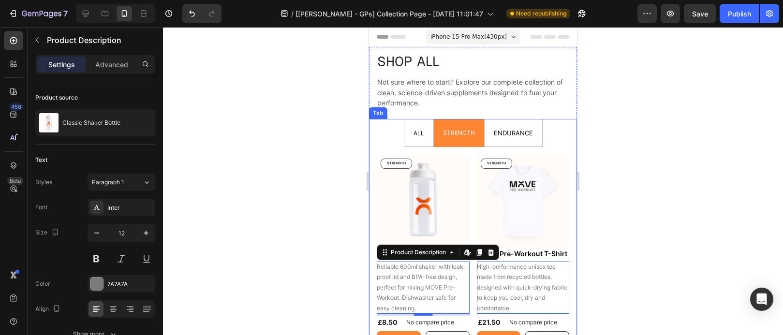
click at [411, 143] on li "ALL" at bounding box center [419, 133] width 30 height 28
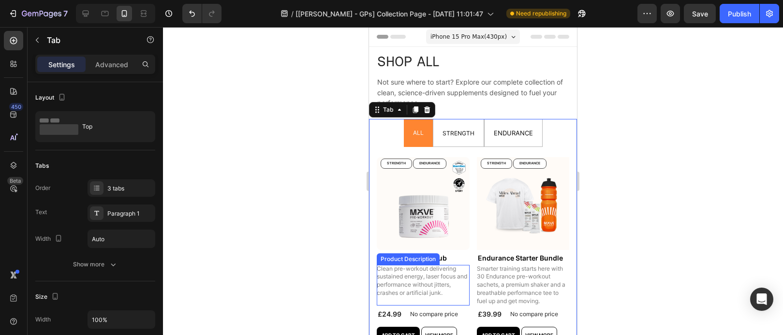
click at [438, 289] on p "Clean pre-workout delivering sustained energy, laser focus and performance with…" at bounding box center [423, 280] width 92 height 31
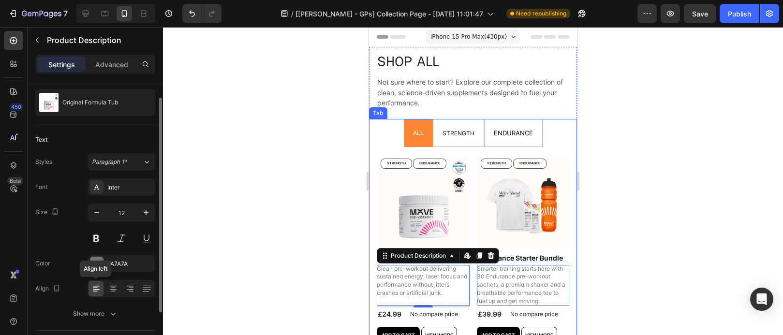
scroll to position [34, 0]
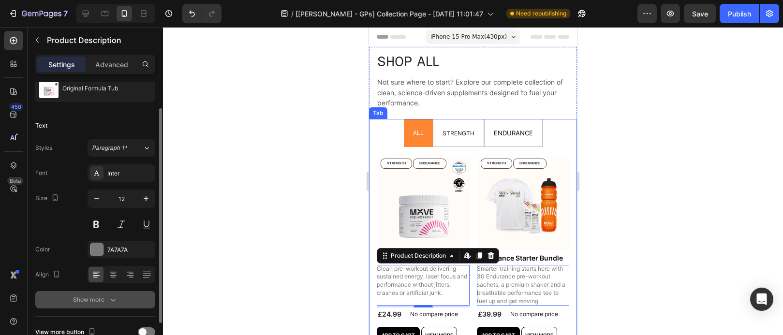
click at [98, 296] on div "Show more" at bounding box center [95, 300] width 45 height 10
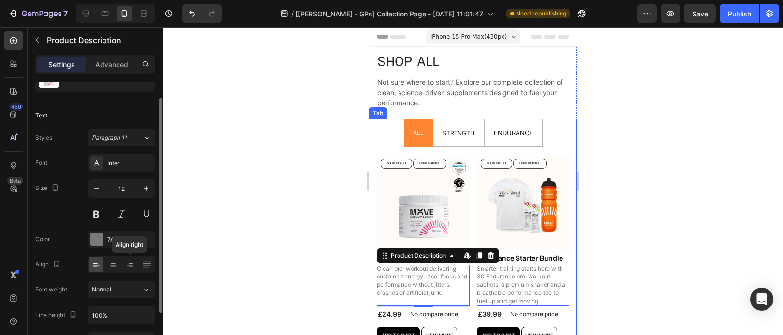
scroll to position [80, 0]
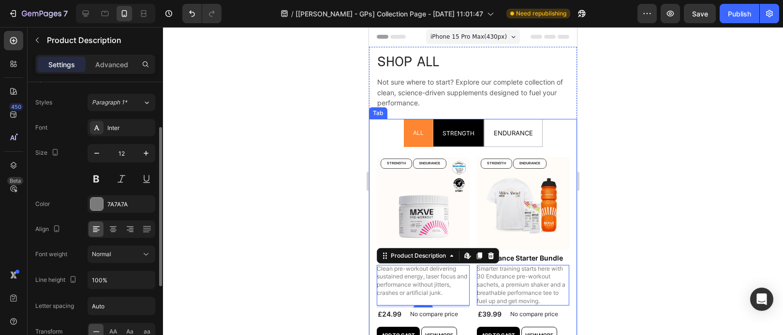
click at [468, 141] on div "STRENGTH" at bounding box center [458, 132] width 35 height 19
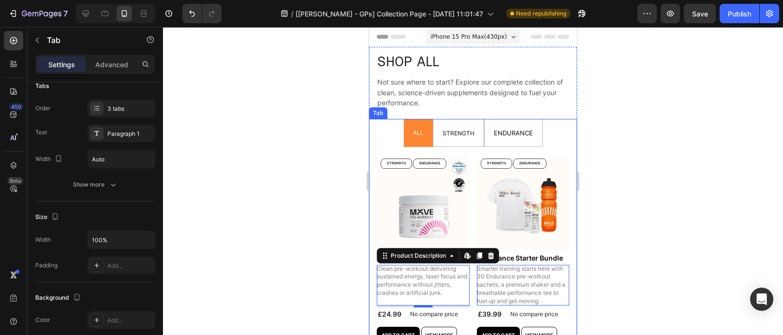
scroll to position [0, 0]
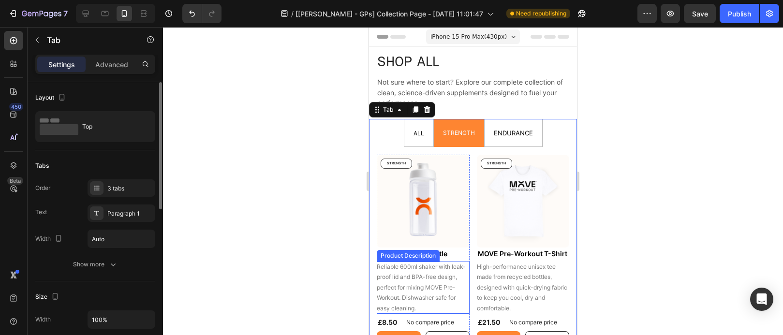
click at [441, 267] on div "Reliable 600ml shaker with leak-proof lid and BPA-free design, perfect for mixi…" at bounding box center [423, 288] width 93 height 52
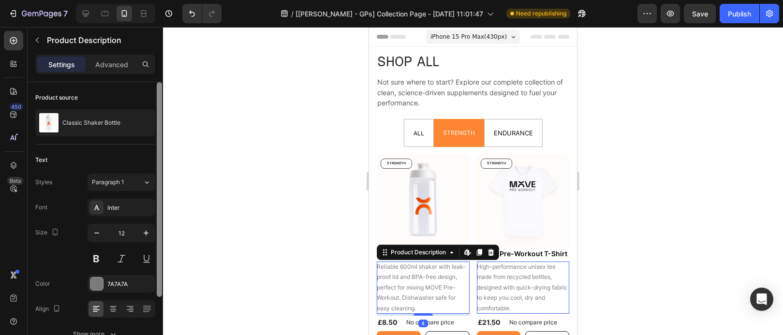
scroll to position [22, 0]
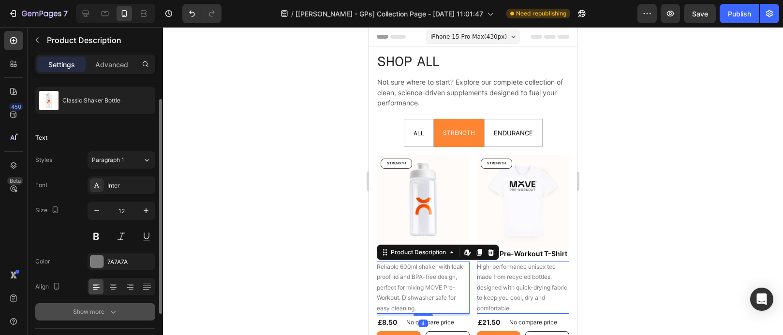
click at [108, 307] on icon "button" at bounding box center [113, 312] width 10 height 10
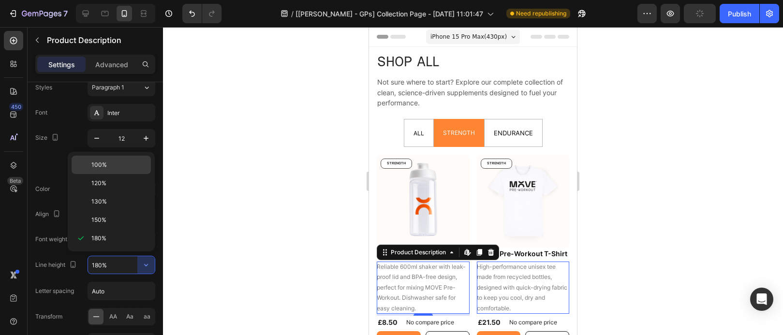
click at [119, 168] on p "100%" at bounding box center [118, 165] width 55 height 9
type input "100%"
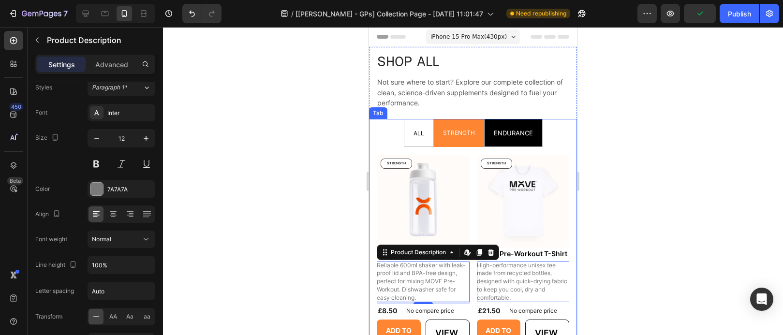
click at [496, 131] on span "ENDURANCE" at bounding box center [513, 133] width 39 height 8
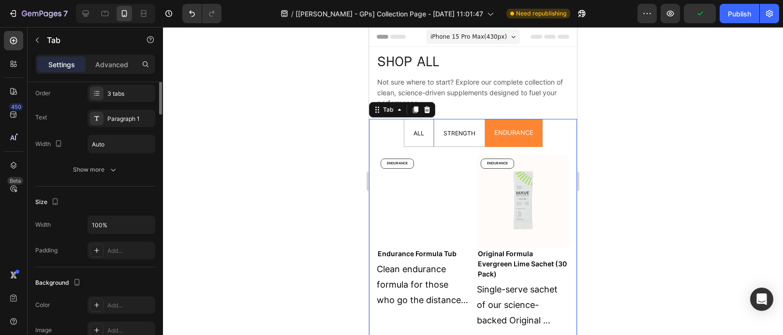
scroll to position [0, 0]
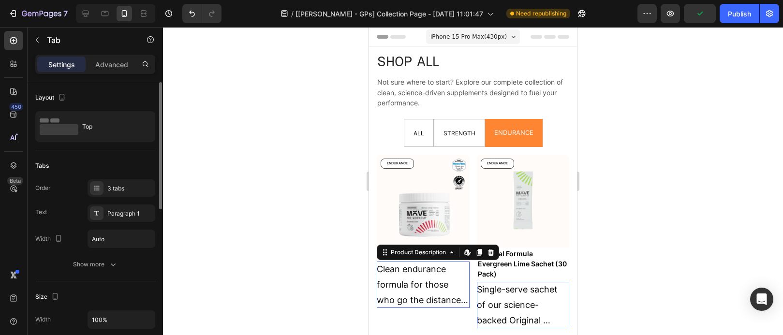
click at [401, 270] on div "Clean endurance formula for those who go the distance, supporting hydration, en…" at bounding box center [423, 285] width 93 height 46
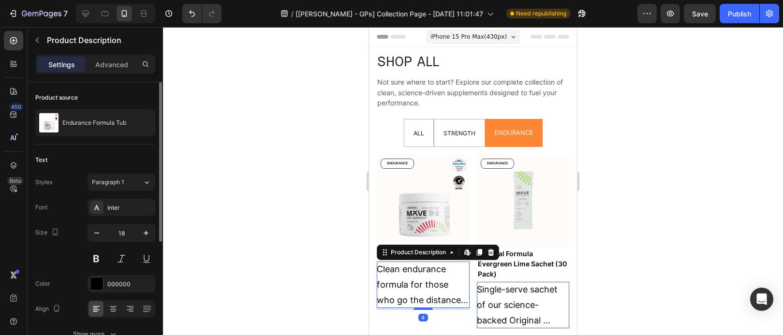
scroll to position [188, 0]
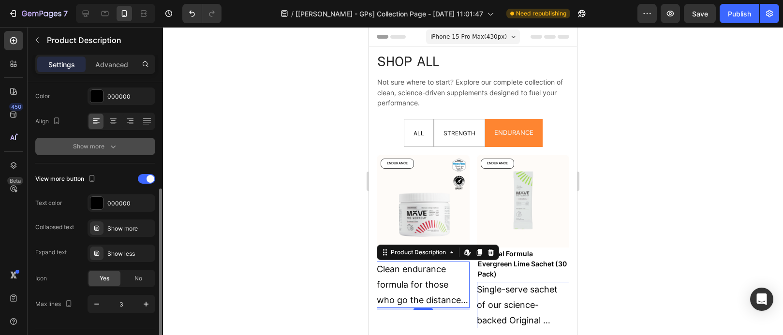
click at [113, 150] on icon "button" at bounding box center [113, 147] width 10 height 10
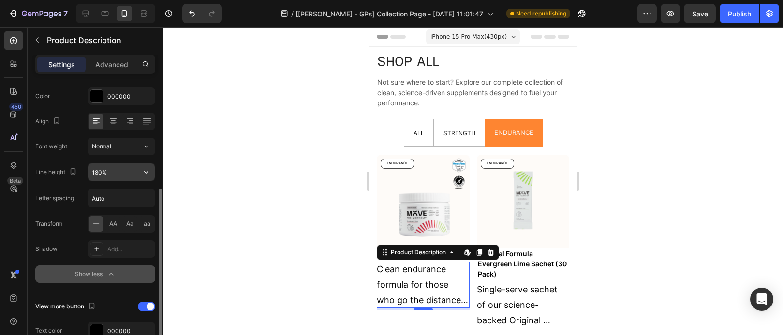
click at [109, 173] on input "180%" at bounding box center [121, 171] width 67 height 17
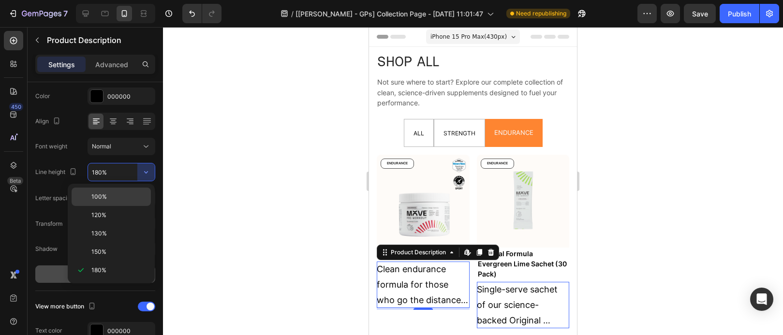
click at [123, 192] on p "100%" at bounding box center [118, 196] width 55 height 9
type input "100%"
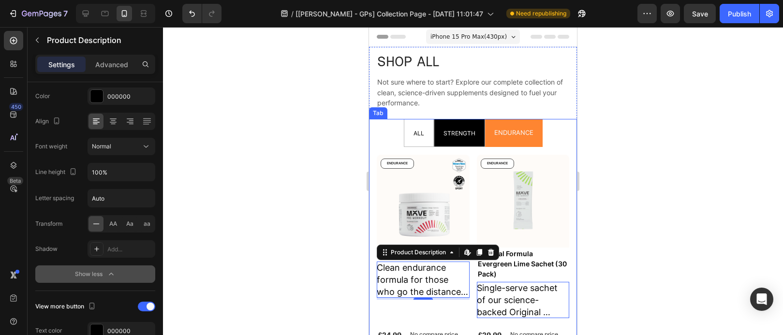
click at [453, 139] on p "STRENGTH" at bounding box center [459, 133] width 32 height 16
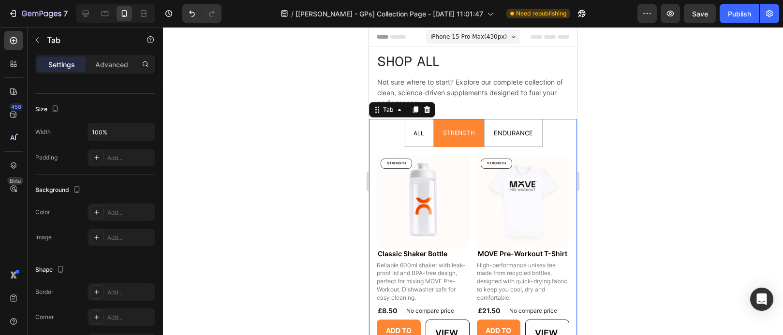
scroll to position [0, 0]
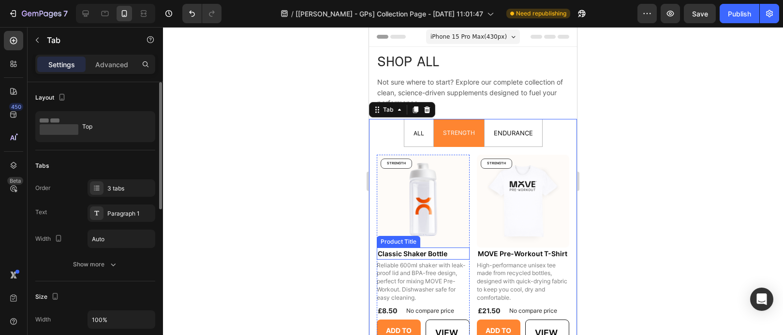
click at [433, 262] on p "Reliable 600ml shaker with leak-proof lid and BPA-free design, perfect for mixi…" at bounding box center [421, 282] width 89 height 40
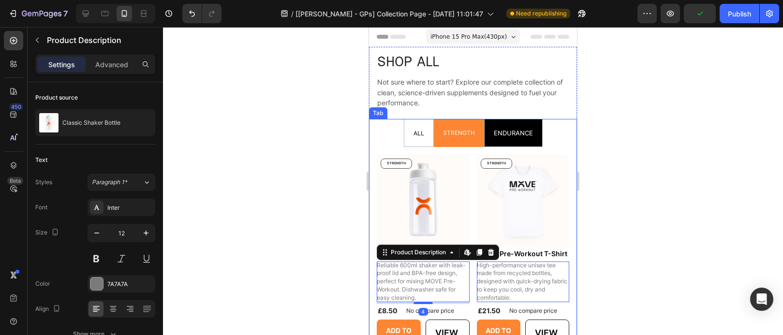
click at [494, 133] on span "ENDURANCE" at bounding box center [513, 133] width 39 height 8
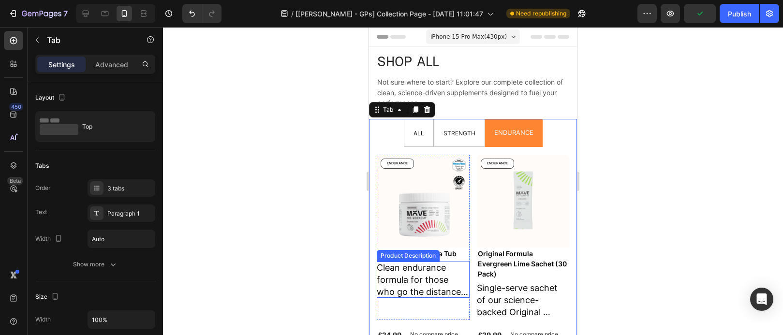
click at [427, 263] on p "Clean endurance formula for those who go the distance, supporting hydration, en…" at bounding box center [423, 310] width 92 height 95
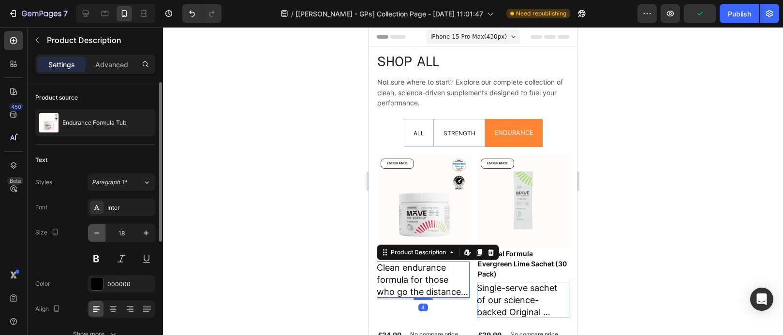
click at [101, 235] on icon "button" at bounding box center [97, 233] width 10 height 10
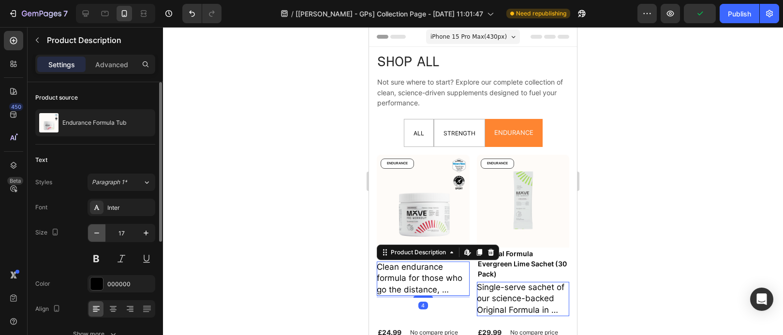
click at [101, 235] on icon "button" at bounding box center [97, 233] width 10 height 10
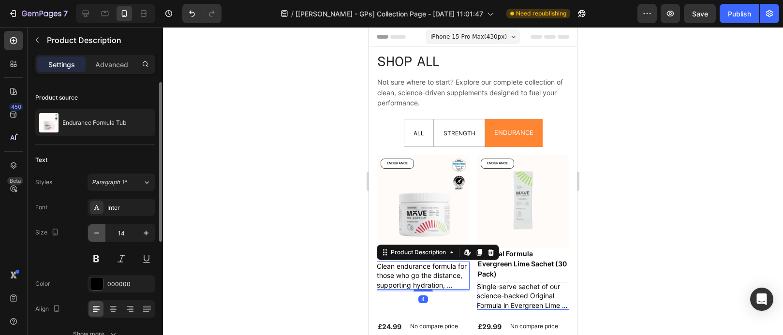
click at [100, 239] on button "button" at bounding box center [96, 232] width 17 height 17
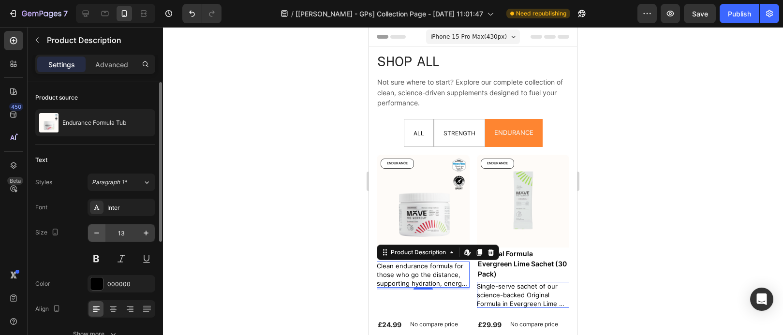
click at [99, 239] on button "button" at bounding box center [96, 232] width 17 height 17
type input "12"
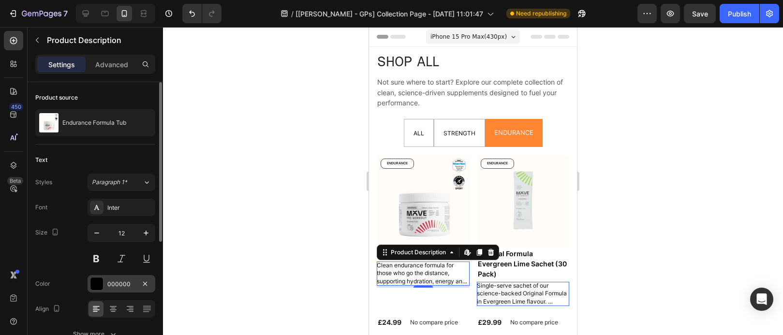
click at [125, 285] on div "000000" at bounding box center [121, 284] width 28 height 9
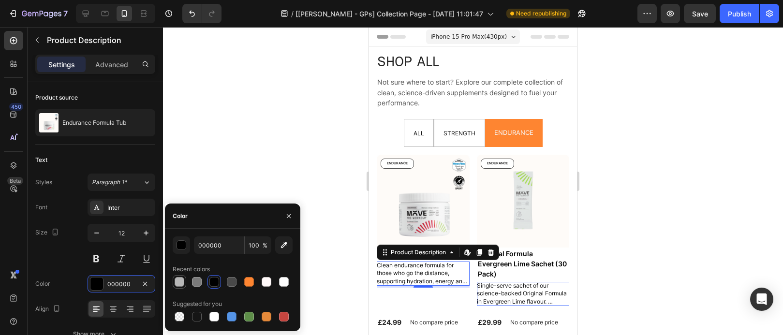
click at [178, 283] on div at bounding box center [180, 282] width 10 height 10
type input "B7B7B7"
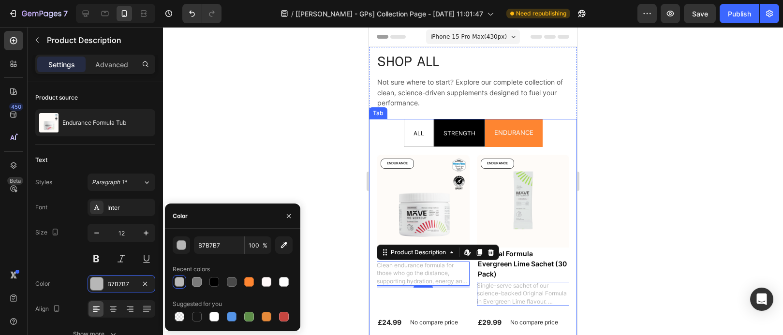
click at [451, 139] on p "STRENGTH" at bounding box center [459, 133] width 32 height 16
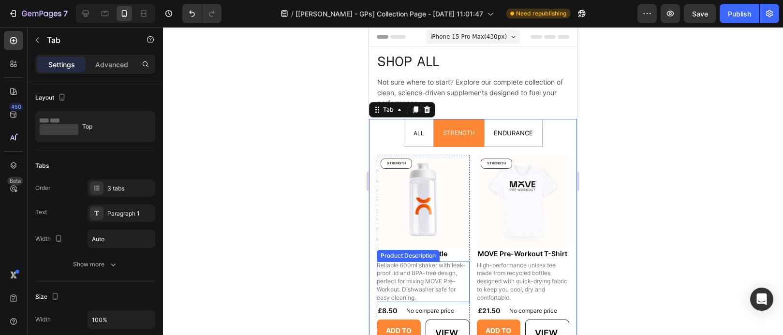
click at [423, 280] on p "Reliable 600ml shaker with leak-proof lid and BPA-free design, perfect for mixi…" at bounding box center [421, 282] width 89 height 40
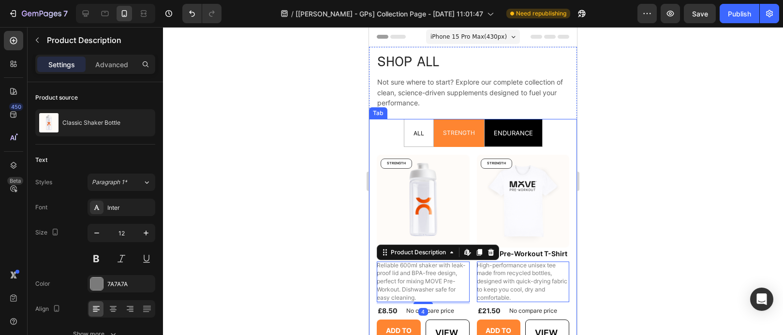
click at [505, 135] on span "ENDURANCE" at bounding box center [513, 133] width 39 height 8
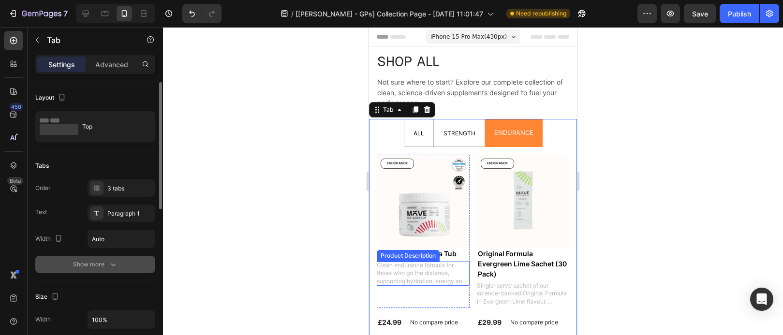
click at [125, 270] on button "Show more" at bounding box center [95, 264] width 120 height 17
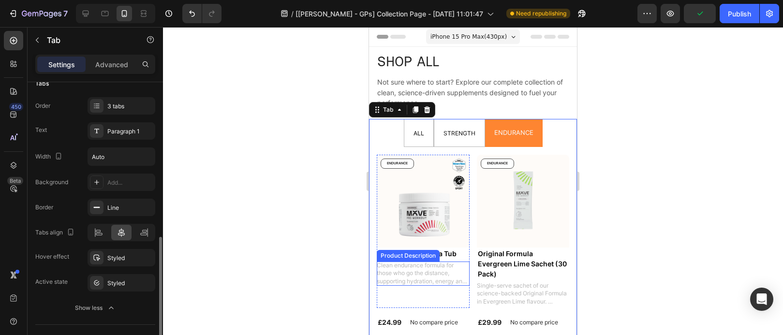
scroll to position [172, 0]
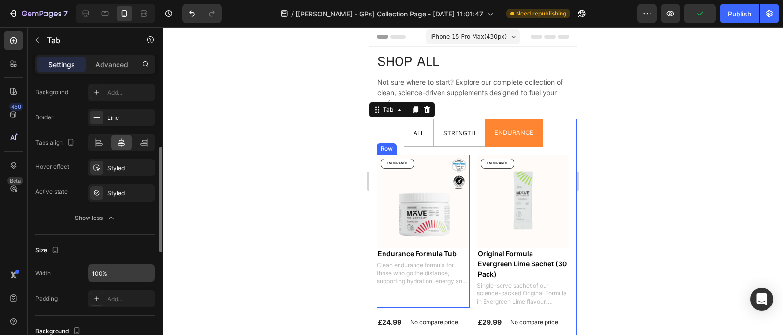
click at [441, 269] on p "Clean endurance formula for those who go the distance, supporting hydration, en…" at bounding box center [422, 282] width 90 height 40
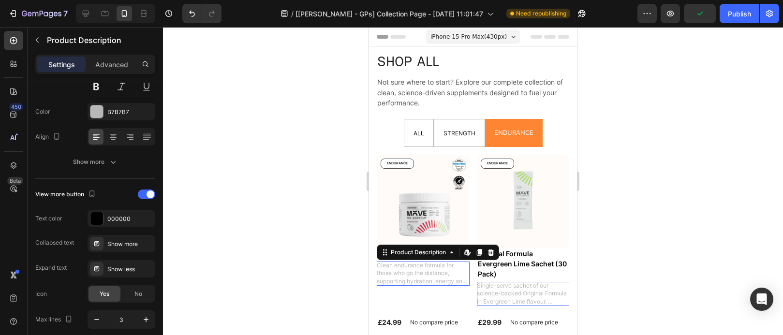
scroll to position [0, 0]
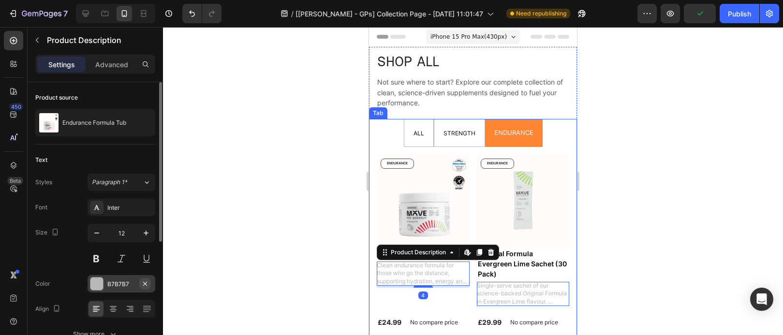
click at [141, 284] on icon "button" at bounding box center [145, 284] width 8 height 8
click at [133, 283] on div "Add..." at bounding box center [129, 284] width 45 height 9
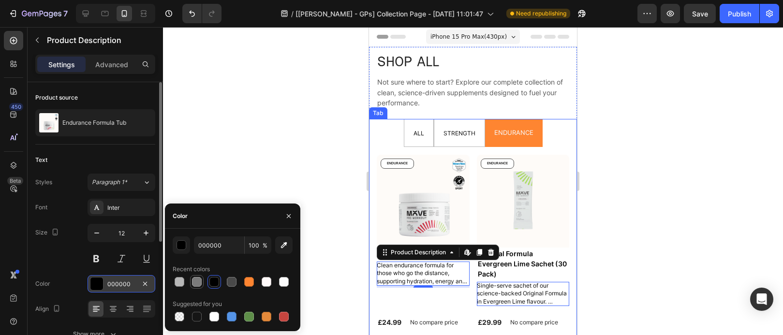
click at [197, 281] on div at bounding box center [197, 282] width 10 height 10
type input "7A7A7A"
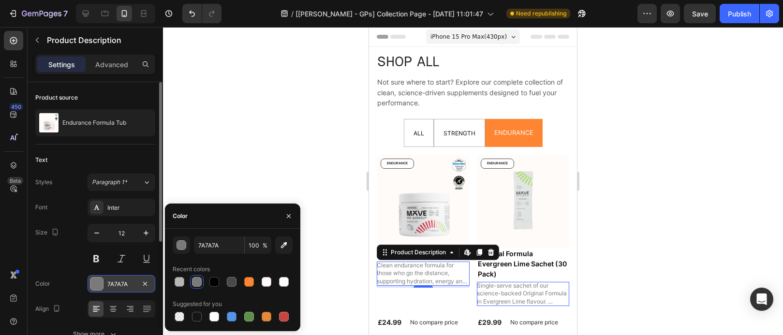
click at [626, 229] on div at bounding box center [473, 181] width 620 height 308
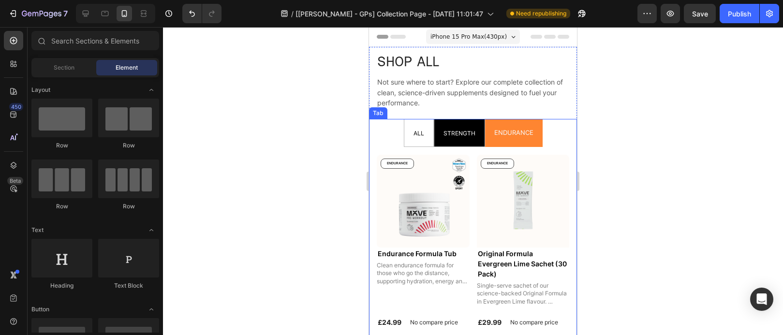
click at [470, 136] on span "STRENGTH" at bounding box center [459, 133] width 32 height 7
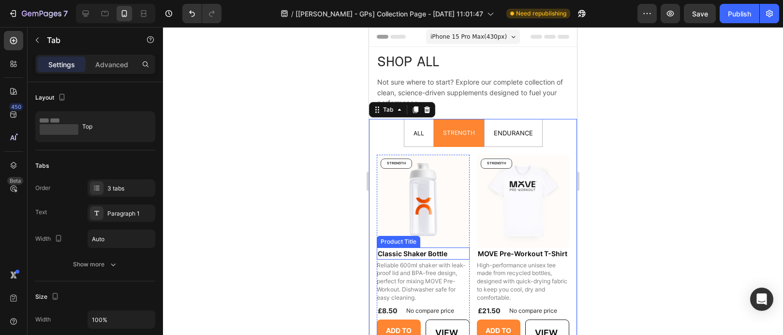
click at [409, 251] on h2 "Classic Shaker Bottle" at bounding box center [423, 254] width 93 height 12
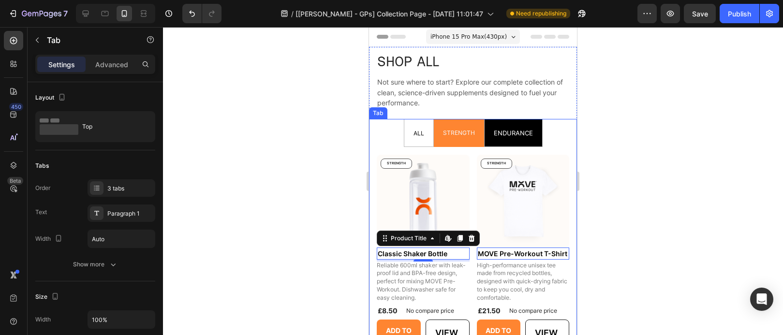
click at [510, 136] on span "ENDURANCE" at bounding box center [513, 133] width 39 height 8
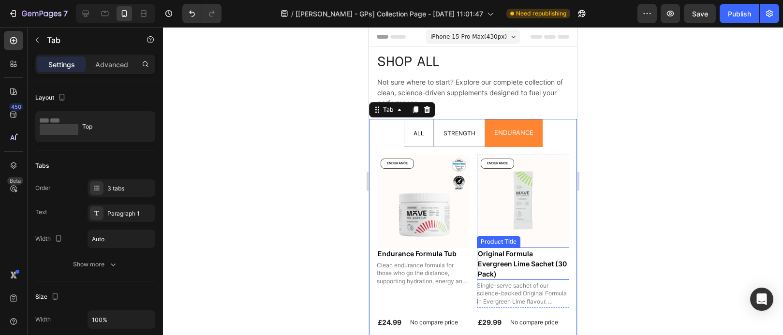
click at [509, 260] on h2 "Original Formula Evergreen Lime Sachet (30 Pack)" at bounding box center [523, 264] width 93 height 32
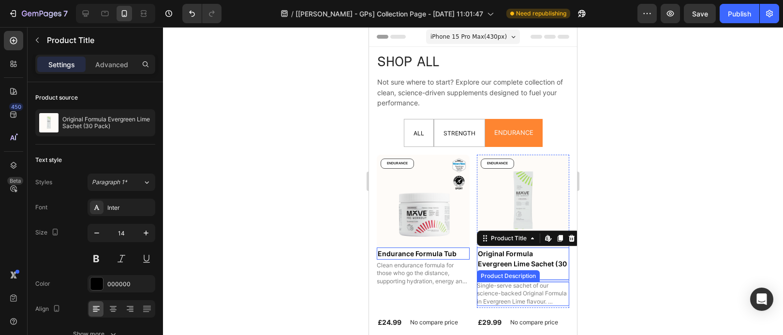
click at [525, 282] on p "Single-serve sachet of our science-backed Original Formula in Evergreen Lime fl…" at bounding box center [522, 306] width 91 height 48
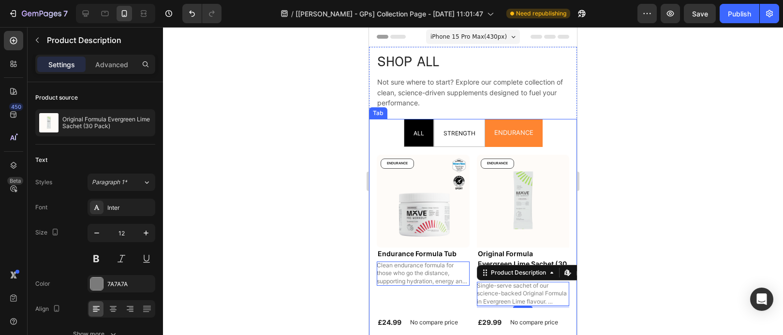
click at [418, 133] on span "ALL" at bounding box center [418, 133] width 11 height 7
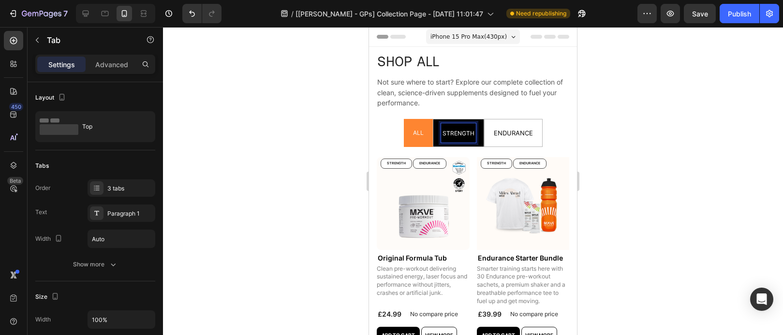
click at [473, 133] on li "STRENGTH" at bounding box center [458, 133] width 51 height 28
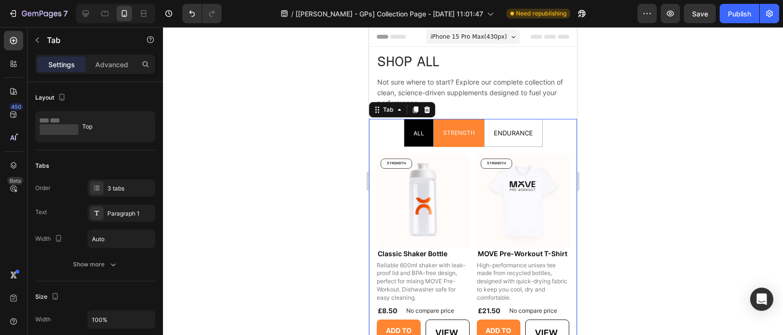
click at [417, 133] on span "ALL" at bounding box center [418, 133] width 11 height 7
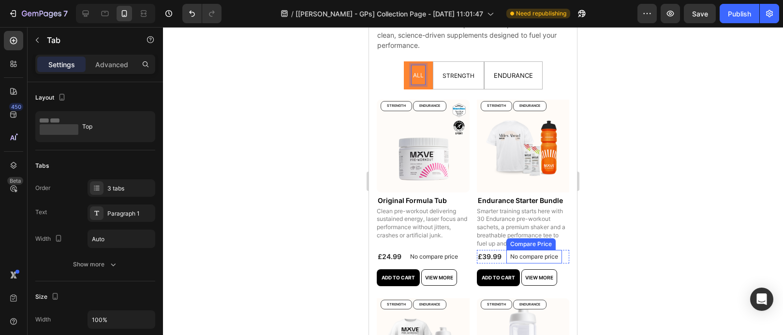
scroll to position [75, 0]
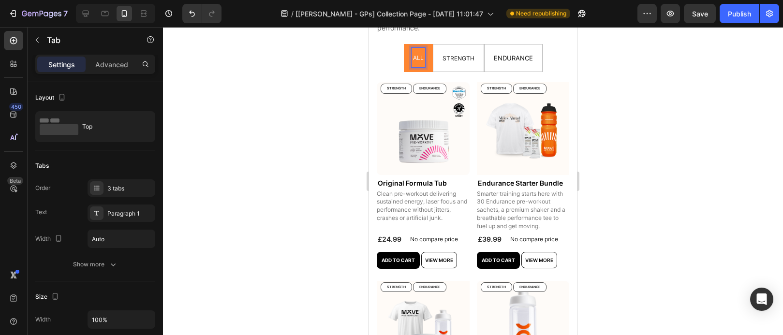
click at [459, 64] on p "STRENGTH" at bounding box center [458, 58] width 32 height 16
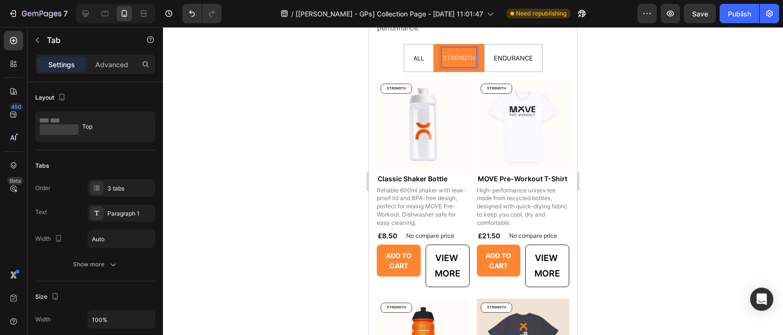
scroll to position [74, 0]
click at [417, 66] on p "ALL" at bounding box center [418, 58] width 11 height 16
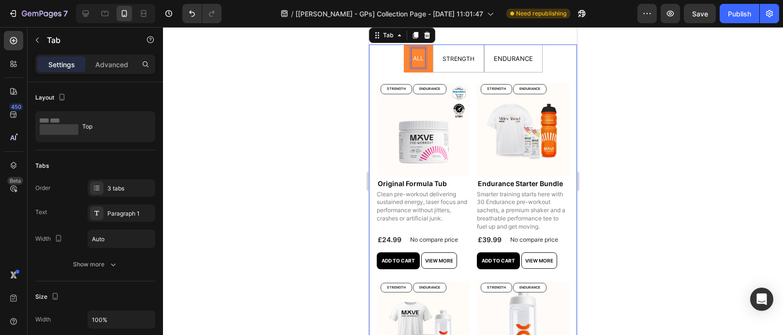
scroll to position [74, 0]
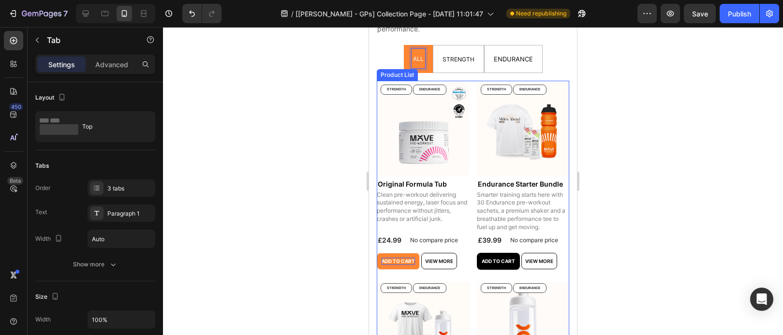
click at [403, 261] on div "Add to cart" at bounding box center [398, 261] width 33 height 7
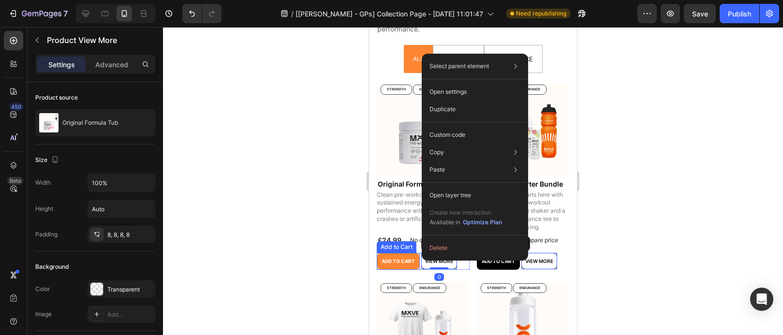
click at [415, 262] on button "Add to cart" at bounding box center [398, 261] width 43 height 17
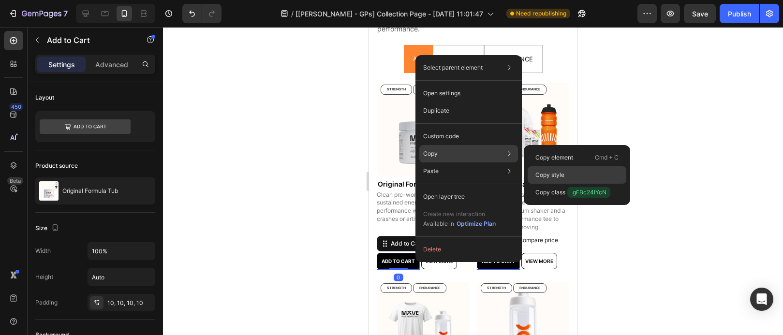
click at [547, 176] on p "Copy style" at bounding box center [549, 175] width 29 height 9
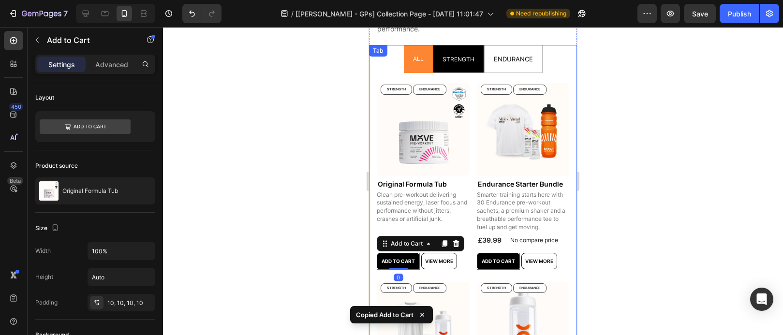
click at [442, 67] on p "STRENGTH" at bounding box center [458, 59] width 32 height 16
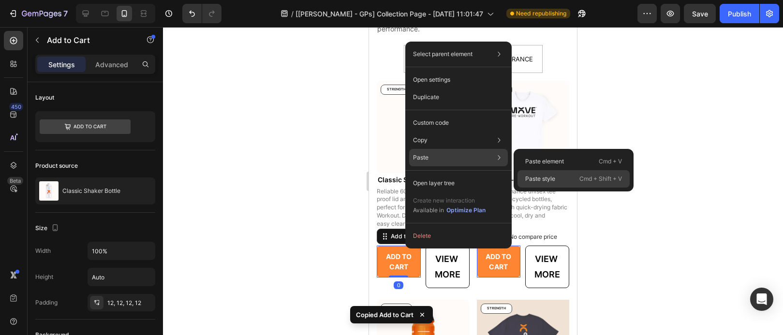
click at [539, 179] on p "Paste style" at bounding box center [540, 179] width 30 height 9
type input "10"
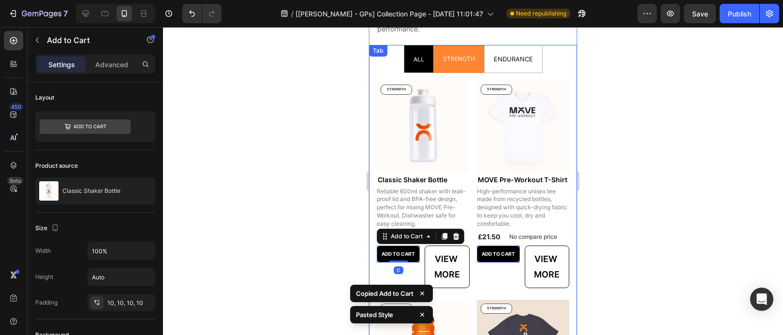
click at [420, 59] on div "ALL" at bounding box center [419, 58] width 14 height 19
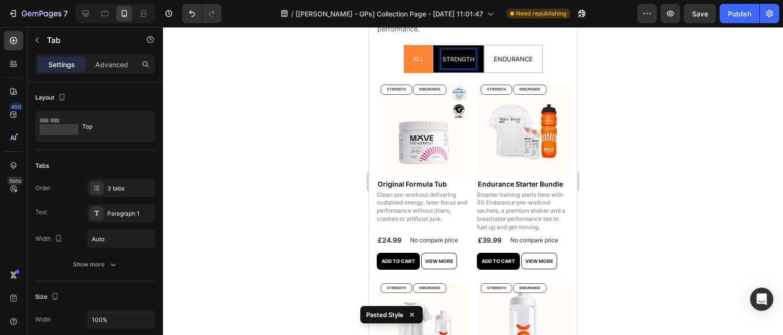
click at [454, 59] on span "STRENGTH" at bounding box center [458, 59] width 32 height 7
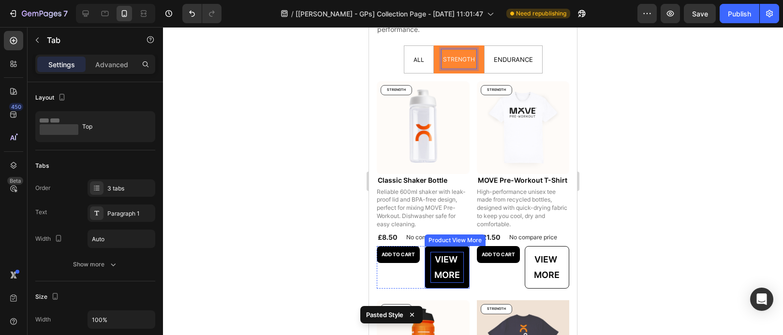
click at [449, 252] on p "View more" at bounding box center [446, 267] width 33 height 31
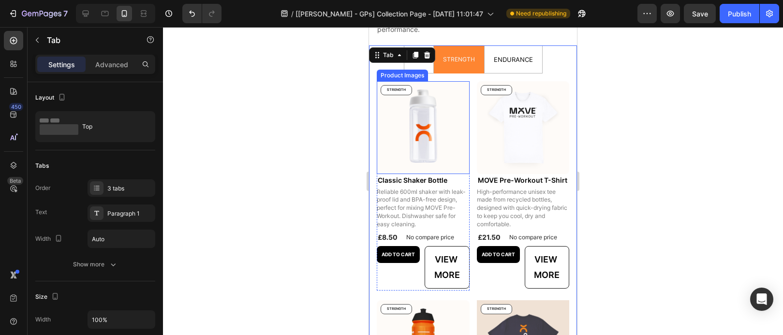
click at [514, 101] on img at bounding box center [523, 127] width 93 height 93
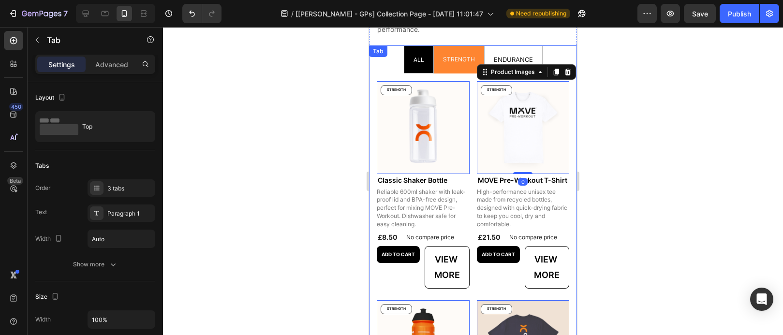
click at [419, 67] on p "ALL" at bounding box center [418, 59] width 11 height 16
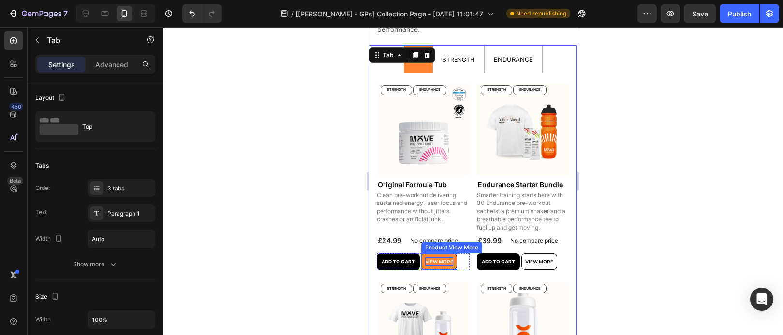
click at [438, 259] on p "View more" at bounding box center [439, 261] width 28 height 9
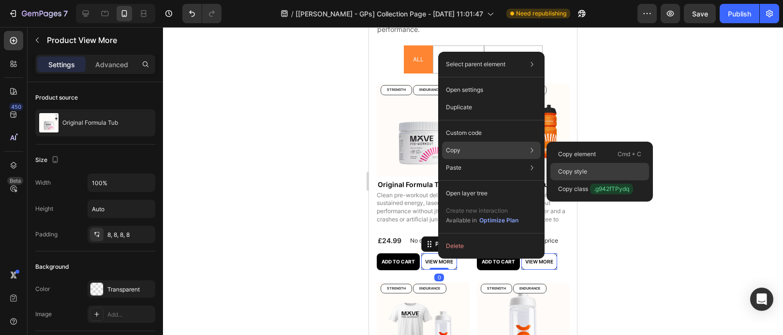
click at [577, 166] on div "Copy style" at bounding box center [599, 171] width 99 height 17
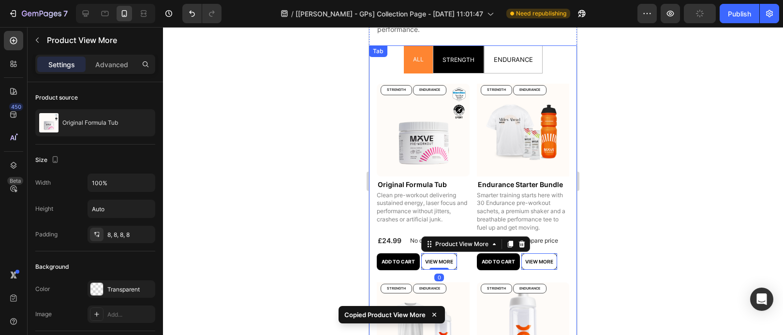
click at [457, 65] on p "STRENGTH" at bounding box center [458, 59] width 32 height 16
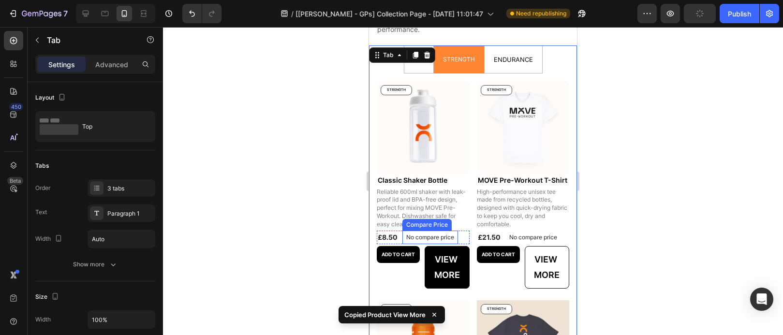
click at [447, 246] on button "View more" at bounding box center [447, 267] width 45 height 43
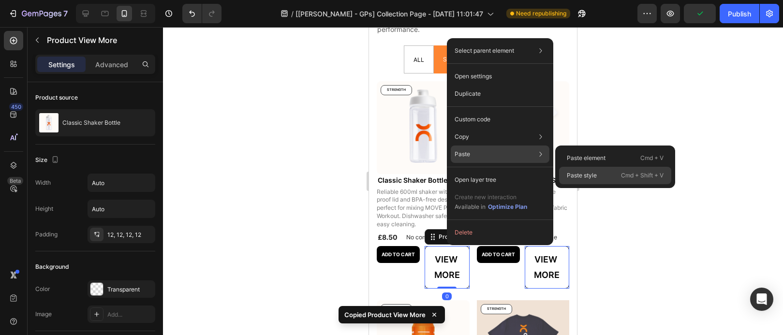
click at [591, 173] on p "Paste style" at bounding box center [582, 175] width 30 height 9
type input "100%"
type input "10"
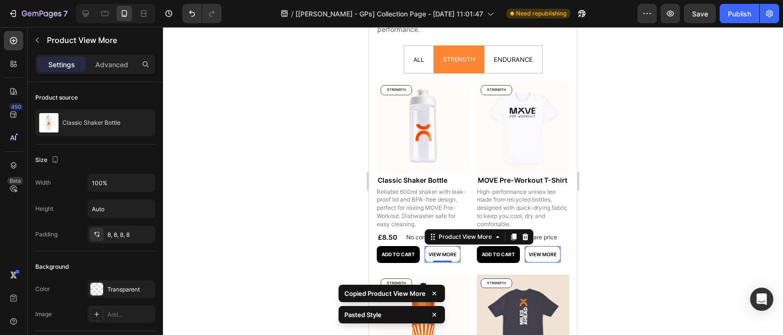
click at [710, 212] on div at bounding box center [473, 181] width 620 height 308
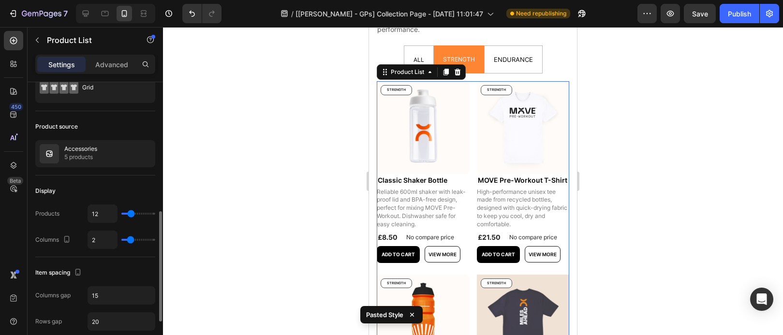
scroll to position [118, 0]
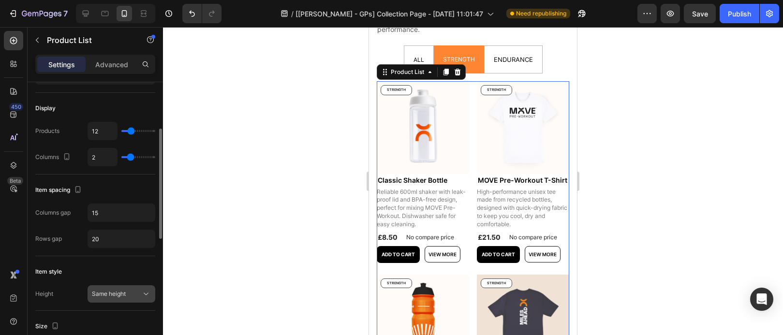
click at [141, 293] on icon at bounding box center [146, 294] width 10 height 10
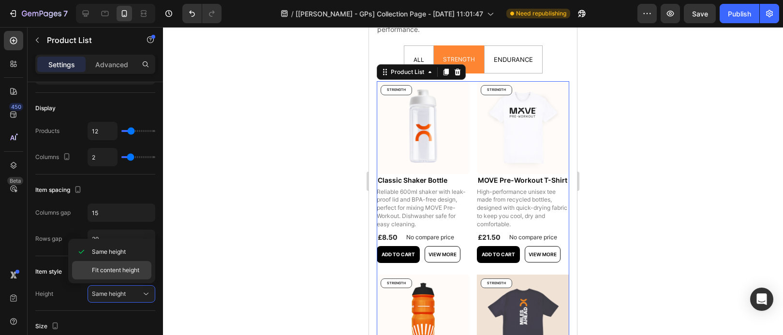
click at [128, 266] on span "Fit content height" at bounding box center [115, 270] width 47 height 9
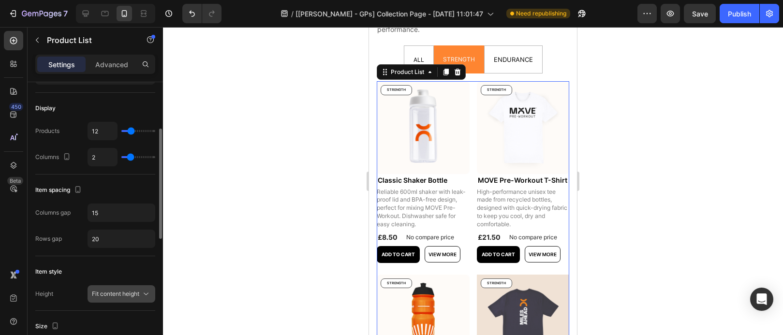
click at [134, 294] on span "Fit content height" at bounding box center [115, 293] width 47 height 7
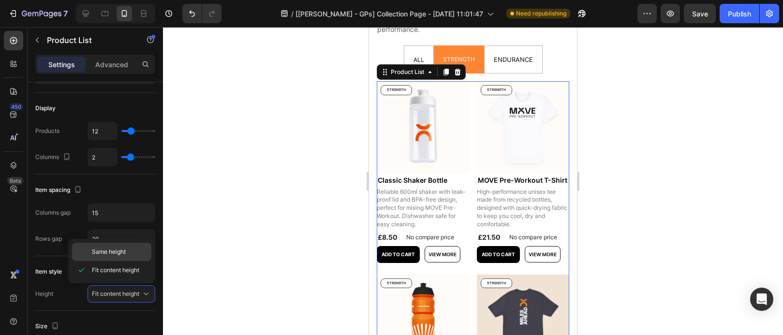
click at [128, 260] on div "Same height" at bounding box center [111, 252] width 79 height 18
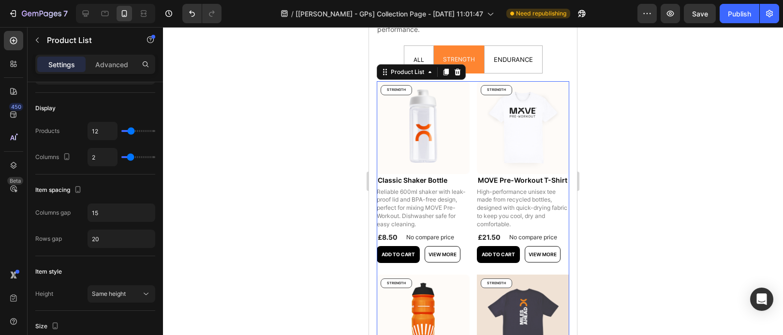
click at [697, 205] on div at bounding box center [473, 181] width 620 height 308
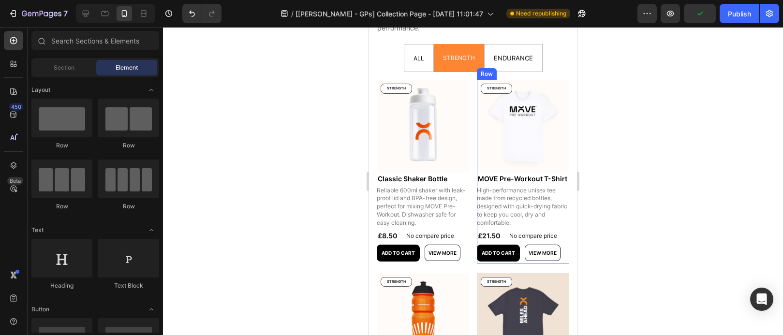
scroll to position [75, 0]
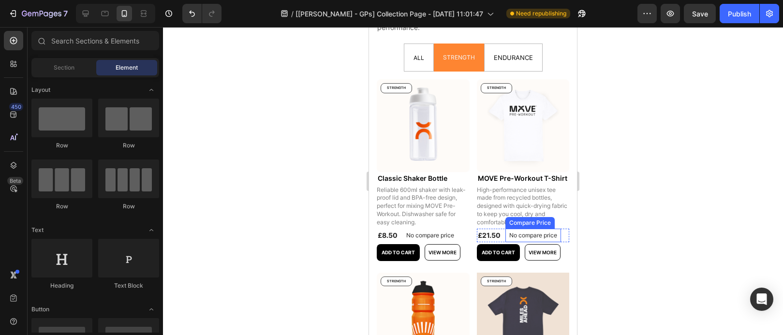
click at [521, 229] on div "Compare Price" at bounding box center [529, 223] width 49 height 12
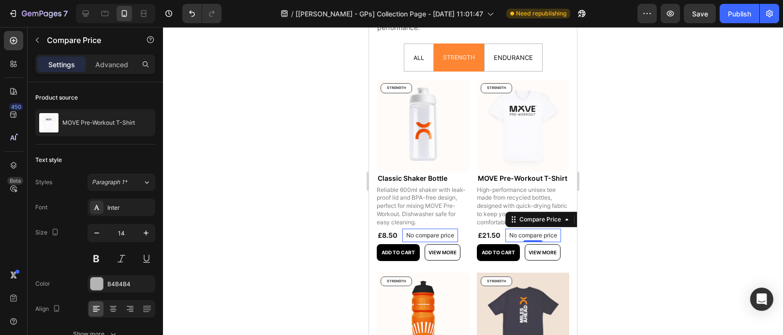
click at [669, 246] on div at bounding box center [473, 181] width 620 height 308
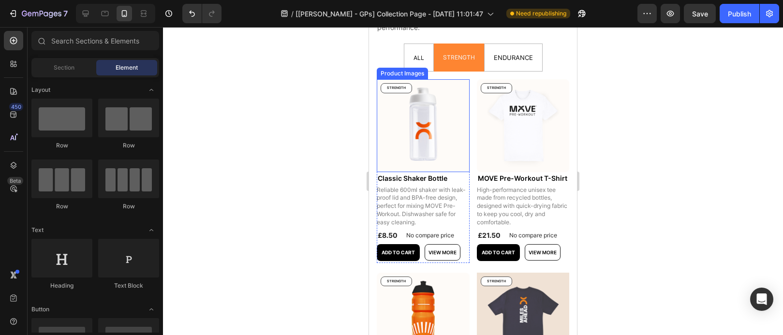
click at [426, 65] on li "ALL" at bounding box center [419, 58] width 30 height 28
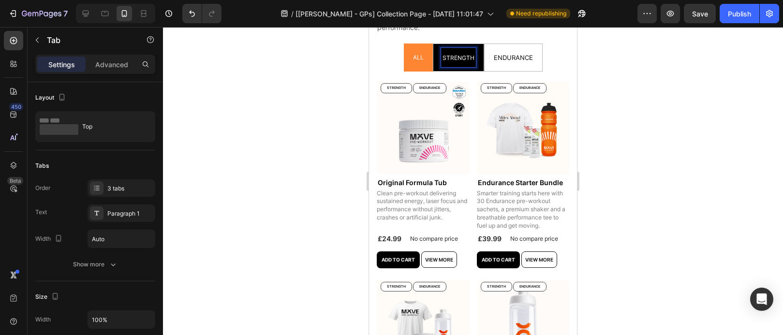
click at [466, 61] on span "STRENGTH" at bounding box center [458, 57] width 32 height 7
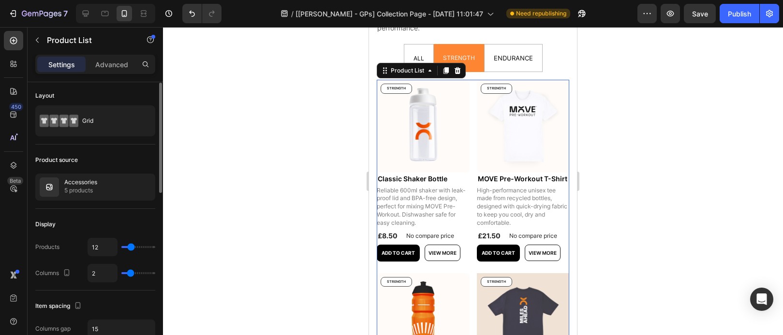
scroll to position [95, 0]
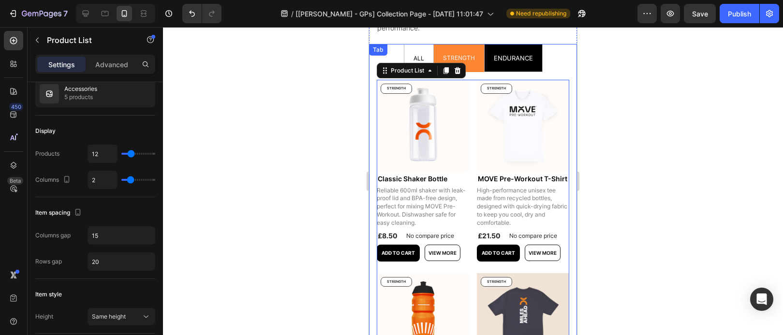
click at [520, 59] on span "ENDURANCE" at bounding box center [513, 58] width 39 height 8
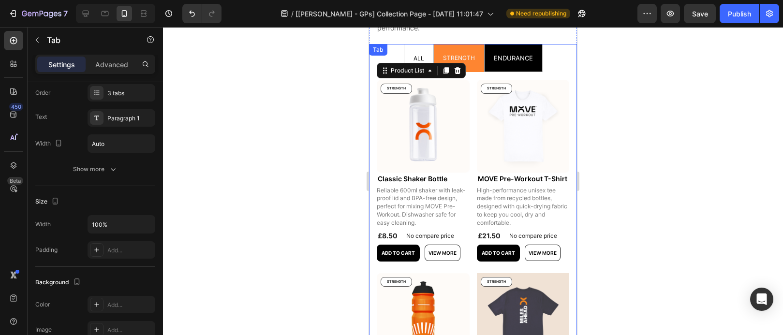
scroll to position [0, 0]
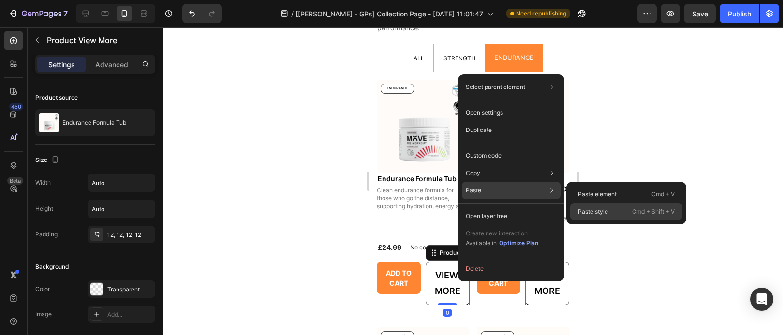
click at [594, 208] on p "Paste style" at bounding box center [593, 211] width 30 height 9
type input "100%"
type input "10"
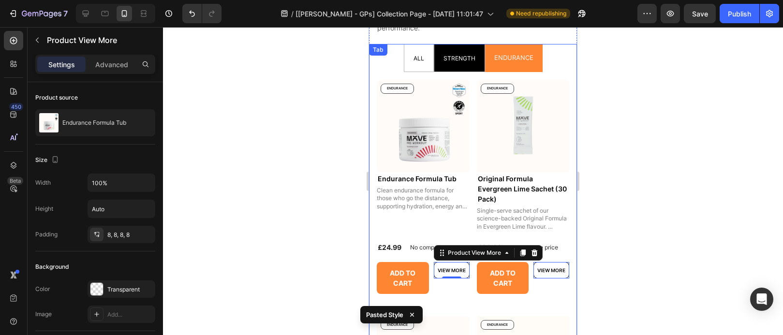
click at [457, 63] on p "STRENGTH" at bounding box center [459, 58] width 32 height 16
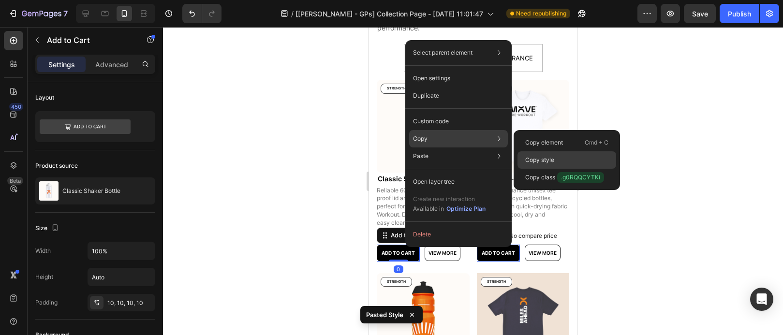
click at [554, 157] on p "Copy style" at bounding box center [539, 160] width 29 height 9
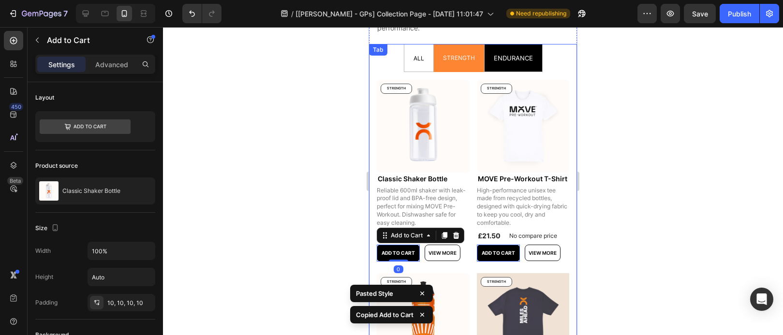
click at [512, 63] on p "ENDURANCE" at bounding box center [513, 58] width 39 height 16
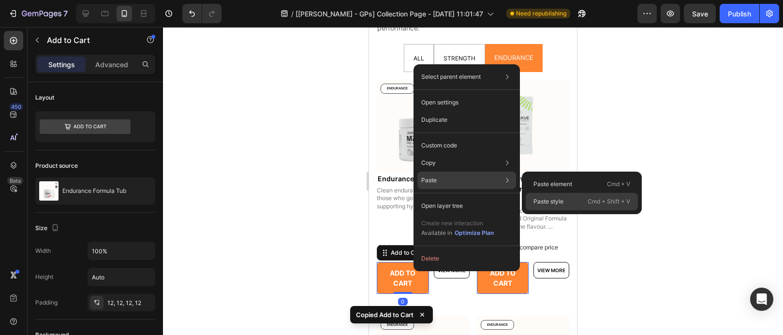
click at [557, 199] on p "Paste style" at bounding box center [548, 201] width 30 height 9
type input "10"
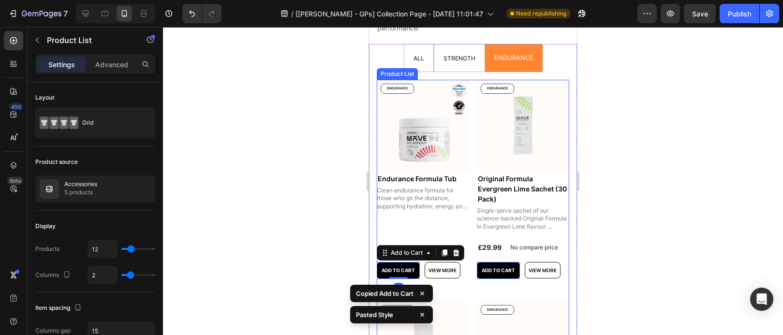
click at [470, 234] on div "Product Images Endurance Formula Tub Product Title Clean endurance formula for …" at bounding box center [473, 286] width 192 height 413
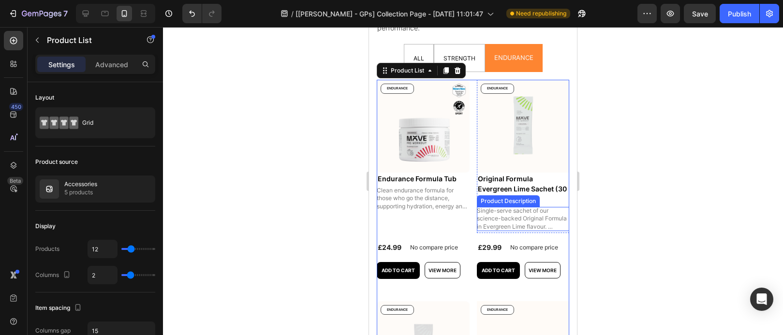
click at [515, 220] on p "Single-serve sachet of our science-backed Original Formula in Evergreen Lime fl…" at bounding box center [522, 231] width 91 height 48
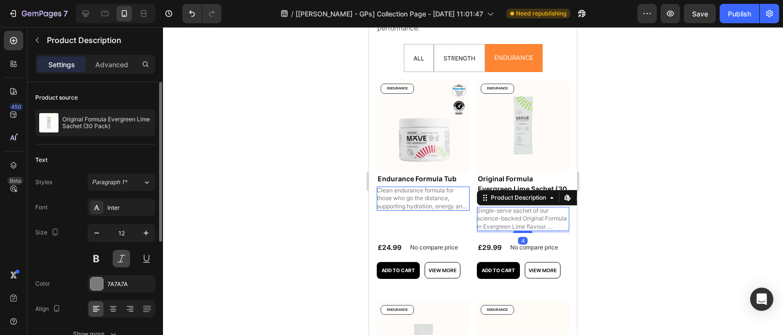
scroll to position [194, 0]
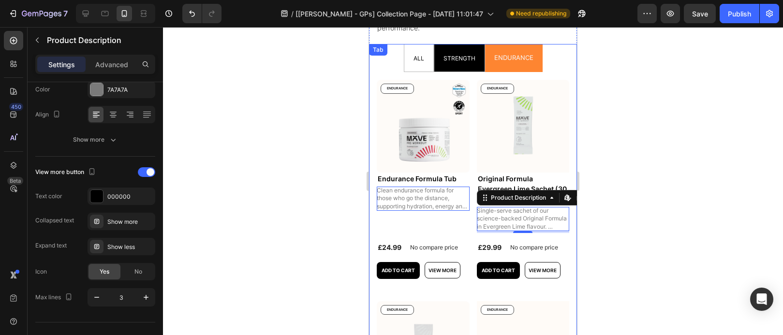
click at [452, 62] on p "STRENGTH" at bounding box center [459, 58] width 32 height 16
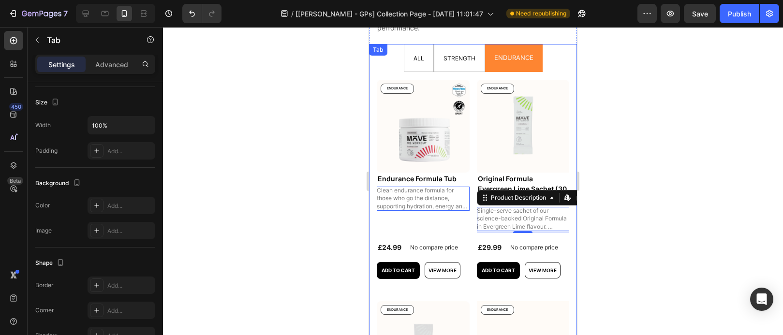
scroll to position [0, 0]
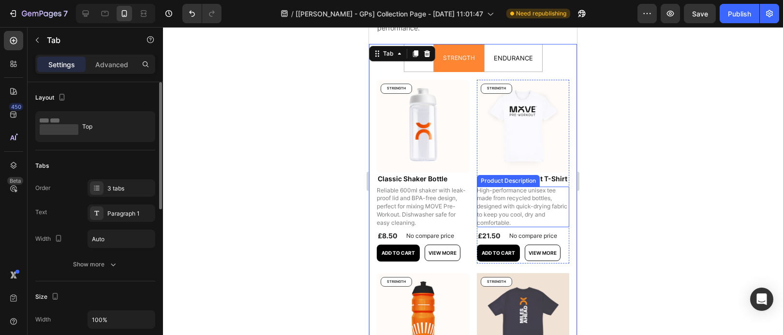
click at [487, 211] on p "High-performance unisex tee made from recycled bottles, designed with quick-dry…" at bounding box center [523, 207] width 92 height 40
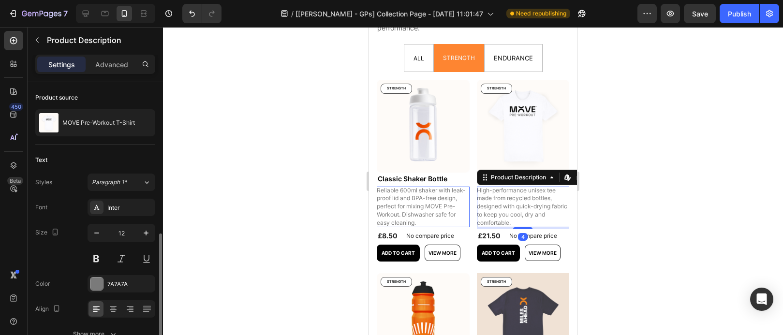
scroll to position [86, 0]
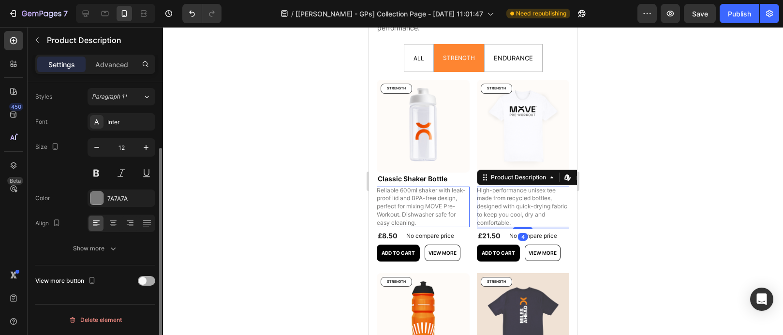
click at [151, 281] on div at bounding box center [146, 281] width 17 height 10
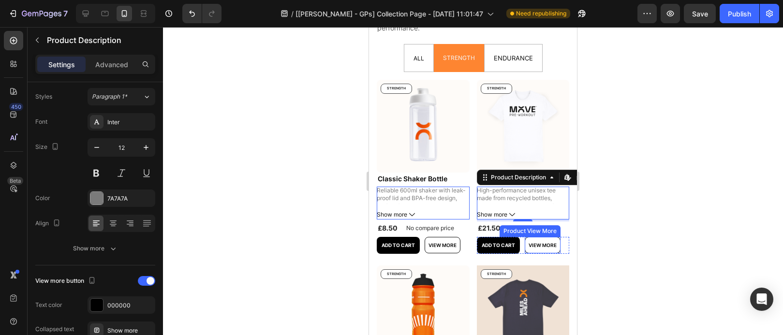
click at [674, 178] on div at bounding box center [473, 181] width 620 height 308
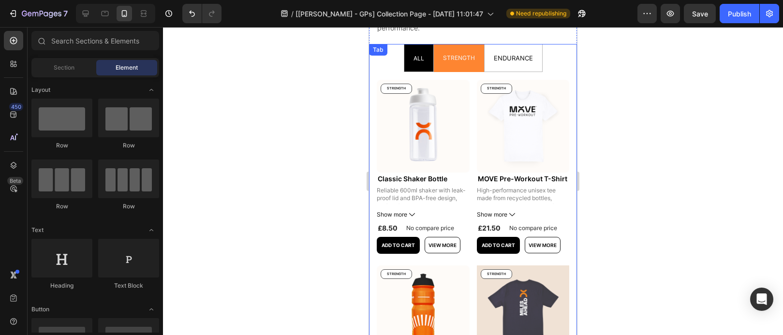
click at [418, 64] on p "ALL" at bounding box center [418, 58] width 11 height 16
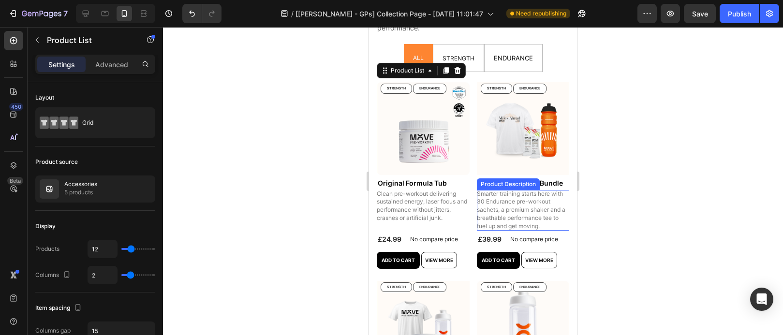
click at [492, 214] on p "Smarter training starts here with 30 Endurance pre-workout sachets, a premium s…" at bounding box center [522, 210] width 90 height 40
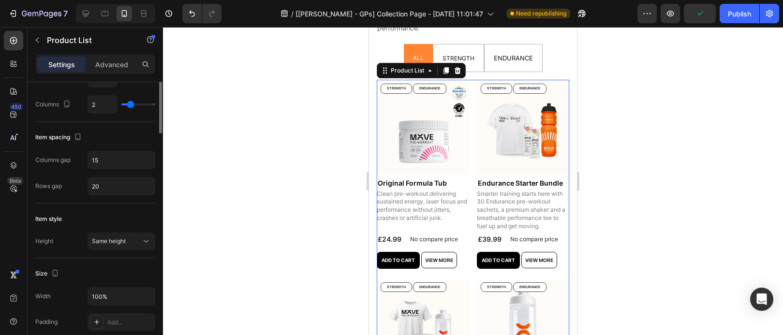
scroll to position [0, 0]
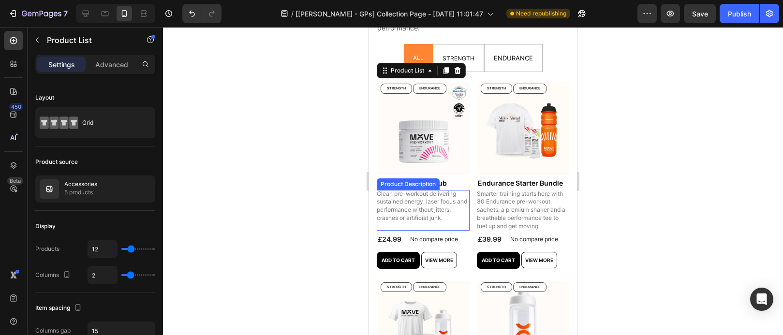
click at [452, 202] on div "Clean pre-workout delivering sustained energy, laser focus and performance with…" at bounding box center [423, 210] width 93 height 41
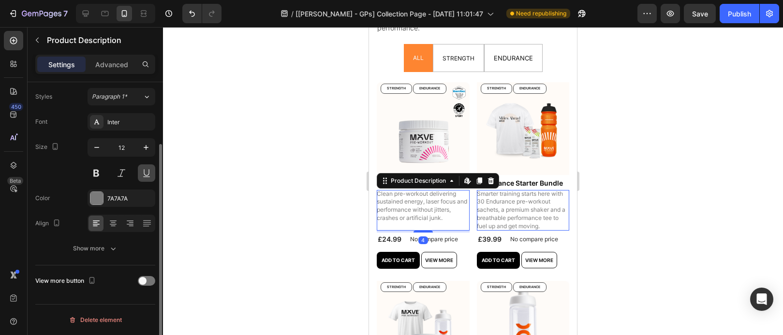
scroll to position [67, 0]
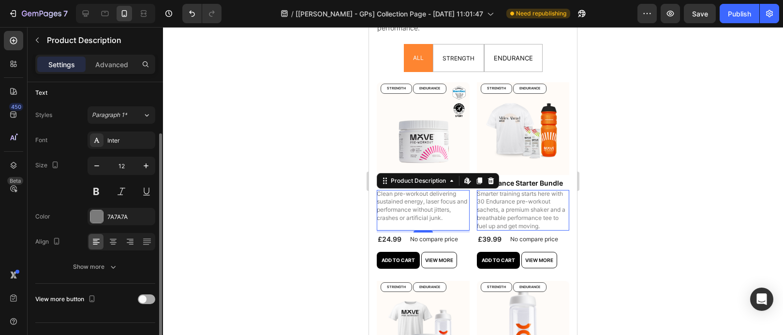
click at [149, 296] on div at bounding box center [146, 300] width 17 height 10
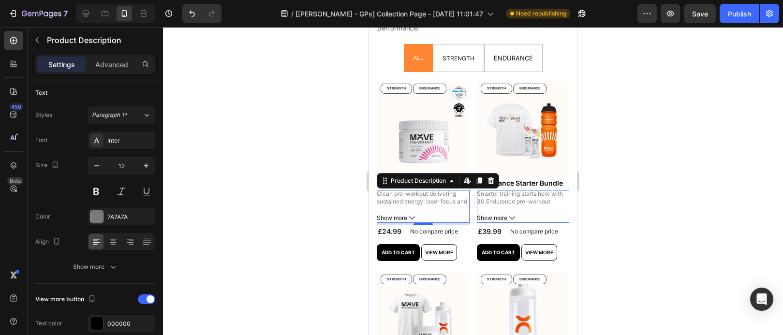
click at [617, 183] on div at bounding box center [473, 181] width 620 height 308
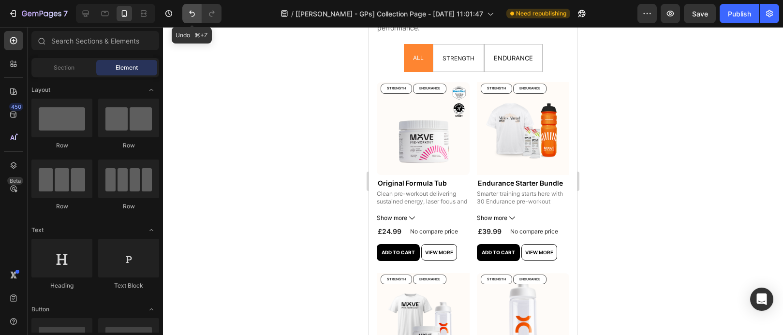
click at [193, 10] on icon "Undo/Redo" at bounding box center [192, 14] width 10 height 10
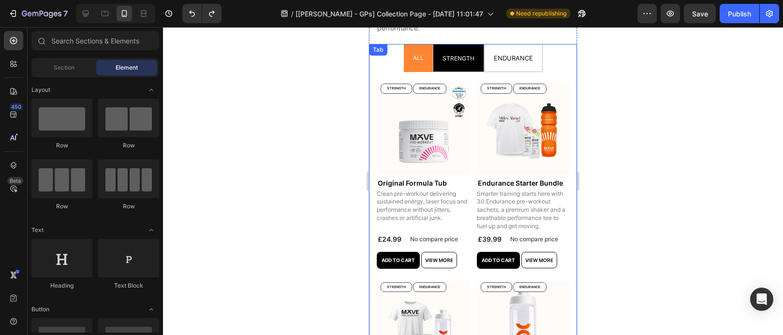
click at [455, 63] on p "STRENGTH" at bounding box center [458, 58] width 32 height 16
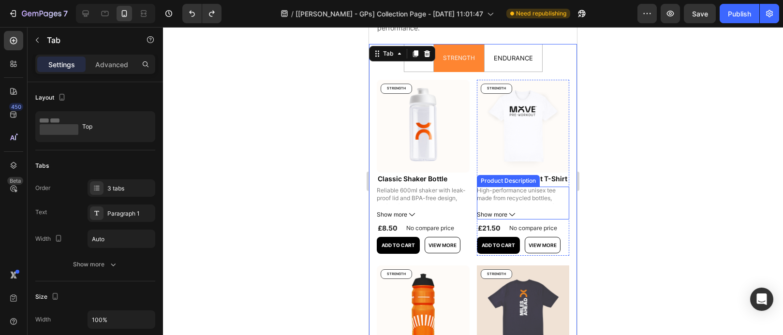
click at [528, 218] on button "Show more" at bounding box center [523, 215] width 93 height 6
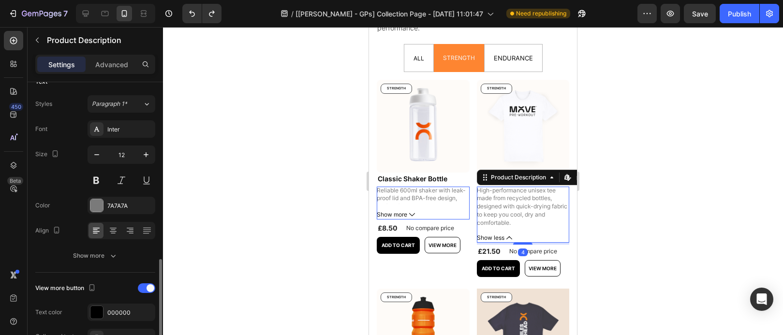
scroll to position [212, 0]
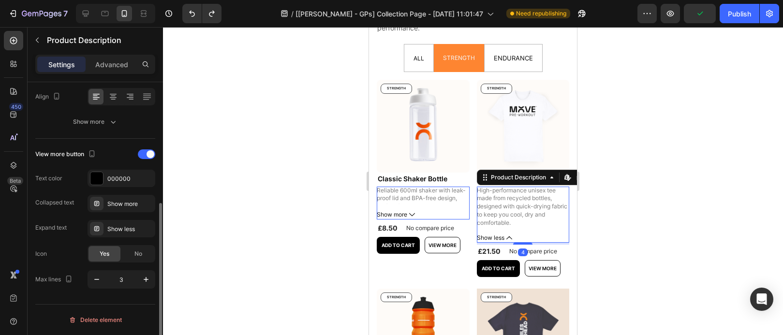
click at [149, 160] on div "View more button" at bounding box center [95, 154] width 120 height 15
click at [151, 157] on span at bounding box center [151, 154] width 8 height 8
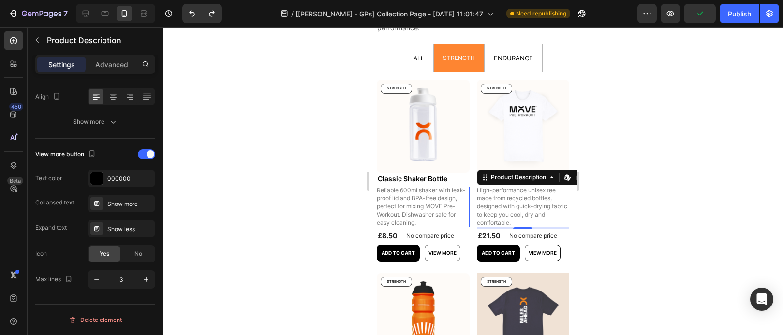
scroll to position [86, 0]
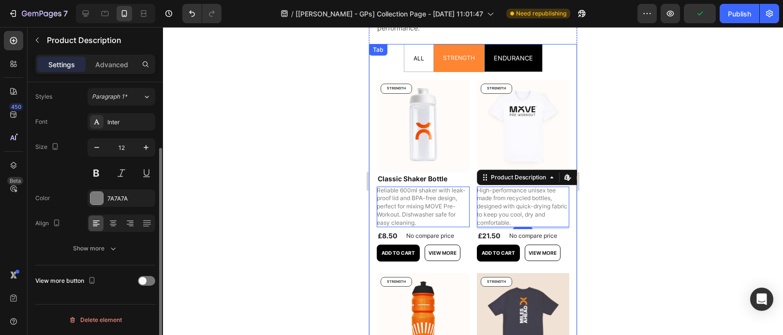
click at [517, 62] on p "ENDURANCE" at bounding box center [513, 58] width 39 height 16
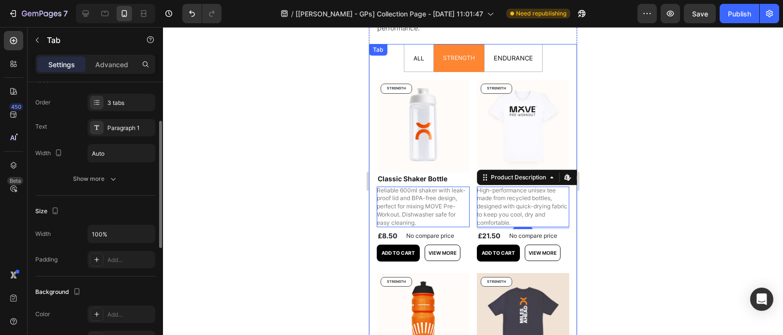
scroll to position [0, 0]
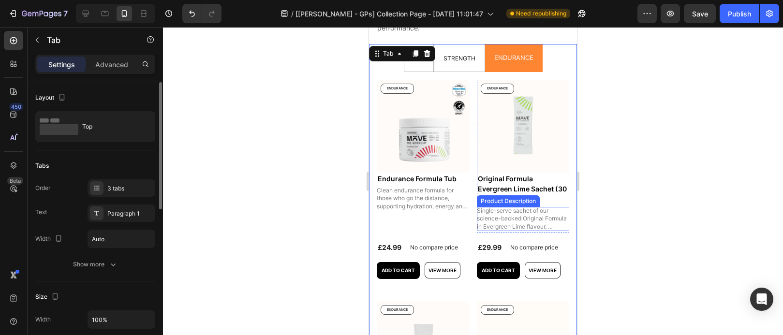
click at [491, 215] on p "Single-serve sachet of our science-backed Original Formula in Evergreen Lime fl…" at bounding box center [522, 231] width 91 height 48
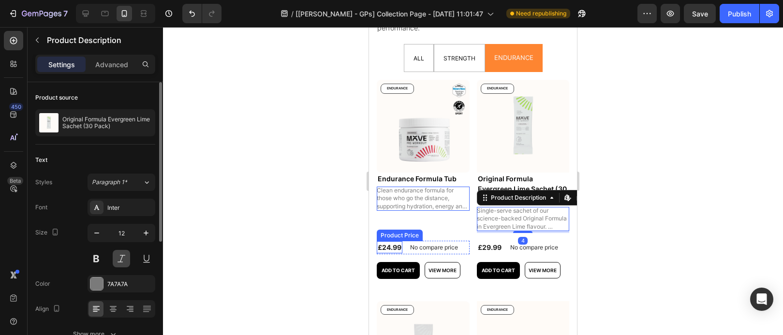
scroll to position [212, 0]
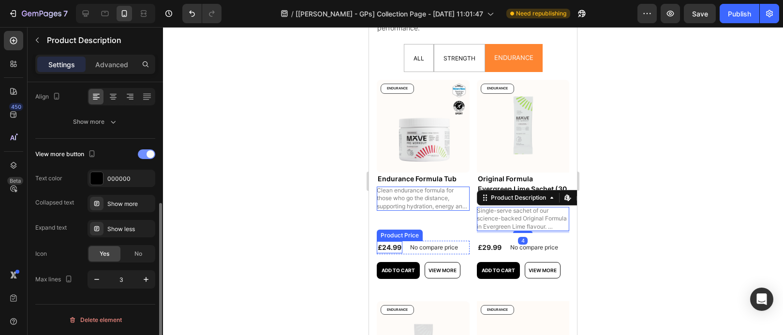
click at [150, 154] on span at bounding box center [151, 154] width 8 height 8
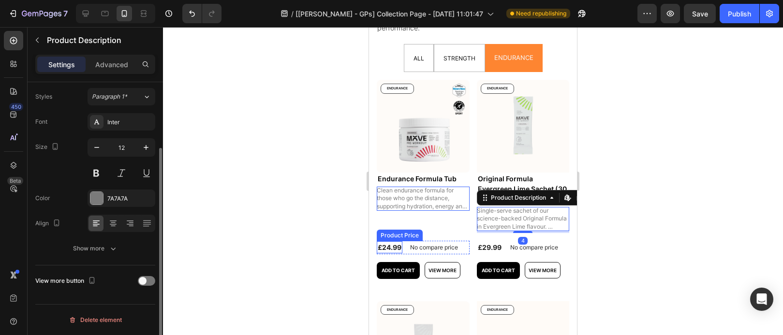
scroll to position [86, 0]
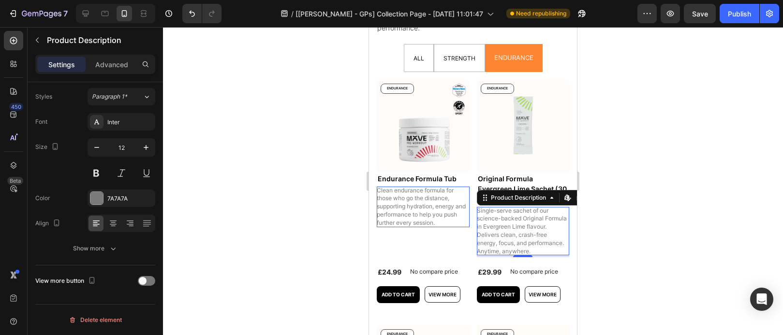
click at [470, 244] on div "Product Images Endurance Formula Tub Product Title Clean endurance formula for …" at bounding box center [473, 302] width 192 height 445
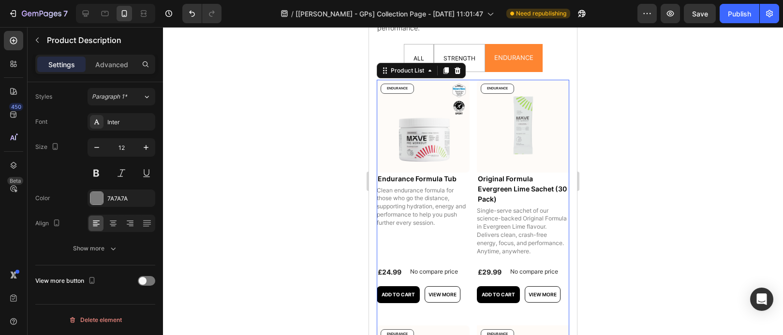
scroll to position [0, 0]
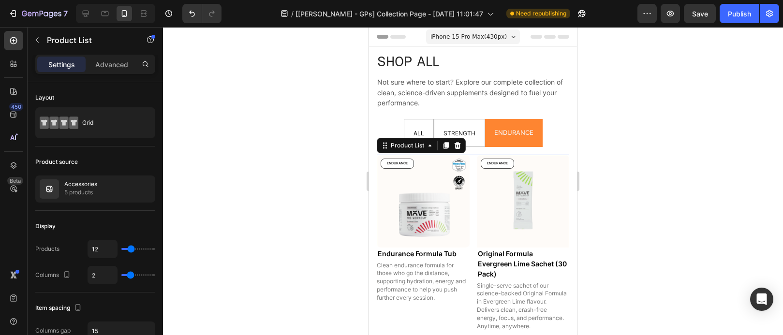
scroll to position [75, 0]
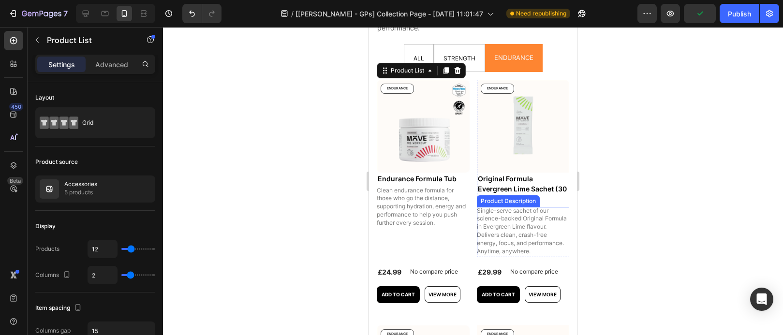
click at [526, 239] on p "Single-serve sachet of our science-backed Original Formula in Evergreen Lime fl…" at bounding box center [522, 231] width 91 height 48
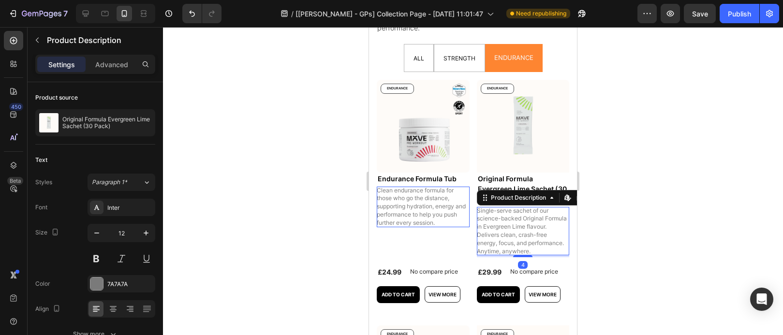
click at [676, 224] on div at bounding box center [473, 181] width 620 height 308
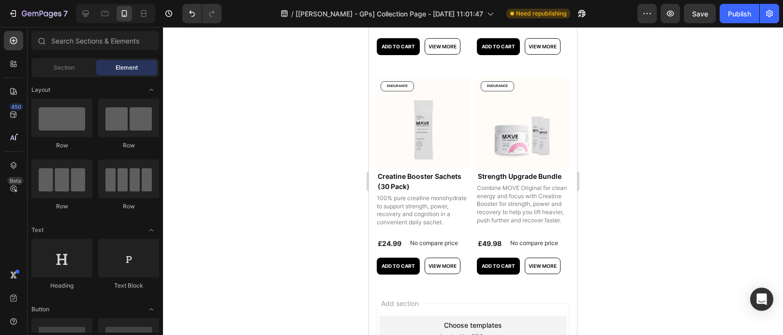
scroll to position [279, 0]
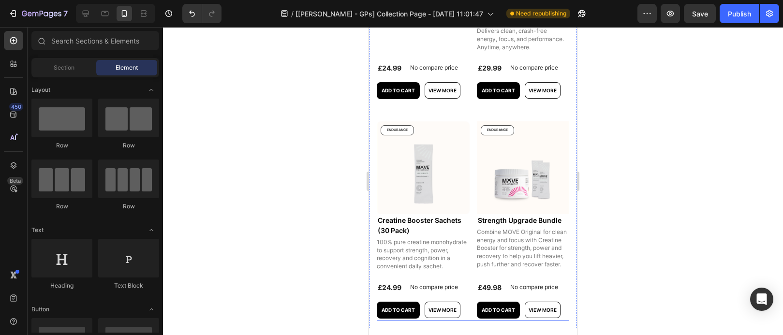
click at [471, 222] on div "Product Images Endurance Formula Tub Product Title Clean endurance formula for …" at bounding box center [473, 98] width 192 height 445
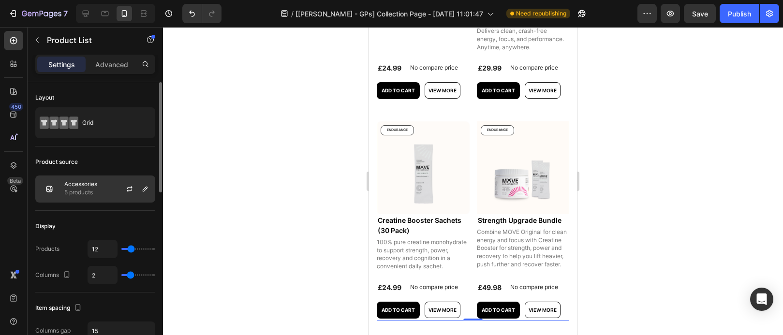
click at [99, 191] on div "Accessories 5 products" at bounding box center [95, 189] width 120 height 27
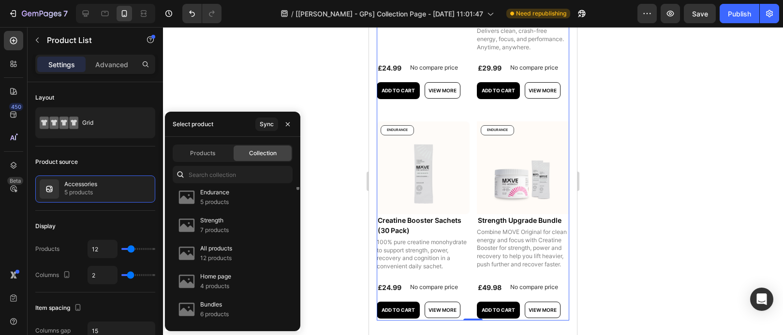
scroll to position [55, 0]
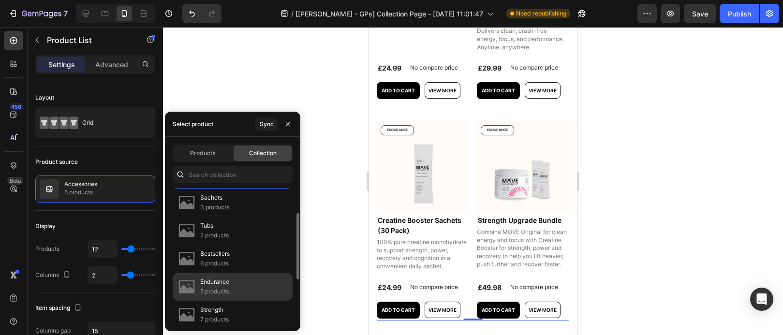
click at [241, 289] on div "Endurance 5 products" at bounding box center [233, 287] width 120 height 28
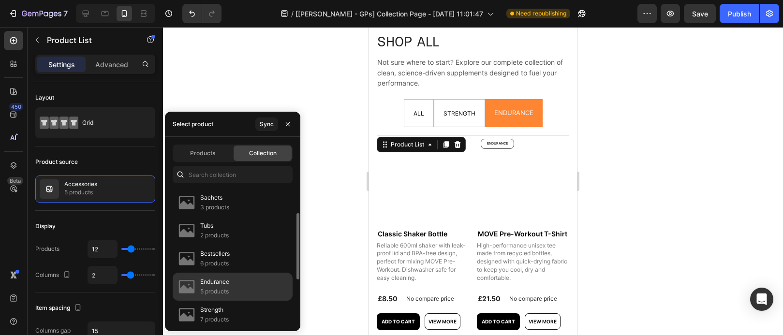
scroll to position [73, 0]
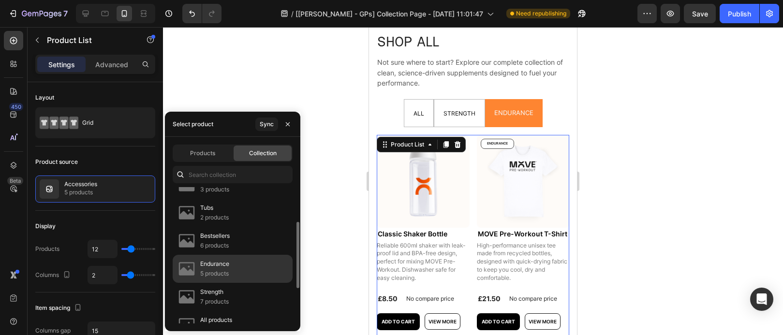
click at [232, 266] on div "Endurance 5 products" at bounding box center [233, 269] width 120 height 28
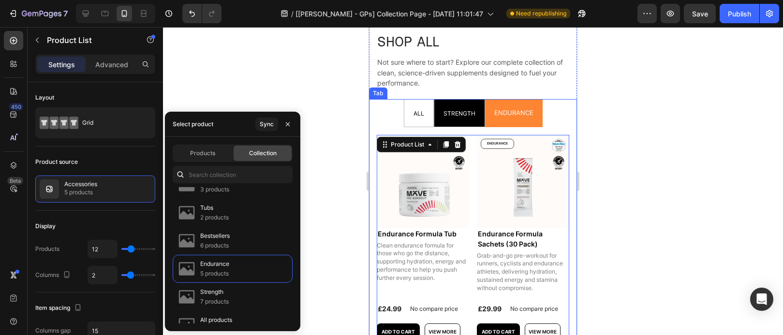
click at [459, 110] on span "STRENGTH" at bounding box center [459, 113] width 32 height 7
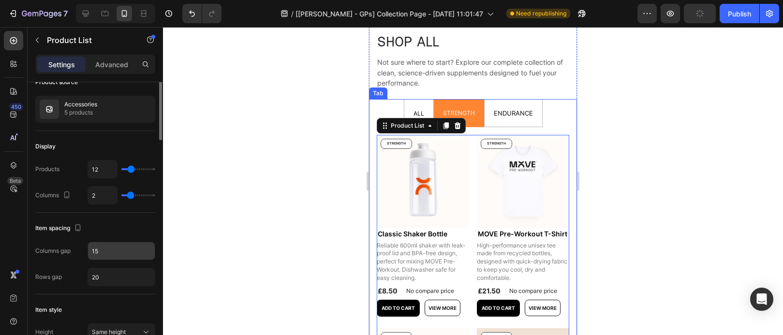
scroll to position [63, 0]
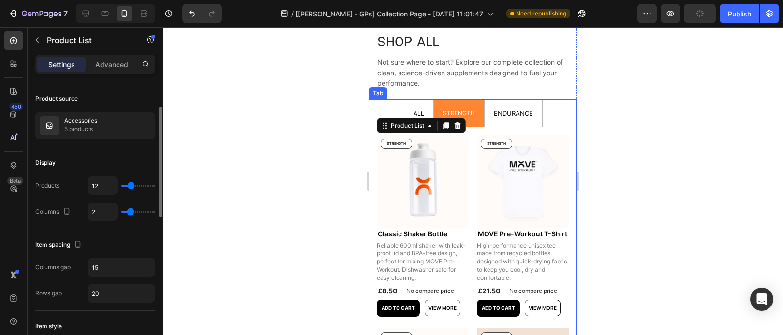
click at [97, 110] on div "Product source Accessories 5 products" at bounding box center [95, 115] width 120 height 64
click at [97, 122] on div "Accessories 5 products" at bounding box center [95, 125] width 120 height 27
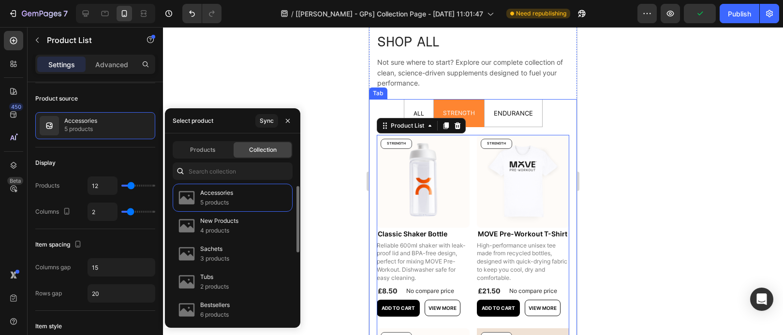
scroll to position [144, 0]
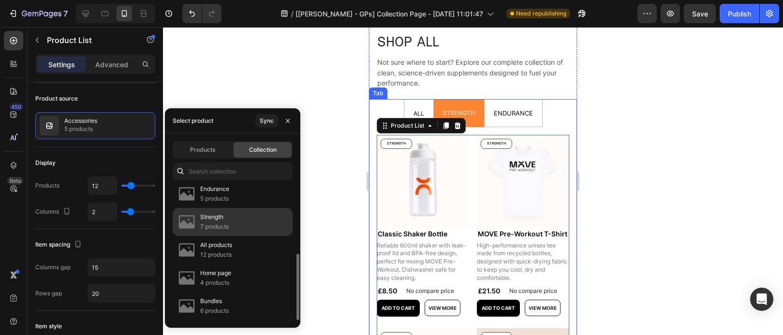
click at [234, 221] on div "Strength 7 products" at bounding box center [233, 222] width 120 height 28
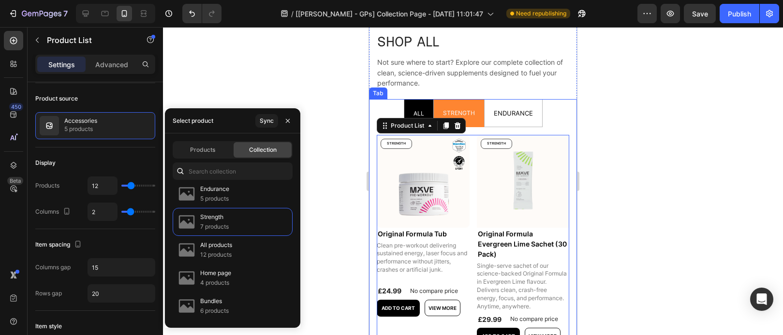
click at [420, 112] on div "ALL" at bounding box center [419, 112] width 14 height 19
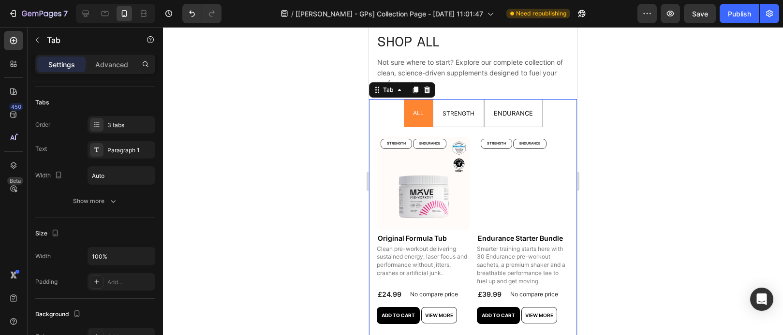
scroll to position [0, 0]
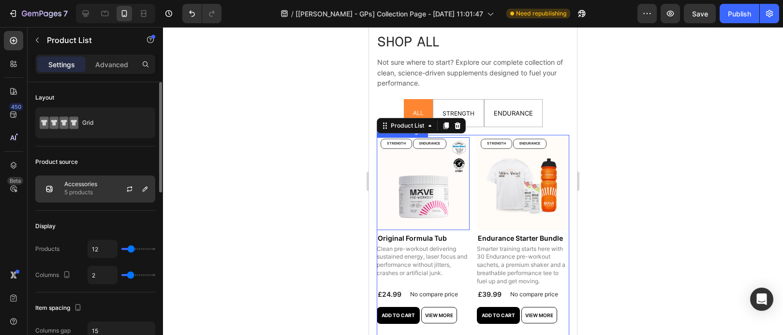
click at [79, 194] on p "5 products" at bounding box center [80, 193] width 33 height 10
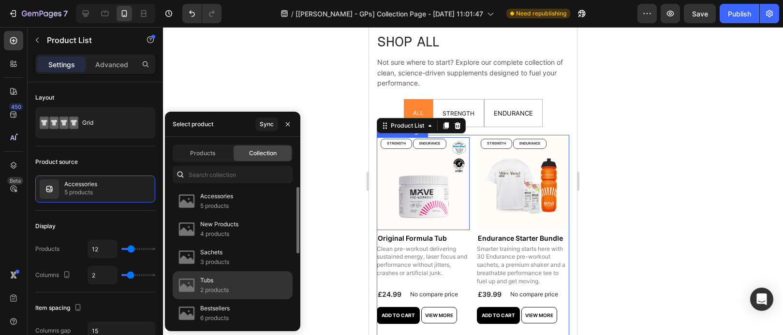
scroll to position [93, 0]
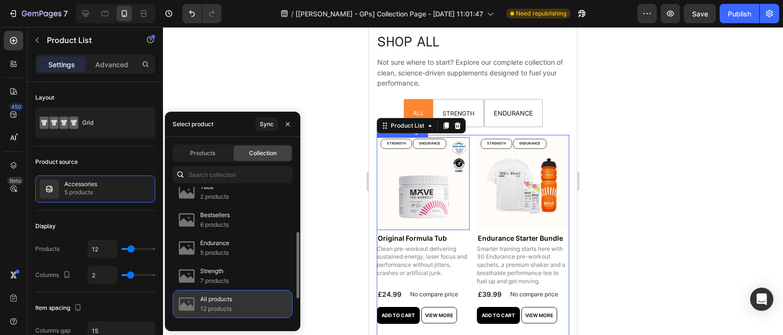
click at [232, 299] on p "All products" at bounding box center [216, 300] width 32 height 10
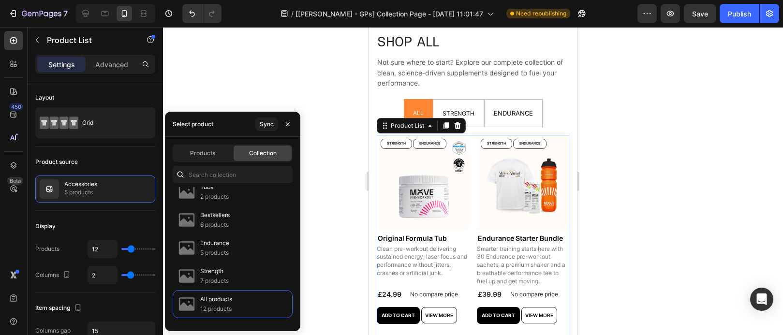
click at [669, 167] on div at bounding box center [473, 181] width 620 height 308
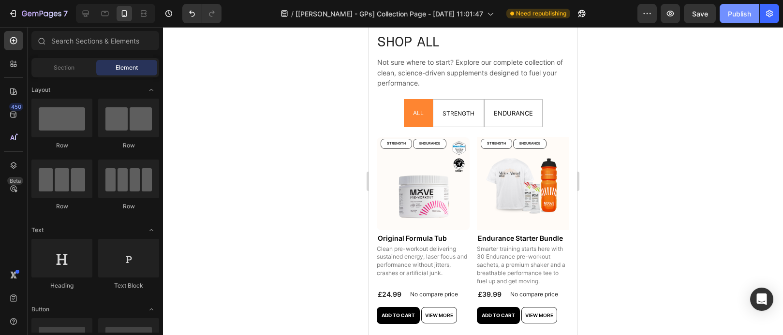
click at [738, 18] on button "Publish" at bounding box center [740, 13] width 40 height 19
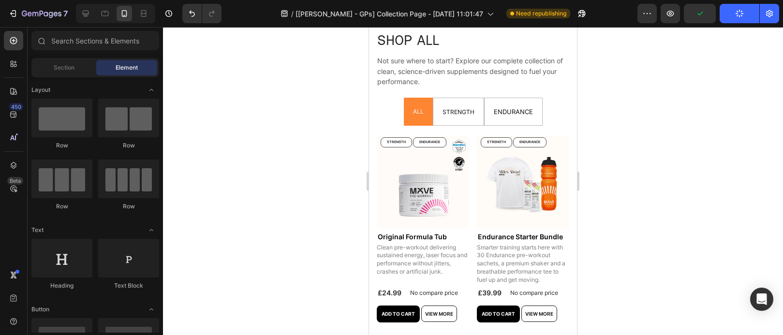
scroll to position [22, 0]
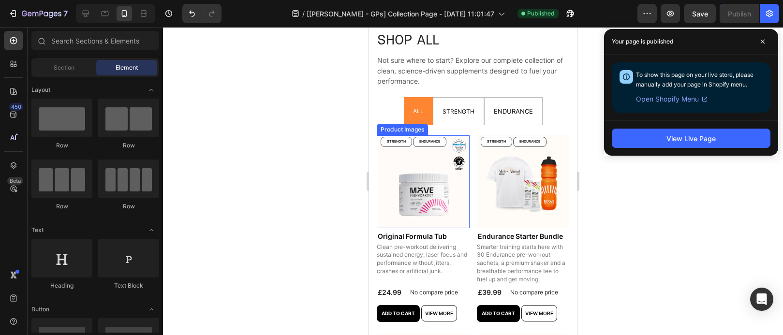
click at [430, 145] on pre "ENDURANCE" at bounding box center [429, 141] width 32 height 9
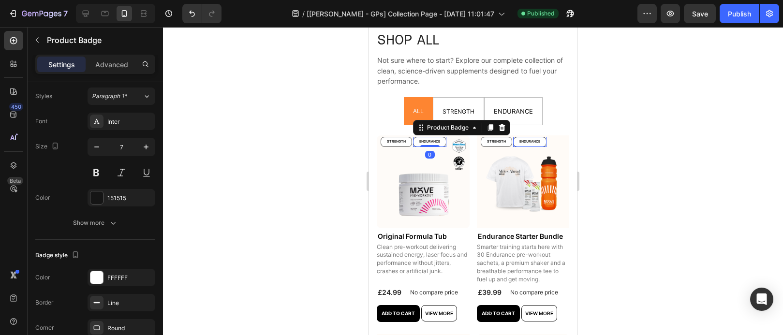
scroll to position [505, 0]
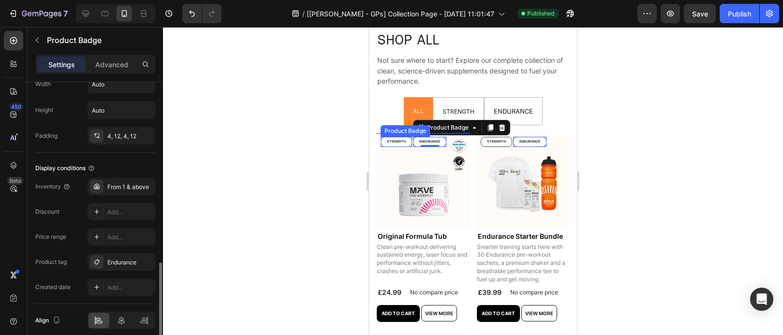
click at [397, 145] on pre "STRENGTH" at bounding box center [396, 141] width 30 height 9
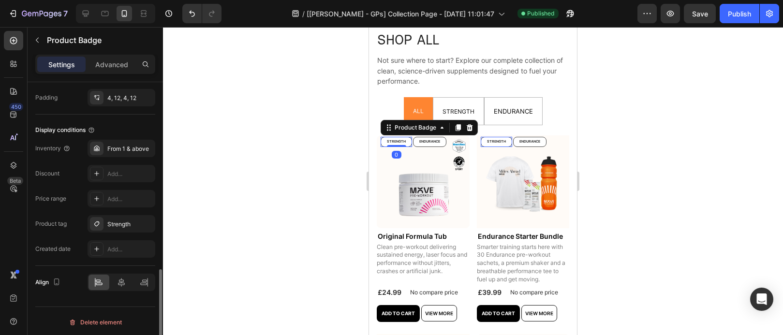
scroll to position [546, 0]
click at [704, 189] on div at bounding box center [473, 181] width 620 height 308
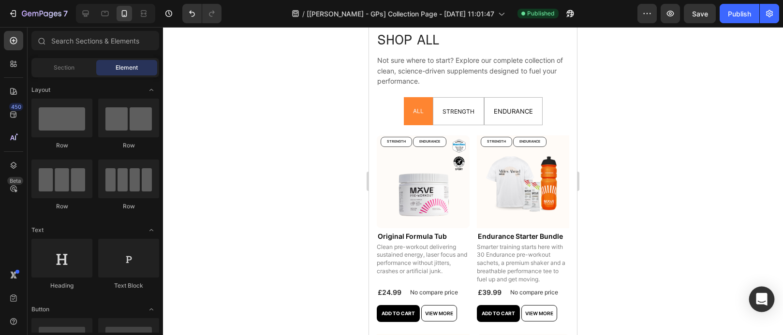
click at [757, 300] on icon "Open Intercom Messenger" at bounding box center [761, 299] width 11 height 13
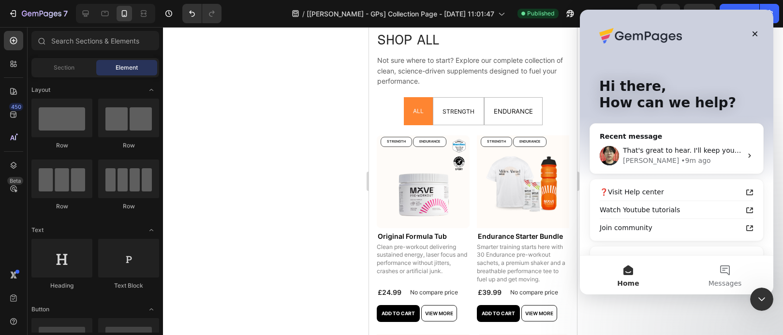
scroll to position [0, 0]
click at [647, 141] on div "That's great to hear. I'll keep you updated on the Tab design request. 💖 [PERSO…" at bounding box center [676, 156] width 173 height 36
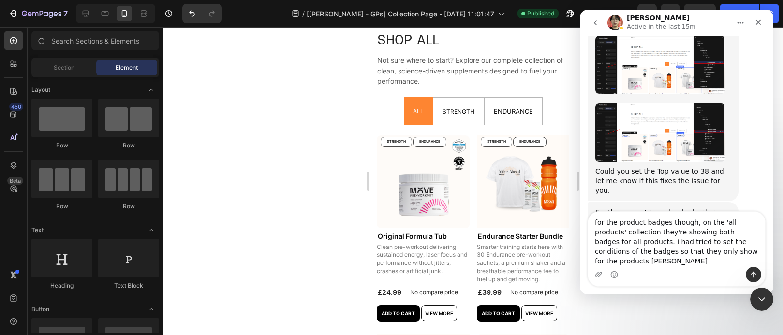
scroll to position [12442, 0]
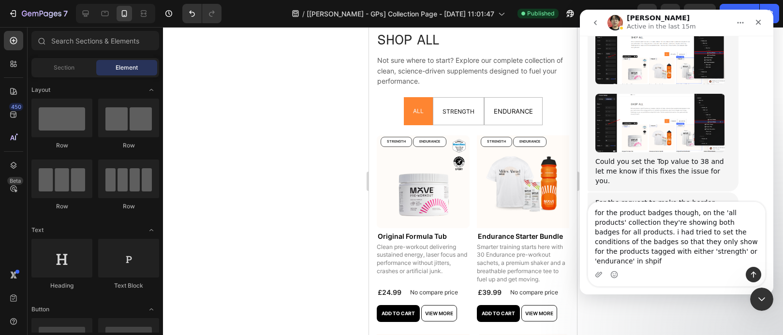
type textarea "for the product badges though, on the 'all products' collection they're showing…"
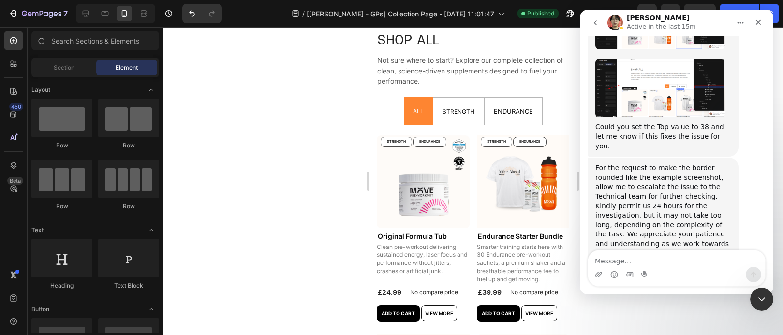
scroll to position [12480, 0]
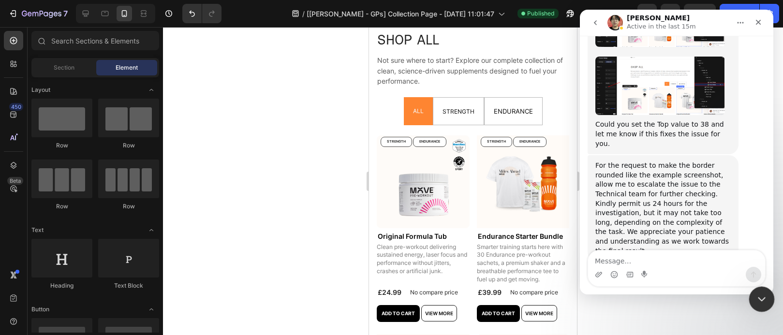
drag, startPoint x: 756, startPoint y: 300, endPoint x: 1366, endPoint y: 618, distance: 688.0
click at [755, 301] on icon "Close Intercom Messenger" at bounding box center [760, 298] width 12 height 12
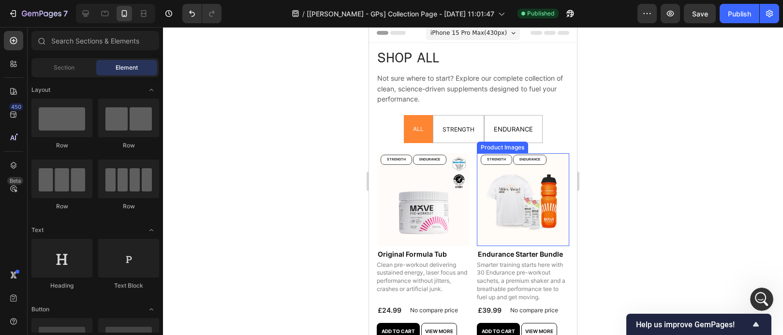
scroll to position [0, 0]
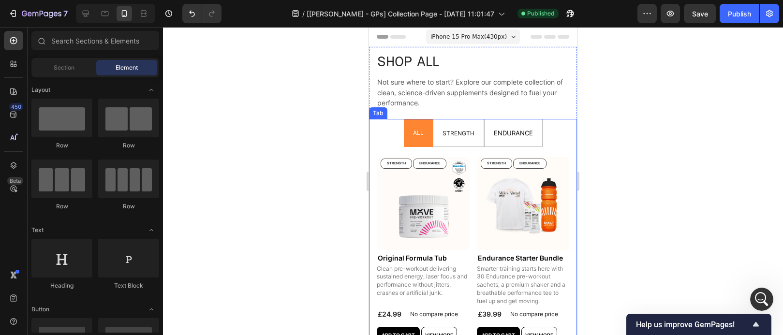
click at [427, 126] on li "ALL" at bounding box center [418, 133] width 29 height 28
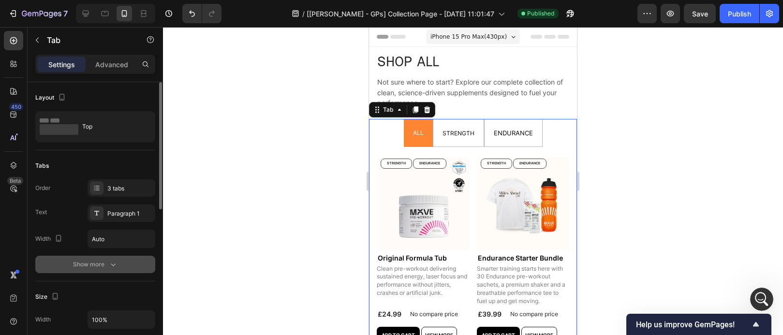
click at [109, 272] on button "Show more" at bounding box center [95, 264] width 120 height 17
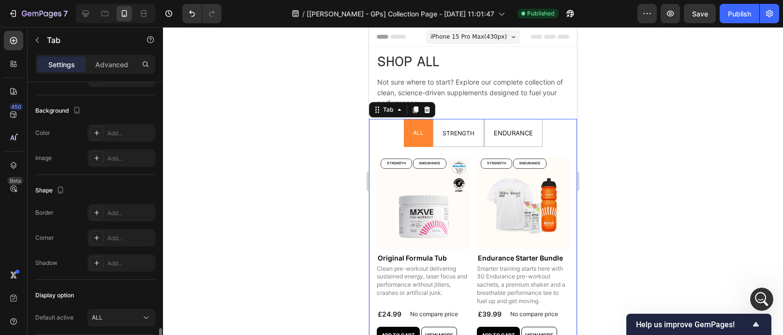
scroll to position [464, 0]
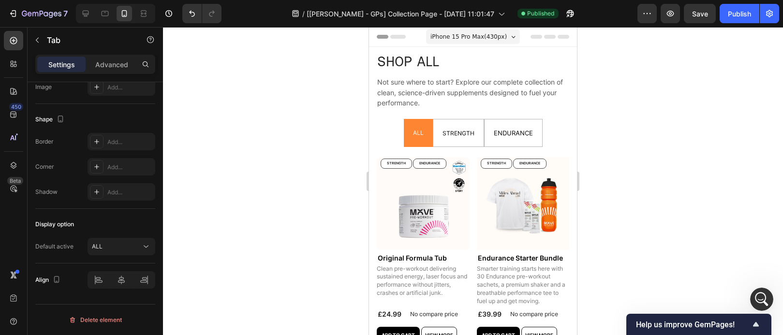
click at [425, 125] on li "ALL" at bounding box center [418, 133] width 29 height 28
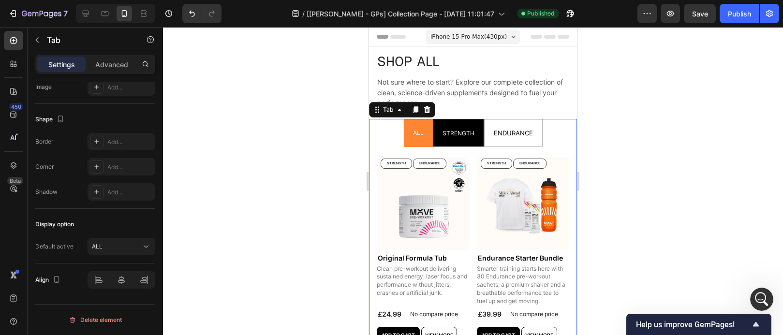
click at [447, 133] on span "STRENGTH" at bounding box center [458, 133] width 32 height 7
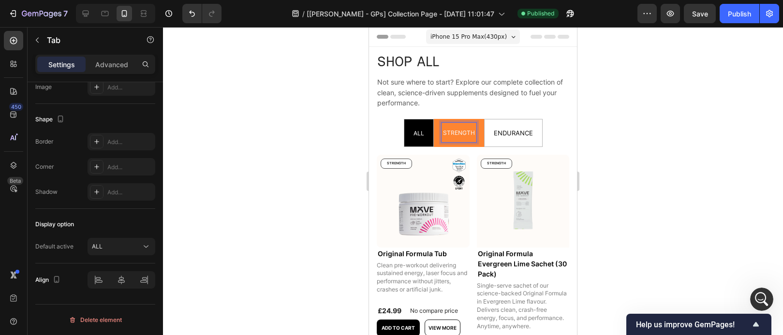
click at [423, 129] on li "ALL" at bounding box center [419, 133] width 30 height 28
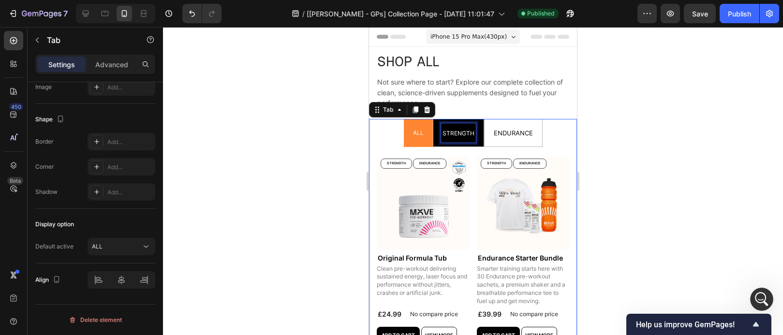
click at [461, 134] on span "STRENGTH" at bounding box center [458, 133] width 32 height 7
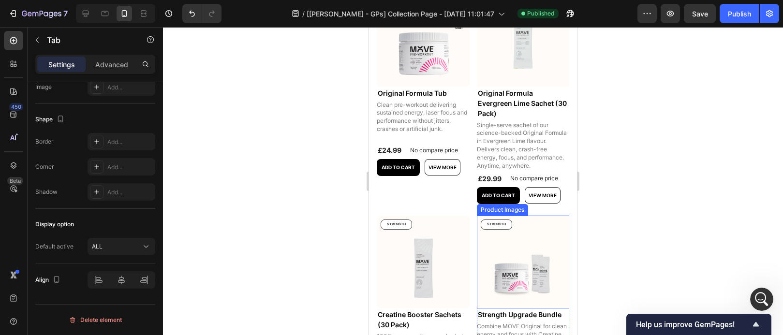
scroll to position [105, 0]
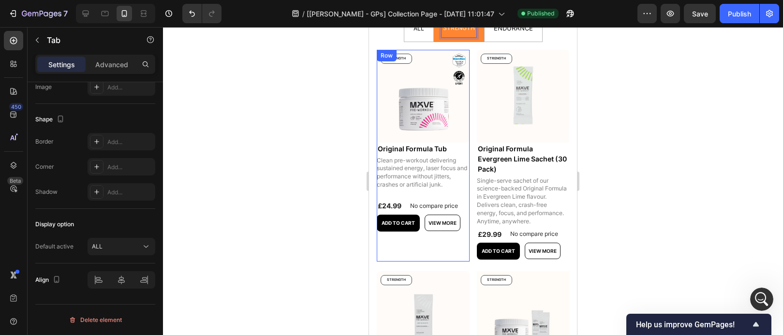
click at [437, 262] on div "Product Images Original Formula Tub Product Title Clean pre-workout delivering …" at bounding box center [423, 156] width 93 height 212
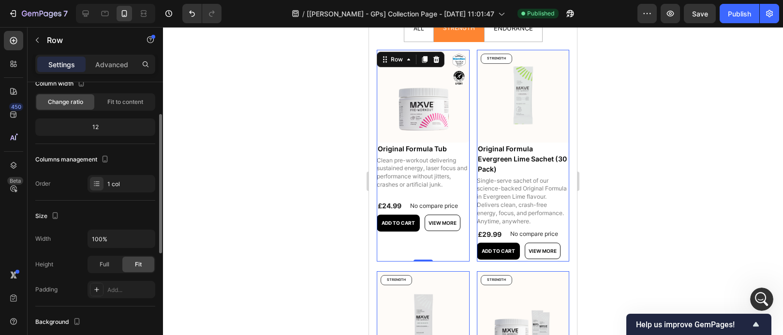
scroll to position [46, 0]
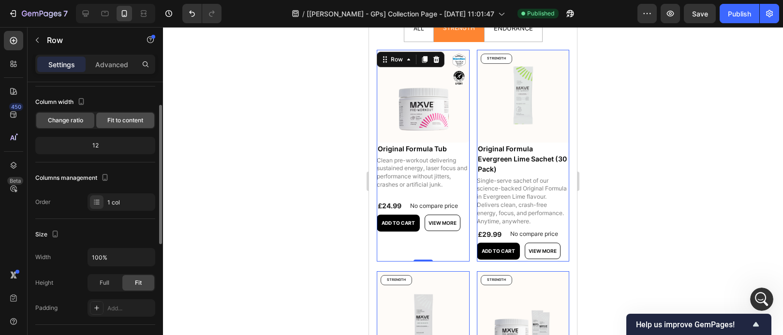
click at [126, 125] on div "Fit to content" at bounding box center [125, 120] width 58 height 15
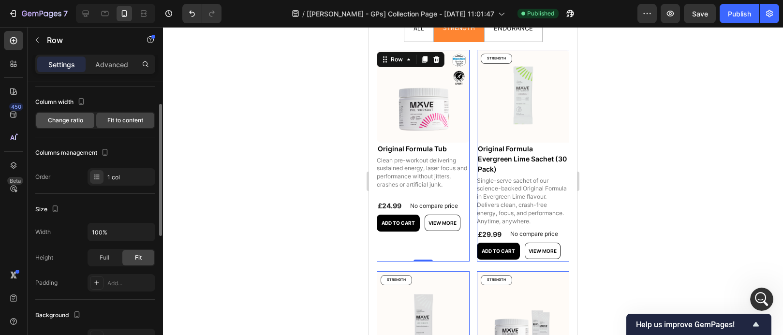
click at [74, 119] on span "Change ratio" at bounding box center [65, 120] width 35 height 9
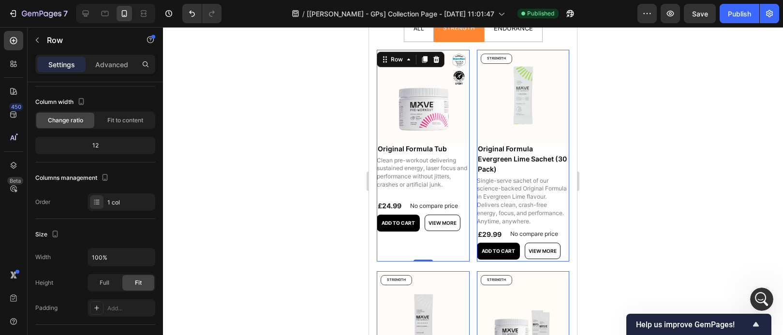
click at [261, 163] on div at bounding box center [473, 181] width 620 height 308
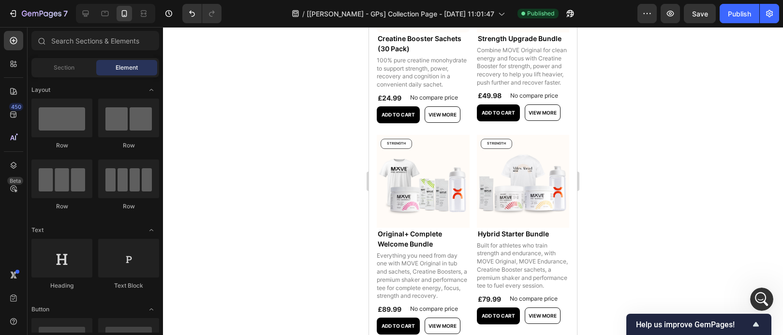
scroll to position [686, 0]
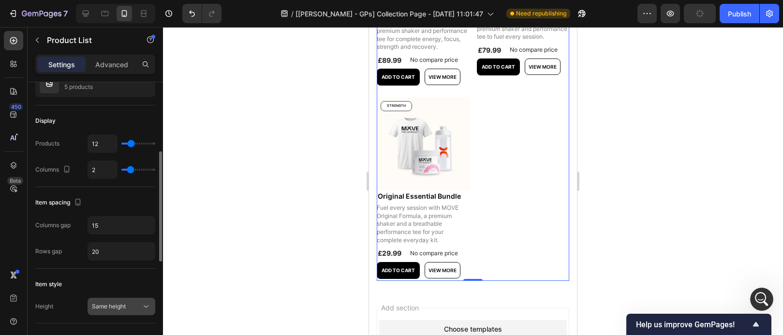
scroll to position [125, 0]
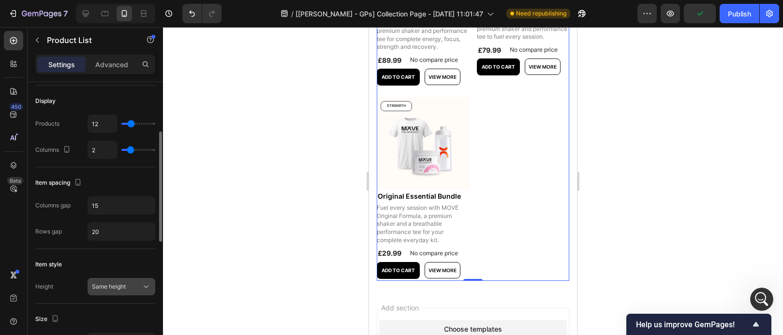
click at [132, 293] on button "Same height" at bounding box center [122, 286] width 68 height 17
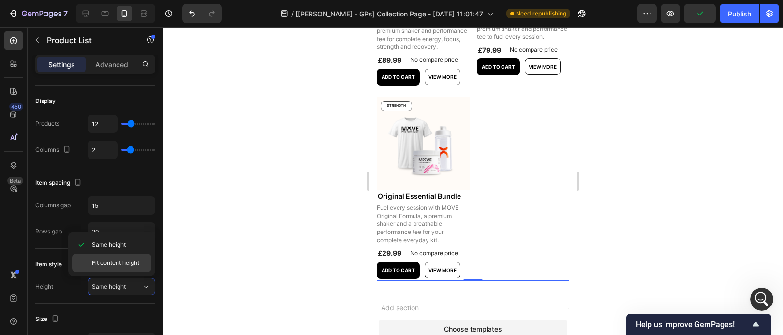
click at [120, 263] on span "Fit content height" at bounding box center [115, 263] width 47 height 9
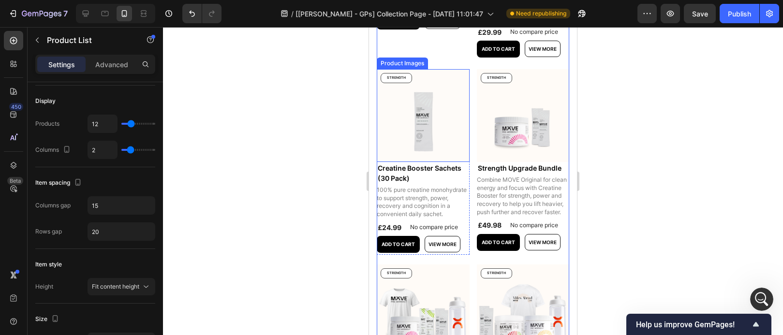
scroll to position [445, 0]
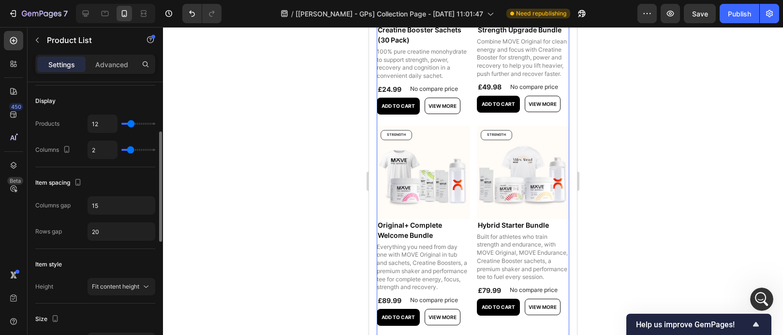
click at [133, 296] on div "Item style Height Fit content height" at bounding box center [95, 276] width 120 height 55
click at [132, 289] on span "Fit content height" at bounding box center [115, 286] width 47 height 7
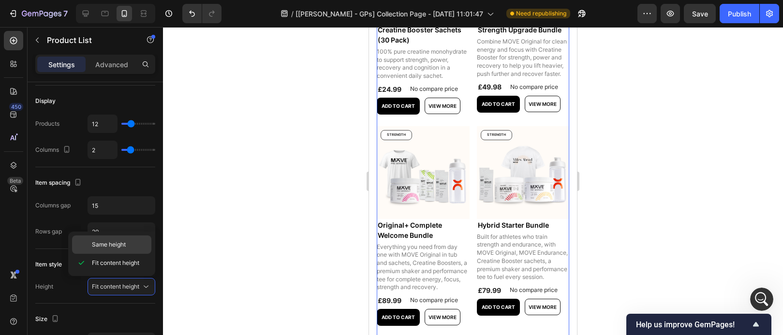
click at [131, 246] on p "Same height" at bounding box center [119, 244] width 55 height 9
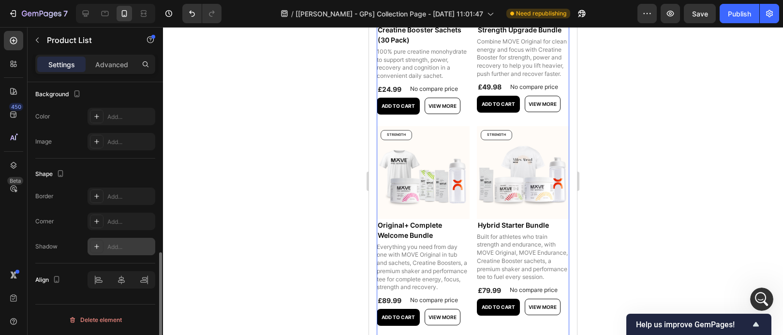
scroll to position [0, 0]
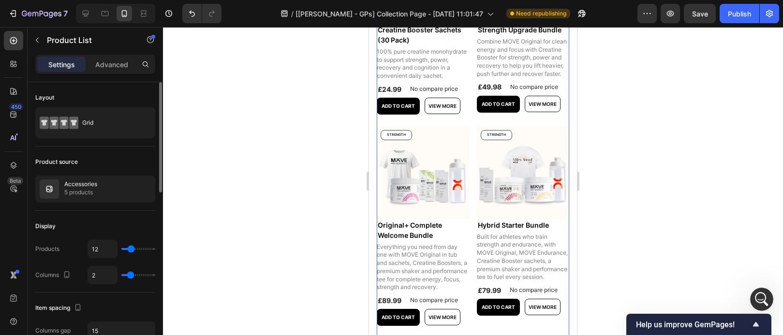
click at [303, 164] on div at bounding box center [473, 181] width 620 height 308
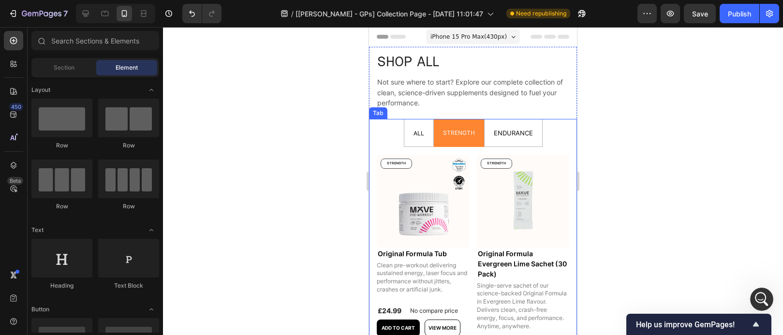
click at [414, 133] on span "ALL" at bounding box center [418, 133] width 11 height 7
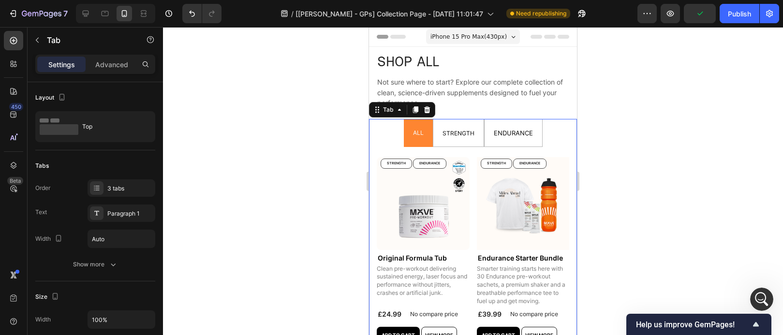
click at [669, 209] on div at bounding box center [473, 181] width 620 height 308
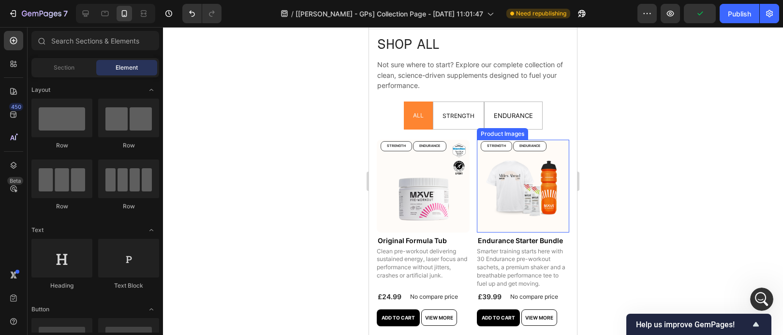
scroll to position [36, 0]
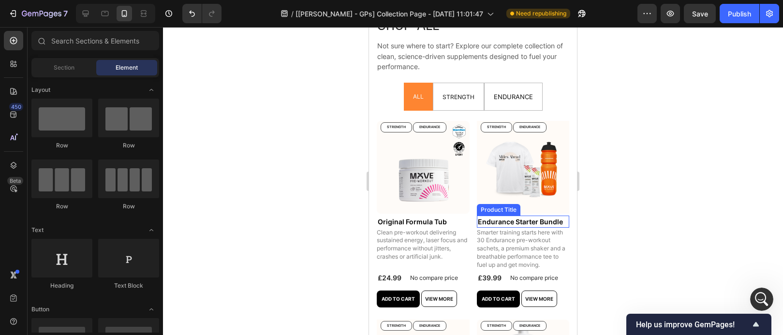
click at [646, 224] on div at bounding box center [473, 181] width 620 height 308
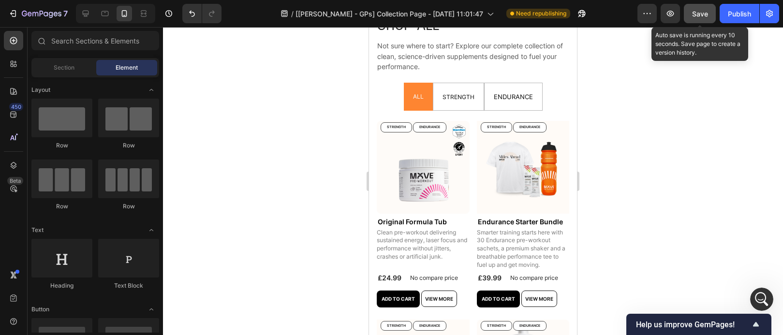
click at [687, 8] on button "Save" at bounding box center [700, 13] width 32 height 19
